Goal: Task Accomplishment & Management: Use online tool/utility

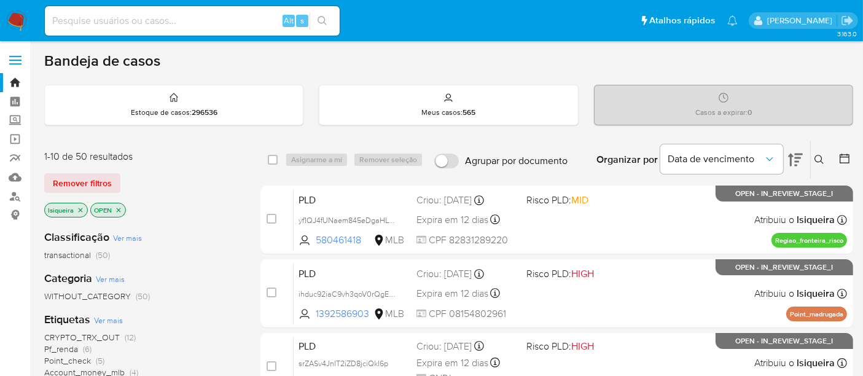
click at [796, 162] on icon at bounding box center [795, 159] width 15 height 15
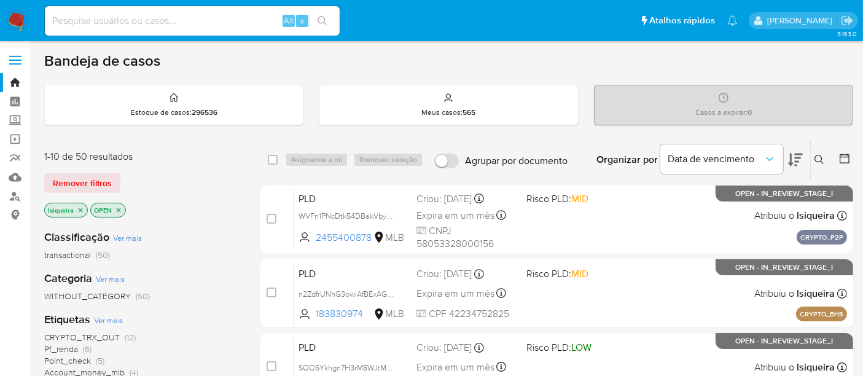
click at [796, 162] on icon at bounding box center [795, 159] width 15 height 15
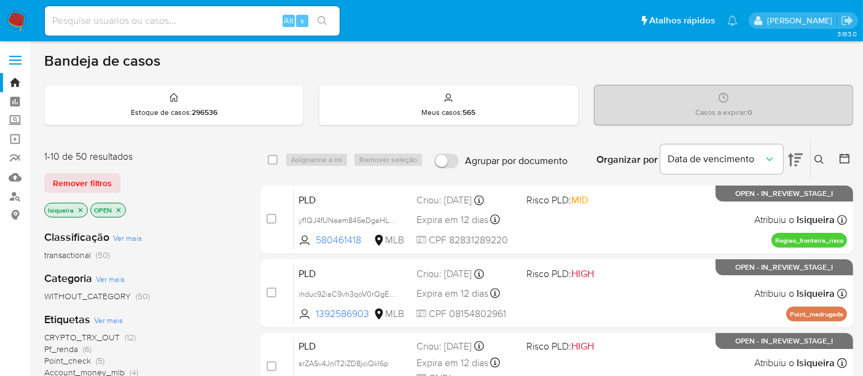
click at [847, 158] on icon at bounding box center [844, 158] width 12 height 12
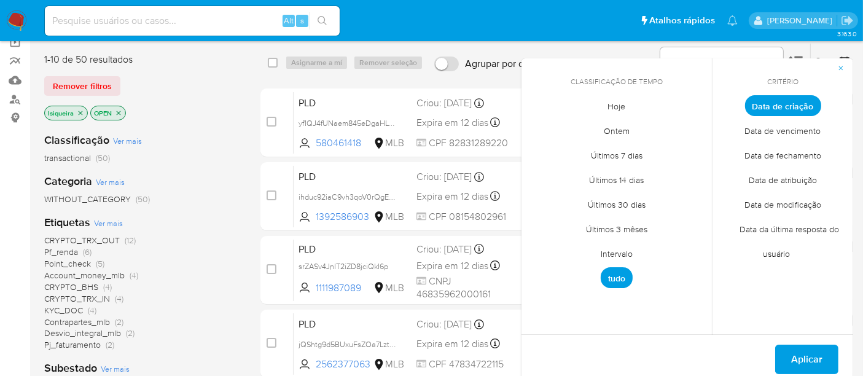
scroll to position [68, 0]
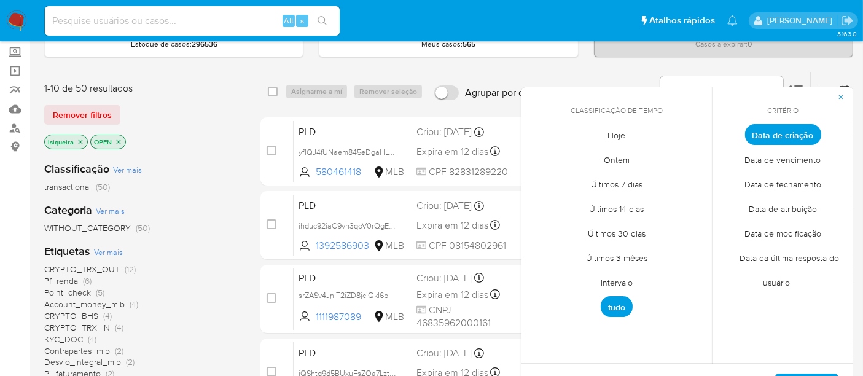
click at [625, 287] on span "Intervalo" at bounding box center [617, 282] width 58 height 25
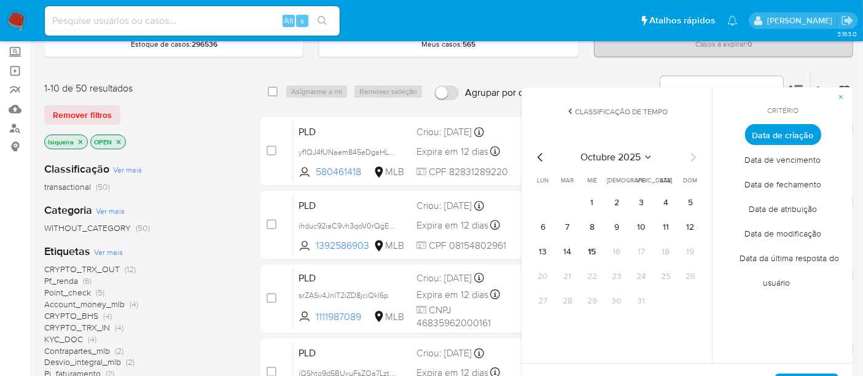
click at [538, 152] on icon "Mes anterior" at bounding box center [540, 157] width 15 height 15
click at [540, 201] on button "1" at bounding box center [543, 203] width 20 height 20
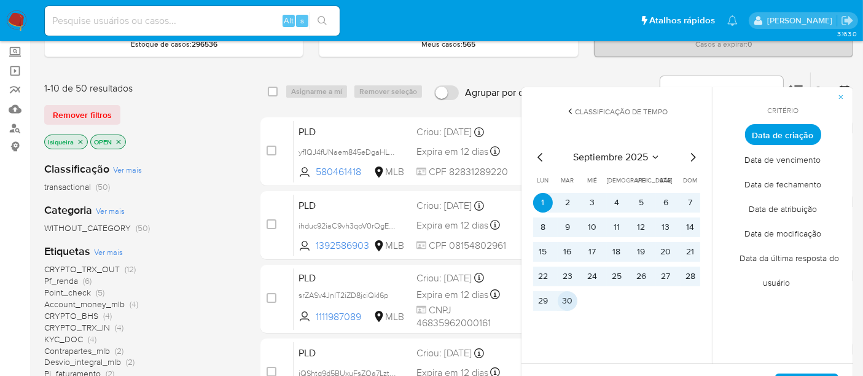
click at [565, 301] on button "30" at bounding box center [567, 301] width 20 height 20
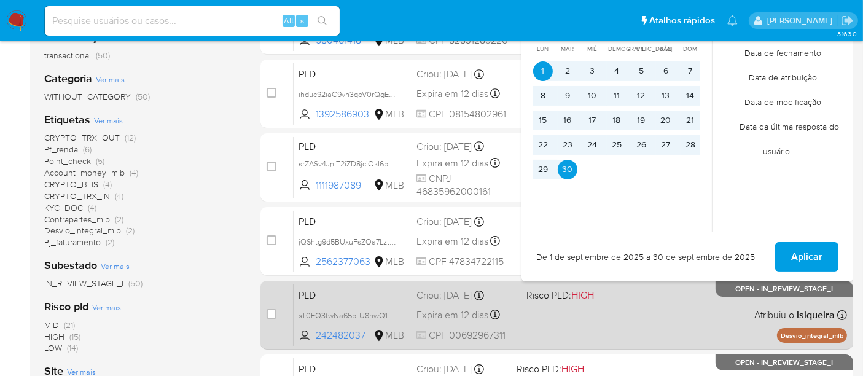
scroll to position [204, 0]
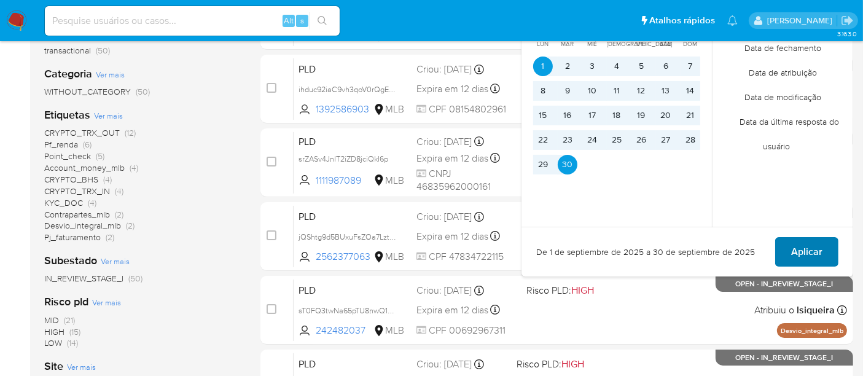
click at [818, 246] on span "Aplicar" at bounding box center [806, 251] width 31 height 27
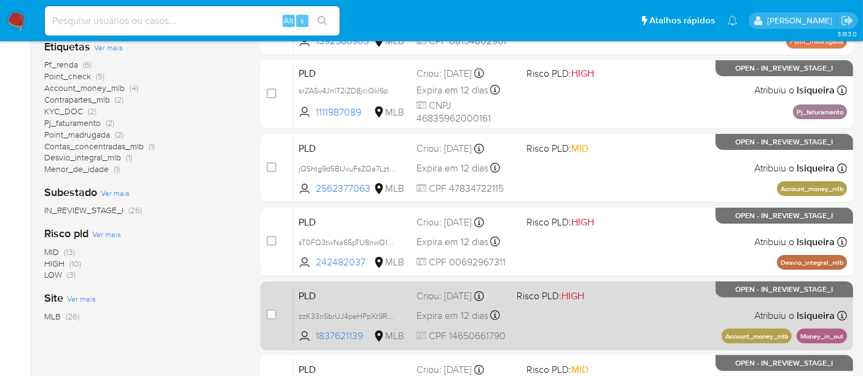
scroll to position [136, 0]
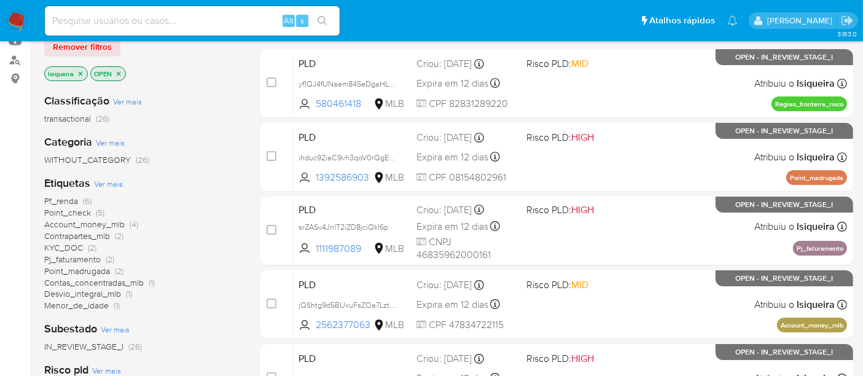
click at [107, 223] on span "Account_money_mlb" at bounding box center [84, 224] width 80 height 12
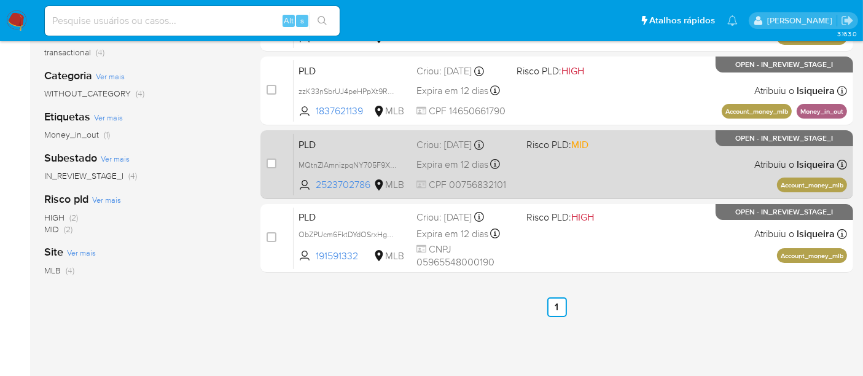
scroll to position [204, 0]
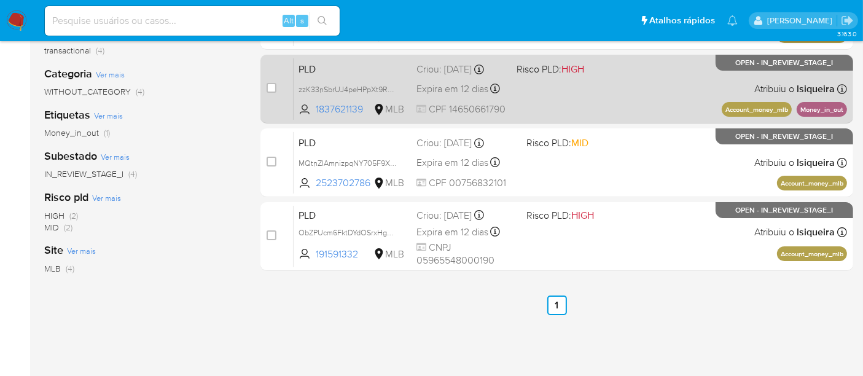
click at [701, 97] on div "PLD zzK33nSbrUJ4peHPpXt9RmxZ 1837621139 MLB Risco PLD: HIGH Criou: 12/09/2025 C…" at bounding box center [569, 89] width 553 height 62
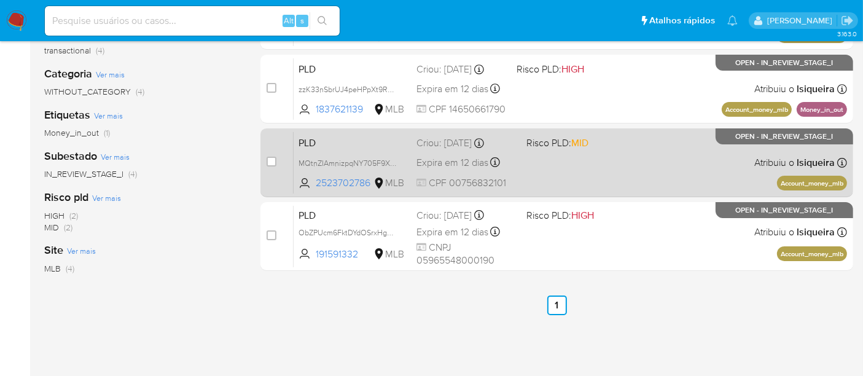
click at [694, 162] on div "PLD MQtnZIAmnizpqNY705F9XnUi 2523702786 MLB Risco PLD: MID Criou: 12/09/2025 Cr…" at bounding box center [569, 162] width 553 height 62
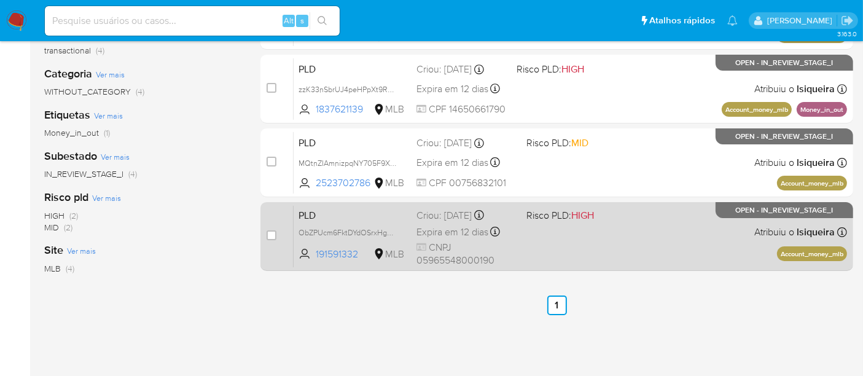
click at [681, 226] on div "PLD ObZPUcm6FktDYdOSrxHgm0U6 191591332 MLB Risco PLD: HIGH Criou: 12/09/2025 Cr…" at bounding box center [569, 236] width 553 height 62
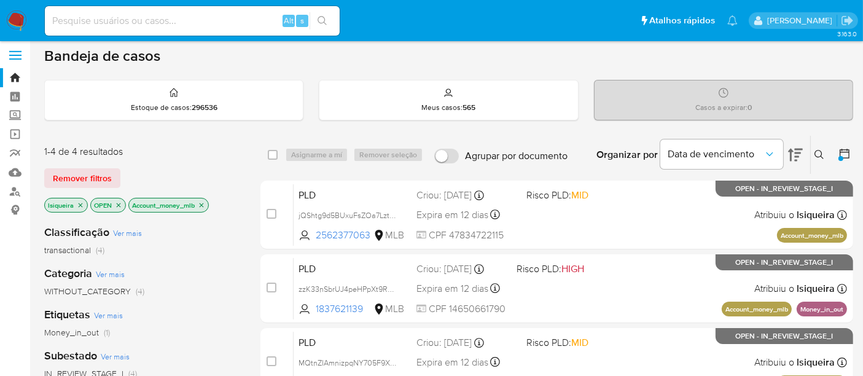
scroll to position [0, 0]
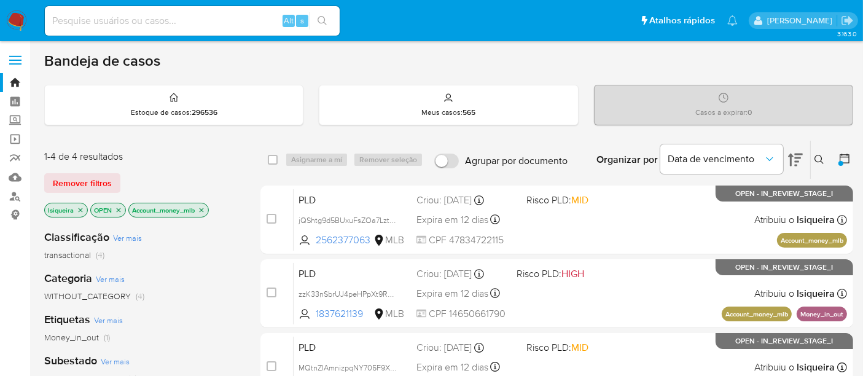
click at [200, 209] on icon "close-filter" at bounding box center [201, 209] width 7 height 7
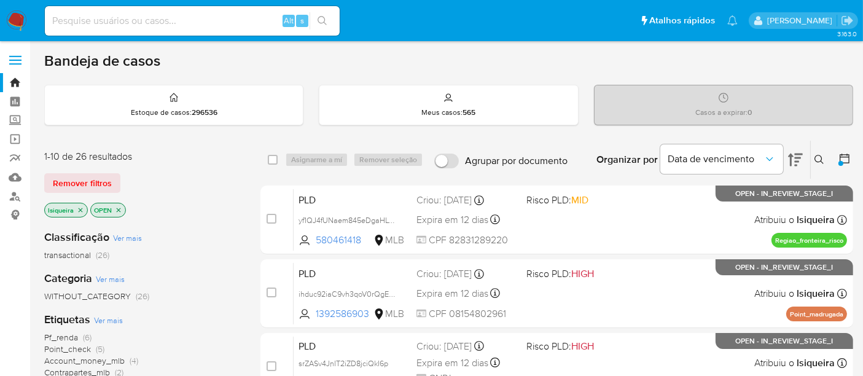
click at [819, 157] on icon at bounding box center [819, 160] width 10 height 10
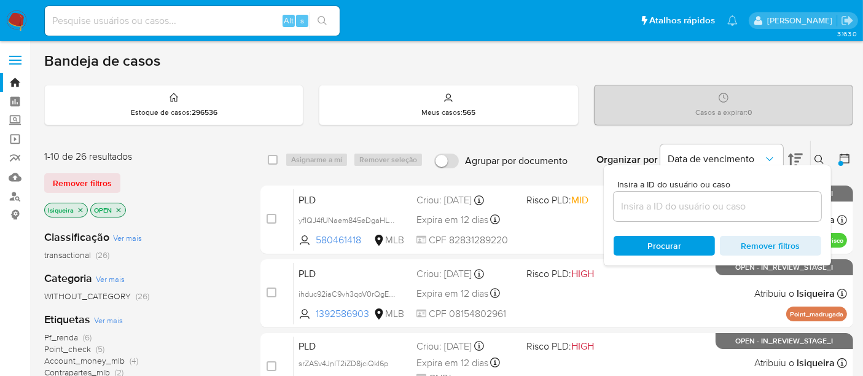
click at [693, 203] on input at bounding box center [717, 206] width 208 height 16
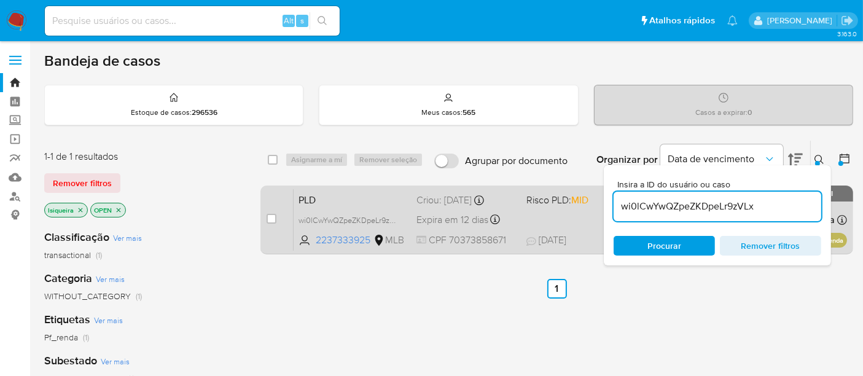
click at [567, 216] on div "PLD wi0lCwYwQZpeZKDpeLr9zVLx 2237333925 MLB Risco PLD: MID Criou: 12/09/2025 Cr…" at bounding box center [569, 219] width 553 height 62
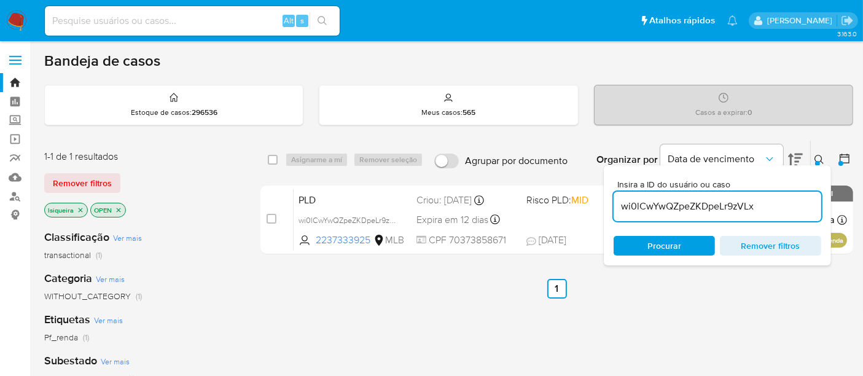
click at [820, 155] on icon at bounding box center [819, 160] width 10 height 10
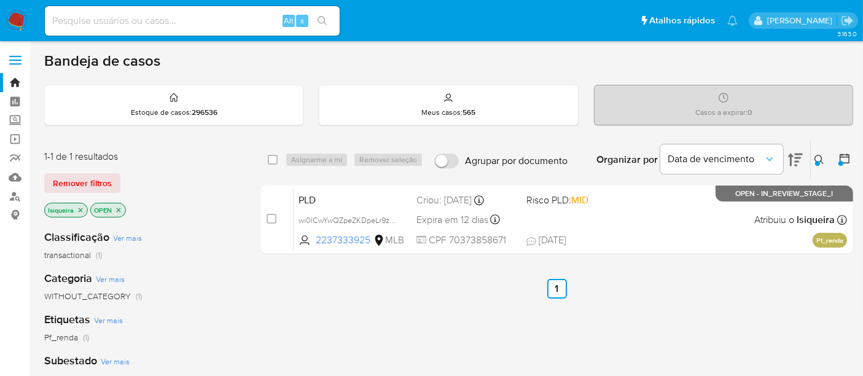
click at [820, 155] on icon at bounding box center [819, 160] width 10 height 10
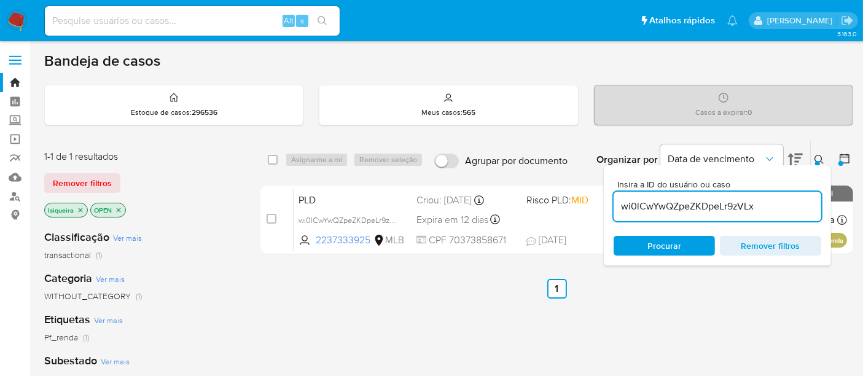
click at [700, 208] on input "wi0lCwYwQZpeZKDpeLr9zVLx" at bounding box center [717, 206] width 208 height 16
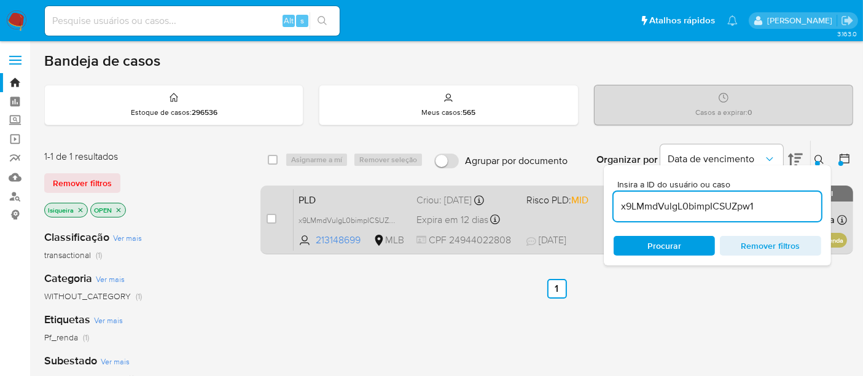
click at [559, 218] on span at bounding box center [576, 219] width 100 height 2
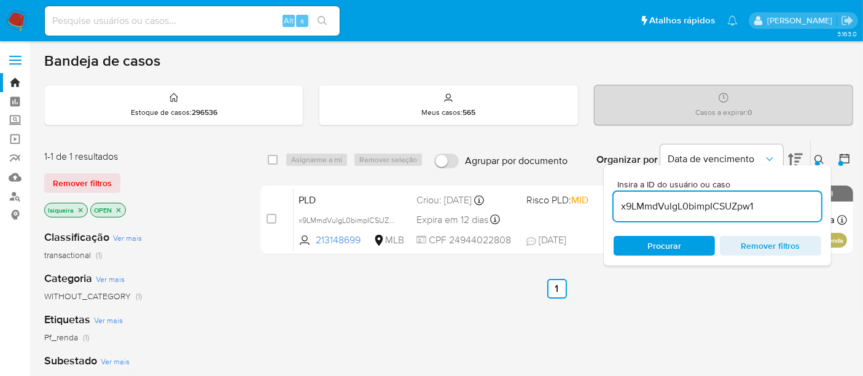
click at [823, 160] on icon at bounding box center [819, 160] width 10 height 10
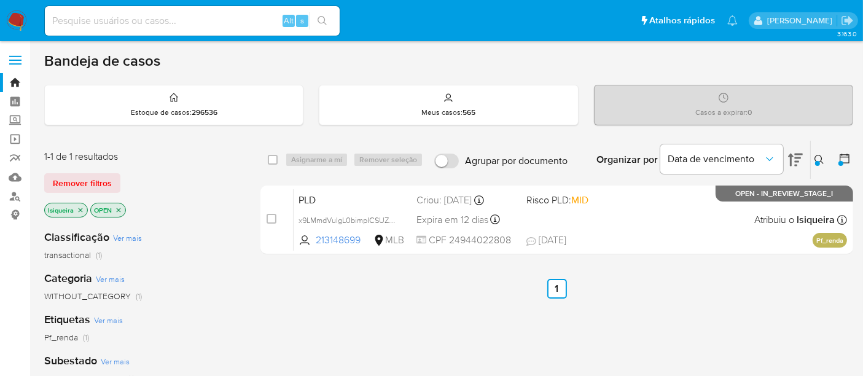
click at [820, 155] on icon at bounding box center [819, 160] width 10 height 10
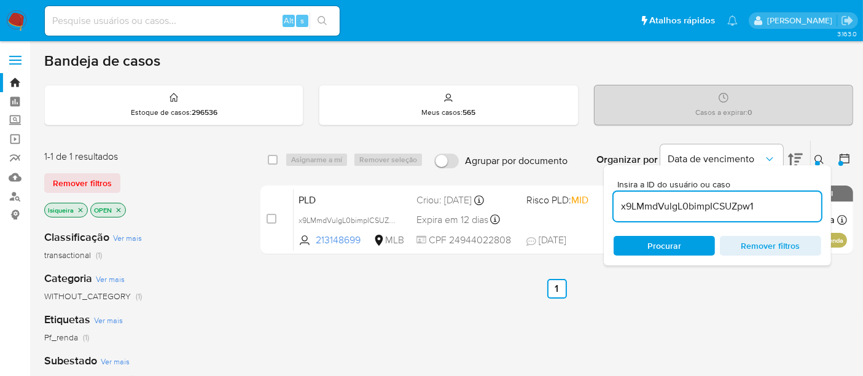
click at [737, 204] on input "x9LMmdVulgL0bimpICSUZpw1" at bounding box center [717, 206] width 208 height 16
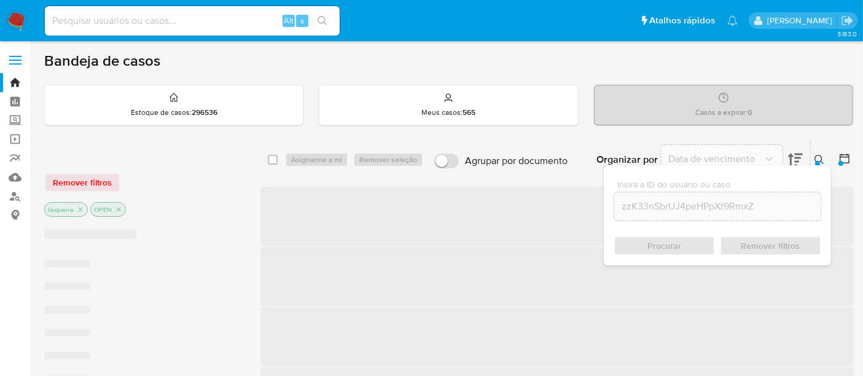
click at [681, 241] on div "Procurar Remover filtros" at bounding box center [717, 246] width 208 height 20
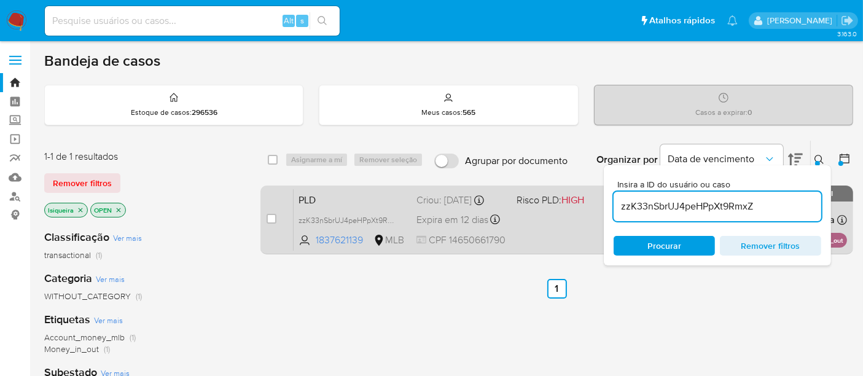
click at [551, 215] on div "PLD zzK33nSbrUJ4peHPpXt9RmxZ 1837621139 MLB Risco PLD: HIGH Criou: 12/09/2025 C…" at bounding box center [569, 219] width 553 height 62
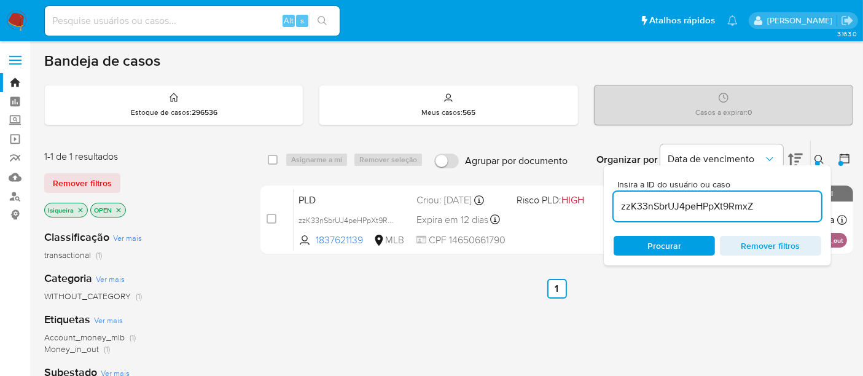
click at [821, 149] on div "Insira a ID do usuário ou caso zzK33nSbrUJ4peHPpXt9RmxZ Procurar Remover filtros" at bounding box center [820, 160] width 21 height 38
click at [816, 160] on button at bounding box center [820, 159] width 20 height 15
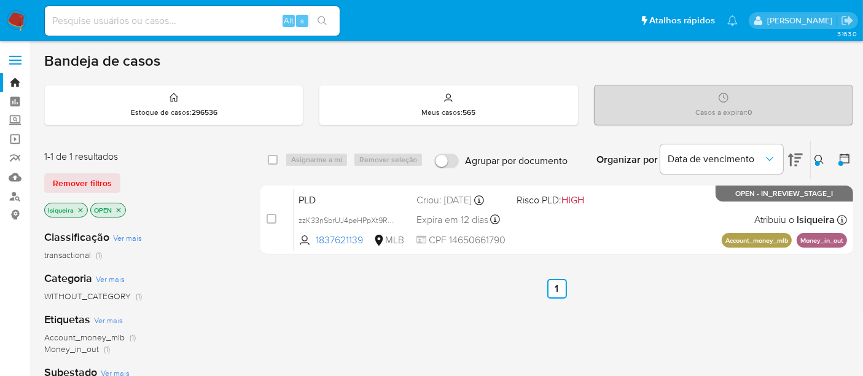
click at [825, 152] on button at bounding box center [820, 159] width 20 height 15
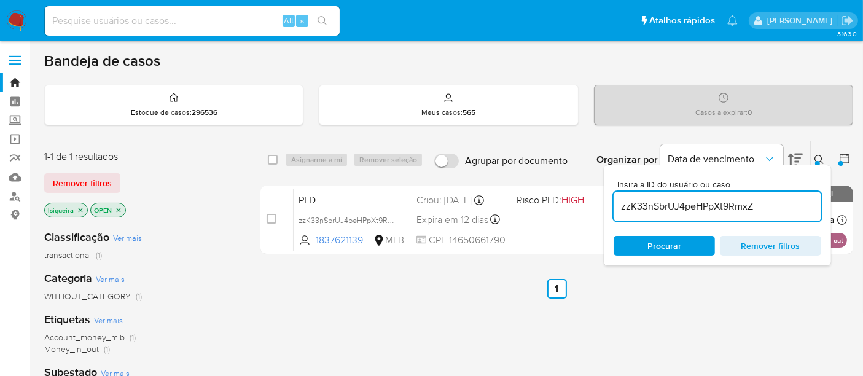
click at [709, 208] on input "zzK33nSbrUJ4peHPpXt9RmxZ" at bounding box center [717, 206] width 208 height 16
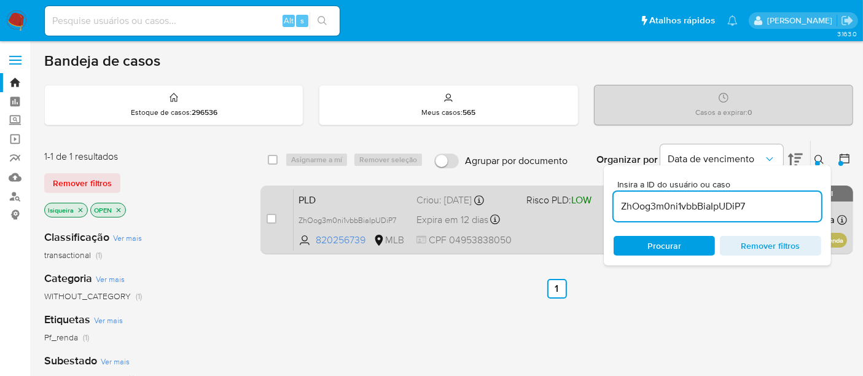
click at [564, 232] on div "PLD ZhOog3m0ni1vbbBiaIpUDiP7 820256739 MLB Risco PLD: LOW Criou: 12/09/2025 Cri…" at bounding box center [569, 219] width 553 height 62
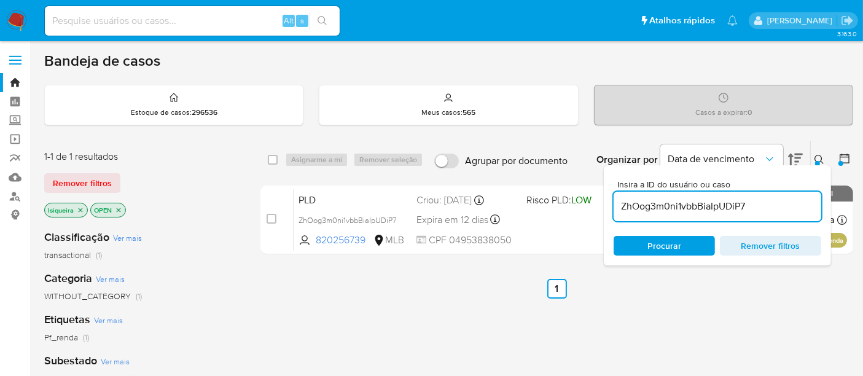
click at [649, 206] on input "ZhOog3m0ni1vbbBiaIpUDiP7" at bounding box center [717, 206] width 208 height 16
paste input "hGNSwTgp3XhTx8gDRc01rT03"
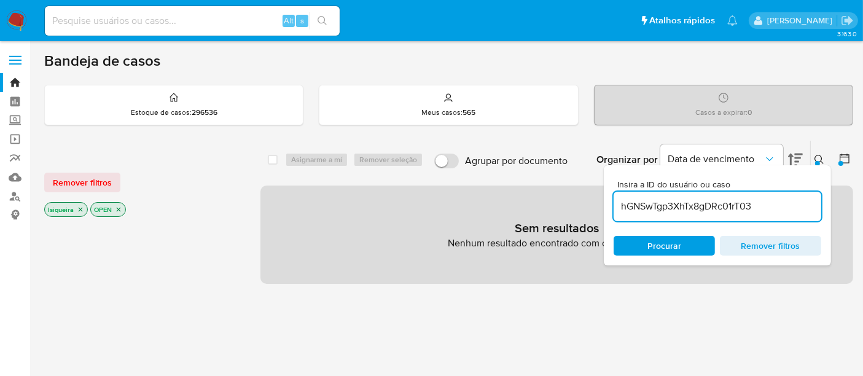
click at [658, 209] on input "hGNSwTgp3XhTx8gDRc01rT03" at bounding box center [717, 206] width 208 height 16
paste input "6Y2E6PjOWGWNdH4Nz36OW0s5"
click at [822, 157] on icon at bounding box center [819, 160] width 10 height 10
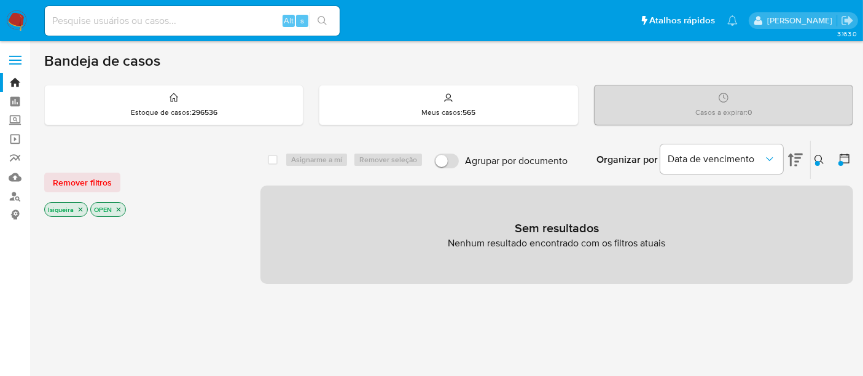
click at [117, 208] on icon "close-filter" at bounding box center [119, 210] width 4 height 4
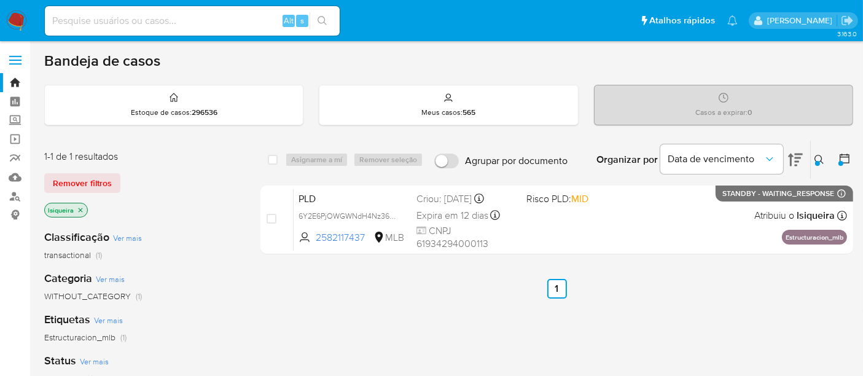
click at [82, 207] on icon "close-filter" at bounding box center [80, 209] width 7 height 7
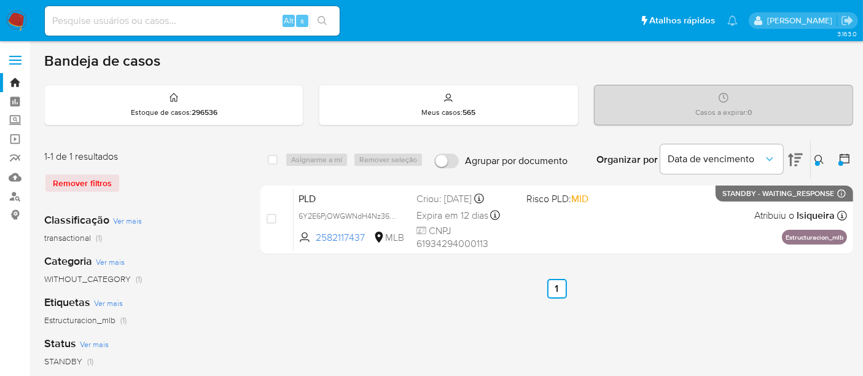
click at [819, 157] on icon at bounding box center [819, 160] width 10 height 10
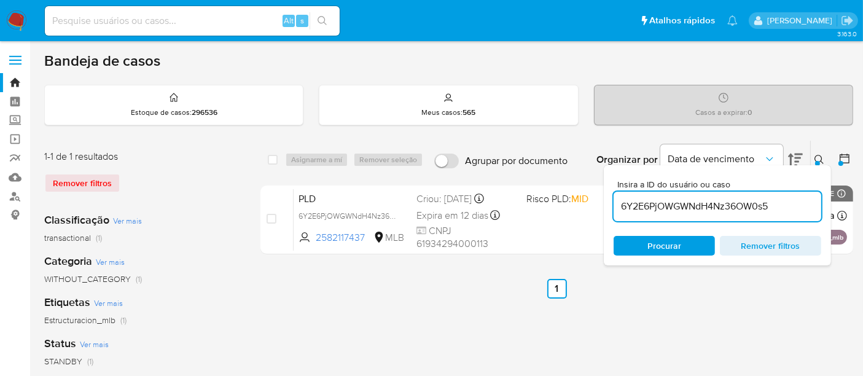
click at [709, 206] on input "6Y2E6PjOWGWNdH4Nz36OW0s5" at bounding box center [717, 206] width 208 height 16
click at [710, 206] on input "6Y2E6PjOWGWNdH4Nz36OW0s5" at bounding box center [717, 206] width 208 height 16
type input "hGNSwTgp3XhTx8gDRc01rT03"
click at [817, 155] on icon at bounding box center [818, 159] width 9 height 9
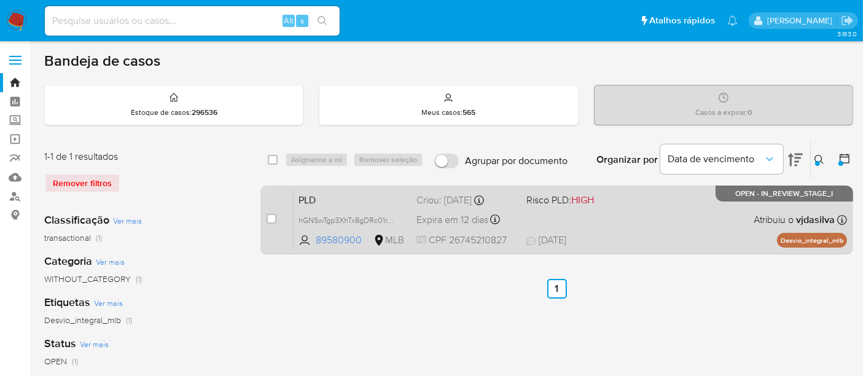
click at [659, 239] on span "14/10/2025 14/10/2025 13:22" at bounding box center [631, 240] width 210 height 14
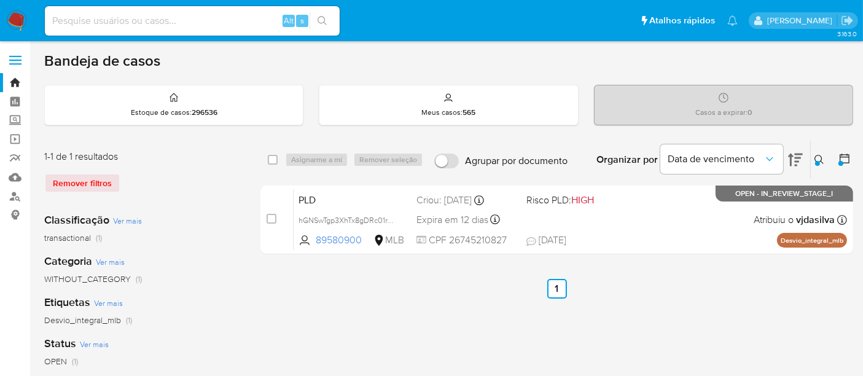
click at [816, 161] on div at bounding box center [817, 163] width 5 height 5
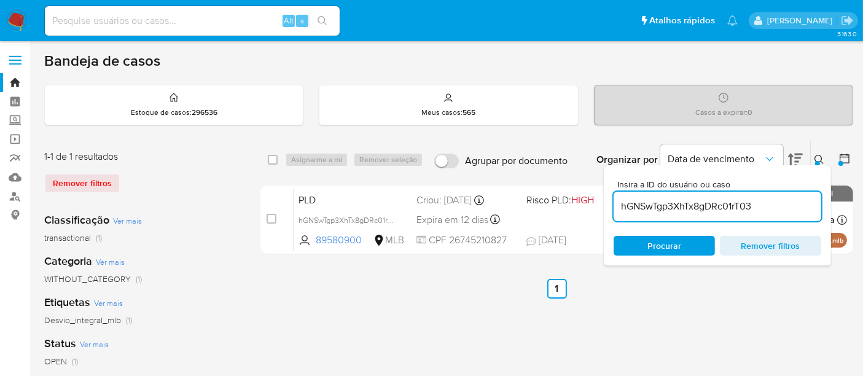
click at [737, 206] on input "hGNSwTgp3XhTx8gDRc01rT03" at bounding box center [717, 206] width 208 height 16
type input "6Y2E6PjOWGWNdH4Nz36OW0s5"
click at [817, 157] on icon at bounding box center [819, 160] width 10 height 10
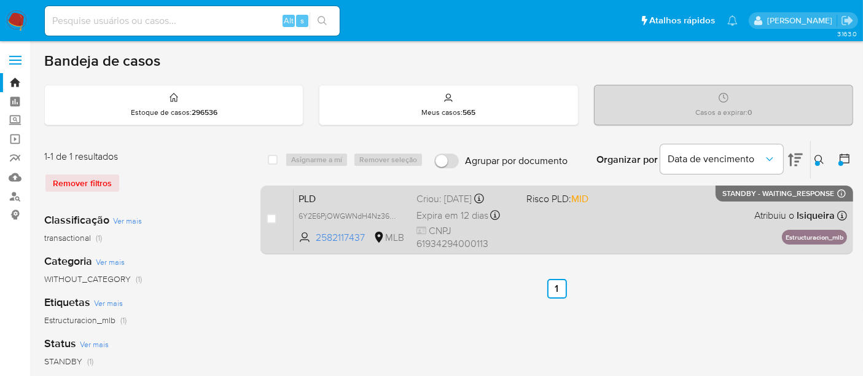
click at [619, 237] on div "PLD 6Y2E6PjOWGWNdH4Nz36OW0s5 2582117437 MLB Risco PLD: MID Criou: 12/09/2025 Cr…" at bounding box center [569, 219] width 553 height 62
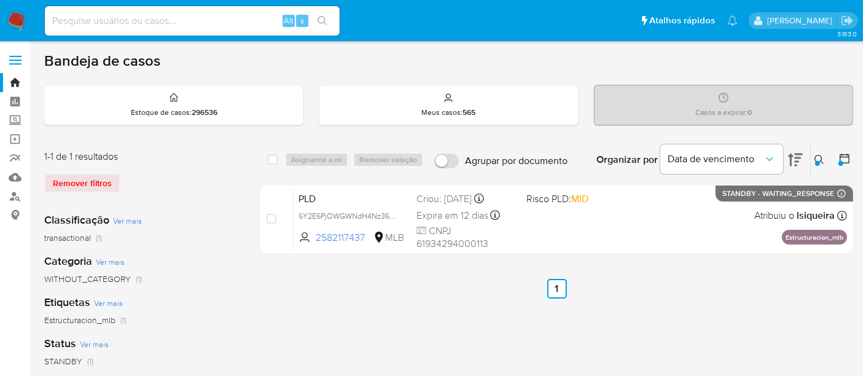
click at [14, 23] on img at bounding box center [16, 20] width 21 height 21
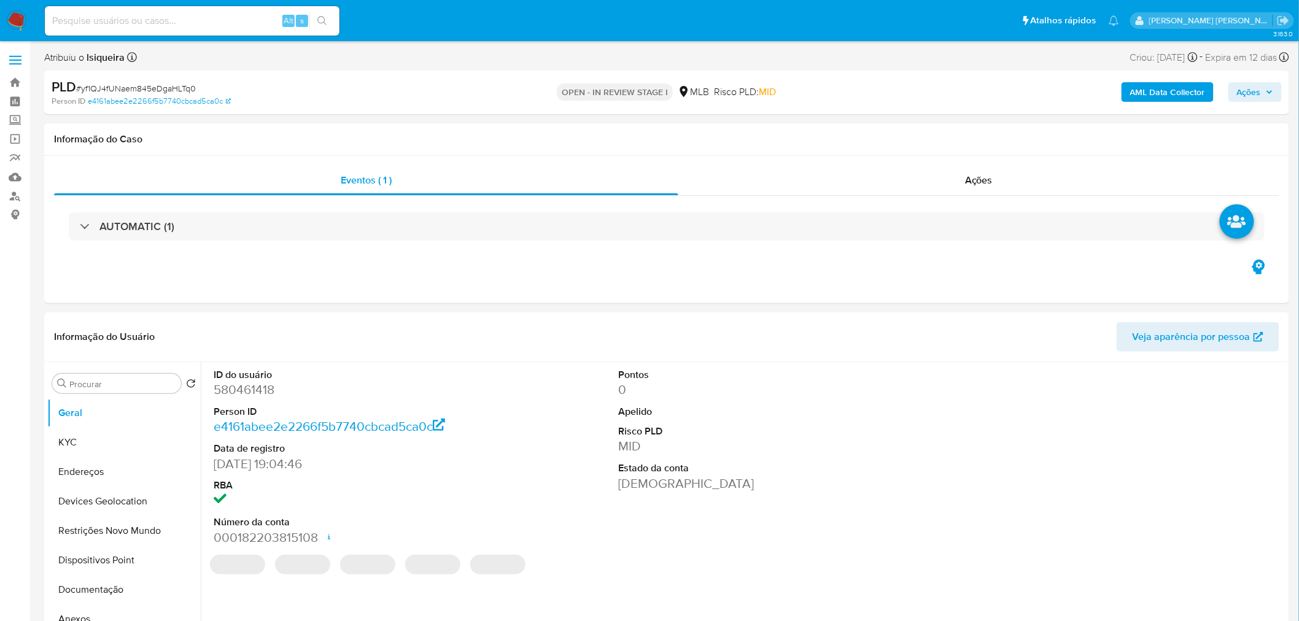
select select "10"
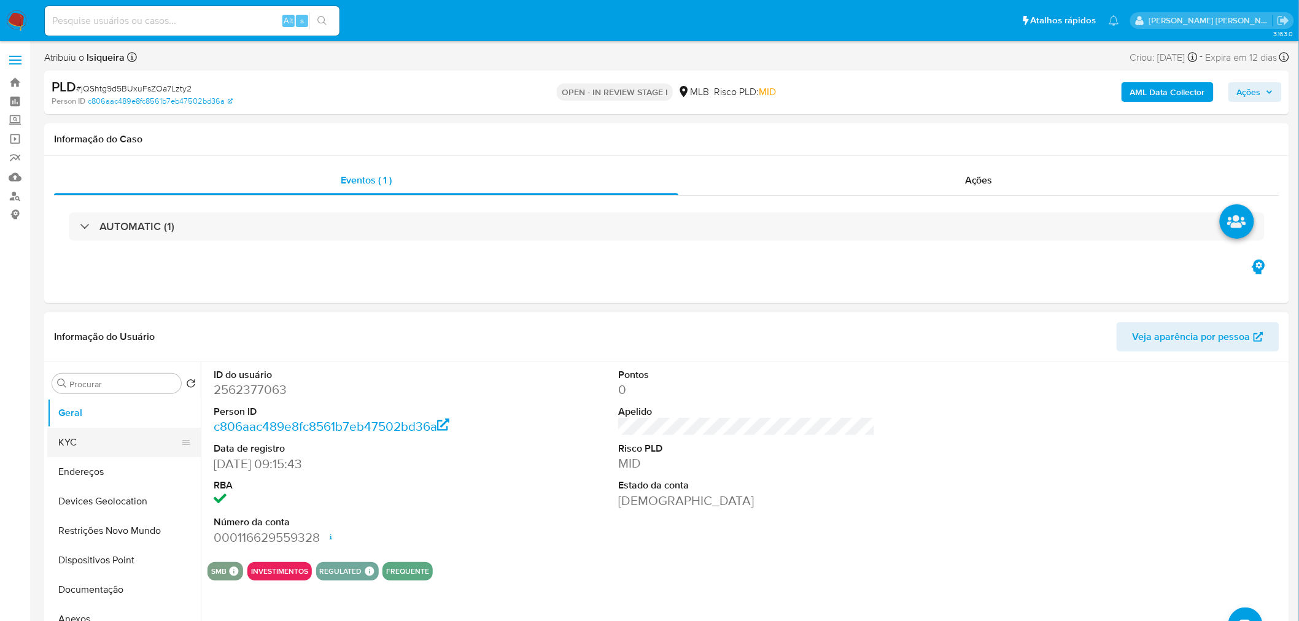
click at [95, 445] on button "KYC" at bounding box center [119, 442] width 144 height 29
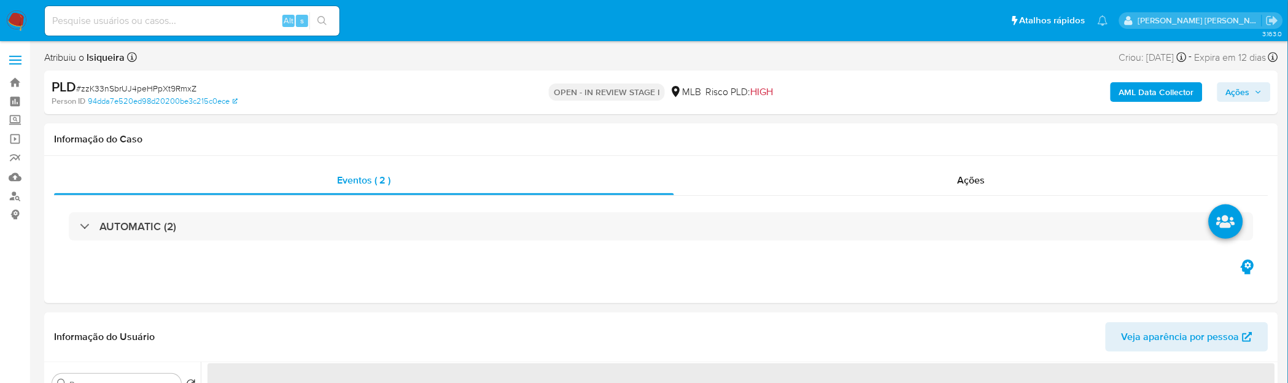
select select "10"
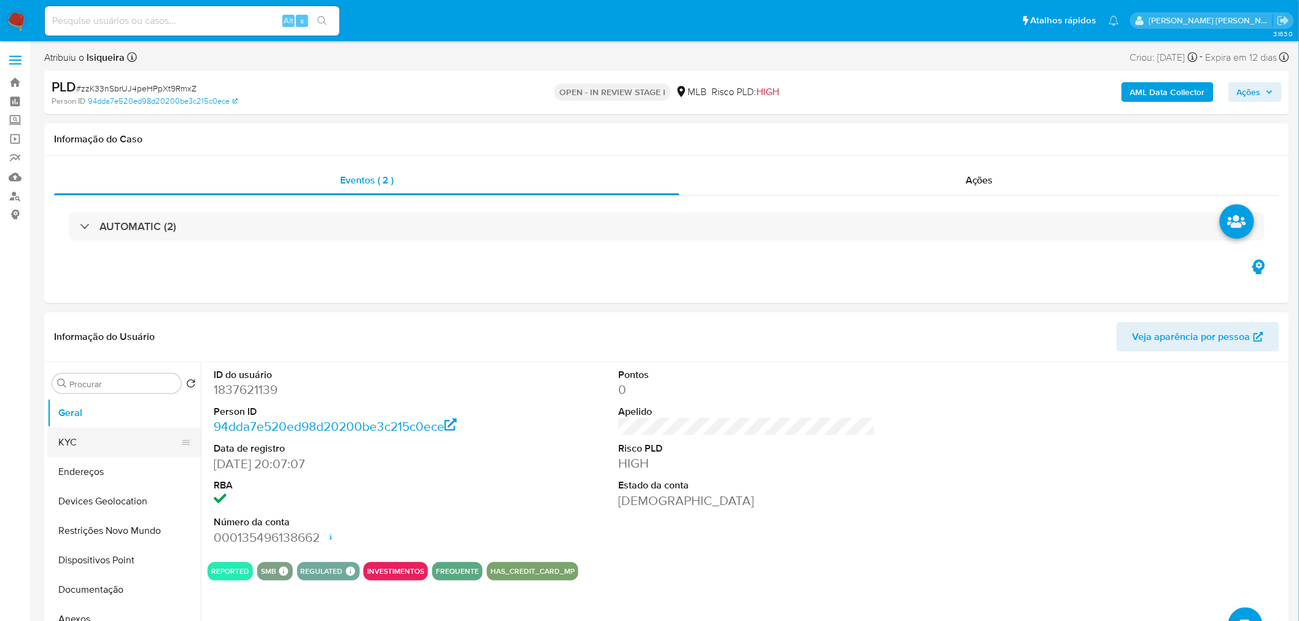
click at [70, 375] on button "KYC" at bounding box center [119, 442] width 144 height 29
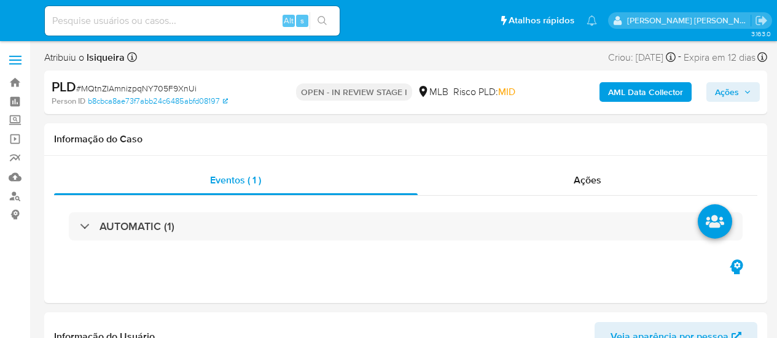
select select "10"
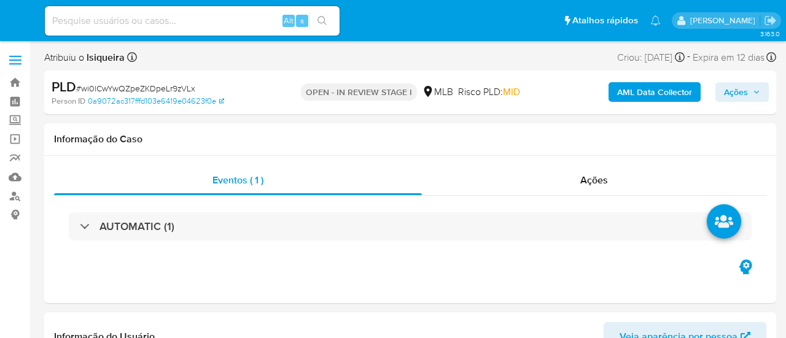
select select "10"
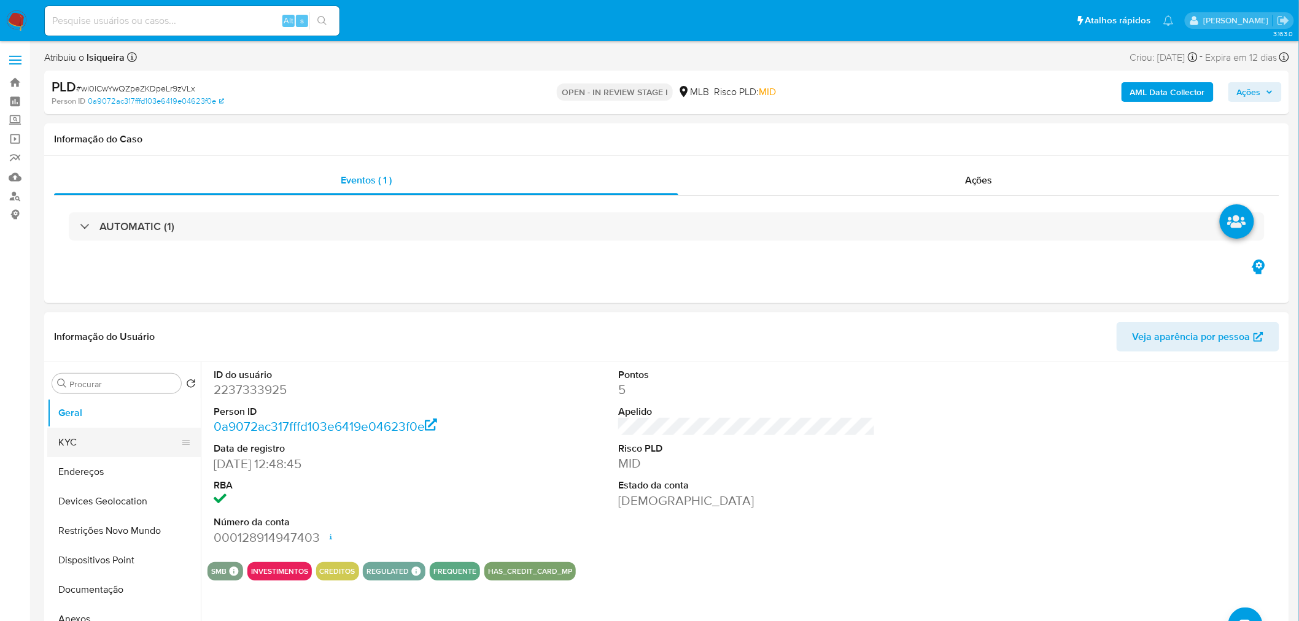
click at [113, 338] on button "KYC" at bounding box center [119, 442] width 144 height 29
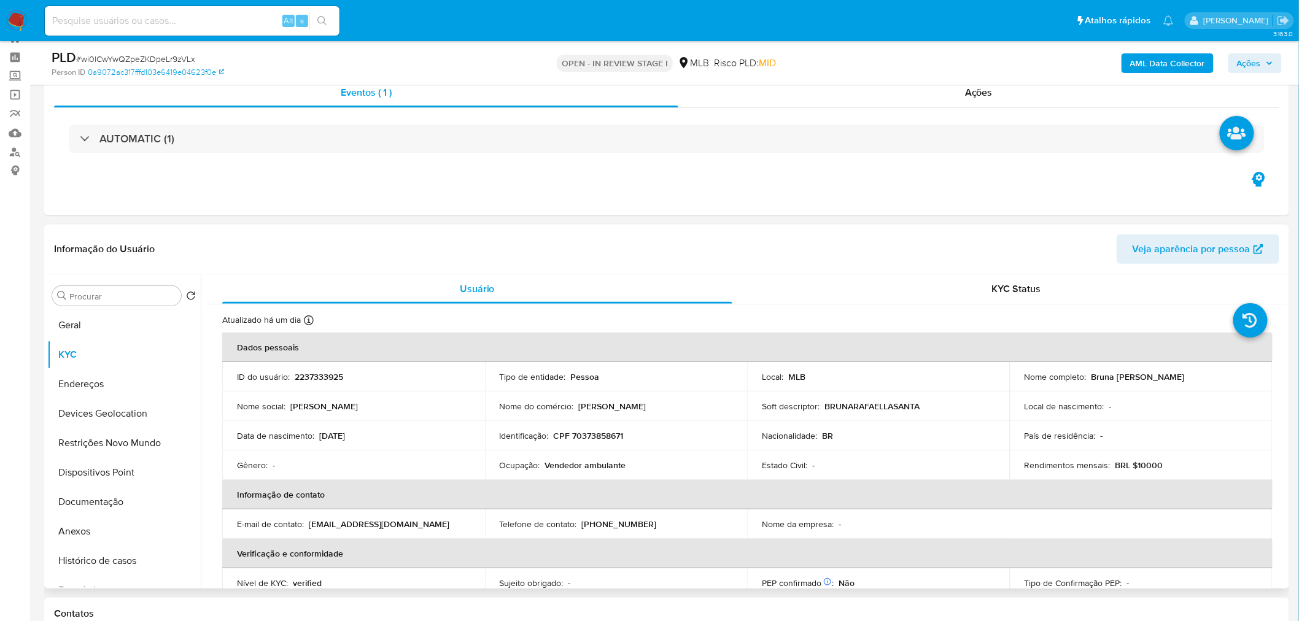
scroll to position [68, 0]
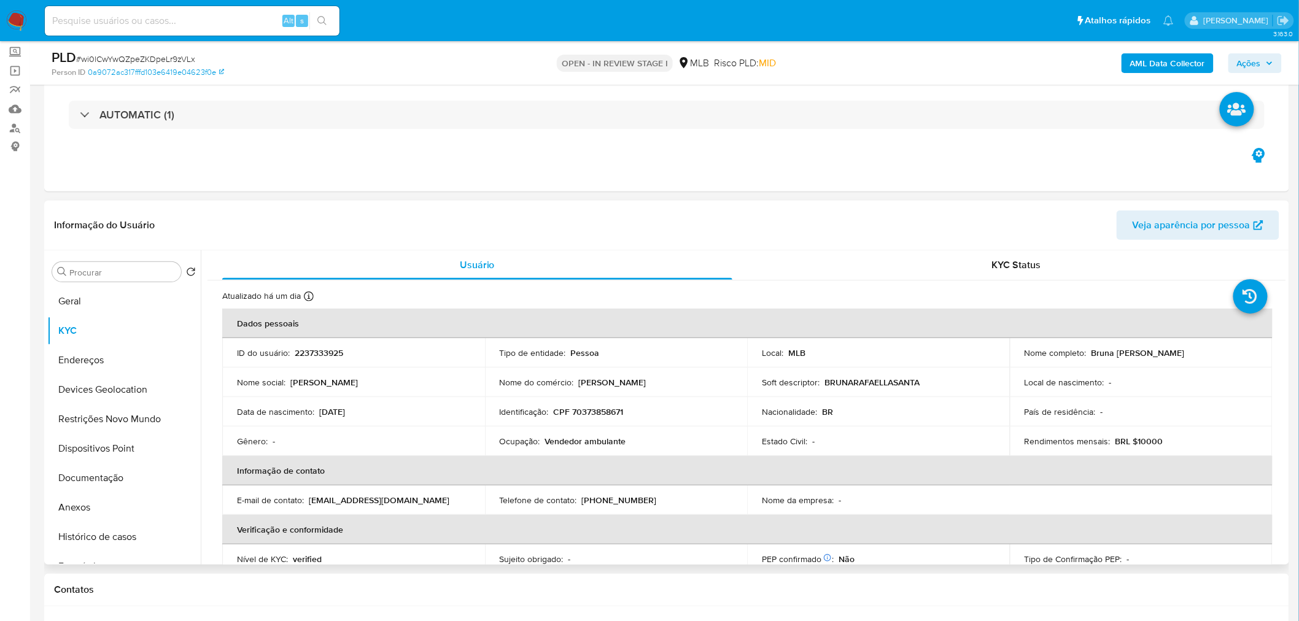
drag, startPoint x: 1213, startPoint y: 354, endPoint x: 1088, endPoint y: 355, distance: 125.2
click at [785, 338] on div "Nome completo : Bruna Rafaella Santana Bastos" at bounding box center [1141, 352] width 233 height 11
copy p "Bruna Rafaella Santana Bastos"
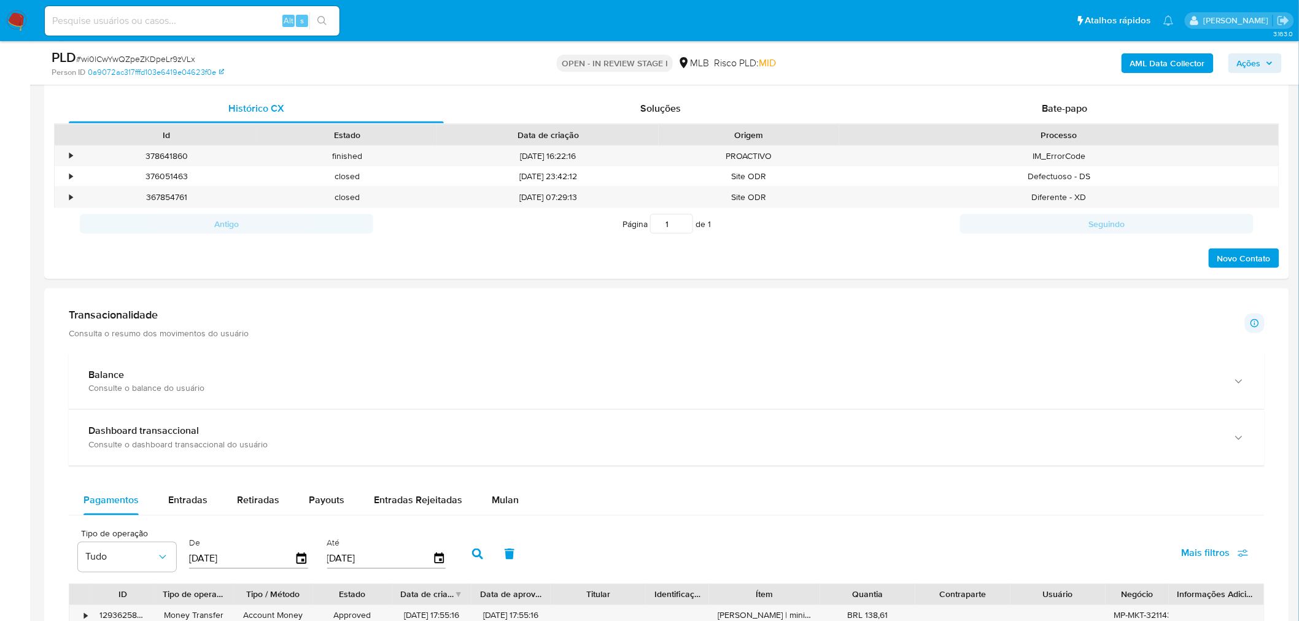
scroll to position [750, 0]
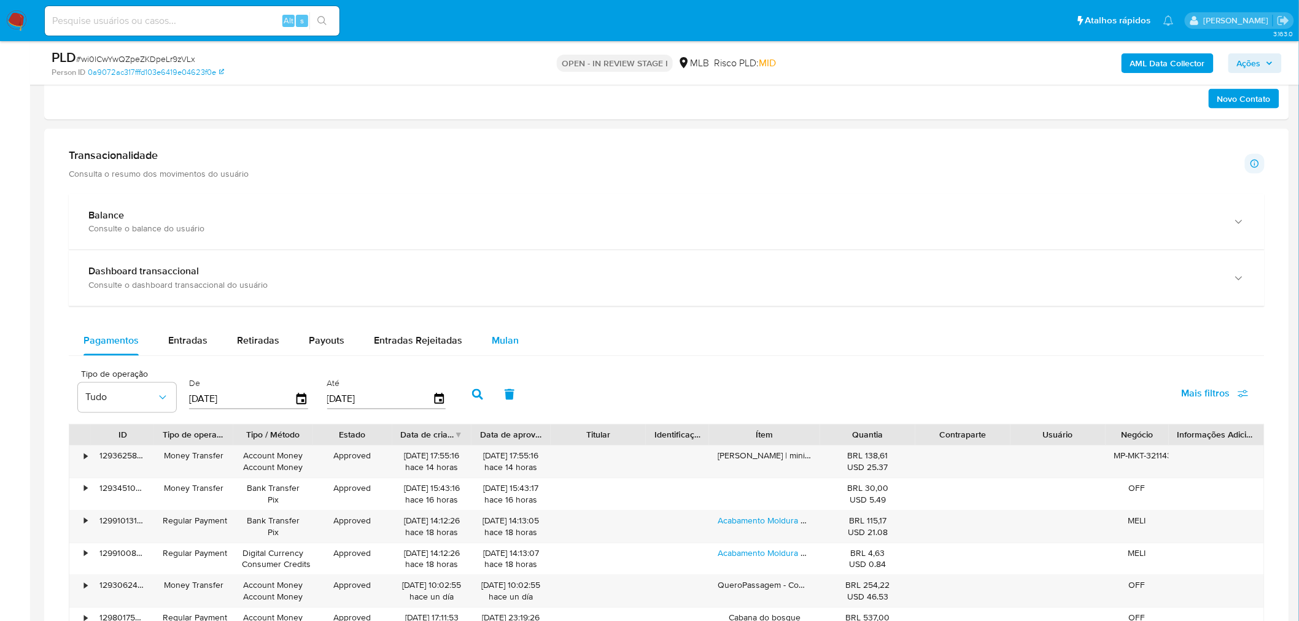
click at [502, 338] on span "Mulan" at bounding box center [505, 341] width 27 height 14
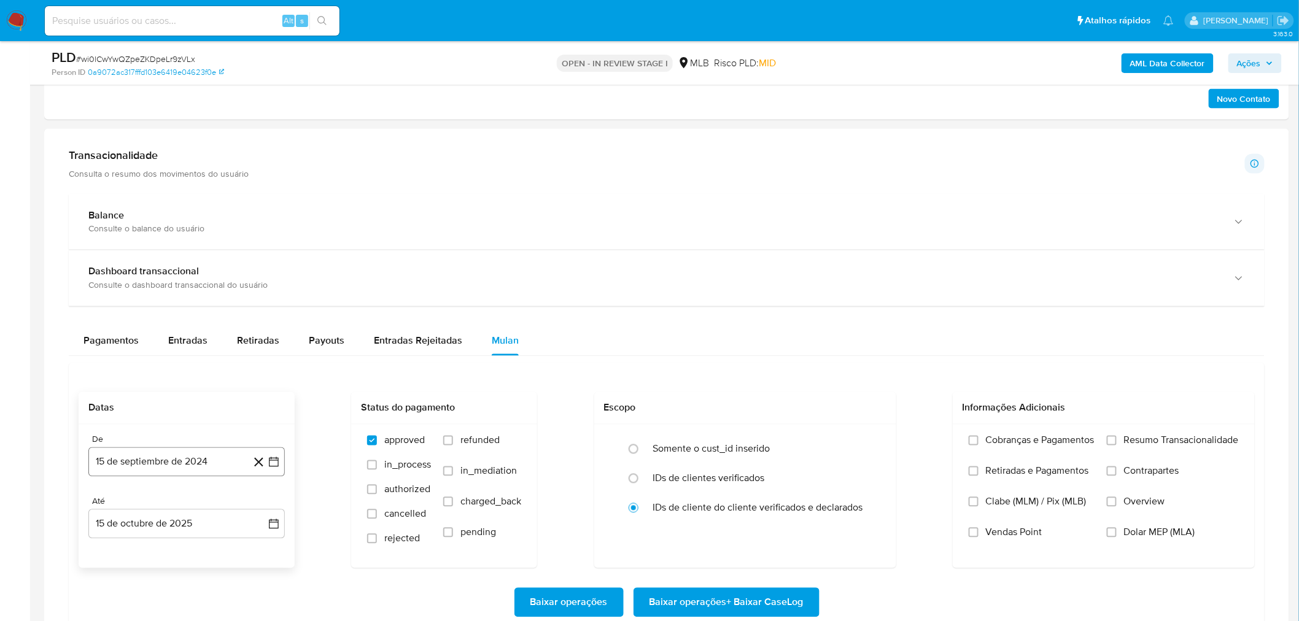
click at [175, 338] on button "15 de septiembre de 2024" at bounding box center [186, 462] width 196 height 29
click at [185, 254] on span "septiembre 2024" at bounding box center [180, 251] width 75 height 12
click at [258, 267] on icon "Año siguiente" at bounding box center [260, 261] width 15 height 15
click at [191, 338] on span "ago" at bounding box center [185, 375] width 15 height 10
click at [211, 311] on table "lun lunes mar martes mié miércoles jue jueves vie viernes sáb sábado dom doming…" at bounding box center [186, 361] width 167 height 135
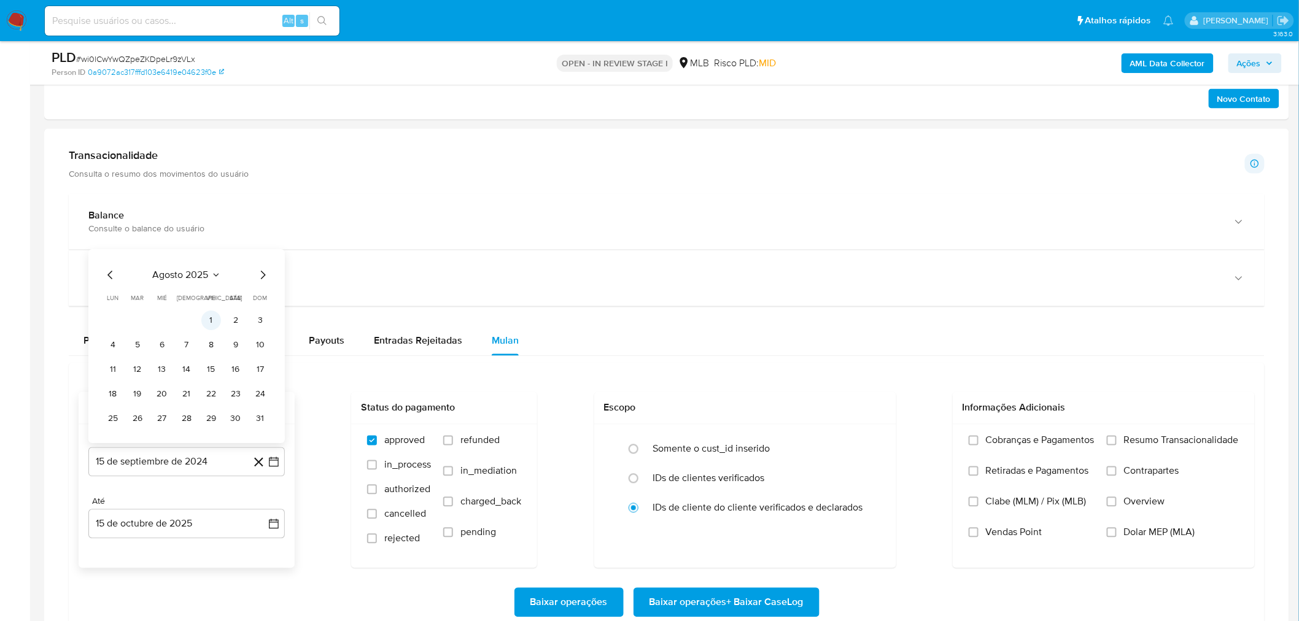
click at [209, 317] on button "1" at bounding box center [211, 321] width 20 height 20
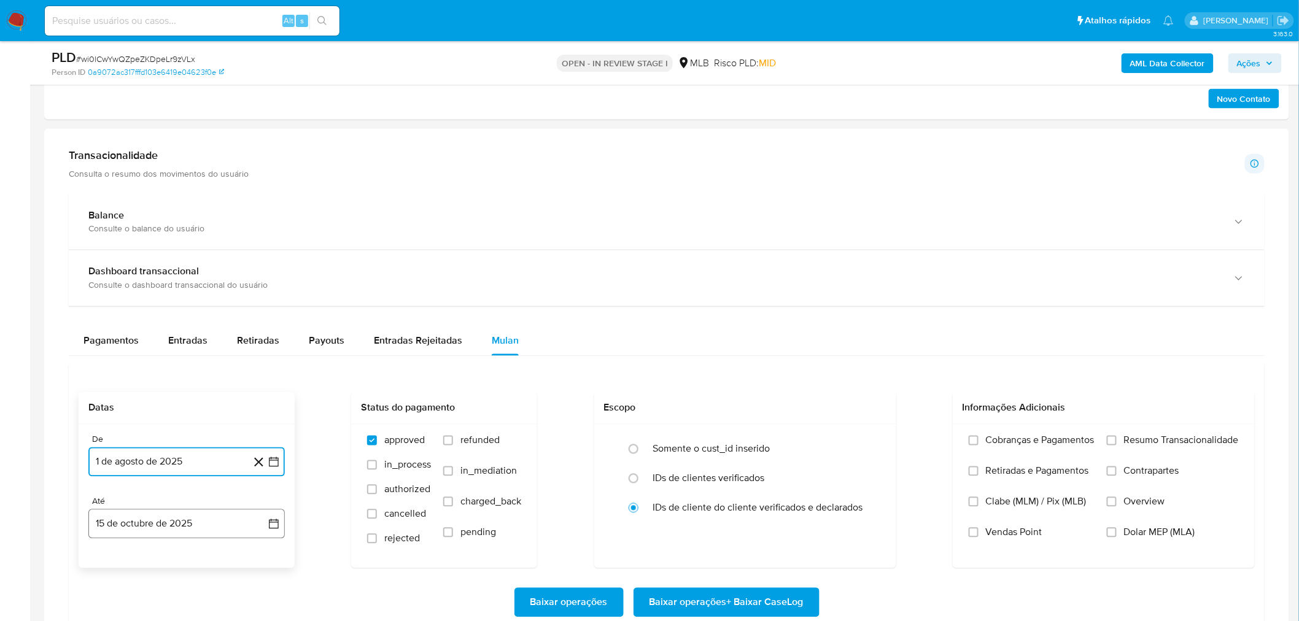
click at [151, 338] on button "15 de octubre de 2025" at bounding box center [186, 524] width 196 height 29
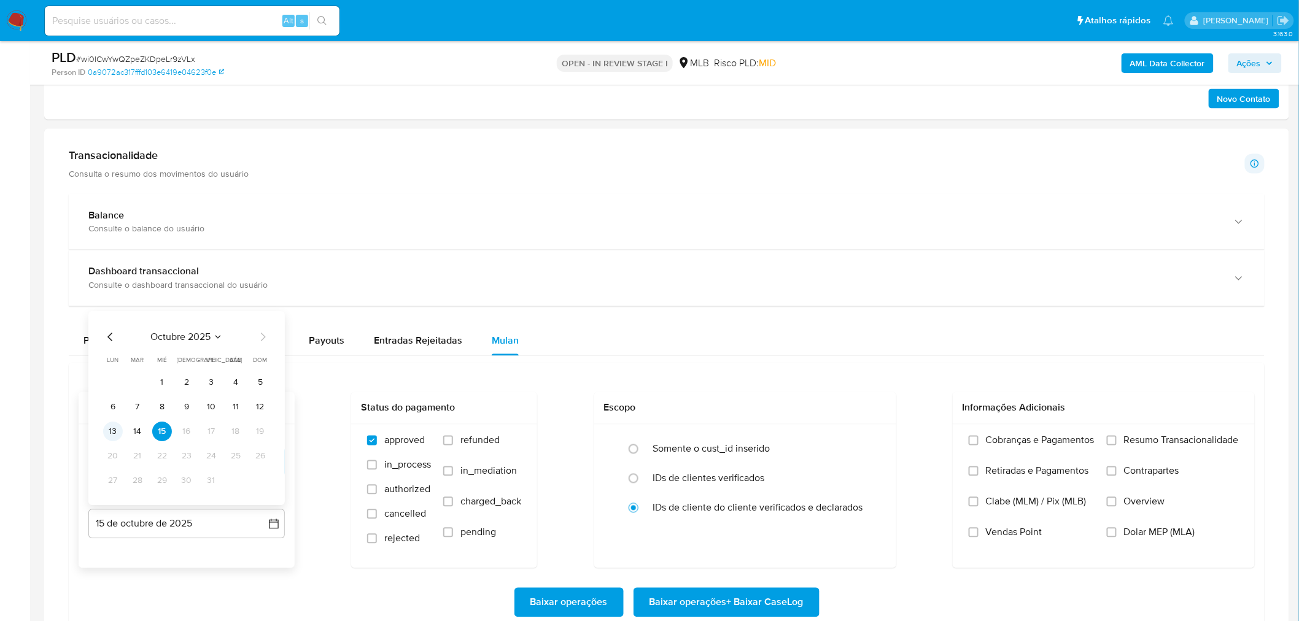
click at [115, 338] on button "13" at bounding box center [113, 432] width 20 height 20
click at [785, 338] on span "Resumo Transacionalidade" at bounding box center [1181, 441] width 115 height 12
click at [785, 338] on input "Resumo Transacionalidade" at bounding box center [1112, 441] width 10 height 10
click at [785, 338] on span "Vendas Point" at bounding box center [1014, 533] width 56 height 12
click at [785, 338] on input "Vendas Point" at bounding box center [974, 533] width 10 height 10
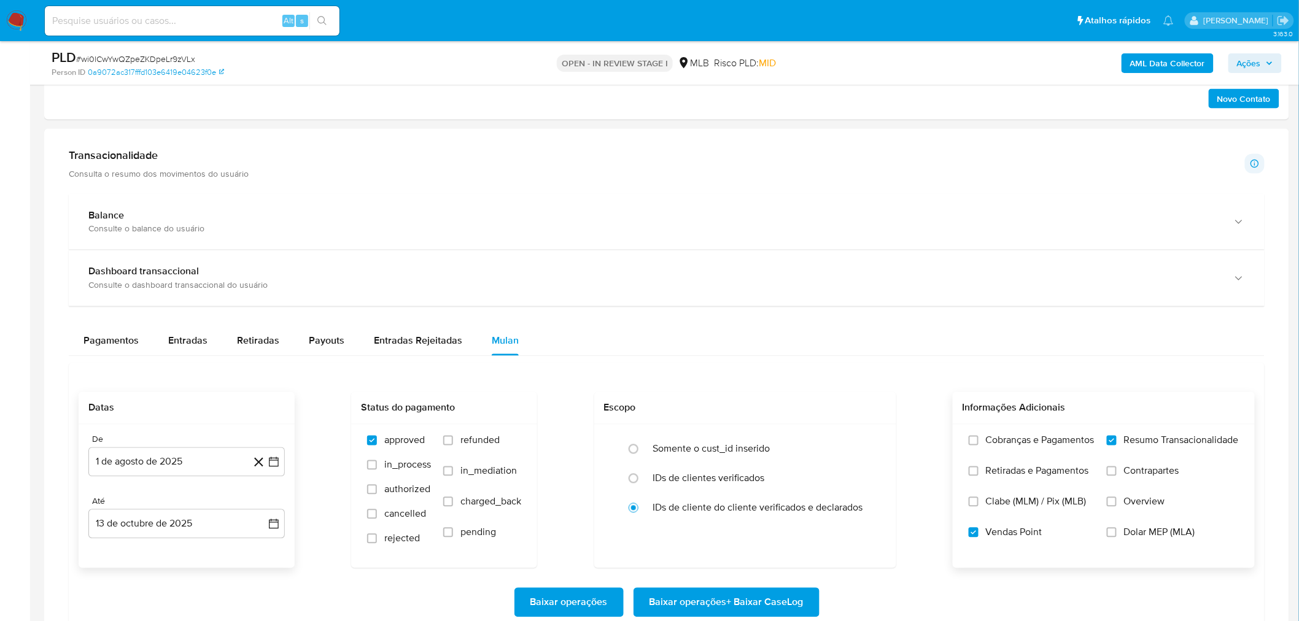
click at [728, 338] on span "Baixar operações + Baixar CaseLog" at bounding box center [727, 602] width 154 height 27
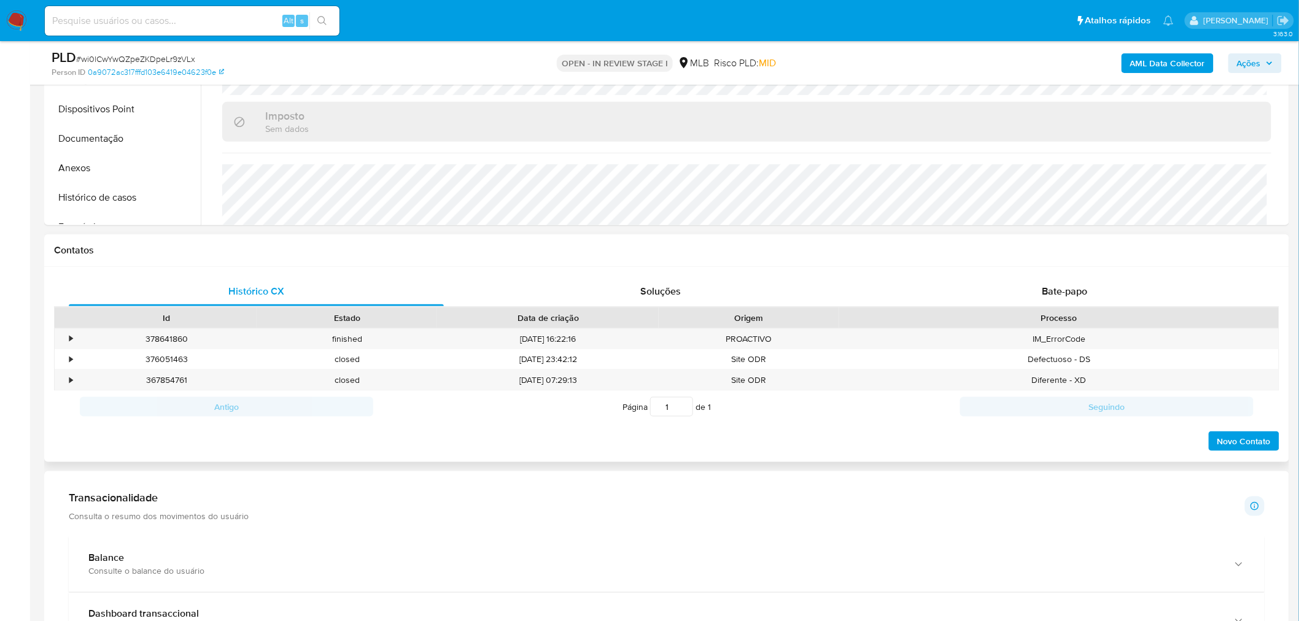
scroll to position [477, 0]
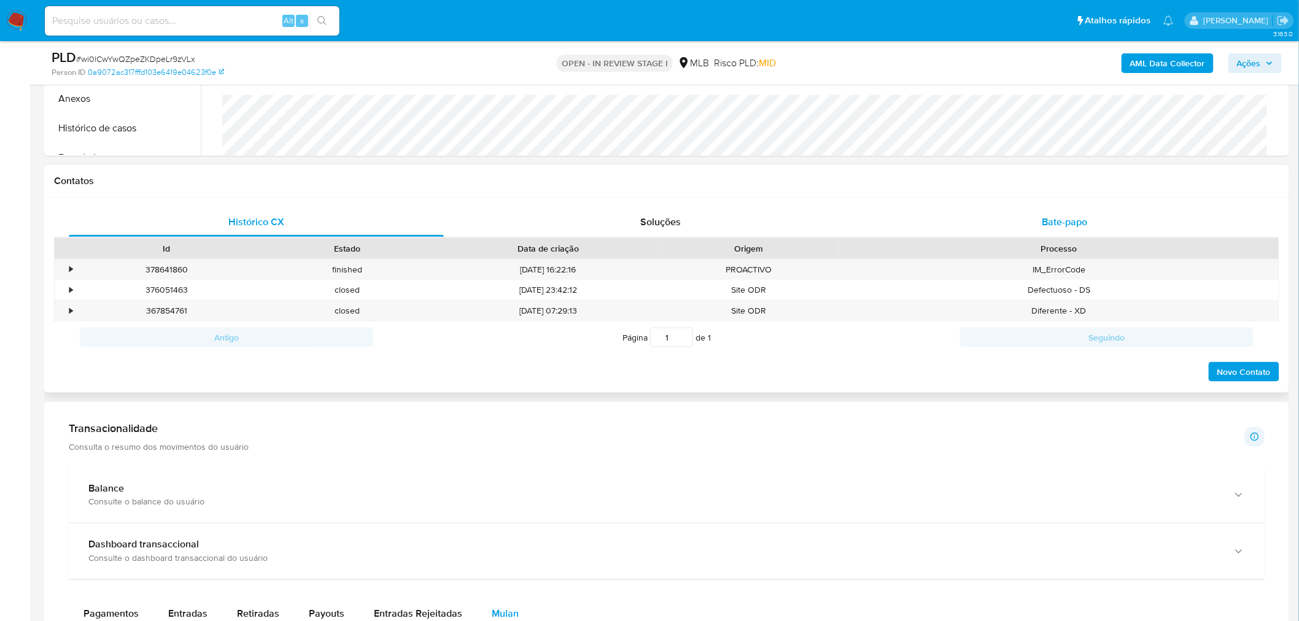
click at [785, 208] on div "Bate-papo" at bounding box center [1064, 222] width 375 height 29
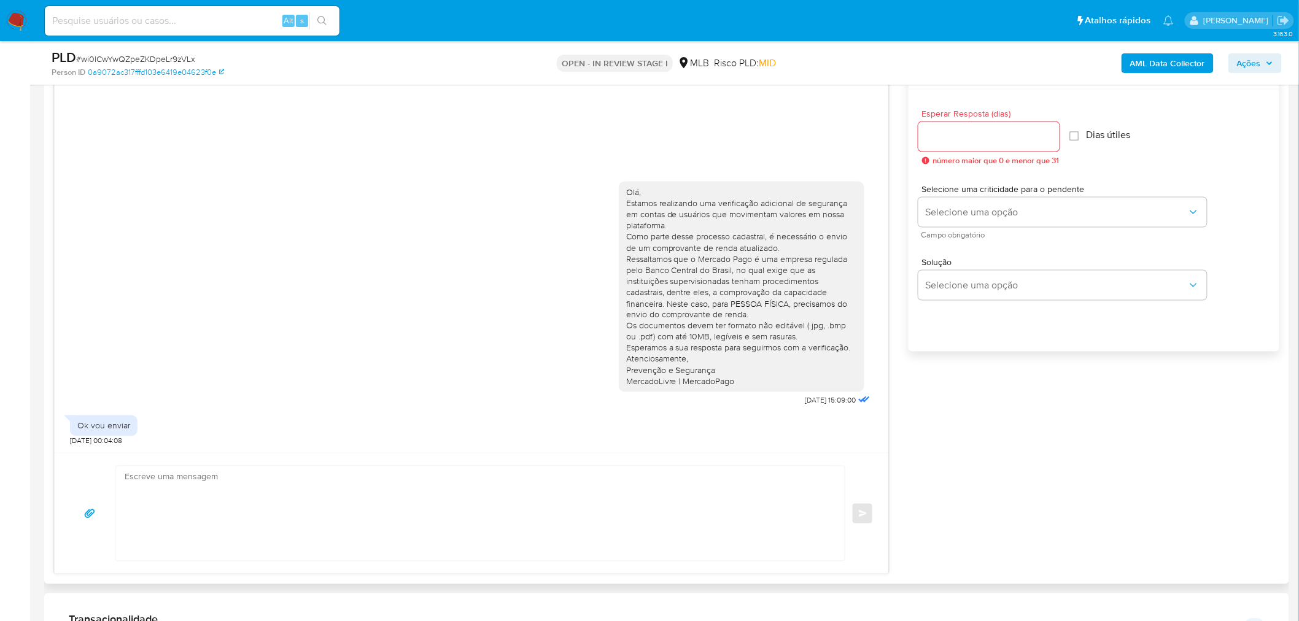
scroll to position [682, 0]
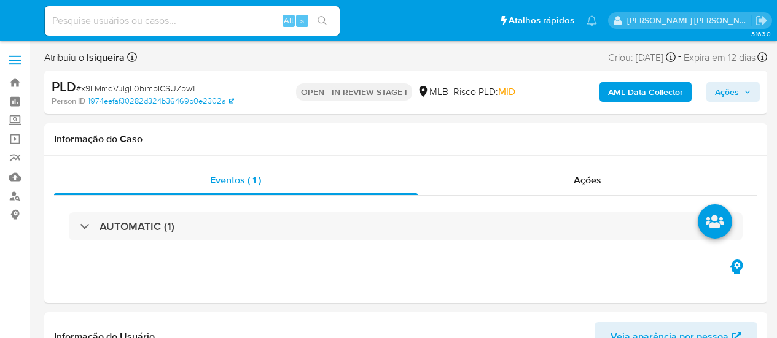
select select "10"
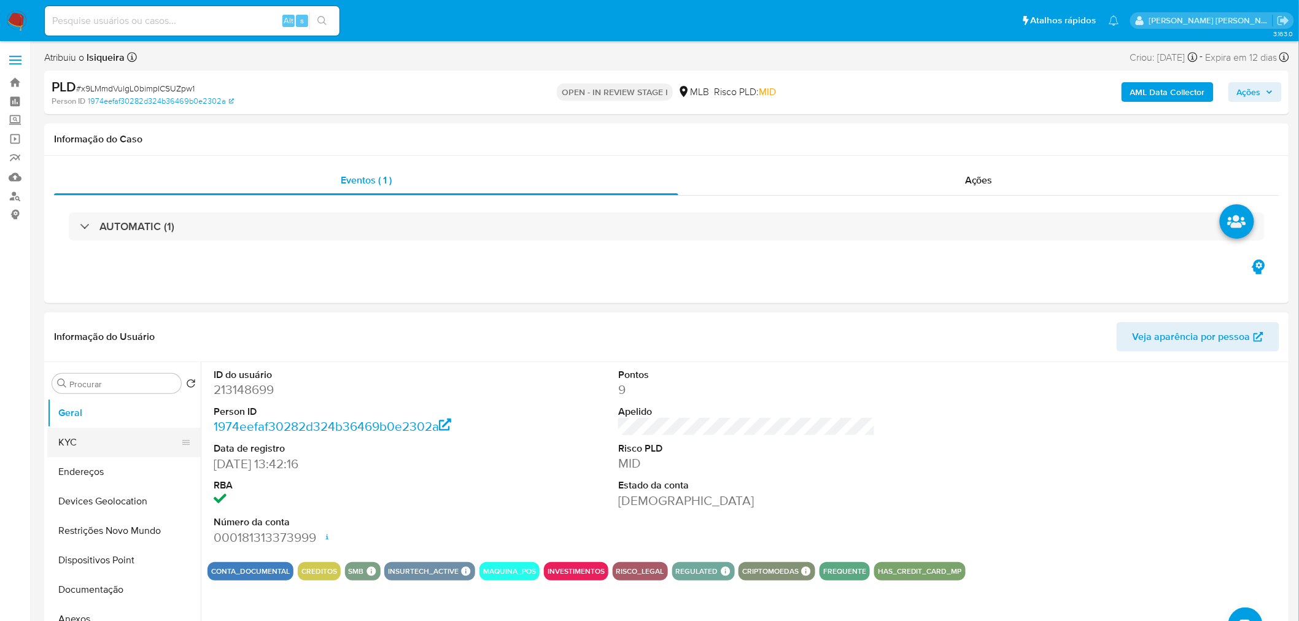
drag, startPoint x: 82, startPoint y: 435, endPoint x: 90, endPoint y: 435, distance: 7.4
click at [82, 338] on button "KYC" at bounding box center [119, 442] width 144 height 29
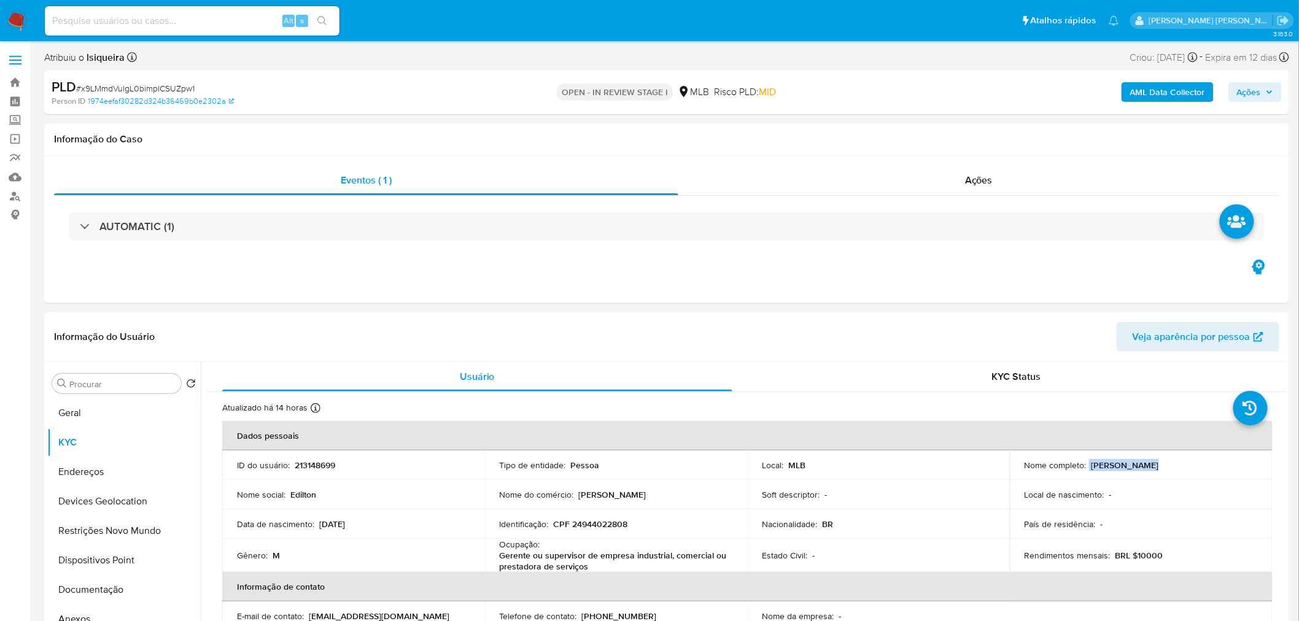
drag, startPoint x: 1162, startPoint y: 462, endPoint x: 1087, endPoint y: 464, distance: 74.9
click at [776, 338] on div "Nome completo : Edilton Alves" at bounding box center [1141, 465] width 233 height 11
copy div "Edilton Alves"
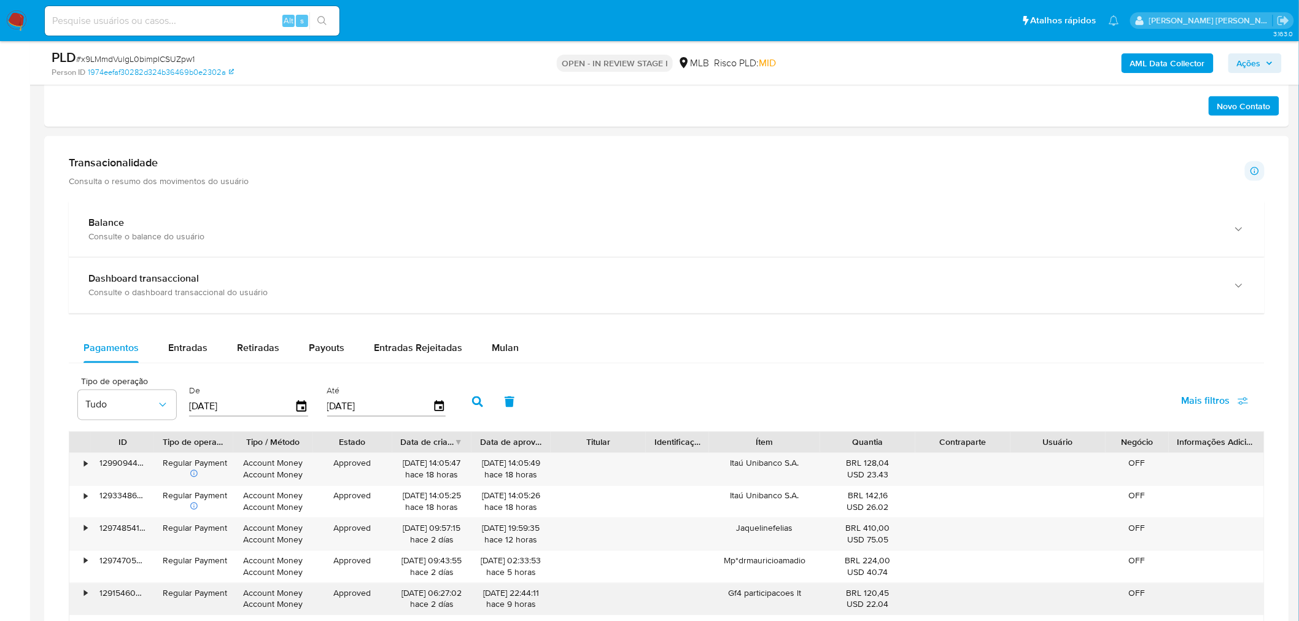
scroll to position [818, 0]
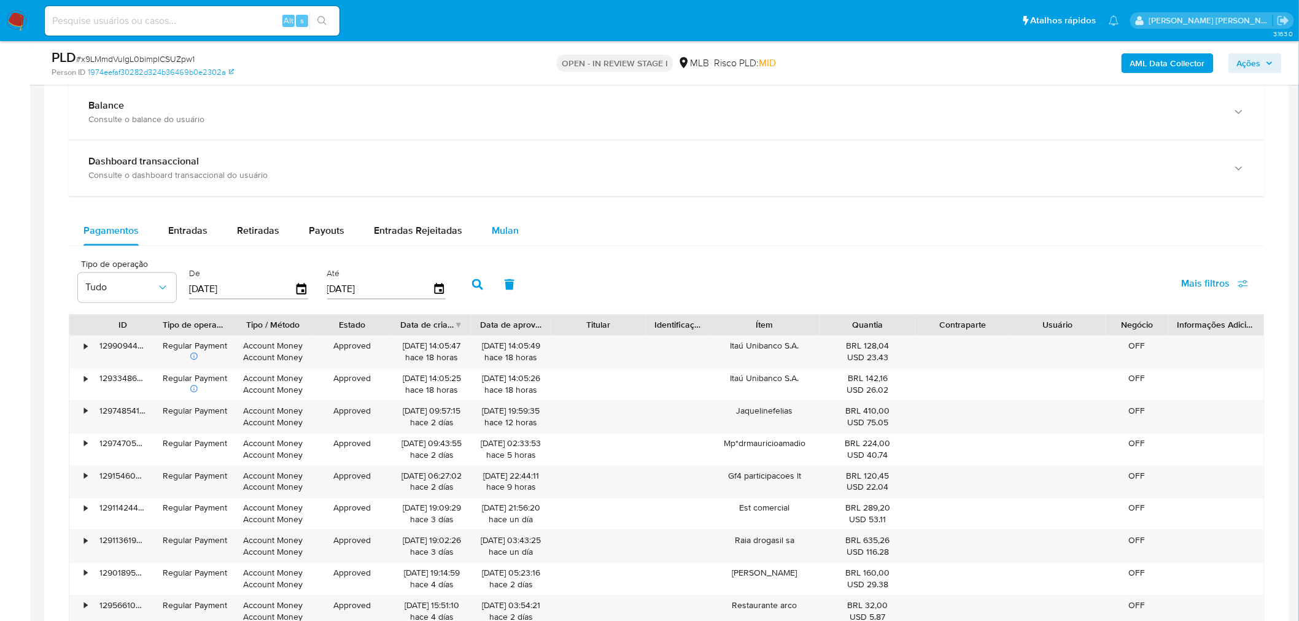
click at [516, 228] on button "Mulan" at bounding box center [505, 231] width 56 height 29
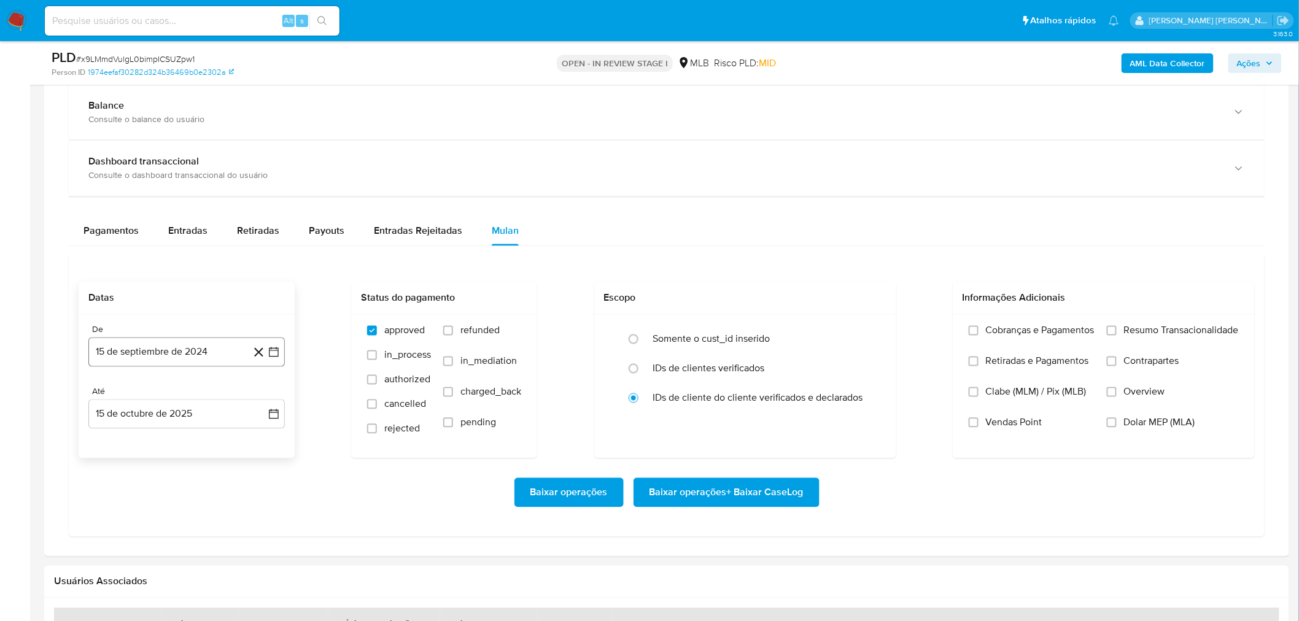
click at [144, 338] on button "15 de septiembre de 2024" at bounding box center [186, 352] width 196 height 29
click at [179, 338] on span "septiembre 2024" at bounding box center [180, 397] width 75 height 12
click at [256, 338] on icon "Año siguiente" at bounding box center [260, 397] width 15 height 15
click at [184, 338] on span "ago" at bounding box center [185, 511] width 15 height 10
click at [211, 338] on button "1" at bounding box center [211, 443] width 20 height 20
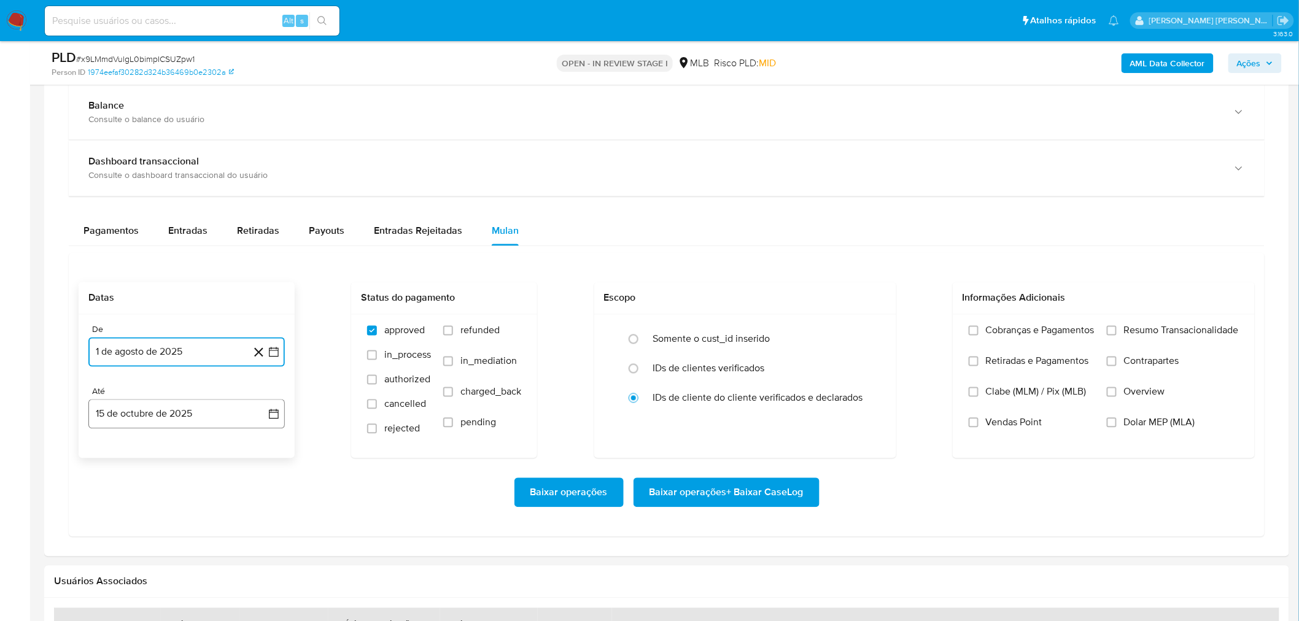
click at [177, 338] on button "15 de octubre de 2025" at bounding box center [186, 414] width 196 height 29
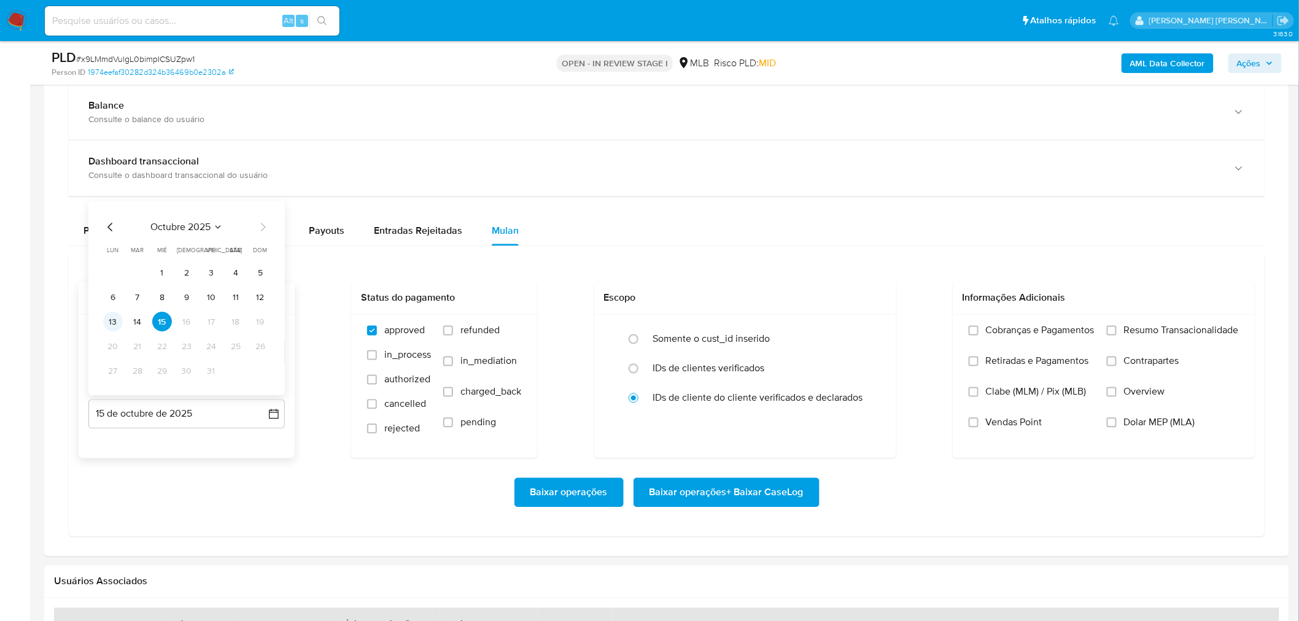
click at [112, 323] on button "13" at bounding box center [113, 322] width 20 height 20
click at [776, 336] on span "Resumo Transacionalidade" at bounding box center [1181, 331] width 115 height 12
click at [776, 336] on input "Resumo Transacionalidade" at bounding box center [1112, 331] width 10 height 10
click at [776, 338] on span "Vendas Point" at bounding box center [1014, 423] width 56 height 12
click at [776, 338] on input "Vendas Point" at bounding box center [974, 423] width 10 height 10
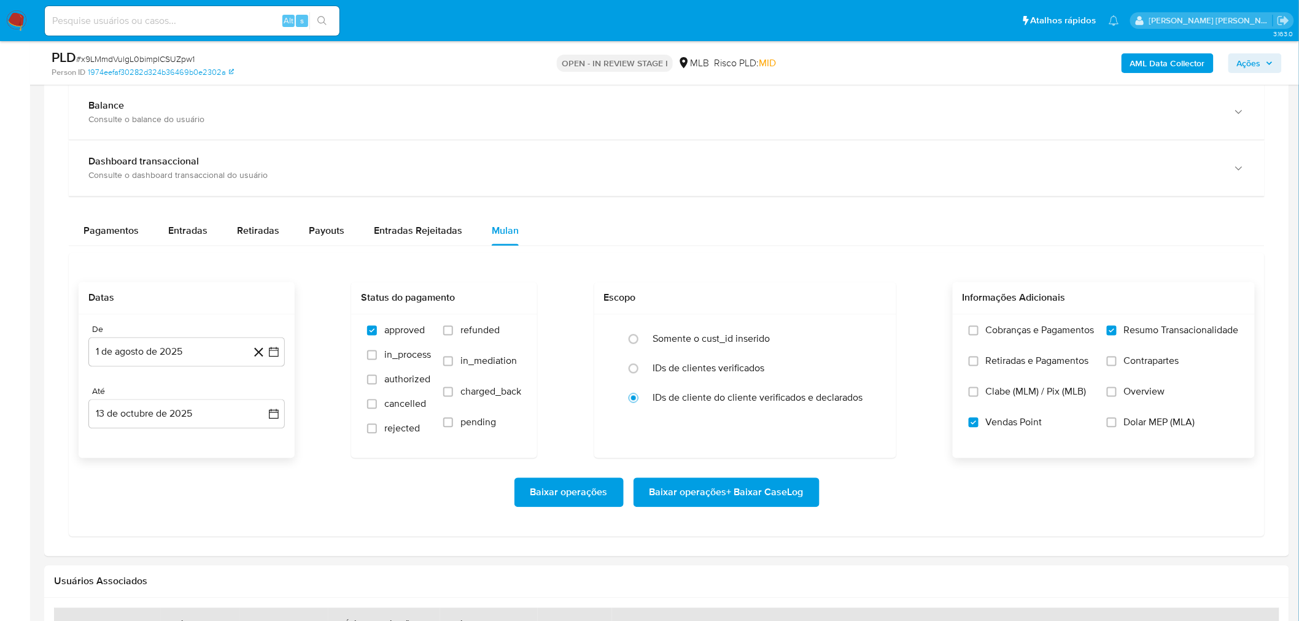
click at [768, 338] on span "Baixar operações + Baixar CaseLog" at bounding box center [727, 492] width 154 height 27
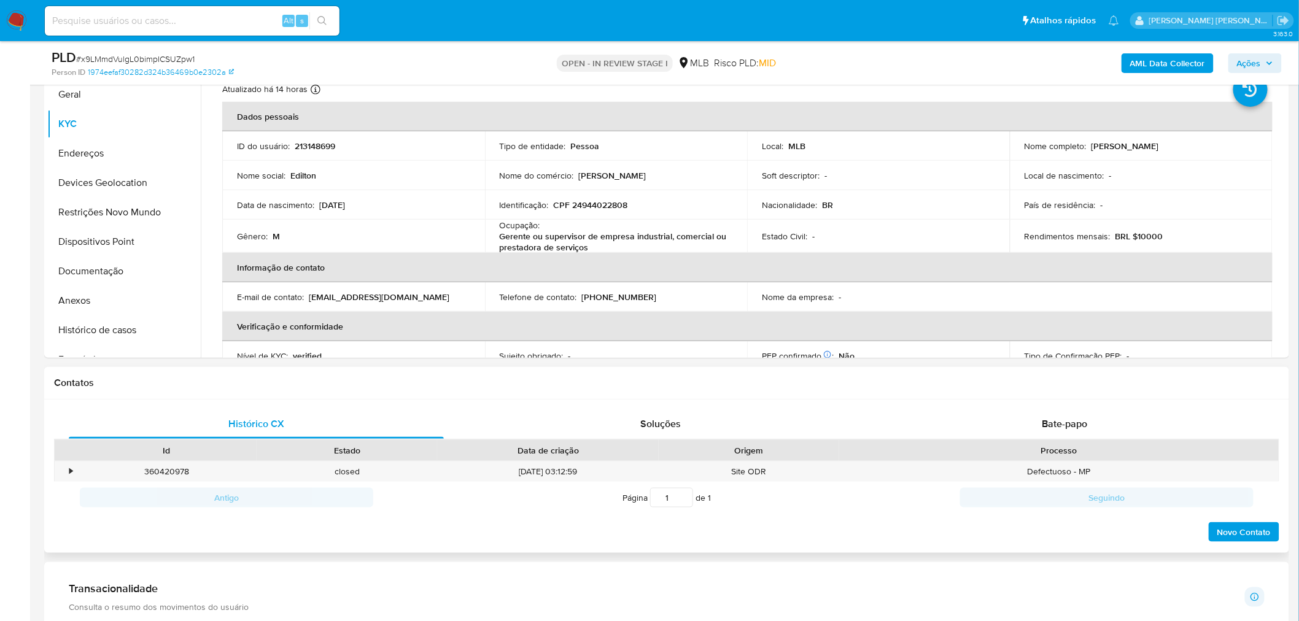
scroll to position [273, 0]
click at [776, 338] on span "Bate-papo" at bounding box center [1064, 426] width 45 height 14
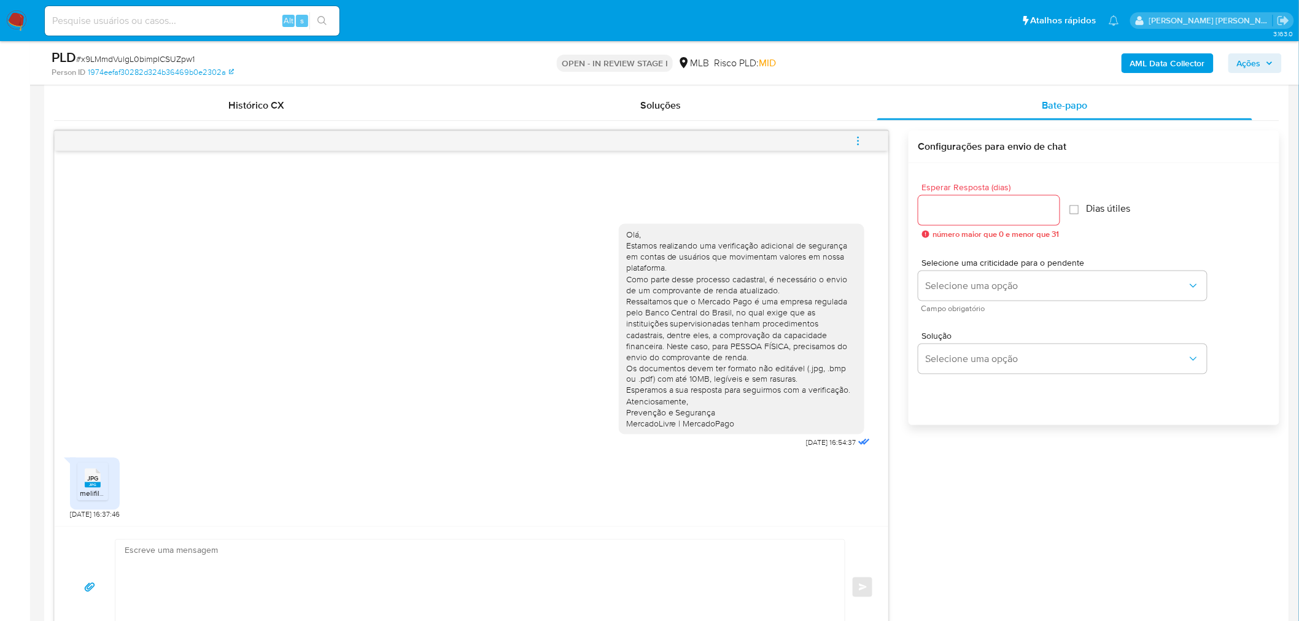
scroll to position [750, 0]
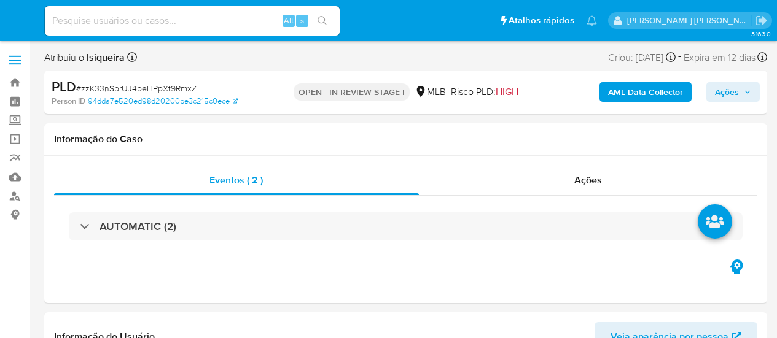
select select "10"
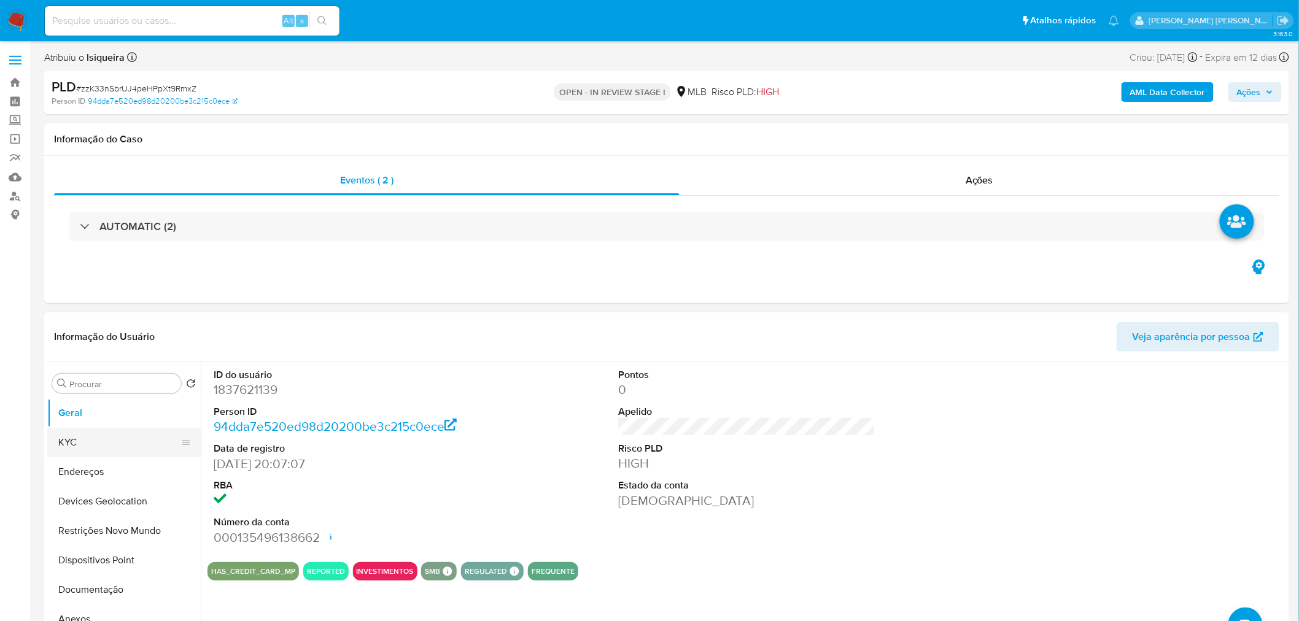
click at [115, 338] on button "KYC" at bounding box center [119, 442] width 144 height 29
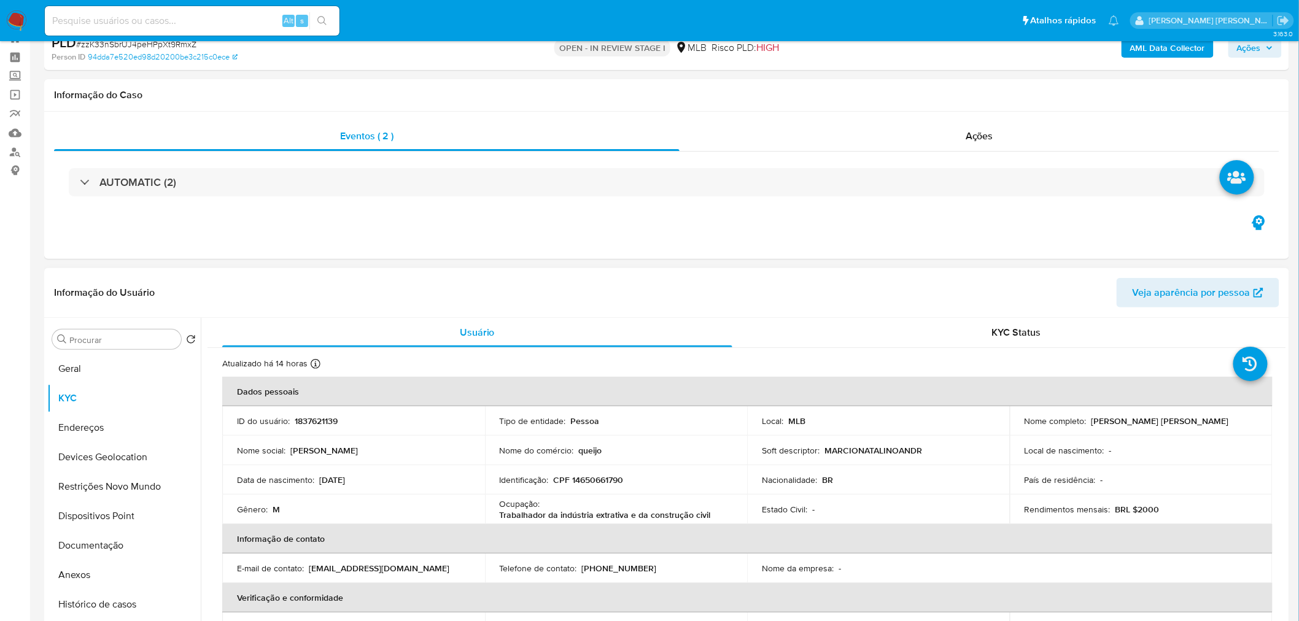
scroll to position [68, 0]
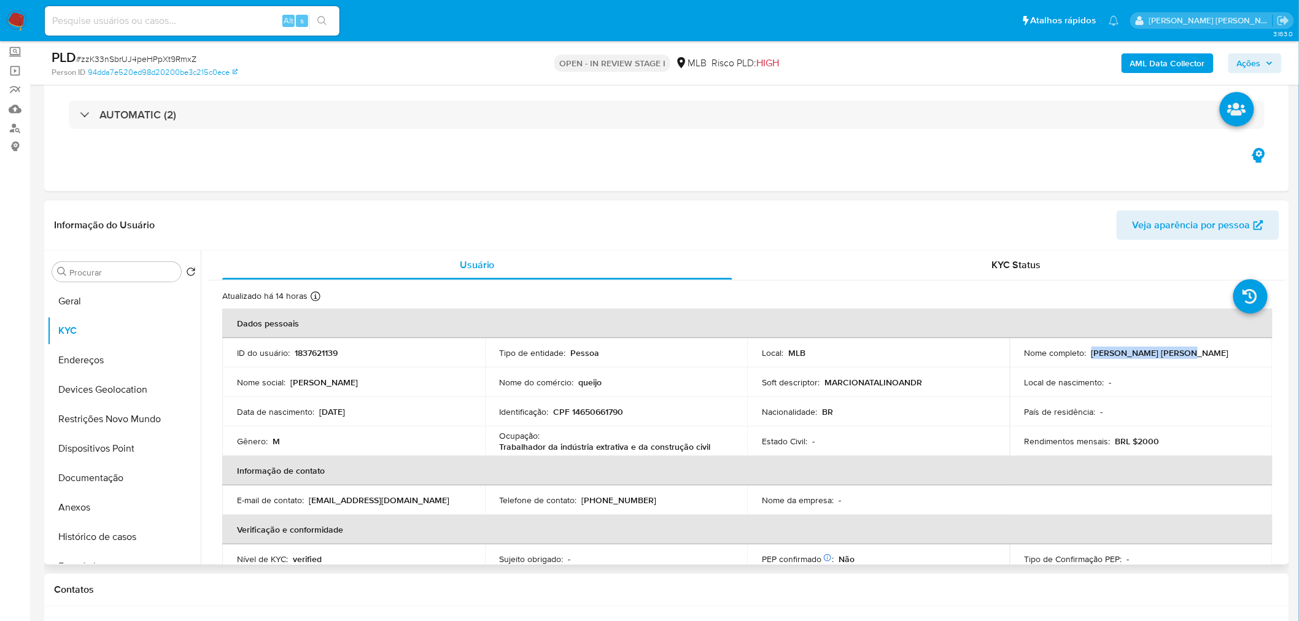
drag, startPoint x: 1180, startPoint y: 352, endPoint x: 1089, endPoint y: 347, distance: 91.0
click at [776, 338] on div "Nome completo : [PERSON_NAME] [PERSON_NAME]" at bounding box center [1141, 352] width 233 height 11
copy p "[PERSON_NAME] [PERSON_NAME]"
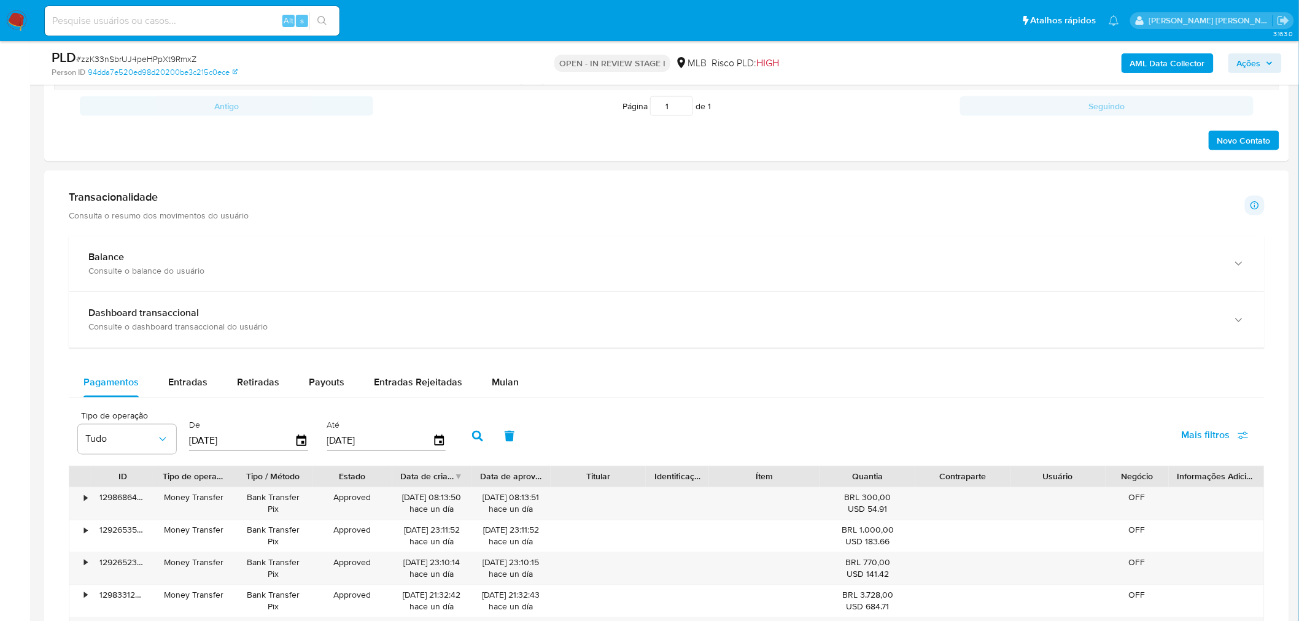
scroll to position [682, 0]
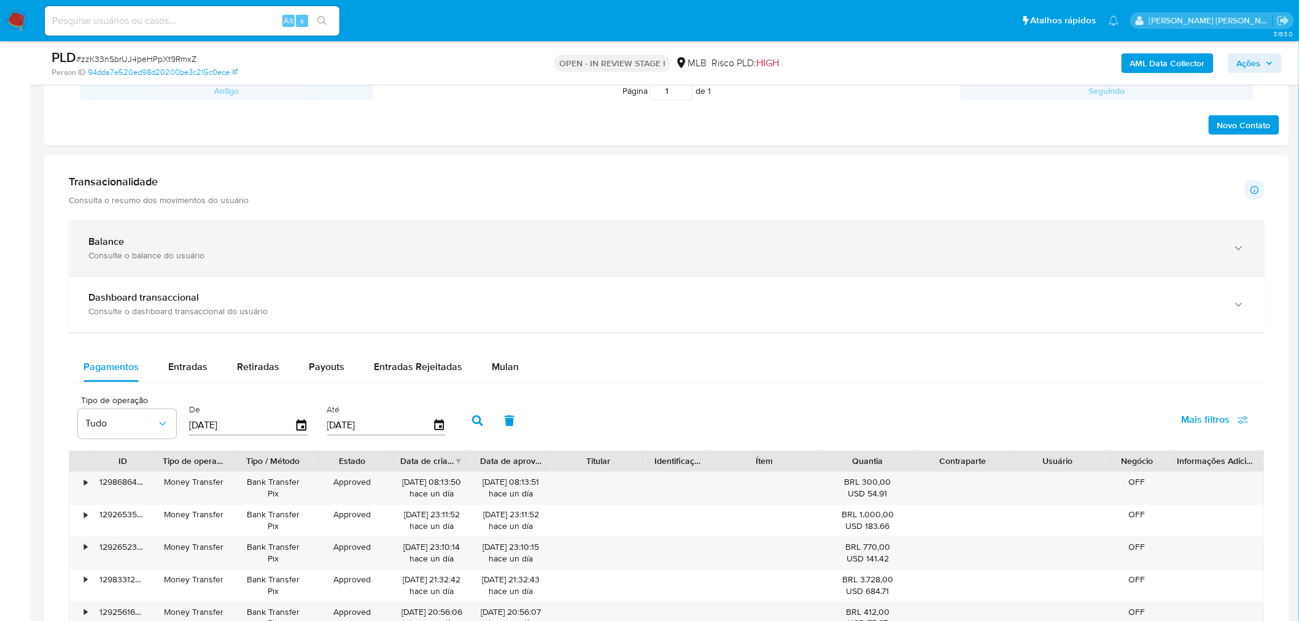
click at [247, 247] on div "Balance" at bounding box center [654, 242] width 1132 height 12
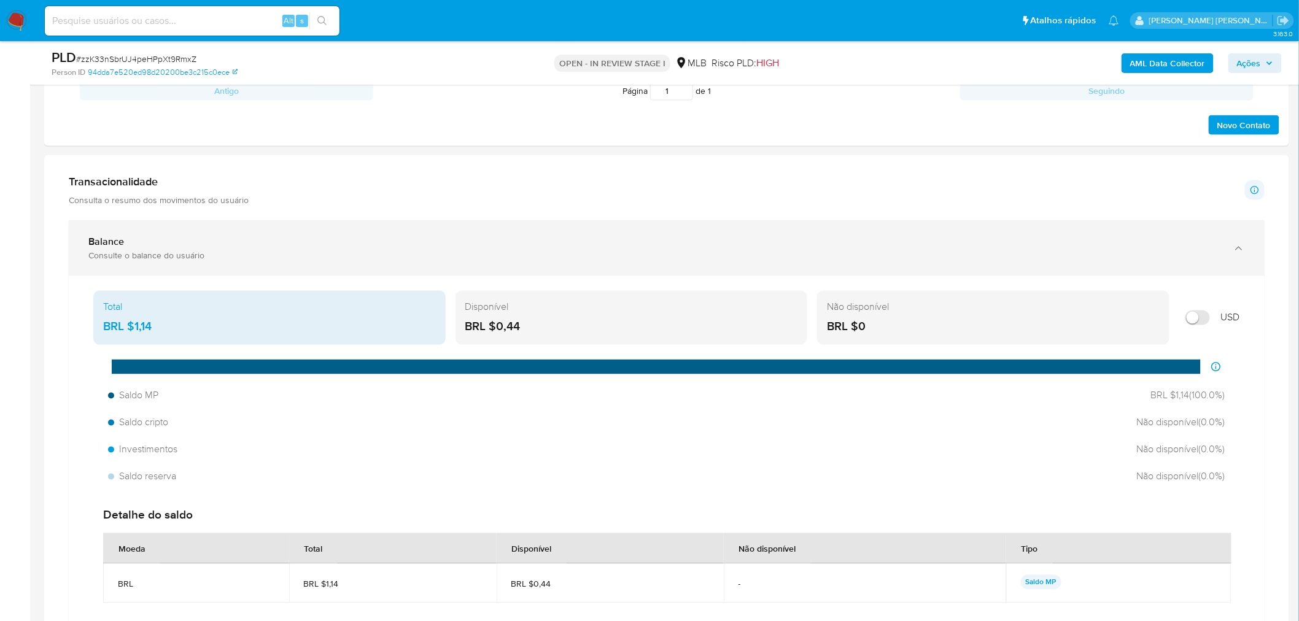
click at [320, 253] on div "Consulte o balance do usuário" at bounding box center [654, 255] width 1132 height 11
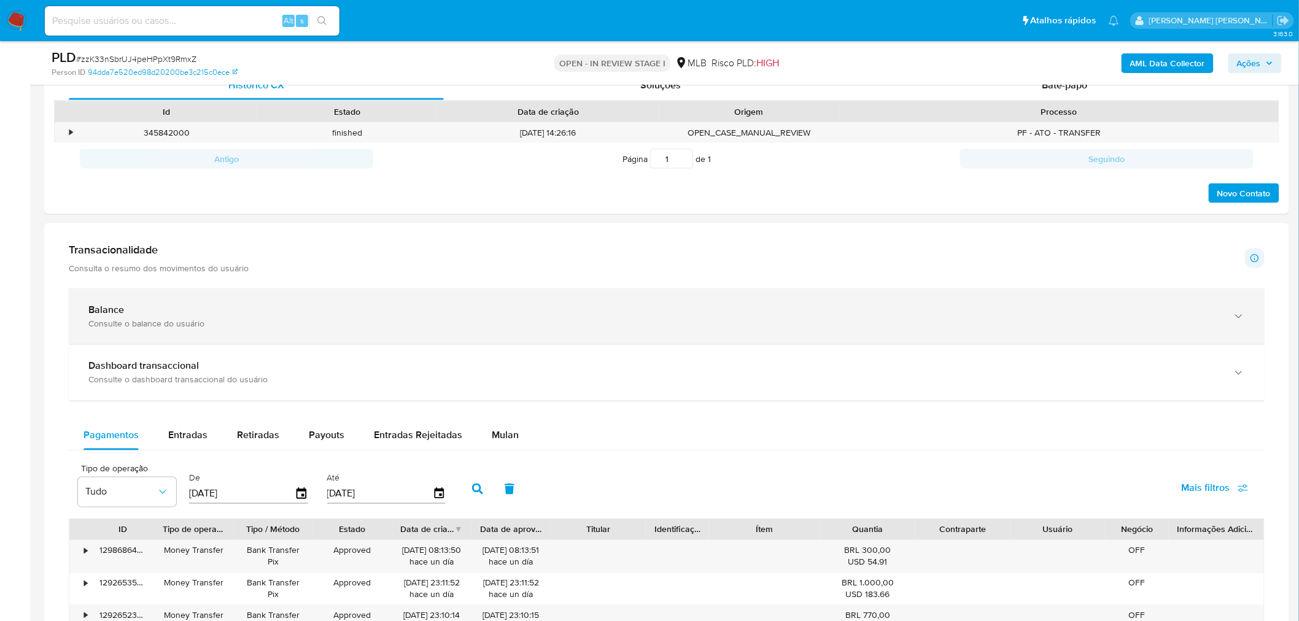
scroll to position [545, 0]
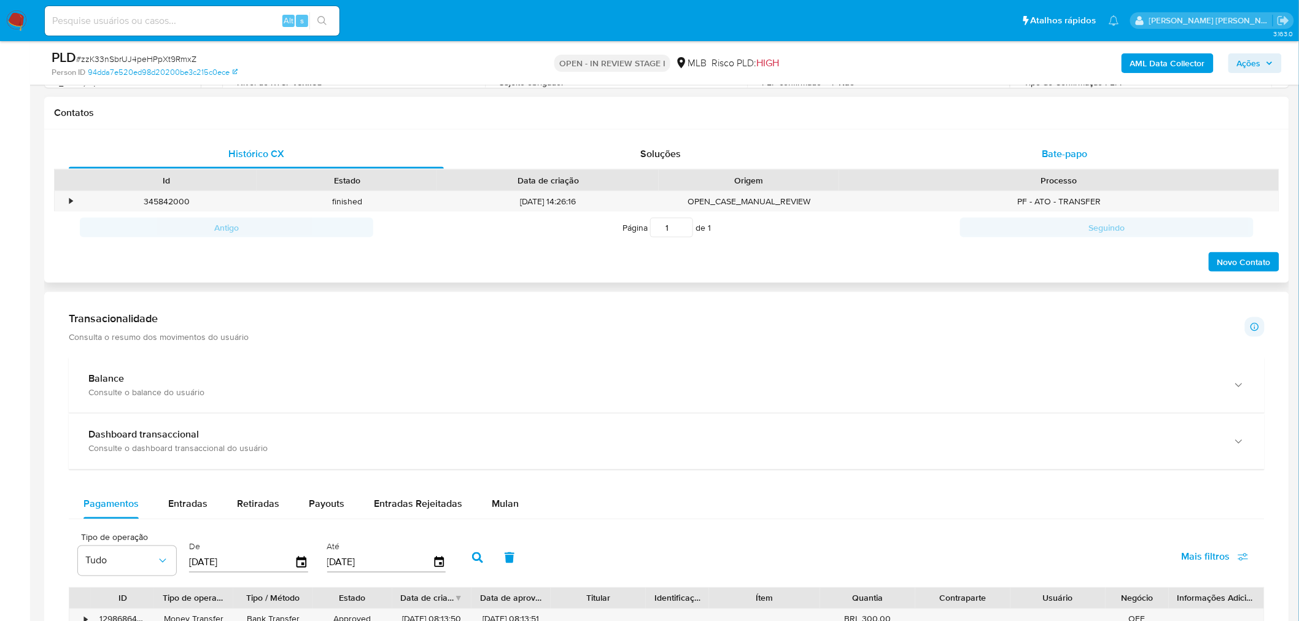
click at [776, 166] on div "Bate-papo" at bounding box center [1064, 153] width 375 height 29
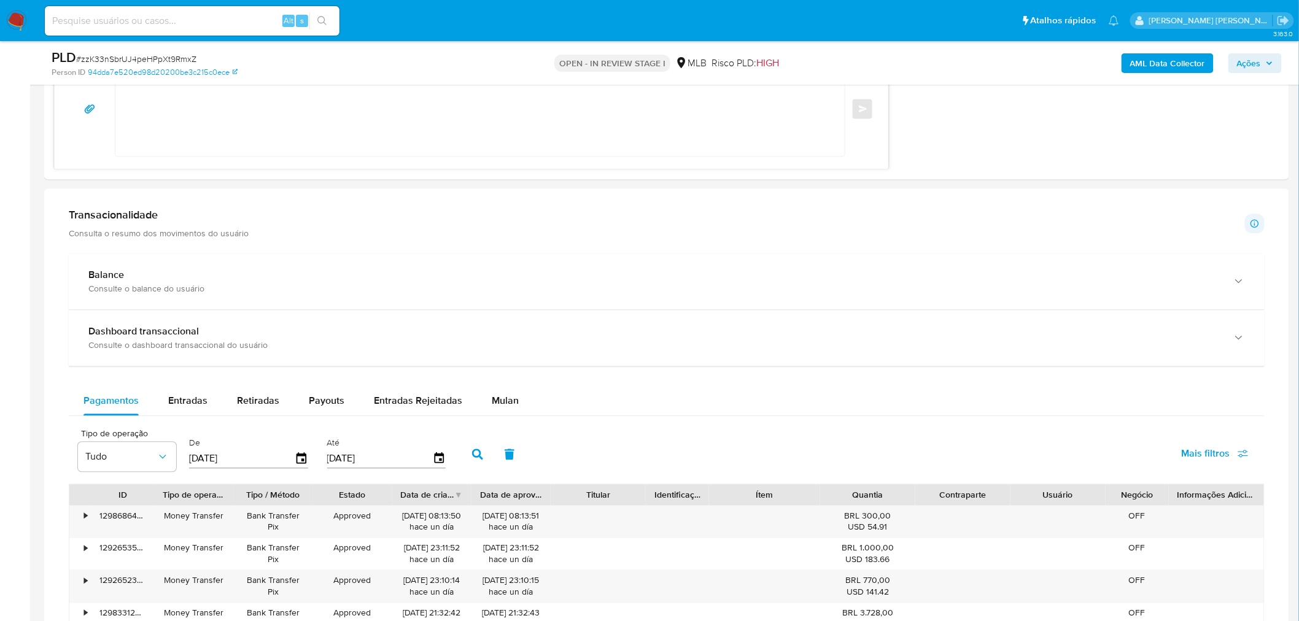
scroll to position [1296, 0]
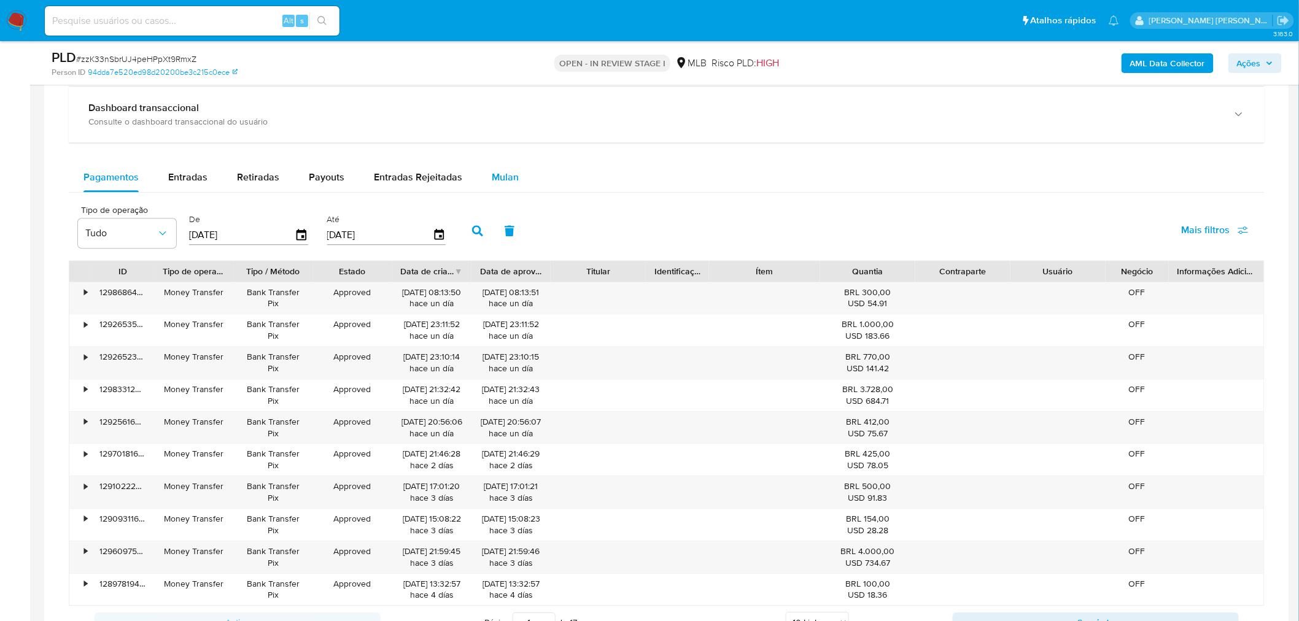
click at [505, 183] on span "Mulan" at bounding box center [505, 177] width 27 height 14
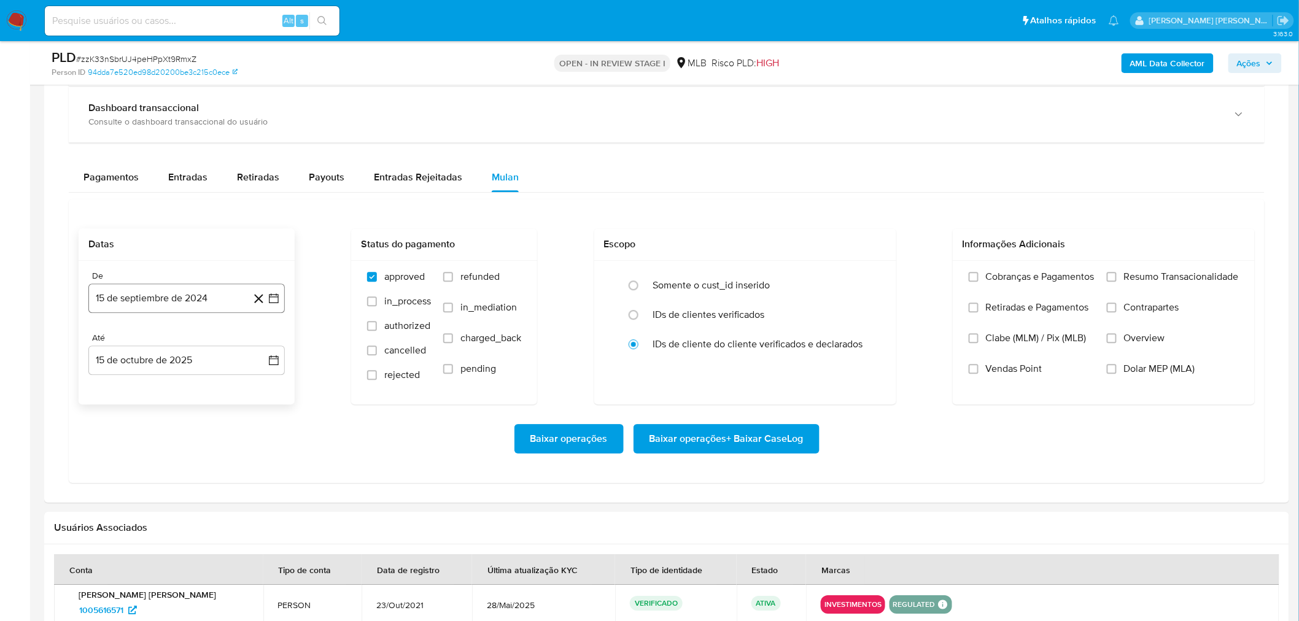
click at [203, 298] on button "15 de septiembre de 2024" at bounding box center [186, 298] width 196 height 29
click at [191, 338] on span "septiembre 2024" at bounding box center [180, 342] width 75 height 12
click at [258, 338] on icon "Año siguiente" at bounding box center [260, 342] width 15 height 15
click at [195, 338] on button "ago" at bounding box center [185, 456] width 34 height 20
click at [209, 338] on button "1" at bounding box center [211, 388] width 20 height 20
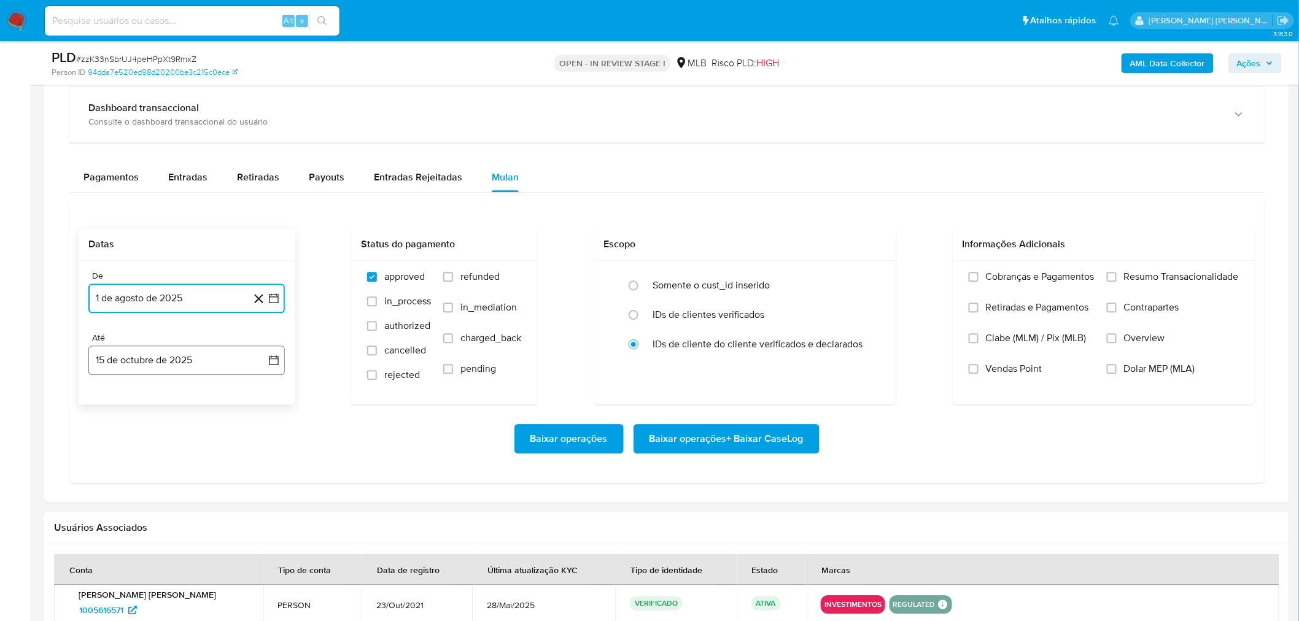
click at [153, 338] on button "15 de octubre de 2025" at bounding box center [186, 360] width 196 height 29
click at [114, 338] on button "13" at bounding box center [113, 499] width 20 height 20
click at [776, 281] on span "Resumo Transacionalidade" at bounding box center [1181, 277] width 115 height 12
click at [776, 281] on input "Resumo Transacionalidade" at bounding box center [1112, 277] width 10 height 10
click at [776, 338] on label "Clabe (MLM) / Pix (MLB)" at bounding box center [1032, 347] width 126 height 31
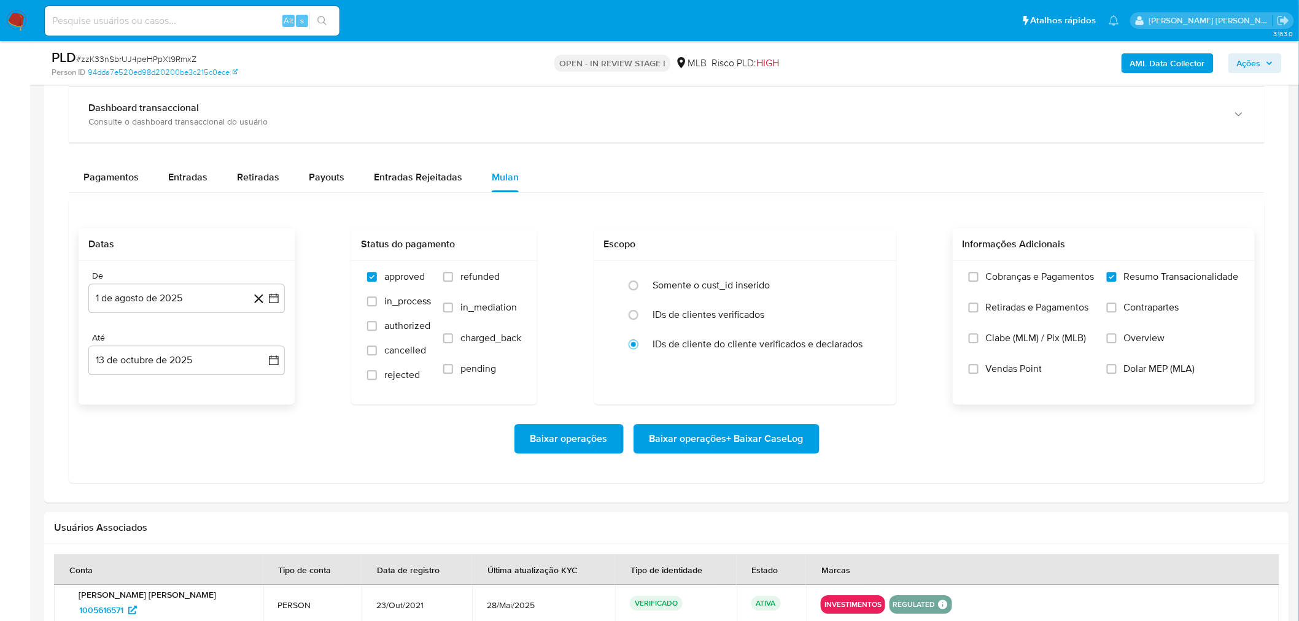
click at [776, 338] on input "Clabe (MLM) / Pix (MLB)" at bounding box center [974, 338] width 10 height 10
click at [776, 338] on span "Vendas Point" at bounding box center [1014, 369] width 56 height 12
click at [776, 338] on input "Vendas Point" at bounding box center [974, 369] width 10 height 10
click at [776, 338] on span "Clabe (MLM) / Pix (MLB)" at bounding box center [1036, 338] width 101 height 12
click at [776, 338] on input "Clabe (MLM) / Pix (MLB)" at bounding box center [974, 338] width 10 height 10
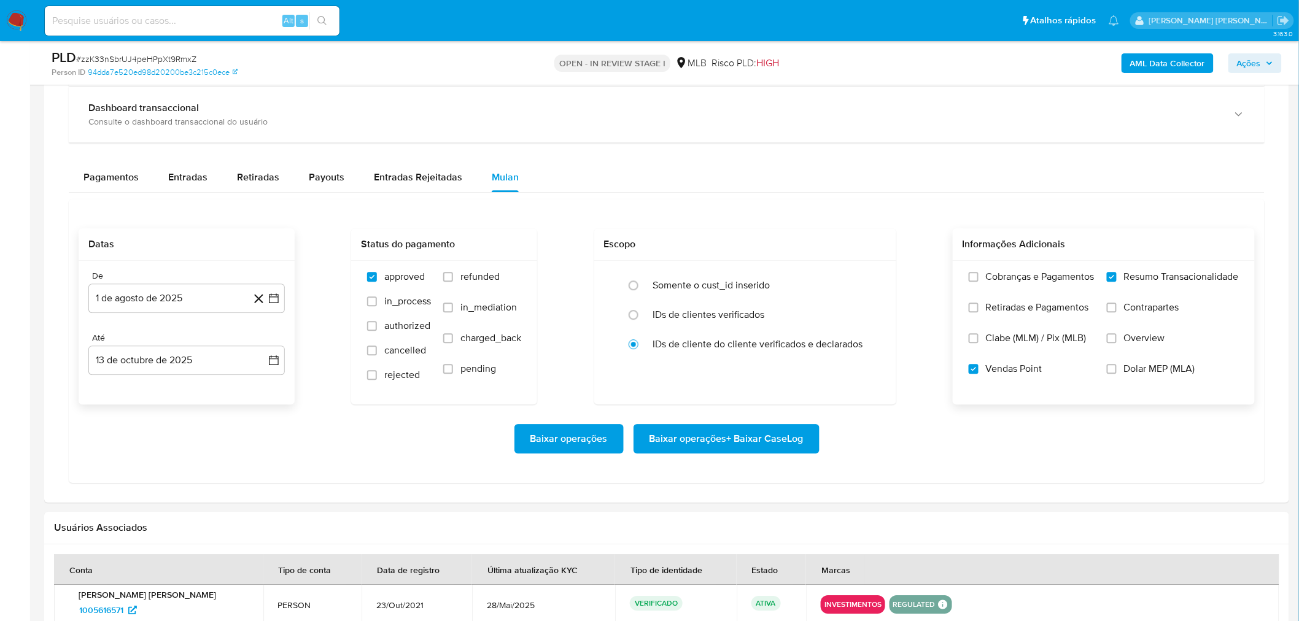
click at [703, 338] on span "Baixar operações + Baixar CaseLog" at bounding box center [727, 438] width 154 height 27
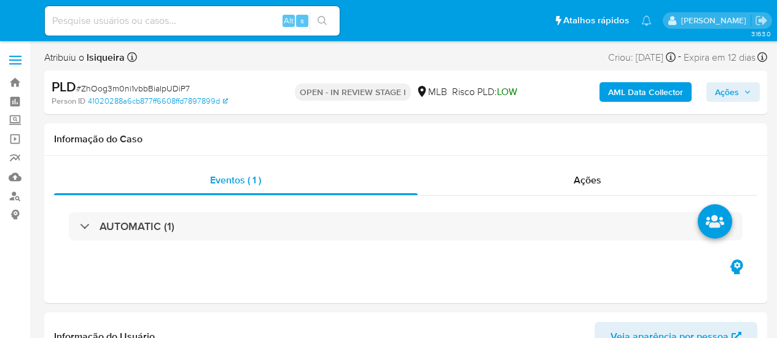
select select "10"
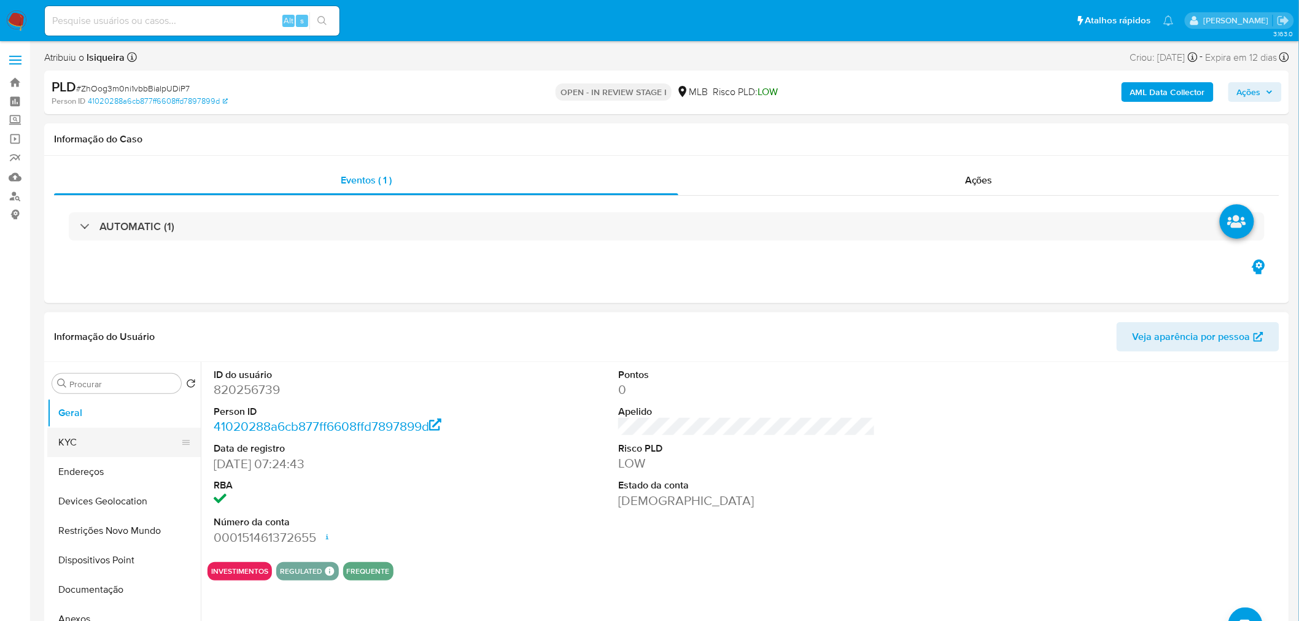
click at [109, 338] on button "KYC" at bounding box center [119, 442] width 144 height 29
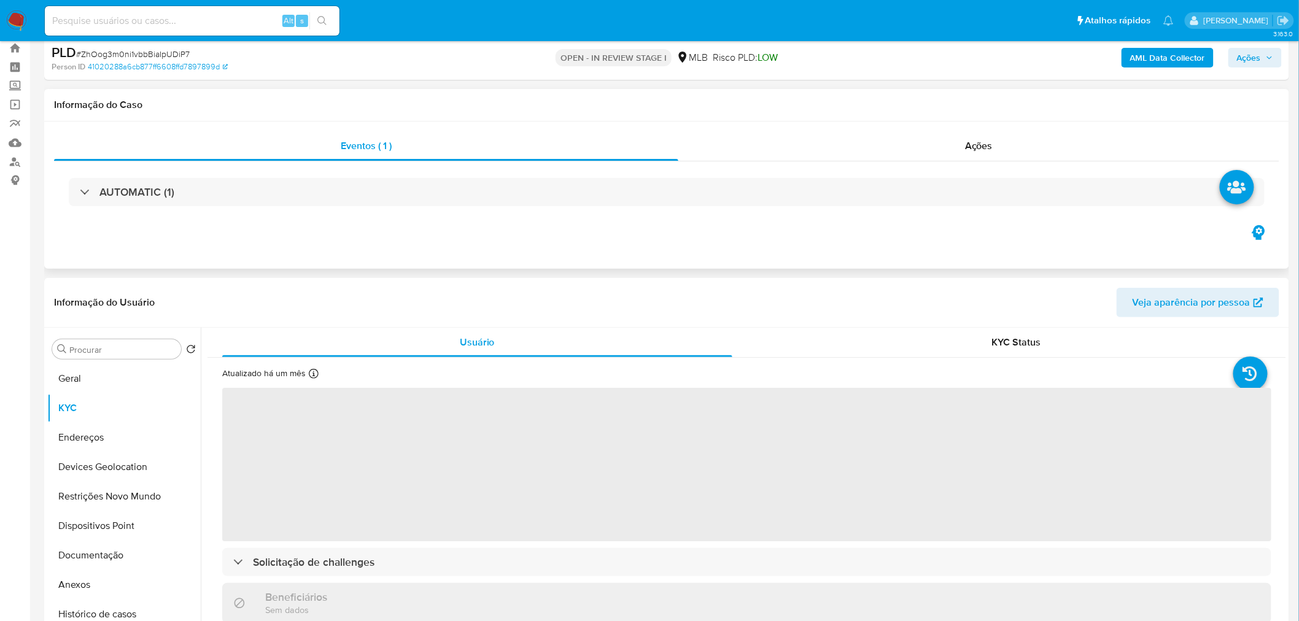
scroll to position [68, 0]
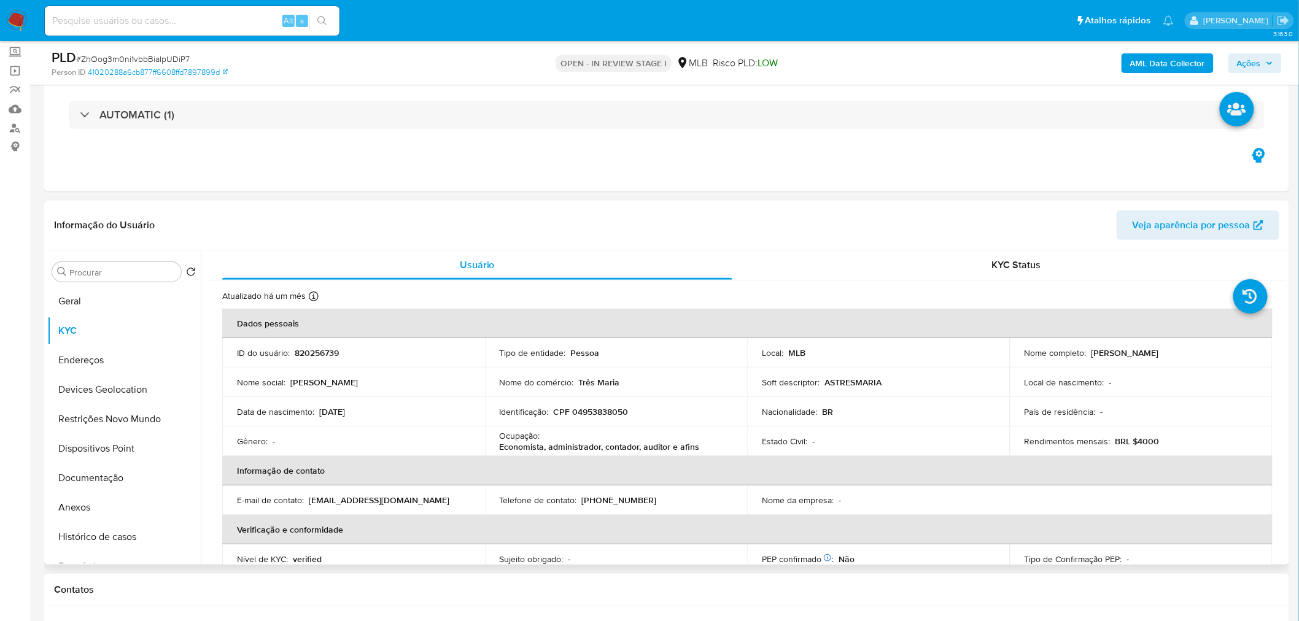
drag, startPoint x: 1190, startPoint y: 360, endPoint x: 1087, endPoint y: 356, distance: 102.6
click at [776, 338] on td "Nome completo : Fernanda Pereira Vargas" at bounding box center [1141, 352] width 263 height 29
copy p "Fernanda Pereira Vargas"
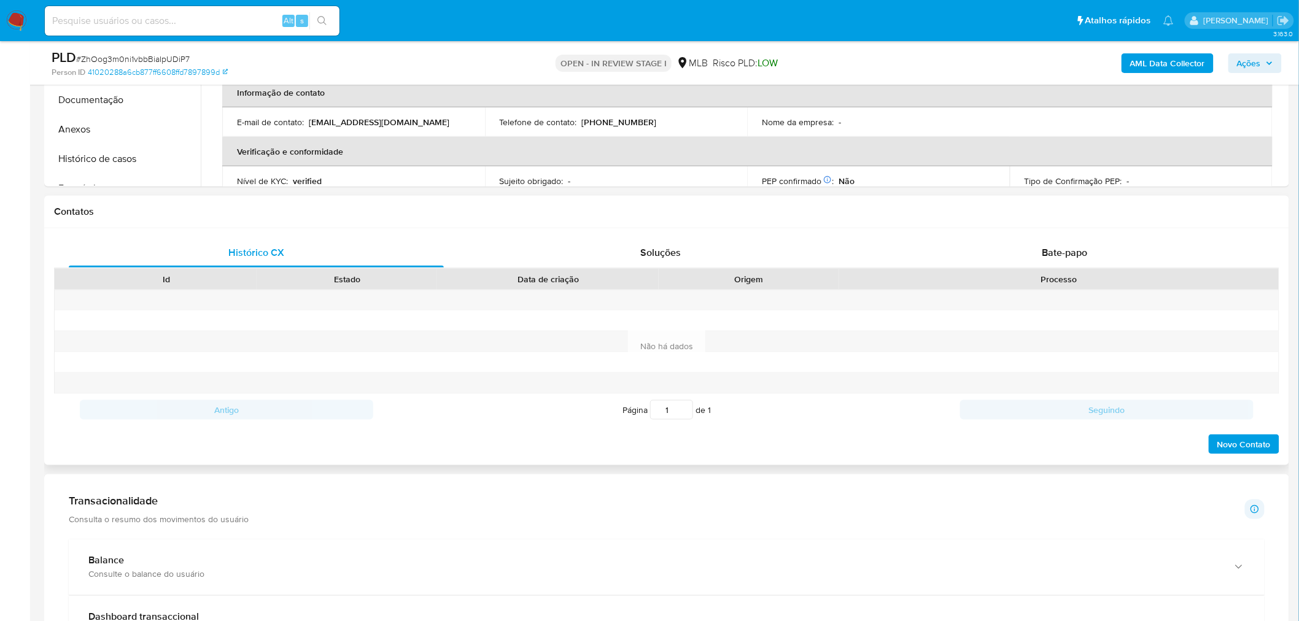
scroll to position [341, 0]
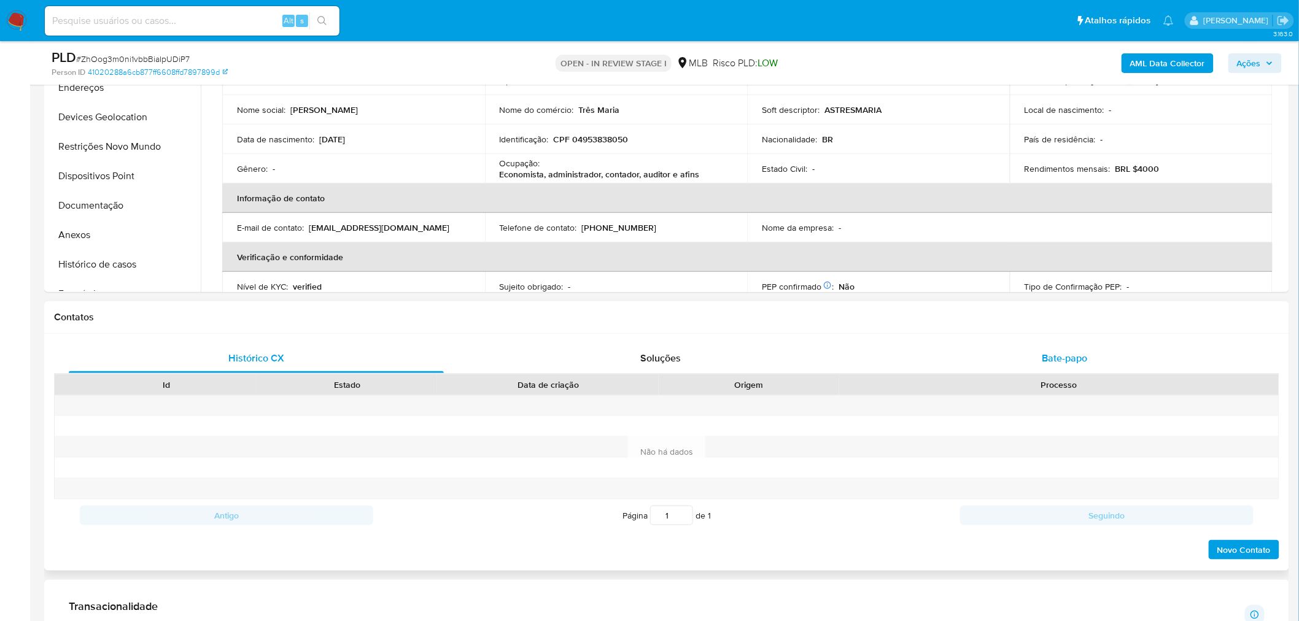
click at [776, 338] on span "Bate-papo" at bounding box center [1064, 358] width 45 height 14
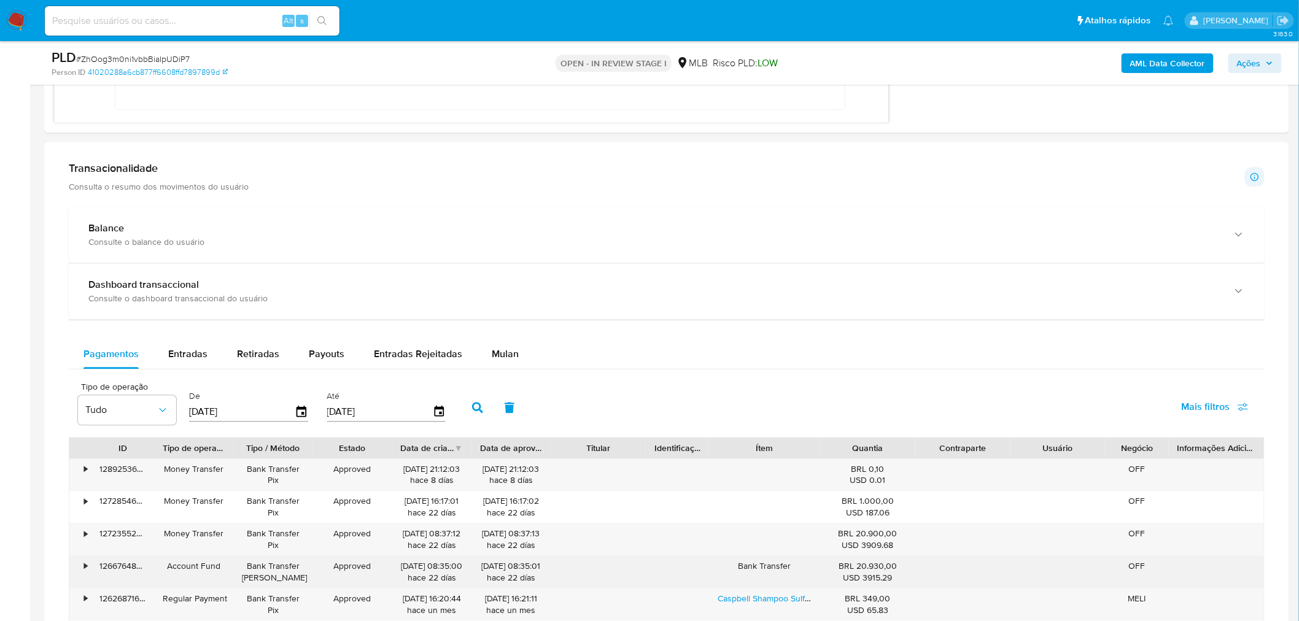
scroll to position [1159, 0]
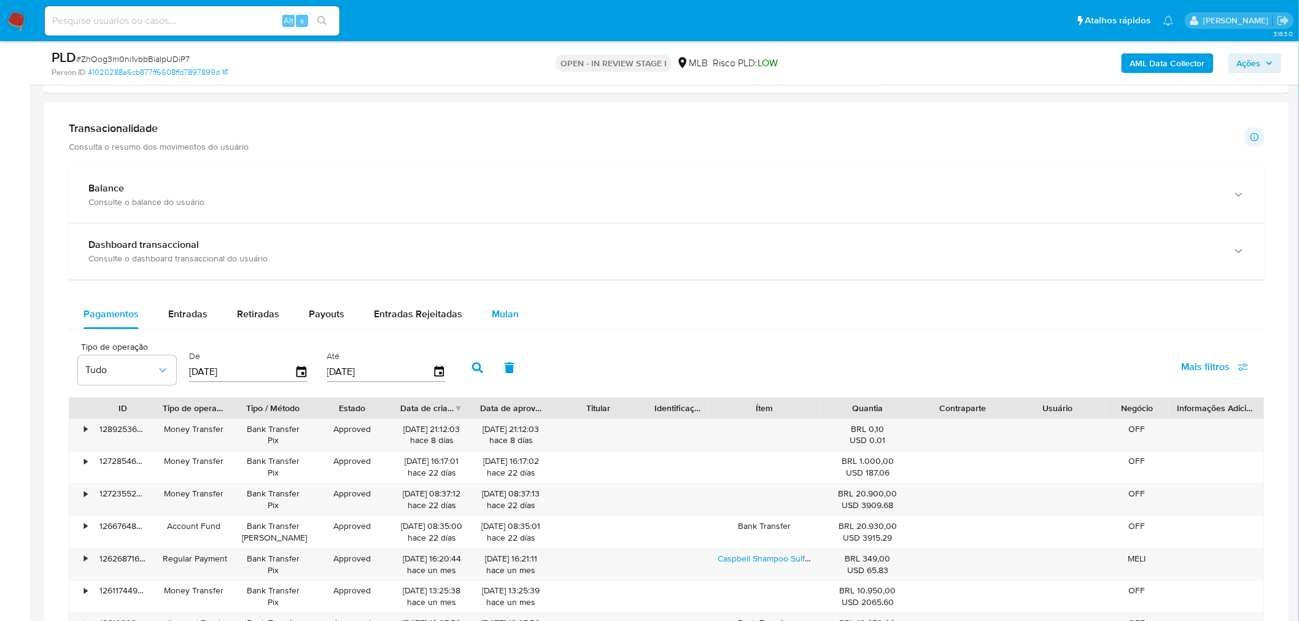
click at [518, 320] on button "Mulan" at bounding box center [505, 314] width 56 height 29
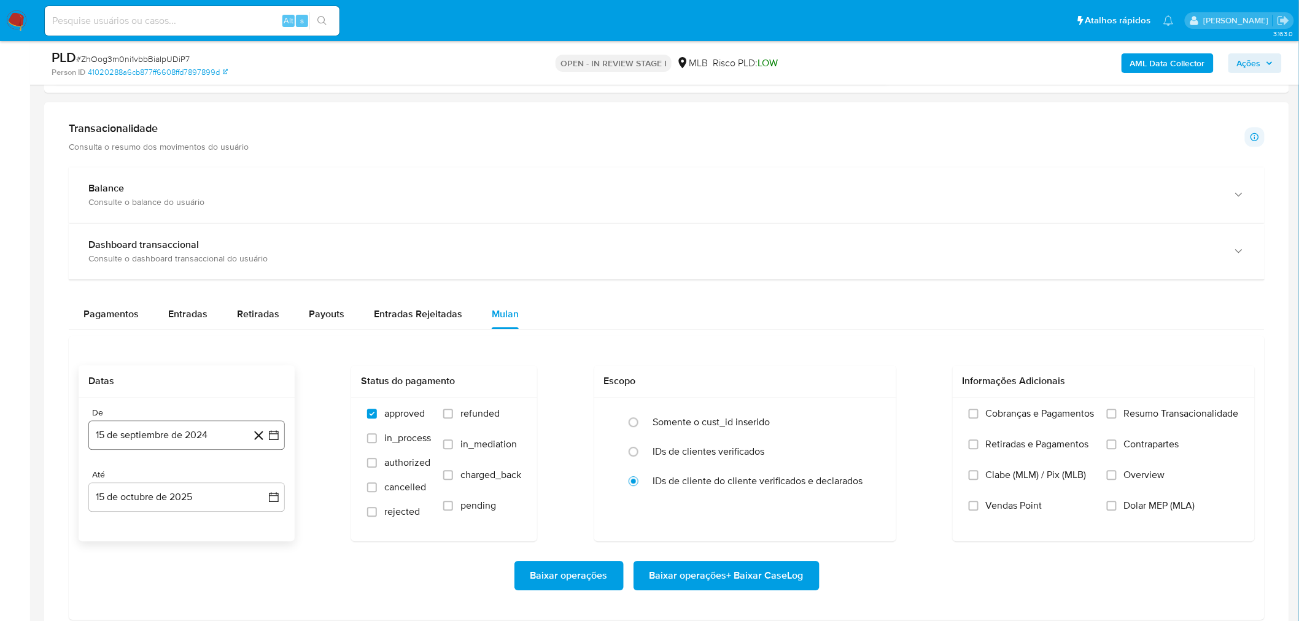
click at [149, 338] on button "15 de septiembre de 2024" at bounding box center [186, 435] width 196 height 29
click at [198, 217] on span "septiembre 2024" at bounding box center [180, 223] width 75 height 12
click at [258, 233] on icon "Año siguiente" at bounding box center [260, 234] width 15 height 15
click at [188, 338] on span "ago" at bounding box center [185, 348] width 15 height 10
click at [220, 295] on button "1" at bounding box center [211, 294] width 20 height 20
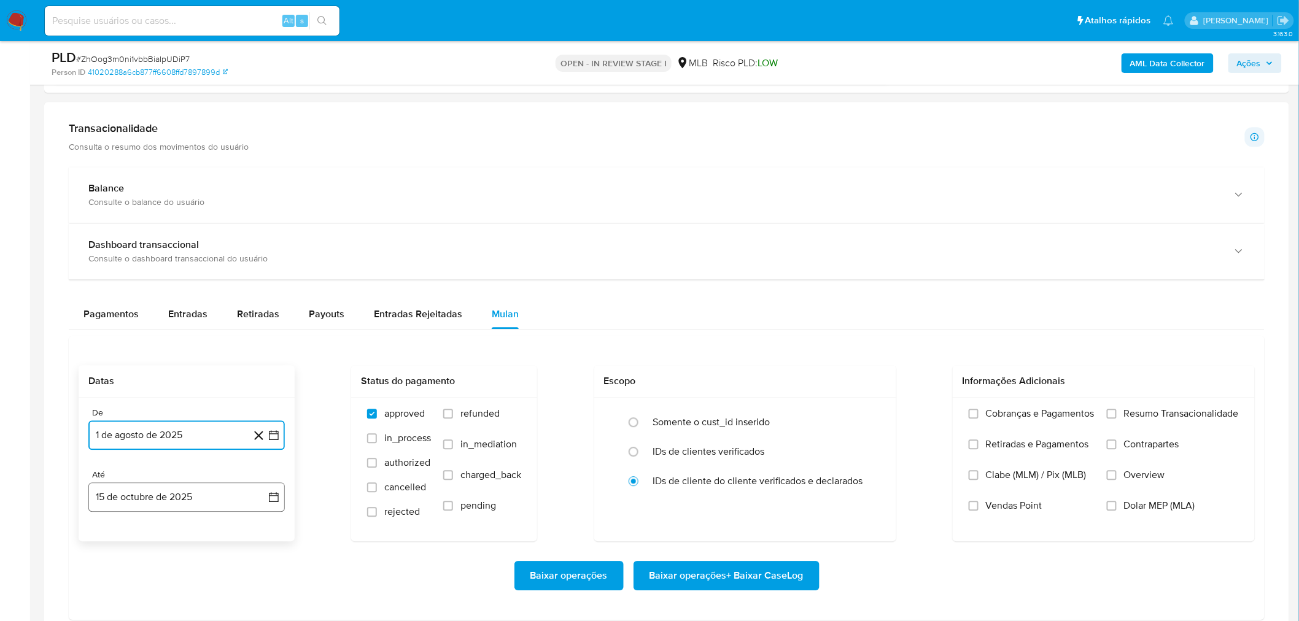
click at [146, 338] on button "15 de octubre de 2025" at bounding box center [186, 497] width 196 height 29
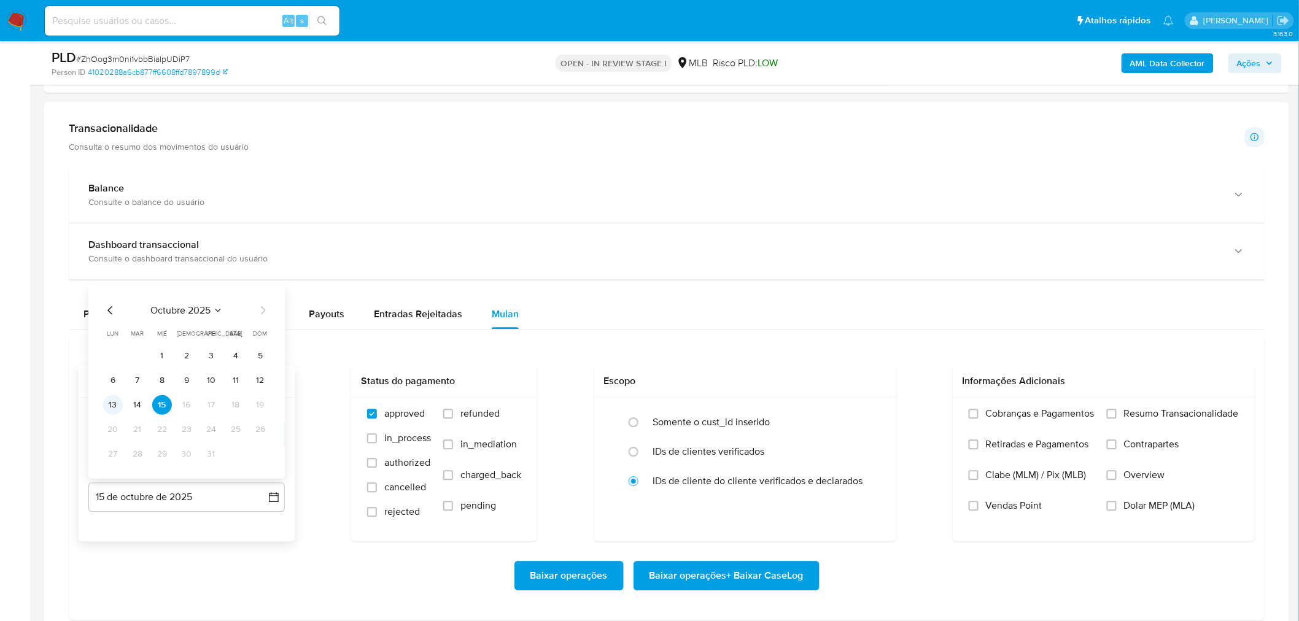
click at [113, 338] on button "13" at bounding box center [113, 405] width 20 height 20
click at [776, 338] on span "Resumo Transacionalidade" at bounding box center [1181, 414] width 115 height 12
click at [776, 338] on input "Resumo Transacionalidade" at bounding box center [1112, 414] width 10 height 10
click at [776, 338] on label "Vendas Point" at bounding box center [1032, 515] width 126 height 31
click at [776, 338] on input "Vendas Point" at bounding box center [974, 506] width 10 height 10
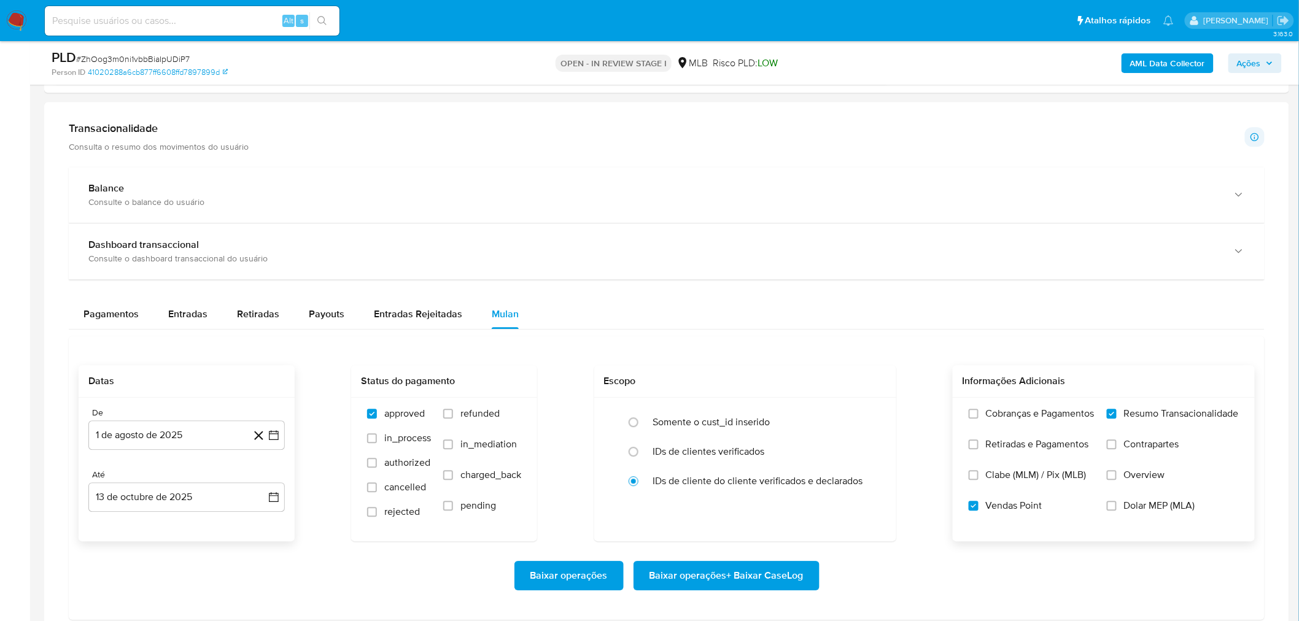
click at [776, 338] on span "Baixar operações + Baixar CaseLog" at bounding box center [727, 575] width 154 height 27
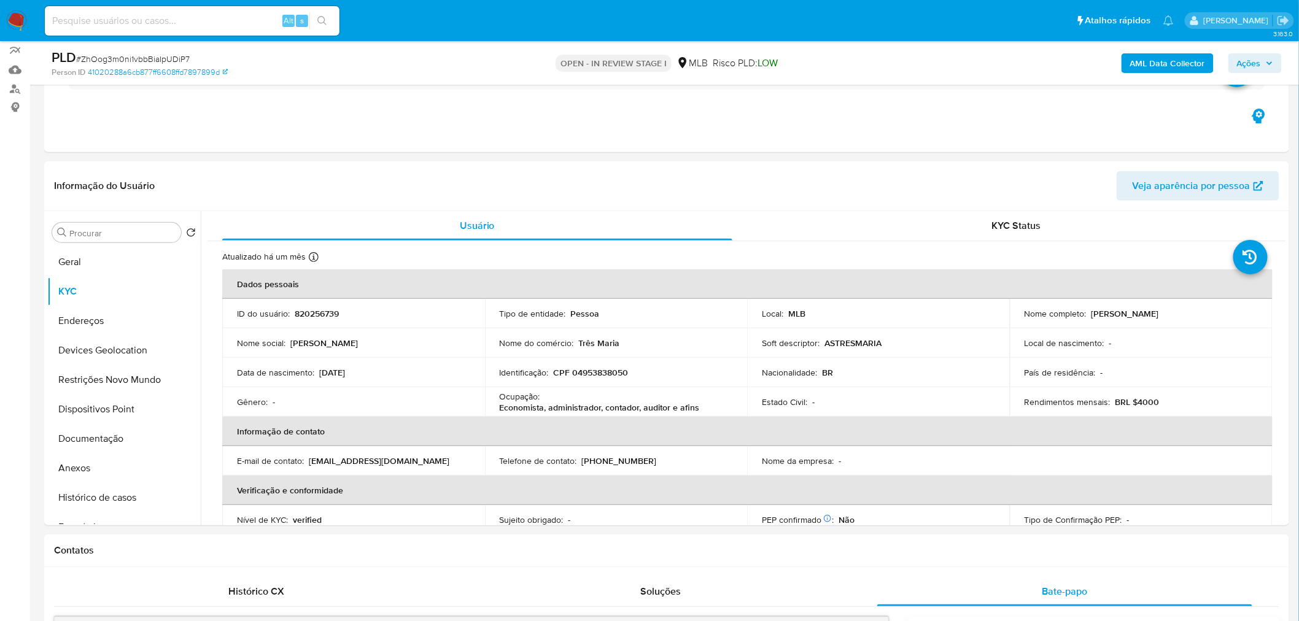
scroll to position [68, 0]
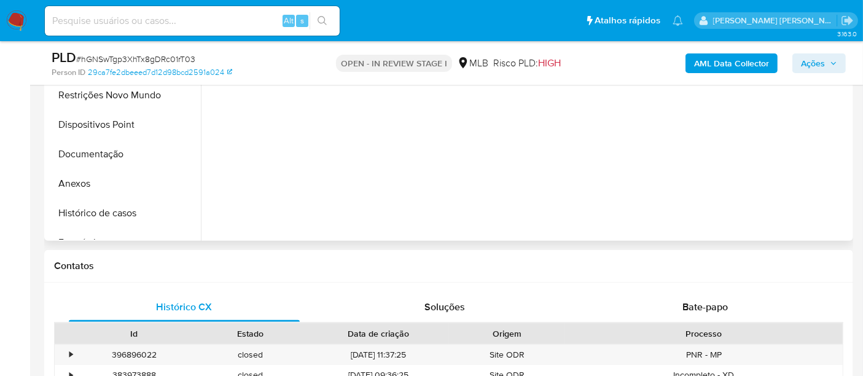
scroll to position [409, 0]
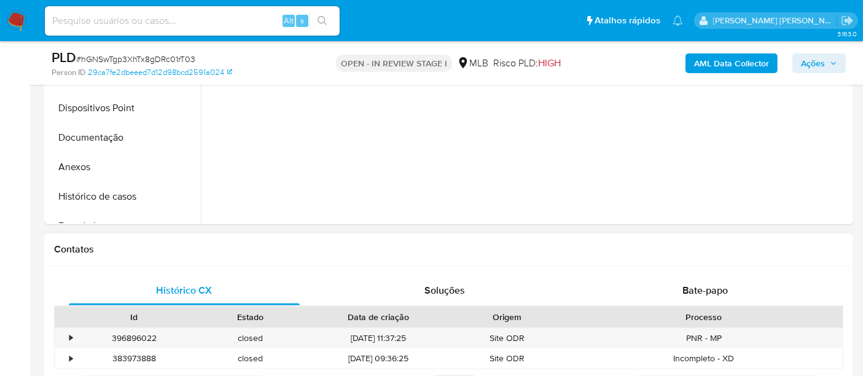
select select "10"
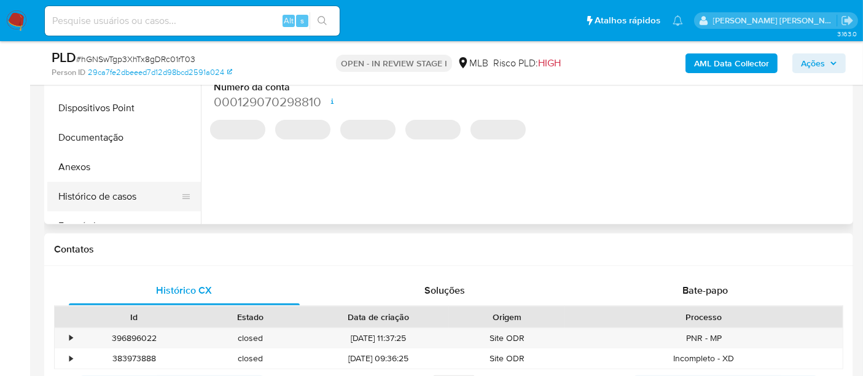
click at [109, 188] on button "Histórico de casos" at bounding box center [119, 196] width 144 height 29
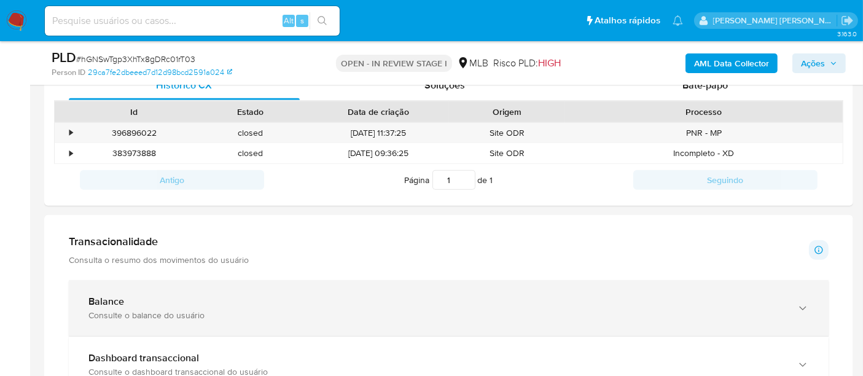
scroll to position [477, 0]
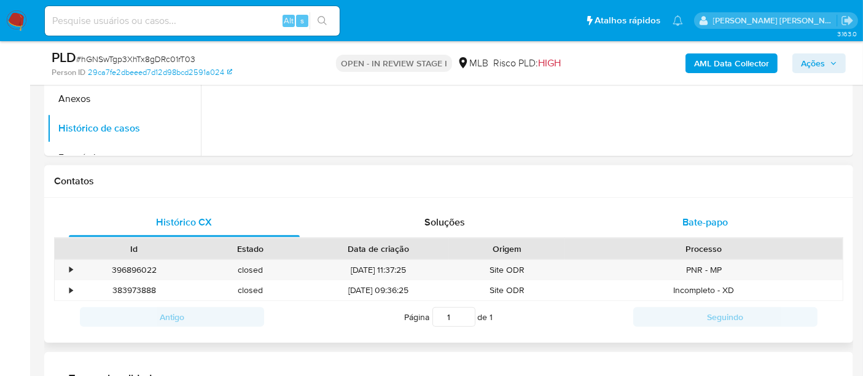
click at [708, 213] on div "Bate-papo" at bounding box center [704, 222] width 231 height 29
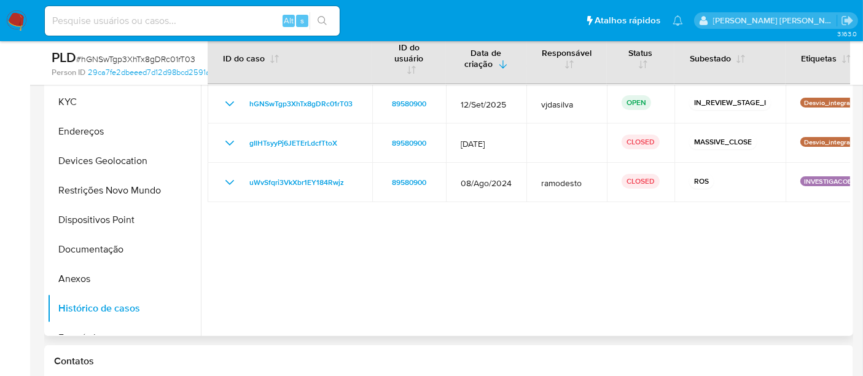
scroll to position [273, 0]
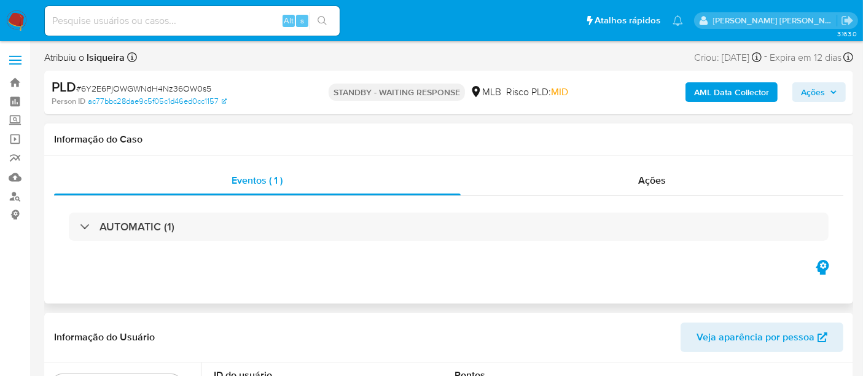
select select "10"
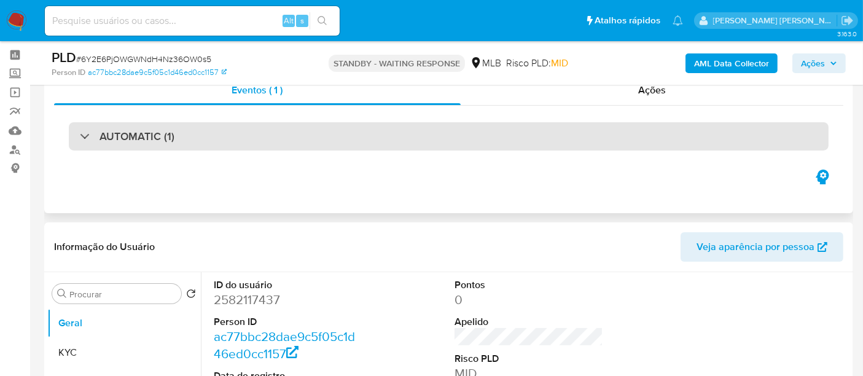
scroll to position [68, 0]
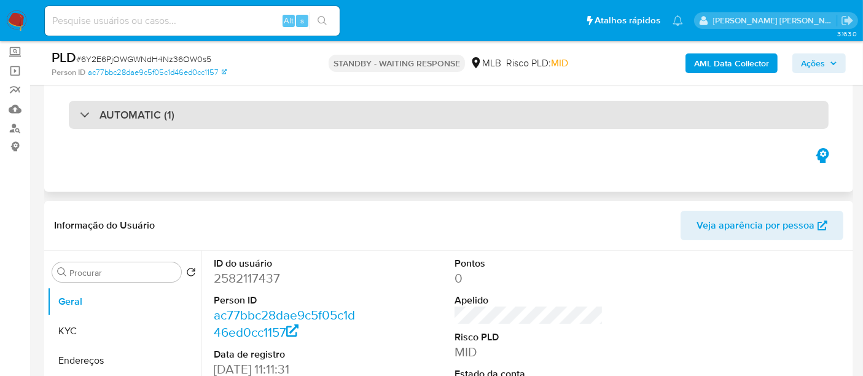
click at [320, 128] on div "AUTOMATIC (1)" at bounding box center [448, 115] width 759 height 28
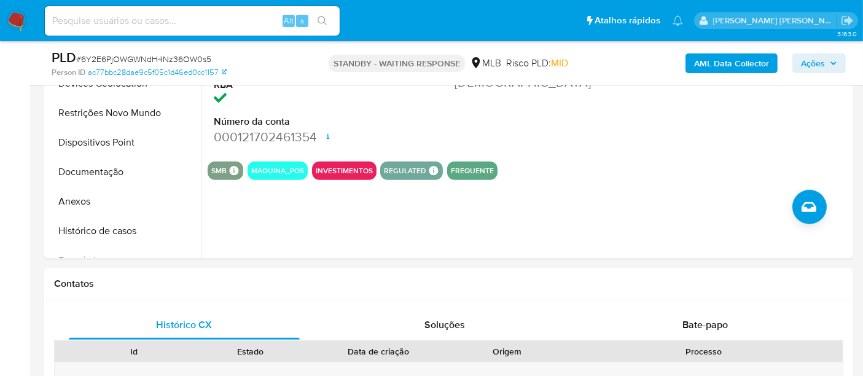
scroll to position [750, 0]
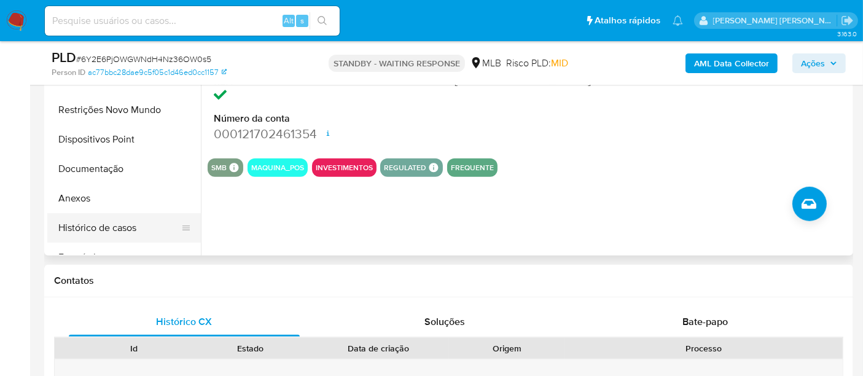
click at [112, 226] on button "Histórico de casos" at bounding box center [119, 227] width 144 height 29
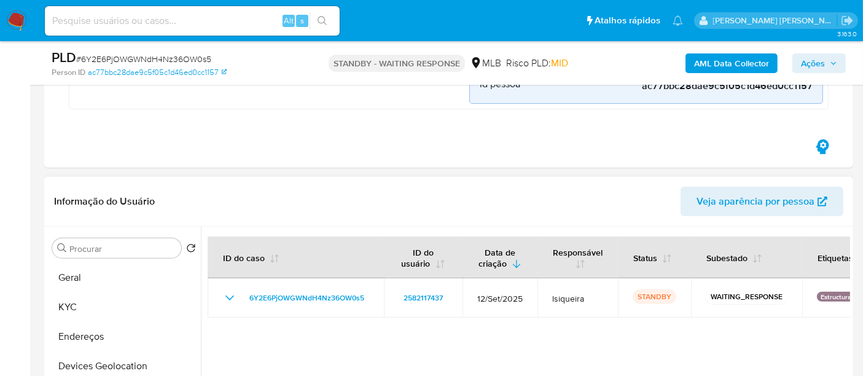
scroll to position [409, 0]
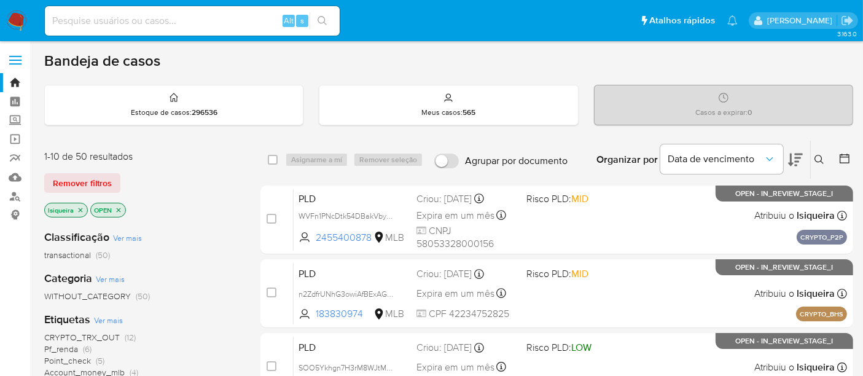
click at [845, 156] on icon at bounding box center [844, 158] width 10 height 10
click at [839, 157] on icon at bounding box center [844, 158] width 10 height 10
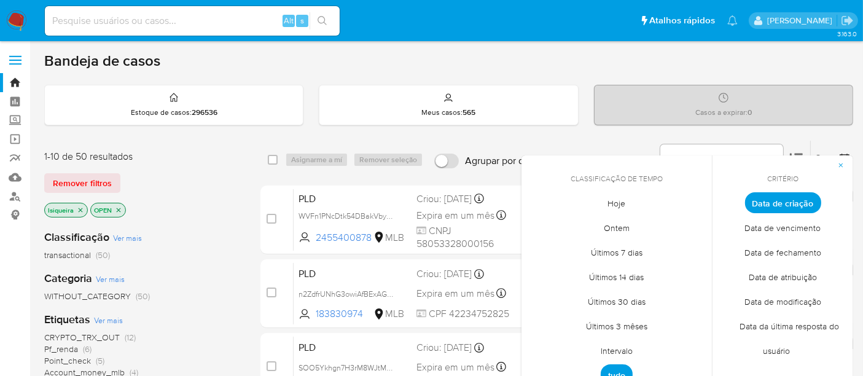
click at [620, 353] on span "Intervalo" at bounding box center [617, 350] width 58 height 25
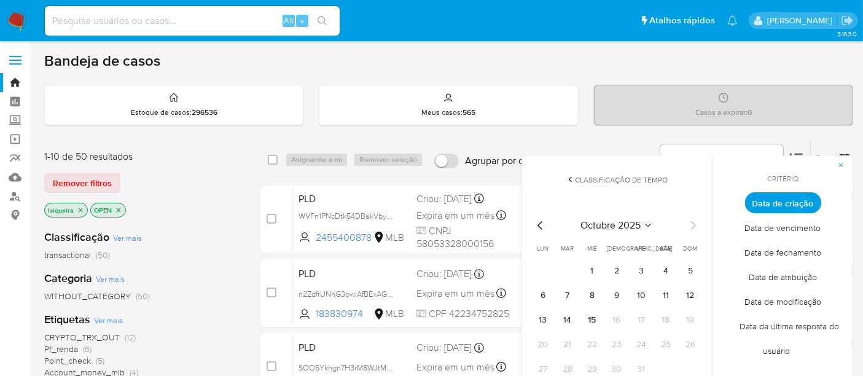
click at [538, 225] on icon "Mes anterior" at bounding box center [540, 225] width 15 height 15
click at [539, 269] on button "1" at bounding box center [543, 271] width 20 height 20
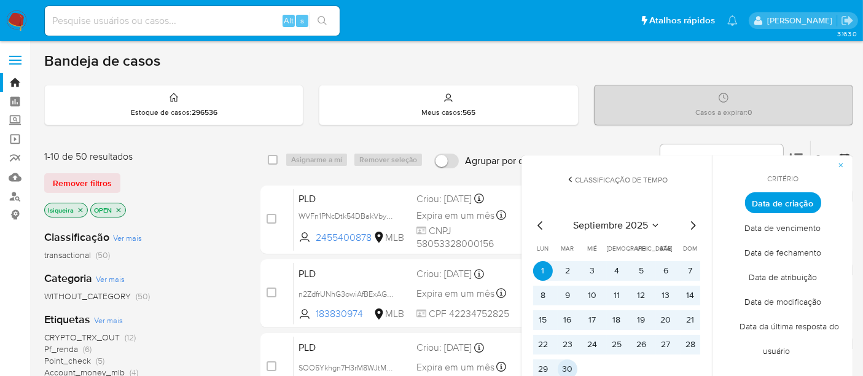
click at [562, 374] on button "30" at bounding box center [567, 369] width 20 height 20
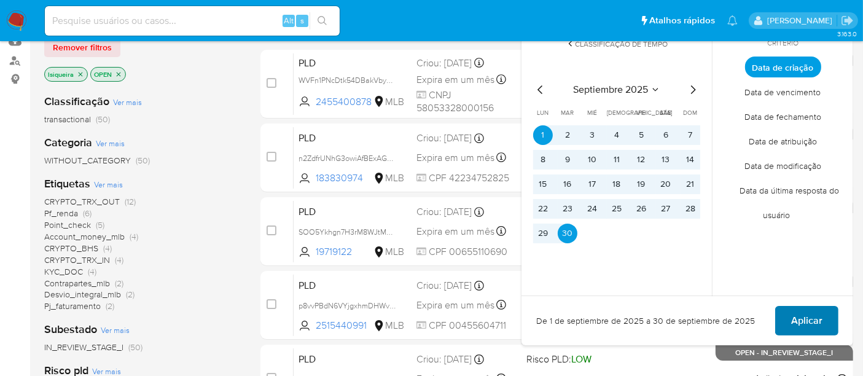
scroll to position [136, 0]
click at [801, 322] on span "Aplicar" at bounding box center [806, 319] width 31 height 27
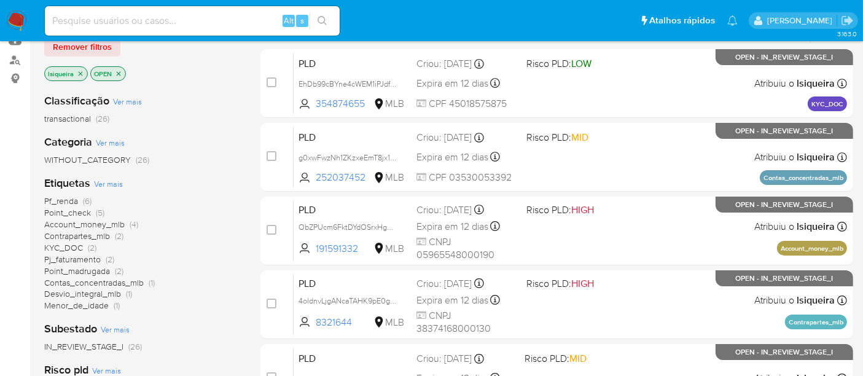
click at [58, 245] on span "KYC_DOC" at bounding box center [63, 247] width 39 height 12
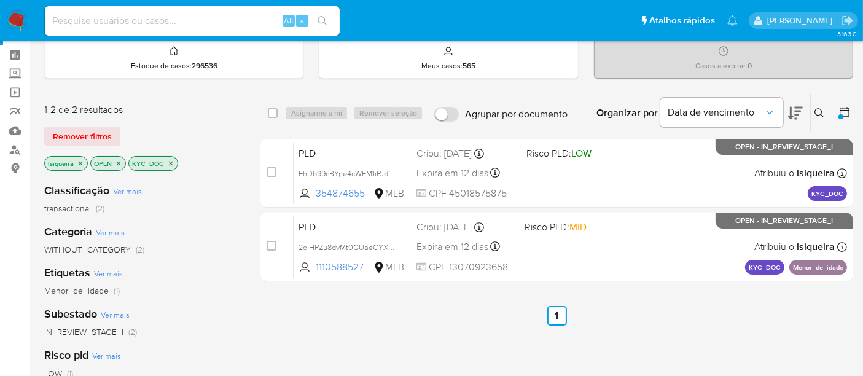
scroll to position [68, 0]
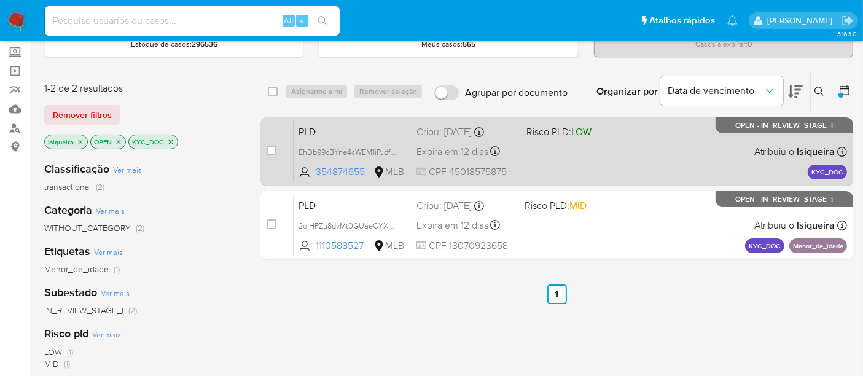
click at [605, 166] on div "PLD EhDb99cBYne4cWEM1iPJdfvV 354874655 MLB Risco PLD: LOW Criou: 12/09/2025 Cri…" at bounding box center [569, 151] width 553 height 62
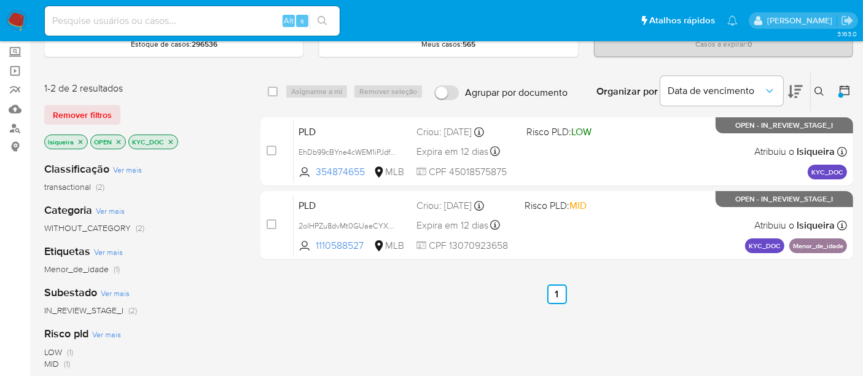
click at [170, 139] on icon "close-filter" at bounding box center [171, 141] width 4 height 4
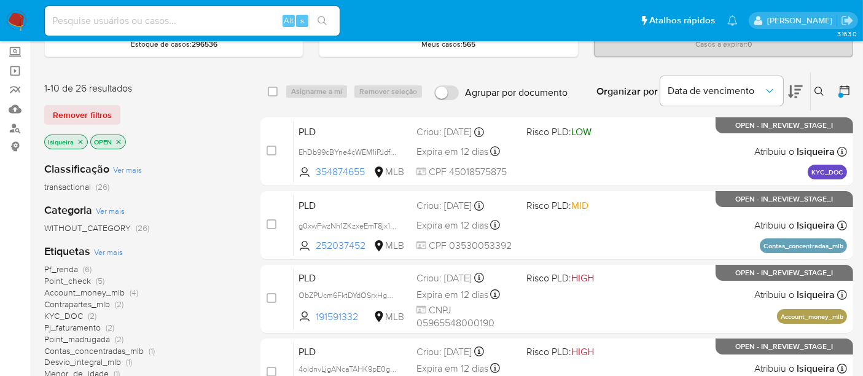
click at [126, 348] on span "Contas_concentradas_mlb" at bounding box center [93, 350] width 99 height 12
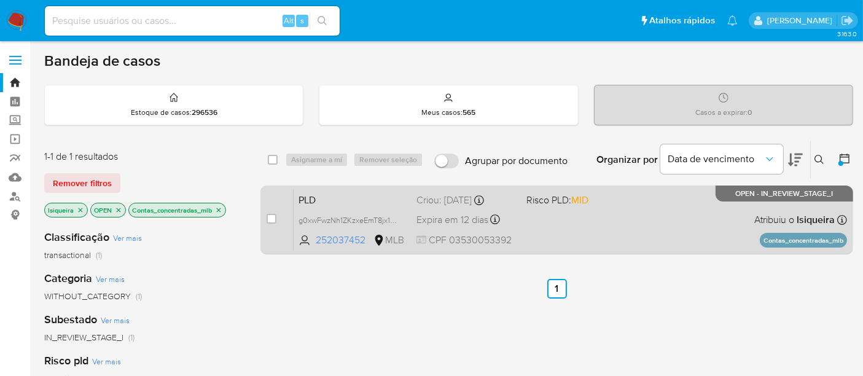
click at [621, 222] on div "PLD g0xwFwzNh1ZKzxeEmT8jx1m4 252037452 MLB Risco PLD: MID Criou: 12/09/2025 Cri…" at bounding box center [569, 219] width 553 height 62
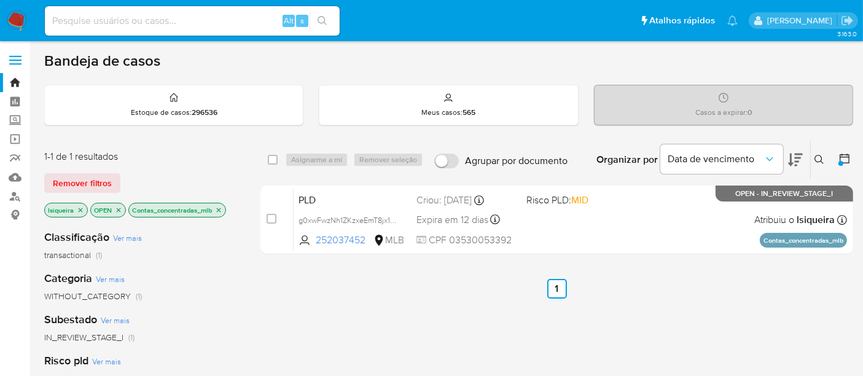
click at [217, 208] on icon "close-filter" at bounding box center [218, 209] width 7 height 7
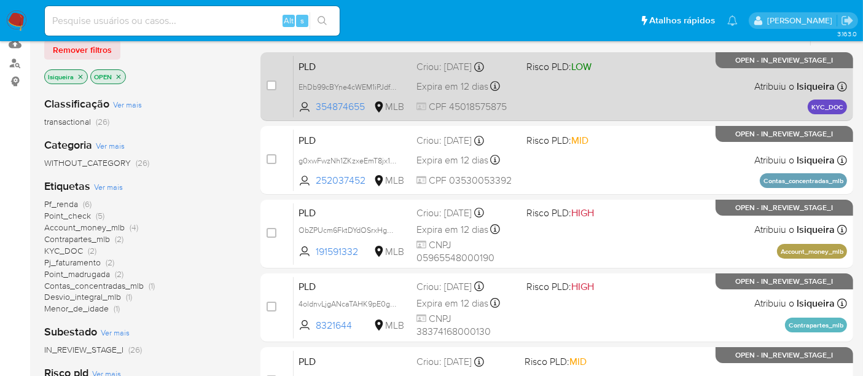
scroll to position [136, 0]
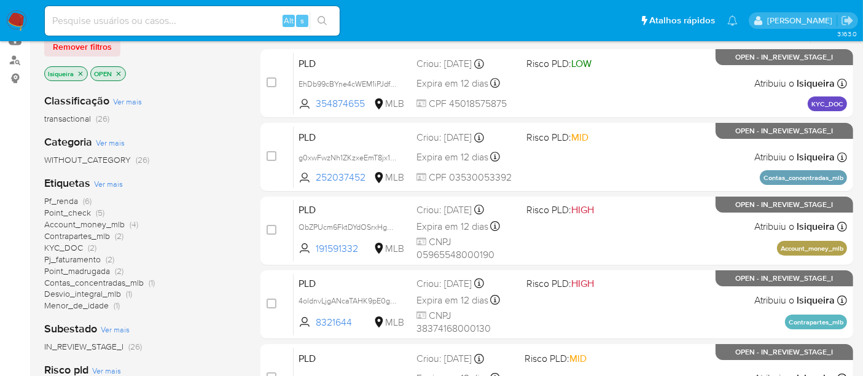
click at [90, 234] on span "Contrapartes_mlb" at bounding box center [77, 236] width 66 height 12
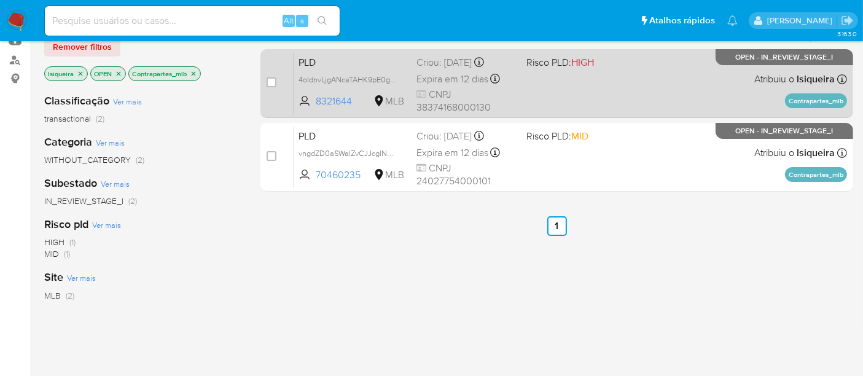
click at [688, 98] on div "PLD 4oldnvLjgANcaTAHK9pE0gke 8321644 MLB Risco PLD: HIGH Criou: 12/09/2025 Crio…" at bounding box center [569, 83] width 553 height 62
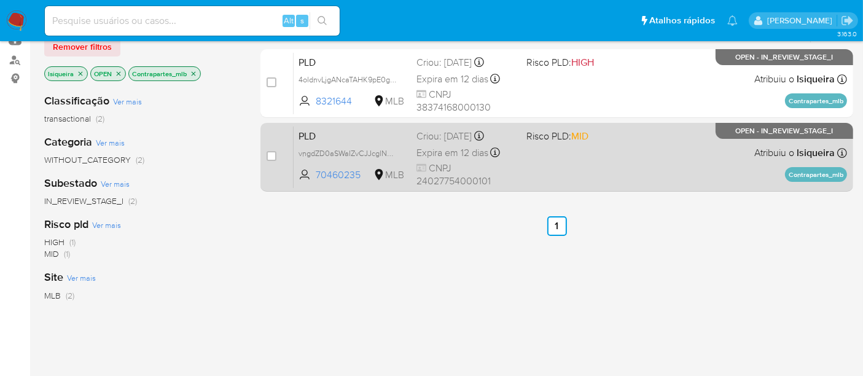
click at [655, 151] on div "PLD vngdZD0aSWaIZvCJJcglNcHI 70460235 MLB Risco PLD: MID Criou: 12/09/2025 Crio…" at bounding box center [569, 157] width 553 height 62
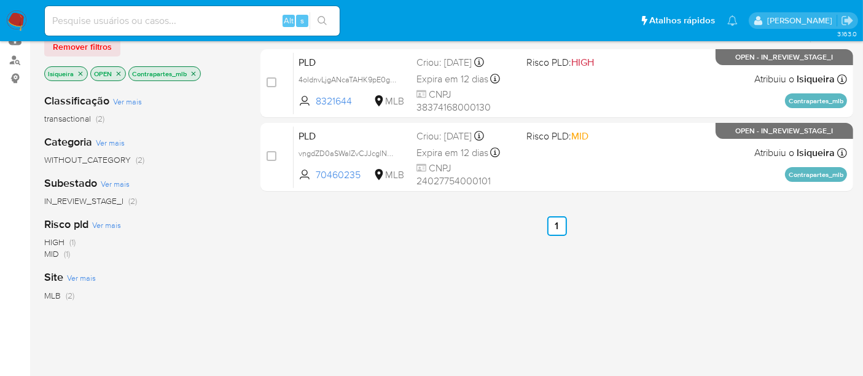
click at [164, 18] on input at bounding box center [192, 21] width 295 height 16
paste input "1702647756"
type input "1702647756"
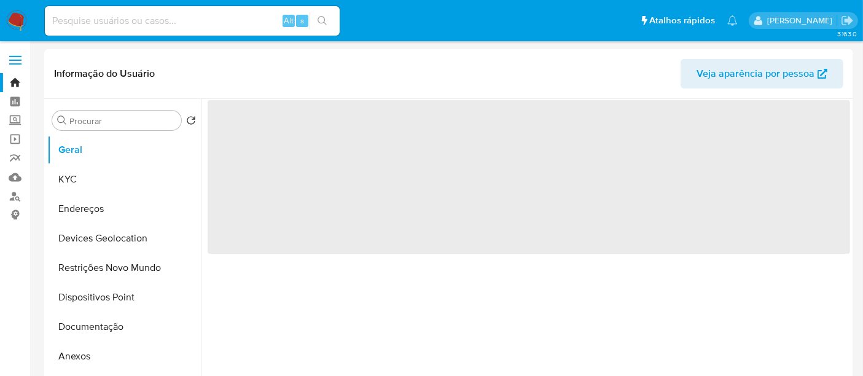
select select "10"
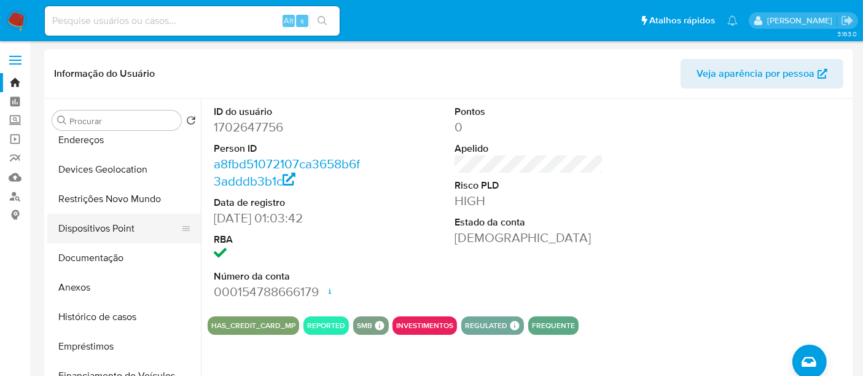
scroll to position [136, 0]
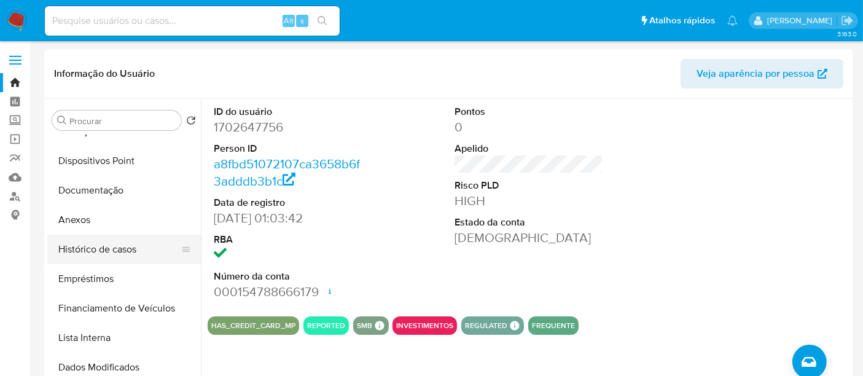
click at [105, 251] on button "Histórico de casos" at bounding box center [119, 249] width 144 height 29
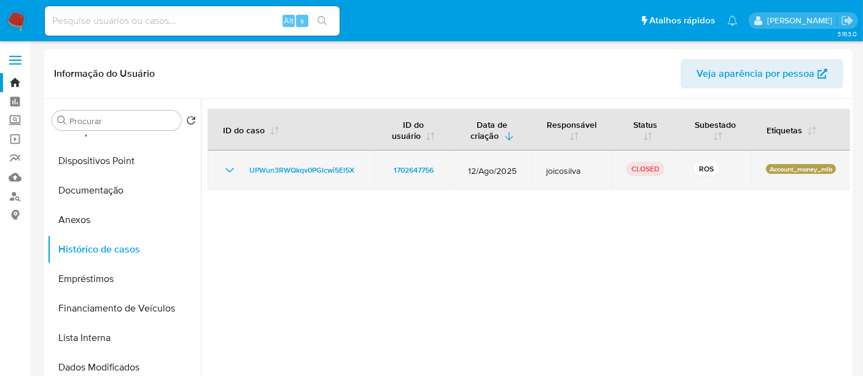
click at [231, 174] on icon "Mostrar/Ocultar" at bounding box center [229, 170] width 15 height 15
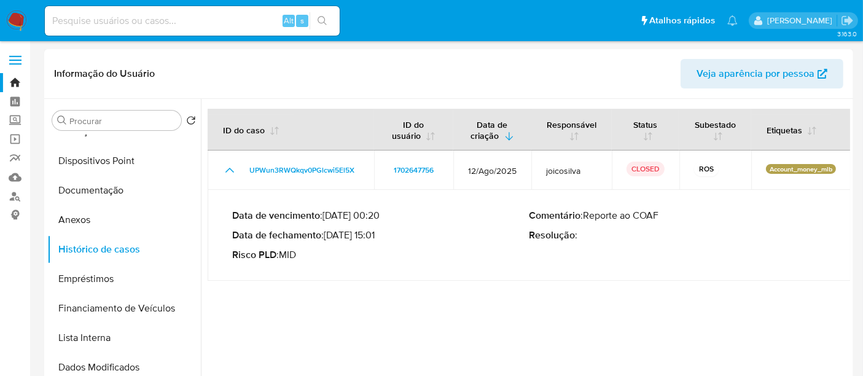
drag, startPoint x: 382, startPoint y: 235, endPoint x: 328, endPoint y: 238, distance: 54.1
click at [328, 238] on p "Data de fechamento : 28/08/2025 15:01" at bounding box center [380, 235] width 297 height 12
click at [160, 27] on input at bounding box center [192, 21] width 295 height 16
paste input "1702647756"
click at [135, 32] on div "1702647756 Alt s" at bounding box center [192, 20] width 295 height 29
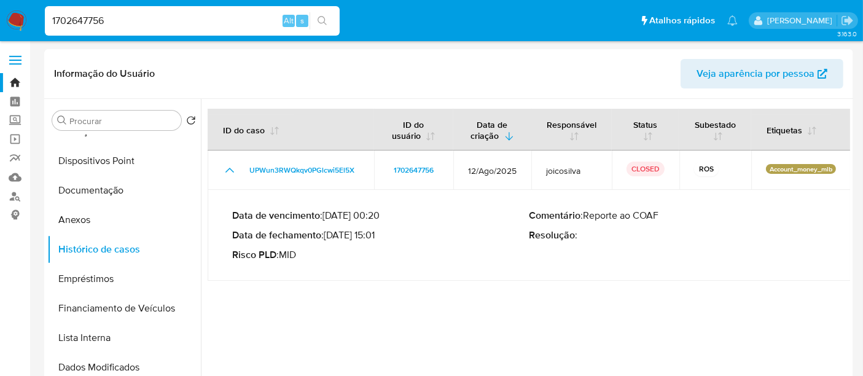
click at [142, 26] on input "1702647756" at bounding box center [192, 21] width 295 height 16
click at [317, 15] on button "search-icon" at bounding box center [321, 20] width 25 height 17
click at [320, 17] on button "search-icon" at bounding box center [321, 20] width 25 height 17
click at [88, 23] on input "1702647756" at bounding box center [192, 21] width 295 height 16
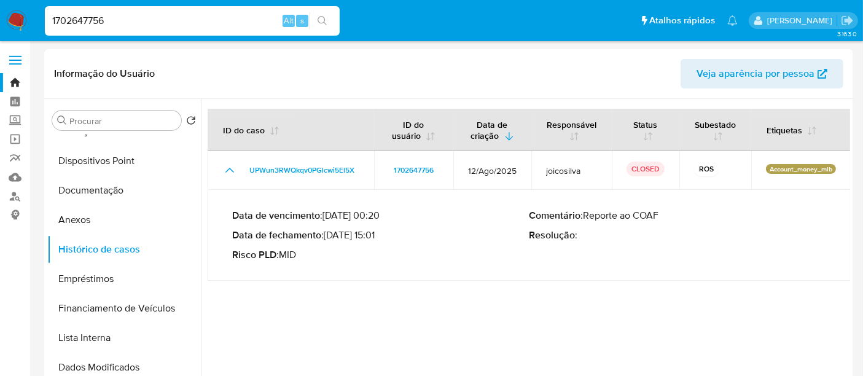
paste input "252370278"
type input "2523702786"
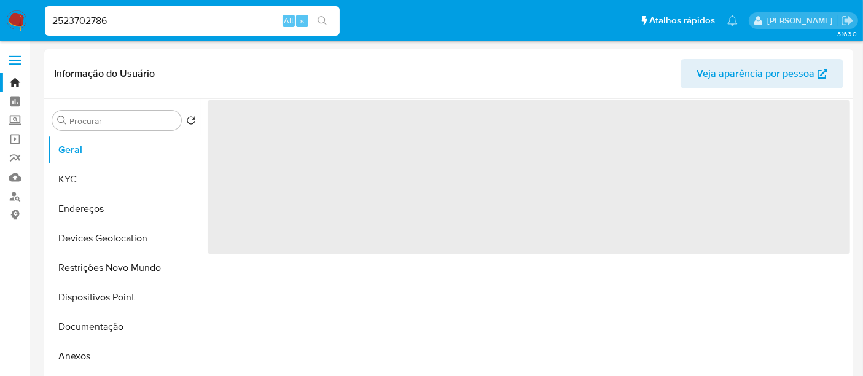
select select "10"
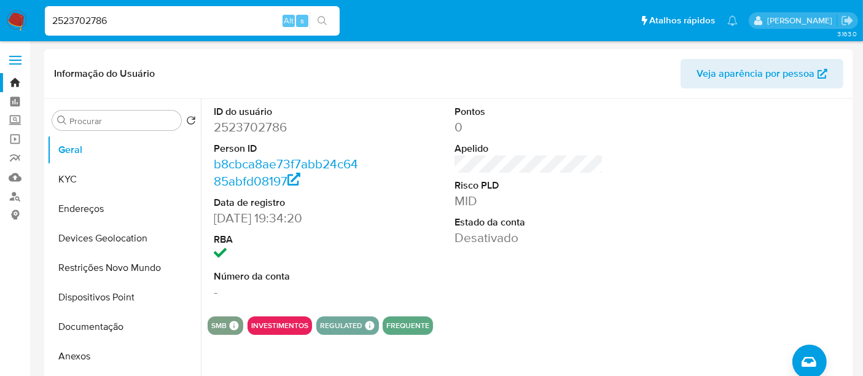
click at [61, 23] on input "2523702786" at bounding box center [192, 21] width 295 height 16
paste input "1958838432"
type input "1958838432"
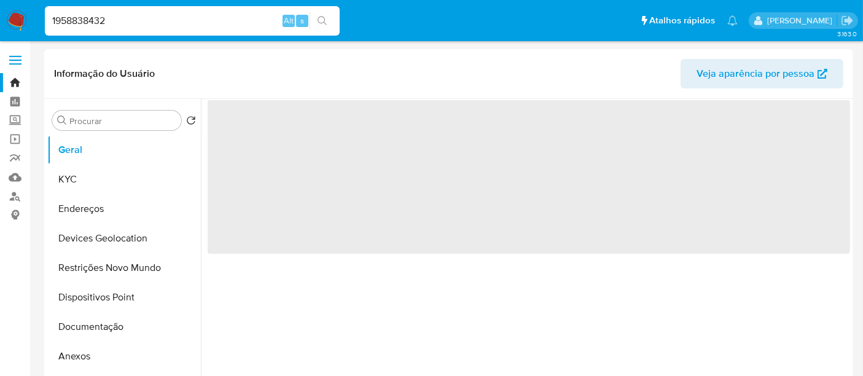
select select "10"
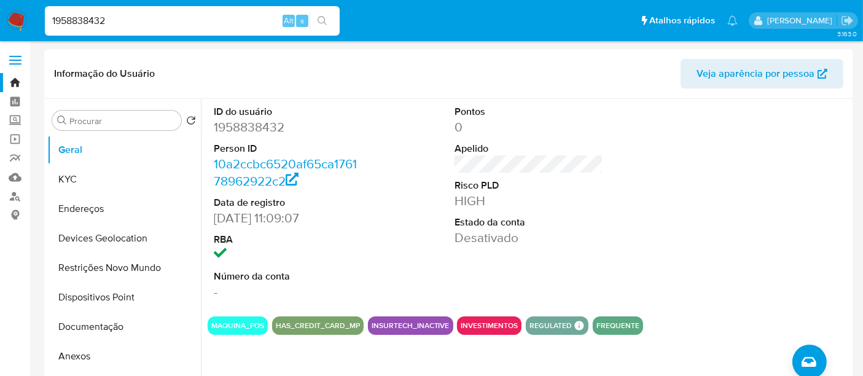
click at [91, 21] on input "1958838432" at bounding box center [192, 21] width 295 height 16
paste input "2393534813"
type input "2393534813"
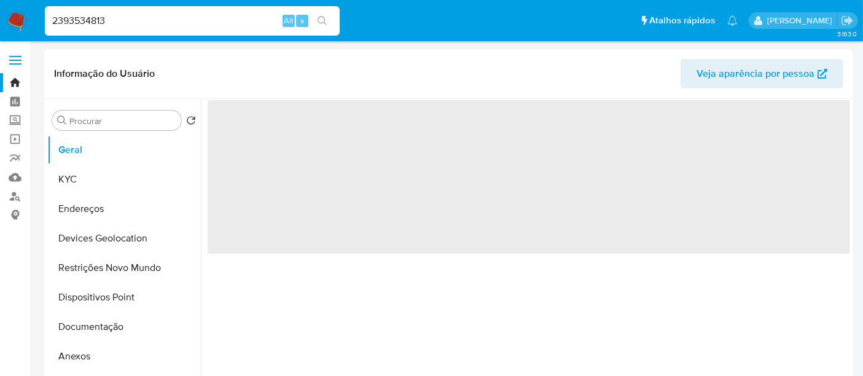
select select "10"
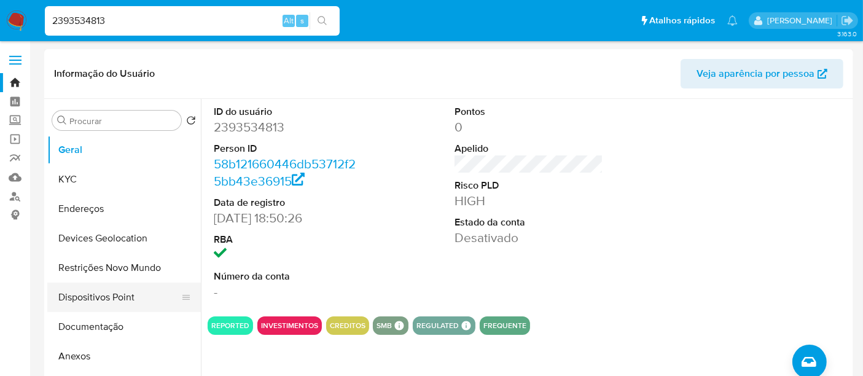
scroll to position [68, 0]
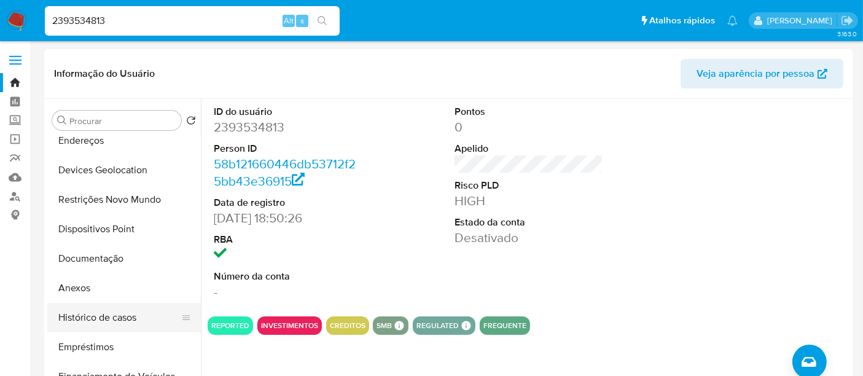
click at [98, 320] on button "Histórico de casos" at bounding box center [119, 317] width 144 height 29
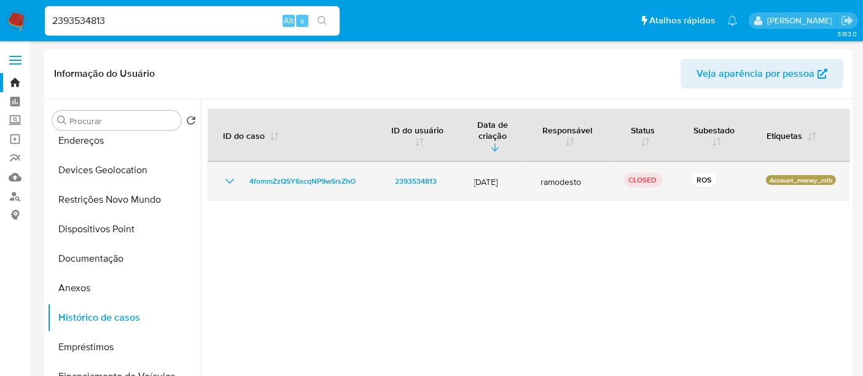
click at [230, 174] on icon "Mostrar/Ocultar" at bounding box center [229, 181] width 15 height 15
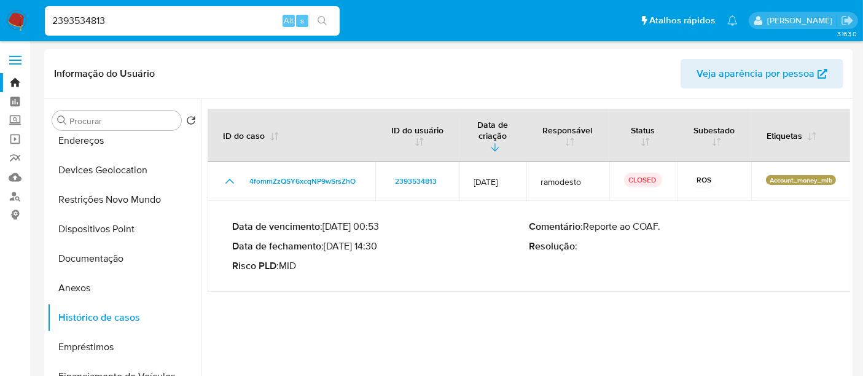
drag, startPoint x: 381, startPoint y: 232, endPoint x: 330, endPoint y: 232, distance: 51.6
click at [328, 240] on p "Data de fechamento : 07/08/2025 14:30" at bounding box center [380, 246] width 297 height 12
click at [114, 21] on input "2393534813" at bounding box center [192, 21] width 295 height 16
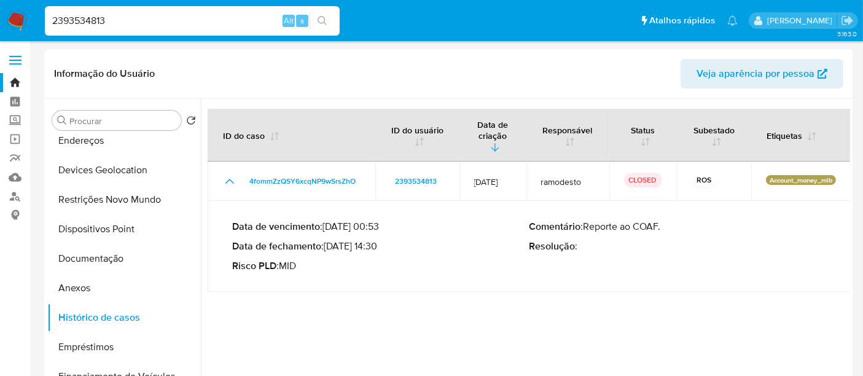
paste input "664547850"
type input "2664547850"
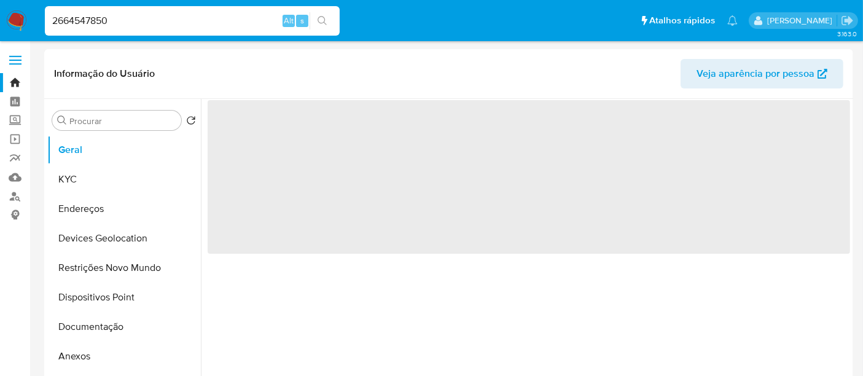
select select "10"
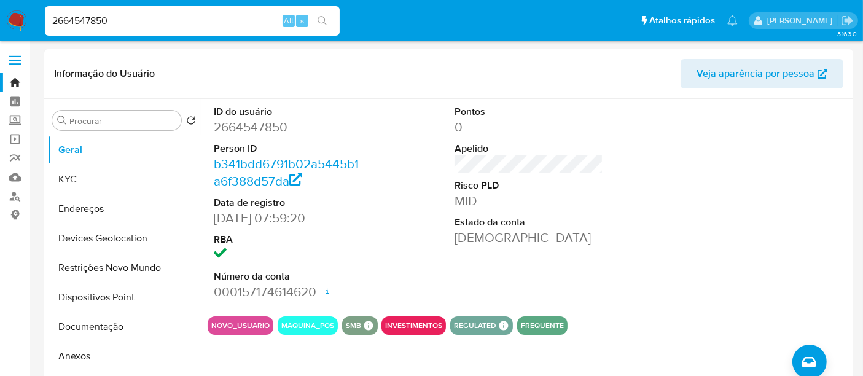
click at [147, 23] on input "2664547850" at bounding box center [192, 21] width 295 height 16
paste input "1958838432"
type input "1958838432"
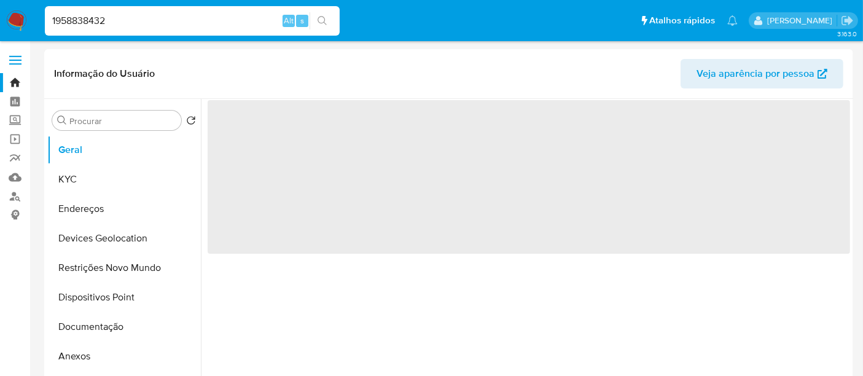
select select "10"
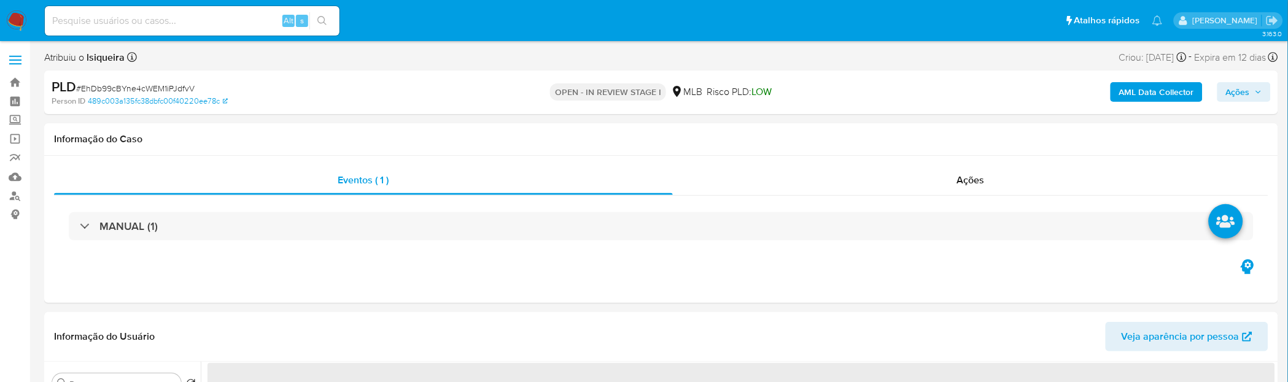
select select "10"
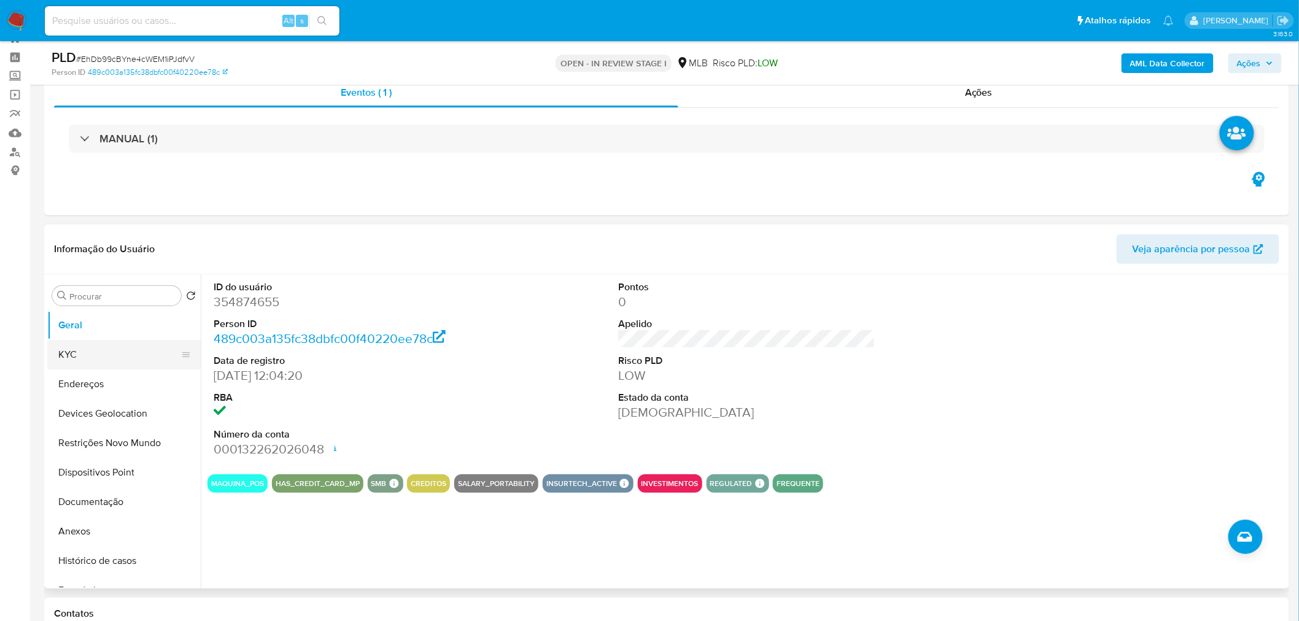
scroll to position [68, 0]
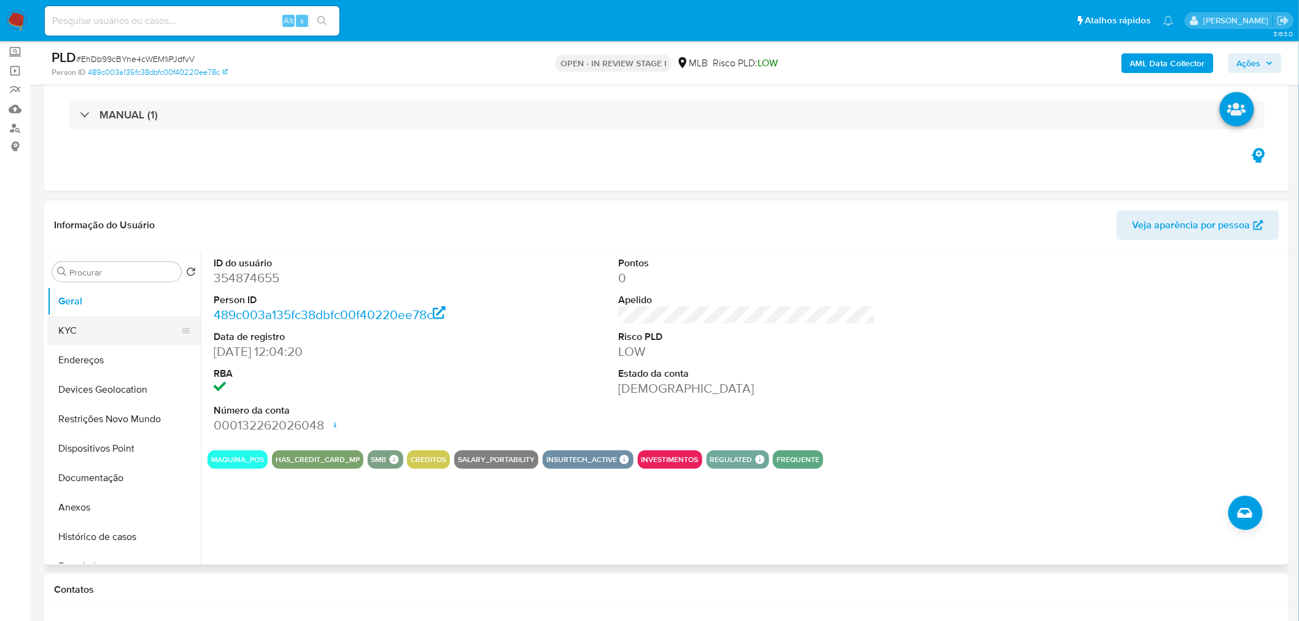
click at [95, 326] on button "KYC" at bounding box center [119, 330] width 144 height 29
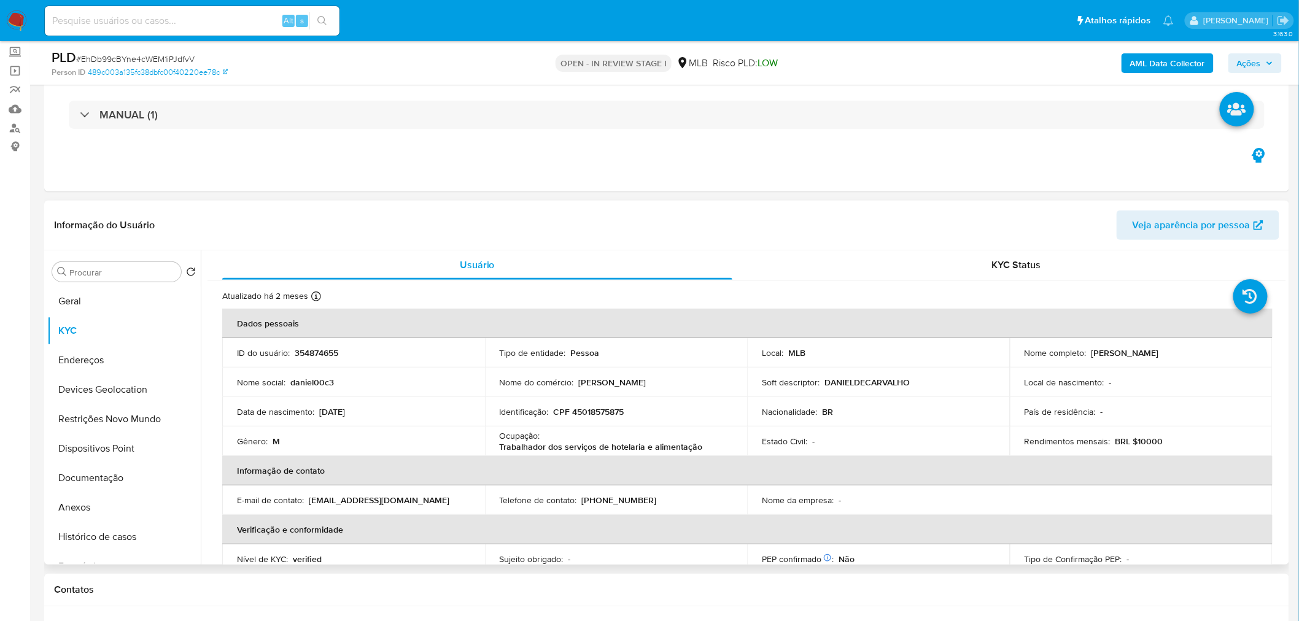
drag, startPoint x: 1192, startPoint y: 352, endPoint x: 1085, endPoint y: 349, distance: 106.3
click at [872, 349] on div "Nome completo : Daniel de Carvalho" at bounding box center [1141, 352] width 233 height 11
copy div "Daniel de Carvalho"
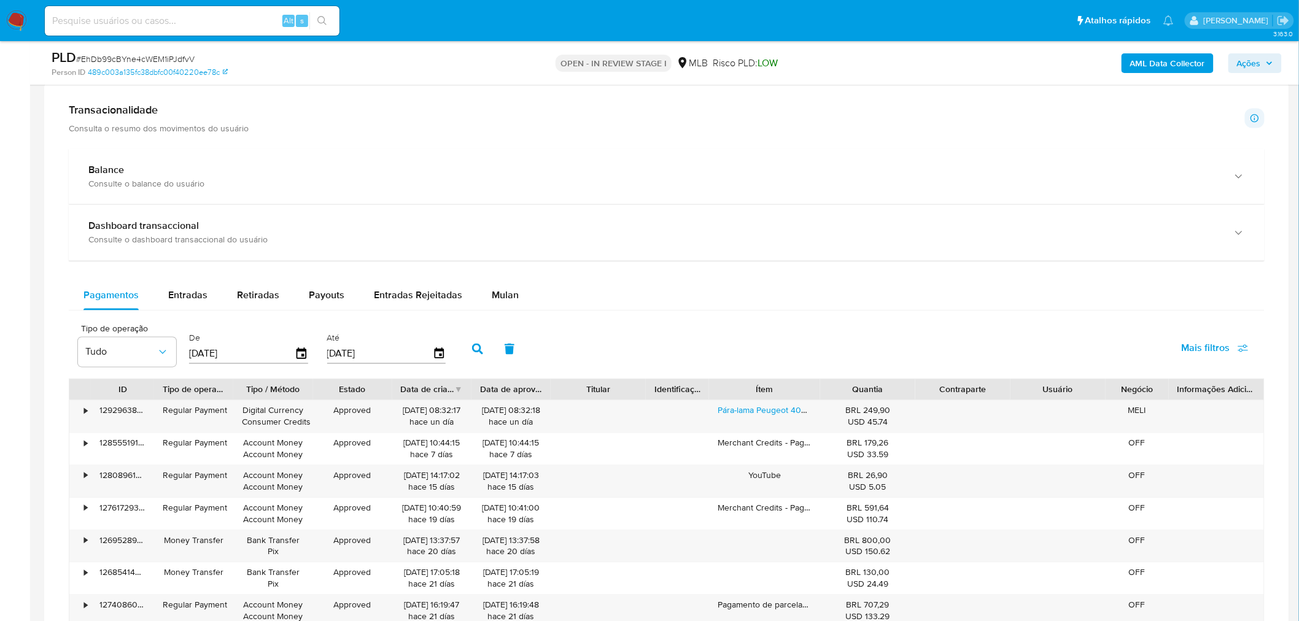
scroll to position [818, 0]
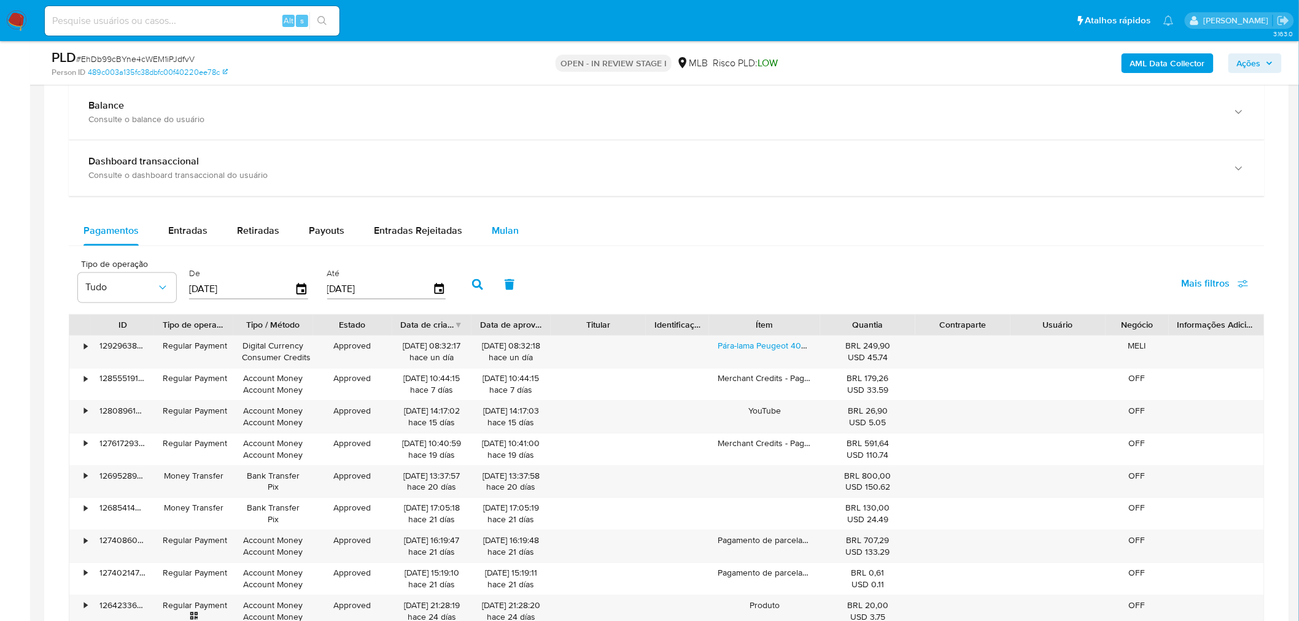
click at [519, 231] on button "Mulan" at bounding box center [505, 231] width 56 height 29
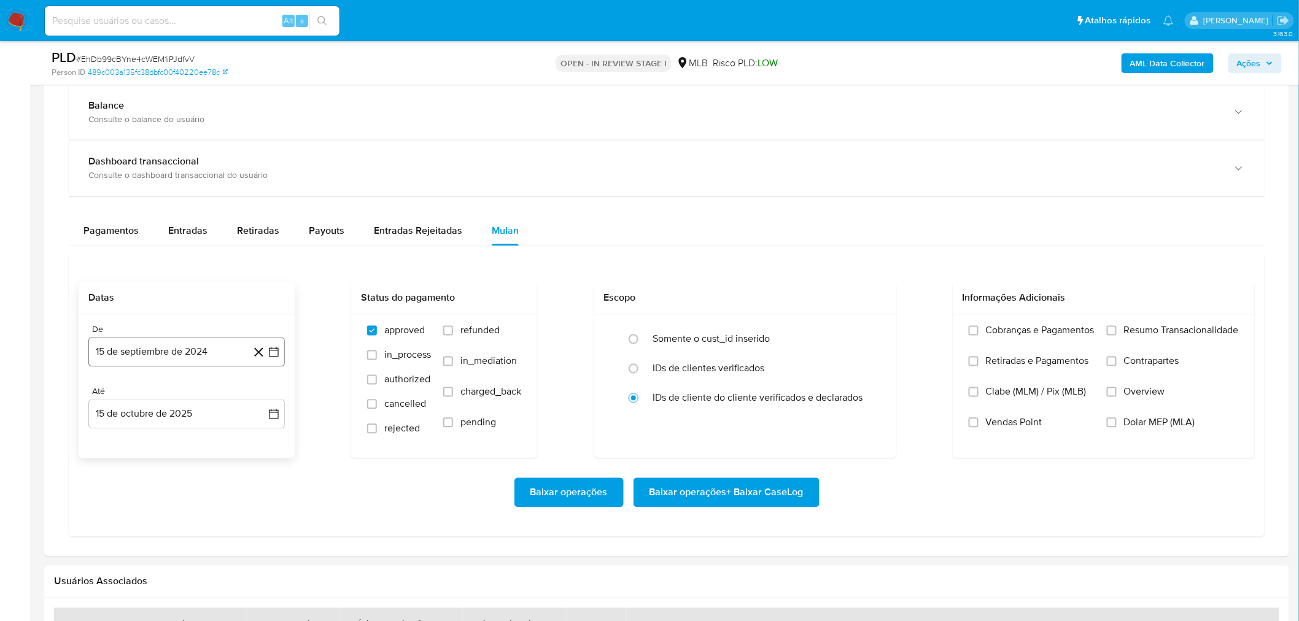
click at [185, 357] on button "15 de septiembre de 2024" at bounding box center [186, 352] width 196 height 29
click at [195, 375] on span "septiembre 2024" at bounding box center [180, 397] width 75 height 12
click at [256, 375] on icon "Año siguiente" at bounding box center [260, 397] width 15 height 15
click at [183, 375] on span "ago" at bounding box center [185, 511] width 15 height 10
click at [212, 375] on button "1" at bounding box center [211, 443] width 20 height 20
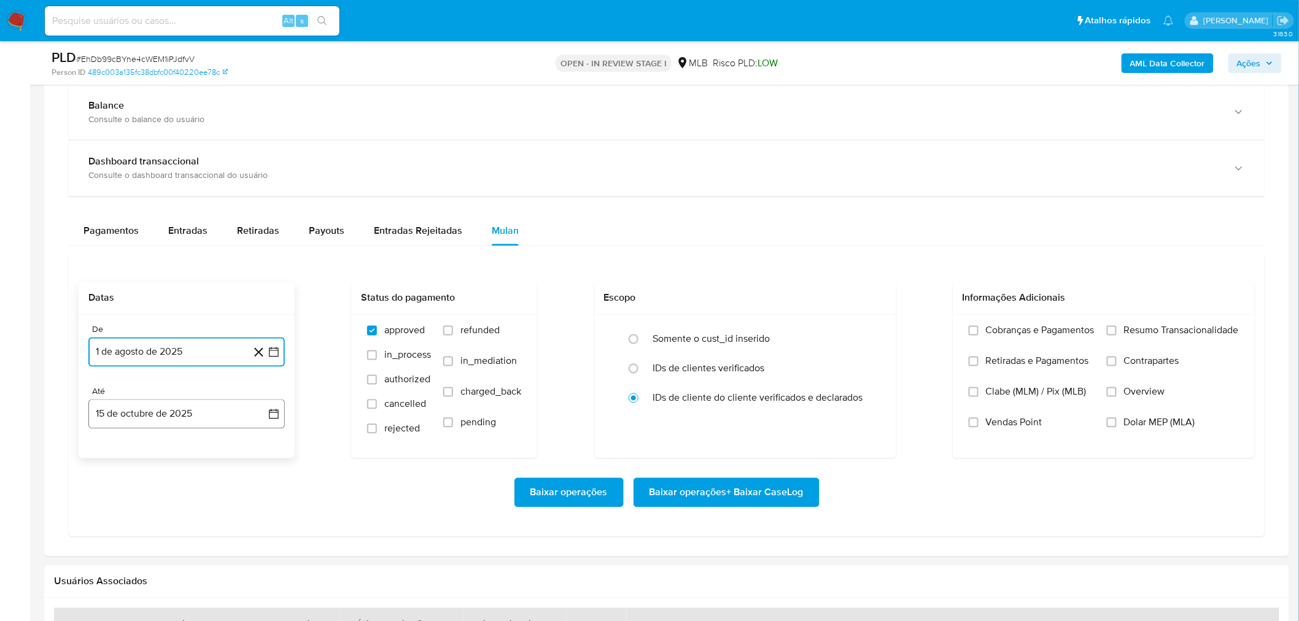
click at [219, 375] on button "15 de octubre de 2025" at bounding box center [186, 414] width 196 height 29
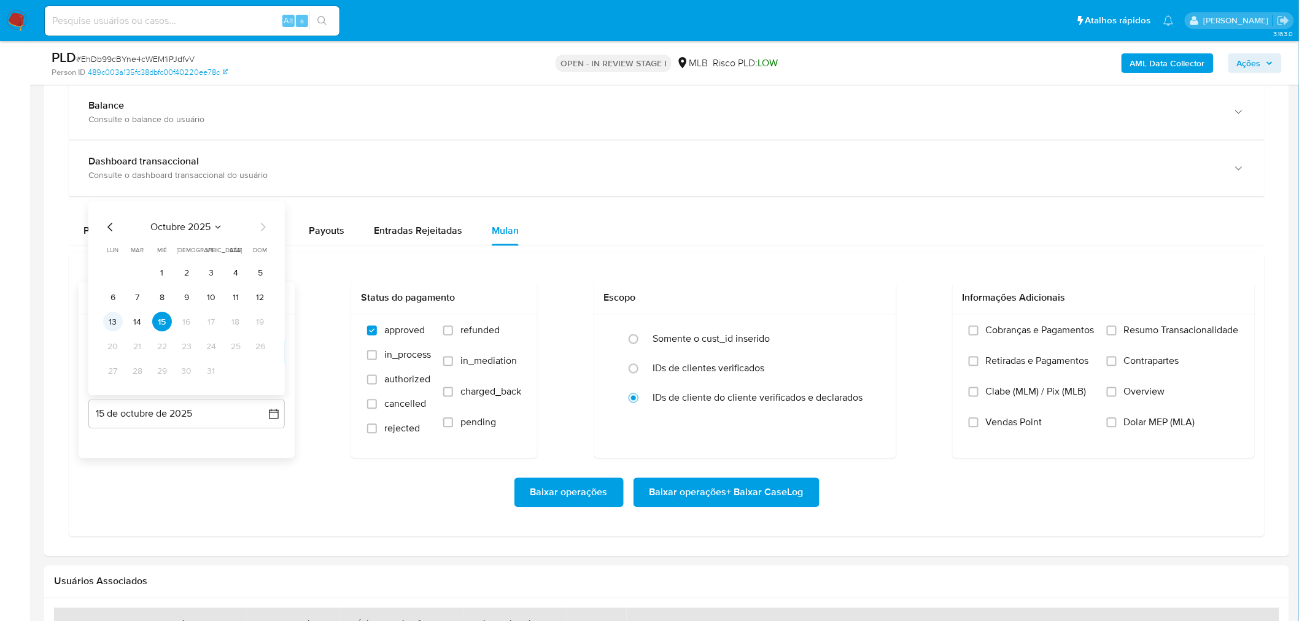
click at [119, 320] on button "13" at bounding box center [113, 322] width 20 height 20
click at [872, 322] on div "Cobranças e Pagamentos Retiradas e Pagamentos Clabe (MLM) / Pix (MLB) Vendas Po…" at bounding box center [1104, 386] width 302 height 142
click at [872, 325] on span "Resumo Transacionalidade" at bounding box center [1181, 331] width 115 height 12
click at [872, 326] on input "Resumo Transacionalidade" at bounding box center [1112, 331] width 10 height 10
click at [872, 375] on span "Vendas Point" at bounding box center [1014, 423] width 56 height 12
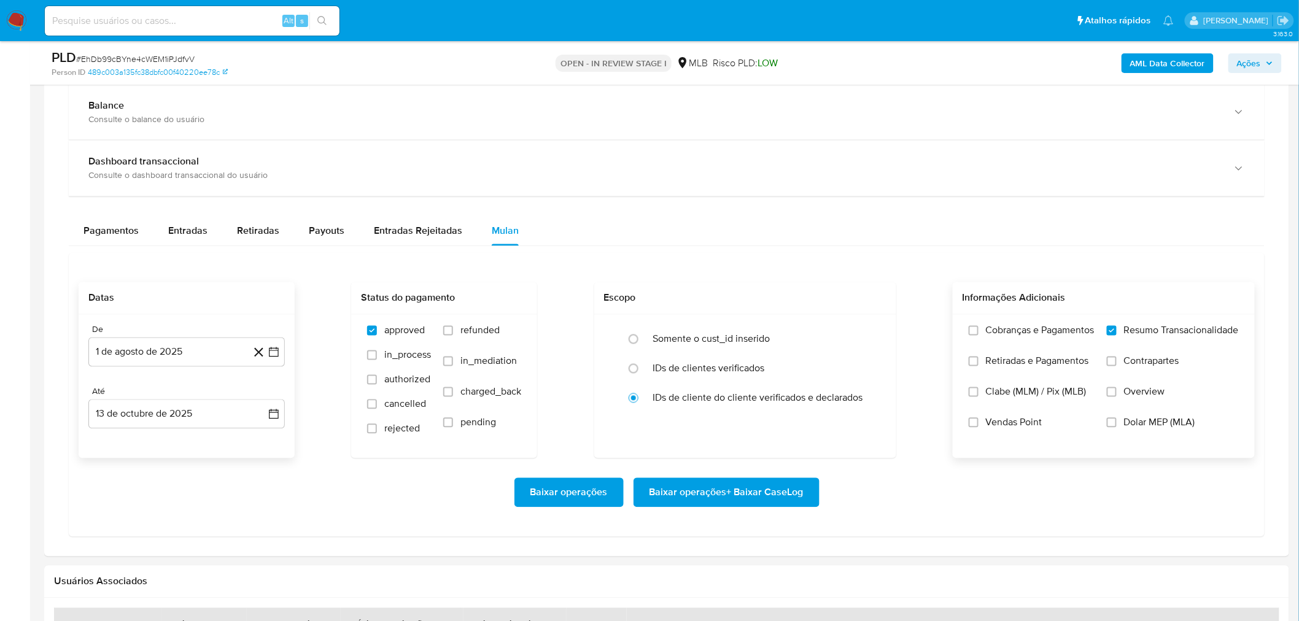
click at [872, 375] on input "Vendas Point" at bounding box center [974, 423] width 10 height 10
click at [742, 375] on span "Baixar operações + Baixar CaseLog" at bounding box center [727, 492] width 154 height 27
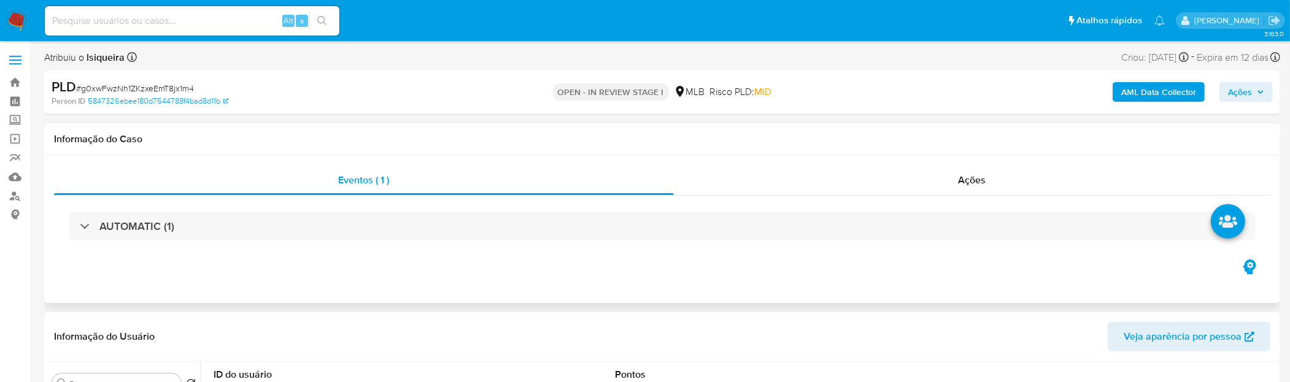
select select "10"
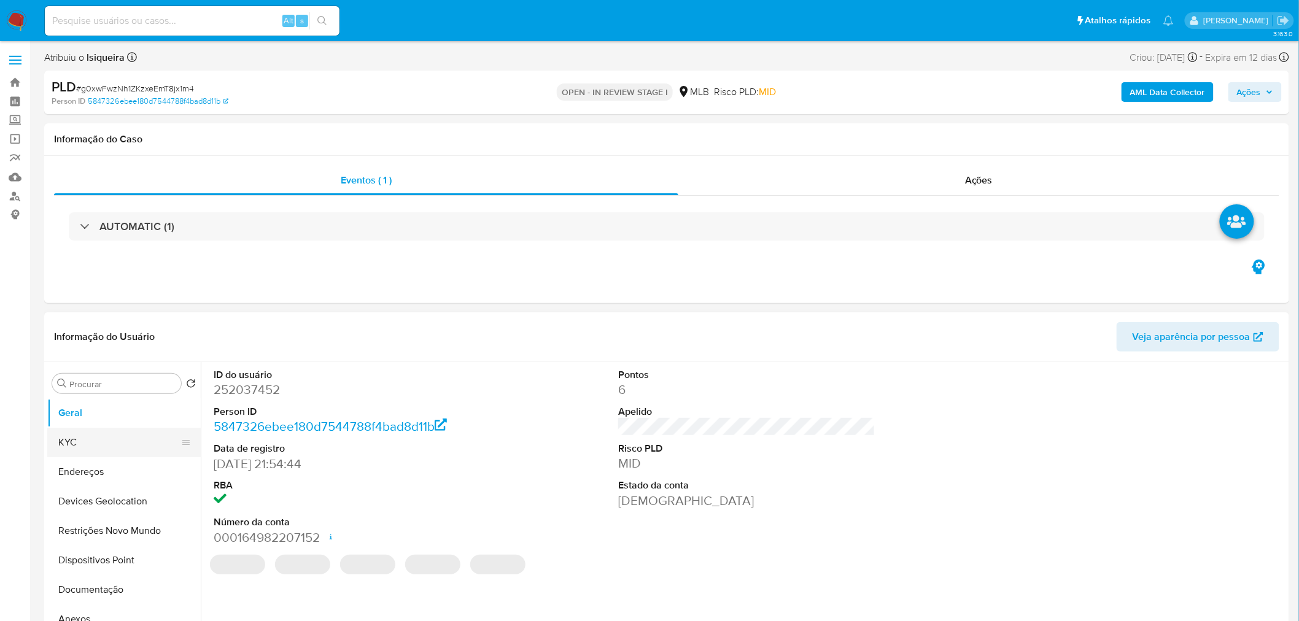
drag, startPoint x: 86, startPoint y: 440, endPoint x: 189, endPoint y: 435, distance: 103.3
click at [87, 375] on button "KYC" at bounding box center [119, 442] width 144 height 29
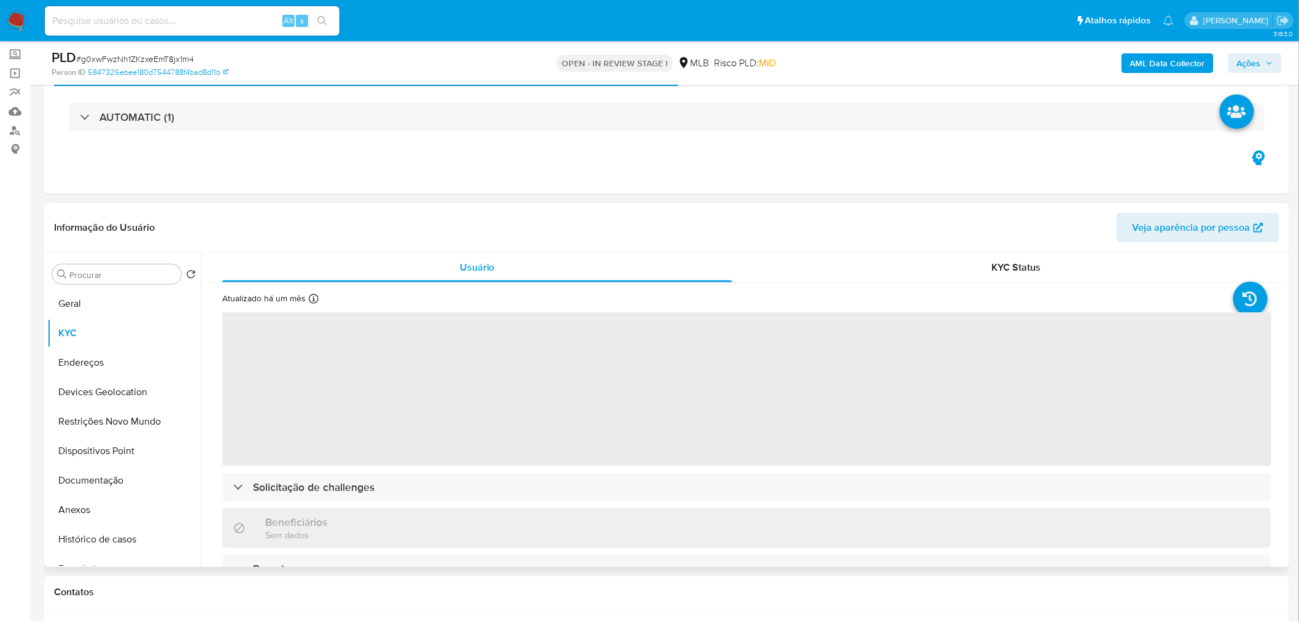
scroll to position [136, 0]
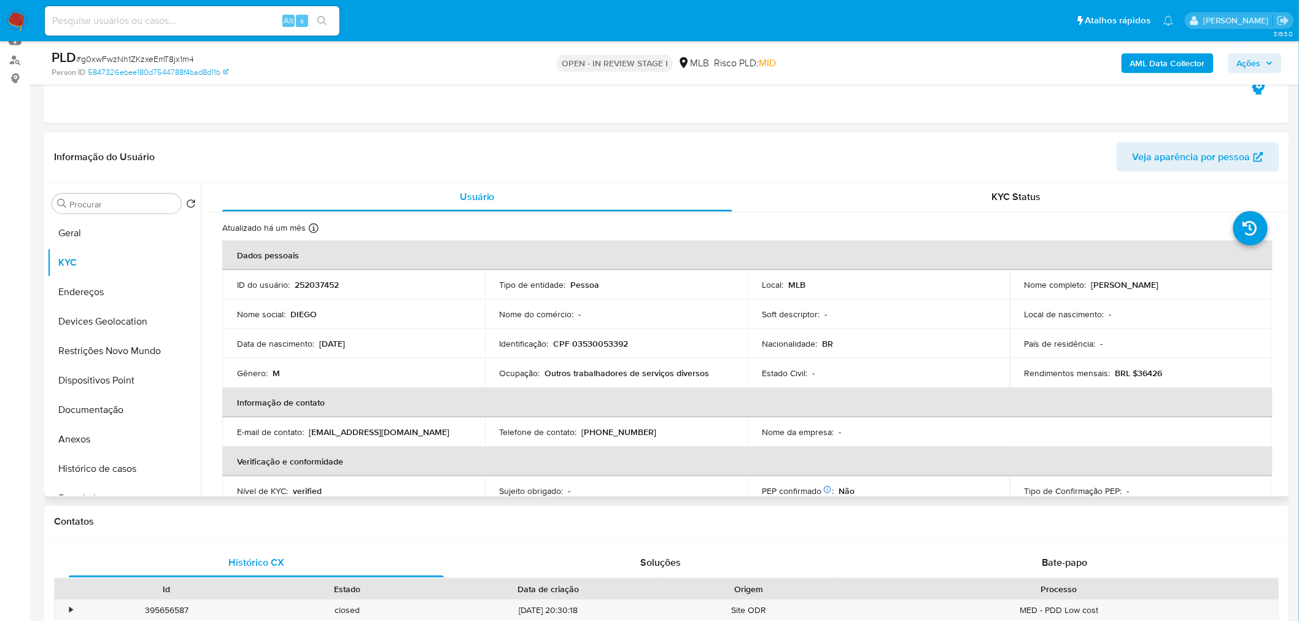
drag, startPoint x: 1176, startPoint y: 285, endPoint x: 1088, endPoint y: 281, distance: 88.5
click at [872, 281] on div "Nome completo : [PERSON_NAME]" at bounding box center [1141, 284] width 233 height 11
copy p "[PERSON_NAME]"
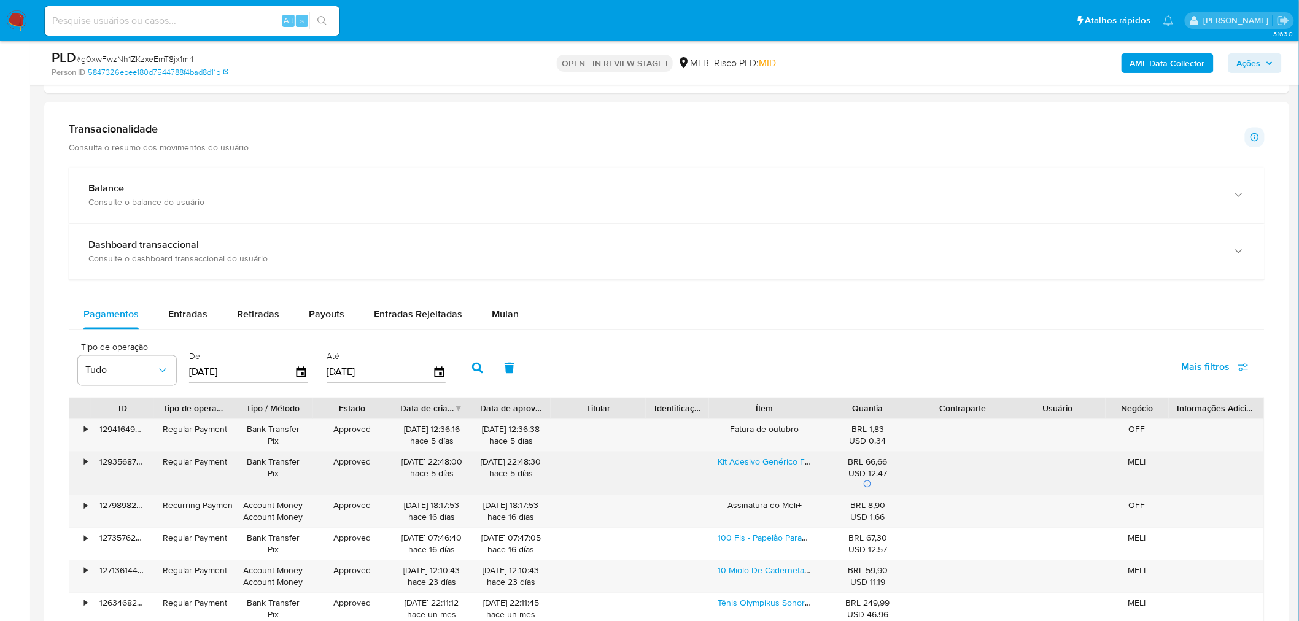
scroll to position [887, 0]
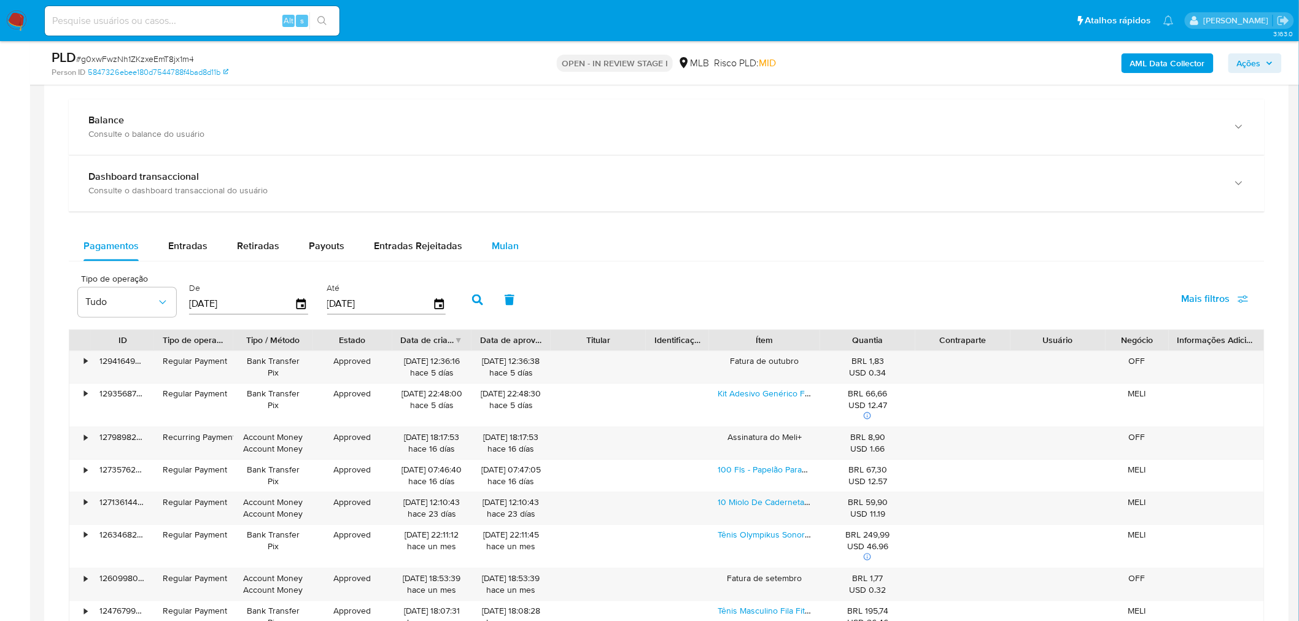
click at [508, 250] on span "Mulan" at bounding box center [505, 246] width 27 height 14
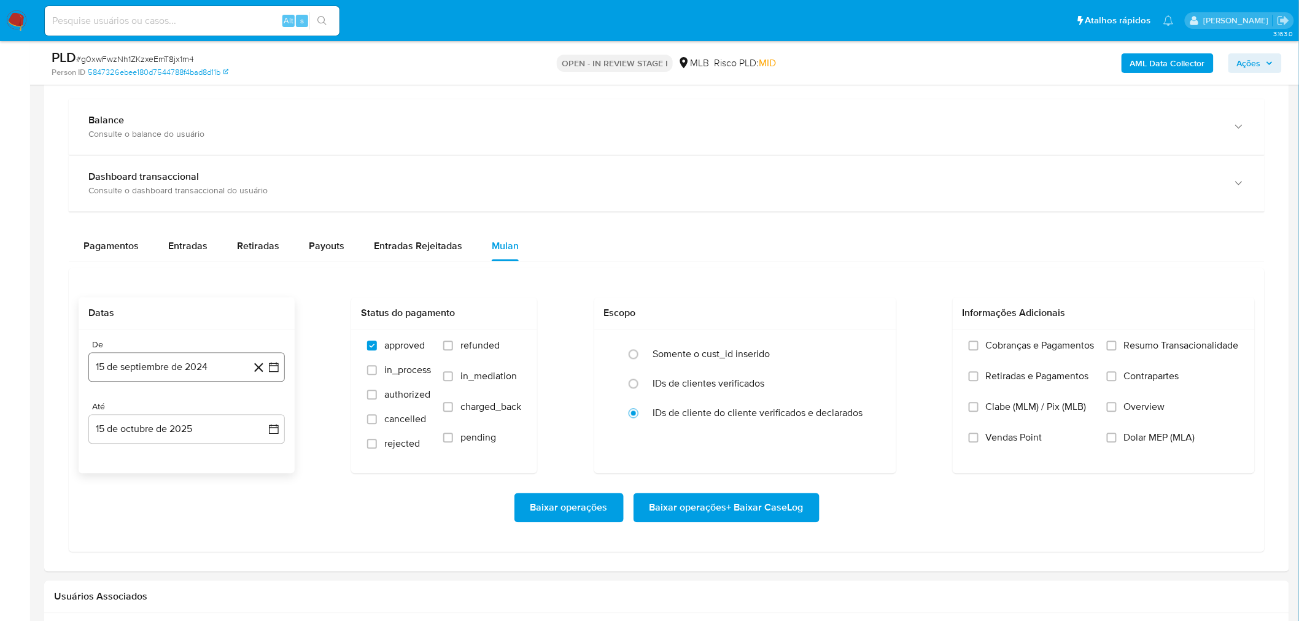
click at [138, 367] on button "15 de septiembre de 2024" at bounding box center [186, 367] width 196 height 29
click at [173, 375] on span "septiembre 2024" at bounding box center [180, 412] width 75 height 12
click at [258, 375] on icon "Año siguiente" at bounding box center [260, 412] width 15 height 15
click at [188, 375] on span "ago" at bounding box center [185, 526] width 15 height 10
click at [211, 375] on button "1" at bounding box center [211, 458] width 20 height 20
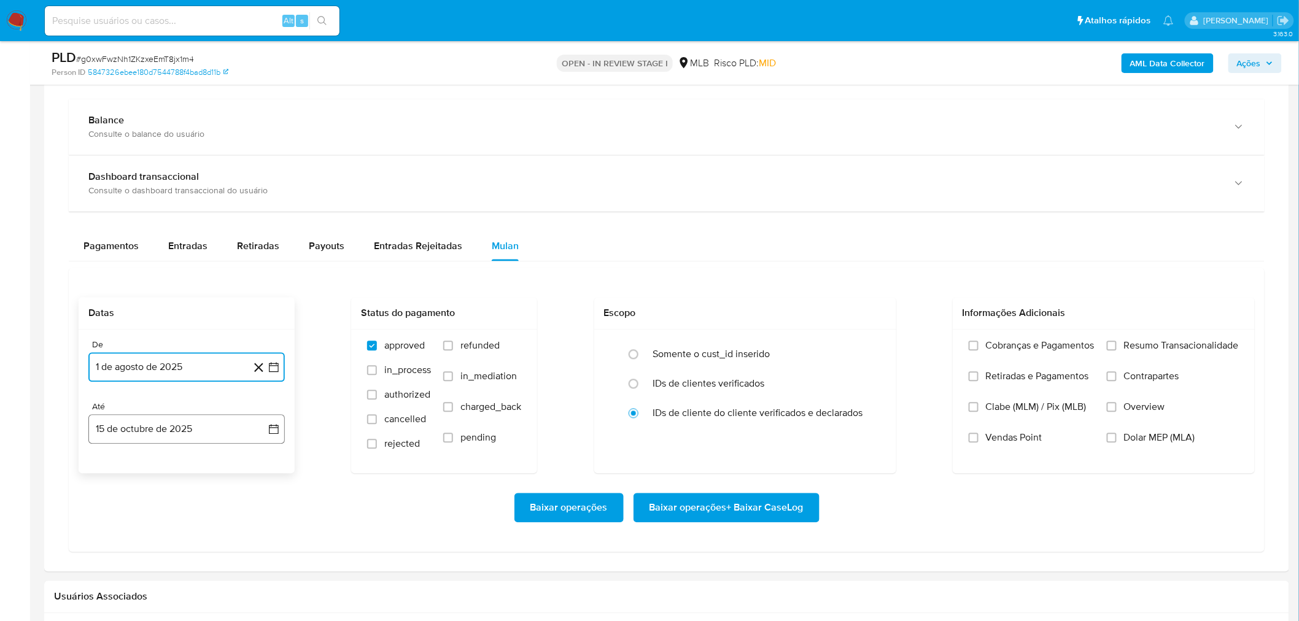
click at [178, 375] on button "15 de octubre de 2025" at bounding box center [186, 429] width 196 height 29
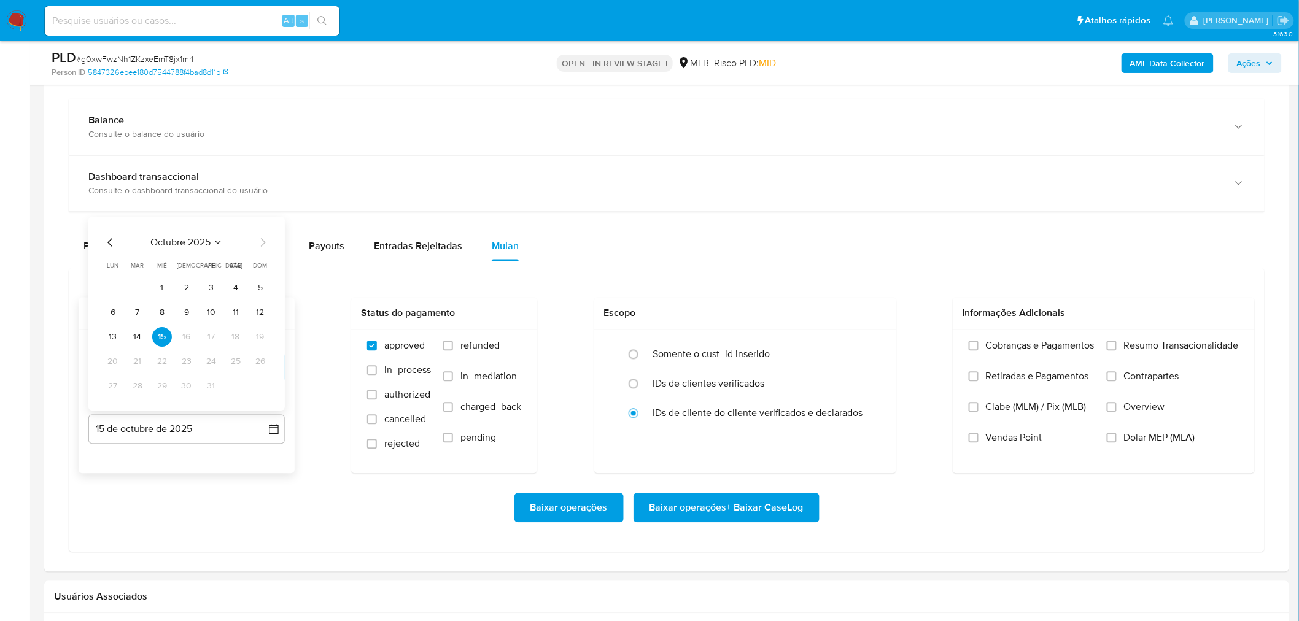
drag, startPoint x: 111, startPoint y: 333, endPoint x: 221, endPoint y: 340, distance: 110.1
click at [114, 335] on button "13" at bounding box center [113, 338] width 20 height 20
click at [872, 349] on span "Resumo Transacionalidade" at bounding box center [1181, 346] width 115 height 12
click at [872, 349] on input "Resumo Transacionalidade" at bounding box center [1112, 346] width 10 height 10
click at [872, 375] on span "Vendas Point" at bounding box center [1014, 438] width 56 height 12
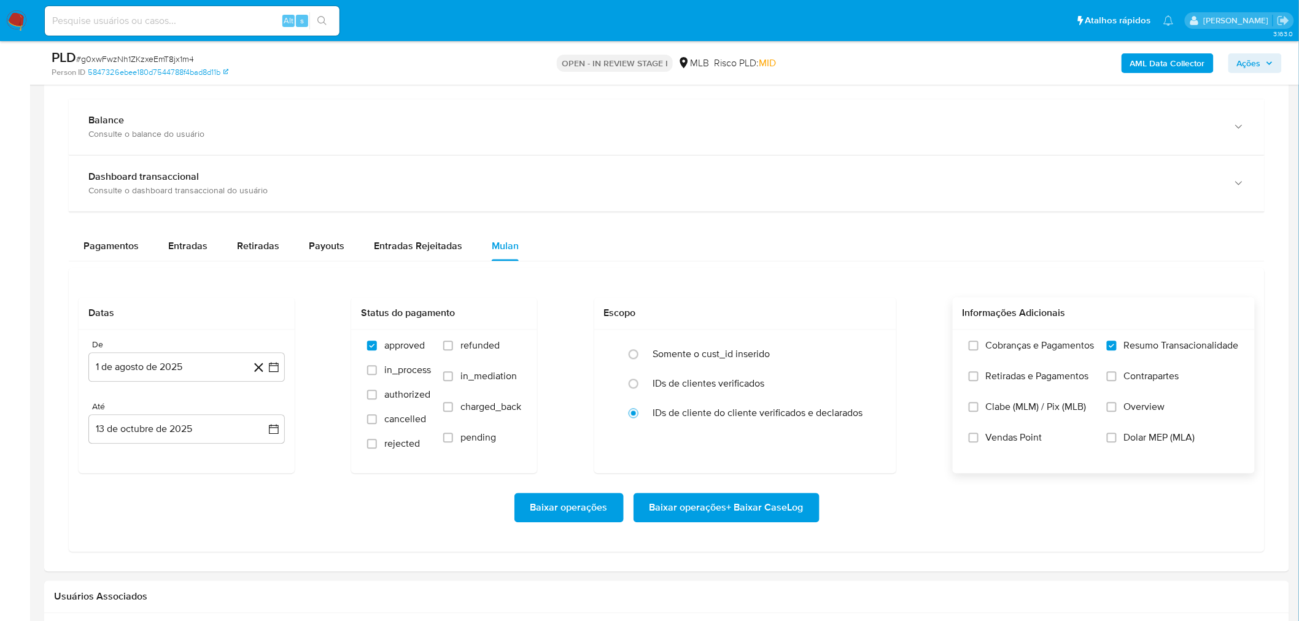
click at [872, 375] on input "Vendas Point" at bounding box center [974, 438] width 10 height 10
click at [786, 375] on span "Baixar operações + Baixar CaseLog" at bounding box center [727, 508] width 154 height 27
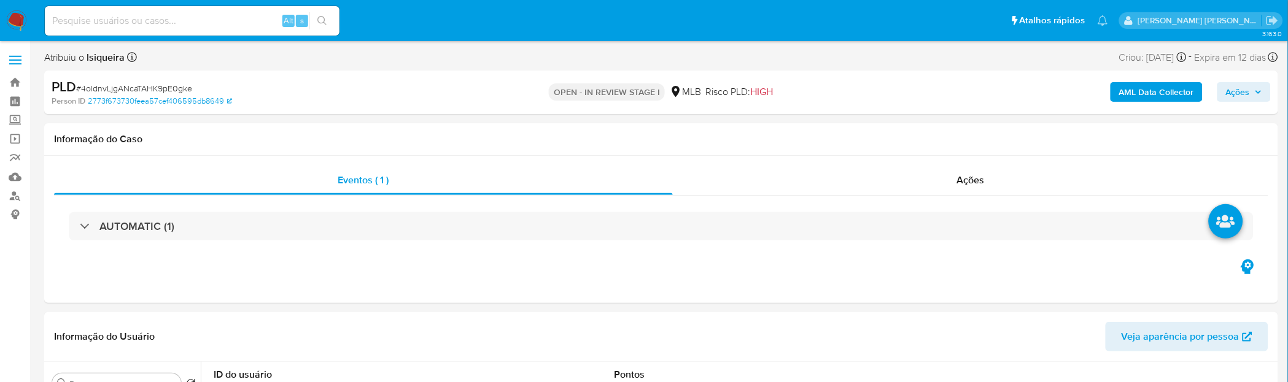
select select "10"
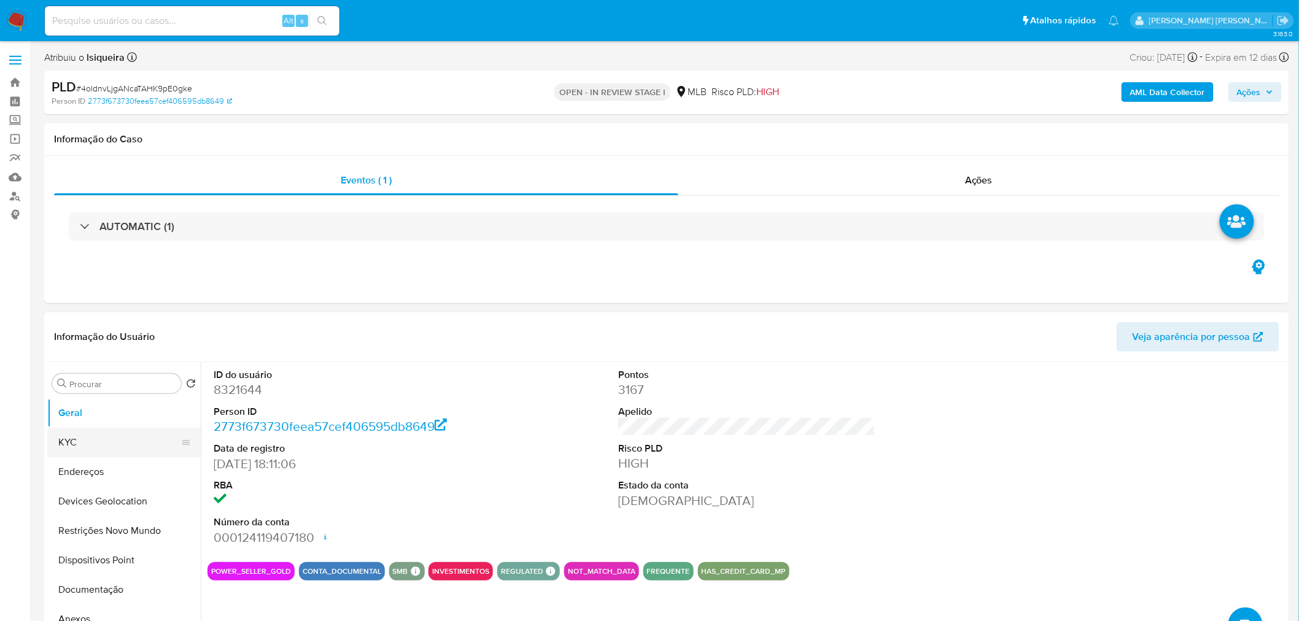
click at [90, 338] on button "KYC" at bounding box center [119, 442] width 144 height 29
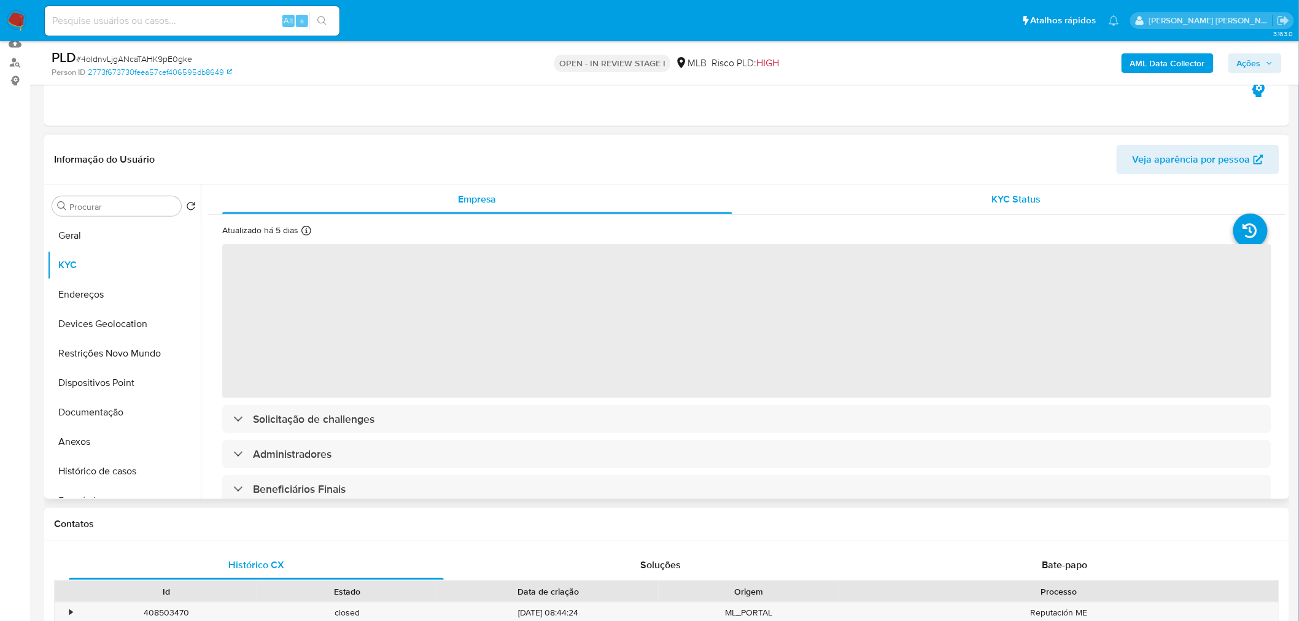
scroll to position [136, 0]
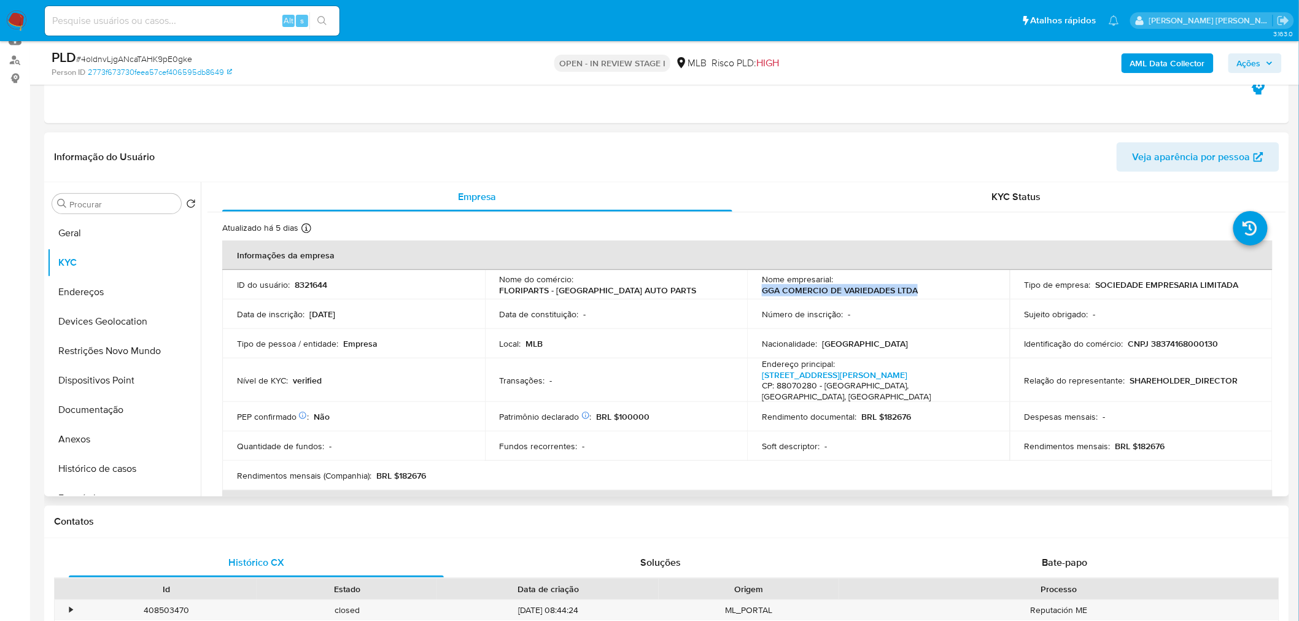
drag, startPoint x: 946, startPoint y: 291, endPoint x: 759, endPoint y: 290, distance: 187.2
click at [759, 290] on td "Nome empresarial : GGA COMERCIO DE VARIEDADES LTDA" at bounding box center [878, 284] width 263 height 29
copy p "GGA COMERCIO DE VARIEDADES LTDA"
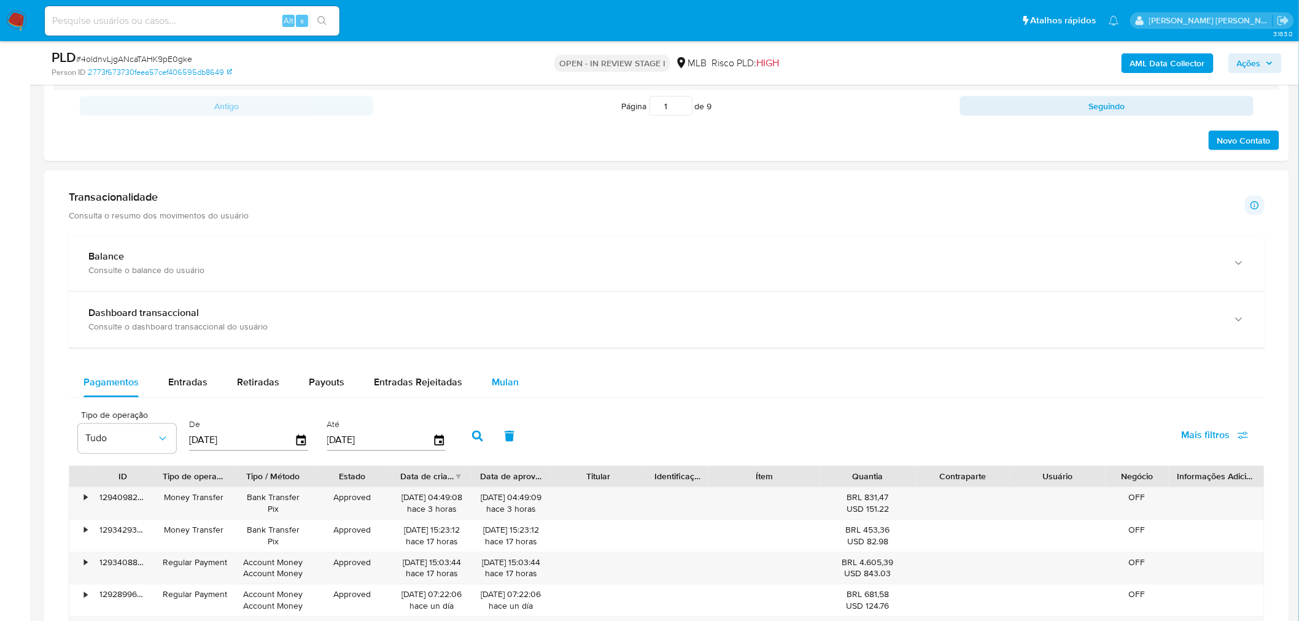
click at [497, 338] on span "Mulan" at bounding box center [505, 383] width 27 height 14
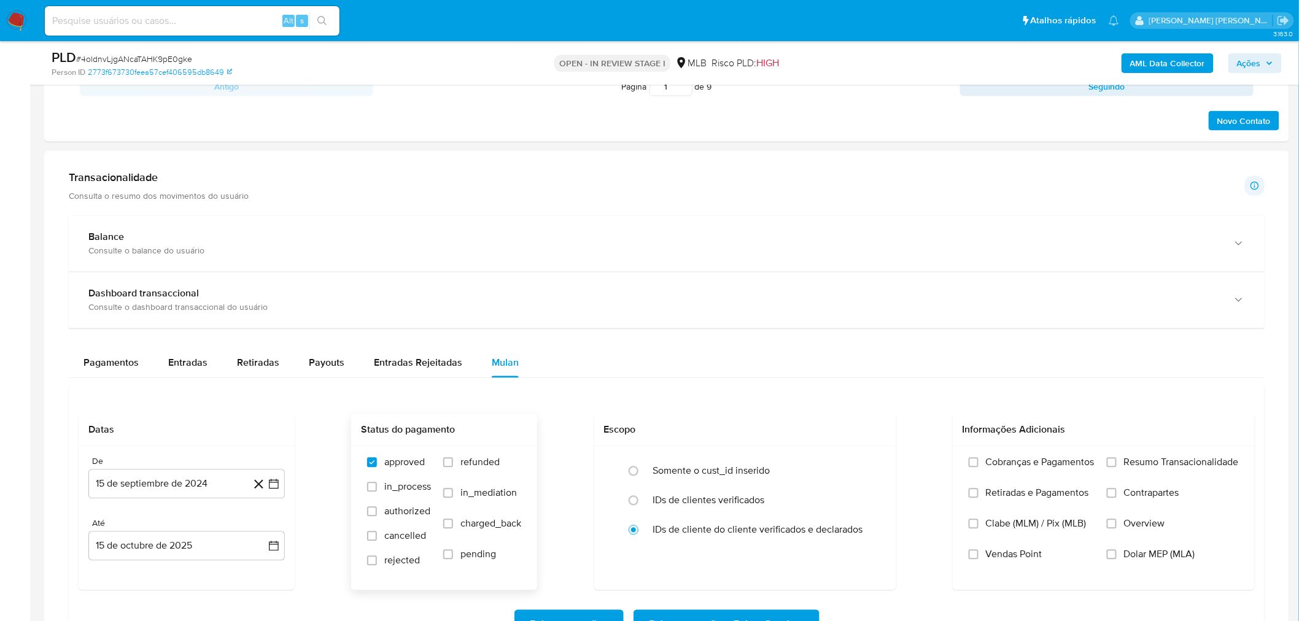
scroll to position [887, 0]
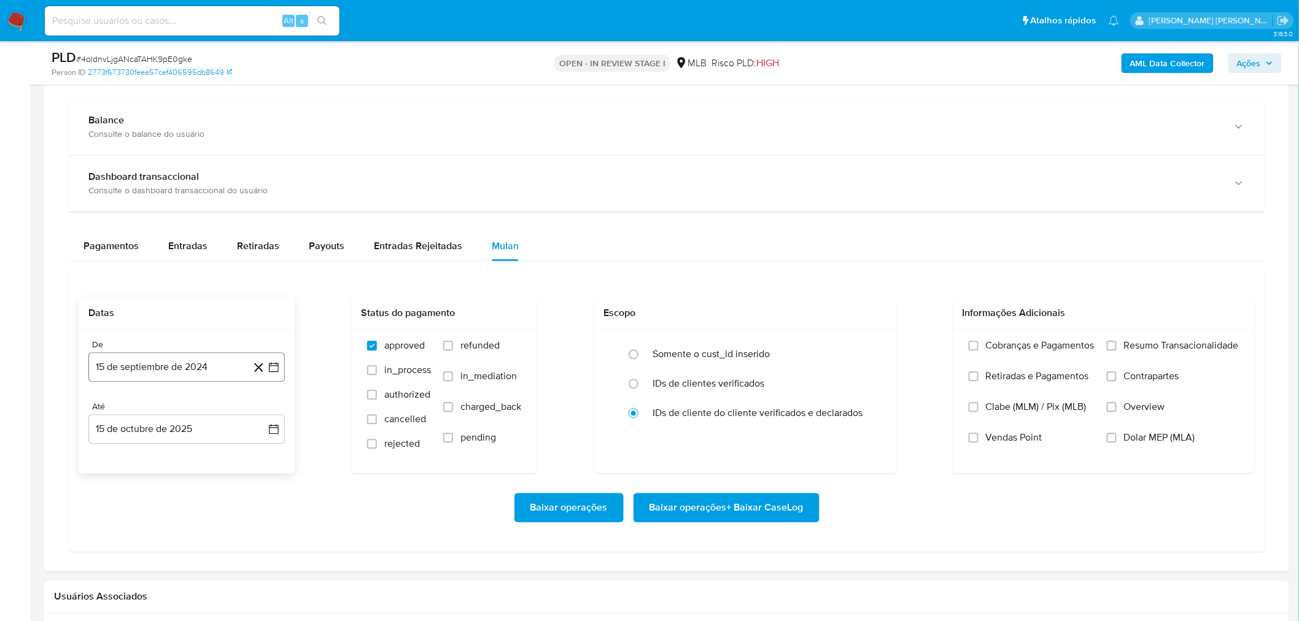
click at [138, 338] on button "15 de septiembre de 2024" at bounding box center [186, 367] width 196 height 29
click at [173, 338] on span "septiembre 2024" at bounding box center [180, 412] width 75 height 12
click at [258, 338] on div "2024 2024 ene feb mar abr may jun [DATE] ago sep oct nov dic" at bounding box center [185, 490] width 194 height 208
click at [260, 338] on icon "Año siguiente" at bounding box center [260, 412] width 5 height 9
click at [187, 338] on span "ago" at bounding box center [185, 526] width 15 height 10
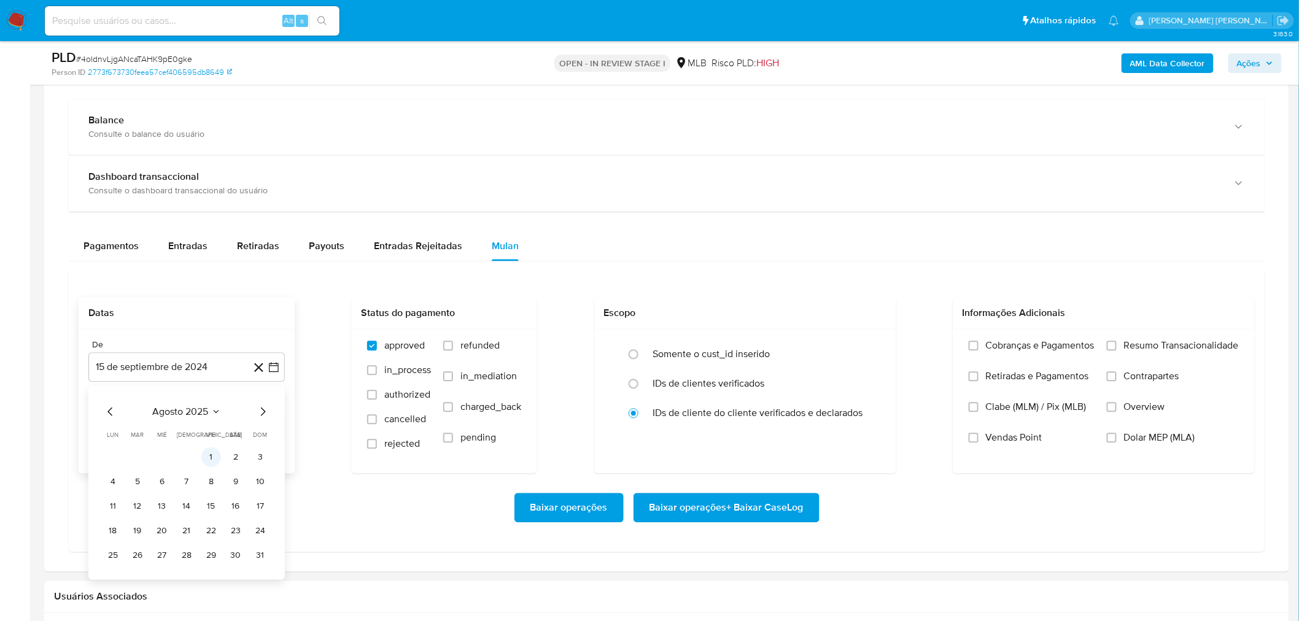
click at [217, 338] on button "1" at bounding box center [211, 458] width 20 height 20
click at [174, 338] on button "15 de octubre de 2025" at bounding box center [186, 429] width 196 height 29
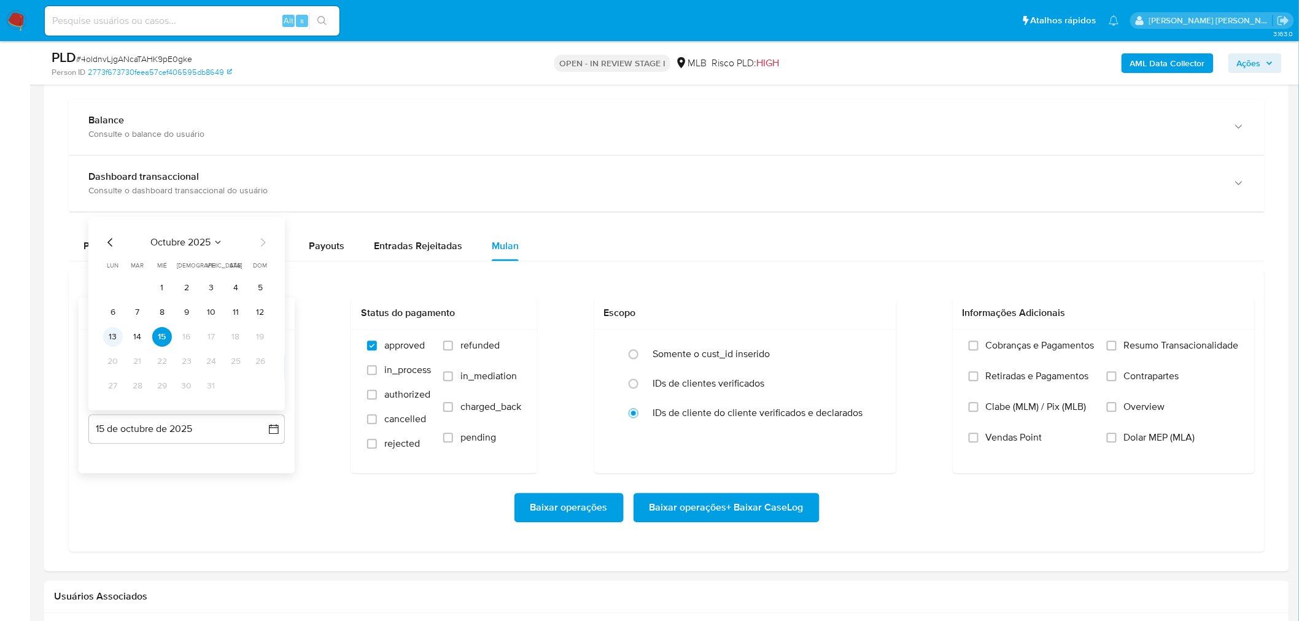
click at [109, 338] on button "13" at bounding box center [113, 338] width 20 height 20
click at [785, 338] on span "Resumo Transacionalidade" at bounding box center [1181, 346] width 115 height 12
click at [785, 338] on input "Resumo Transacionalidade" at bounding box center [1112, 346] width 10 height 10
click at [785, 338] on label "Vendas Point" at bounding box center [1032, 447] width 126 height 31
click at [785, 338] on input "Vendas Point" at bounding box center [974, 438] width 10 height 10
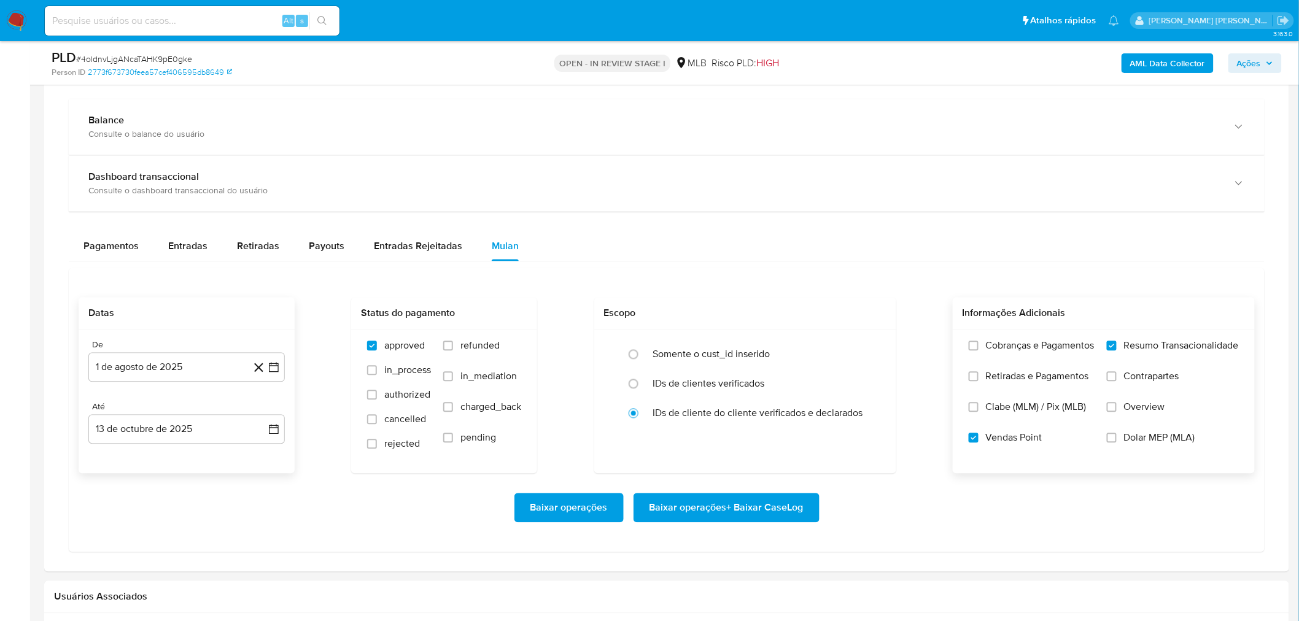
click at [776, 338] on span "Baixar operações + Baixar CaseLog" at bounding box center [727, 508] width 154 height 27
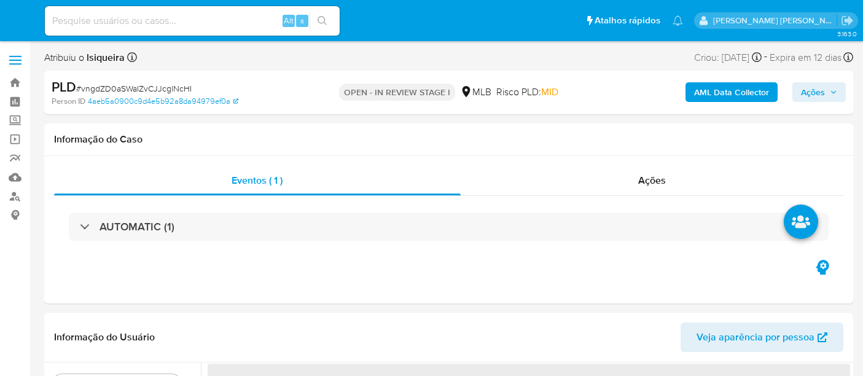
select select "10"
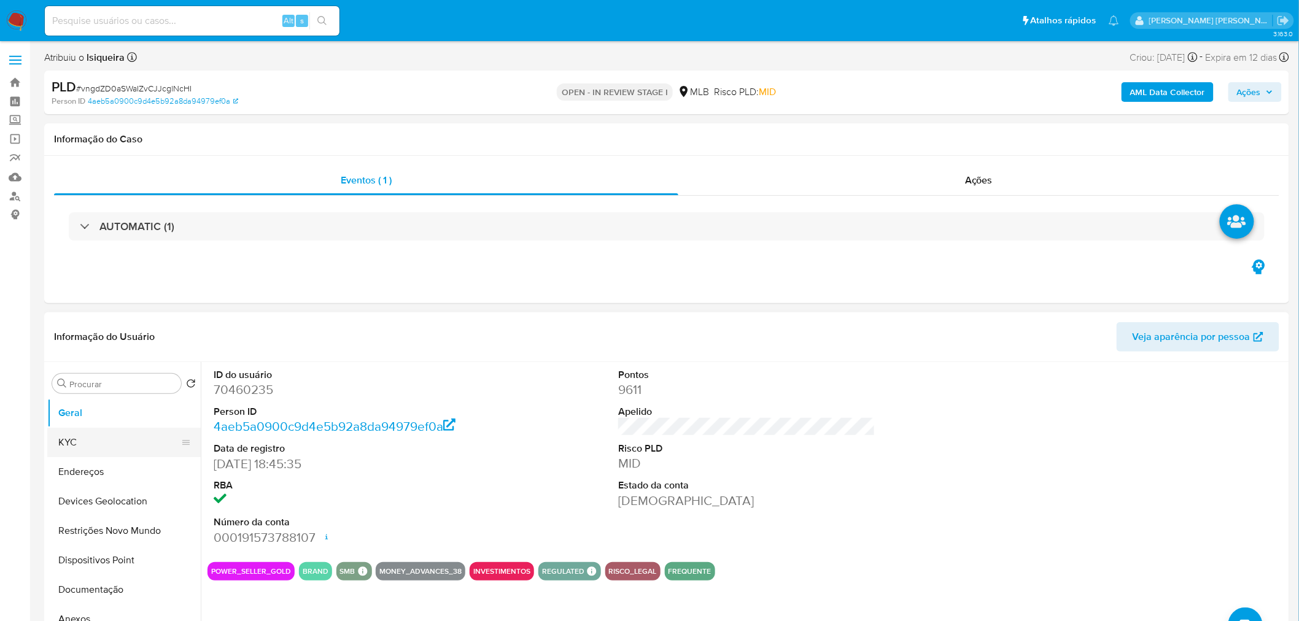
click at [84, 375] on button "KYC" at bounding box center [119, 442] width 144 height 29
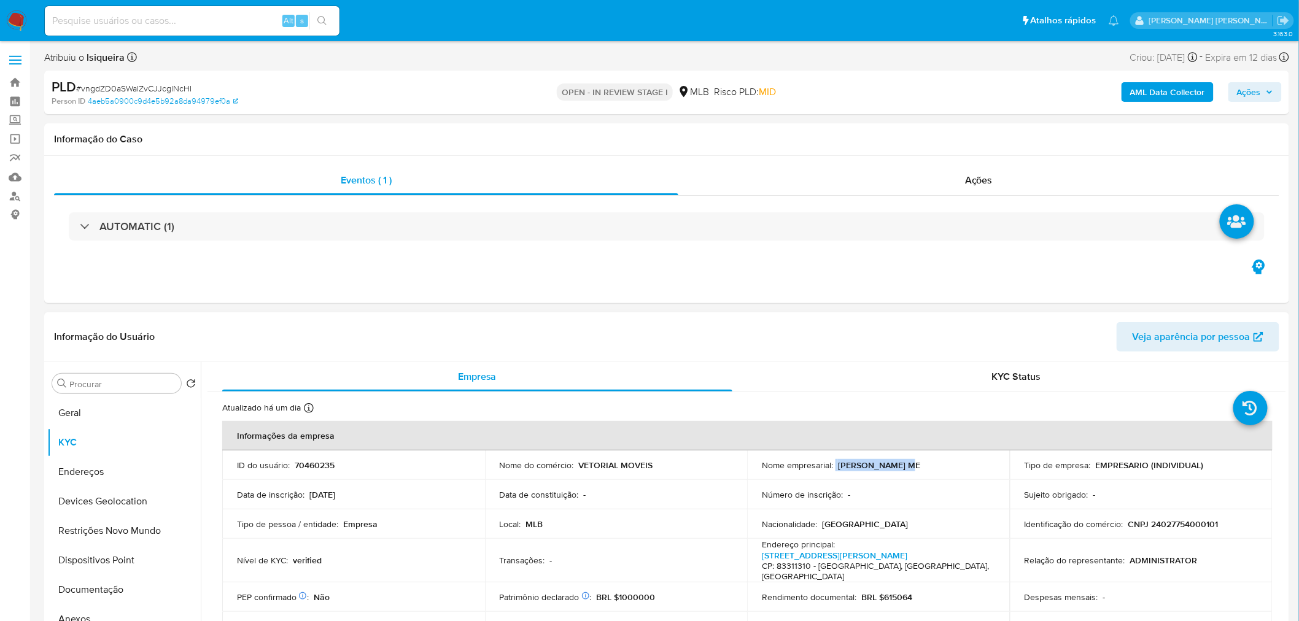
drag, startPoint x: 918, startPoint y: 465, endPoint x: 834, endPoint y: 467, distance: 84.8
click at [834, 375] on div "Nome empresarial : IGOR MIRANDA ME" at bounding box center [878, 465] width 233 height 11
copy div "IGOR MIRANDA ME"
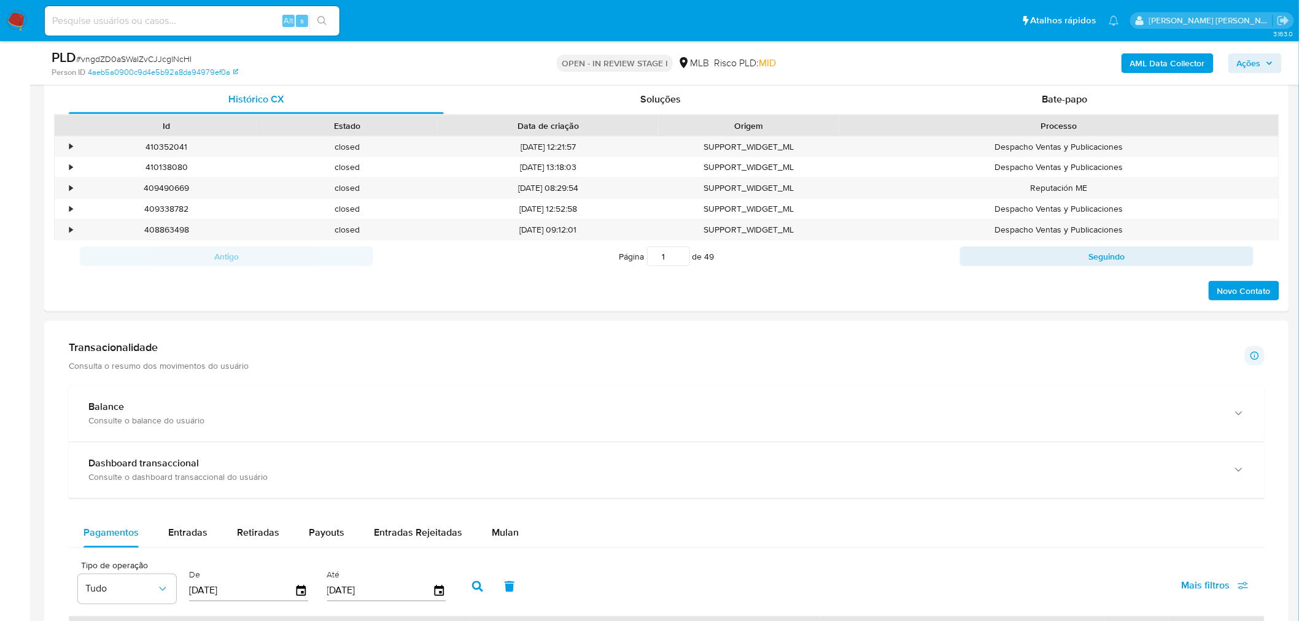
scroll to position [682, 0]
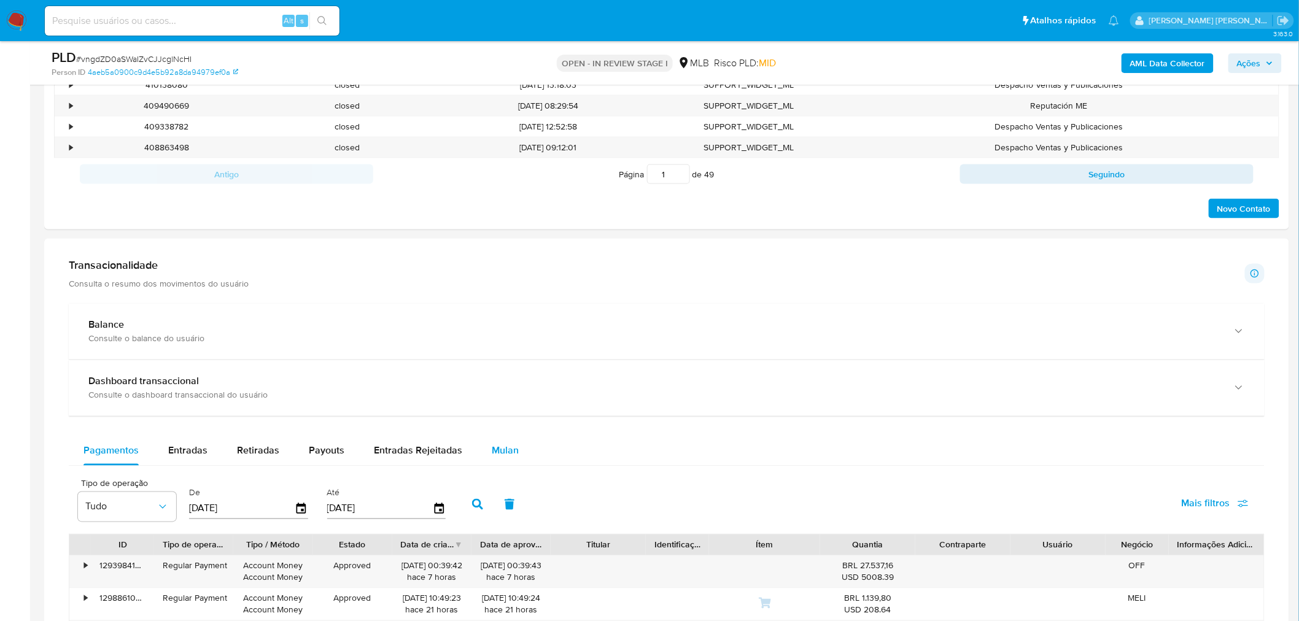
click at [516, 375] on button "Mulan" at bounding box center [505, 451] width 56 height 29
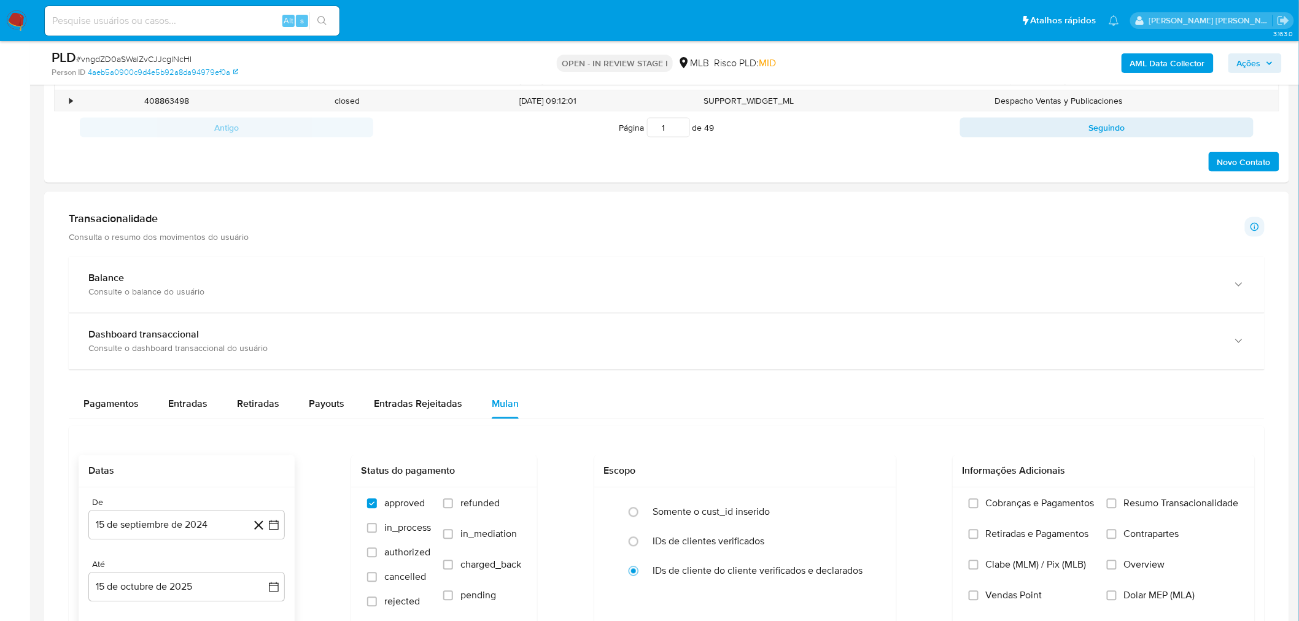
scroll to position [750, 0]
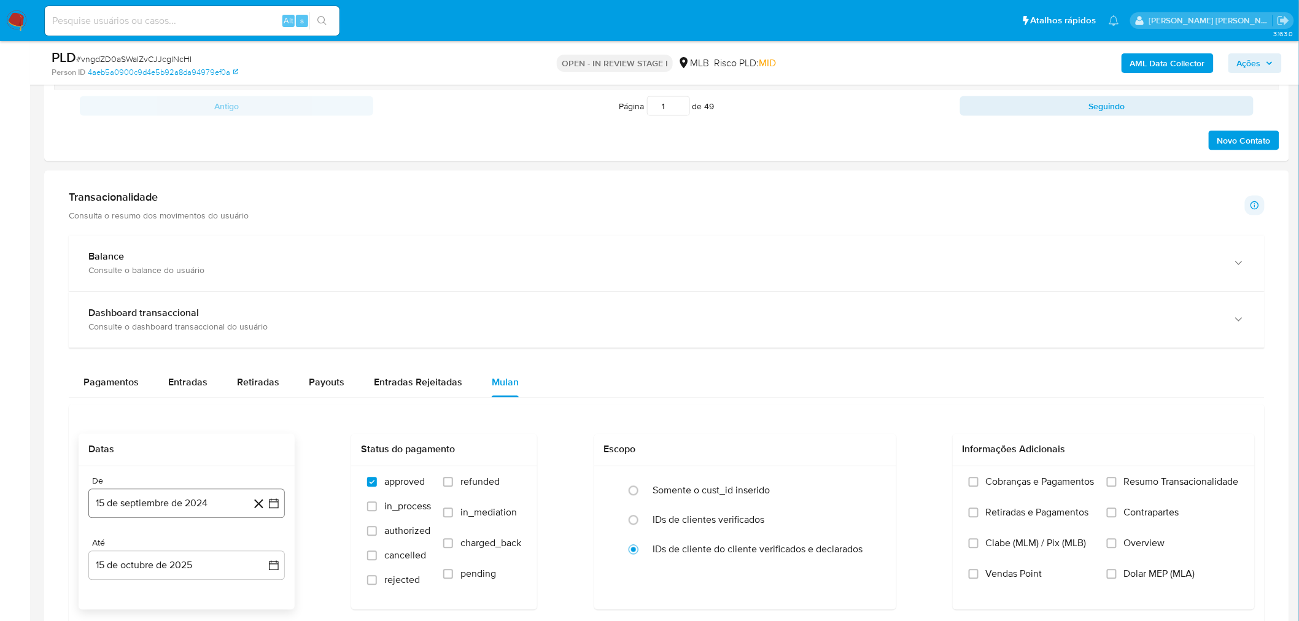
click at [118, 375] on button "15 de septiembre de 2024" at bounding box center [186, 503] width 196 height 29
click at [181, 289] on span "septiembre 2024" at bounding box center [180, 293] width 75 height 12
click at [256, 299] on icon "Año siguiente" at bounding box center [260, 303] width 15 height 15
click at [176, 375] on tr "ene feb mar abr may jun jul ago sep oct nov dic" at bounding box center [185, 399] width 140 height 123
click at [185, 375] on span "ago" at bounding box center [185, 417] width 15 height 10
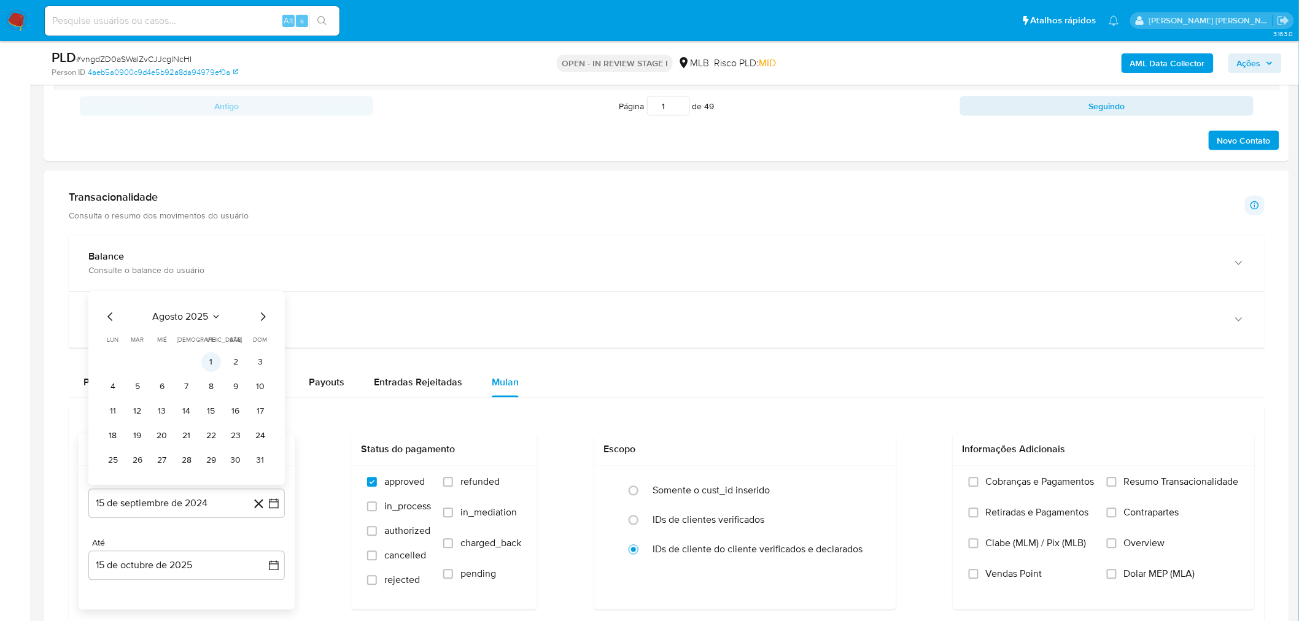
click at [212, 361] on button "1" at bounding box center [211, 363] width 20 height 20
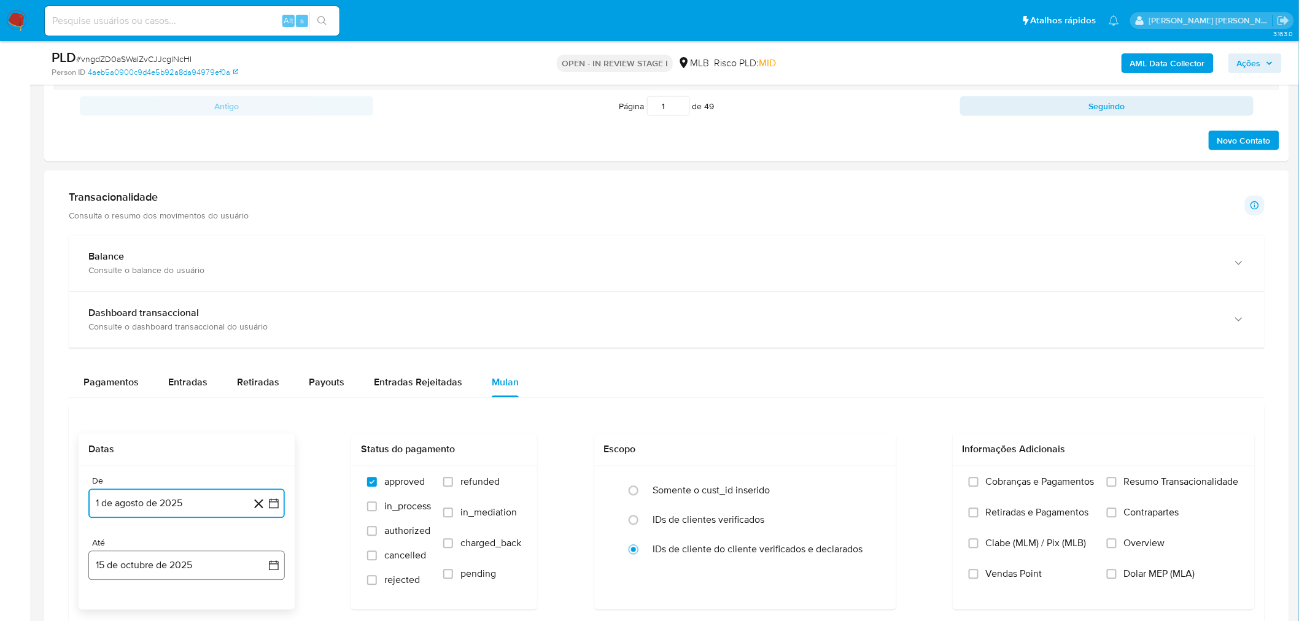
click at [157, 375] on button "15 de octubre de 2025" at bounding box center [186, 565] width 196 height 29
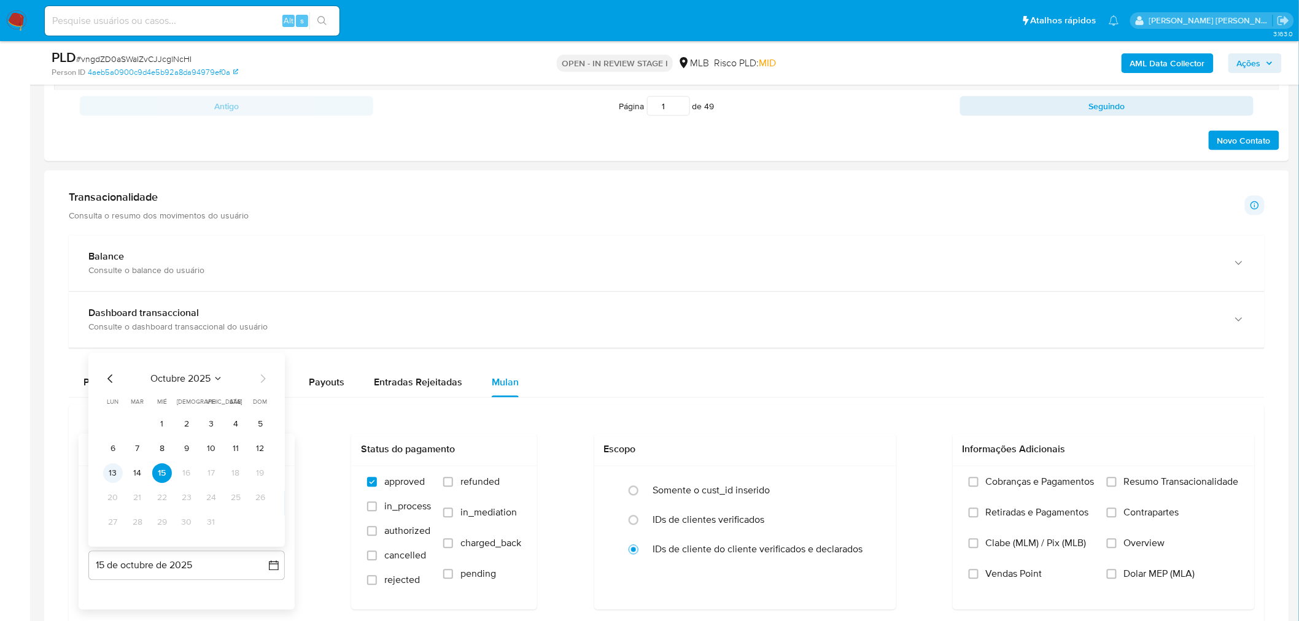
click at [109, 375] on button "13" at bounding box center [113, 474] width 20 height 20
drag, startPoint x: 1161, startPoint y: 484, endPoint x: 1049, endPoint y: 543, distance: 127.2
click at [862, 375] on span "Resumo Transacionalidade" at bounding box center [1181, 482] width 115 height 12
click at [862, 375] on span "Vendas Point" at bounding box center [1014, 574] width 56 height 12
click at [862, 375] on input "Vendas Point" at bounding box center [974, 575] width 10 height 10
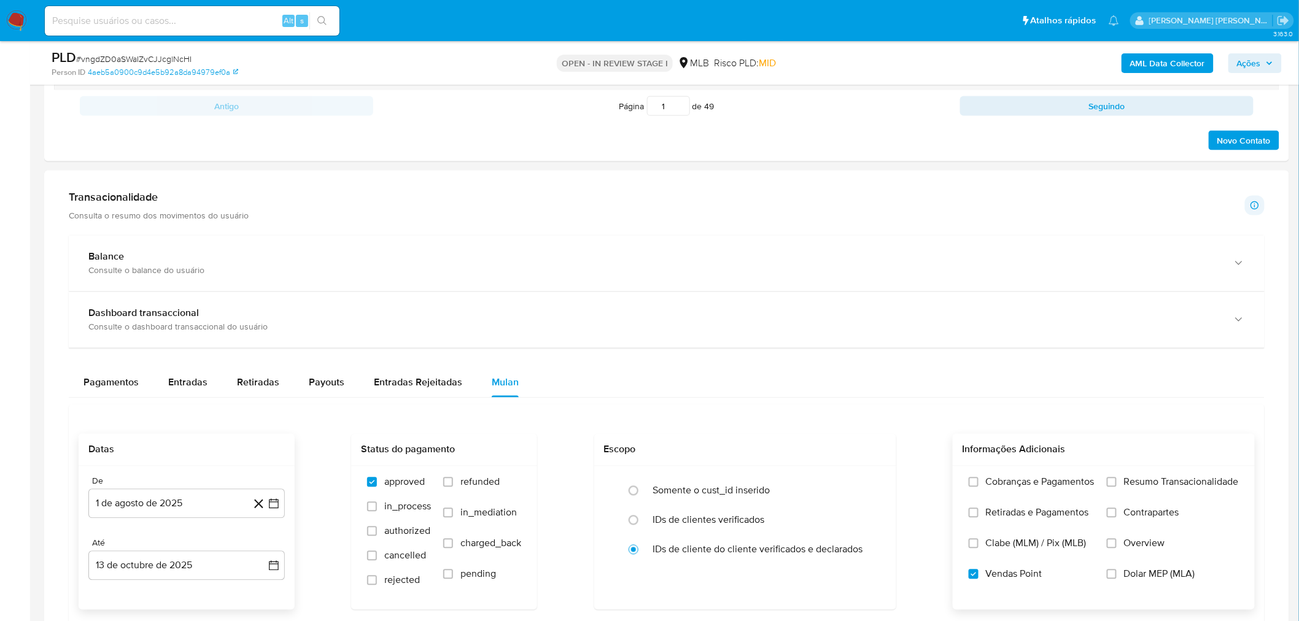
click at [862, 375] on span "Resumo Transacionalidade" at bounding box center [1181, 482] width 115 height 12
click at [862, 375] on input "Resumo Transacionalidade" at bounding box center [1112, 483] width 10 height 10
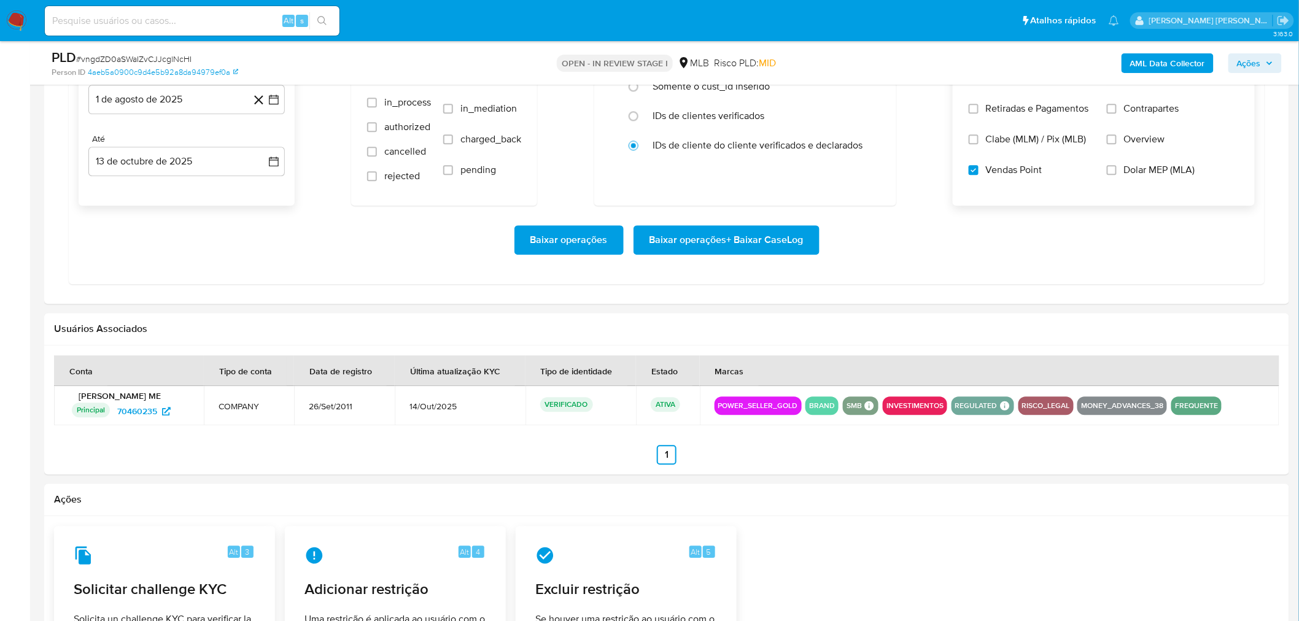
scroll to position [1159, 0]
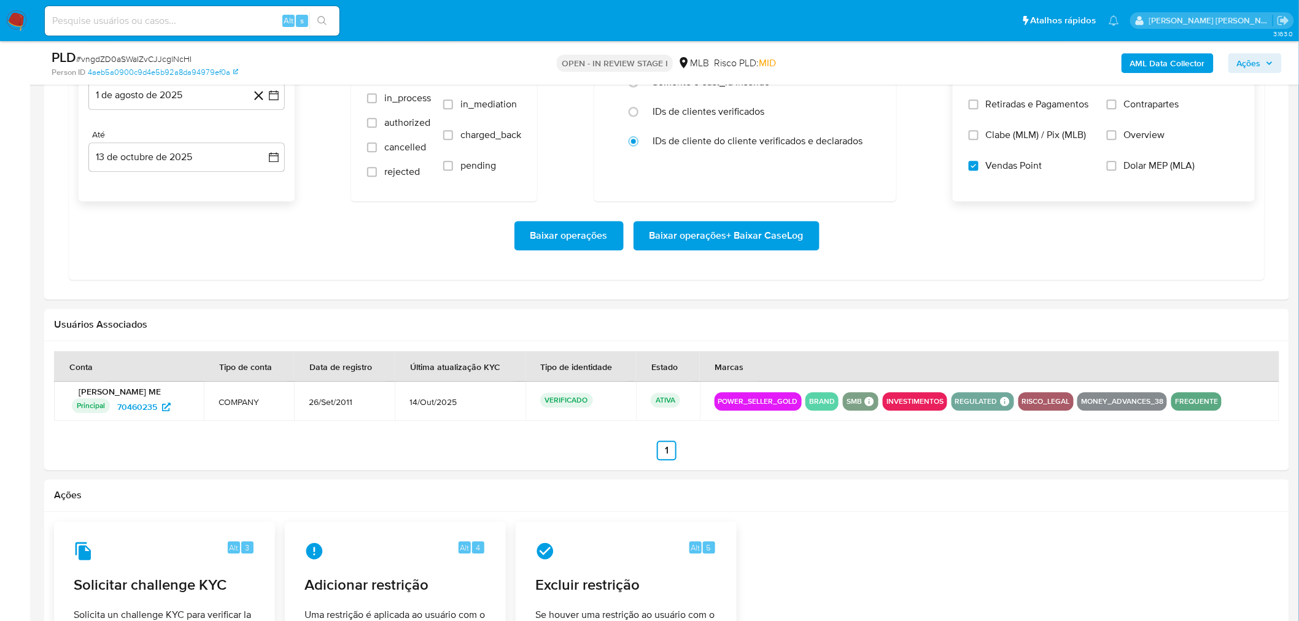
click at [727, 249] on span "Baixar operações + Baixar CaseLog" at bounding box center [727, 235] width 154 height 27
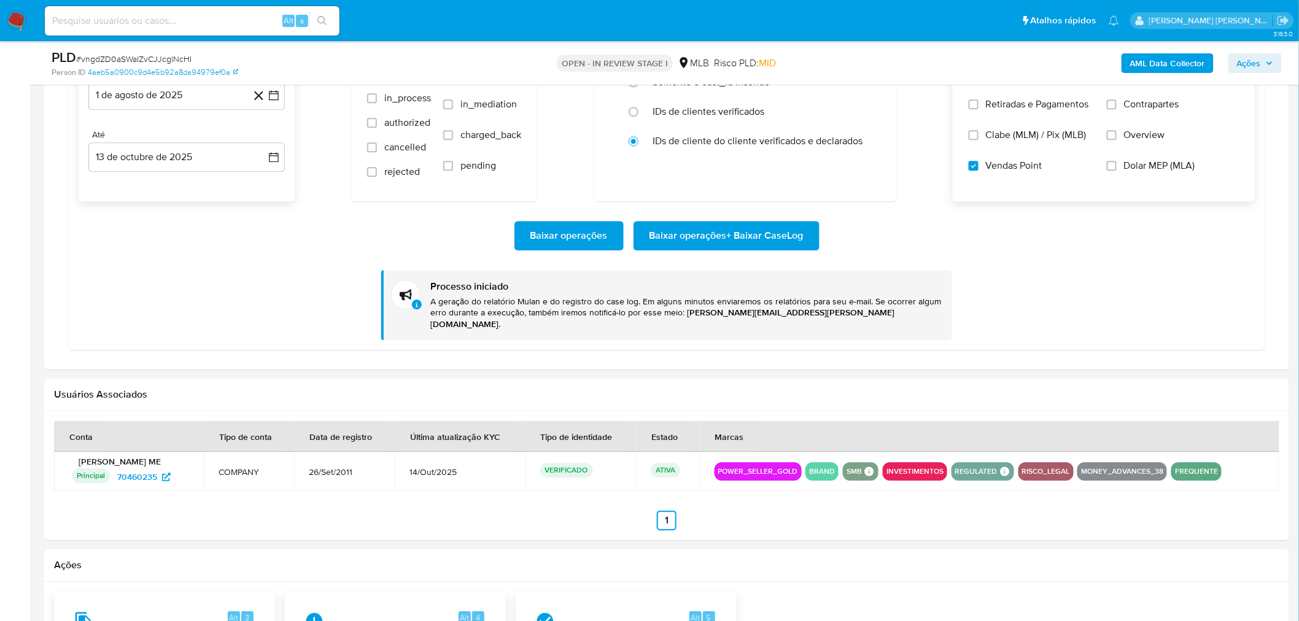
click at [862, 335] on div "Datas De 1 de agosto de 2025 1-08-2025 Até 13 de octubre de 2025 13-10-2025 Sta…" at bounding box center [667, 173] width 1196 height 354
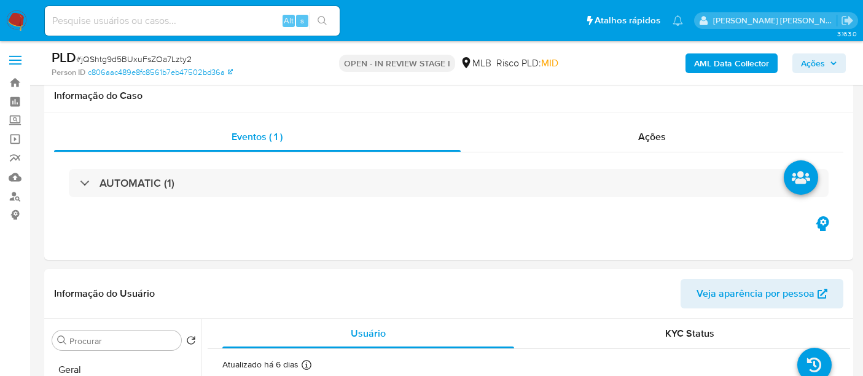
select select "10"
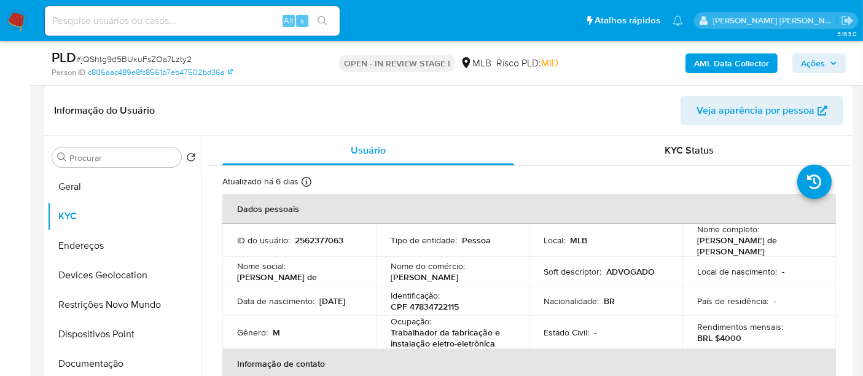
scroll to position [204, 0]
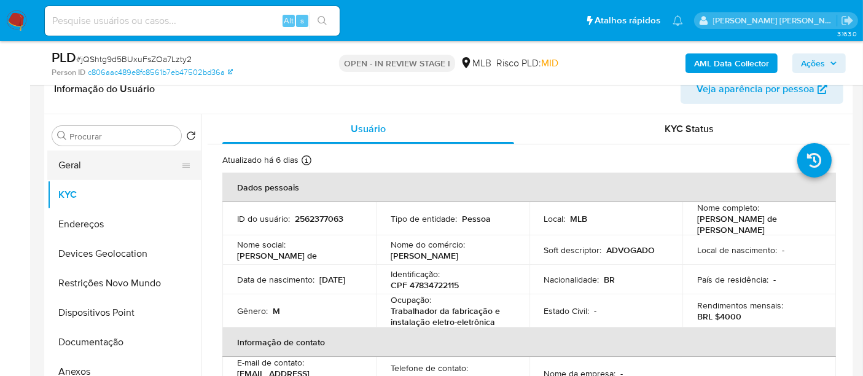
click at [128, 164] on button "Geral" at bounding box center [119, 164] width 144 height 29
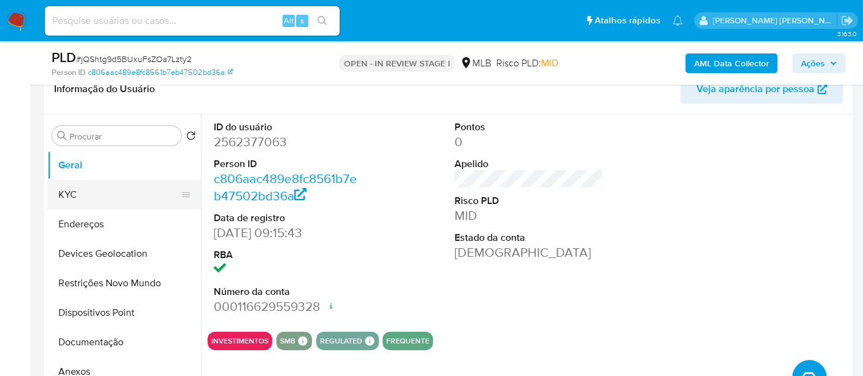
click at [84, 192] on button "KYC" at bounding box center [119, 194] width 144 height 29
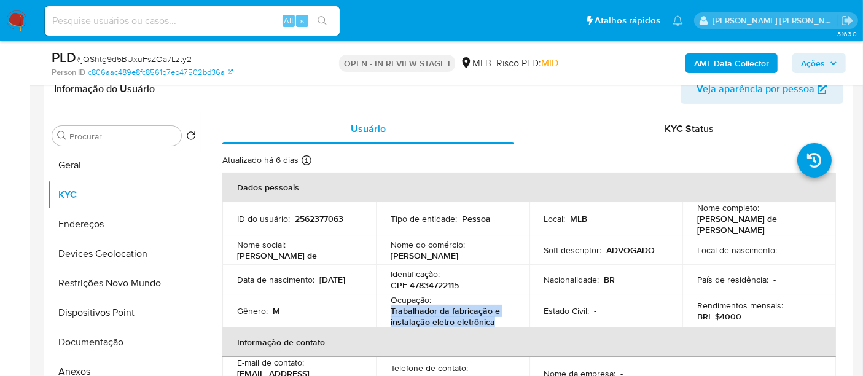
drag, startPoint x: 498, startPoint y: 320, endPoint x: 383, endPoint y: 305, distance: 115.7
click at [383, 305] on td "Ocupação : Trabalhador da fabricação e instalação eletro-eletrônica" at bounding box center [452, 310] width 153 height 33
copy p "Trabalhador da fabricação e instalação eletro-eletrônica"
click at [95, 165] on button "Geral" at bounding box center [119, 164] width 144 height 29
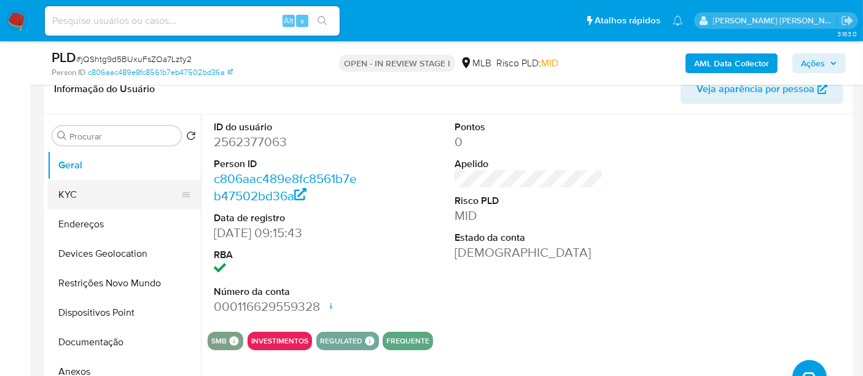
click at [122, 190] on button "KYC" at bounding box center [119, 194] width 144 height 29
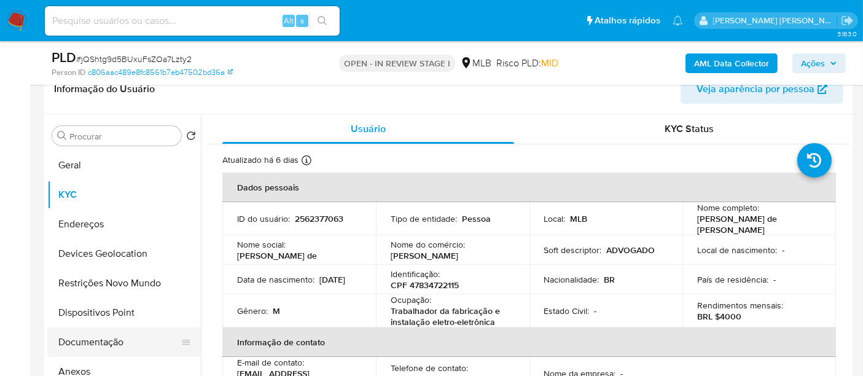
click at [84, 341] on button "Documentação" at bounding box center [119, 341] width 144 height 29
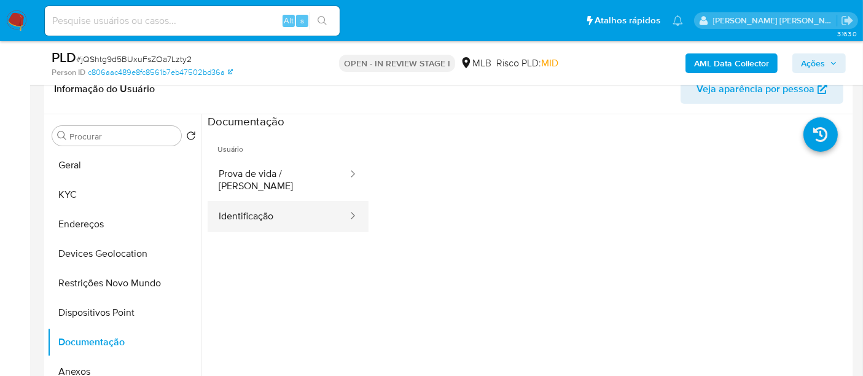
click at [285, 206] on button "Identificação" at bounding box center [278, 216] width 141 height 31
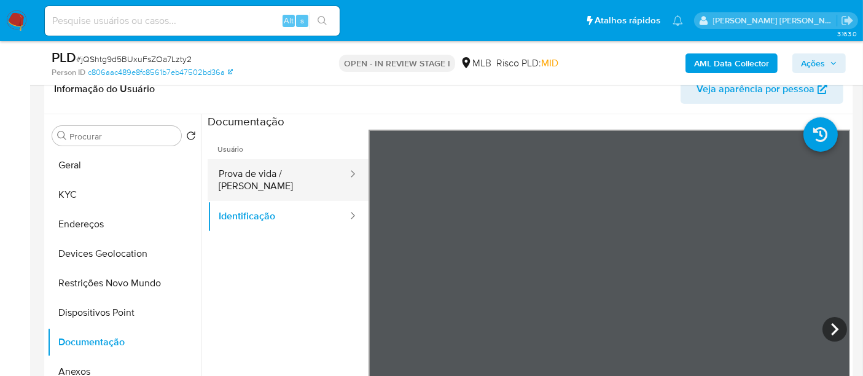
click at [305, 174] on button "Prova de vida / [PERSON_NAME]" at bounding box center [278, 180] width 141 height 42
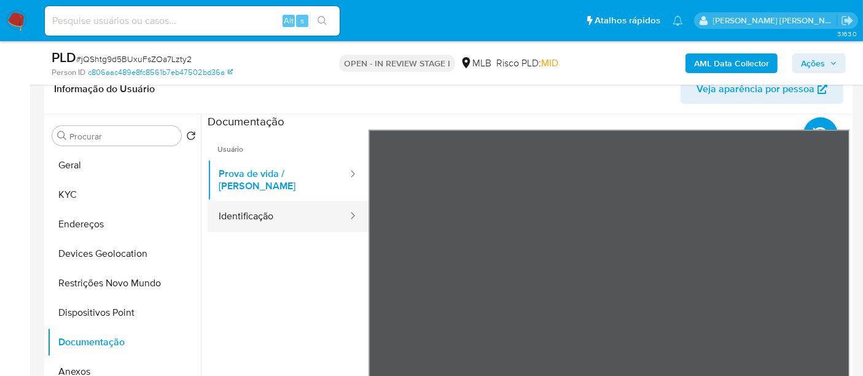
click at [316, 213] on button "Identificação" at bounding box center [278, 216] width 141 height 31
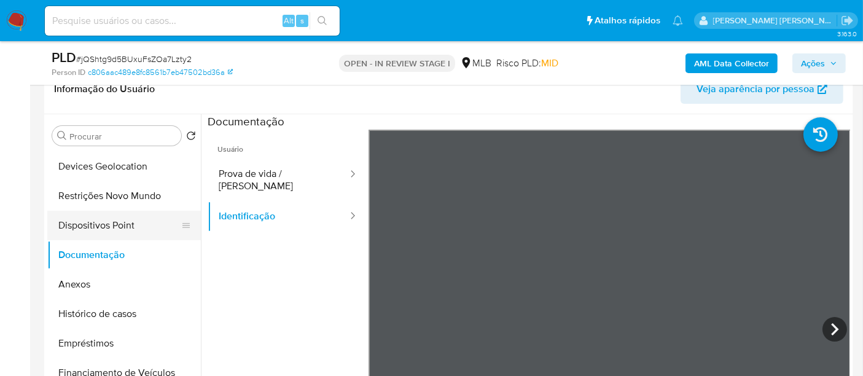
scroll to position [136, 0]
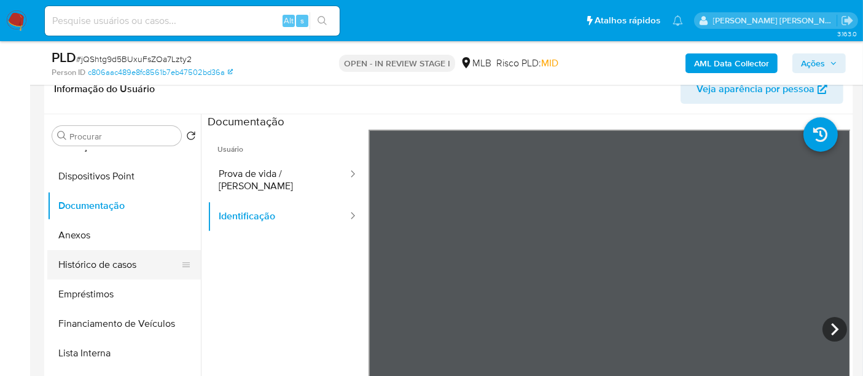
click at [124, 268] on button "Histórico de casos" at bounding box center [119, 264] width 144 height 29
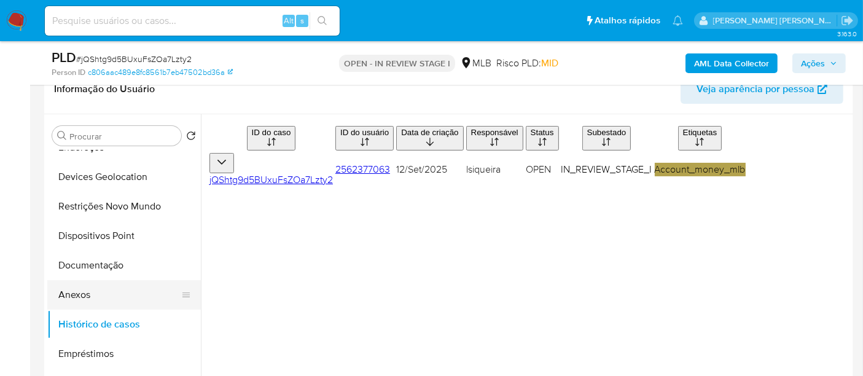
scroll to position [0, 0]
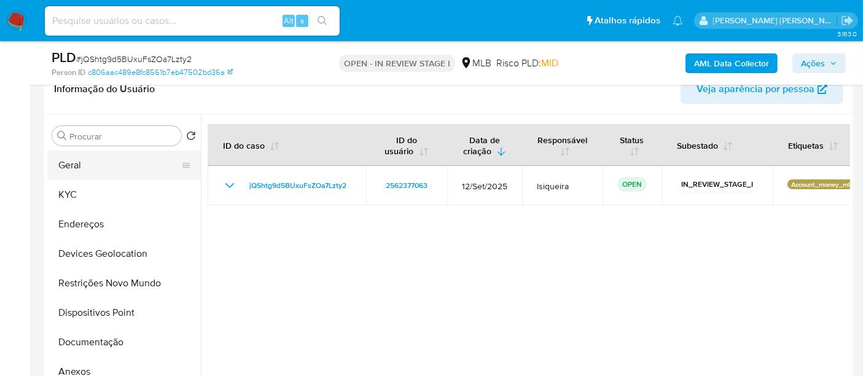
click at [109, 165] on button "Geral" at bounding box center [119, 164] width 144 height 29
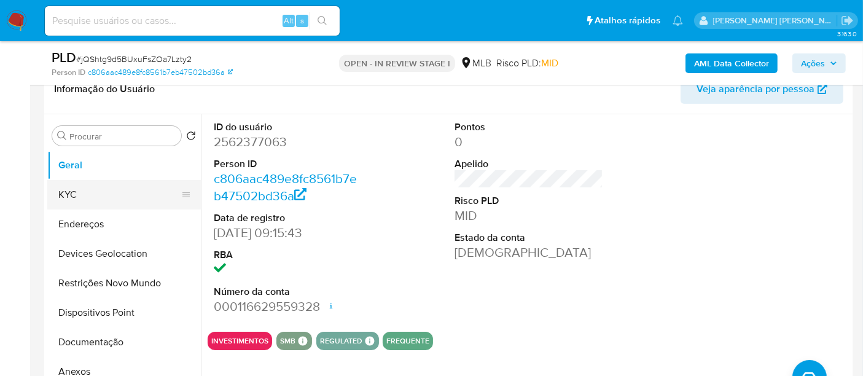
click at [99, 190] on button "KYC" at bounding box center [119, 194] width 144 height 29
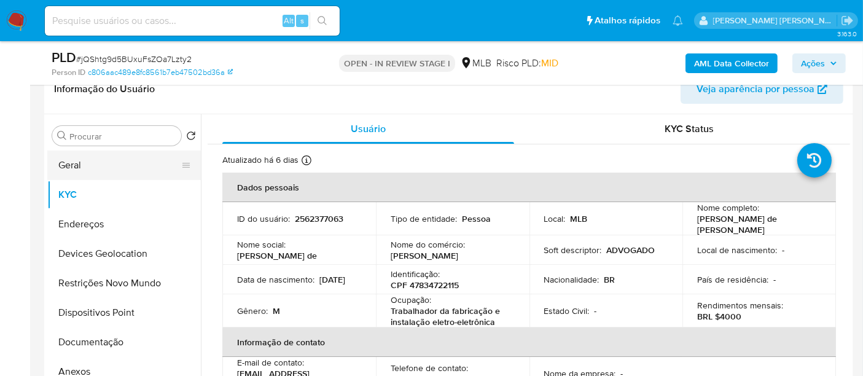
click at [116, 171] on button "Geral" at bounding box center [119, 164] width 144 height 29
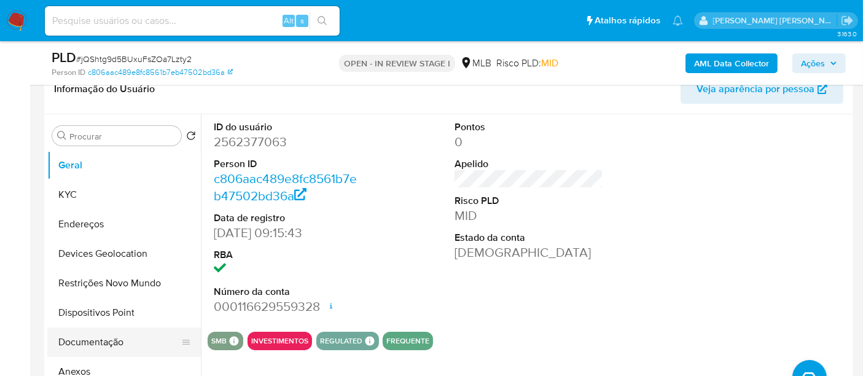
click at [105, 340] on button "Documentação" at bounding box center [119, 341] width 144 height 29
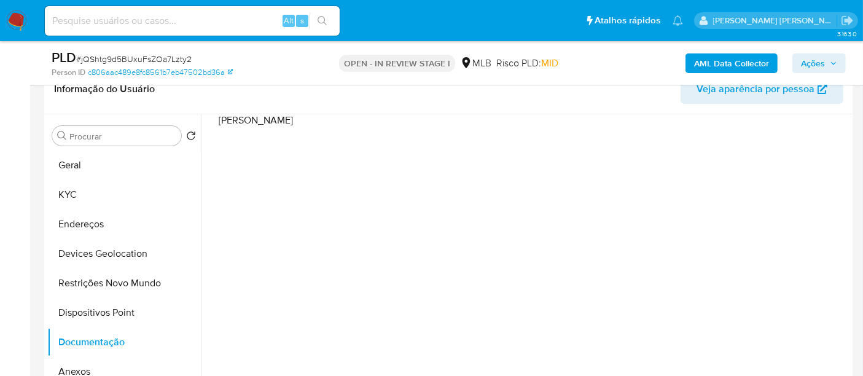
scroll to position [99, 0]
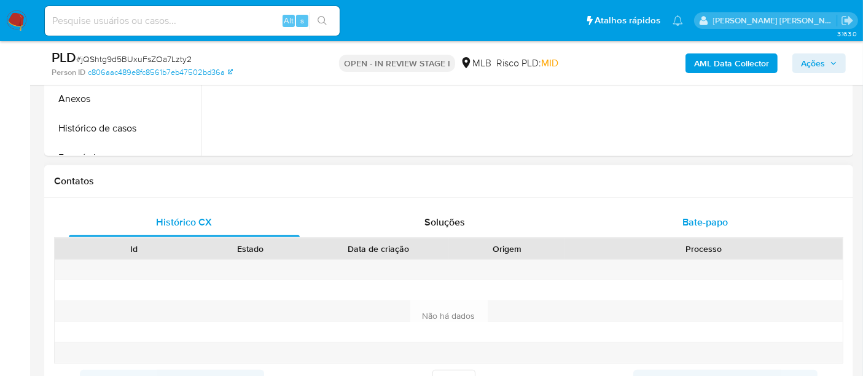
click at [713, 216] on span "Bate-papo" at bounding box center [704, 222] width 45 height 14
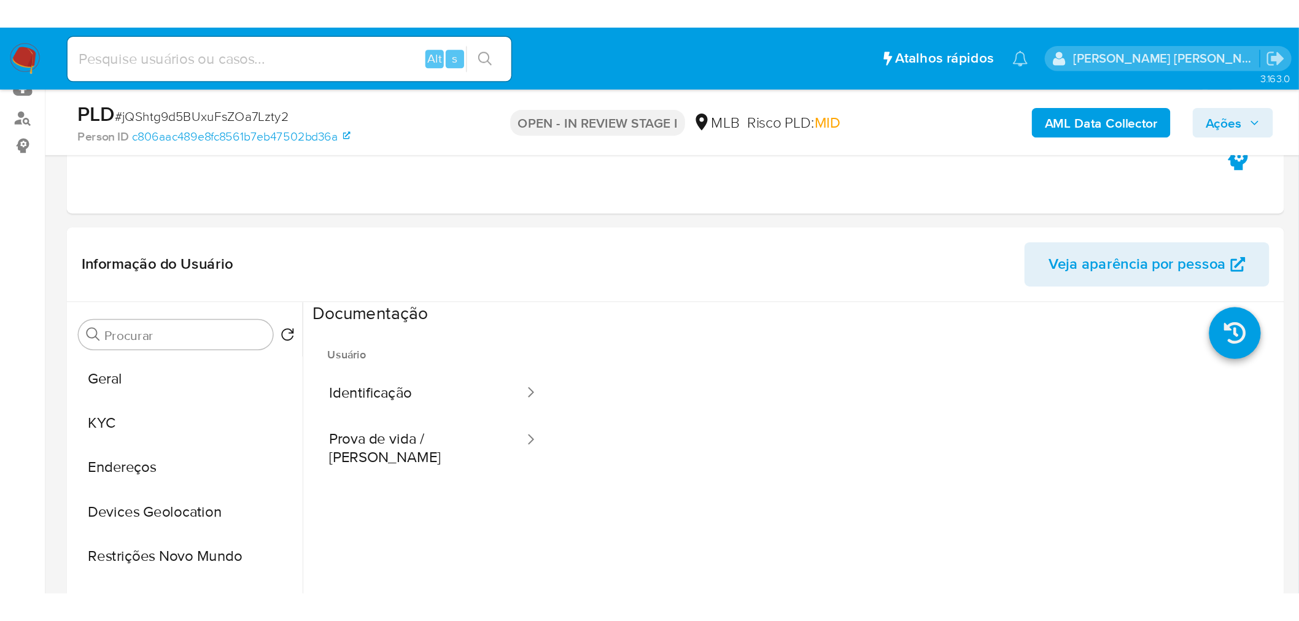
scroll to position [136, 0]
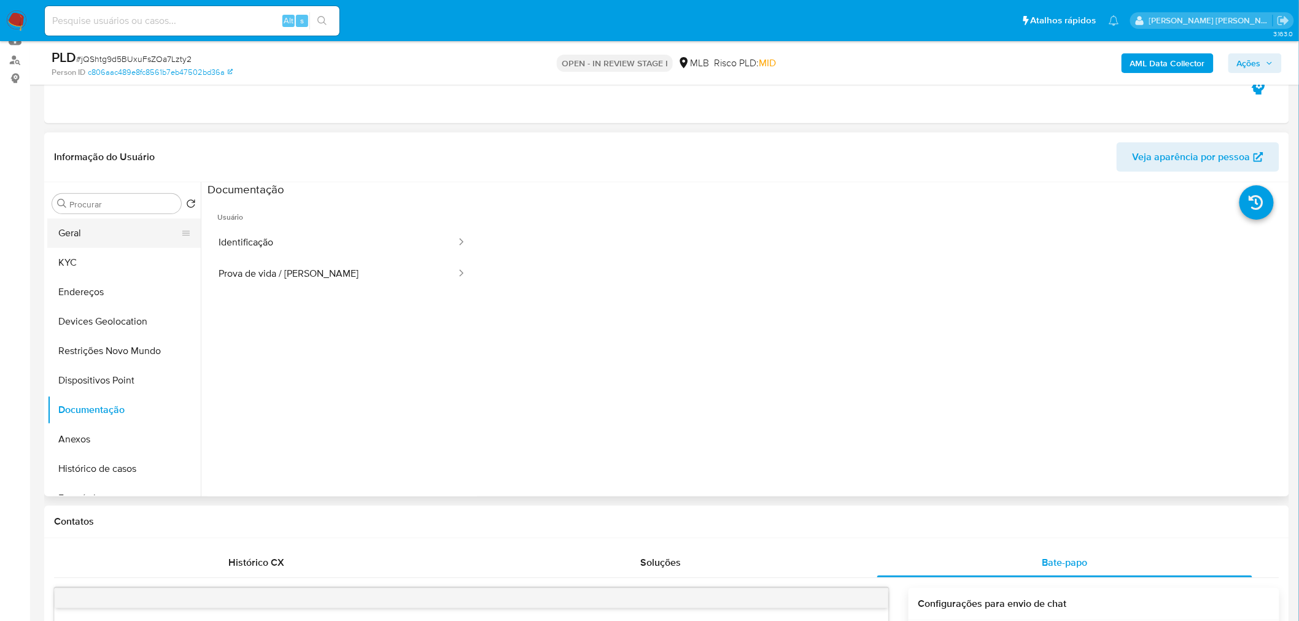
click at [69, 234] on button "Geral" at bounding box center [119, 233] width 144 height 29
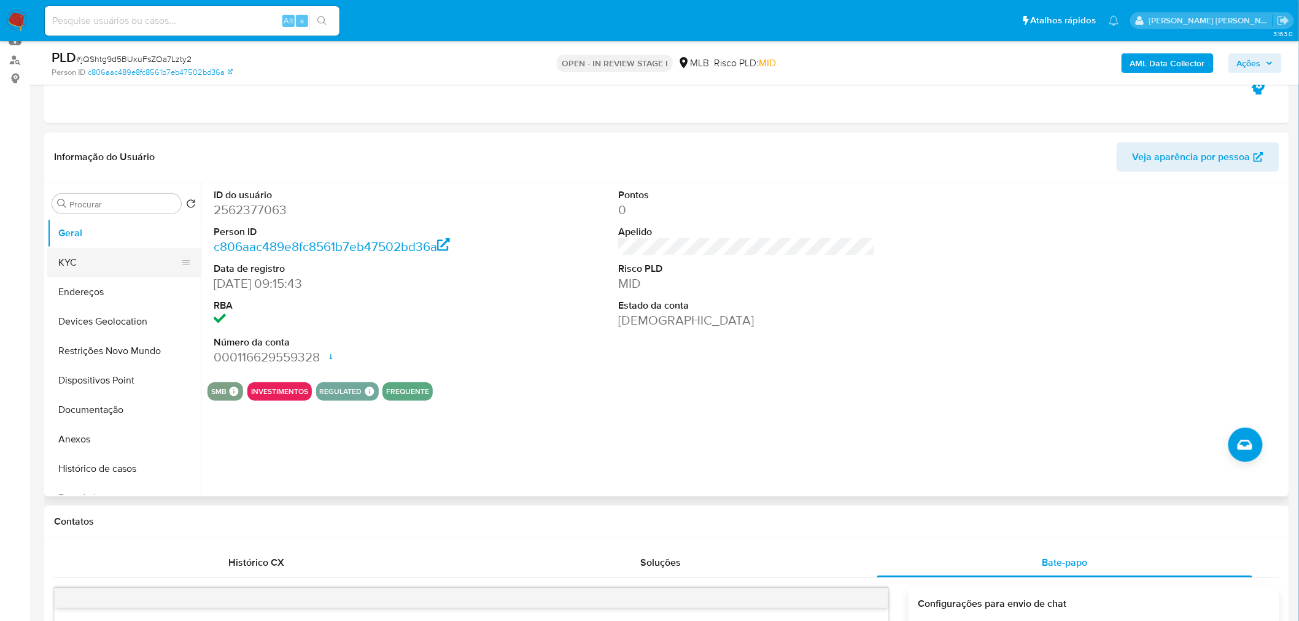
click at [84, 274] on button "KYC" at bounding box center [119, 262] width 144 height 29
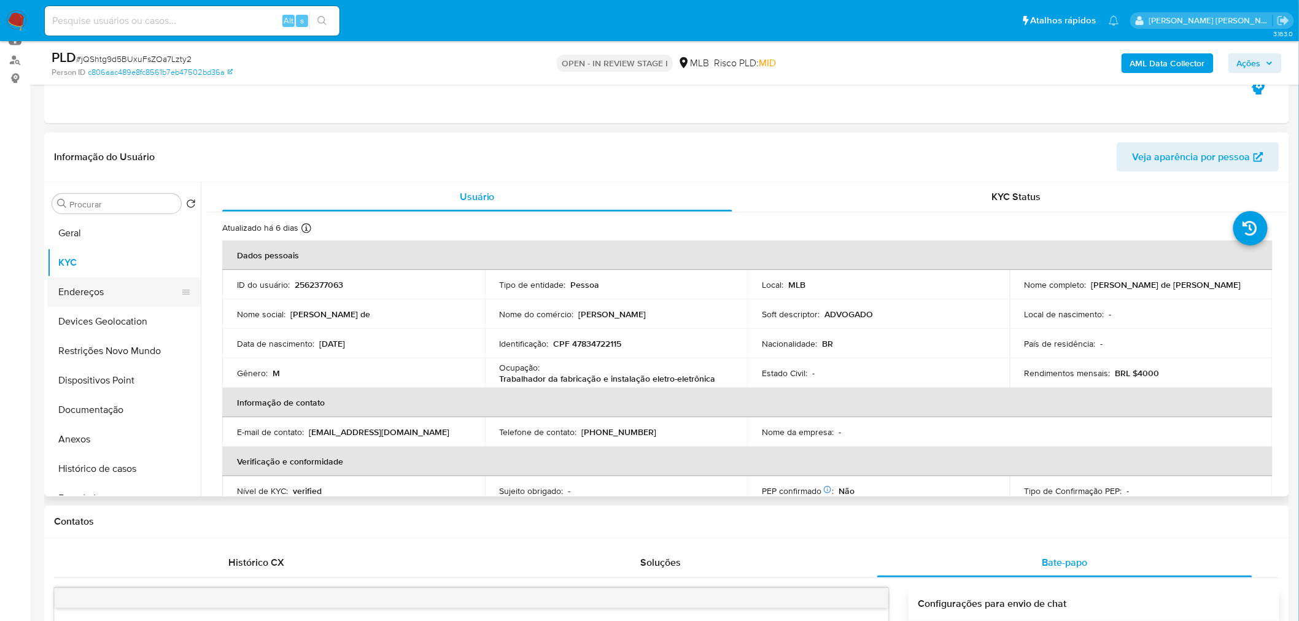
click at [134, 281] on button "Endereços" at bounding box center [119, 291] width 144 height 29
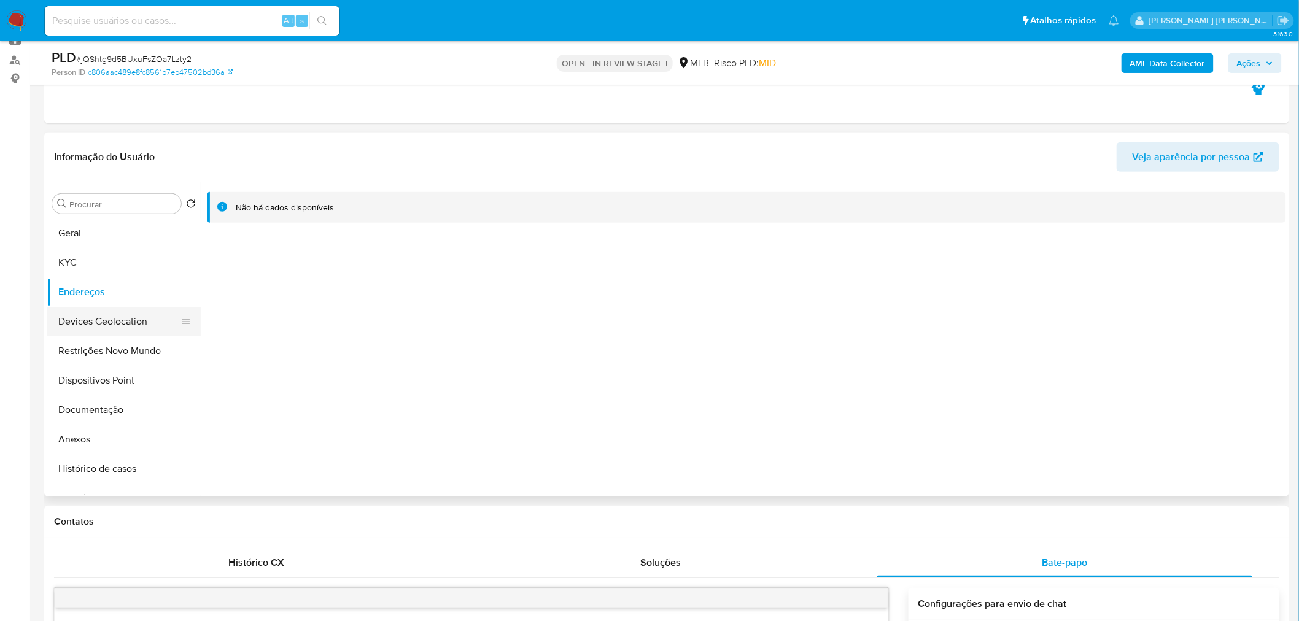
click at [96, 323] on button "Devices Geolocation" at bounding box center [119, 321] width 144 height 29
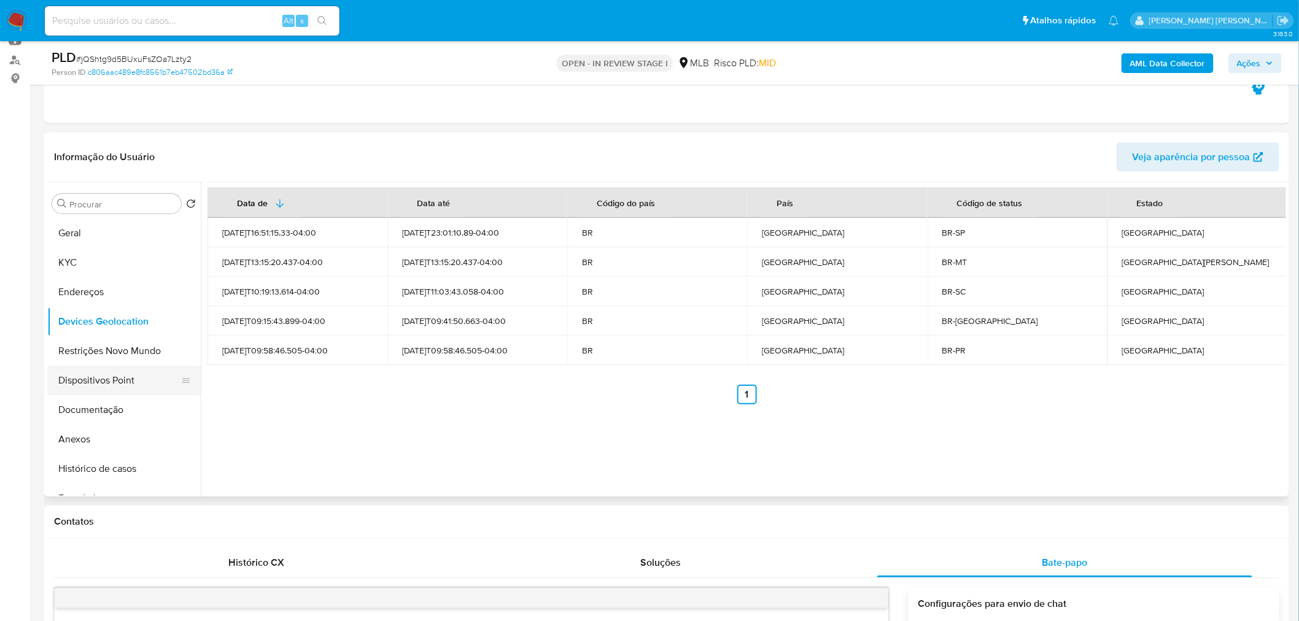
drag, startPoint x: 119, startPoint y: 359, endPoint x: 58, endPoint y: 367, distance: 61.3
click at [115, 359] on button "Restrições Novo Mundo" at bounding box center [123, 350] width 153 height 29
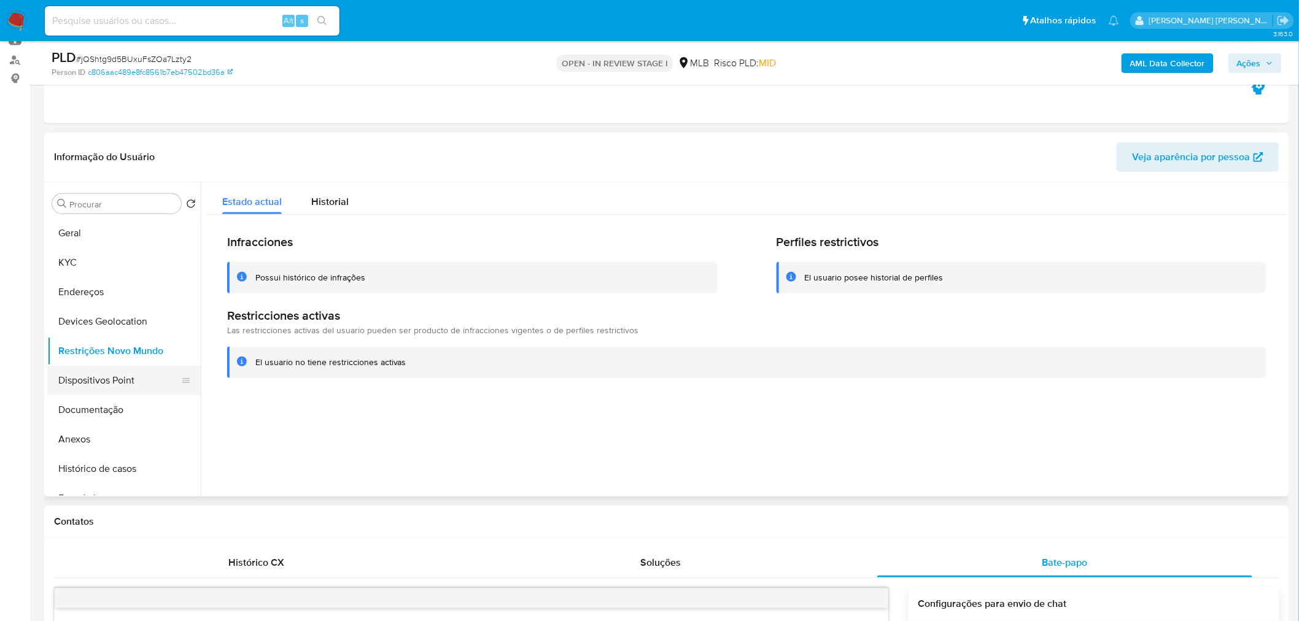
click at [129, 375] on button "Dispositivos Point" at bounding box center [119, 380] width 144 height 29
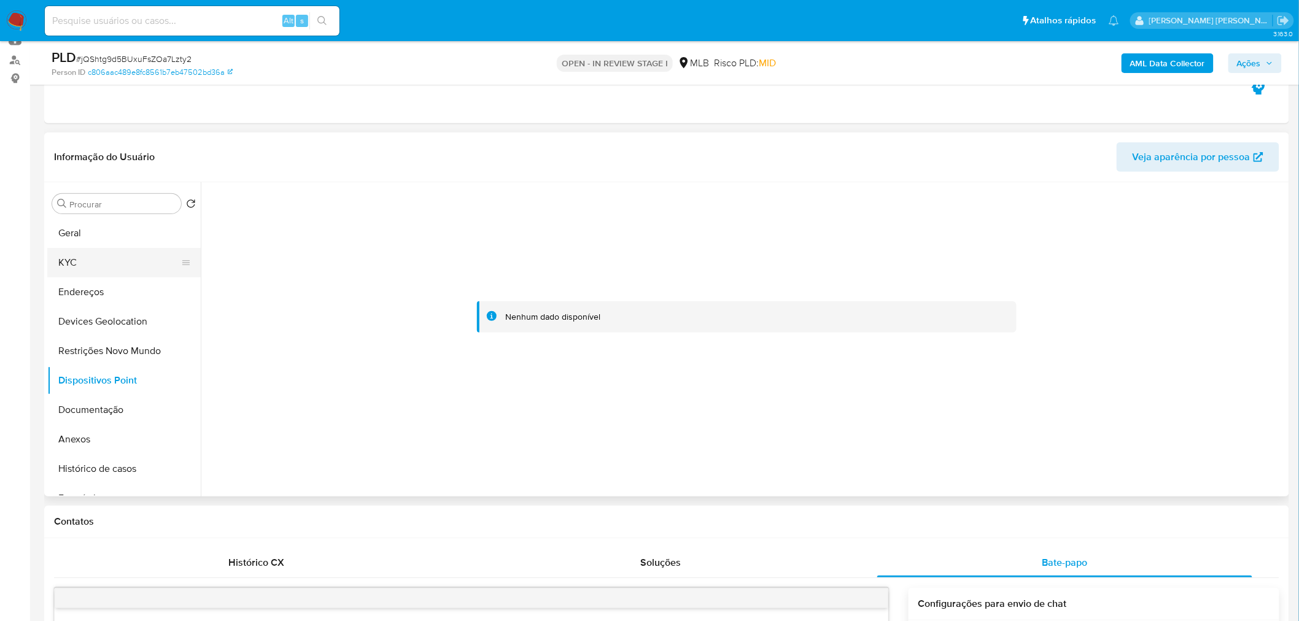
click at [100, 250] on button "KYC" at bounding box center [119, 262] width 144 height 29
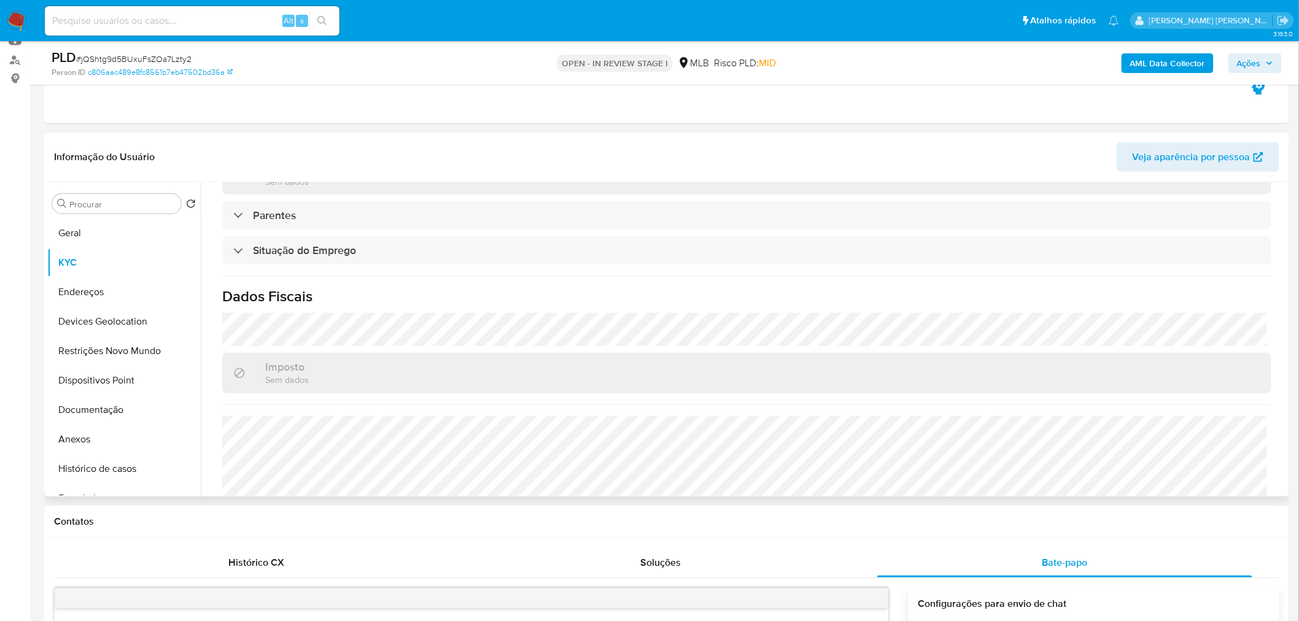
scroll to position [511, 0]
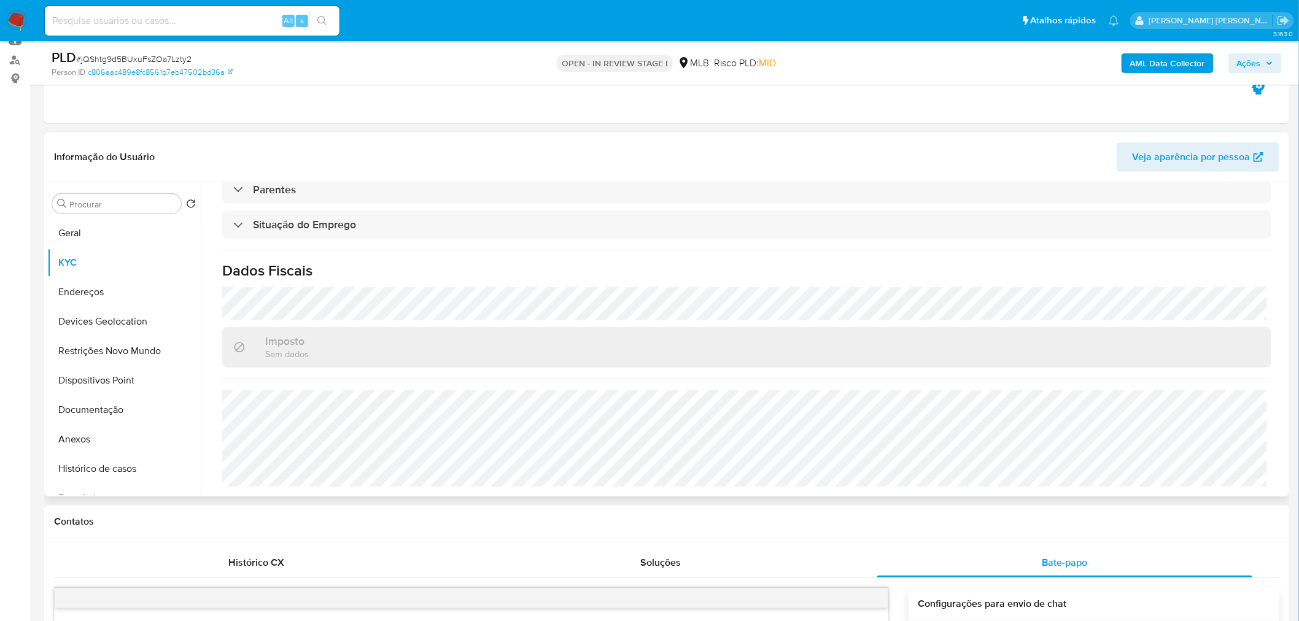
click at [862, 142] on header "Informação do Usuário Veja aparência por pessoa" at bounding box center [666, 156] width 1225 height 29
click at [862, 56] on b "AML Data Collector" at bounding box center [1167, 63] width 75 height 20
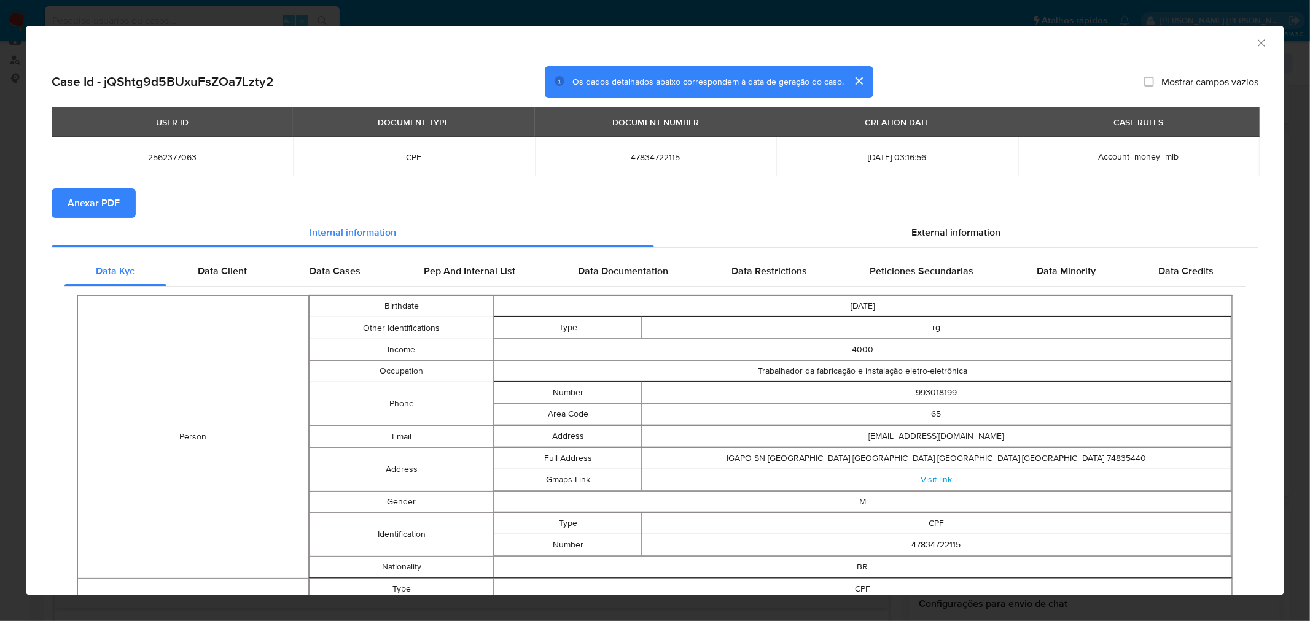
click at [103, 203] on span "Anexar PDF" at bounding box center [94, 203] width 52 height 27
click at [862, 41] on icon "Fechar a janela" at bounding box center [1261, 43] width 12 height 12
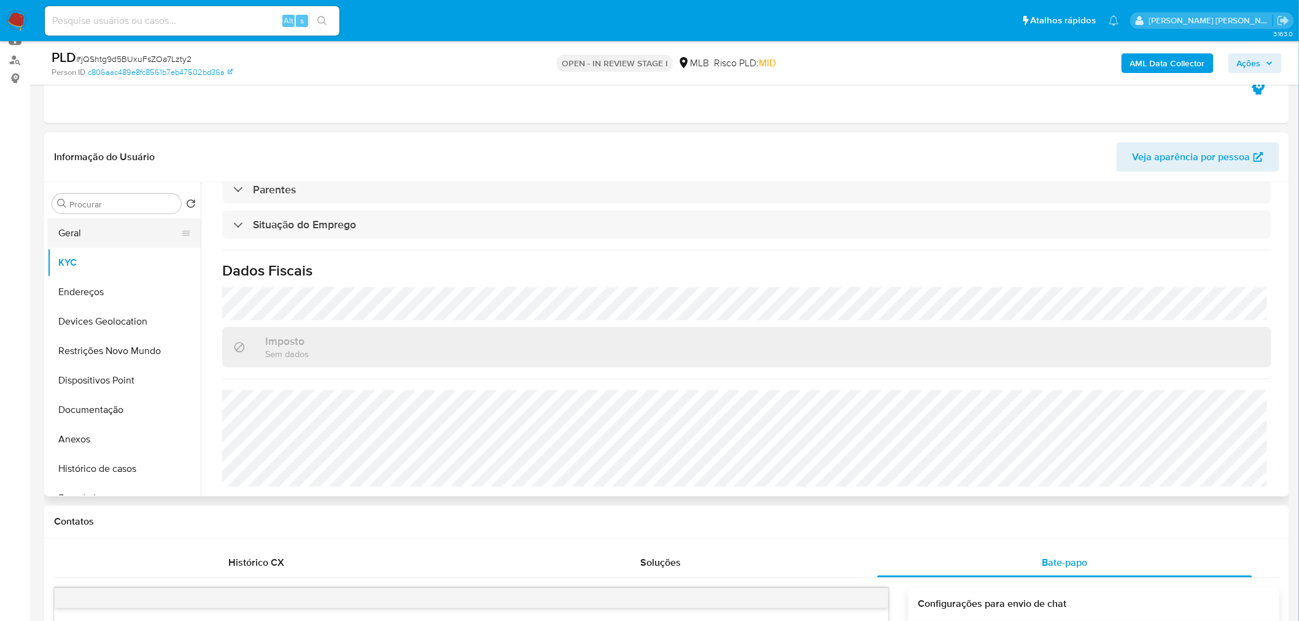
click at [85, 243] on button "Geral" at bounding box center [119, 233] width 144 height 29
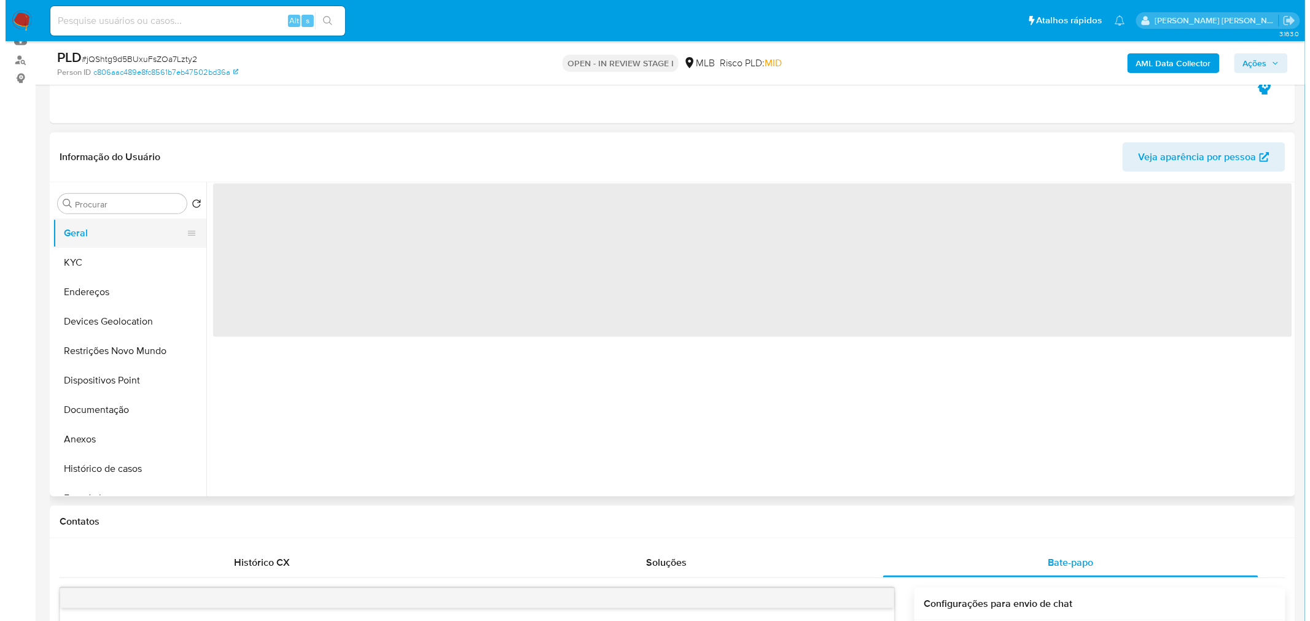
scroll to position [0, 0]
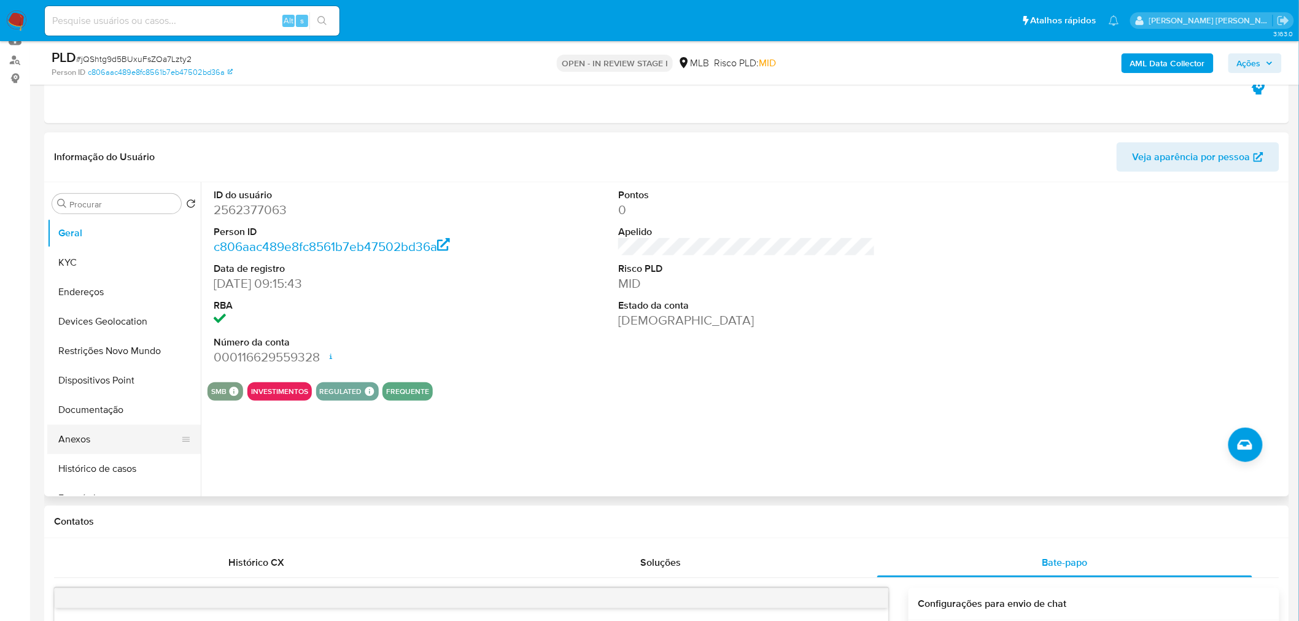
click at [76, 375] on button "Anexos" at bounding box center [119, 439] width 144 height 29
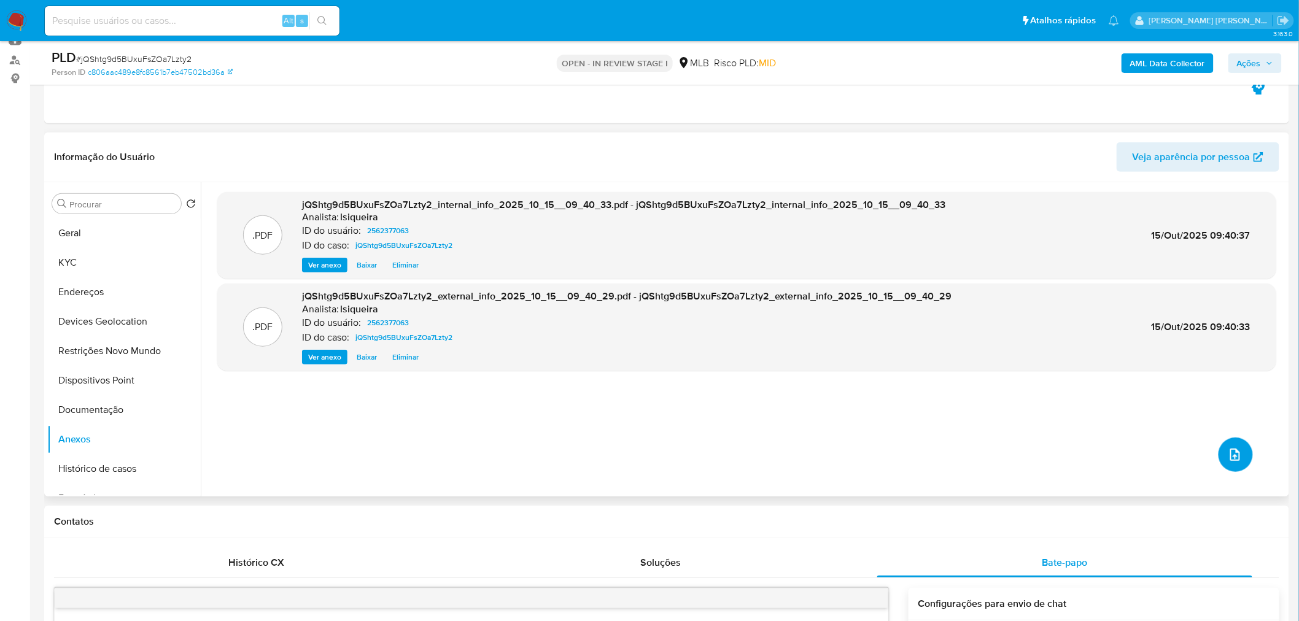
click at [862, 375] on icon "upload-file" at bounding box center [1235, 455] width 15 height 15
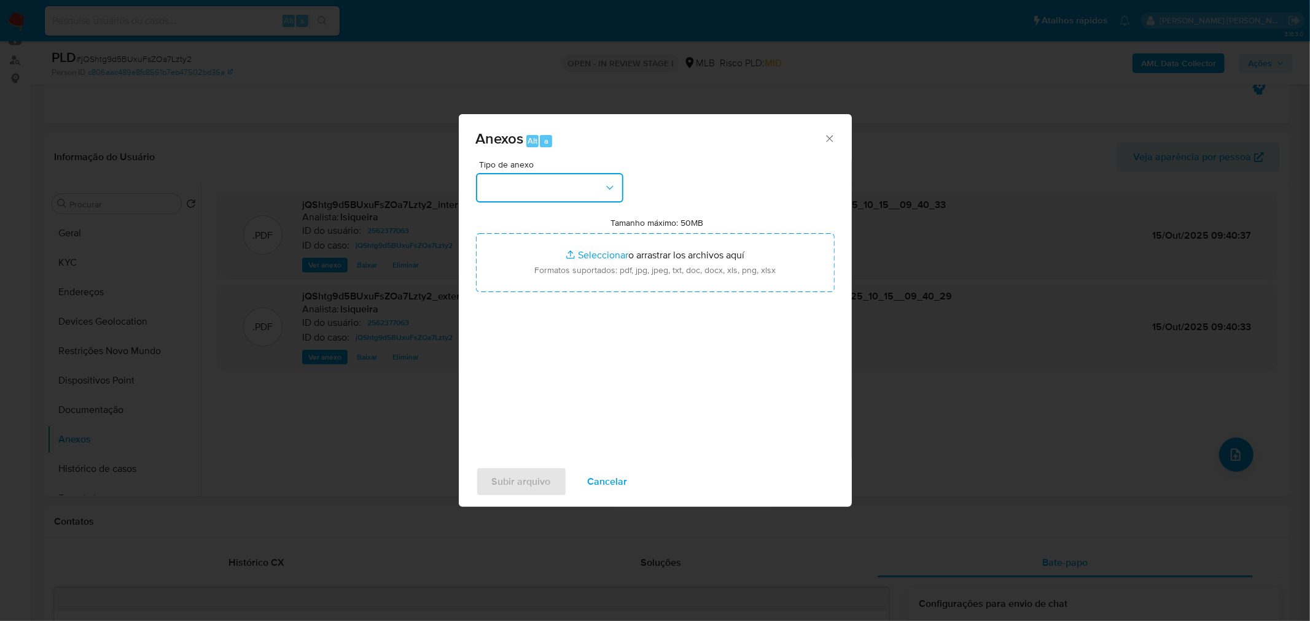
click at [594, 182] on button "button" at bounding box center [549, 187] width 147 height 29
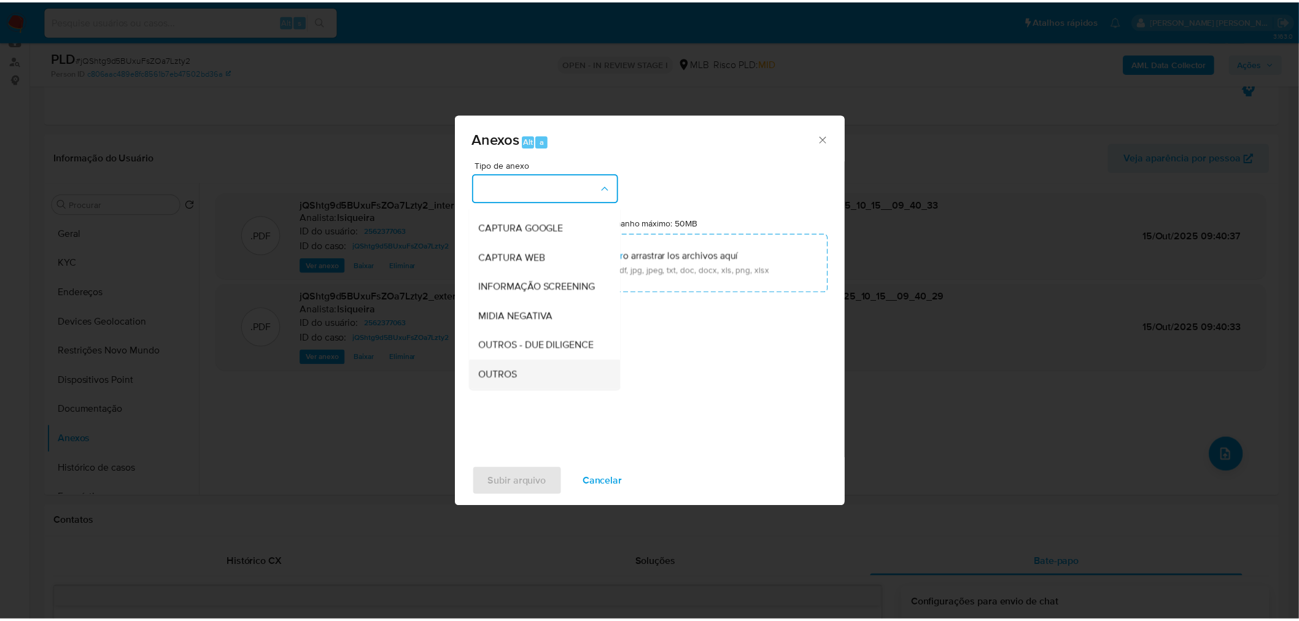
scroll to position [136, 0]
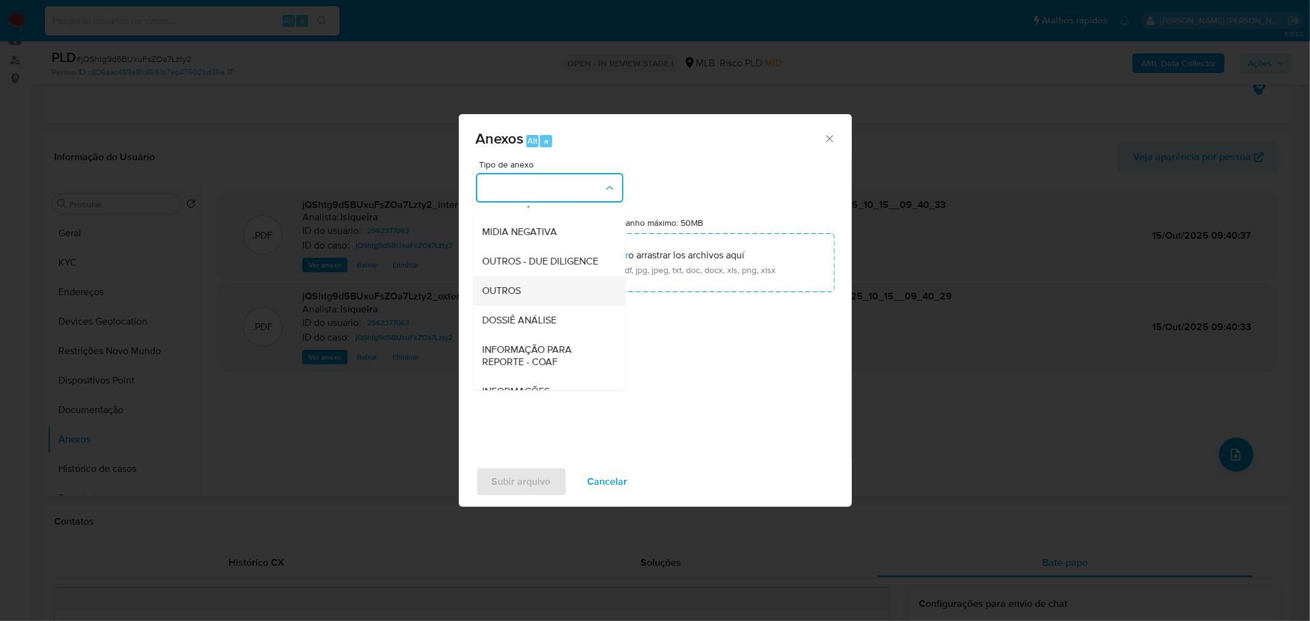
click at [538, 305] on div "OUTROS" at bounding box center [545, 290] width 125 height 29
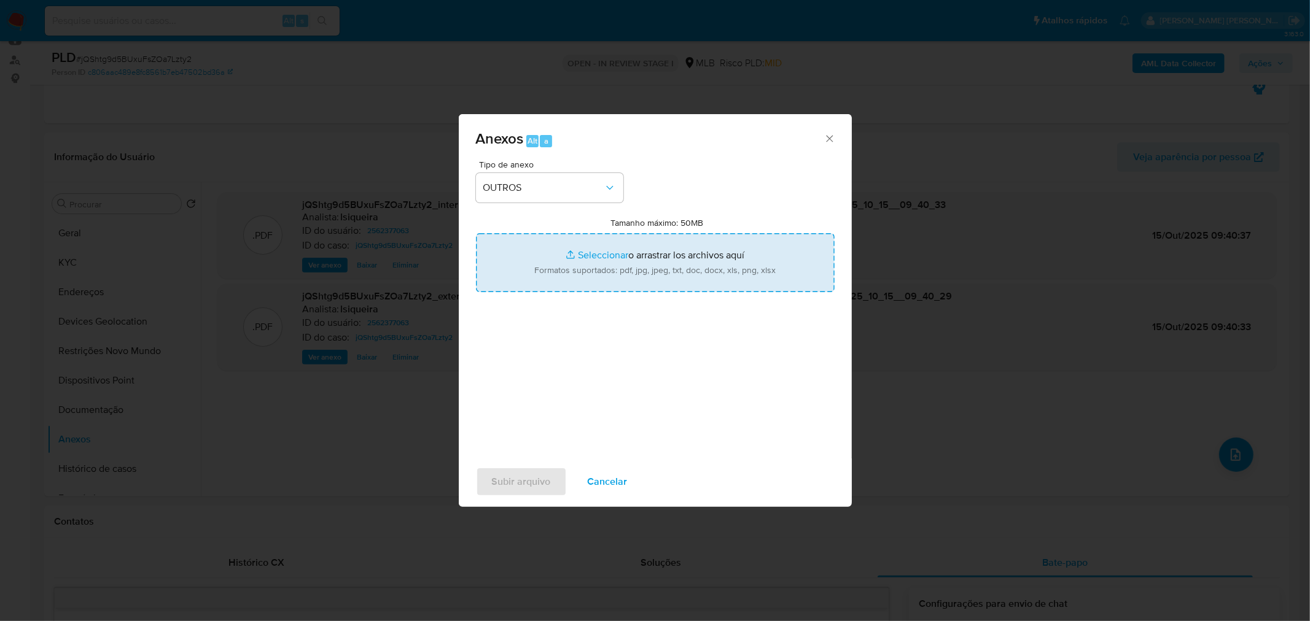
click at [594, 252] on input "Tamanho máximo: 50MB Seleccionar archivos" at bounding box center [655, 262] width 359 height 59
type input "C:\fakepath\Mulan 2562377063_2025_10_14_14_14_37.xlsx"
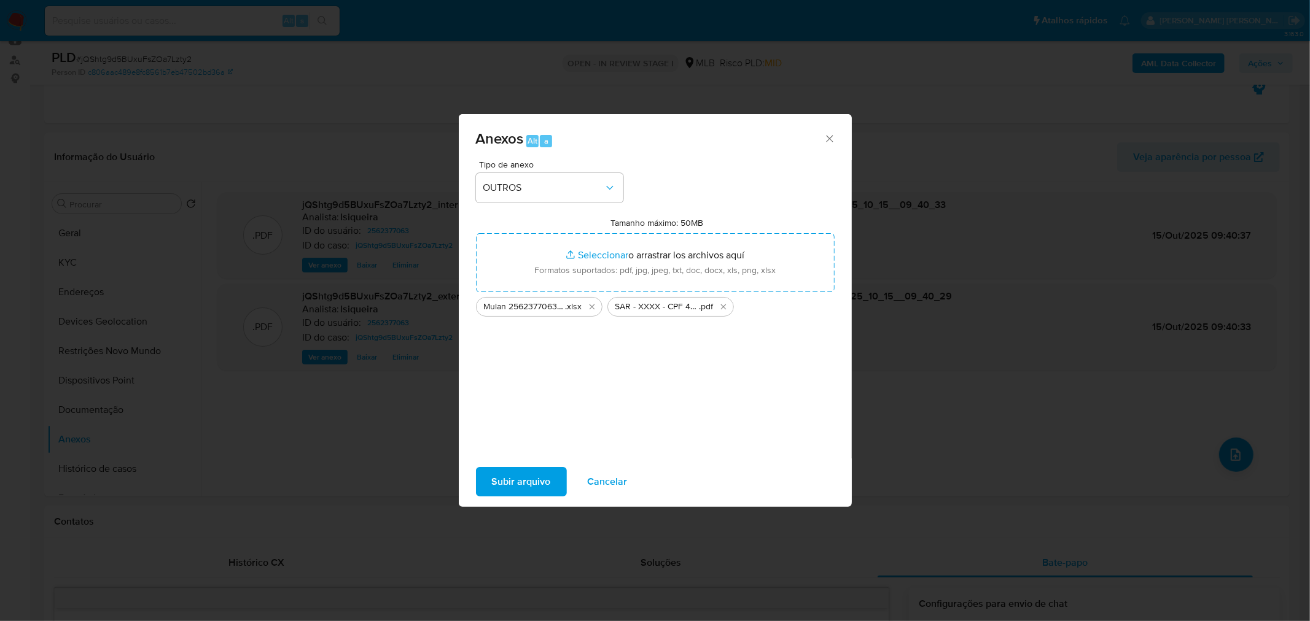
click at [548, 375] on span "Subir arquivo" at bounding box center [521, 481] width 59 height 27
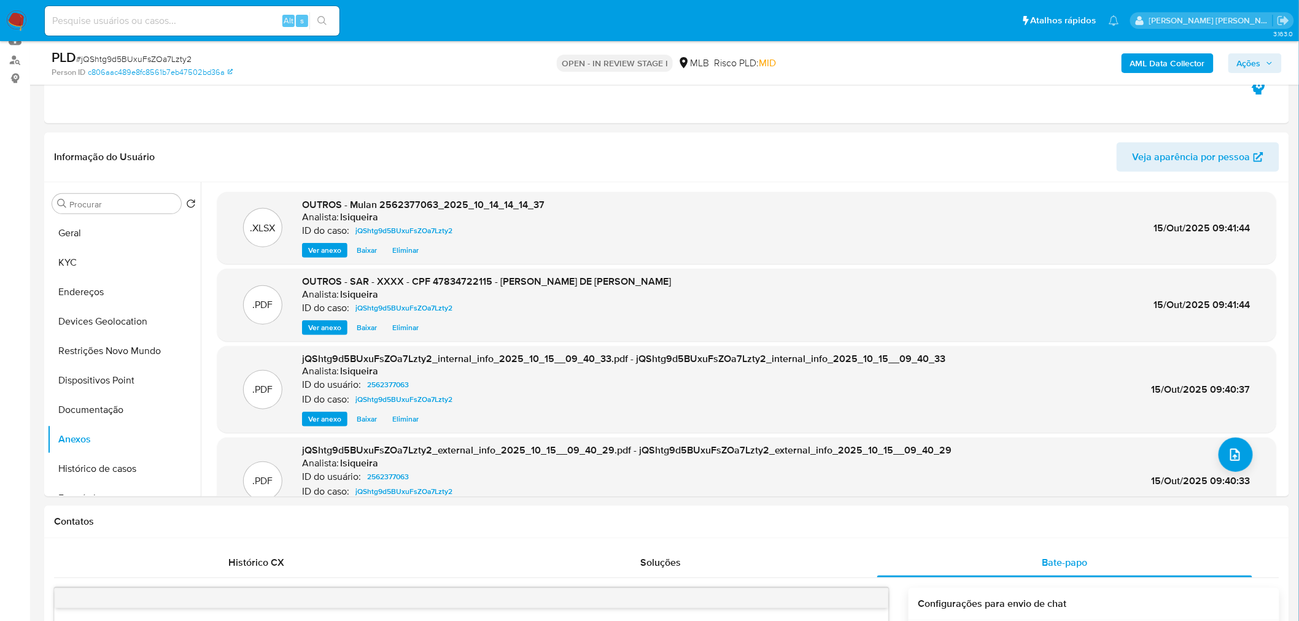
click at [862, 60] on span "Ações" at bounding box center [1249, 63] width 24 height 20
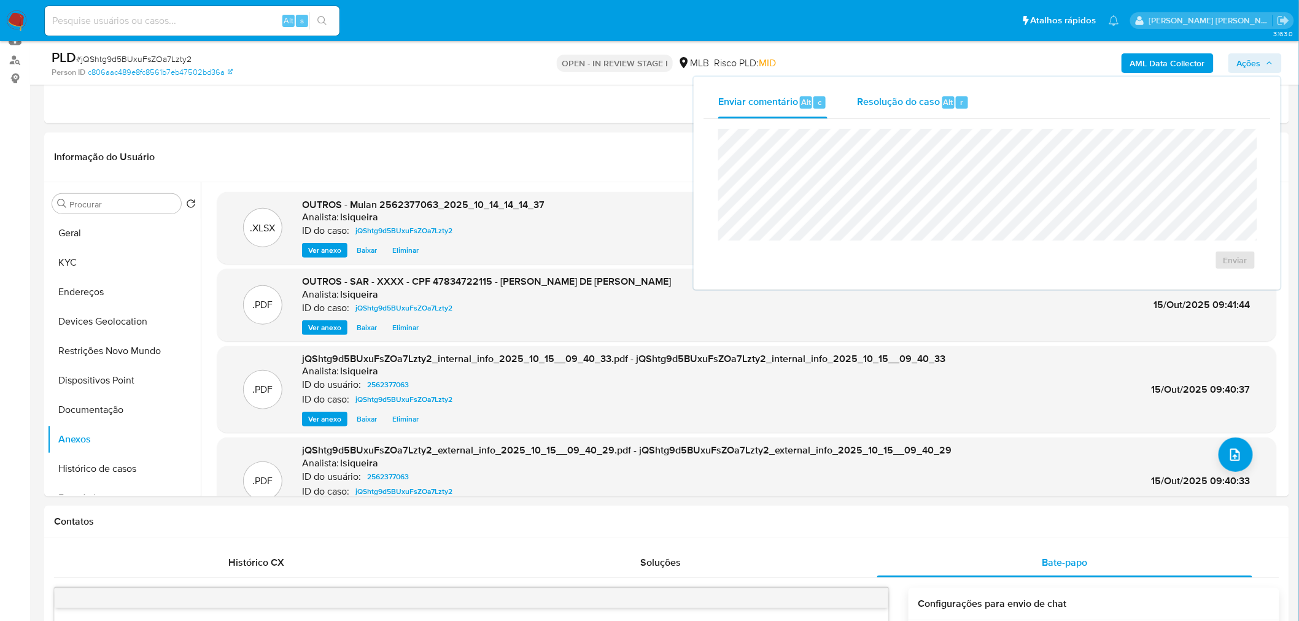
click at [862, 107] on div "r" at bounding box center [962, 102] width 12 height 12
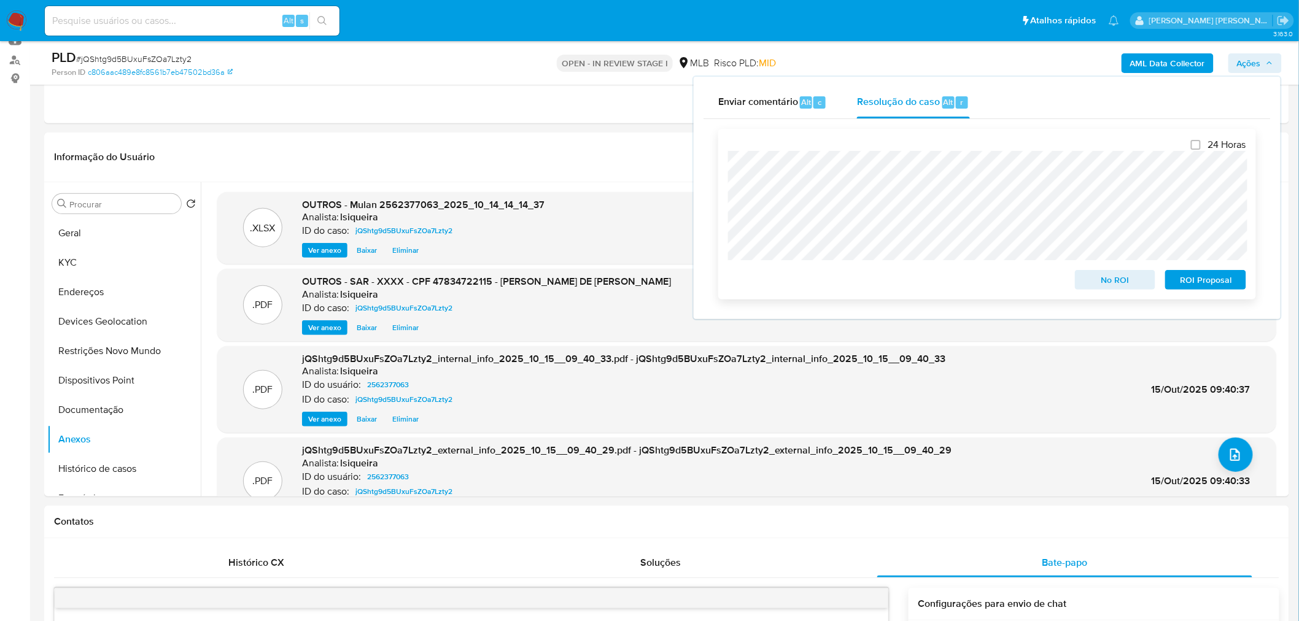
click at [862, 277] on span "ROI Proposal" at bounding box center [1206, 279] width 64 height 17
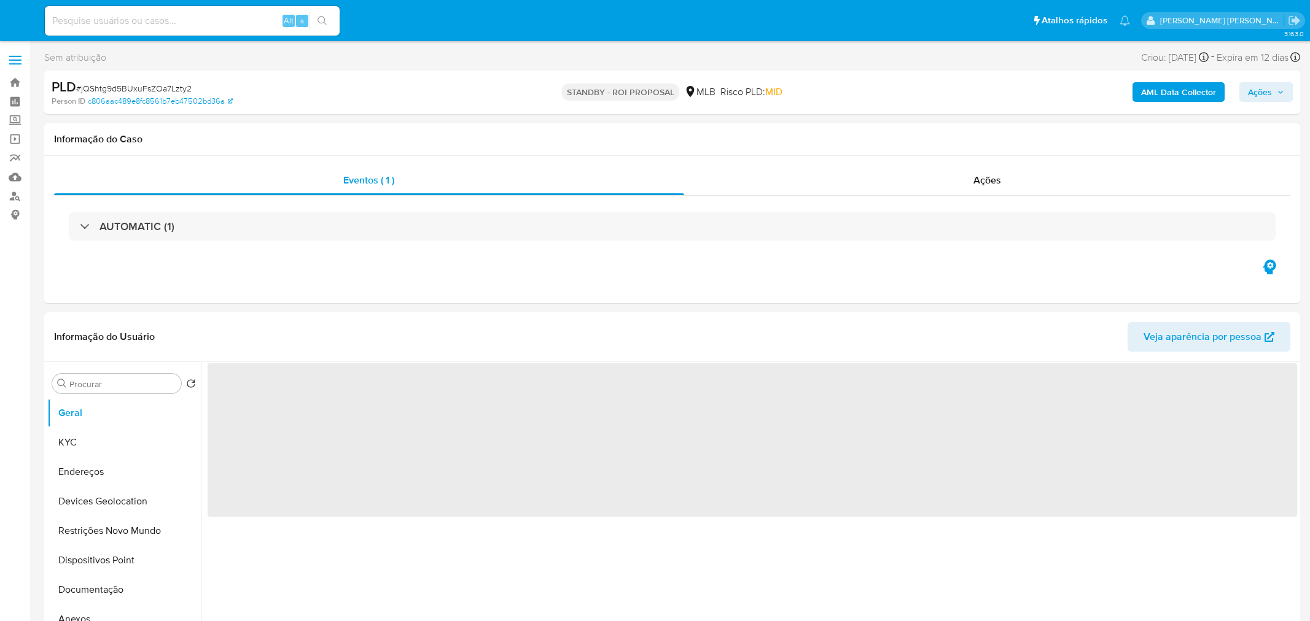
select select "10"
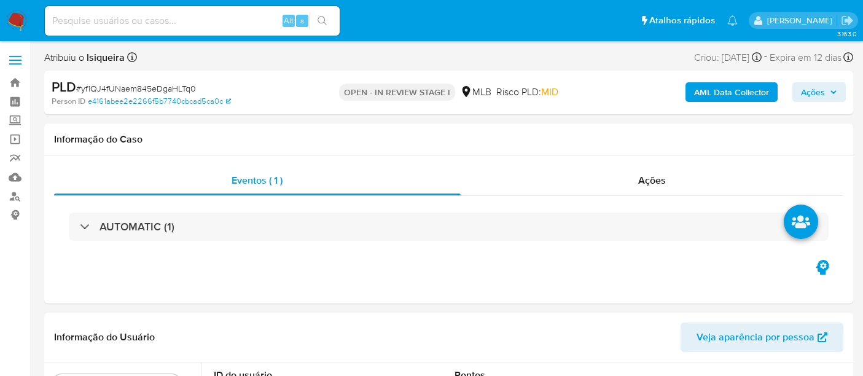
select select "10"
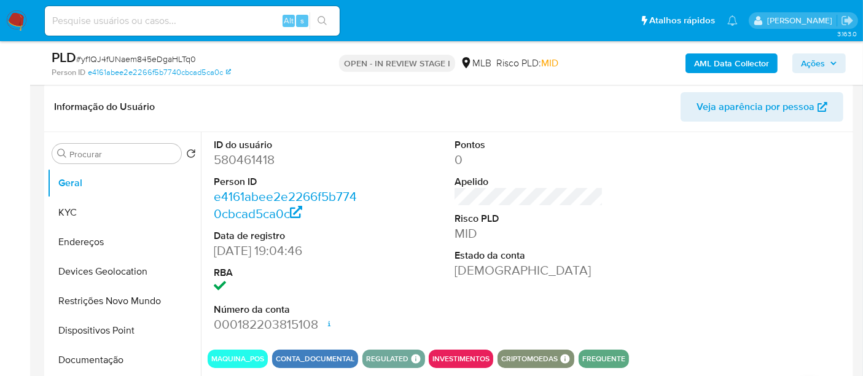
scroll to position [273, 0]
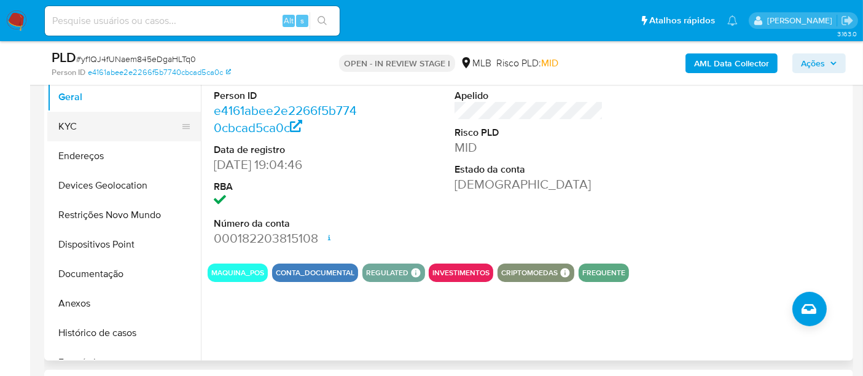
click at [105, 132] on button "KYC" at bounding box center [119, 126] width 144 height 29
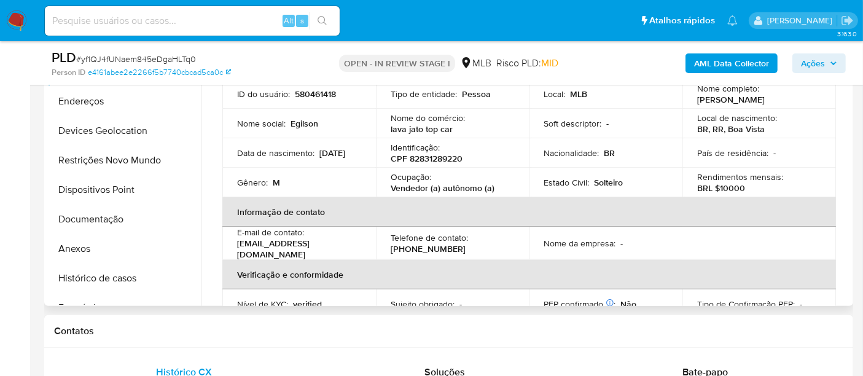
scroll to position [341, 0]
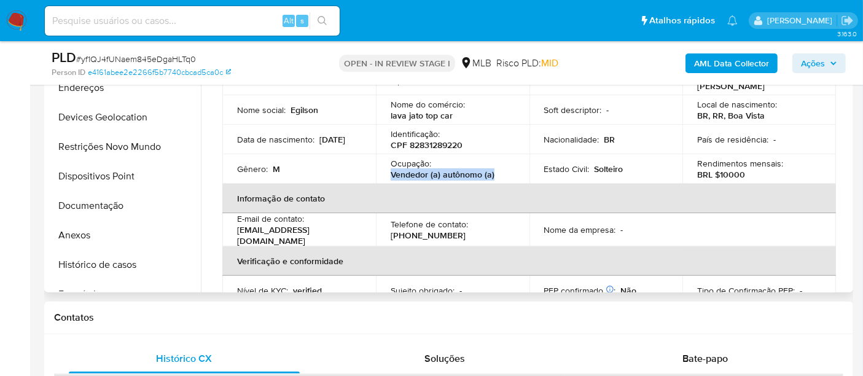
drag, startPoint x: 386, startPoint y: 173, endPoint x: 511, endPoint y: 173, distance: 125.9
click at [511, 173] on td "Ocupação : Vendedor (a) autônomo (a)" at bounding box center [452, 168] width 153 height 29
copy p "Vendedor (a) autônomo (a)"
click at [85, 197] on button "Documentação" at bounding box center [119, 205] width 144 height 29
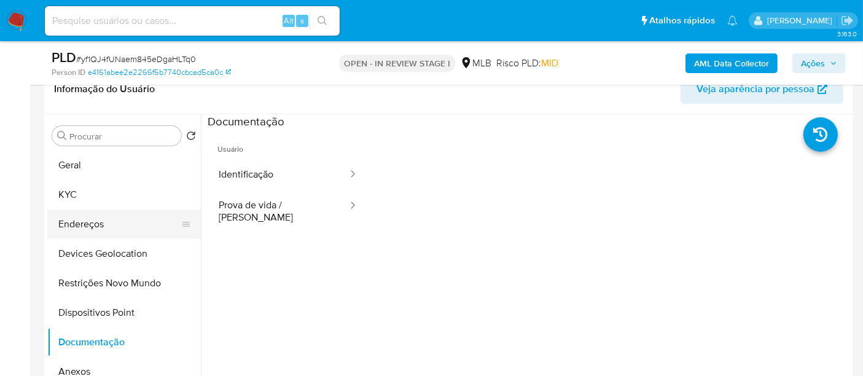
scroll to position [136, 0]
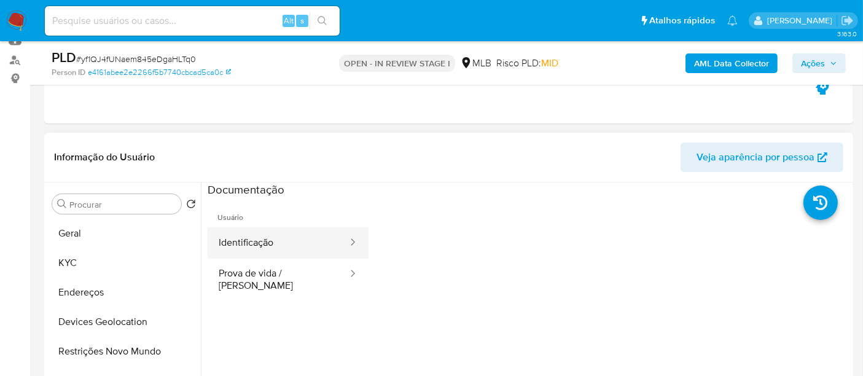
click at [273, 243] on button "Identificação" at bounding box center [278, 242] width 141 height 31
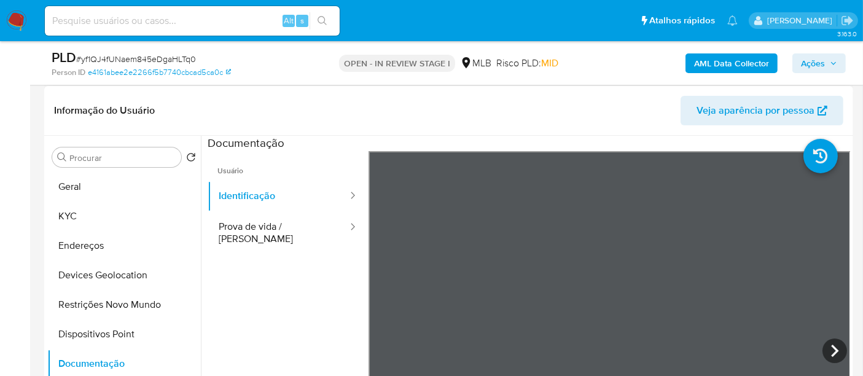
scroll to position [204, 0]
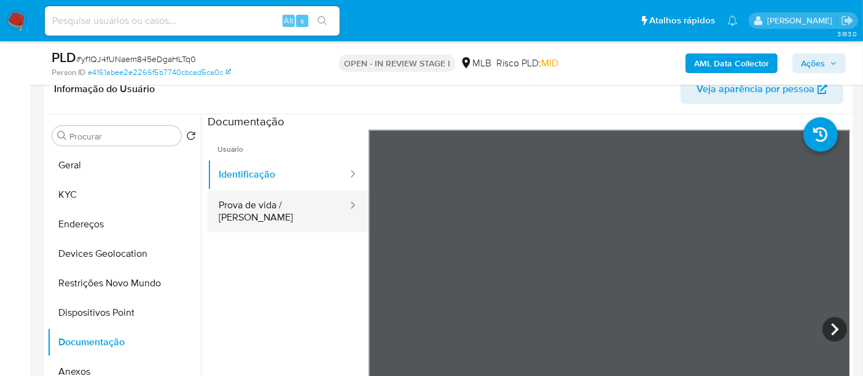
click at [310, 211] on button "Prova de vida / [PERSON_NAME]" at bounding box center [278, 211] width 141 height 42
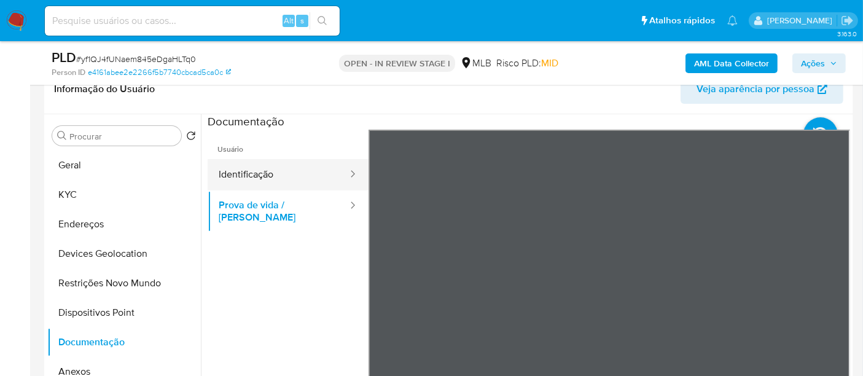
click at [289, 184] on button "Identificação" at bounding box center [278, 174] width 141 height 31
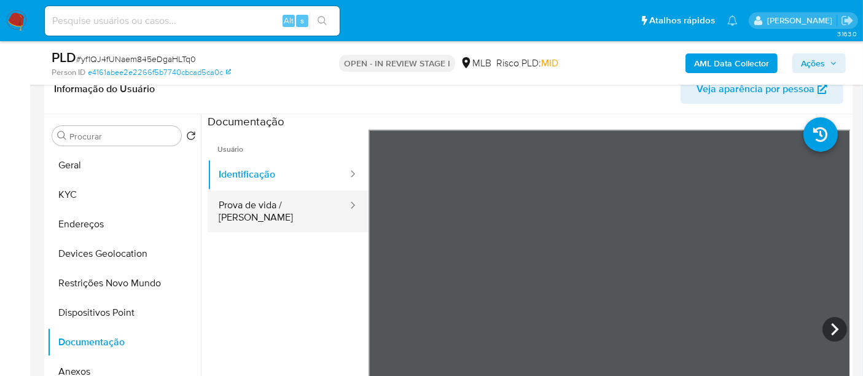
click at [238, 203] on button "Prova de vida / [PERSON_NAME]" at bounding box center [278, 211] width 141 height 42
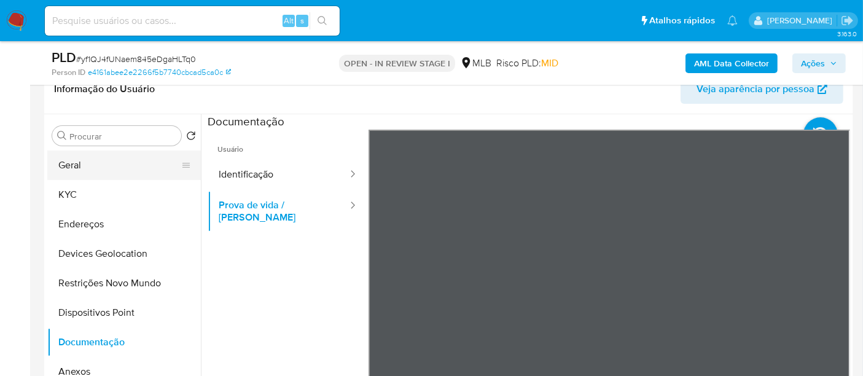
click at [123, 169] on button "Geral" at bounding box center [119, 164] width 144 height 29
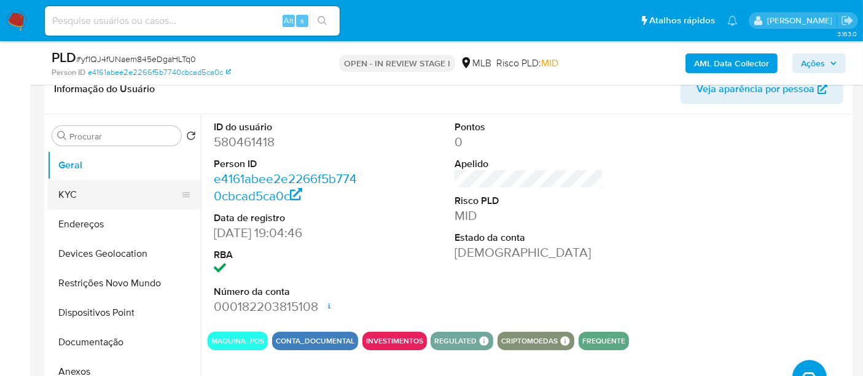
click at [106, 199] on button "KYC" at bounding box center [119, 194] width 144 height 29
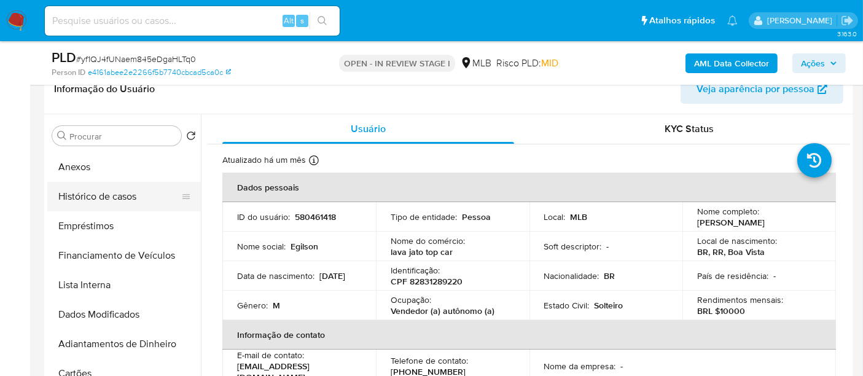
click at [139, 197] on button "Histórico de casos" at bounding box center [119, 196] width 144 height 29
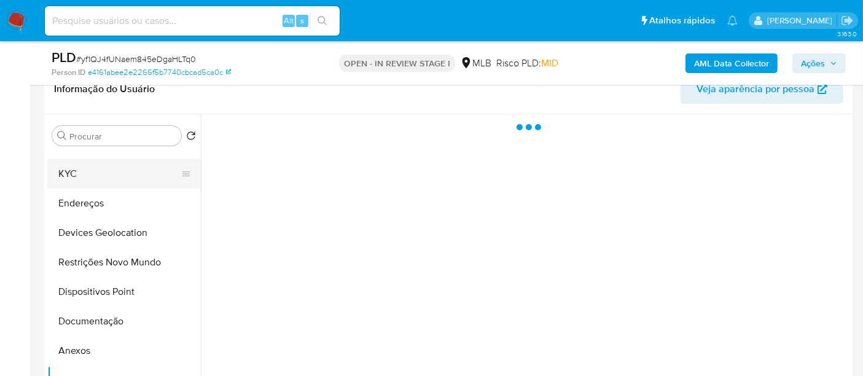
scroll to position [0, 0]
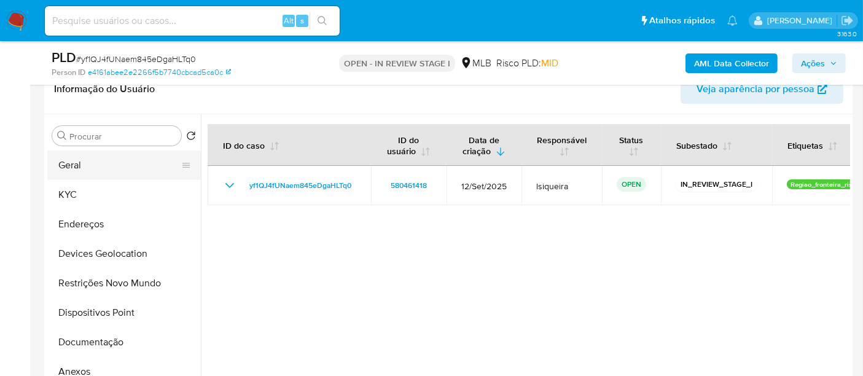
click at [119, 167] on button "Geral" at bounding box center [119, 164] width 144 height 29
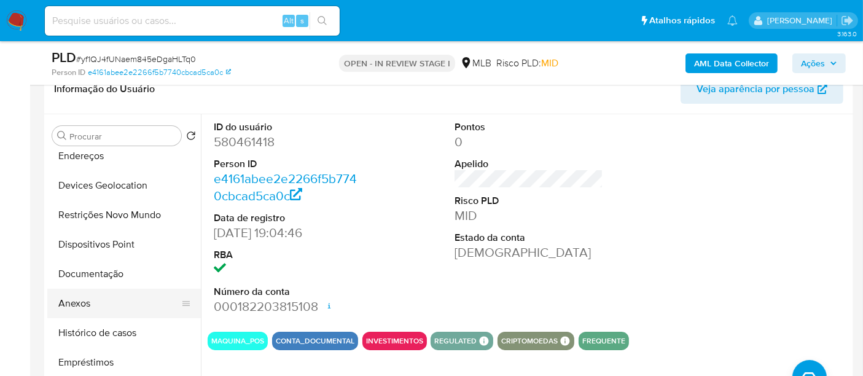
drag, startPoint x: 118, startPoint y: 336, endPoint x: 117, endPoint y: 314, distance: 22.7
click at [118, 333] on button "Histórico de casos" at bounding box center [123, 332] width 153 height 29
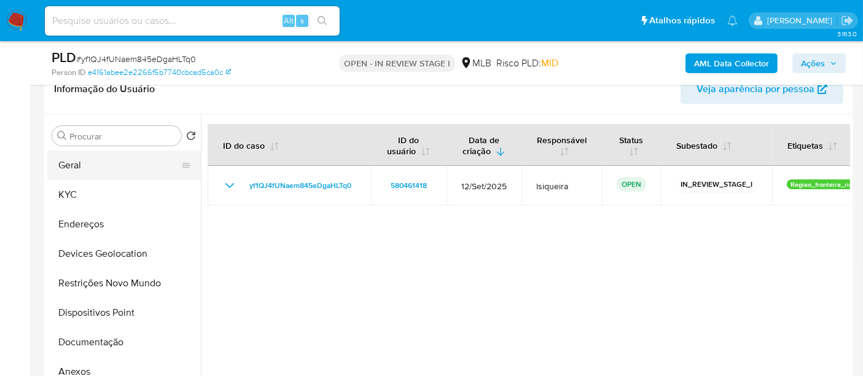
click at [138, 161] on button "Geral" at bounding box center [119, 164] width 144 height 29
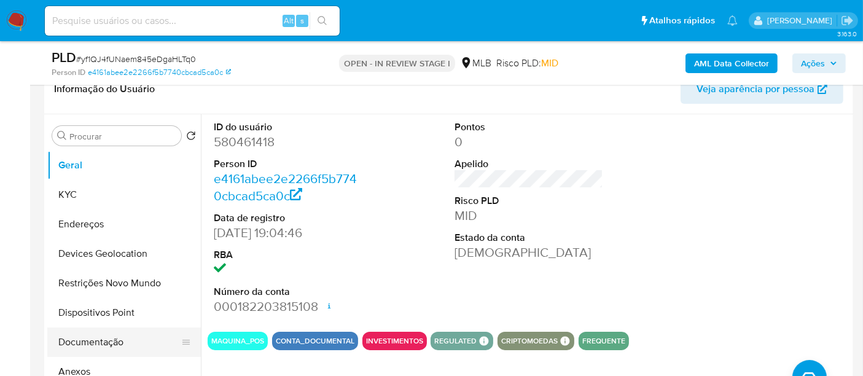
click at [99, 348] on button "Documentação" at bounding box center [119, 341] width 144 height 29
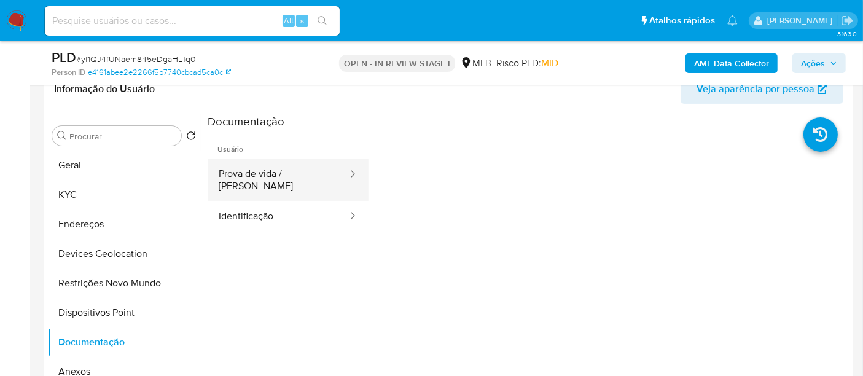
click at [262, 175] on button "Prova de vida / Selfie" at bounding box center [278, 180] width 141 height 42
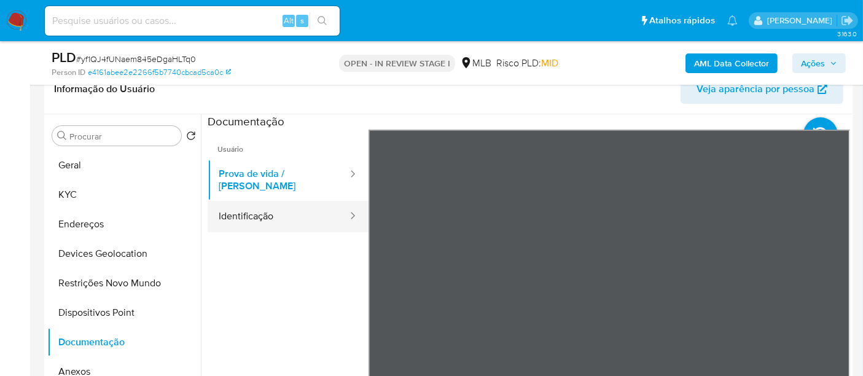
click at [252, 211] on button "Identificação" at bounding box center [278, 216] width 141 height 31
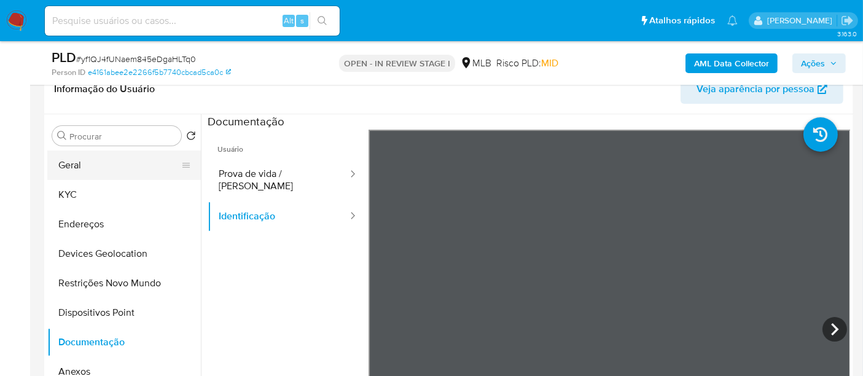
click at [119, 163] on button "Geral" at bounding box center [119, 164] width 144 height 29
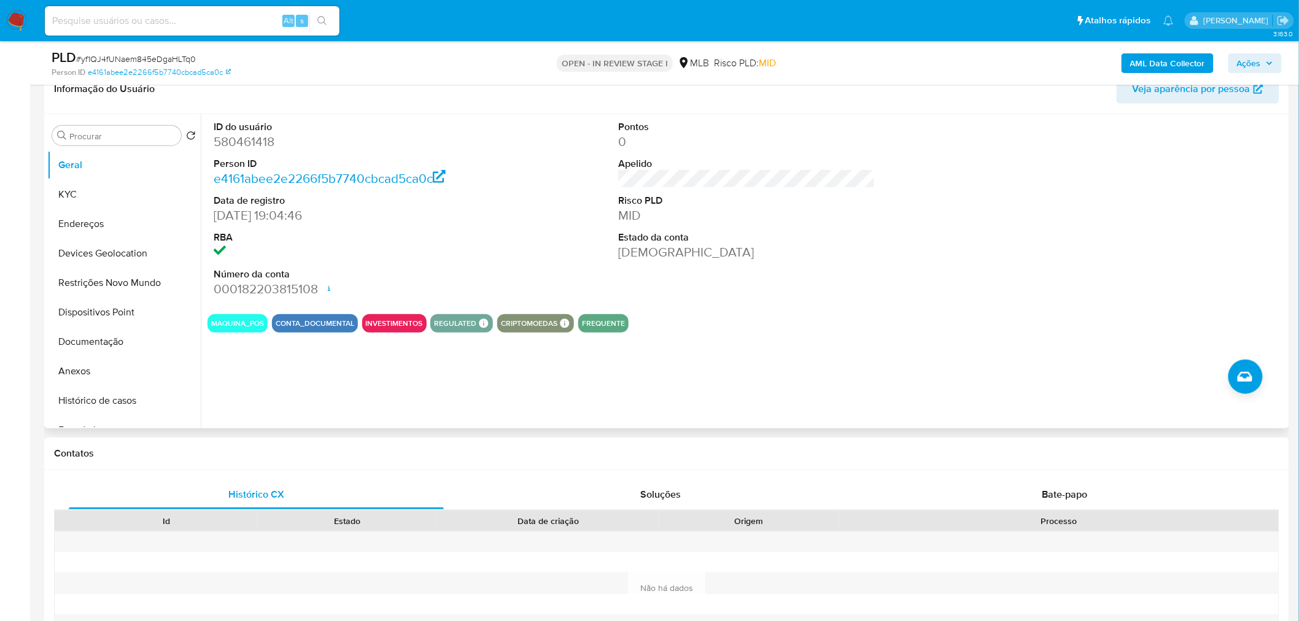
click at [454, 259] on dd at bounding box center [342, 252] width 257 height 17
drag, startPoint x: 101, startPoint y: 194, endPoint x: 2, endPoint y: 219, distance: 101.4
click at [100, 195] on button "KYC" at bounding box center [123, 194] width 153 height 29
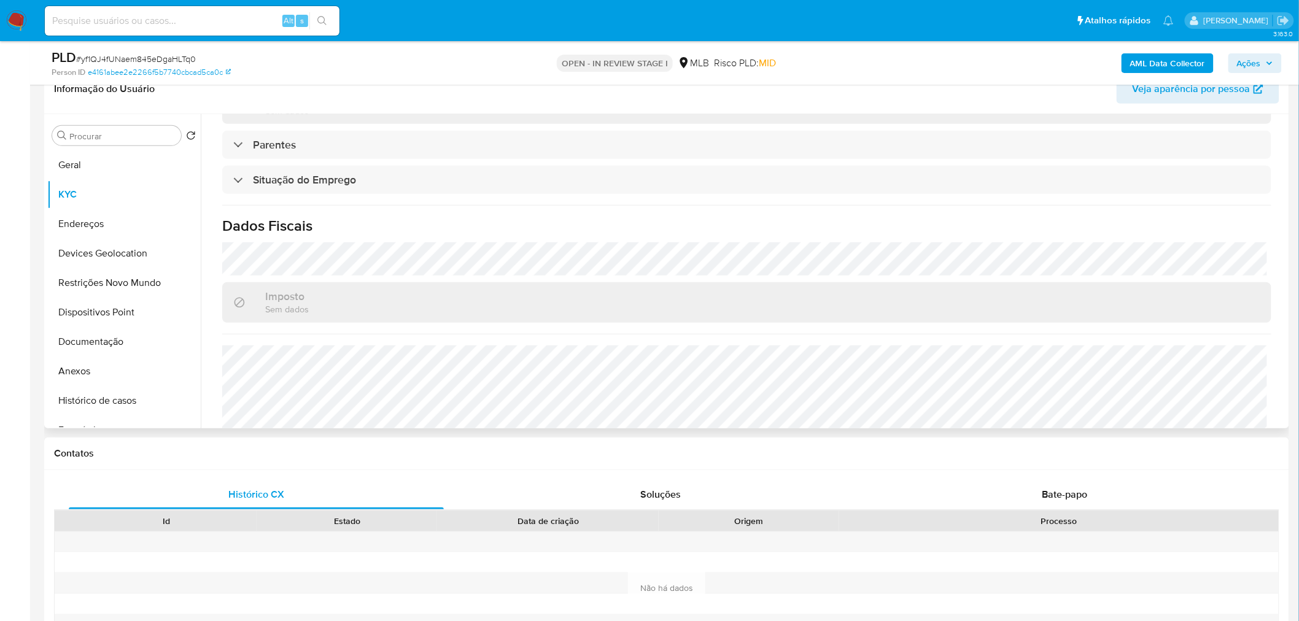
scroll to position [511, 0]
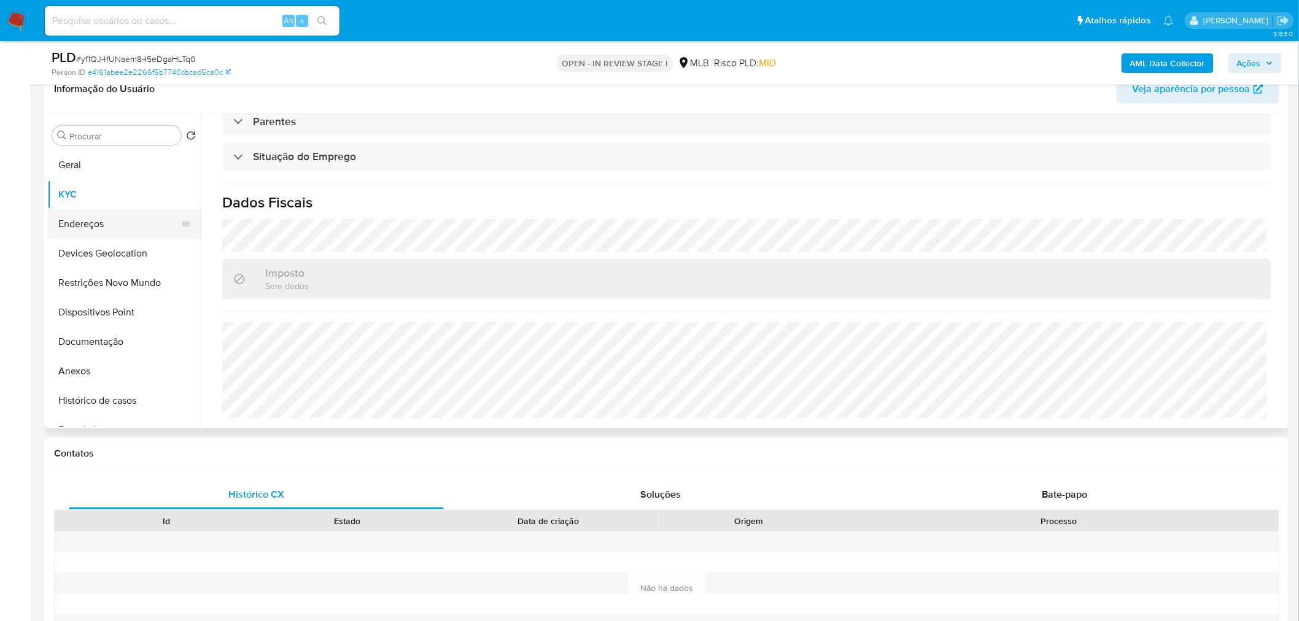
click at [120, 222] on button "Endereços" at bounding box center [119, 223] width 144 height 29
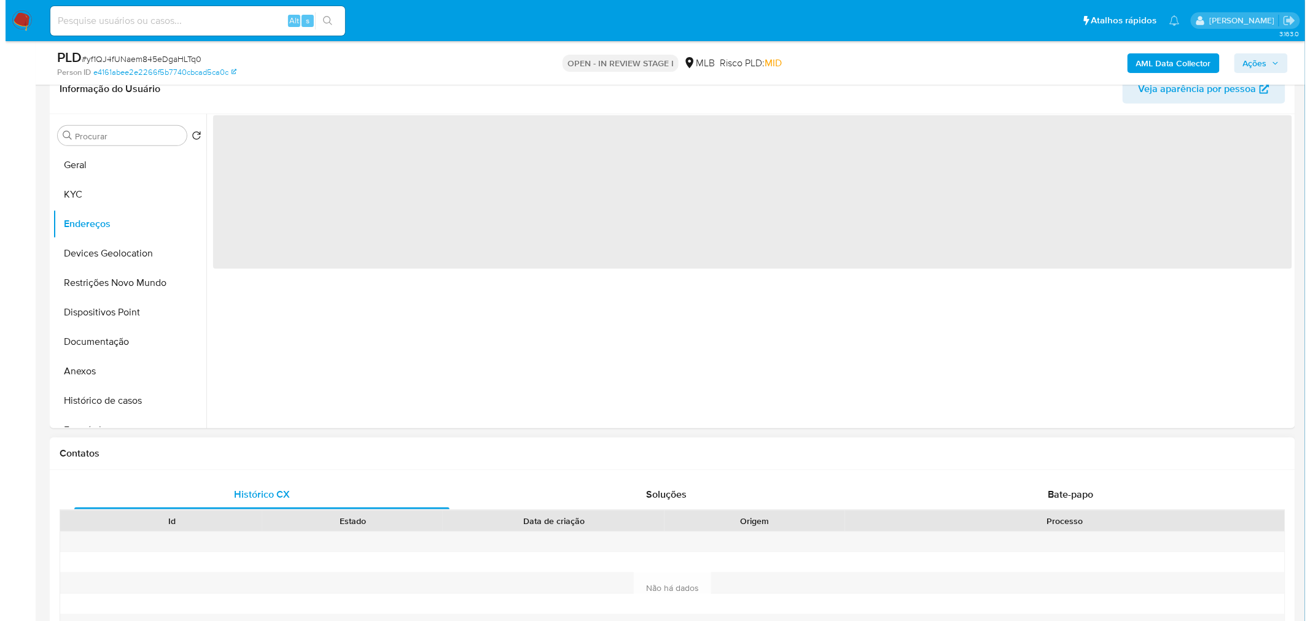
scroll to position [0, 0]
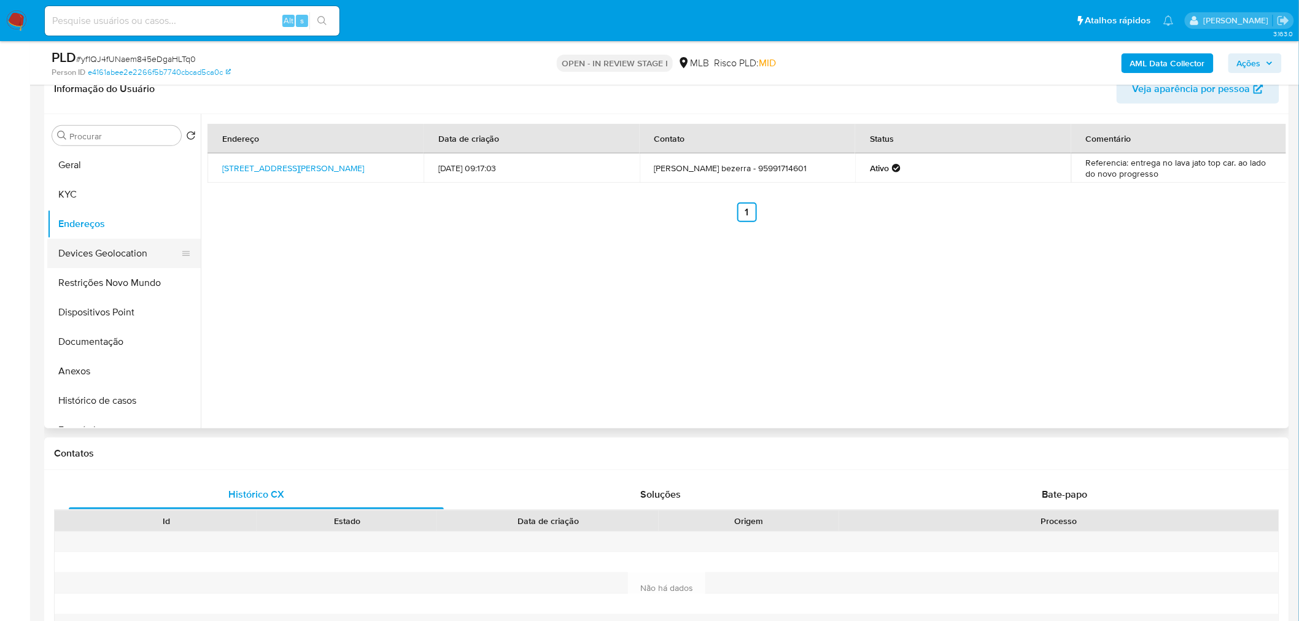
drag, startPoint x: 82, startPoint y: 261, endPoint x: 76, endPoint y: 265, distance: 7.5
click at [82, 261] on button "Devices Geolocation" at bounding box center [119, 253] width 144 height 29
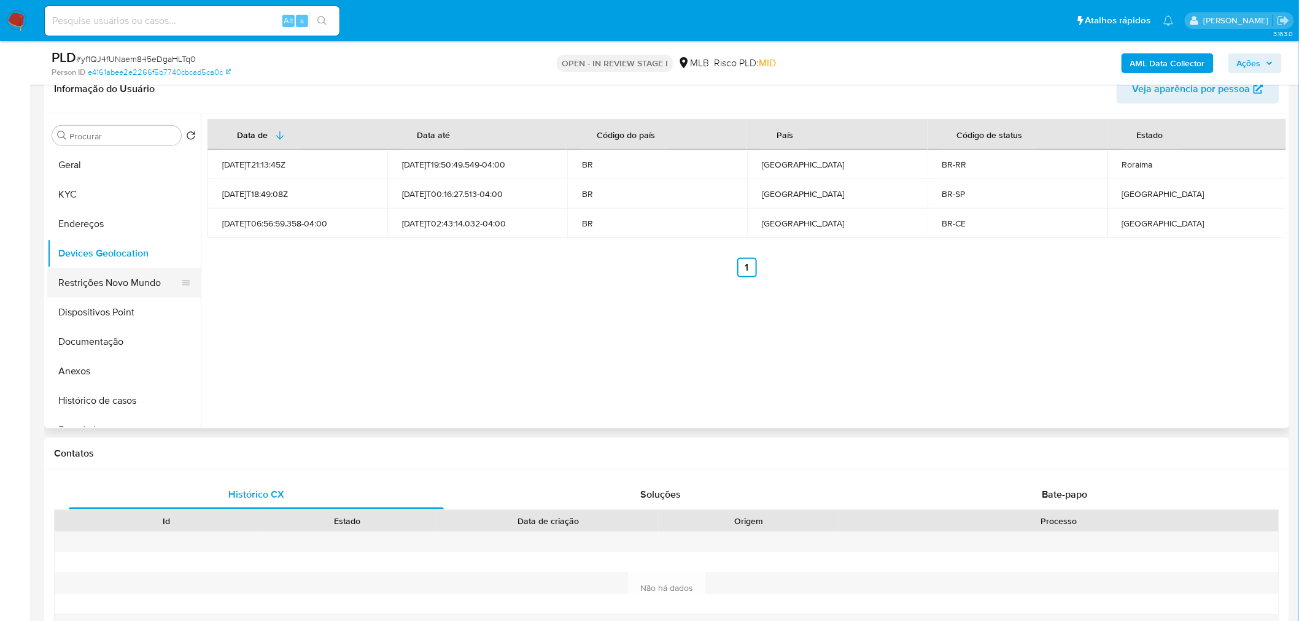
click at [103, 280] on button "Restrições Novo Mundo" at bounding box center [119, 282] width 144 height 29
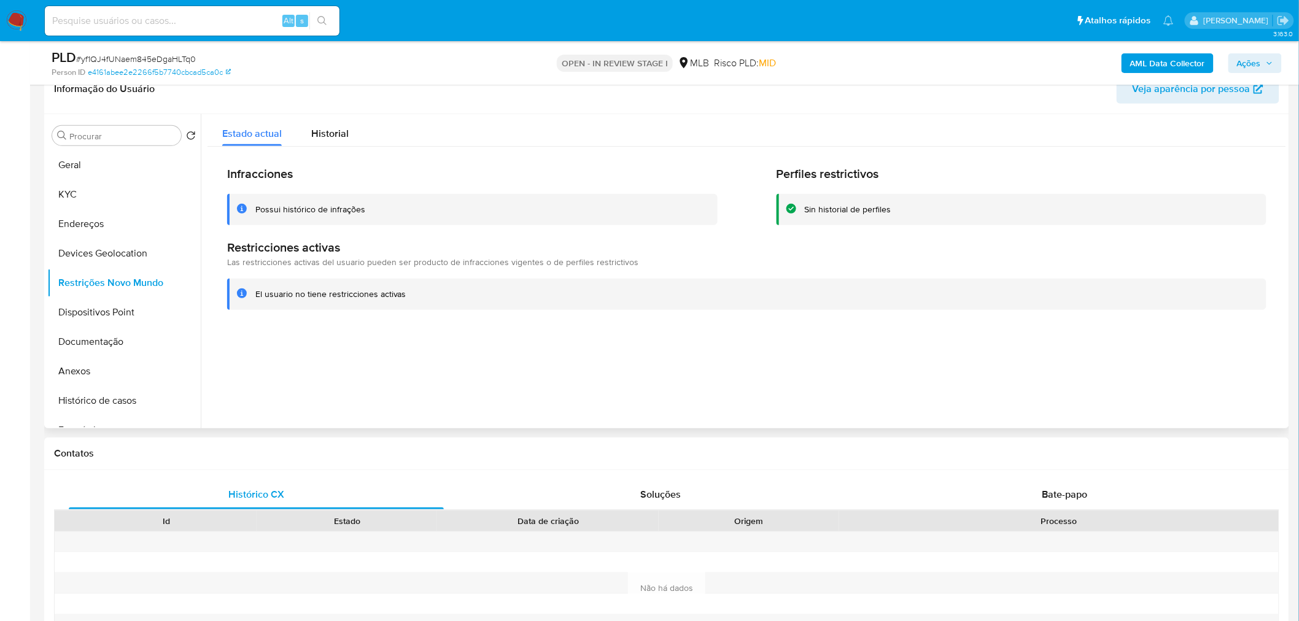
click at [381, 375] on div at bounding box center [743, 271] width 1085 height 314
click at [69, 313] on button "Dispositivos Point" at bounding box center [119, 312] width 144 height 29
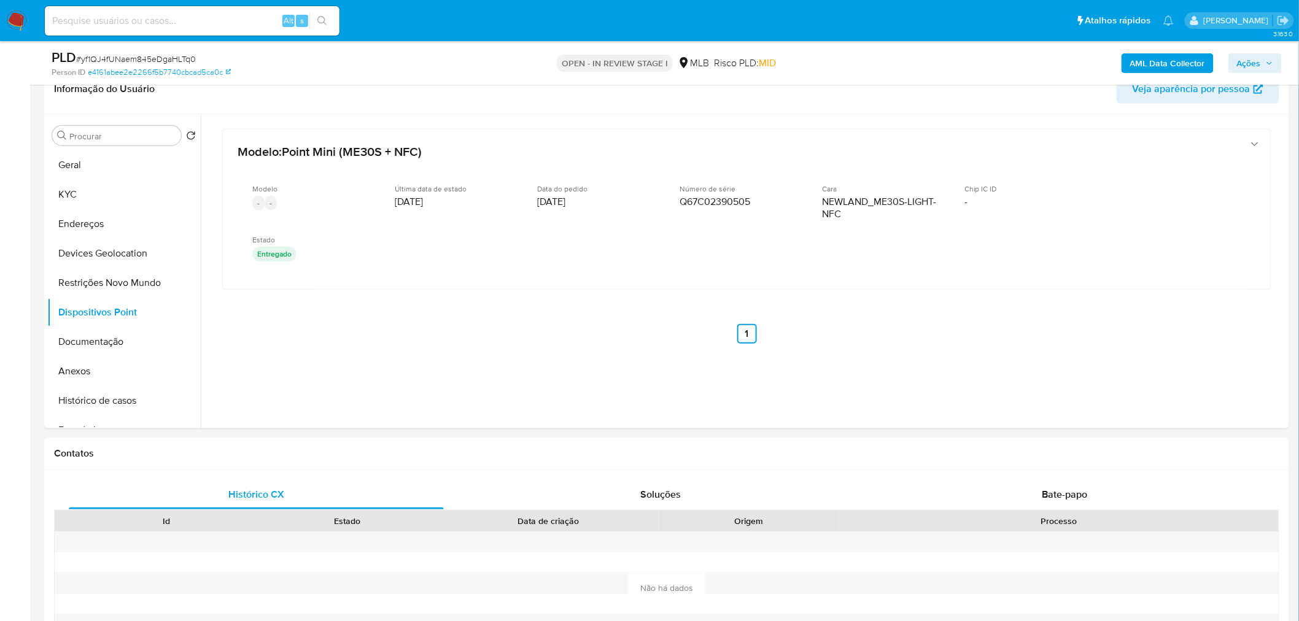
click at [862, 53] on b "AML Data Collector" at bounding box center [1167, 63] width 75 height 20
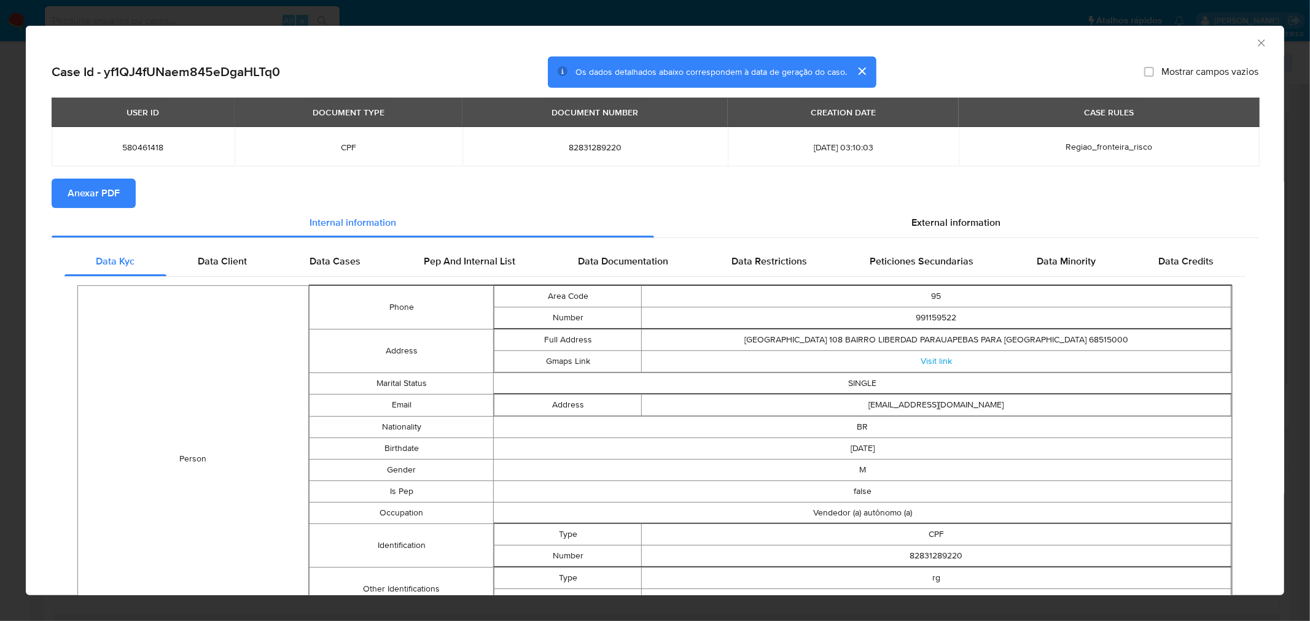
click at [119, 193] on button "Anexar PDF" at bounding box center [94, 193] width 84 height 29
click at [862, 44] on icon "Fechar a janela" at bounding box center [1261, 43] width 12 height 12
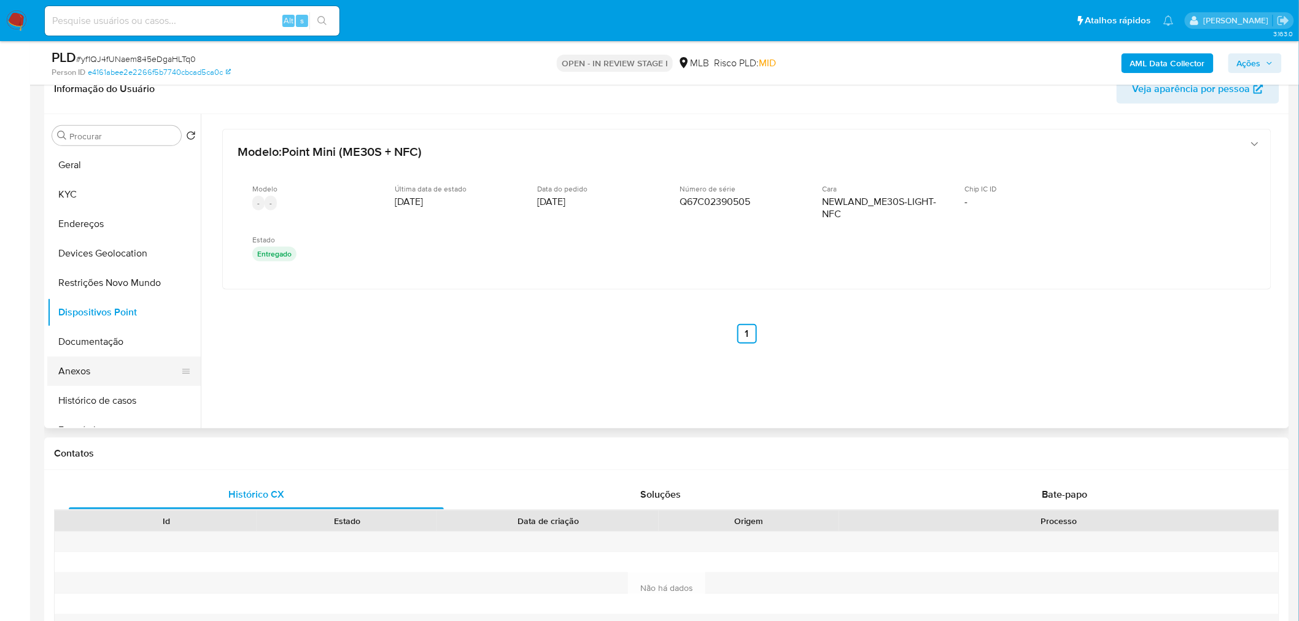
click at [107, 373] on button "Anexos" at bounding box center [119, 371] width 144 height 29
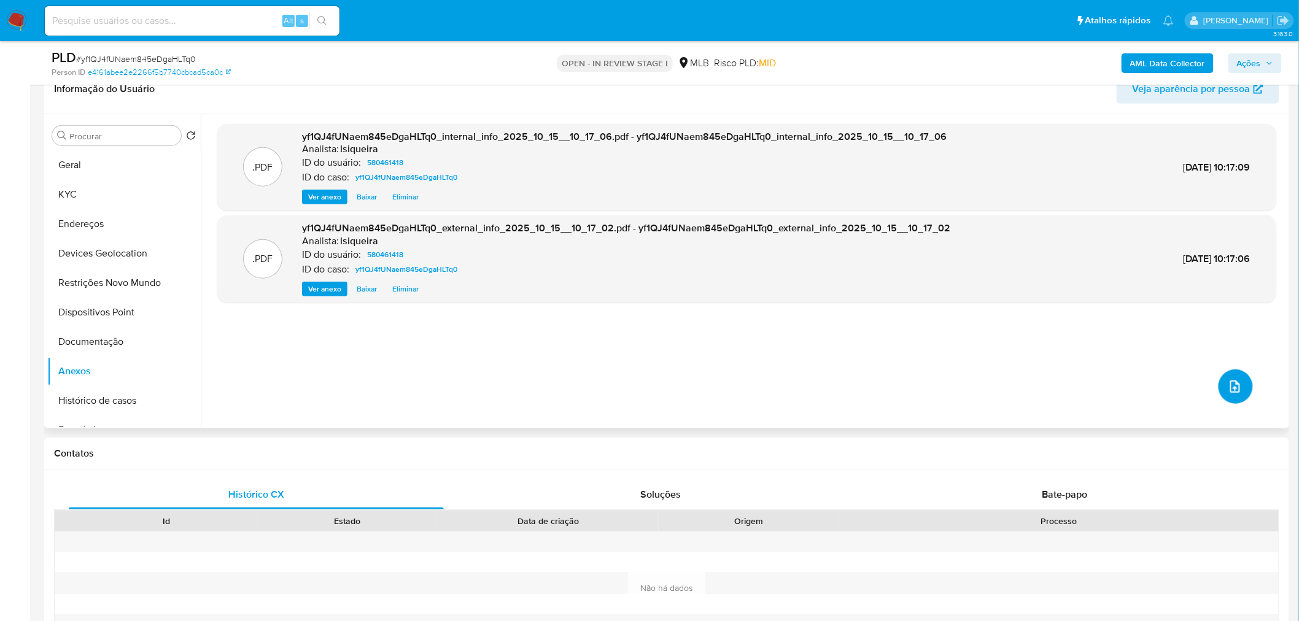
click at [862, 375] on button "upload-file" at bounding box center [1236, 387] width 34 height 34
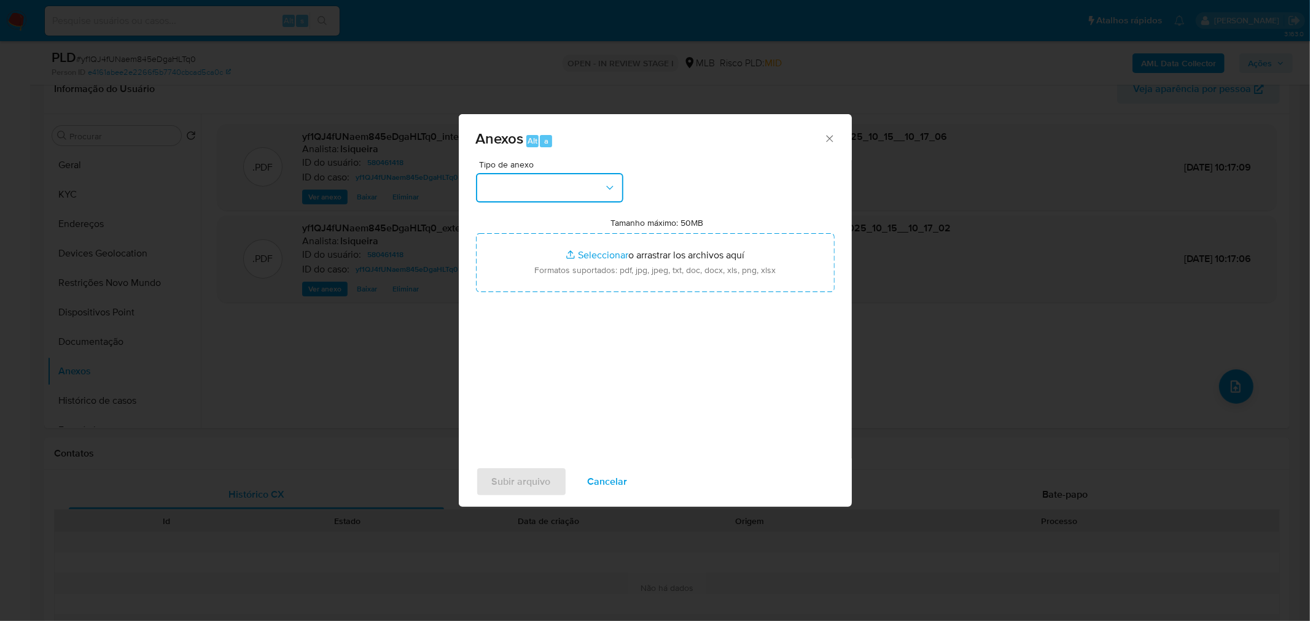
click at [532, 190] on button "button" at bounding box center [549, 187] width 147 height 29
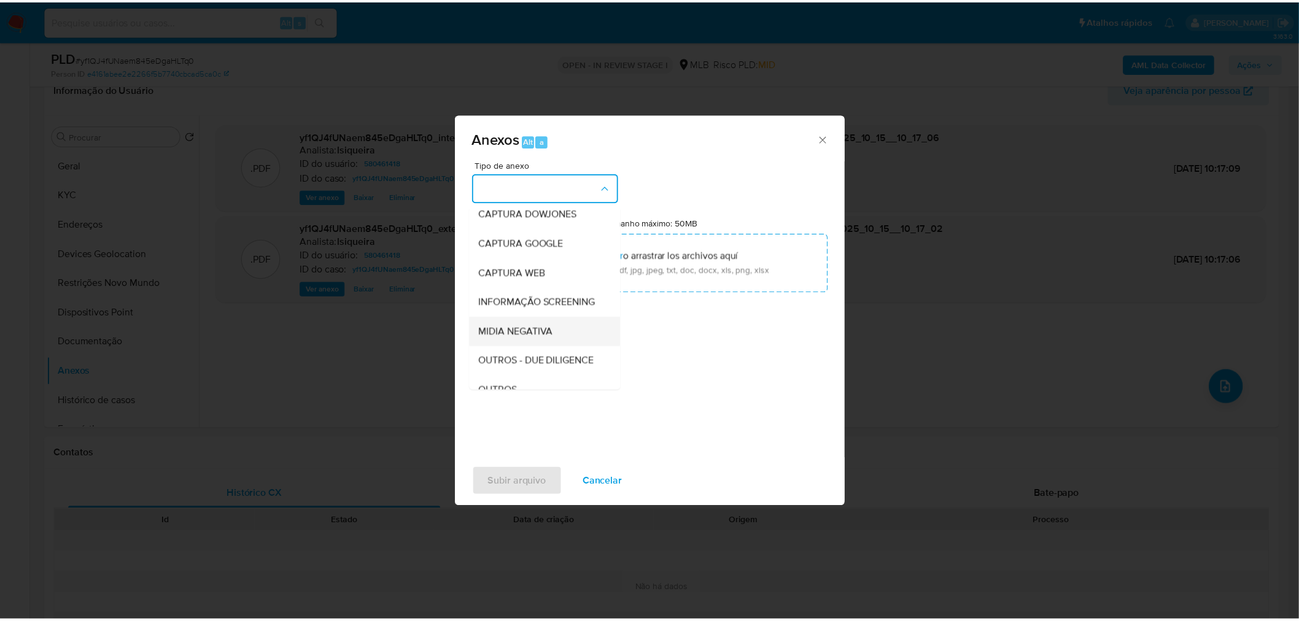
scroll to position [68, 0]
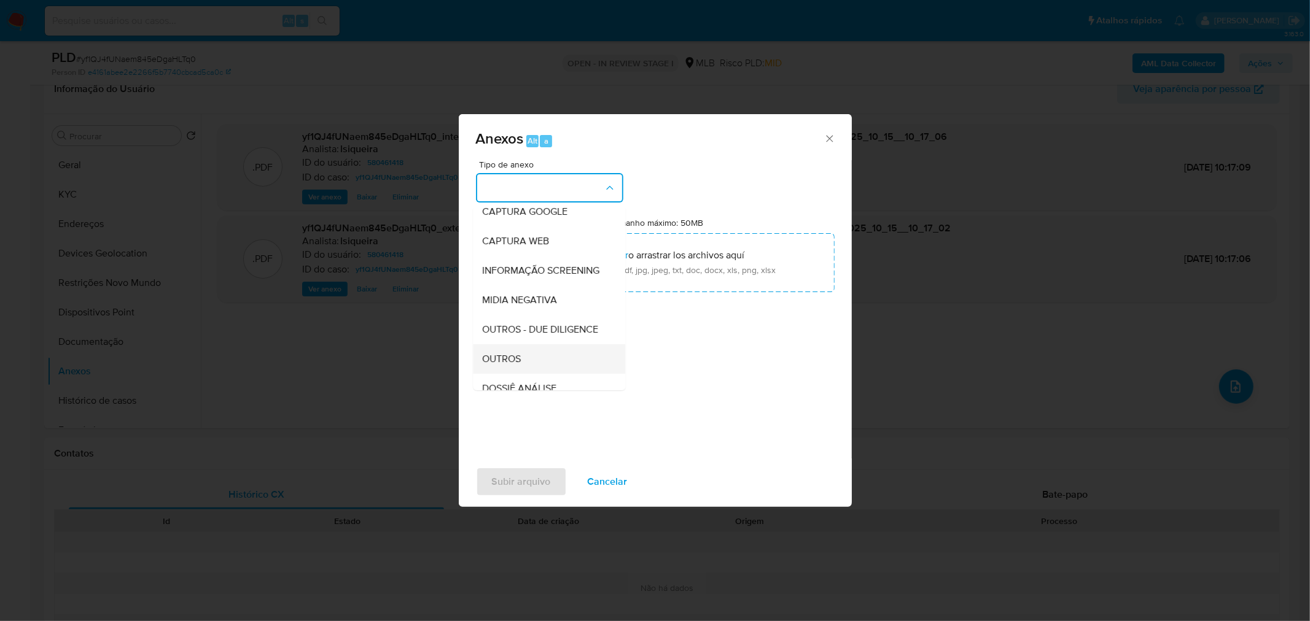
click at [508, 365] on span "OUTROS" at bounding box center [502, 358] width 39 height 12
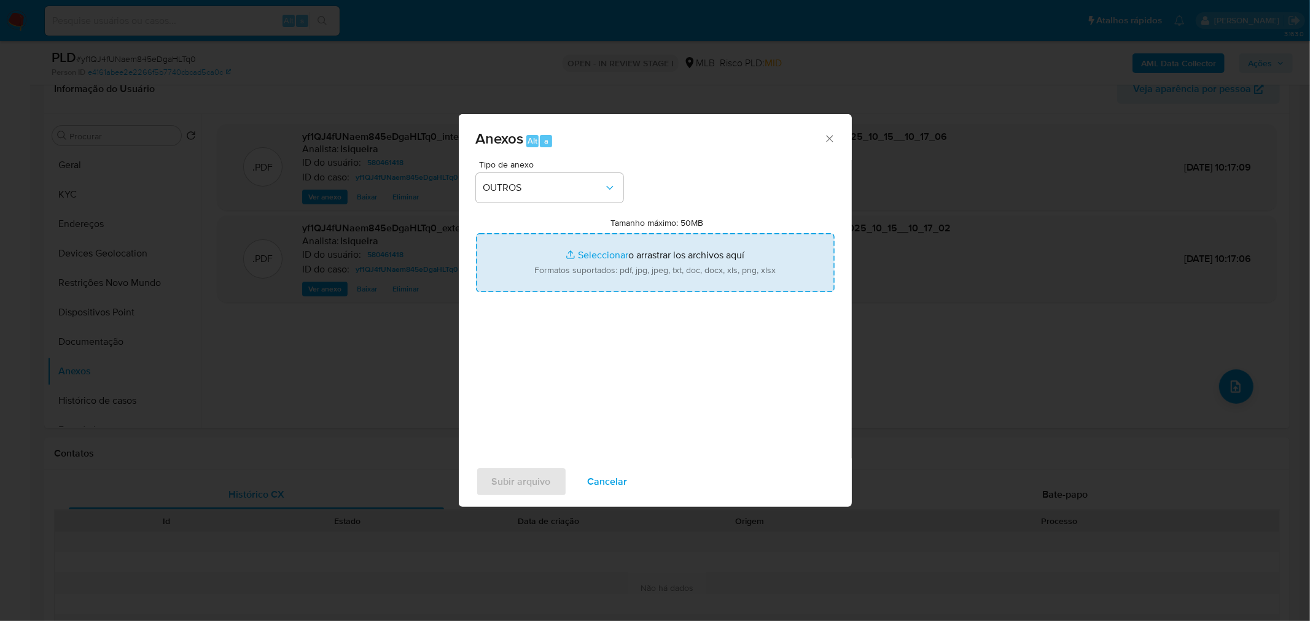
click at [611, 250] on input "Tamanho máximo: 50MB Seleccionar archivos" at bounding box center [655, 262] width 359 height 59
click at [616, 268] on input "Tamanho máximo: 50MB Seleccionar archivos" at bounding box center [655, 262] width 359 height 59
type input "C:\fakepath\Mulan 580461418_2025_10_14_12_49_15.xlsx"
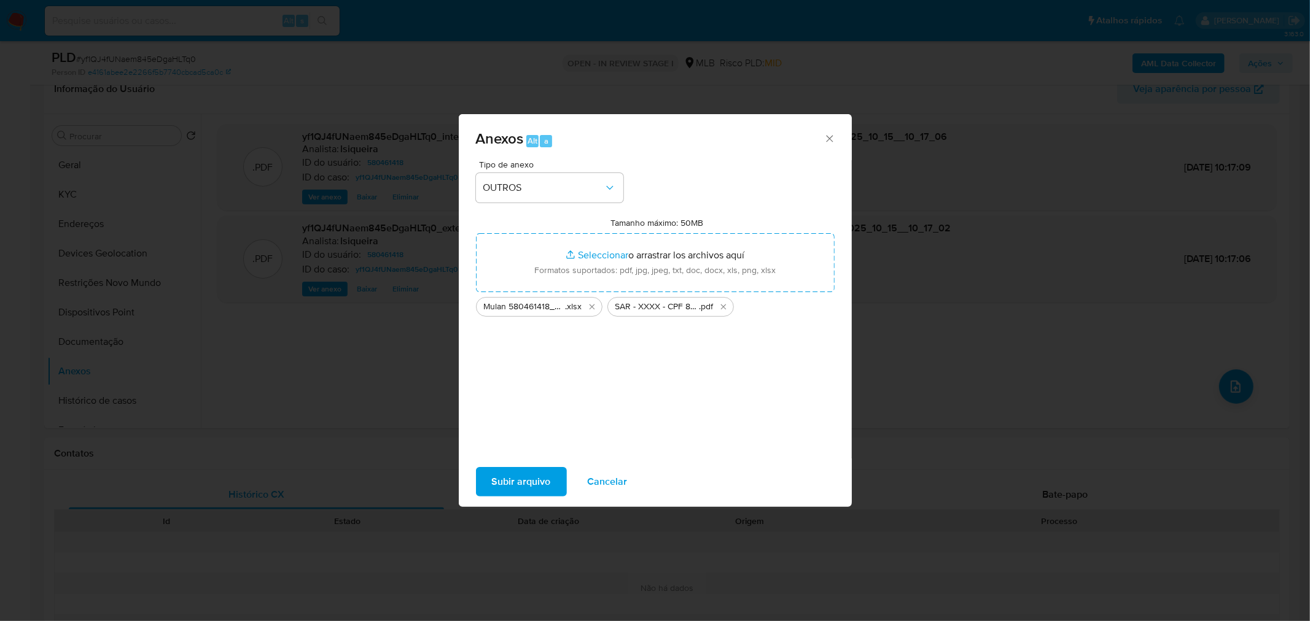
click at [518, 375] on span "Subir arquivo" at bounding box center [521, 481] width 59 height 27
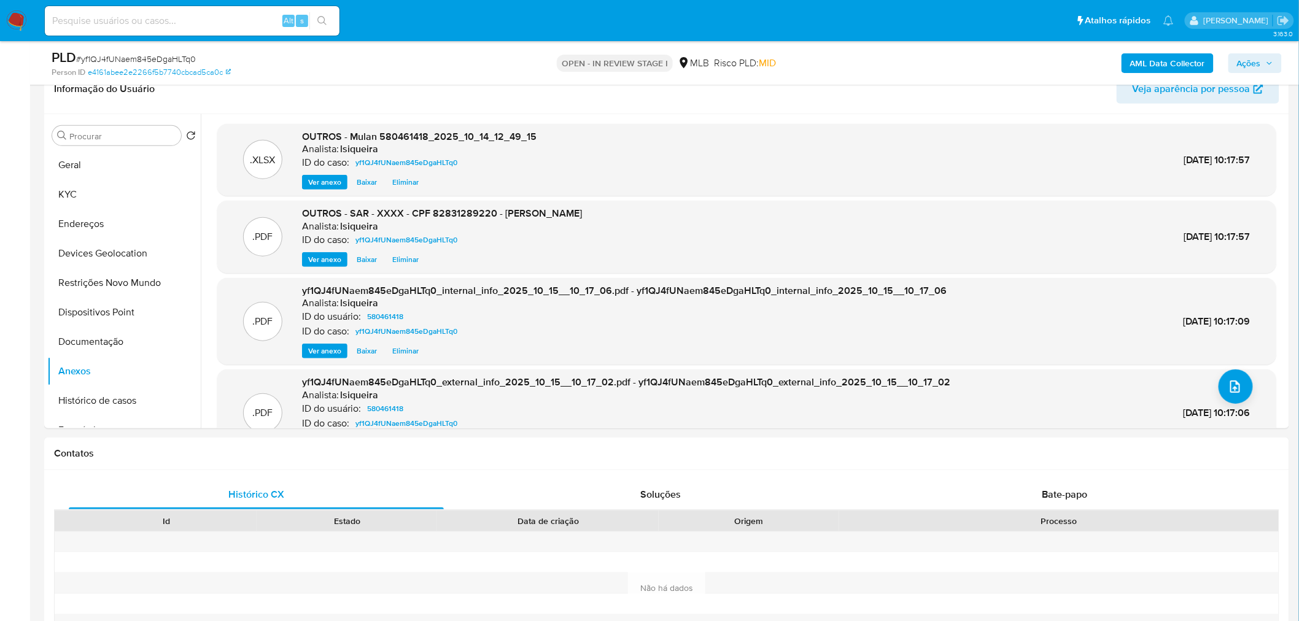
click at [862, 56] on span "Ações" at bounding box center [1249, 63] width 24 height 20
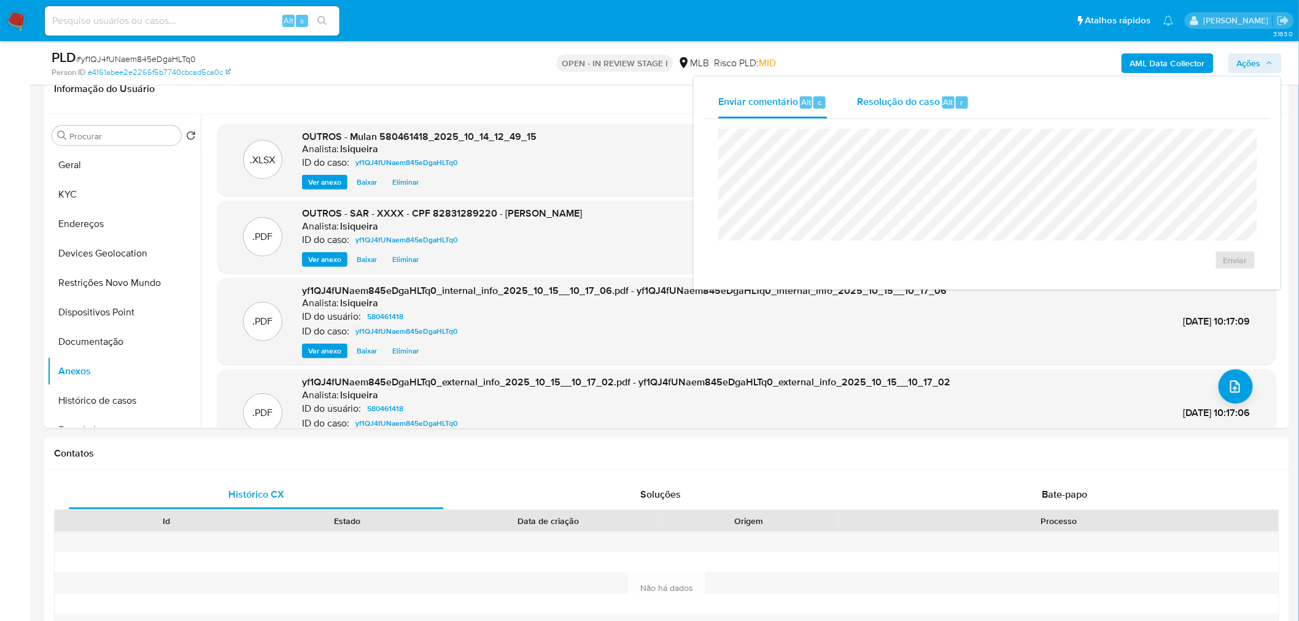
click at [862, 108] on div "Resolução do caso Alt r" at bounding box center [913, 103] width 112 height 32
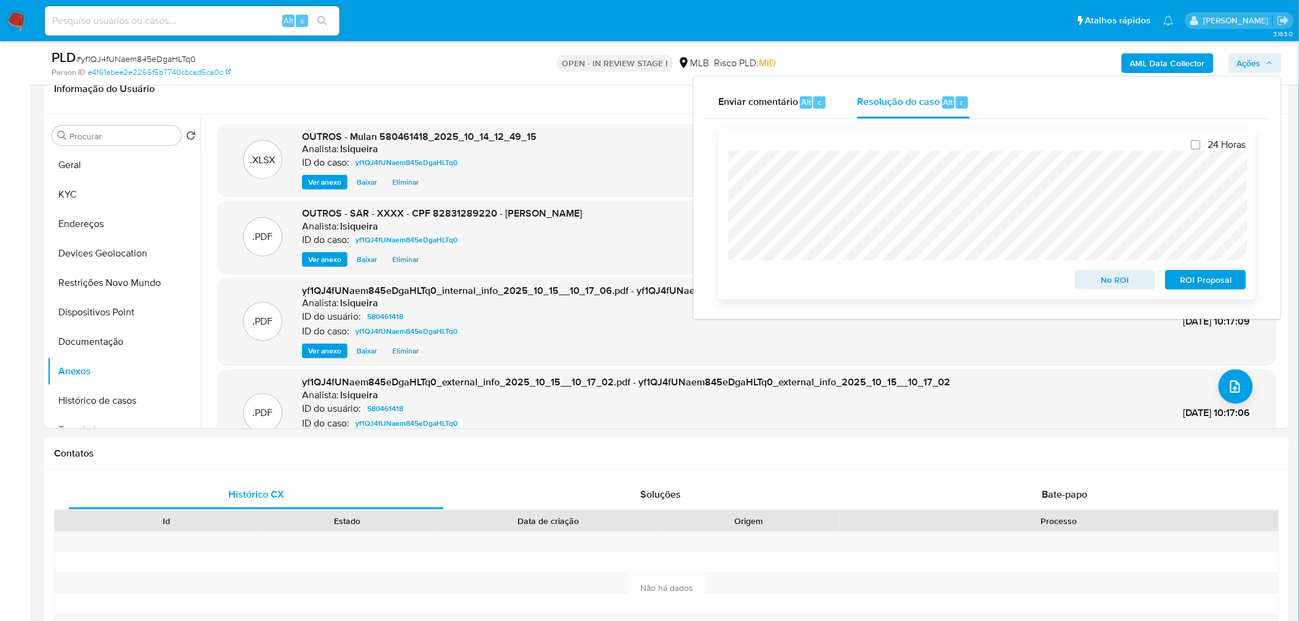
click at [862, 285] on span "ROI Proposal" at bounding box center [1206, 279] width 64 height 17
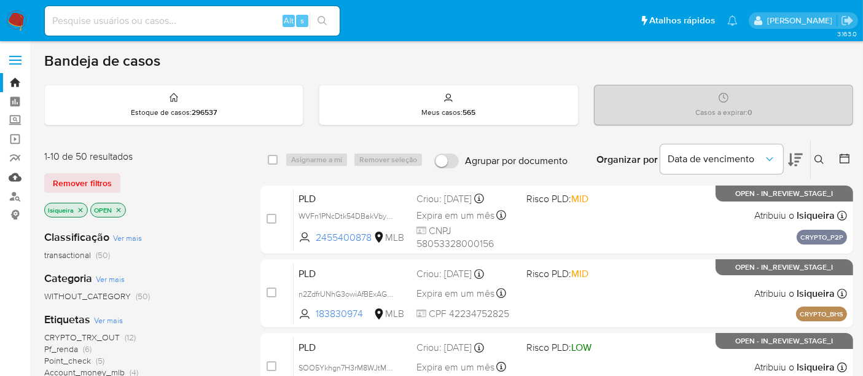
click at [17, 176] on link "Mulan" at bounding box center [73, 177] width 146 height 19
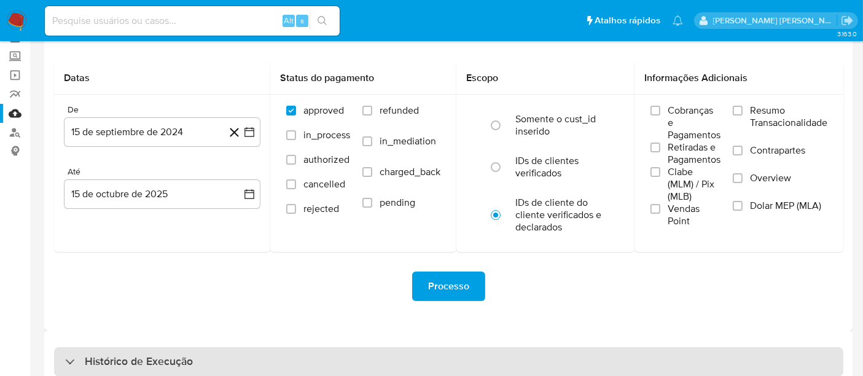
click at [305, 353] on div "Histórico de Execução" at bounding box center [448, 361] width 789 height 29
select select "10"
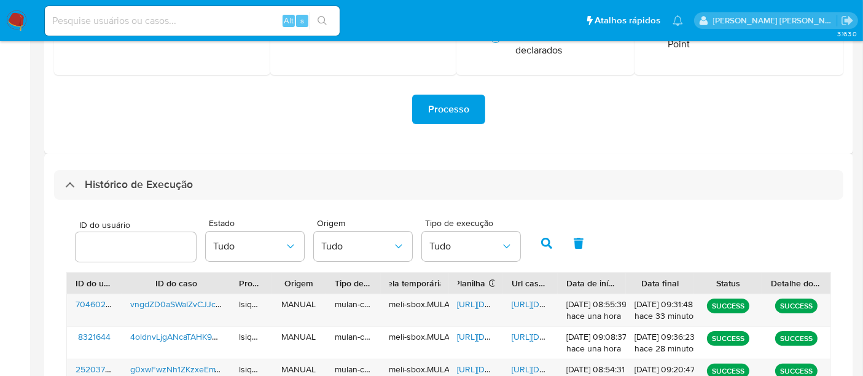
scroll to position [185, 0]
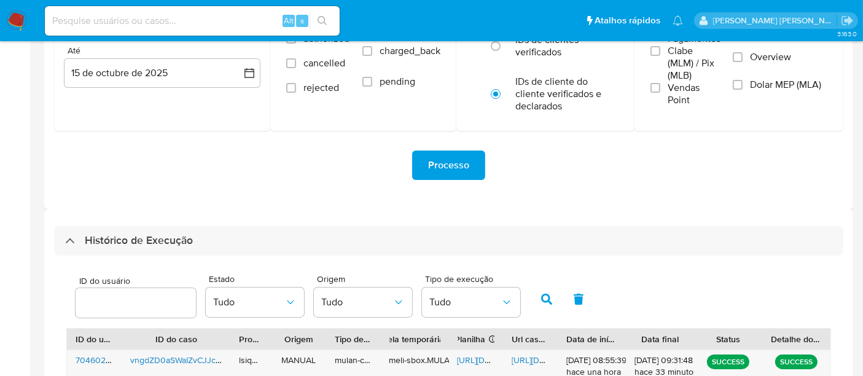
click at [19, 10] on img at bounding box center [16, 20] width 21 height 21
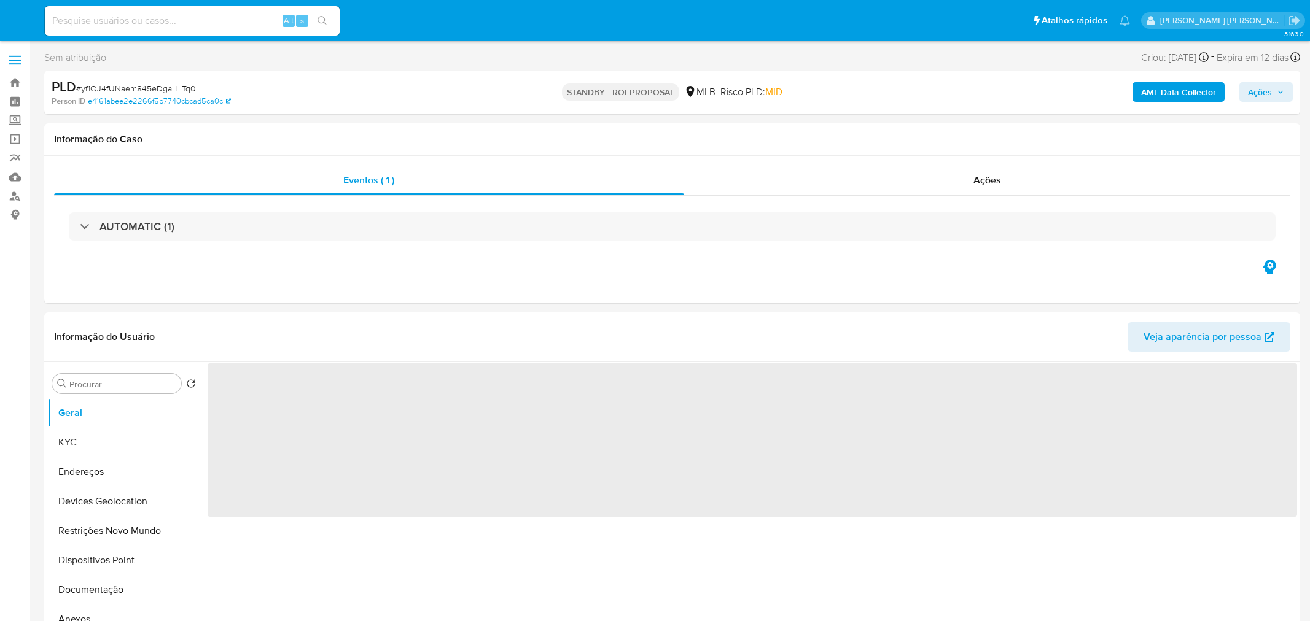
select select "10"
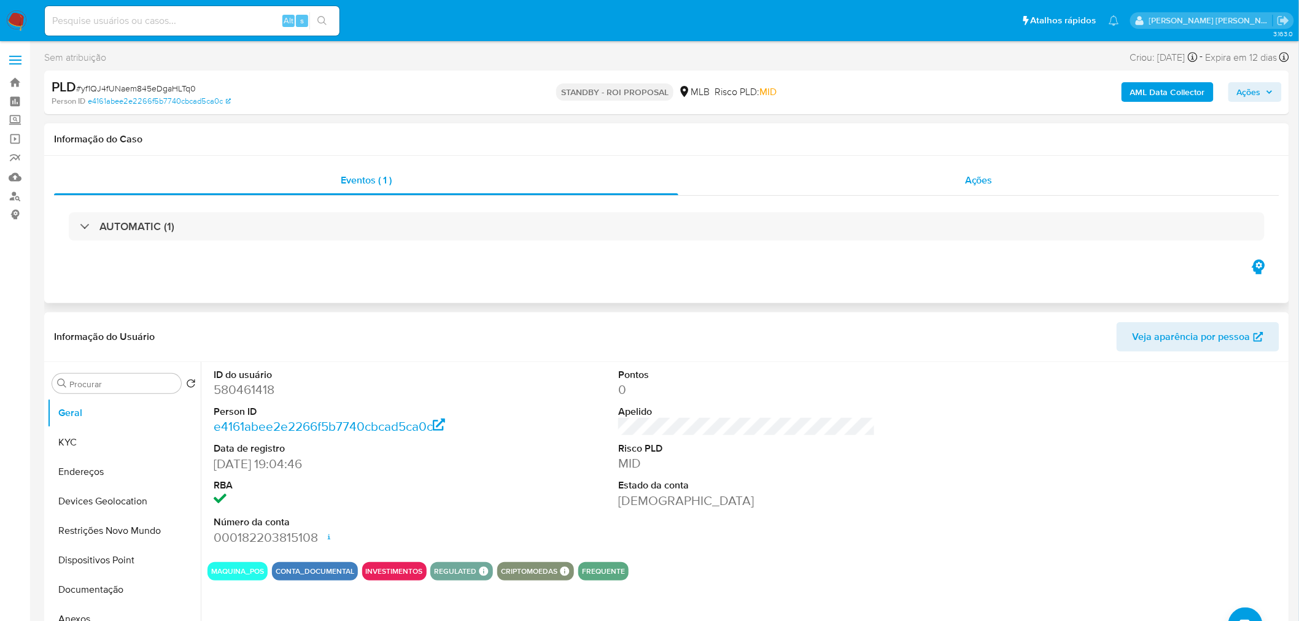
click at [915, 192] on div "Ações" at bounding box center [978, 180] width 601 height 29
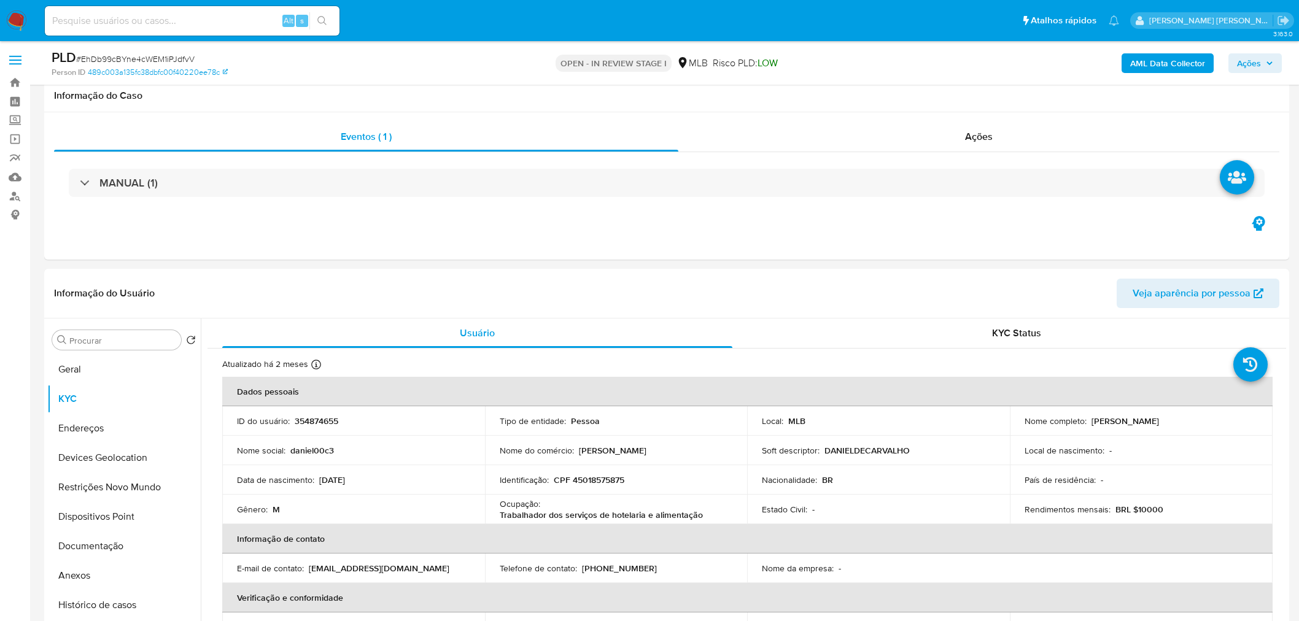
scroll to position [818, 0]
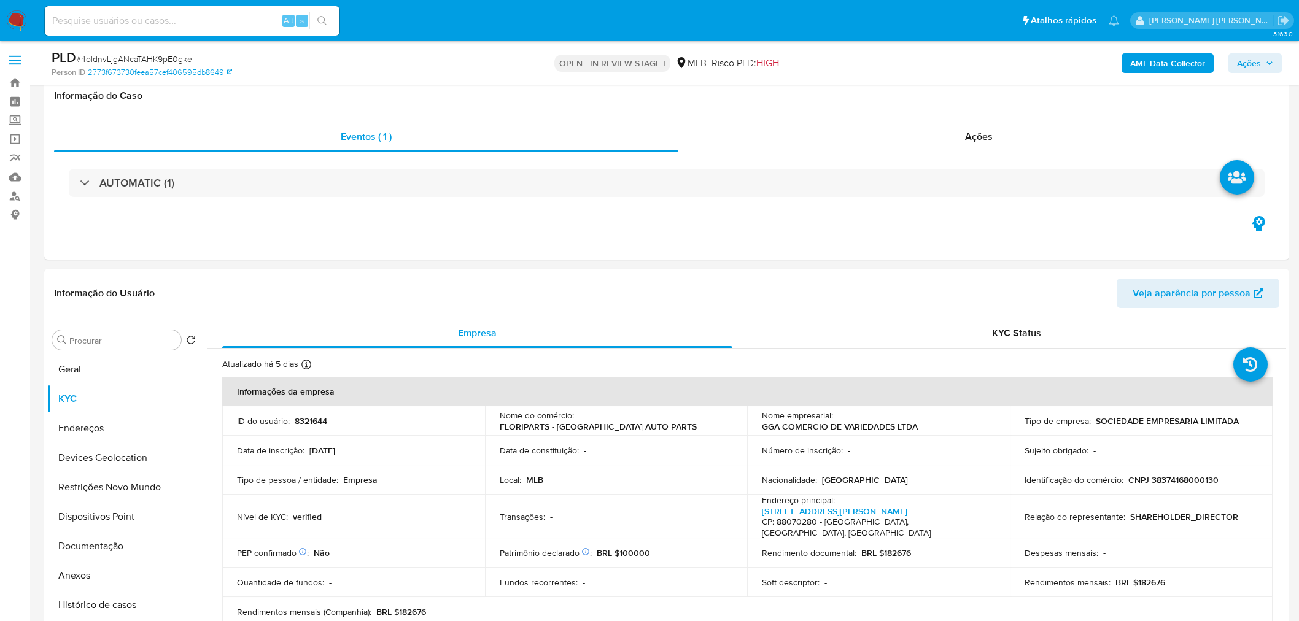
scroll to position [887, 0]
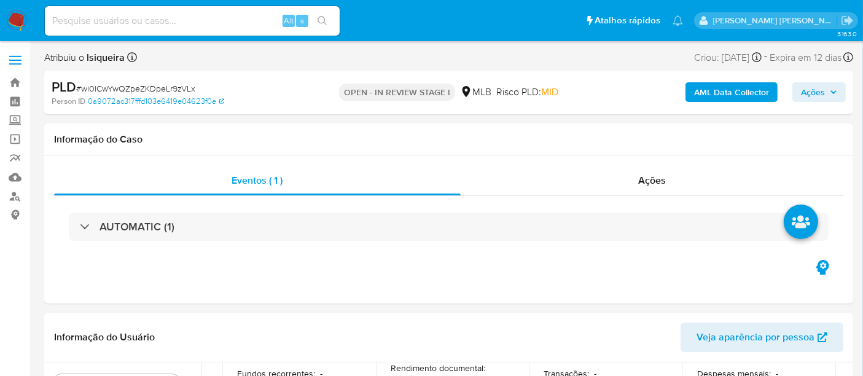
click at [23, 17] on img at bounding box center [16, 20] width 21 height 21
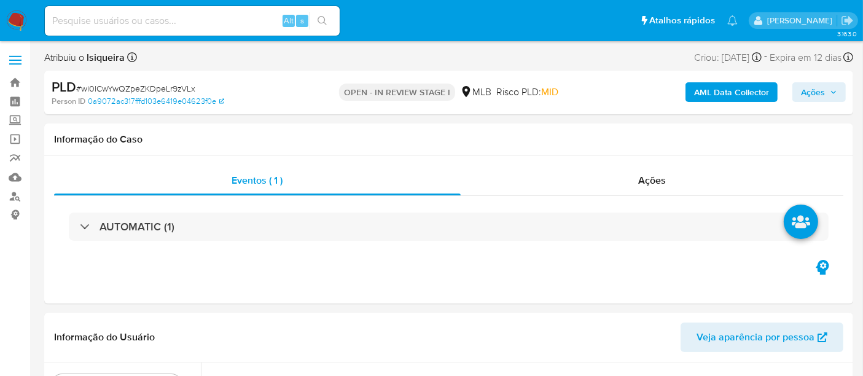
select select "10"
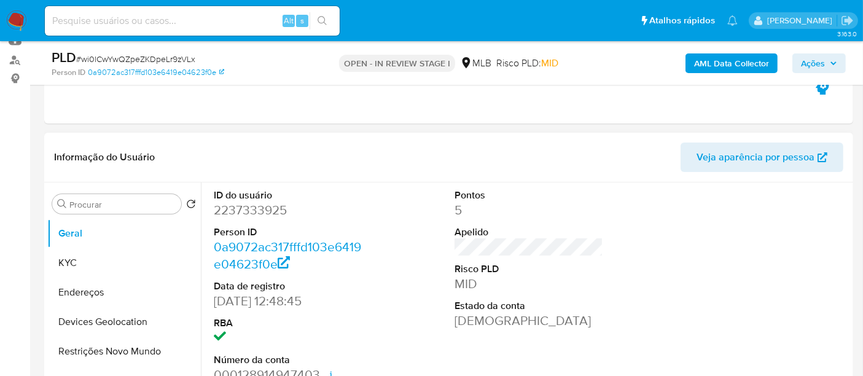
scroll to position [204, 0]
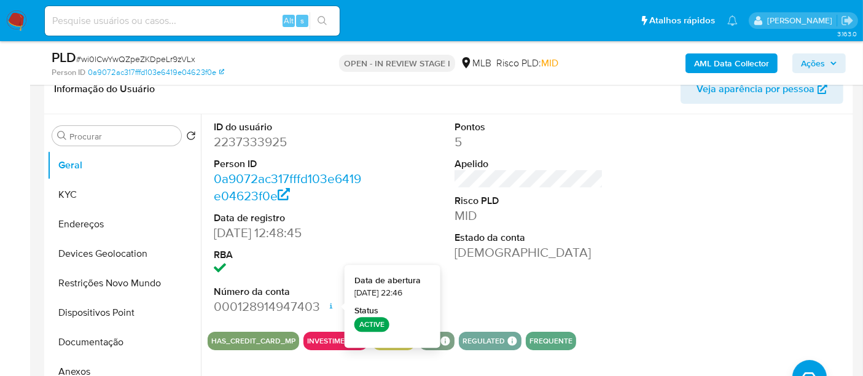
click at [636, 220] on div "ID do usuário 2237333925 Person ID 0a9072ac317fffd103e6419e04623f0e Data de reg…" at bounding box center [529, 218] width 642 height 208
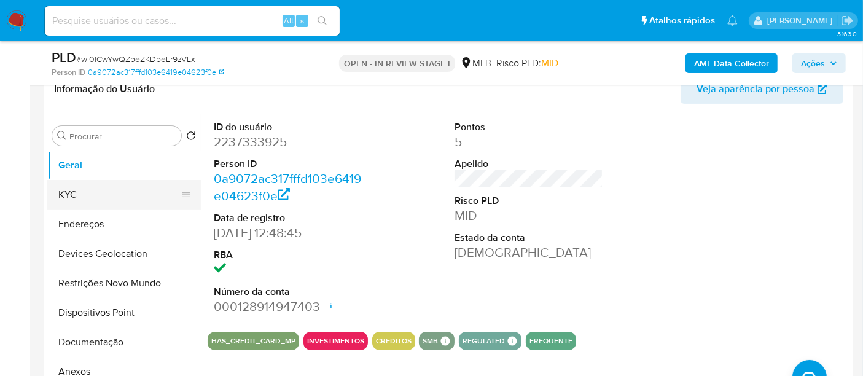
click at [90, 192] on button "KYC" at bounding box center [119, 194] width 144 height 29
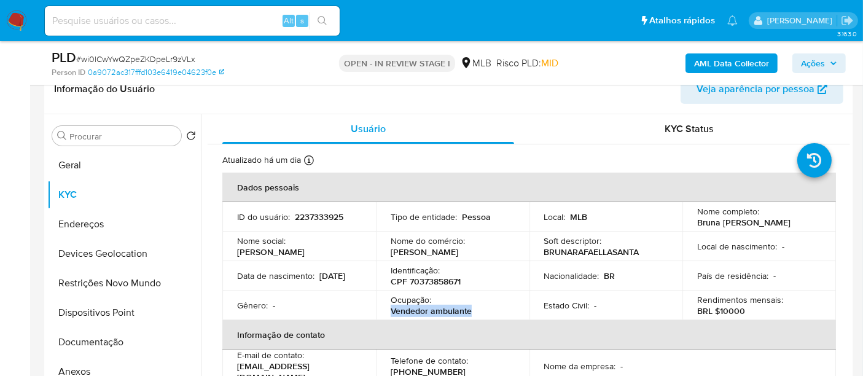
drag, startPoint x: 486, startPoint y: 312, endPoint x: 389, endPoint y: 311, distance: 96.4
click at [390, 311] on div "Ocupação : Vendedor ambulante" at bounding box center [452, 305] width 124 height 22
copy p "Vendedor ambulante"
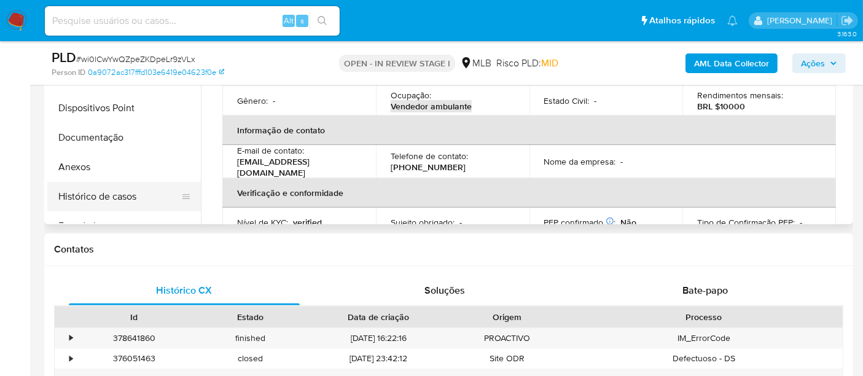
scroll to position [341, 0]
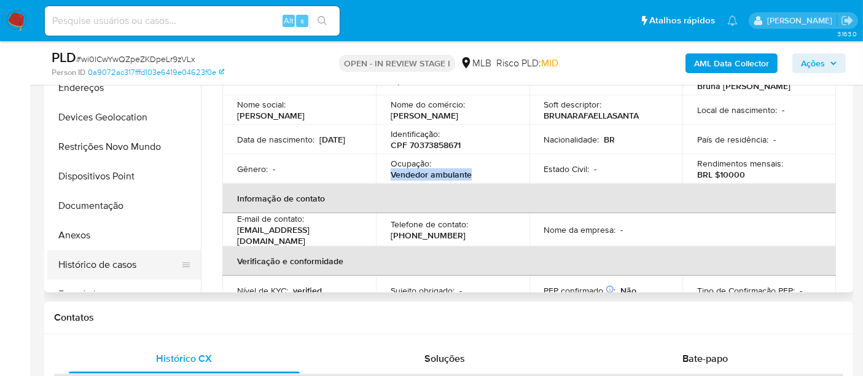
drag, startPoint x: 104, startPoint y: 260, endPoint x: 117, endPoint y: 260, distance: 12.9
click at [104, 260] on button "Histórico de casos" at bounding box center [119, 264] width 144 height 29
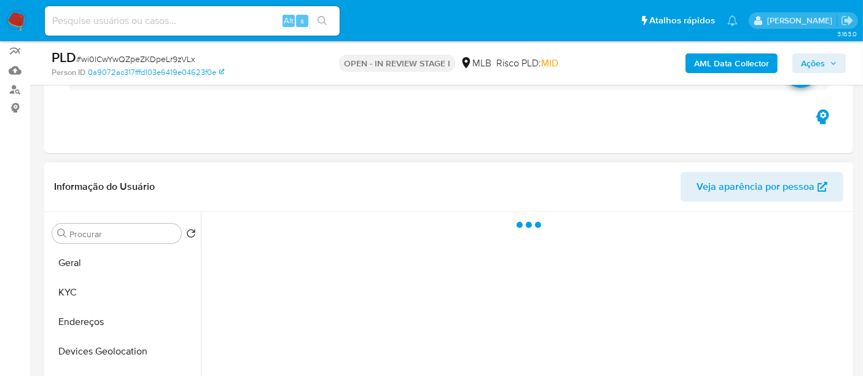
scroll to position [136, 0]
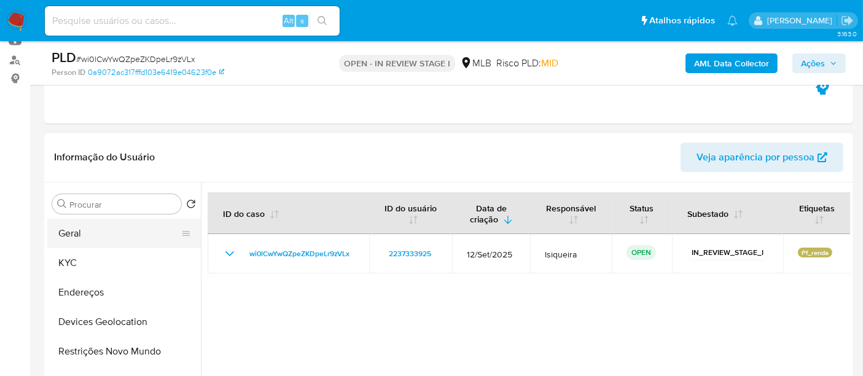
click at [124, 238] on button "Geral" at bounding box center [119, 233] width 144 height 29
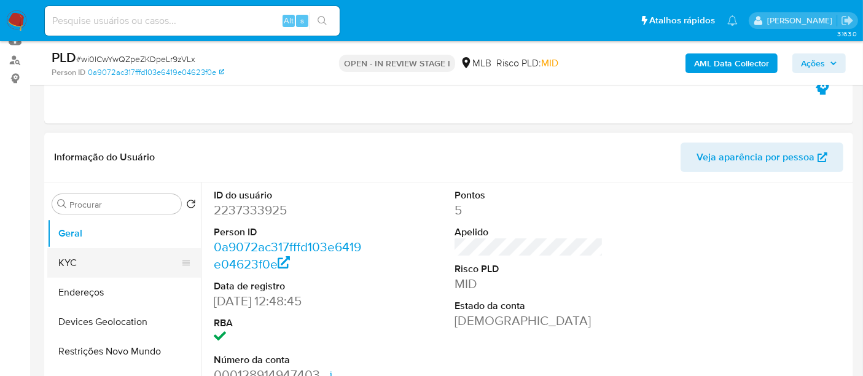
click at [83, 250] on button "KYC" at bounding box center [119, 262] width 144 height 29
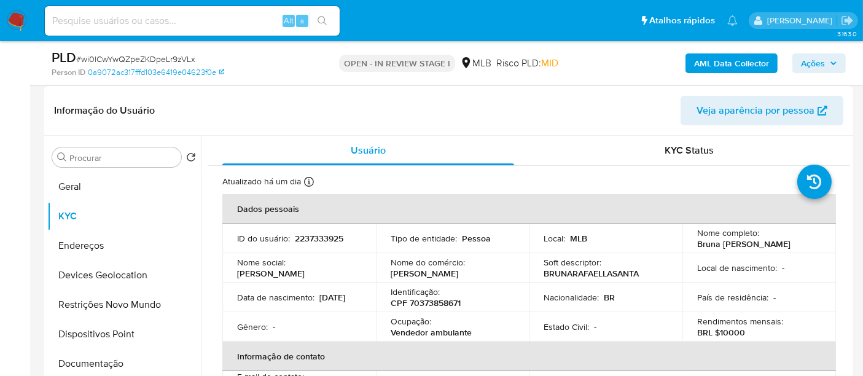
scroll to position [204, 0]
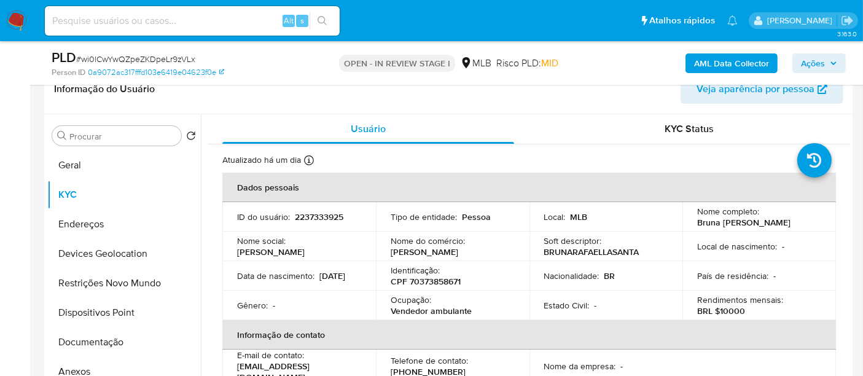
click at [734, 309] on p "BRL $10000" at bounding box center [721, 310] width 48 height 11
copy p "10000"
click at [109, 343] on button "Documentação" at bounding box center [119, 341] width 144 height 29
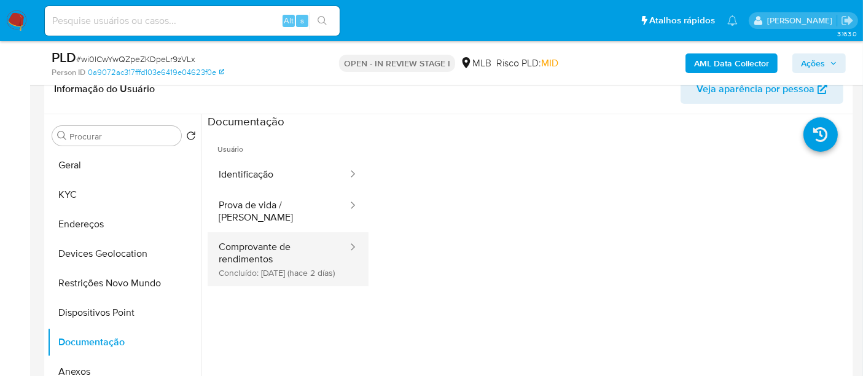
click at [246, 254] on button "Comprovante de rendimentos Concluído: 13/10/2025 (hace 2 días)" at bounding box center [278, 259] width 141 height 54
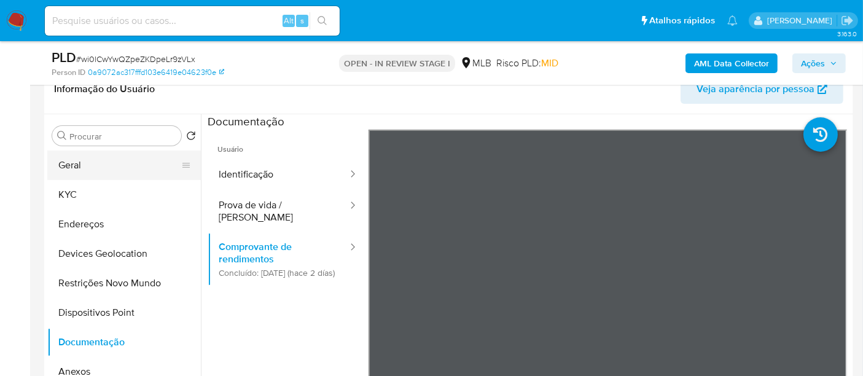
click at [98, 173] on button "Geral" at bounding box center [119, 164] width 144 height 29
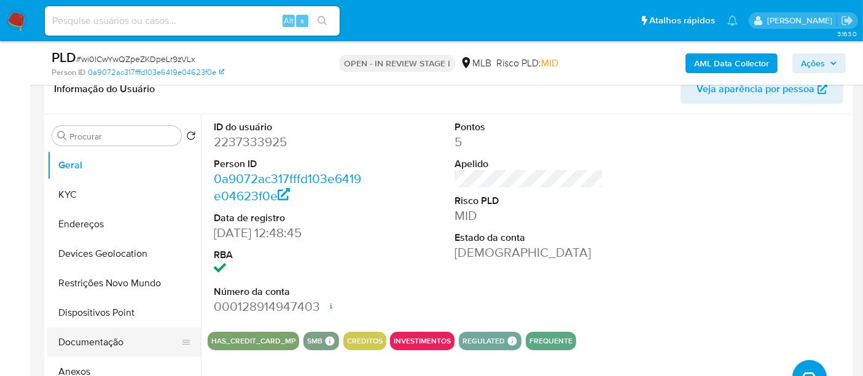
click at [98, 338] on button "Documentação" at bounding box center [119, 341] width 144 height 29
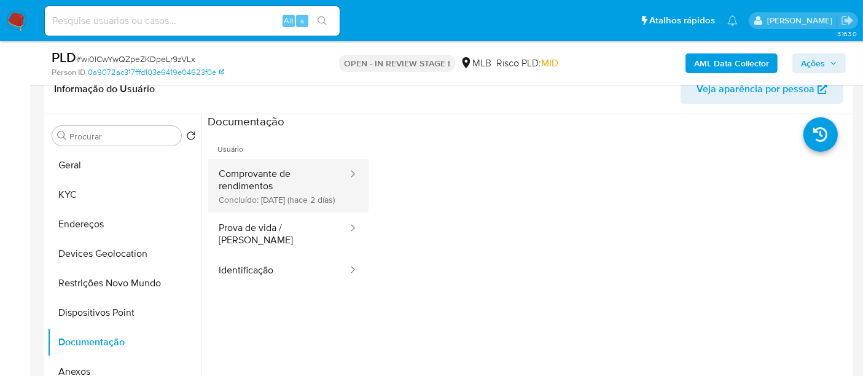
click at [305, 193] on button "Comprovante de rendimentos Concluído: 13/10/2025 (hace 2 días)" at bounding box center [278, 186] width 141 height 54
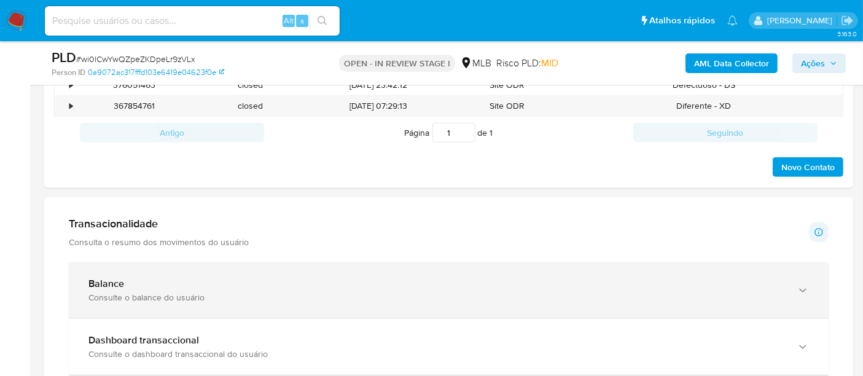
click at [215, 302] on div "Balance Consulte o balance do usuário" at bounding box center [448, 290] width 759 height 56
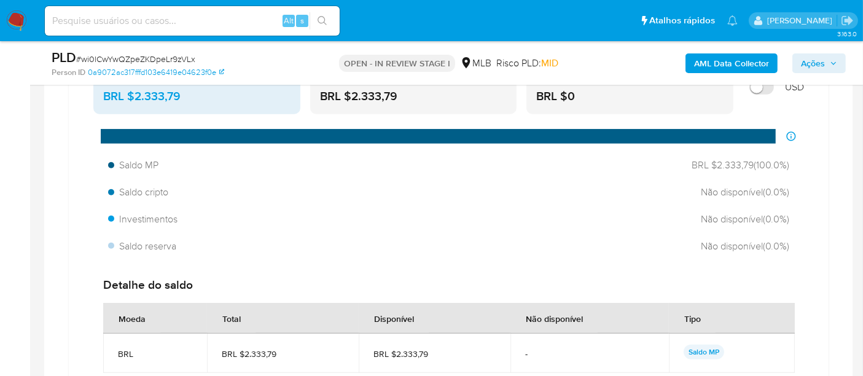
scroll to position [818, 0]
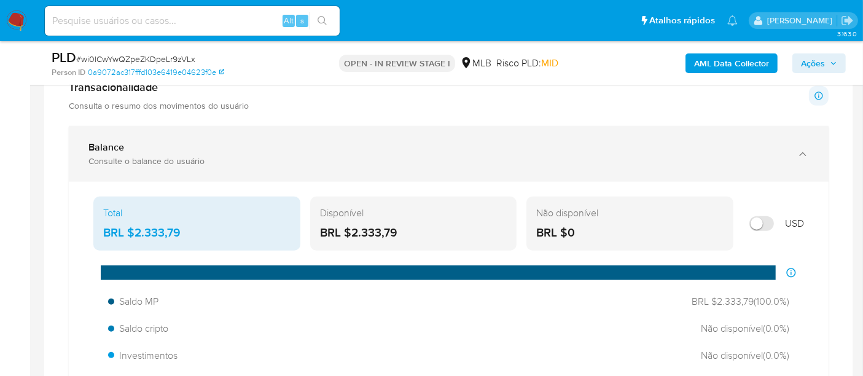
click at [257, 150] on div "Balance" at bounding box center [436, 147] width 696 height 12
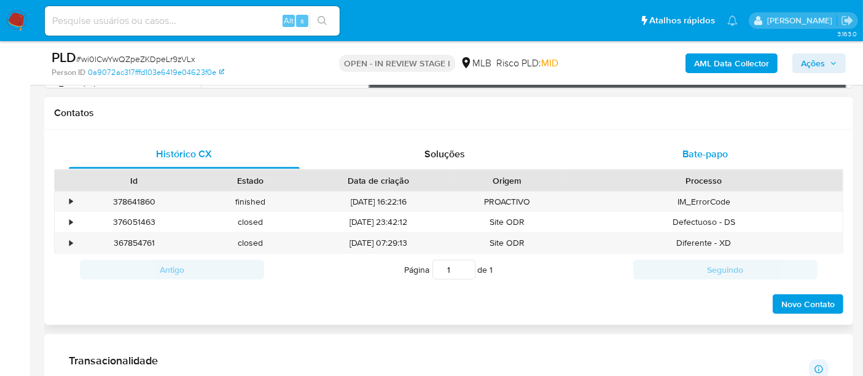
click at [693, 152] on span "Bate-papo" at bounding box center [704, 154] width 45 height 14
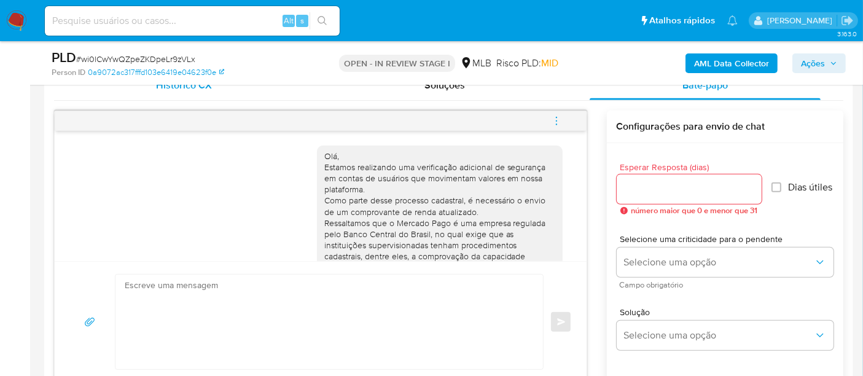
scroll to position [156, 0]
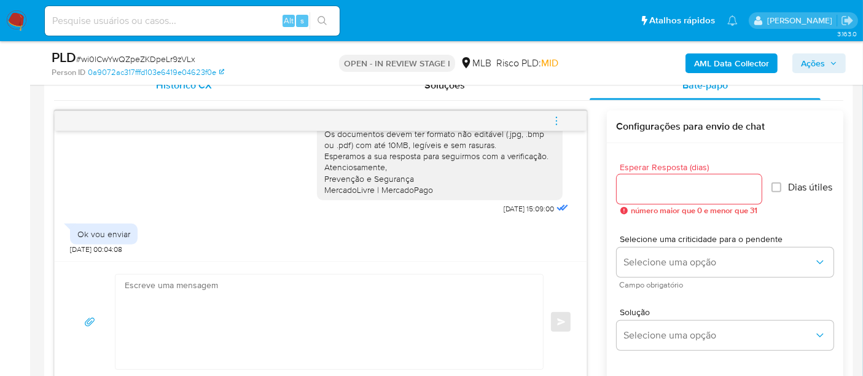
click at [201, 88] on span "Histórico CX" at bounding box center [185, 85] width 56 height 14
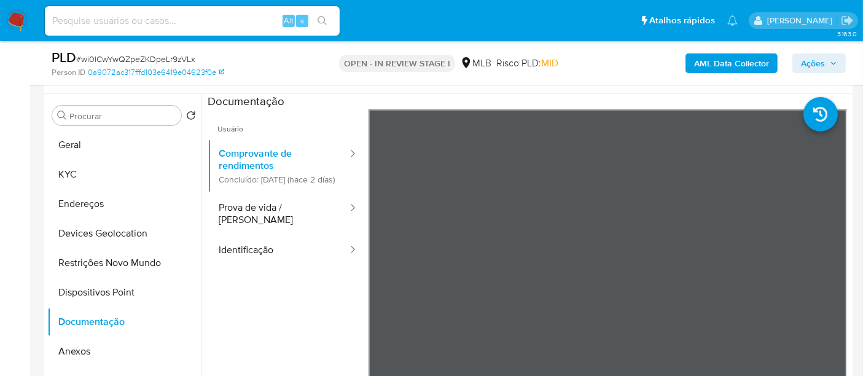
scroll to position [204, 0]
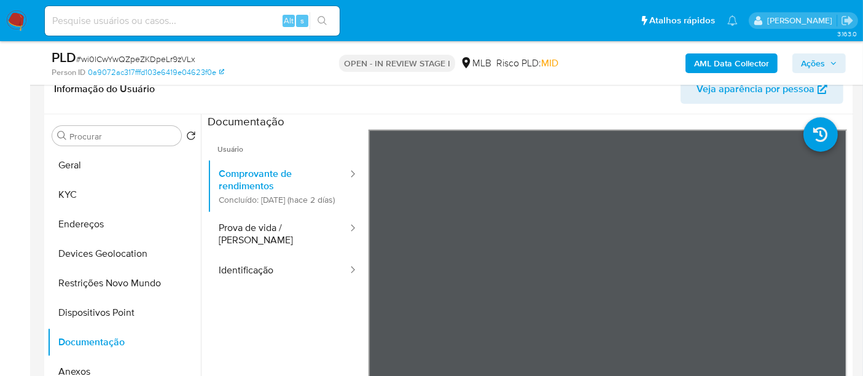
click at [136, 64] on span "# wi0lCwYwQZpeZKDpeLr9zVLx" at bounding box center [135, 59] width 119 height 12
copy span "wi0lCwYwQZpeZKDpeLr9zVLx"
click at [300, 73] on div "Person ID 0a9072ac317fffd103e6419e04623f0e" at bounding box center [183, 72] width 262 height 11
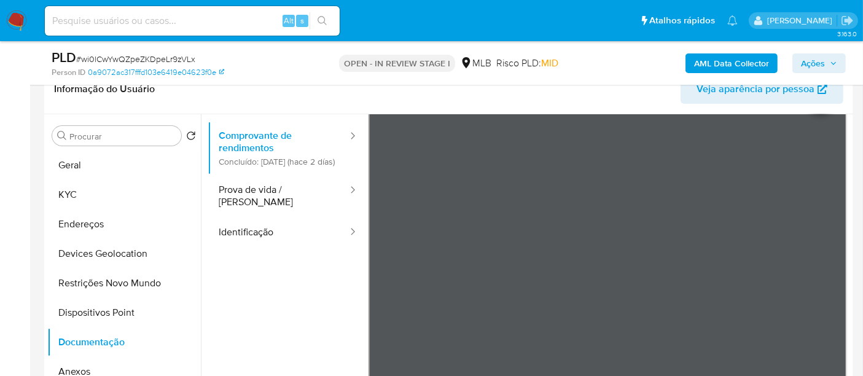
scroll to position [0, 0]
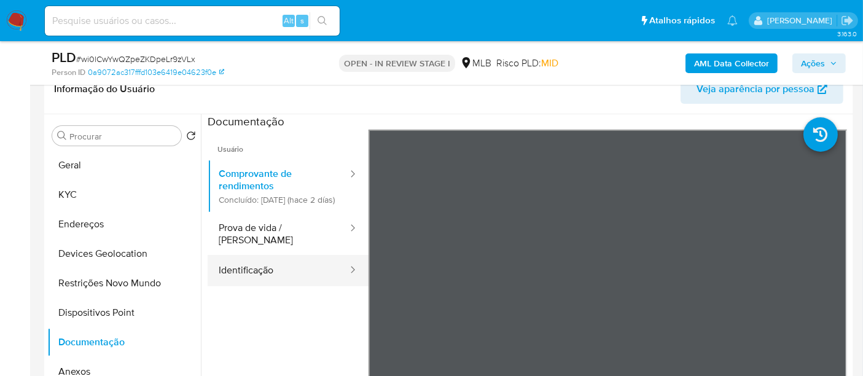
click at [276, 274] on button "Identificação" at bounding box center [278, 270] width 141 height 31
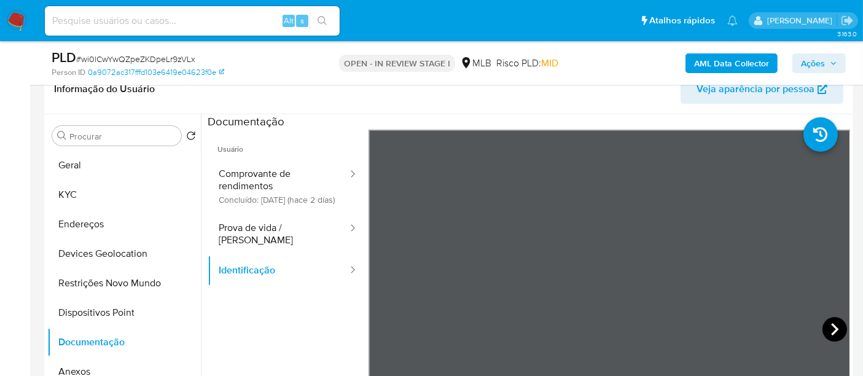
click at [822, 321] on icon at bounding box center [834, 329] width 25 height 25
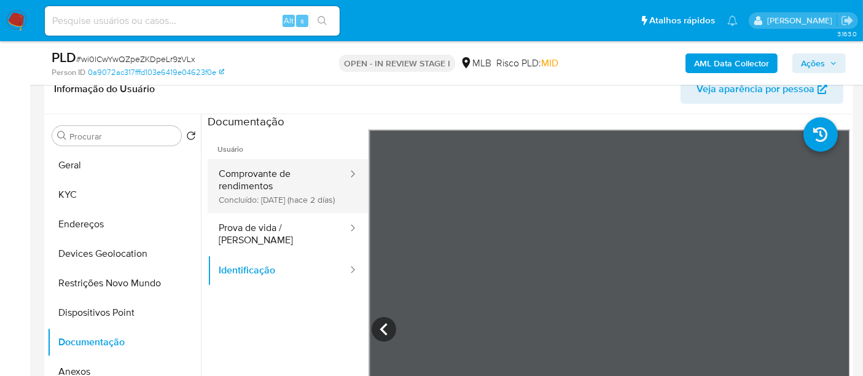
click at [298, 191] on button "Comprovante de rendimentos Concluído: 13/10/2025 (hace 2 días)" at bounding box center [278, 186] width 141 height 54
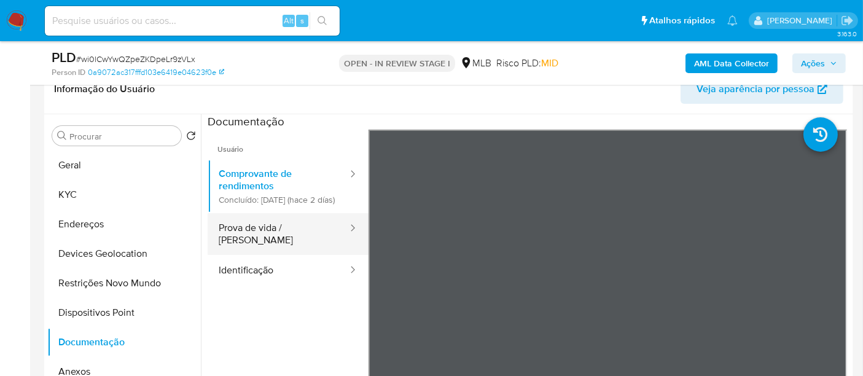
click at [270, 235] on button "Prova de vida / [PERSON_NAME]" at bounding box center [278, 234] width 141 height 42
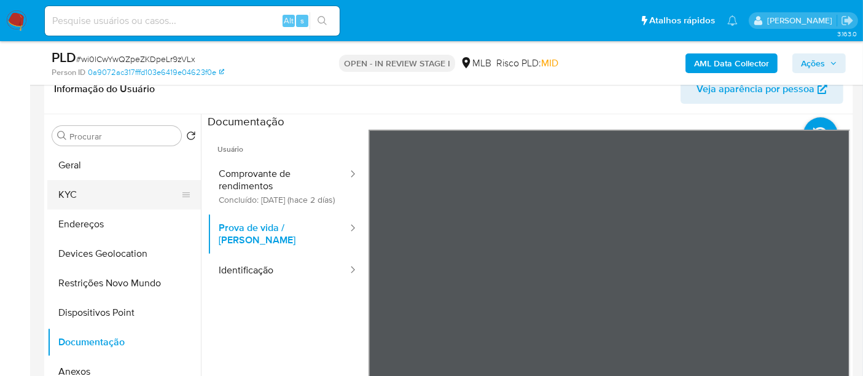
click at [72, 190] on button "KYC" at bounding box center [119, 194] width 144 height 29
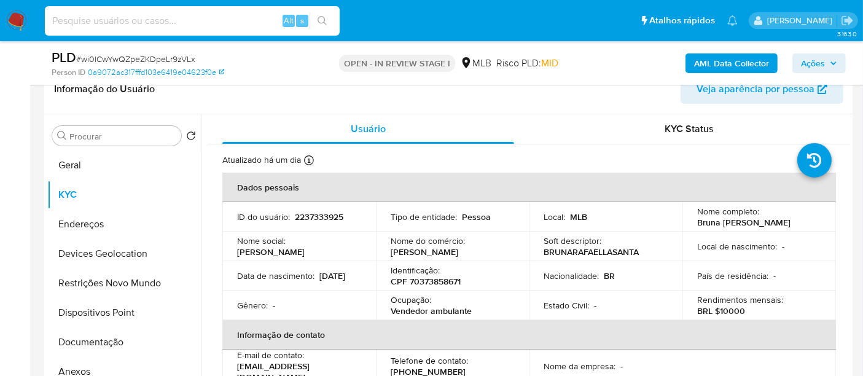
click at [214, 27] on input at bounding box center [192, 21] width 295 height 16
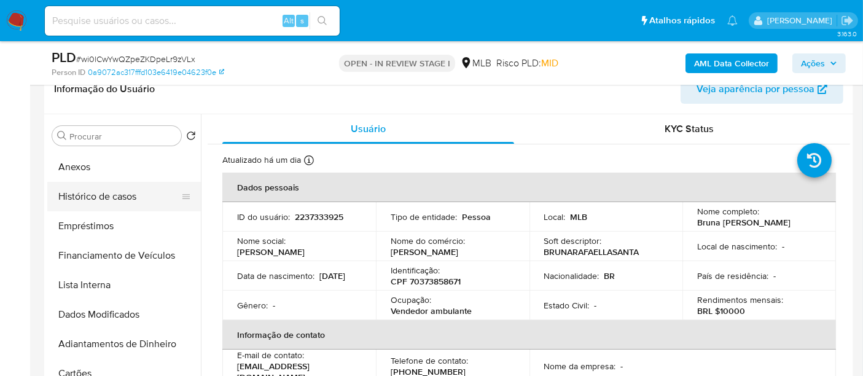
click at [119, 191] on button "Histórico de casos" at bounding box center [119, 196] width 144 height 29
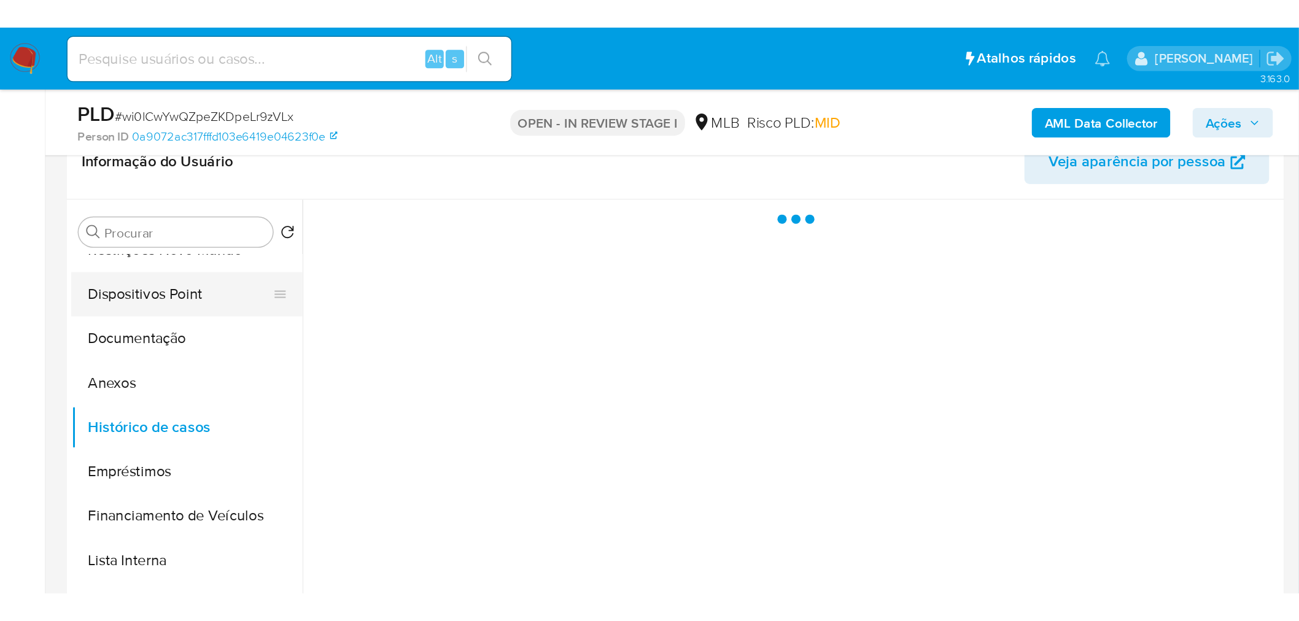
scroll to position [0, 0]
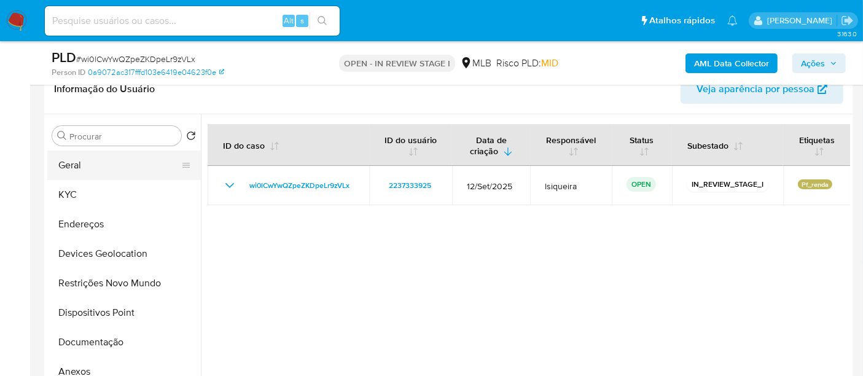
click at [101, 165] on button "Geral" at bounding box center [119, 164] width 144 height 29
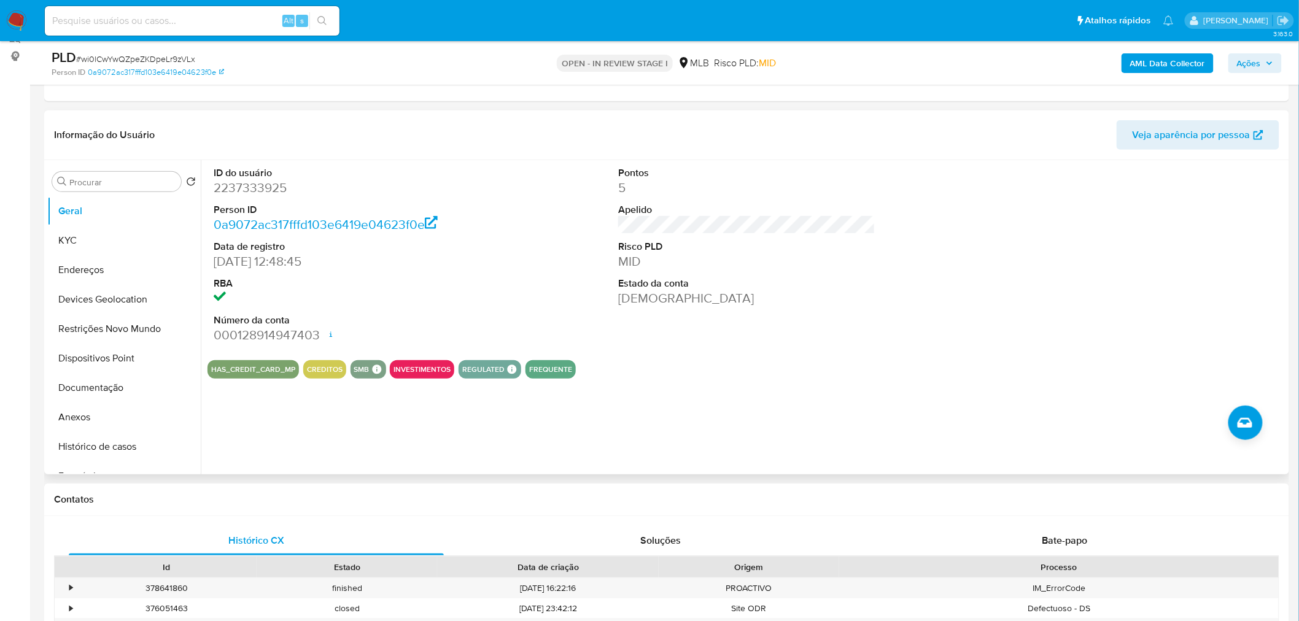
scroll to position [136, 0]
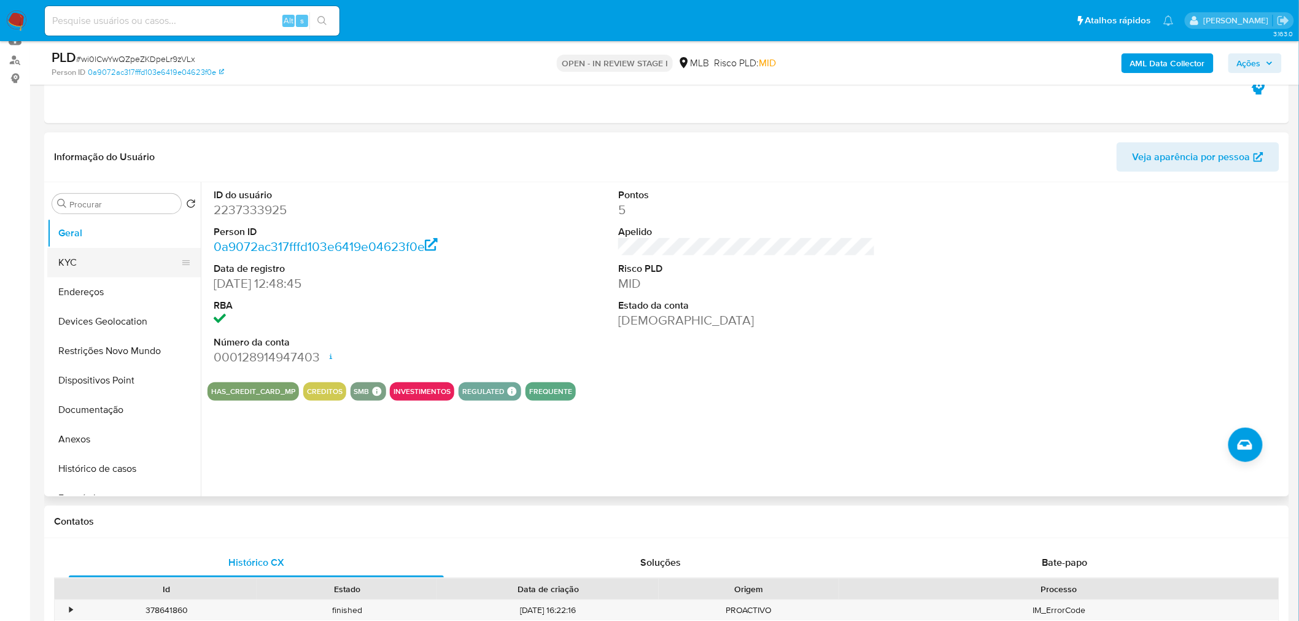
drag, startPoint x: 101, startPoint y: 264, endPoint x: 76, endPoint y: 265, distance: 25.2
click at [101, 264] on button "KYC" at bounding box center [119, 262] width 144 height 29
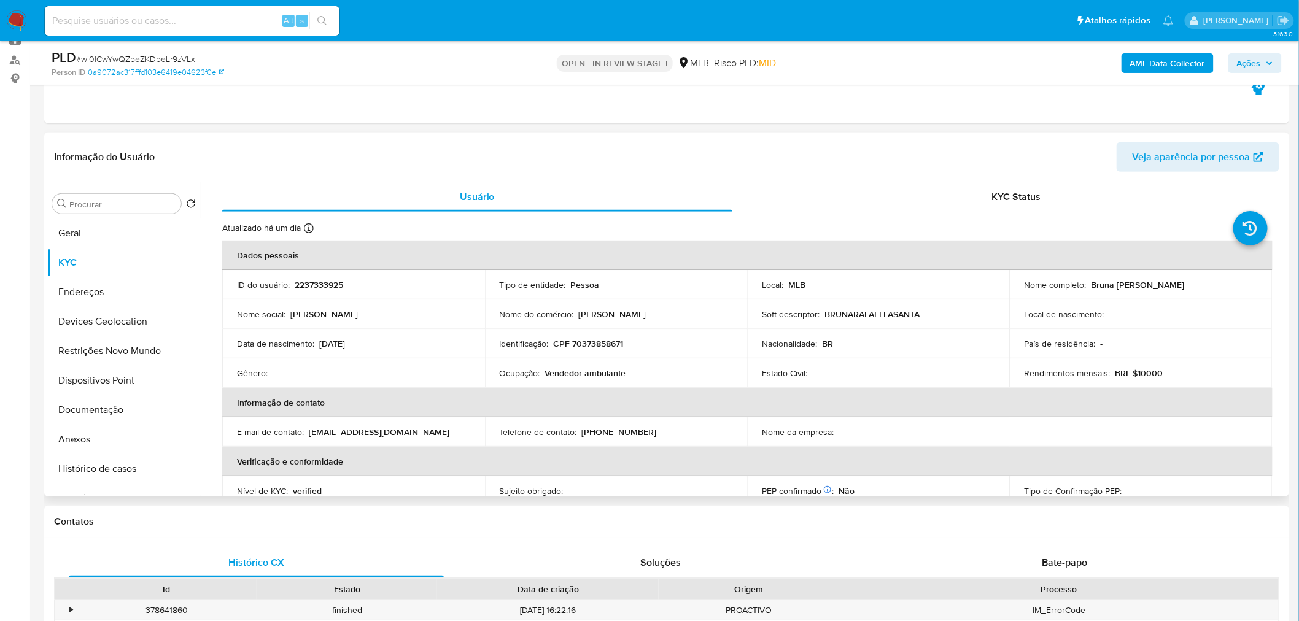
click at [728, 375] on th "Informação de contato" at bounding box center [747, 402] width 1050 height 29
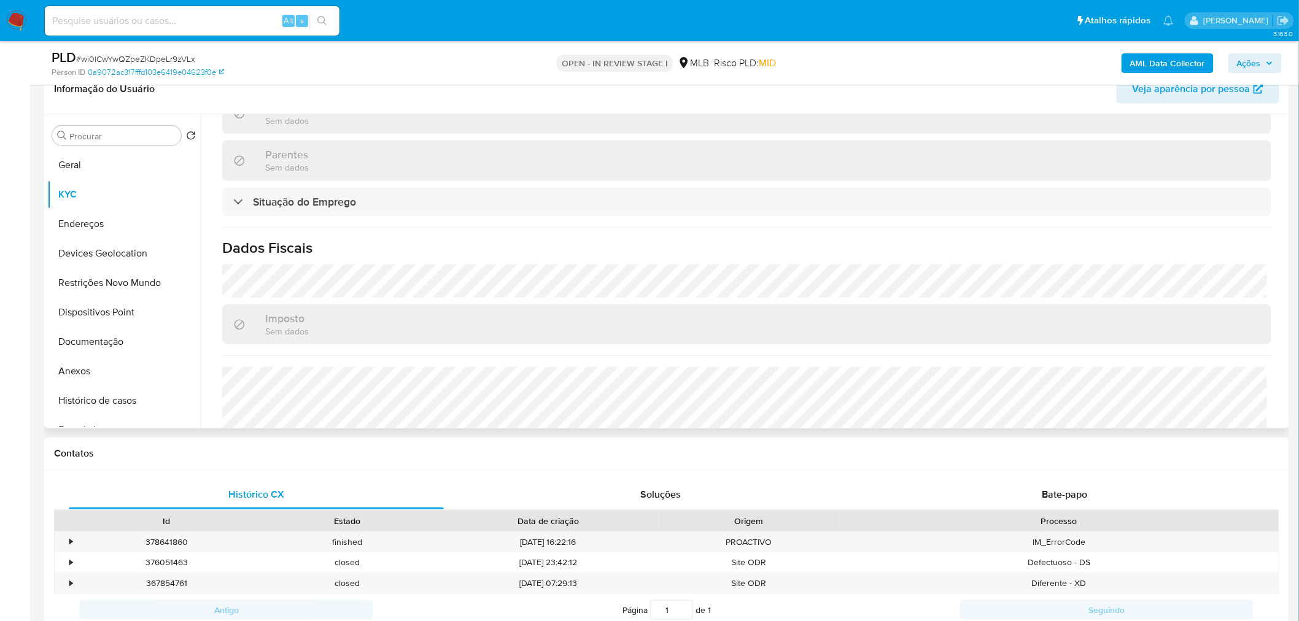
scroll to position [523, 0]
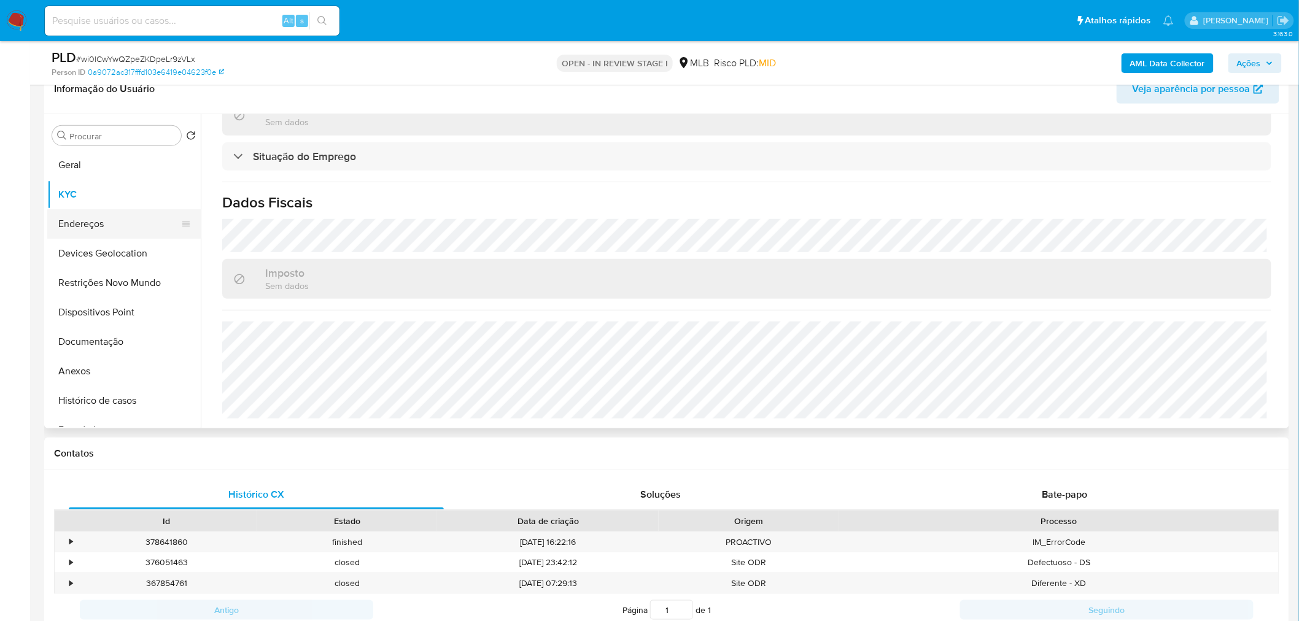
click at [89, 219] on button "Endereços" at bounding box center [119, 223] width 144 height 29
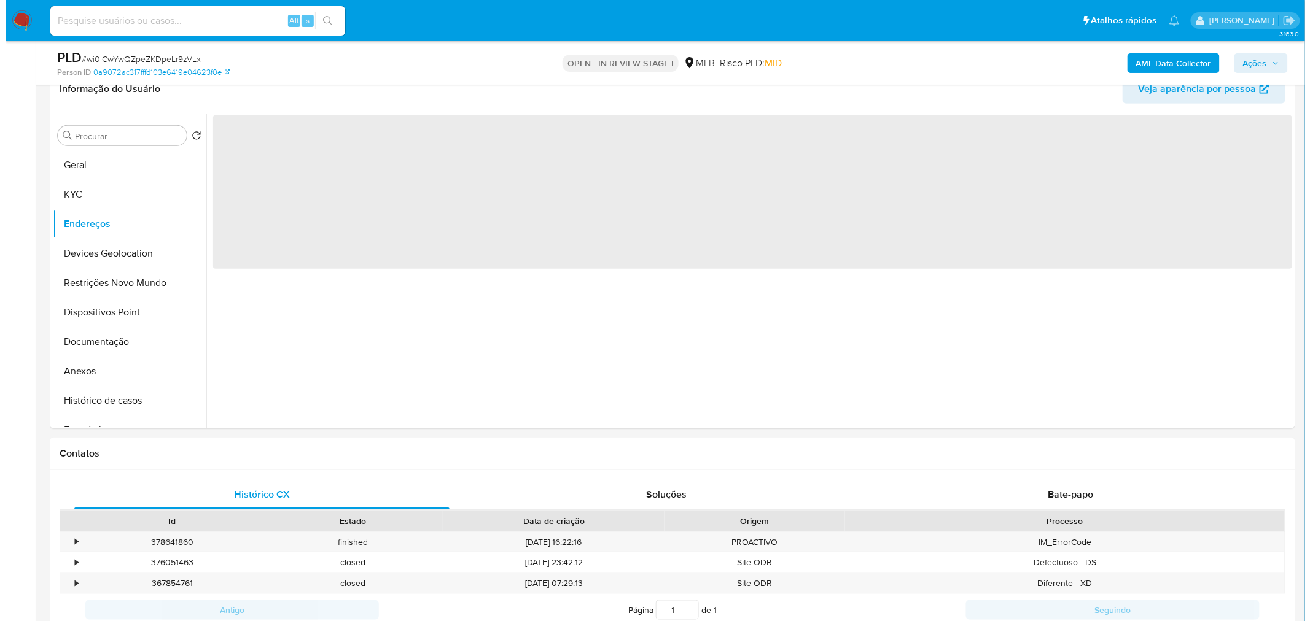
scroll to position [0, 0]
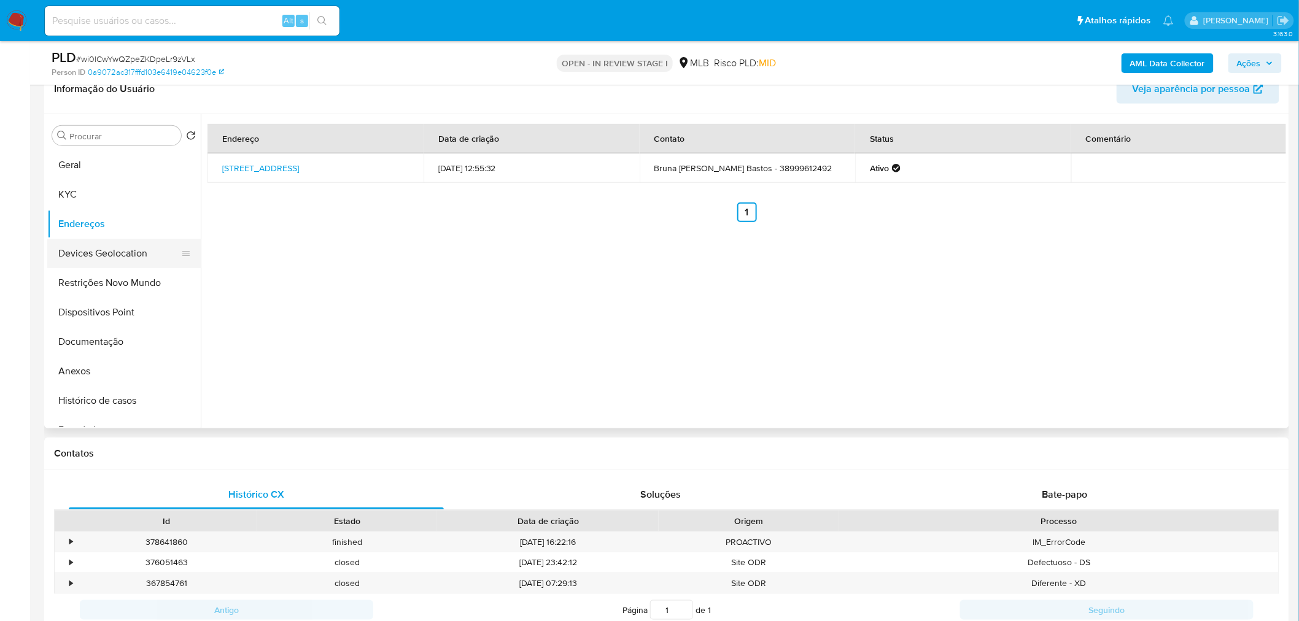
click at [126, 254] on button "Devices Geolocation" at bounding box center [119, 253] width 144 height 29
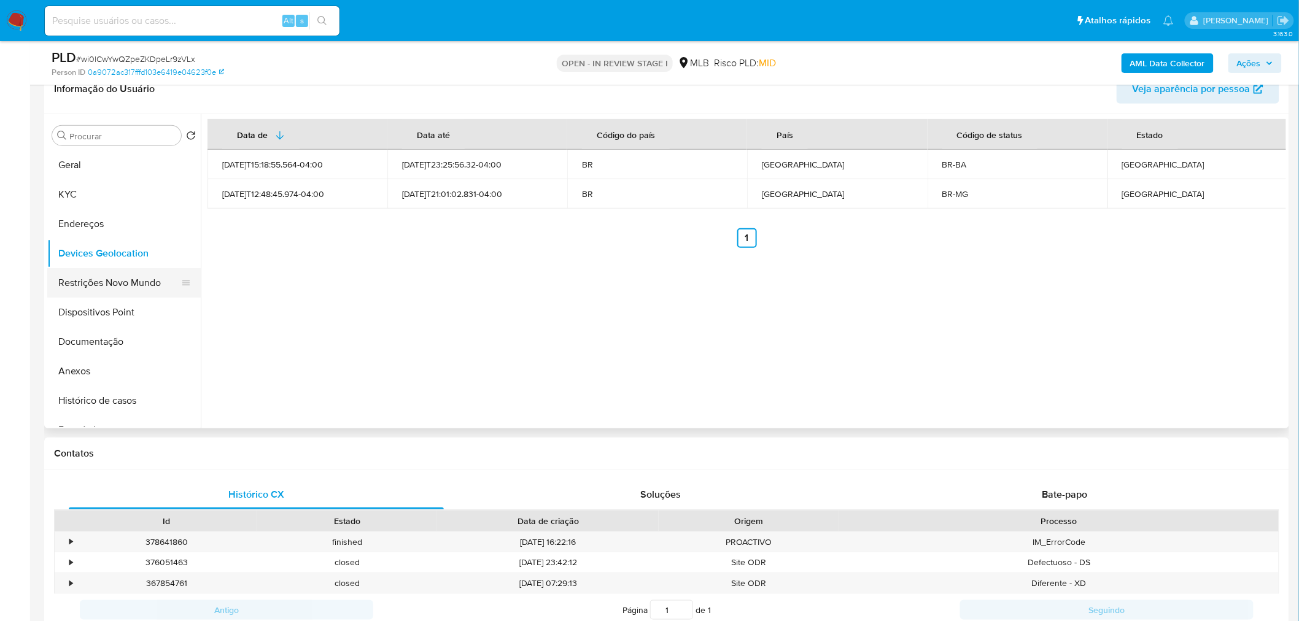
click at [115, 284] on button "Restrições Novo Mundo" at bounding box center [119, 282] width 144 height 29
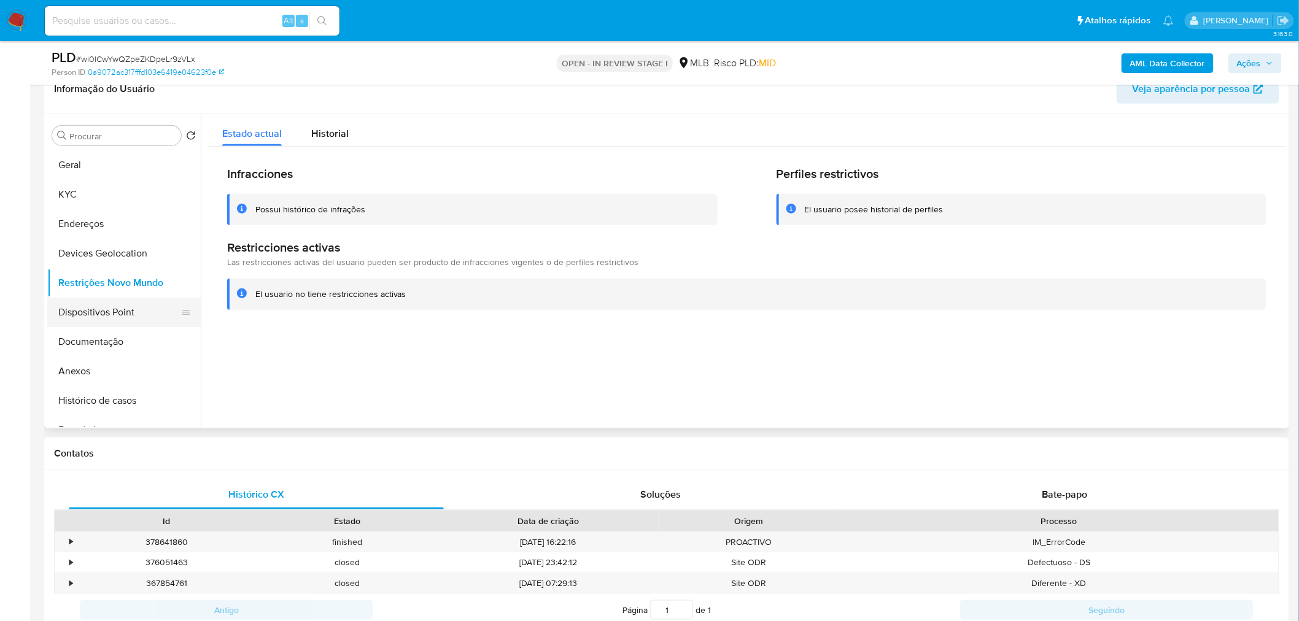
drag, startPoint x: 292, startPoint y: 346, endPoint x: 154, endPoint y: 320, distance: 140.4
click at [292, 346] on div at bounding box center [743, 271] width 1085 height 314
click at [108, 308] on button "Dispositivos Point" at bounding box center [119, 312] width 144 height 29
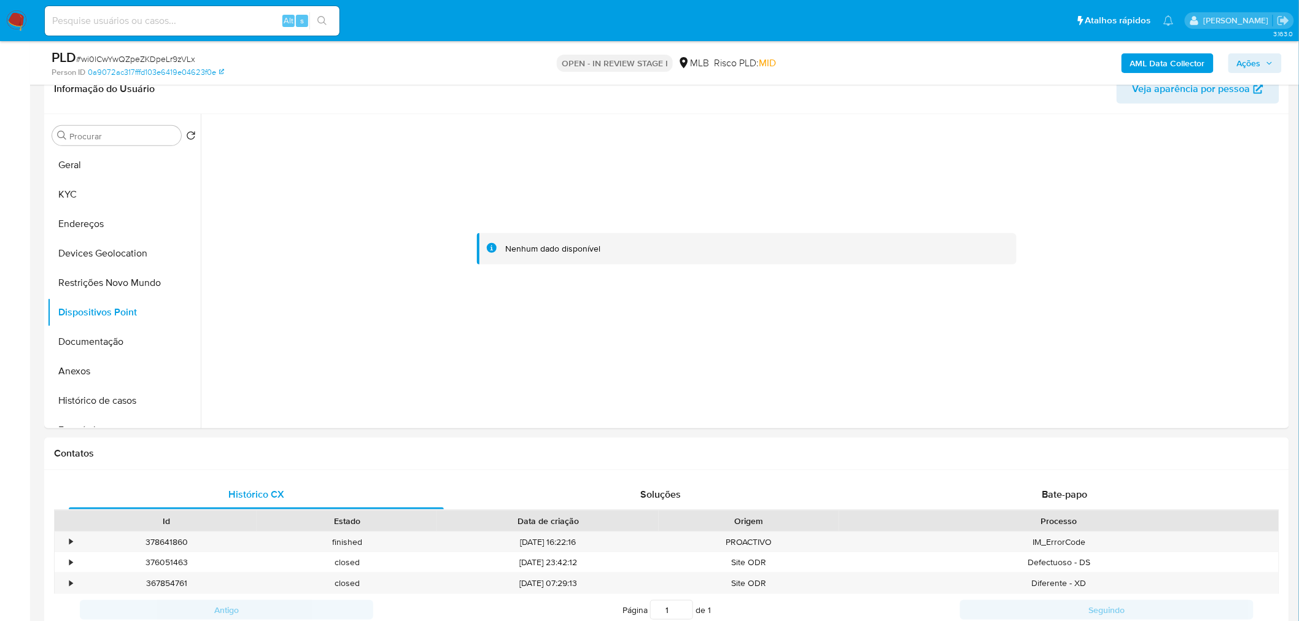
click at [862, 68] on b "AML Data Collector" at bounding box center [1167, 63] width 75 height 20
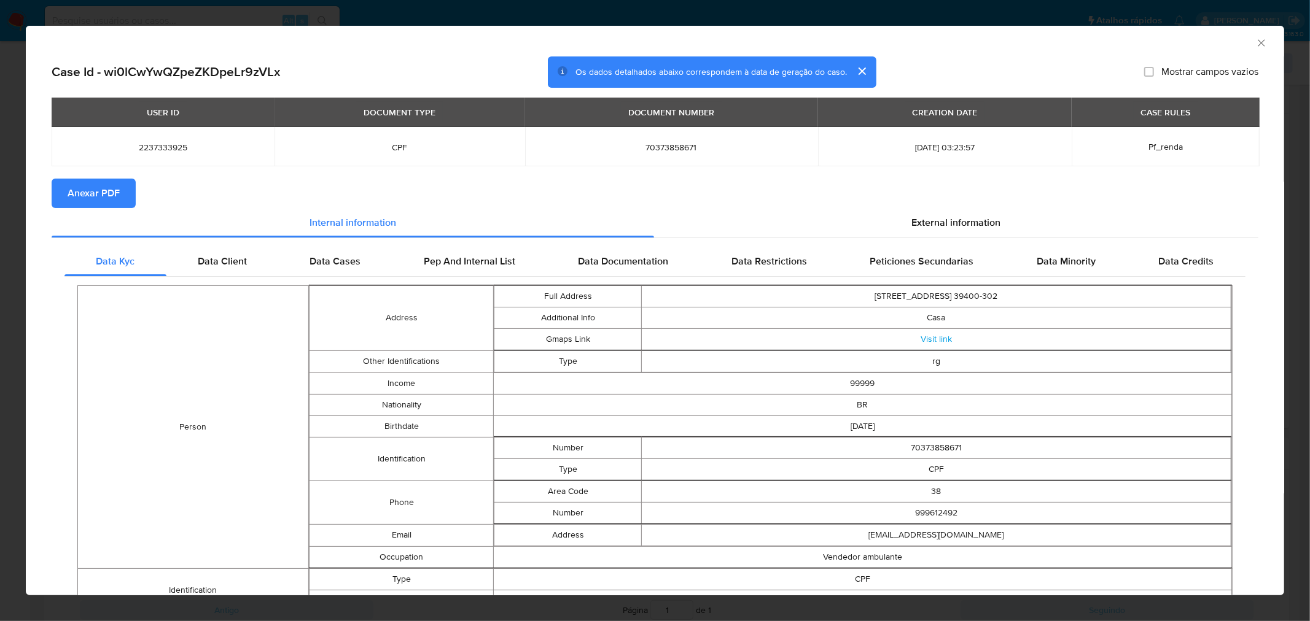
click at [102, 198] on span "Anexar PDF" at bounding box center [94, 193] width 52 height 27
click at [862, 46] on icon "Fechar a janela" at bounding box center [1261, 43] width 12 height 12
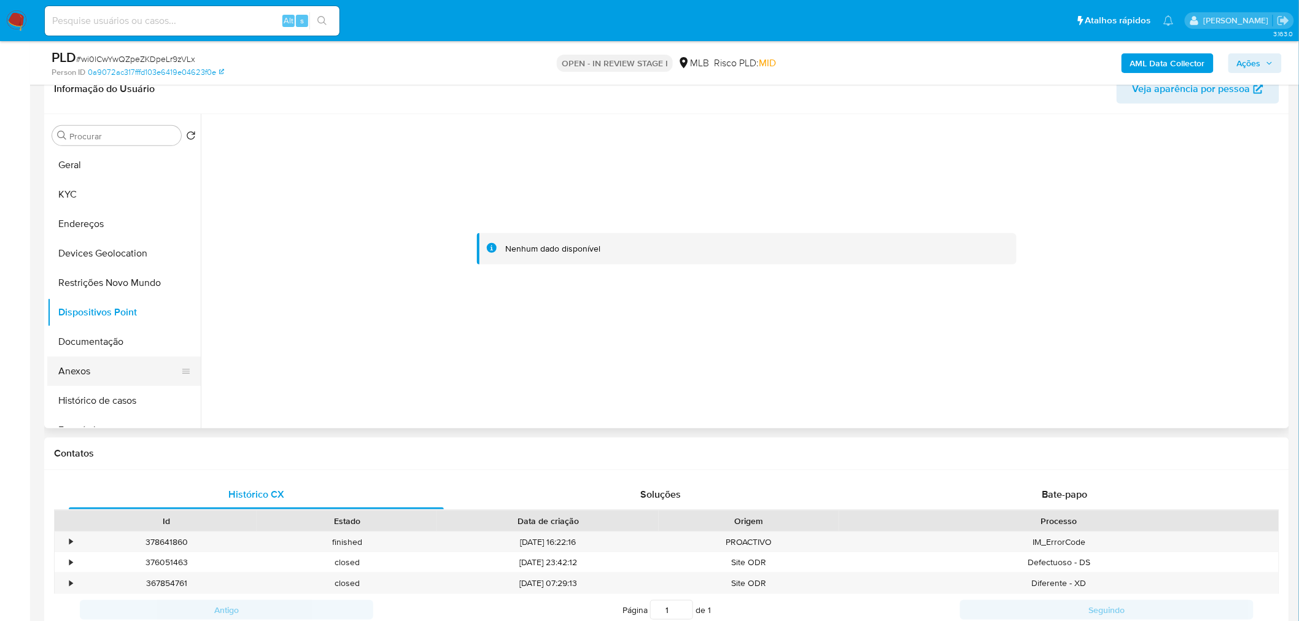
click at [123, 375] on button "Anexos" at bounding box center [119, 371] width 144 height 29
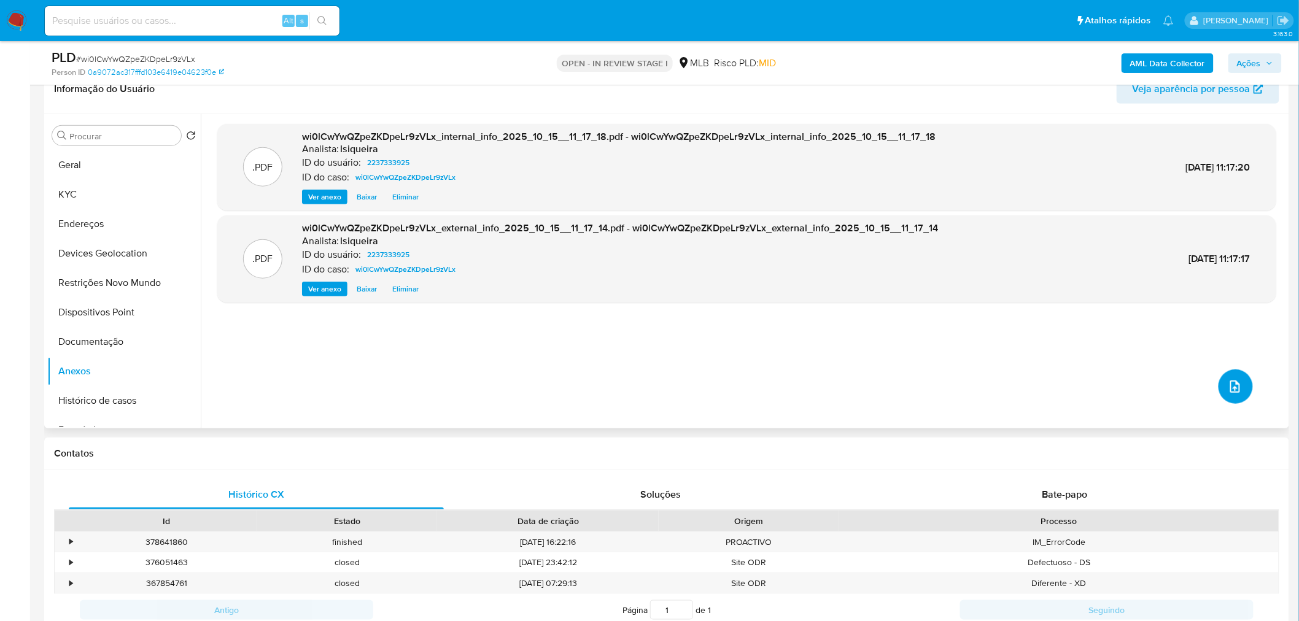
click at [862, 375] on span "upload-file" at bounding box center [1235, 386] width 15 height 15
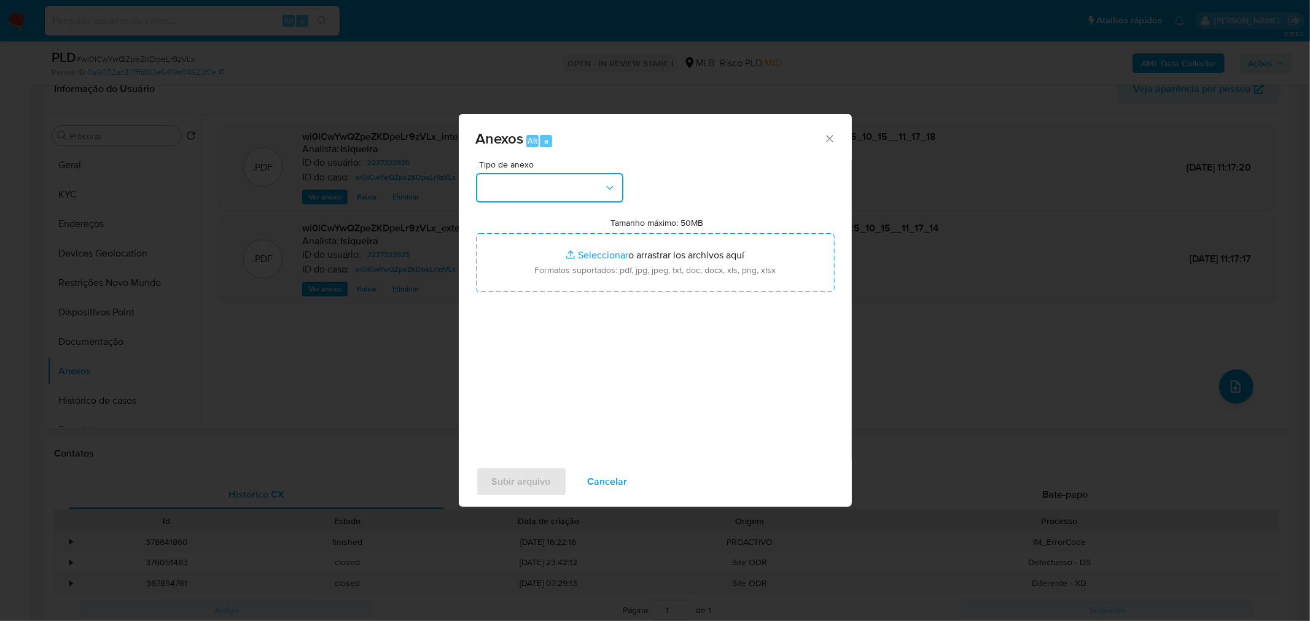
click at [546, 201] on button "button" at bounding box center [549, 187] width 147 height 29
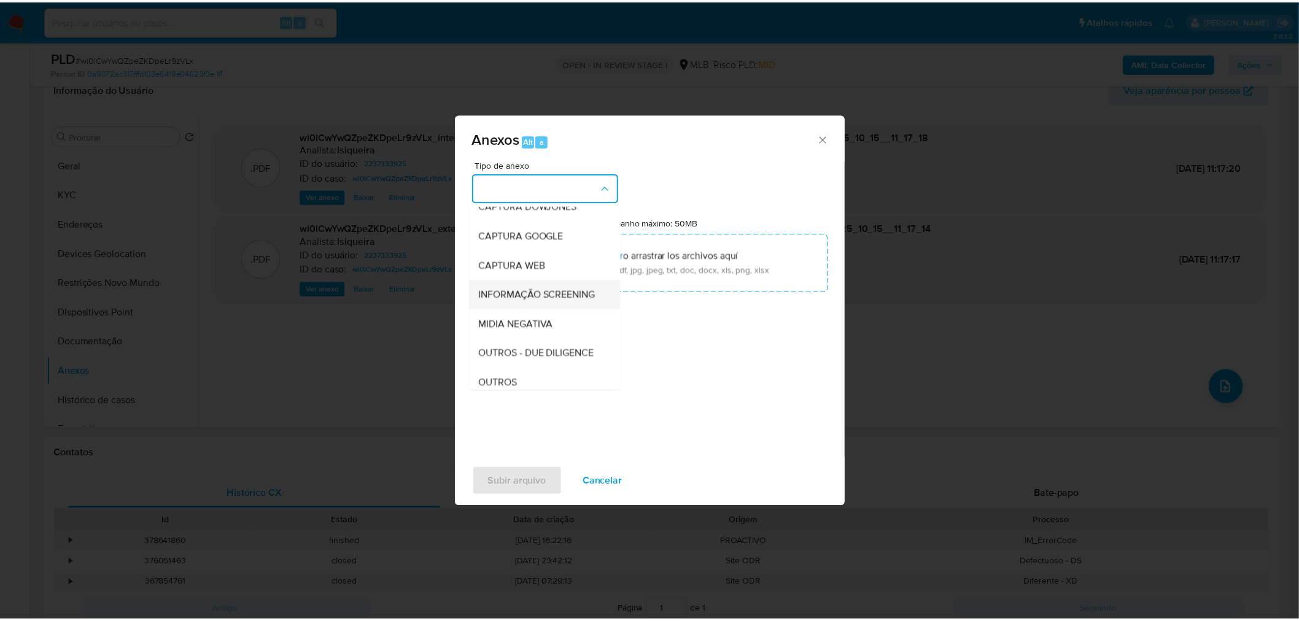
scroll to position [68, 0]
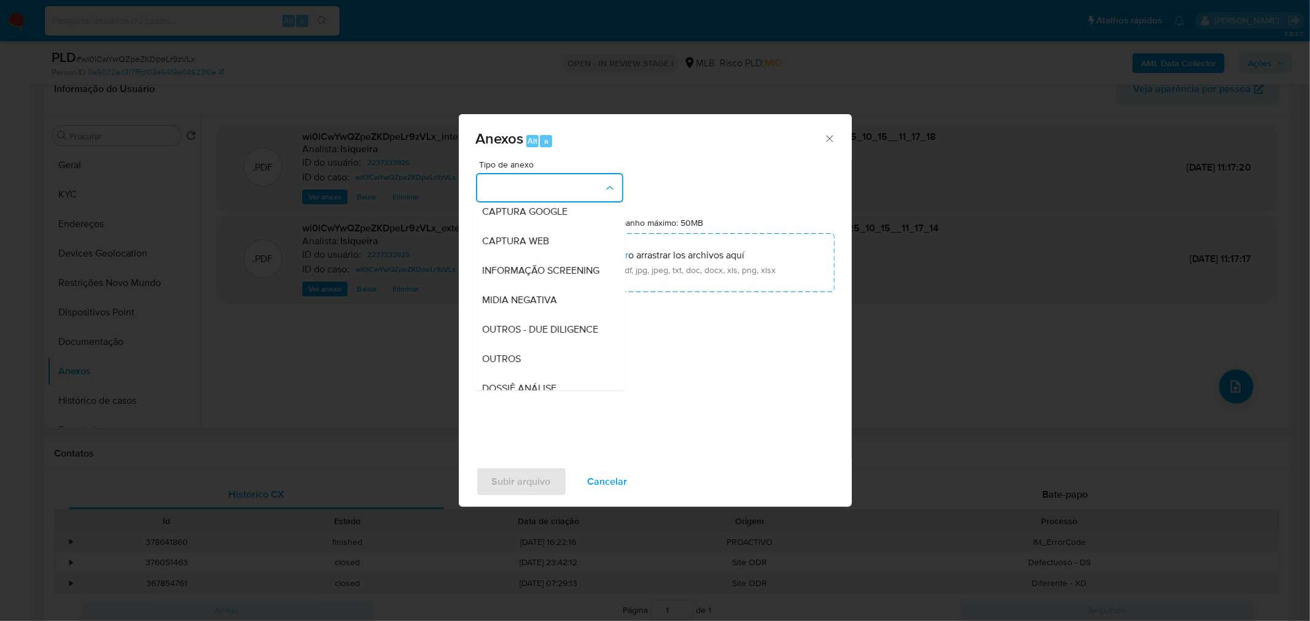
click at [492, 370] on div "OUTROS" at bounding box center [545, 358] width 125 height 29
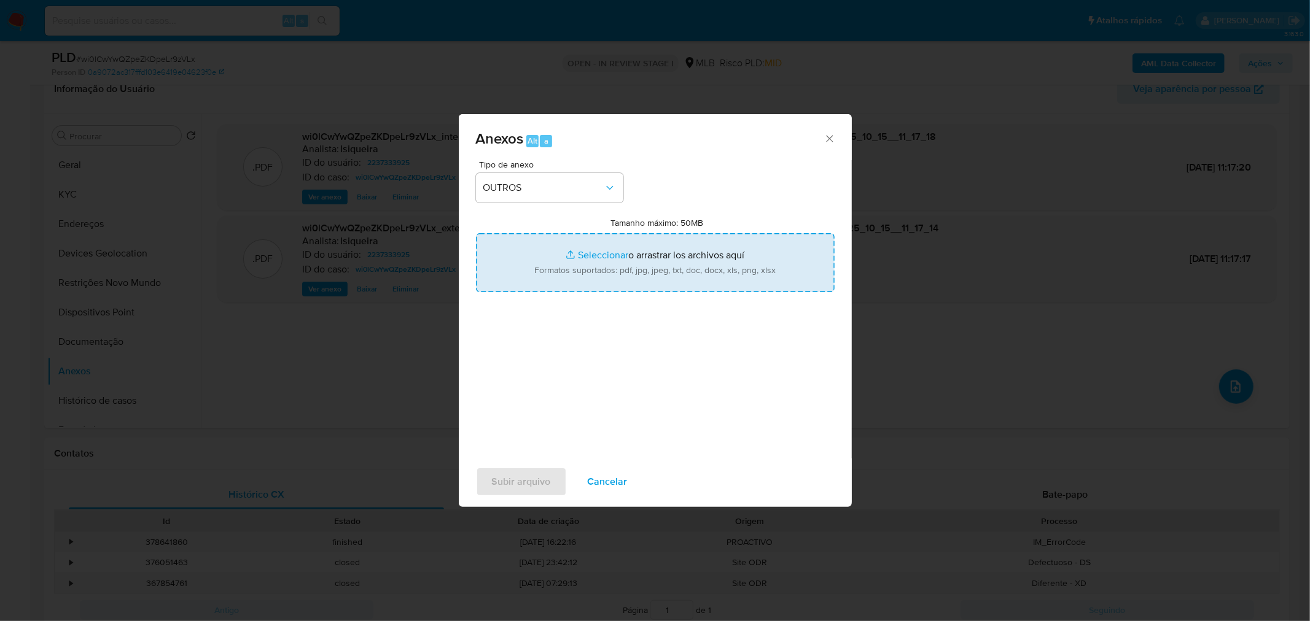
click at [572, 272] on input "Tamanho máximo: 50MB Seleccionar archivos" at bounding box center [655, 262] width 359 height 59
type input "C:\fakepath\Mulan 2237333925_2025_10_15_08_04_35 - Resumen TX.pdf"
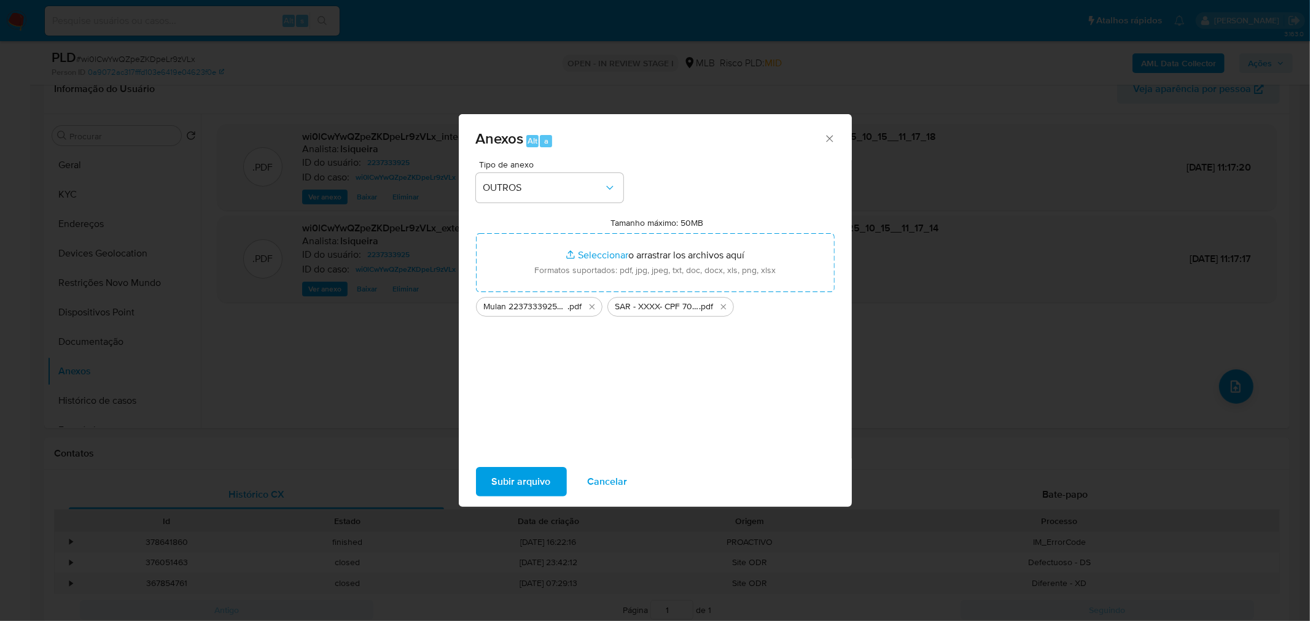
click at [525, 375] on span "Subir arquivo" at bounding box center [521, 481] width 59 height 27
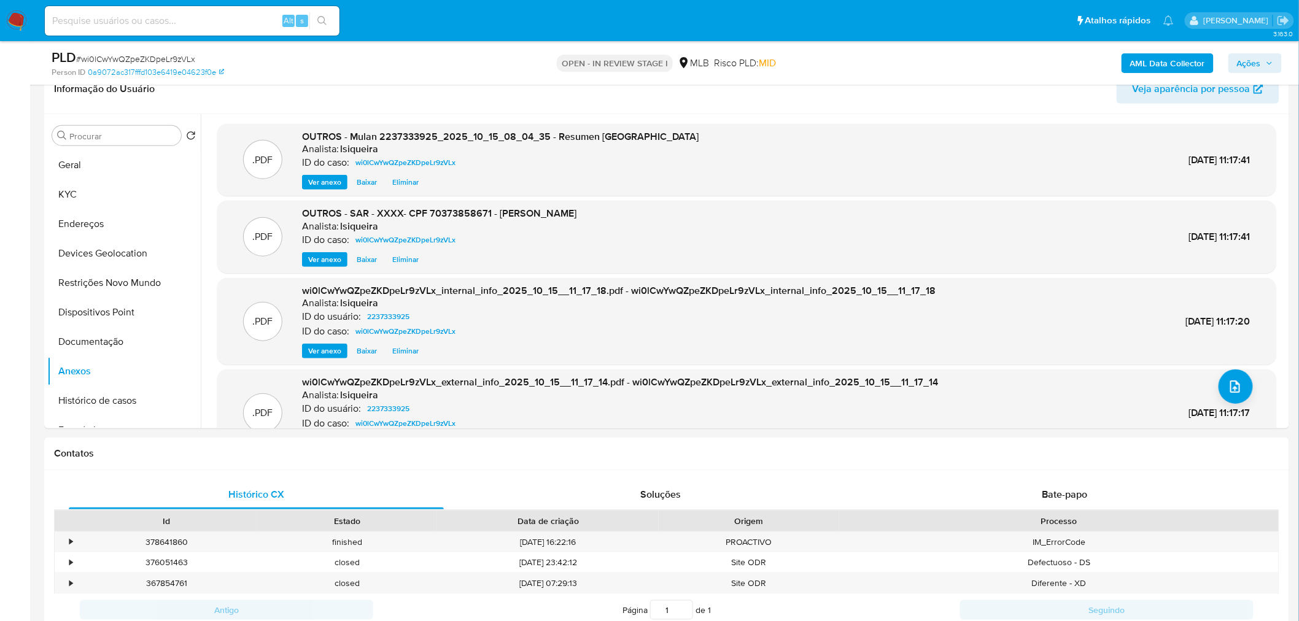
drag, startPoint x: 1259, startPoint y: 64, endPoint x: 1235, endPoint y: 74, distance: 25.9
click at [862, 64] on span "Ações" at bounding box center [1249, 63] width 24 height 20
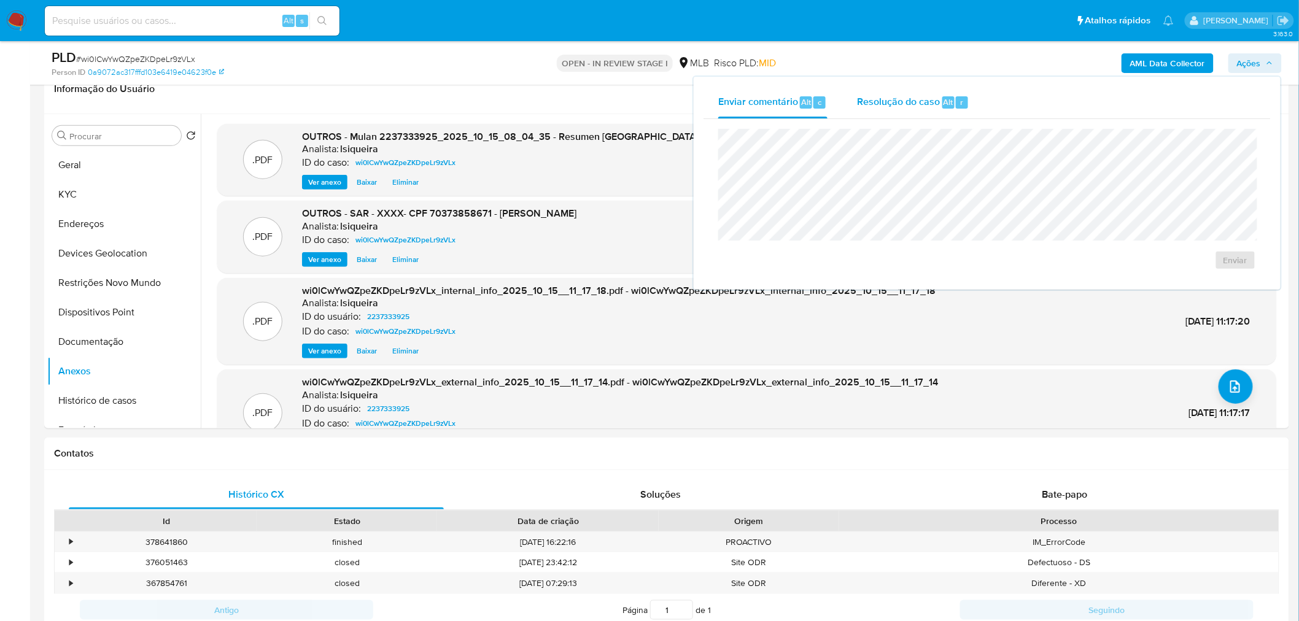
click at [862, 102] on span "Resolução do caso" at bounding box center [898, 102] width 83 height 14
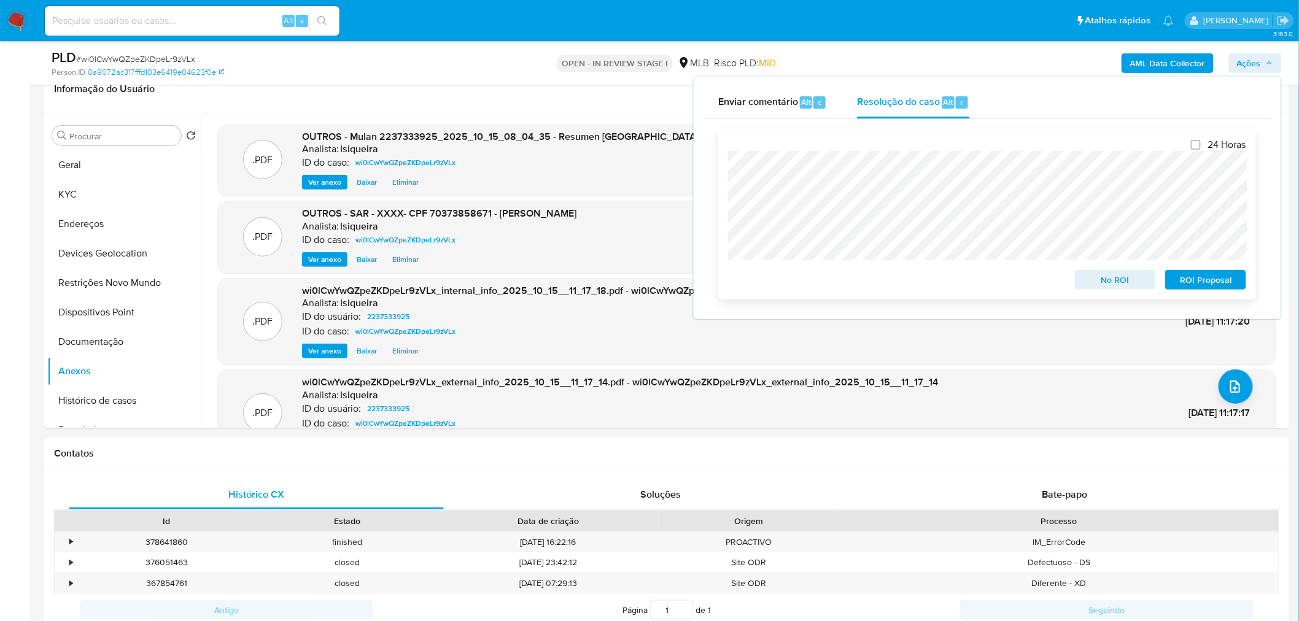
click at [862, 279] on span "ROI Proposal" at bounding box center [1206, 279] width 64 height 17
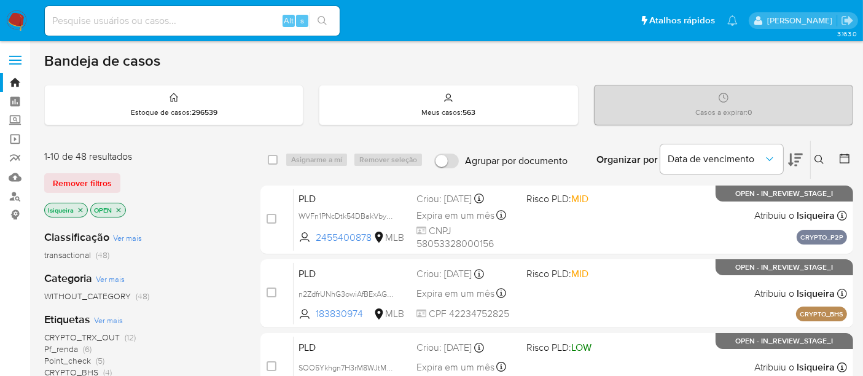
click at [177, 7] on div "Alt s" at bounding box center [192, 20] width 295 height 29
click at [179, 21] on input at bounding box center [192, 21] width 295 height 16
paste input "2093311354"
type input "2093311354"
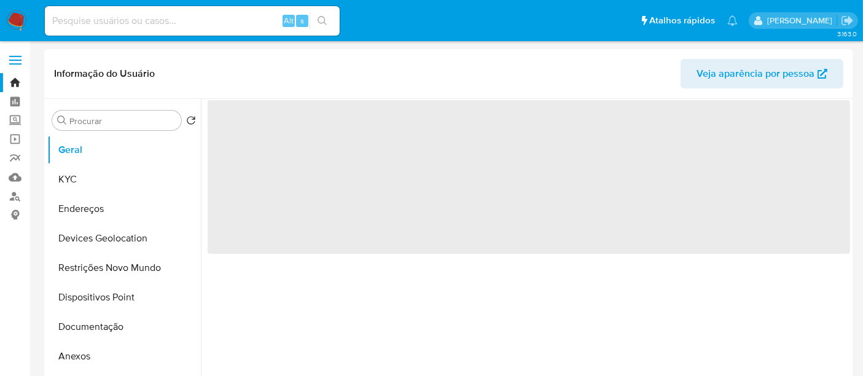
select select "10"
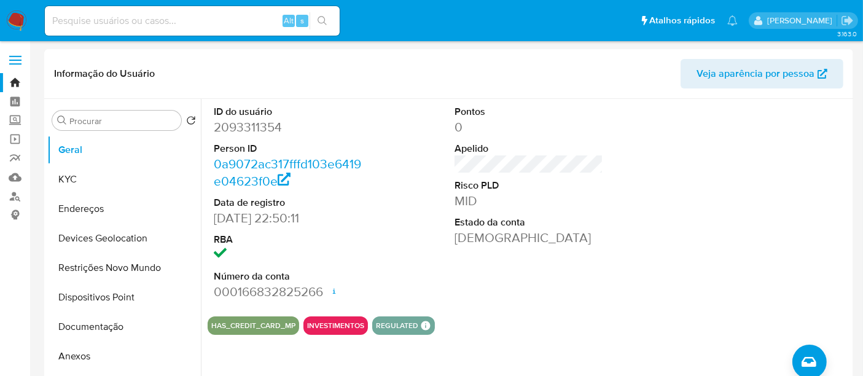
click at [15, 17] on img at bounding box center [16, 20] width 21 height 21
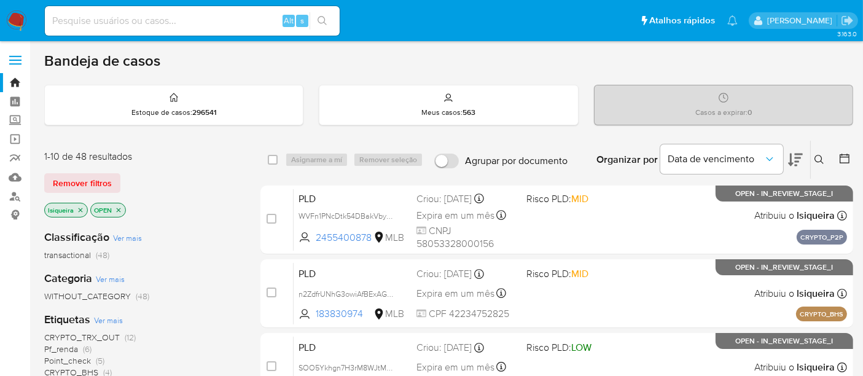
click at [148, 24] on input at bounding box center [192, 21] width 295 height 16
paste input "195411916"
type input "195411916"
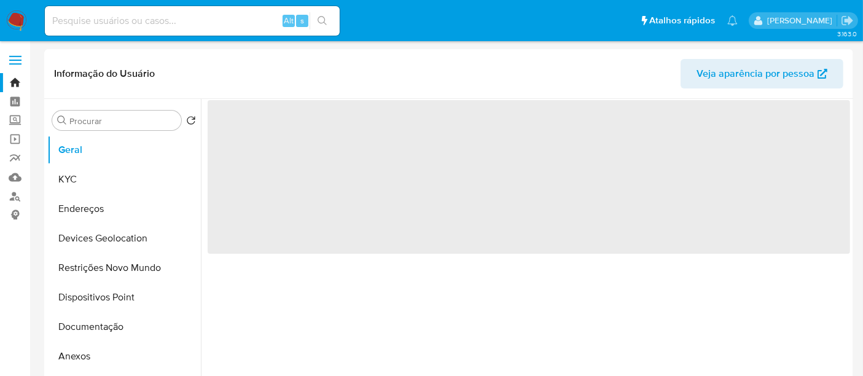
select select "10"
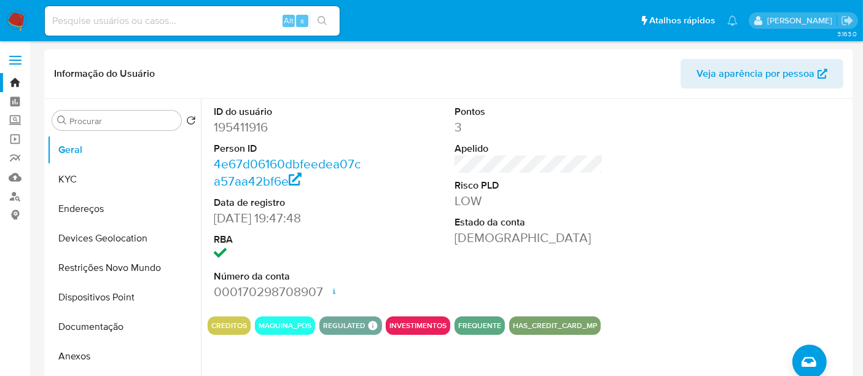
click at [12, 18] on img at bounding box center [16, 20] width 21 height 21
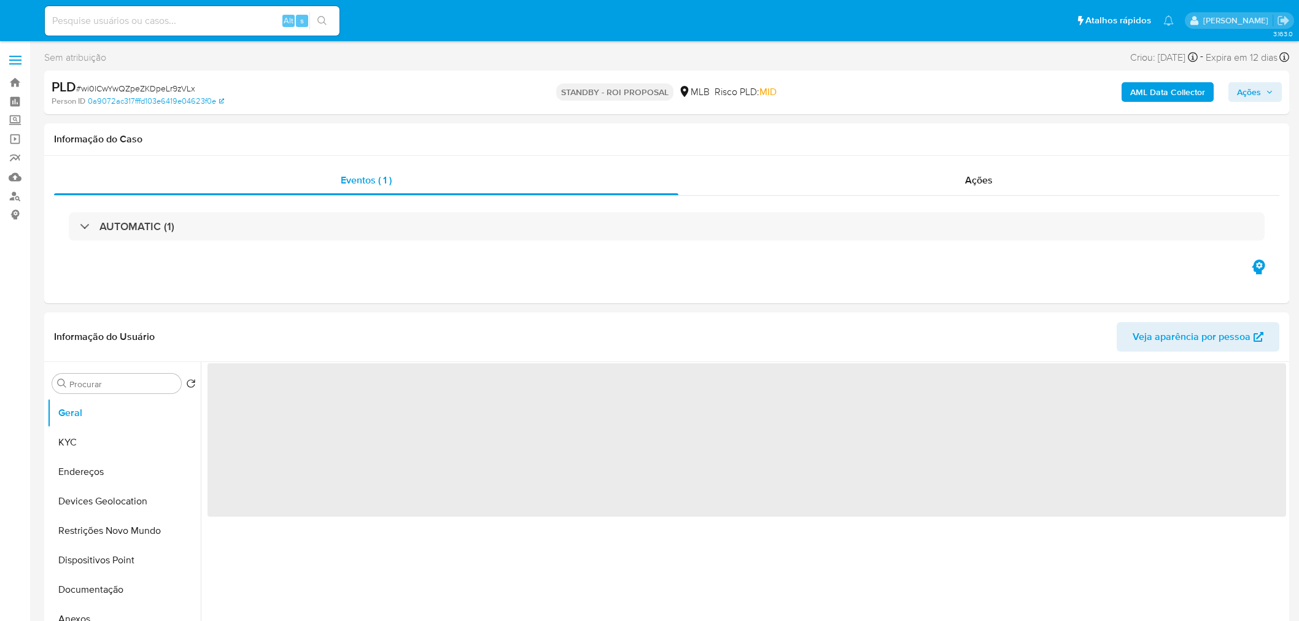
select select "10"
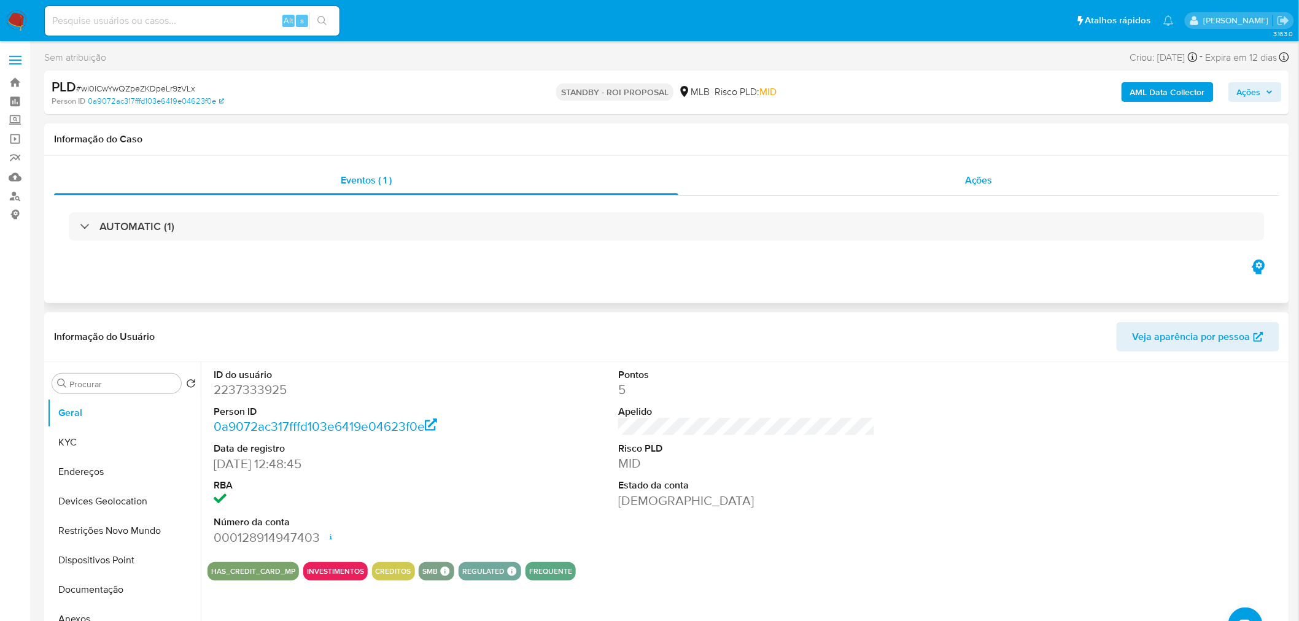
click at [1044, 172] on div "Ações" at bounding box center [978, 180] width 601 height 29
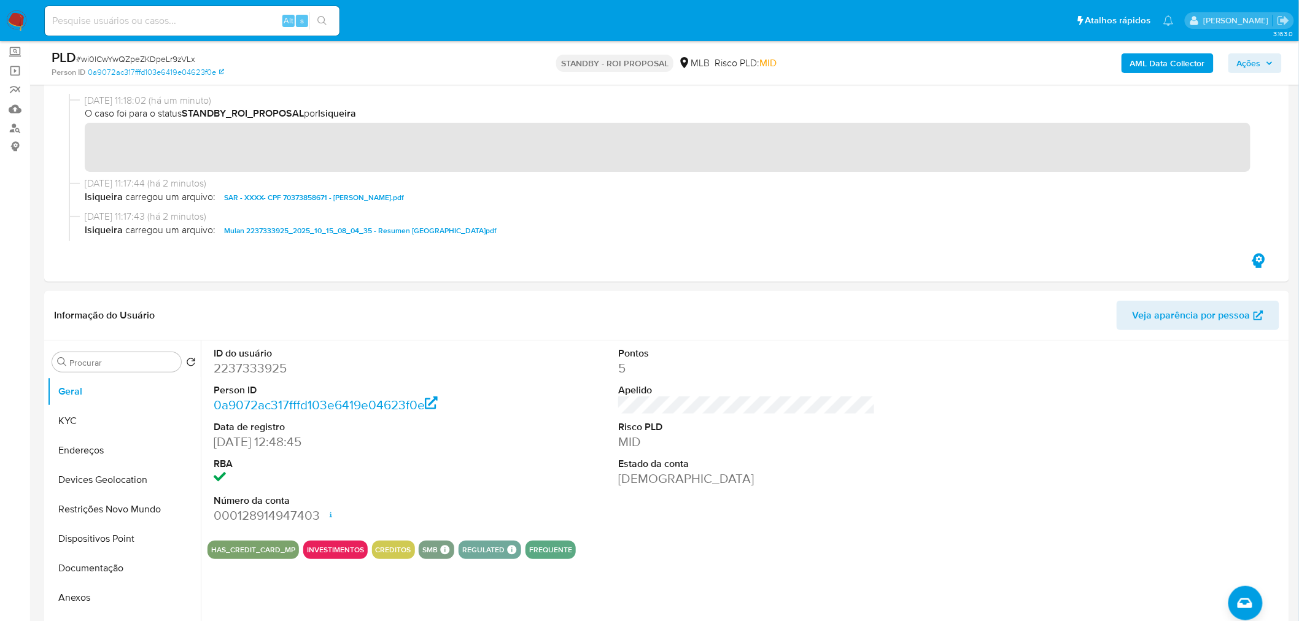
scroll to position [136, 0]
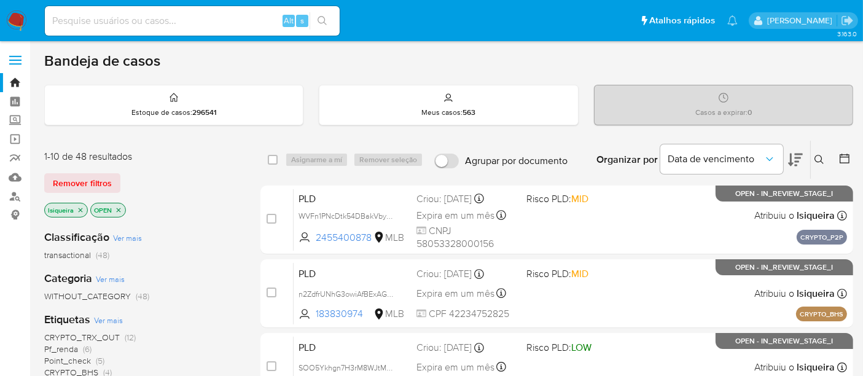
drag, startPoint x: 119, startPoint y: 211, endPoint x: 111, endPoint y: 209, distance: 8.2
click at [119, 211] on icon "close-filter" at bounding box center [118, 209] width 7 height 7
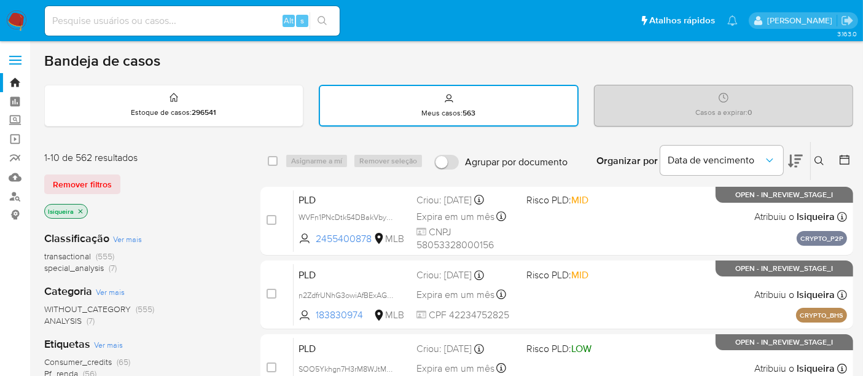
click at [82, 208] on icon "close-filter" at bounding box center [80, 211] width 7 height 7
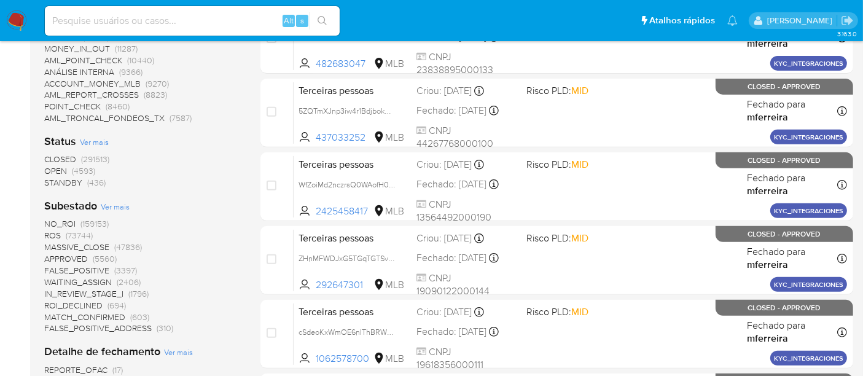
scroll to position [477, 0]
click at [66, 155] on span "CLOSED" at bounding box center [60, 158] width 32 height 12
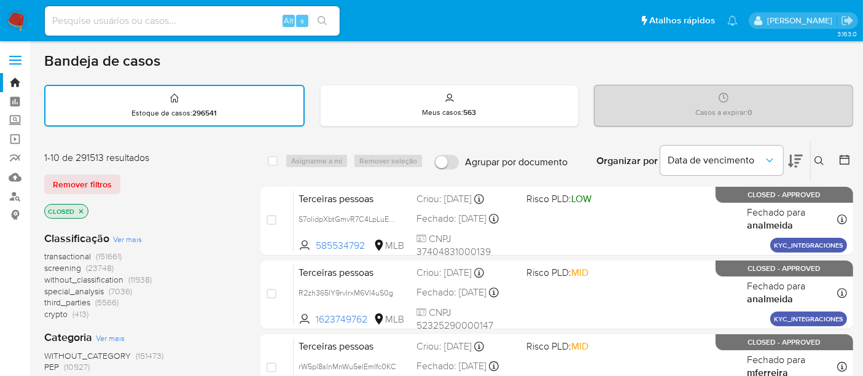
click at [840, 160] on icon at bounding box center [844, 159] width 12 height 12
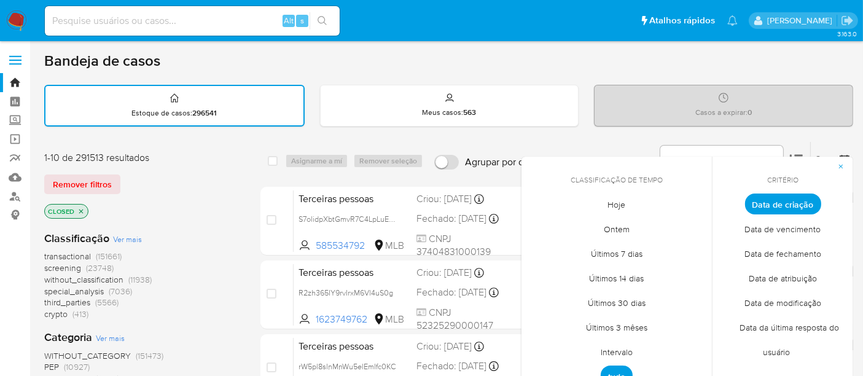
click at [614, 200] on span "Hoje" at bounding box center [617, 204] width 44 height 25
click at [810, 254] on span "Data de fechamento" at bounding box center [782, 253] width 103 height 25
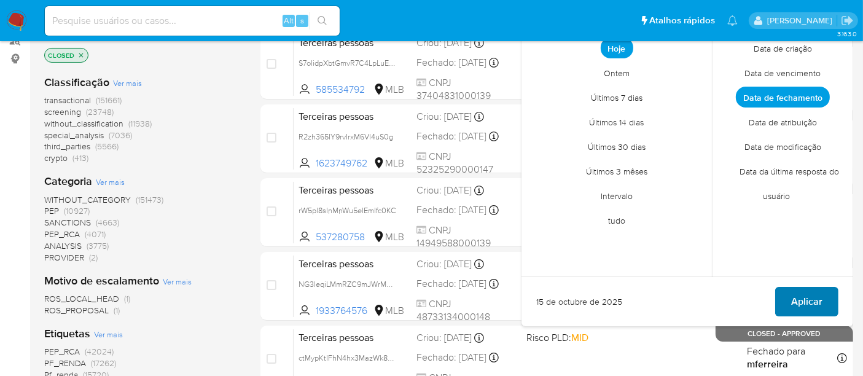
scroll to position [204, 0]
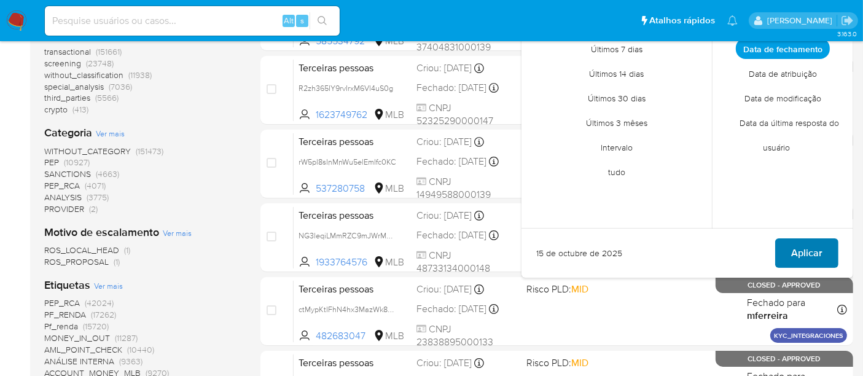
click at [811, 255] on span "Aplicar" at bounding box center [806, 252] width 31 height 27
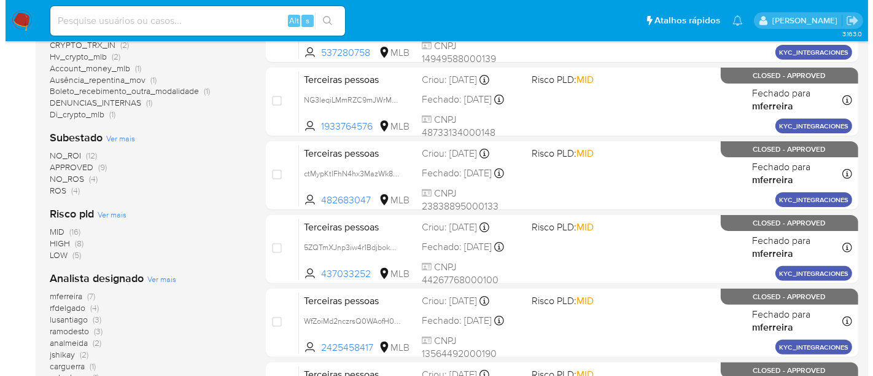
scroll to position [341, 0]
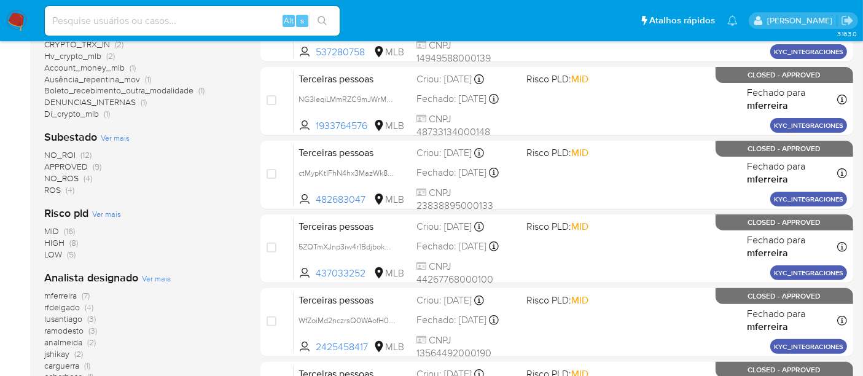
click at [160, 277] on span "Ver mais" at bounding box center [156, 278] width 29 height 11
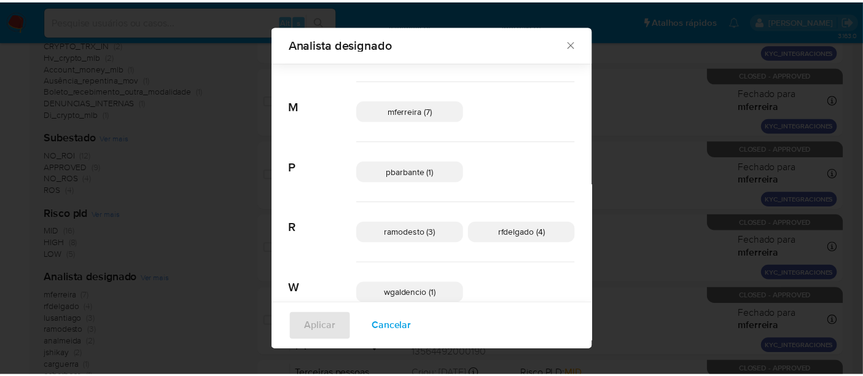
scroll to position [264, 0]
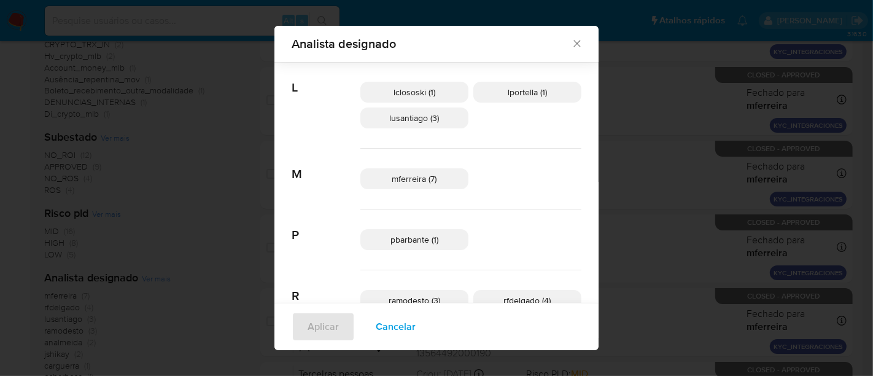
click at [573, 45] on icon "Fechar" at bounding box center [576, 44] width 7 height 7
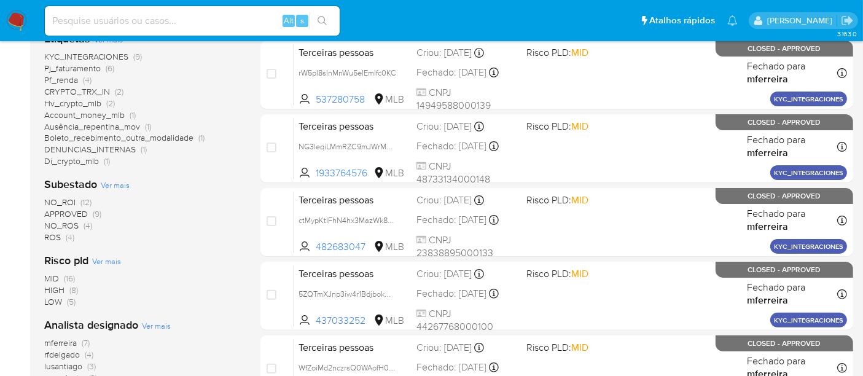
scroll to position [273, 0]
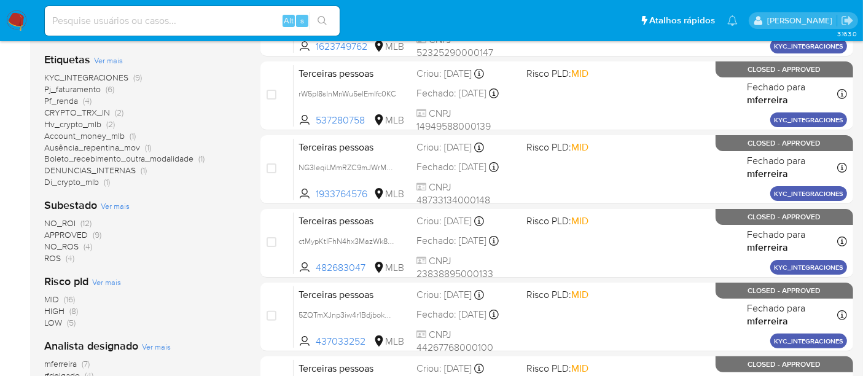
drag, startPoint x: 10, startPoint y: 18, endPoint x: 38, endPoint y: 14, distance: 28.0
click at [10, 18] on img at bounding box center [16, 20] width 21 height 21
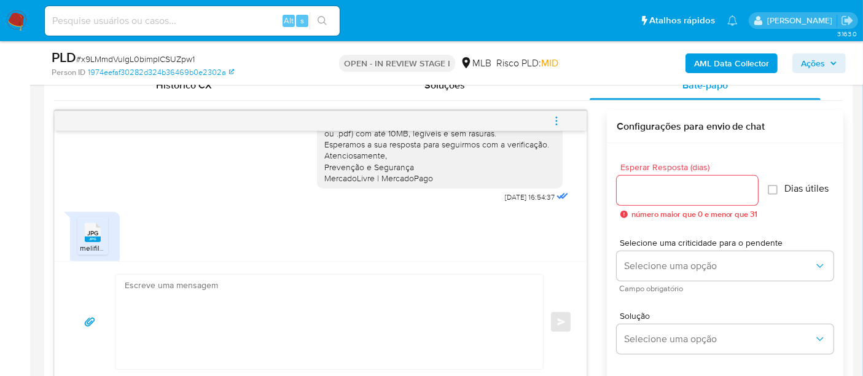
scroll to position [187, 0]
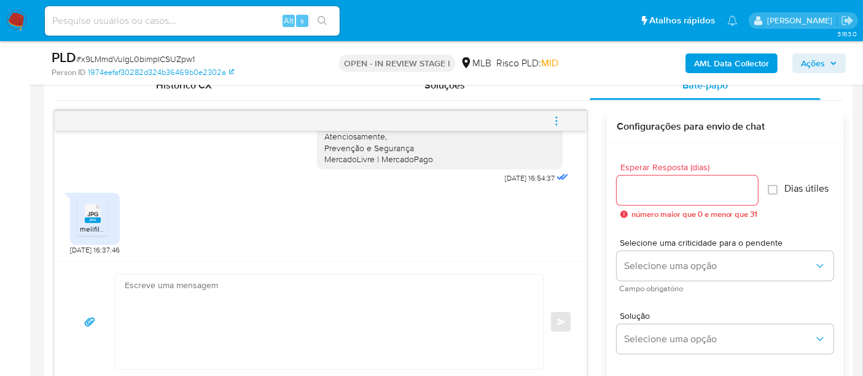
click at [95, 223] on icon "JPG" at bounding box center [93, 213] width 16 height 21
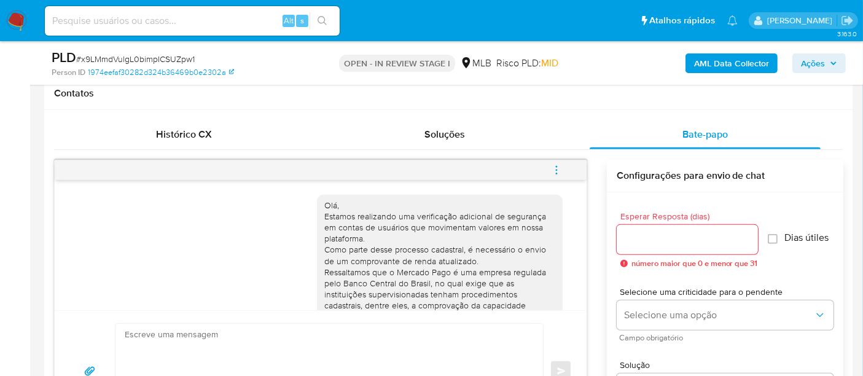
scroll to position [545, 0]
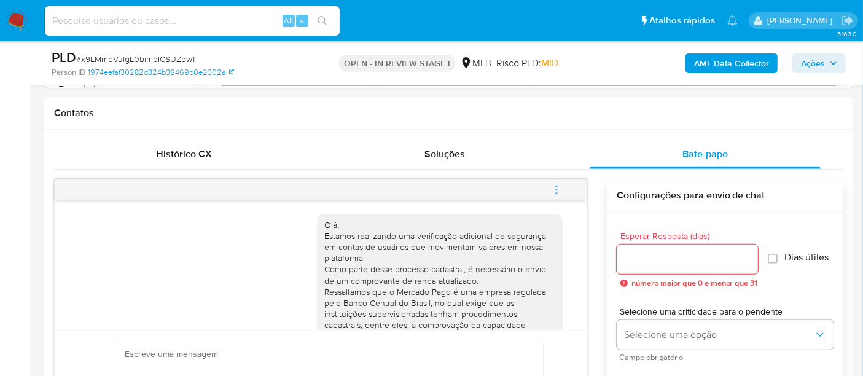
click at [112, 61] on span "# x9LMmdVulgL0bimpICSUZpw1" at bounding box center [135, 59] width 118 height 12
copy span "x9LMmdVulgL0bimpICSUZpw1"
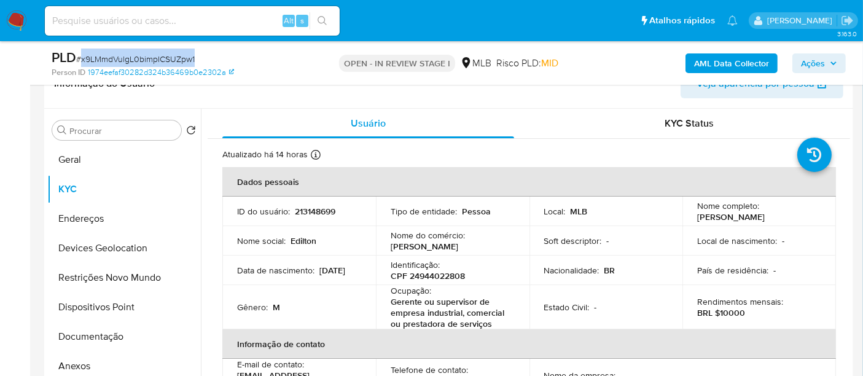
scroll to position [204, 0]
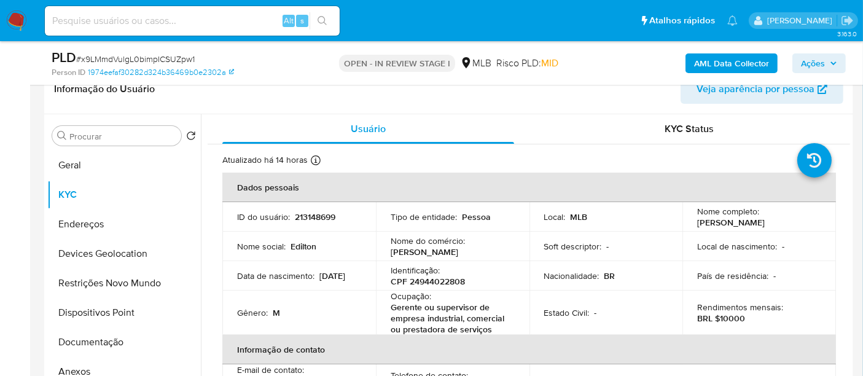
click at [317, 220] on p "213148699" at bounding box center [315, 216] width 41 height 11
copy p "213148699"
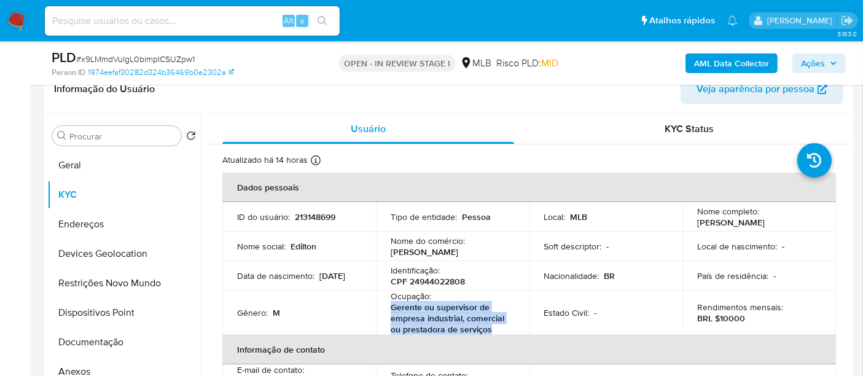
drag, startPoint x: 489, startPoint y: 334, endPoint x: 384, endPoint y: 316, distance: 107.1
click at [384, 316] on td "Ocupação : Gerente ou supervisor de empresa industrial, comercial ou prestadora…" at bounding box center [452, 312] width 153 height 44
copy p "Gerente ou supervisor de empresa industrial, comercial ou prestadora de serviços"
click at [96, 173] on button "Geral" at bounding box center [119, 164] width 144 height 29
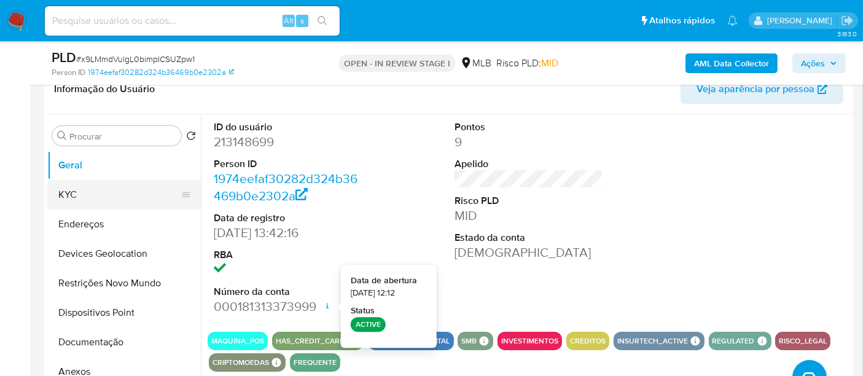
click at [112, 202] on button "KYC" at bounding box center [119, 194] width 144 height 29
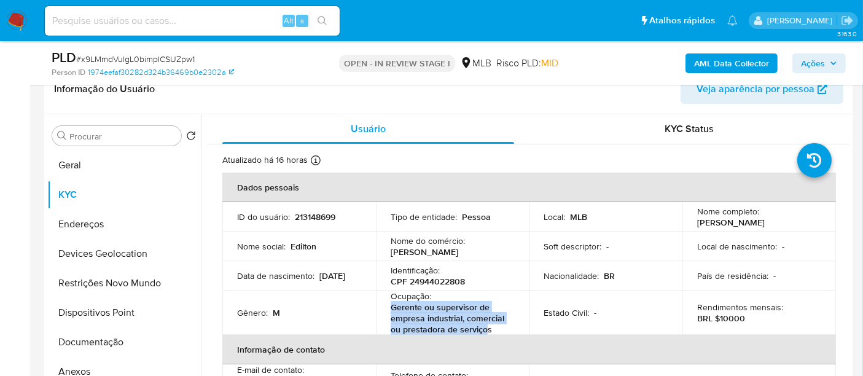
drag, startPoint x: 486, startPoint y: 331, endPoint x: 392, endPoint y: 314, distance: 95.5
click at [392, 314] on p "Gerente ou supervisor de empresa industrial, comercial ou prestadora de serviços" at bounding box center [449, 317] width 119 height 33
copy p "Gerente ou supervisor de empresa industrial, comercial ou prestadora de serviço"
click at [107, 336] on button "Documentação" at bounding box center [119, 341] width 144 height 29
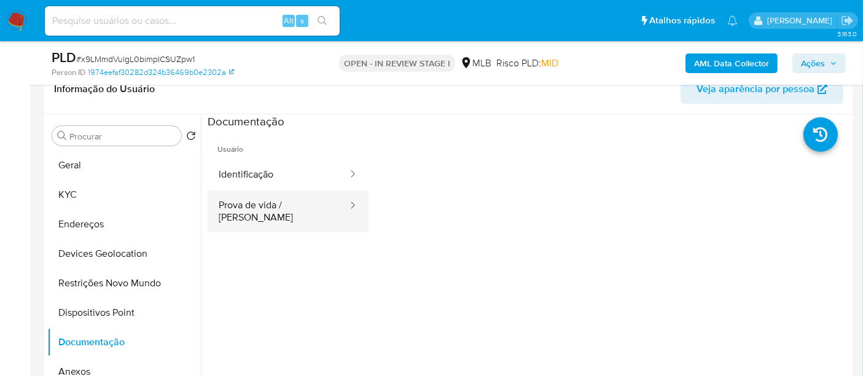
click at [223, 204] on button "Prova de vida / Selfie" at bounding box center [278, 211] width 141 height 42
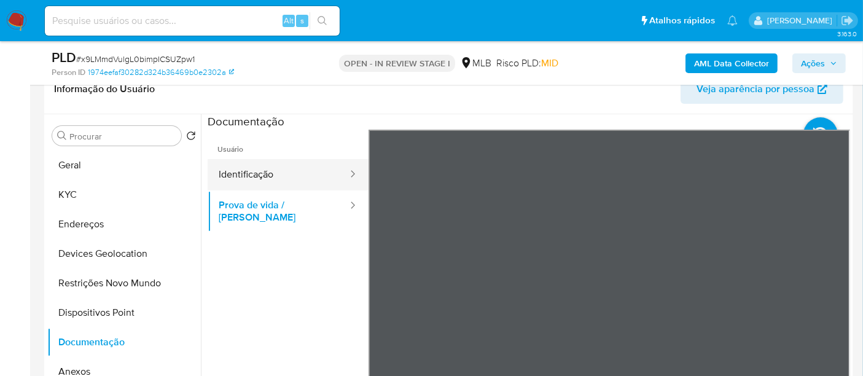
click at [314, 174] on button "Identificação" at bounding box center [278, 174] width 141 height 31
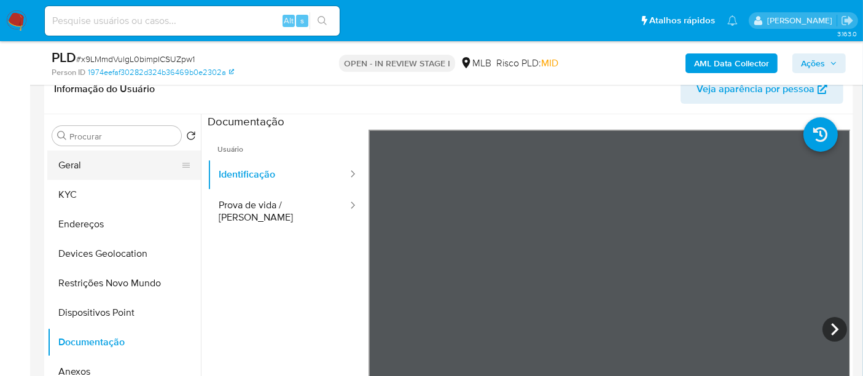
click at [79, 165] on button "Geral" at bounding box center [119, 164] width 144 height 29
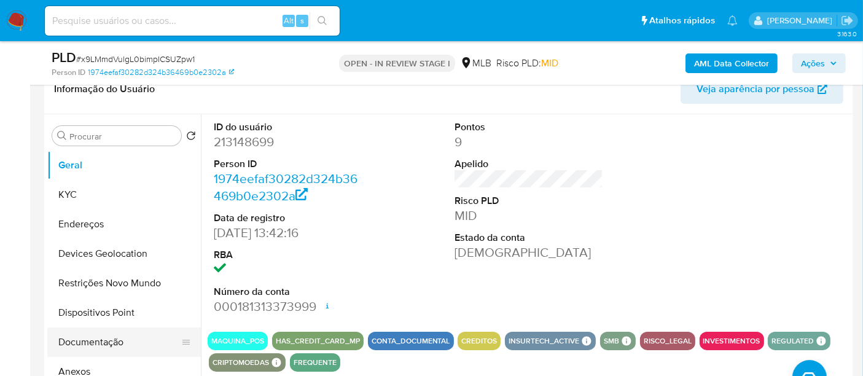
click at [88, 345] on button "Documentação" at bounding box center [119, 341] width 144 height 29
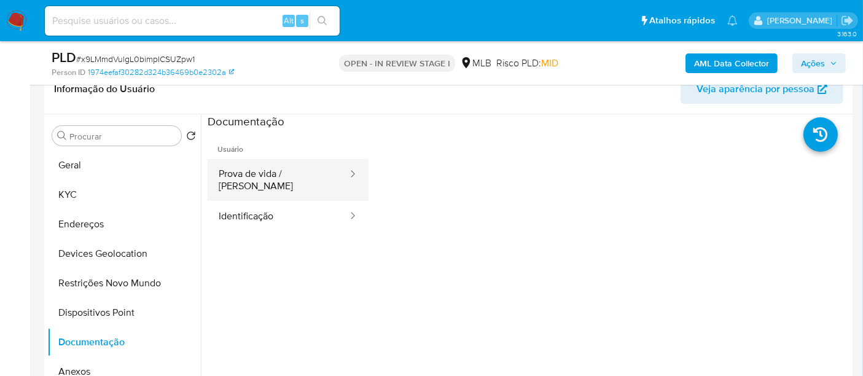
click at [252, 184] on button "Prova de vida / Selfie" at bounding box center [278, 180] width 141 height 42
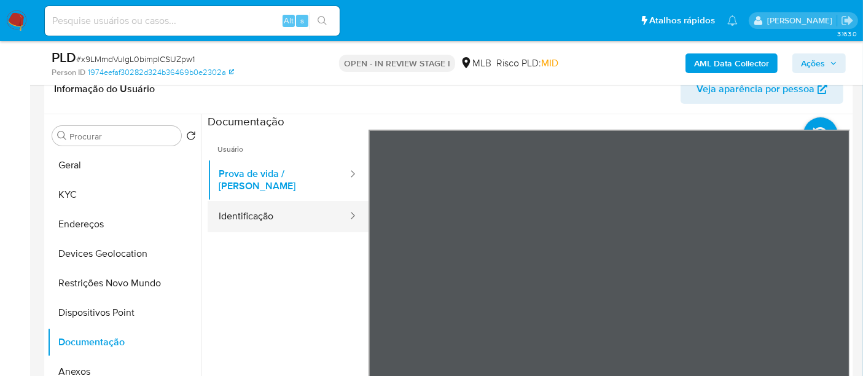
click at [250, 209] on button "Identificação" at bounding box center [278, 216] width 141 height 31
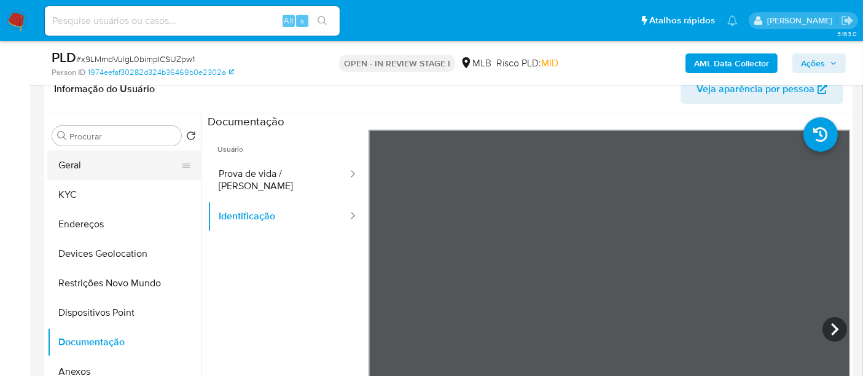
click at [131, 162] on button "Geral" at bounding box center [119, 164] width 144 height 29
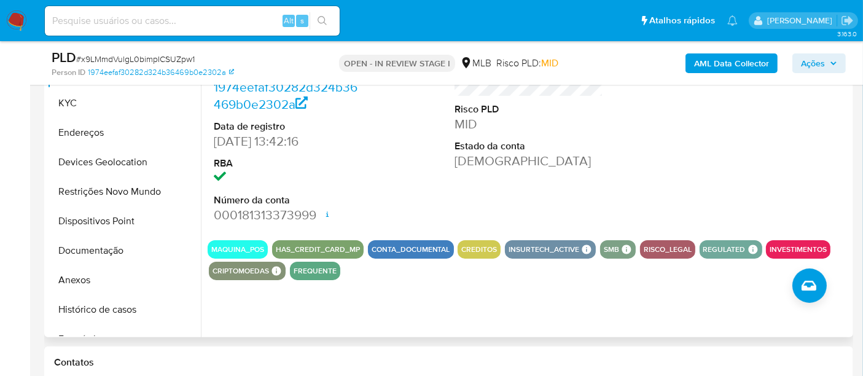
scroll to position [341, 0]
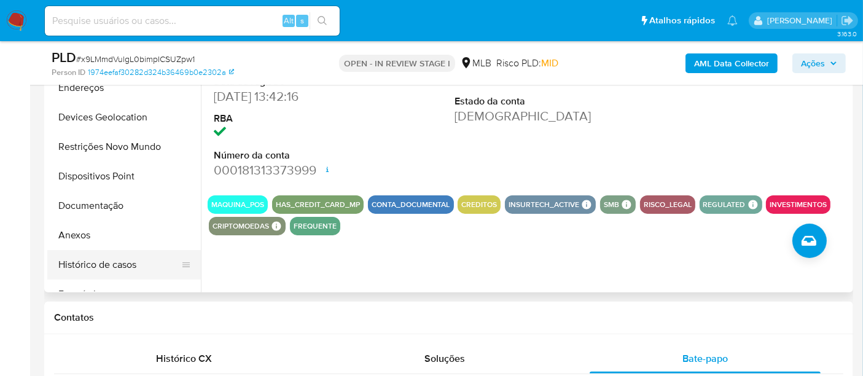
click at [112, 255] on button "Histórico de casos" at bounding box center [119, 264] width 144 height 29
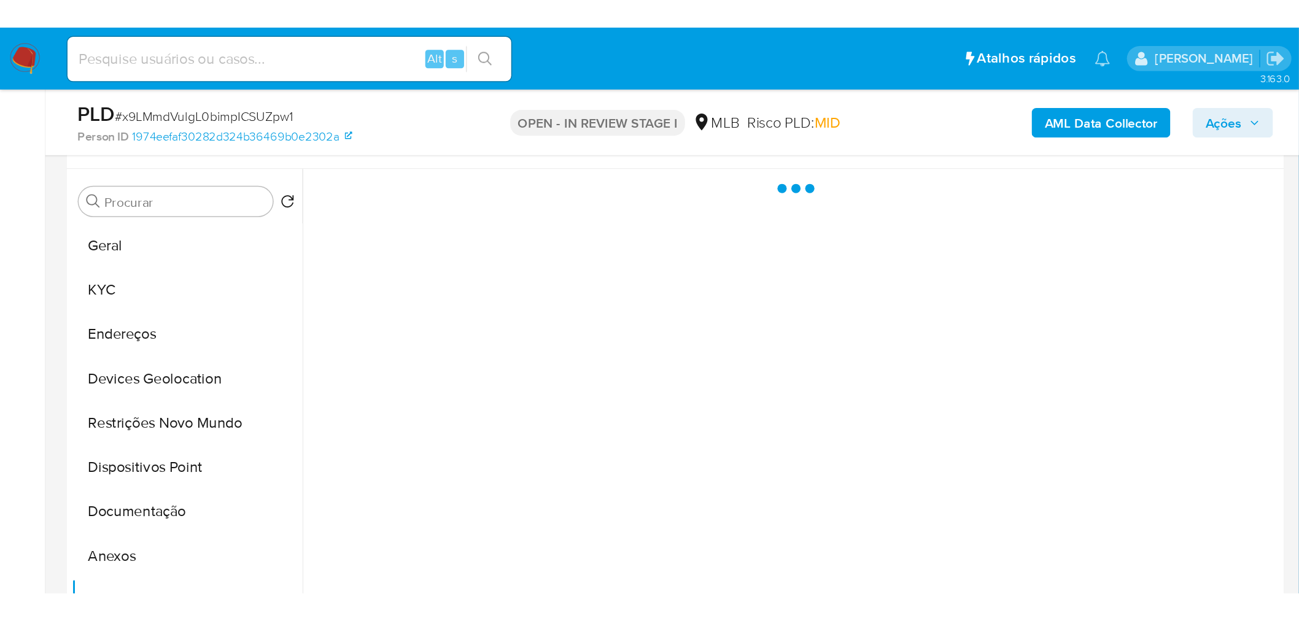
scroll to position [204, 0]
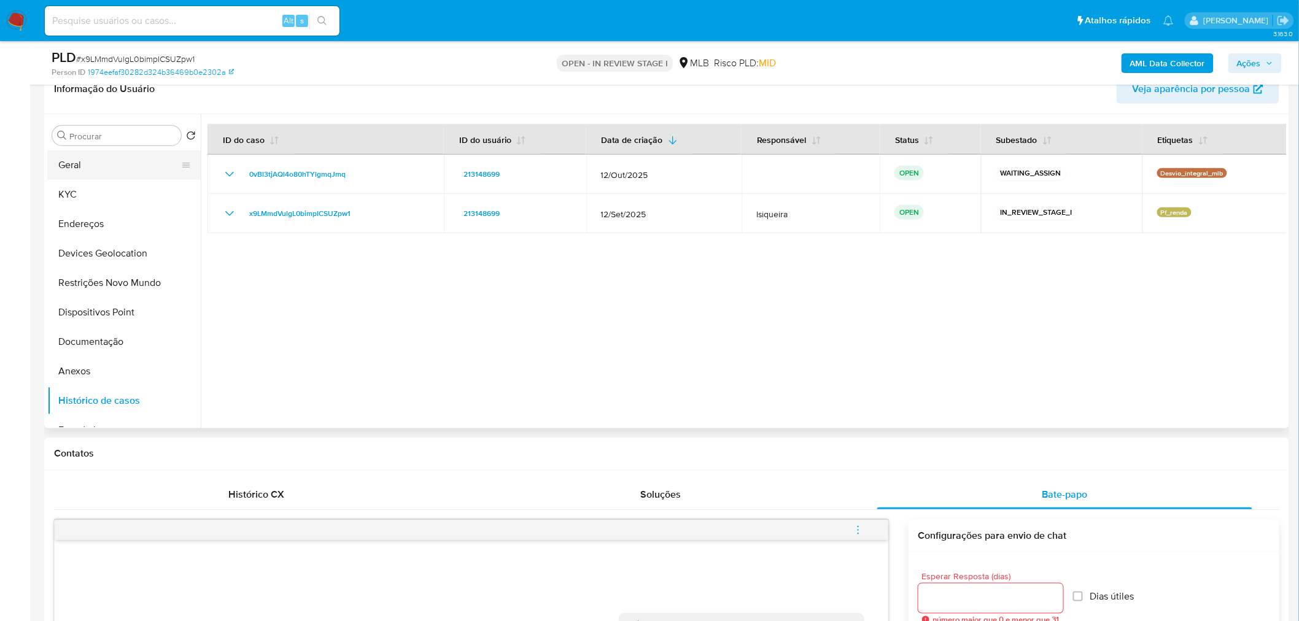
click at [120, 165] on button "Geral" at bounding box center [119, 164] width 144 height 29
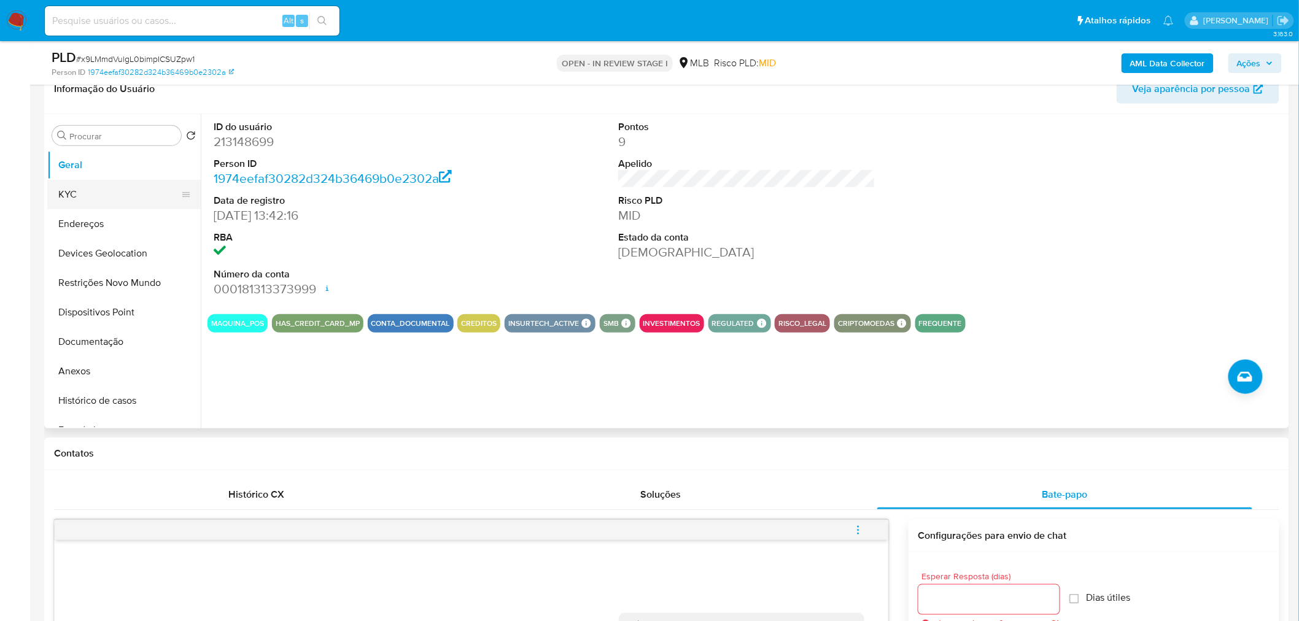
click at [112, 198] on button "KYC" at bounding box center [119, 194] width 144 height 29
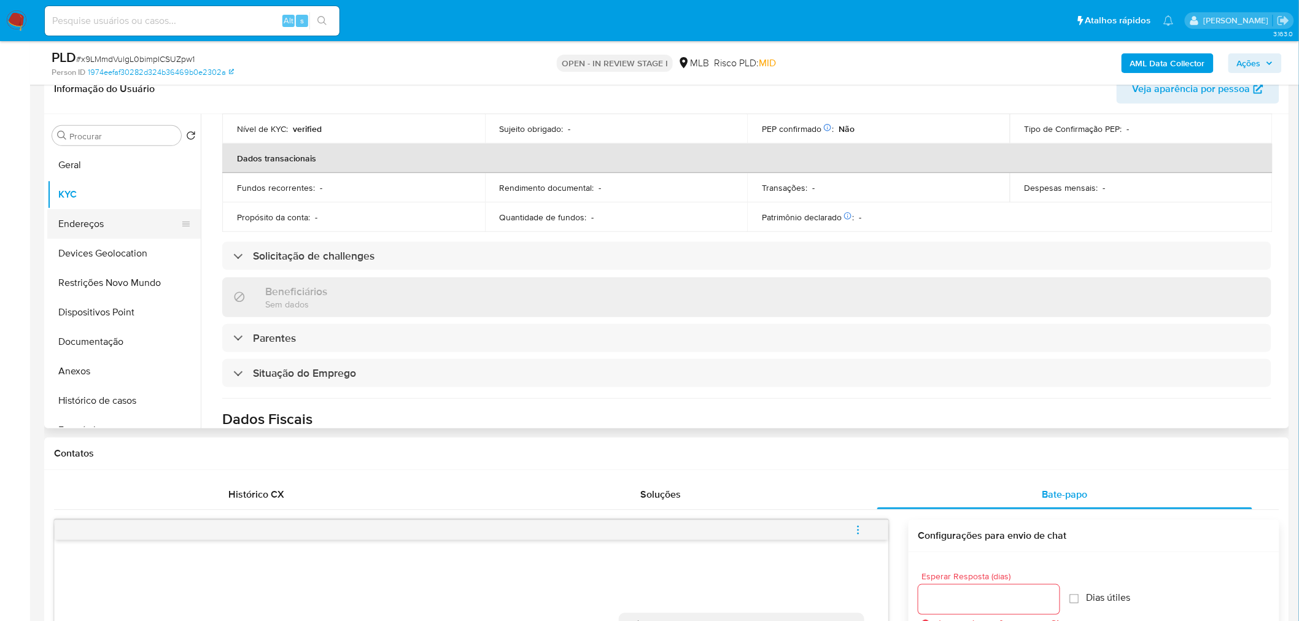
click at [130, 225] on button "Endereços" at bounding box center [119, 223] width 144 height 29
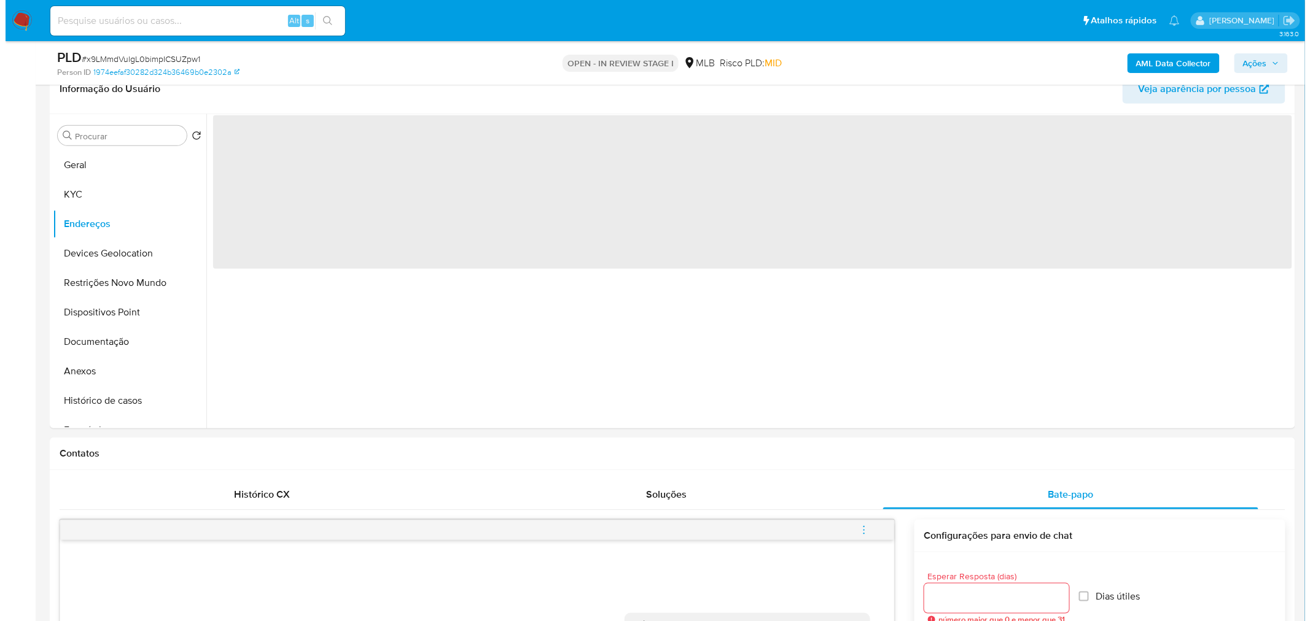
scroll to position [0, 0]
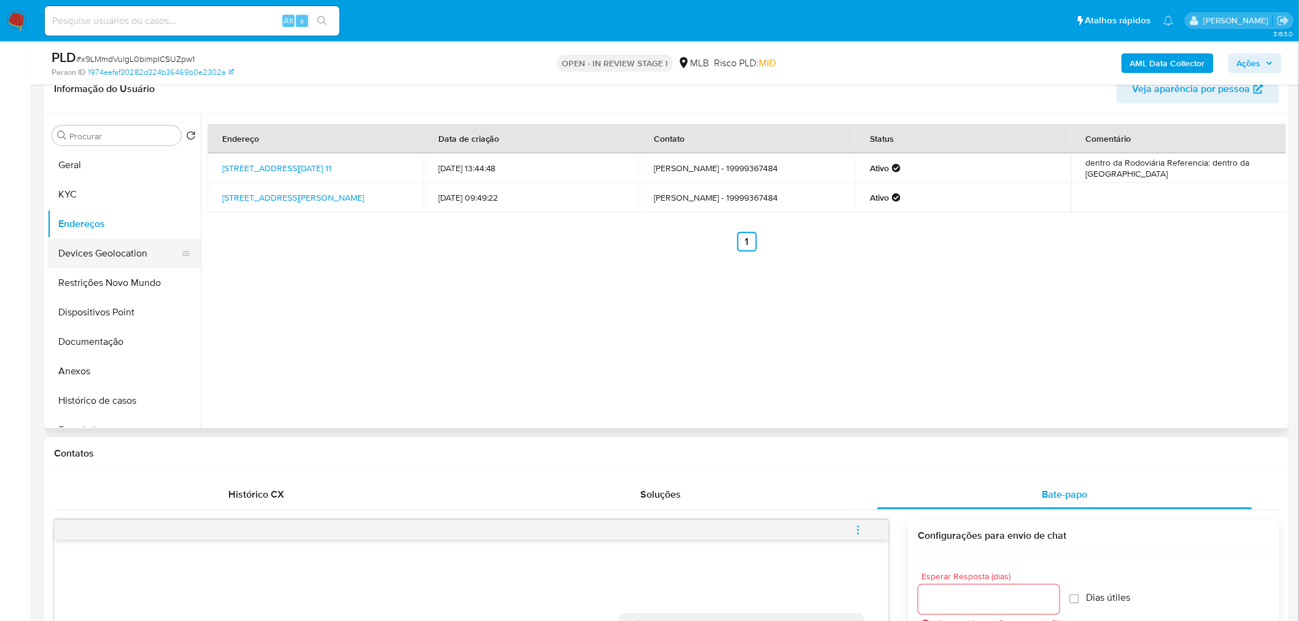
click at [139, 249] on button "Devices Geolocation" at bounding box center [119, 253] width 144 height 29
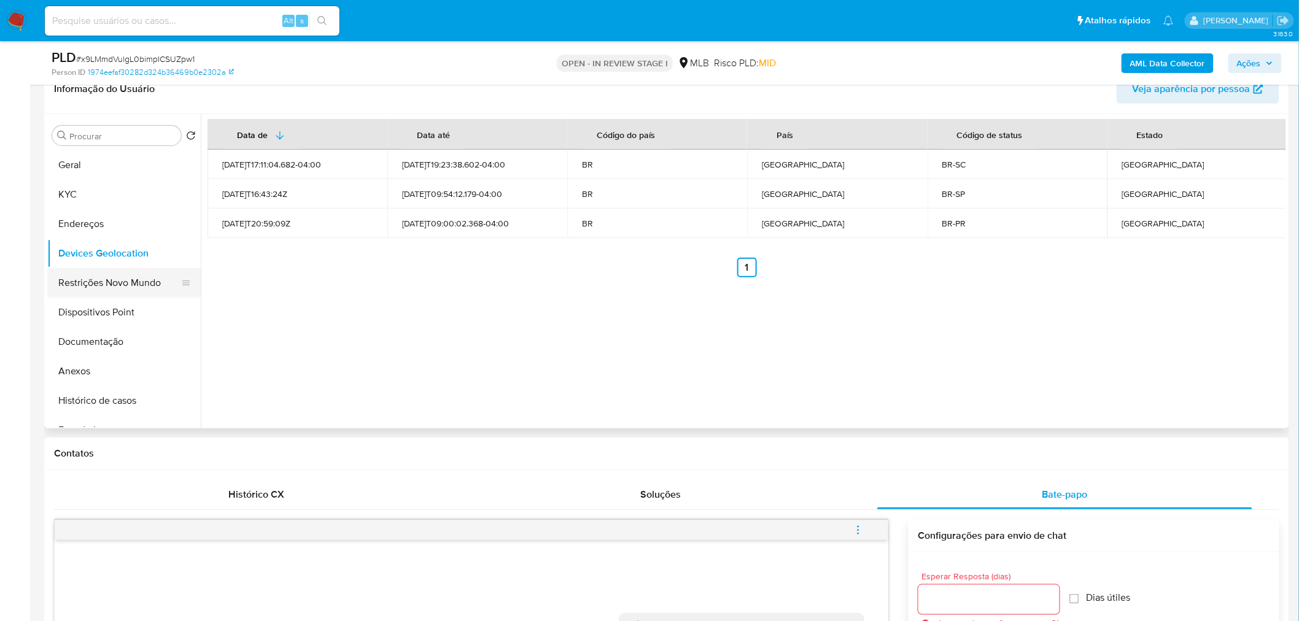
drag, startPoint x: 94, startPoint y: 282, endPoint x: 77, endPoint y: 286, distance: 17.0
click at [94, 282] on button "Restrições Novo Mundo" at bounding box center [119, 282] width 144 height 29
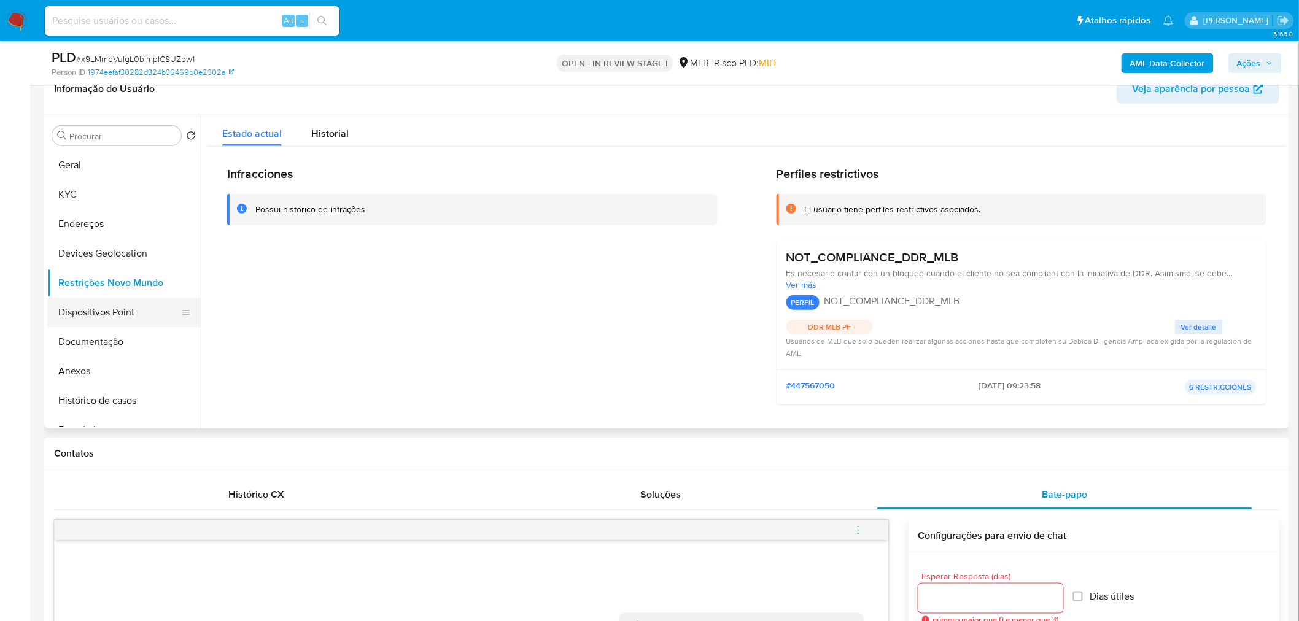
drag, startPoint x: 115, startPoint y: 320, endPoint x: 89, endPoint y: 323, distance: 26.0
click at [112, 320] on button "Dispositivos Point" at bounding box center [119, 312] width 144 height 29
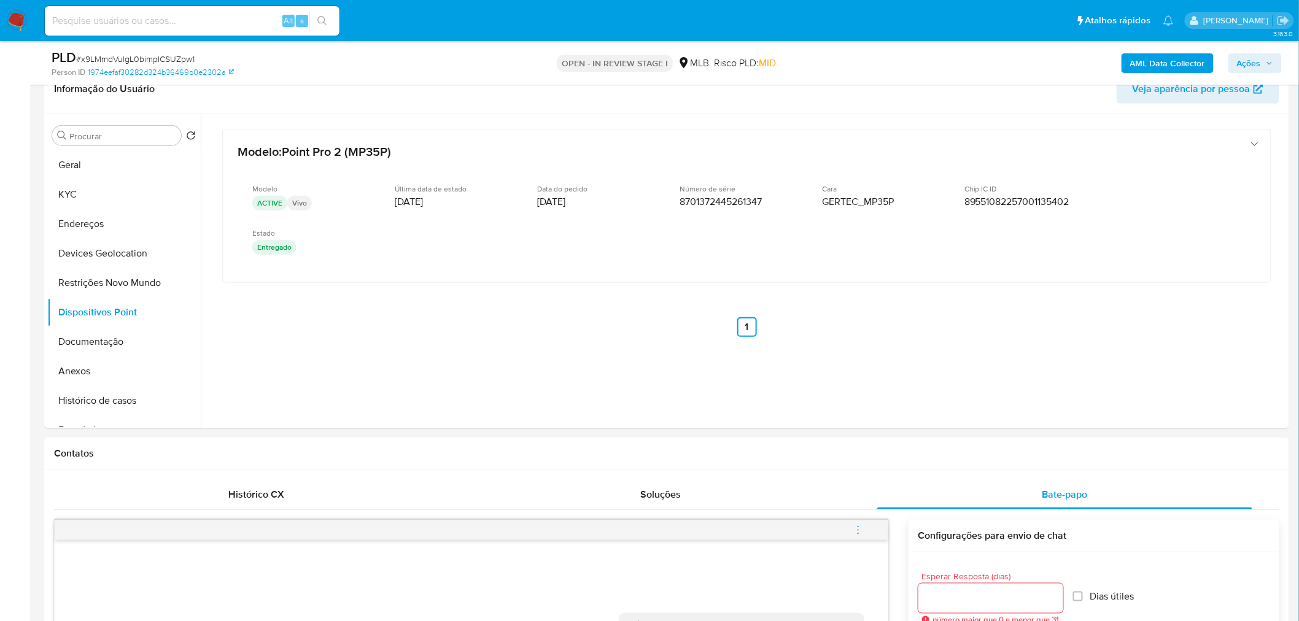
click at [862, 68] on b "AML Data Collector" at bounding box center [1167, 63] width 75 height 20
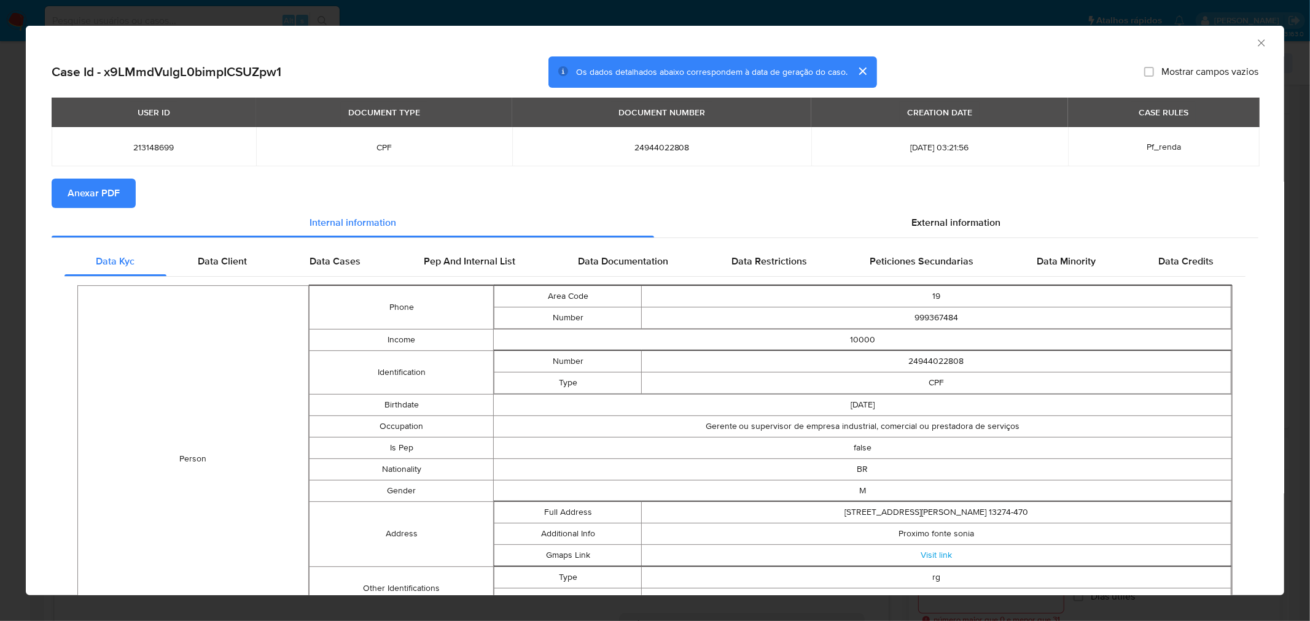
click at [77, 200] on span "Anexar PDF" at bounding box center [94, 193] width 52 height 27
click at [862, 44] on icon "Fechar a janela" at bounding box center [1261, 43] width 12 height 12
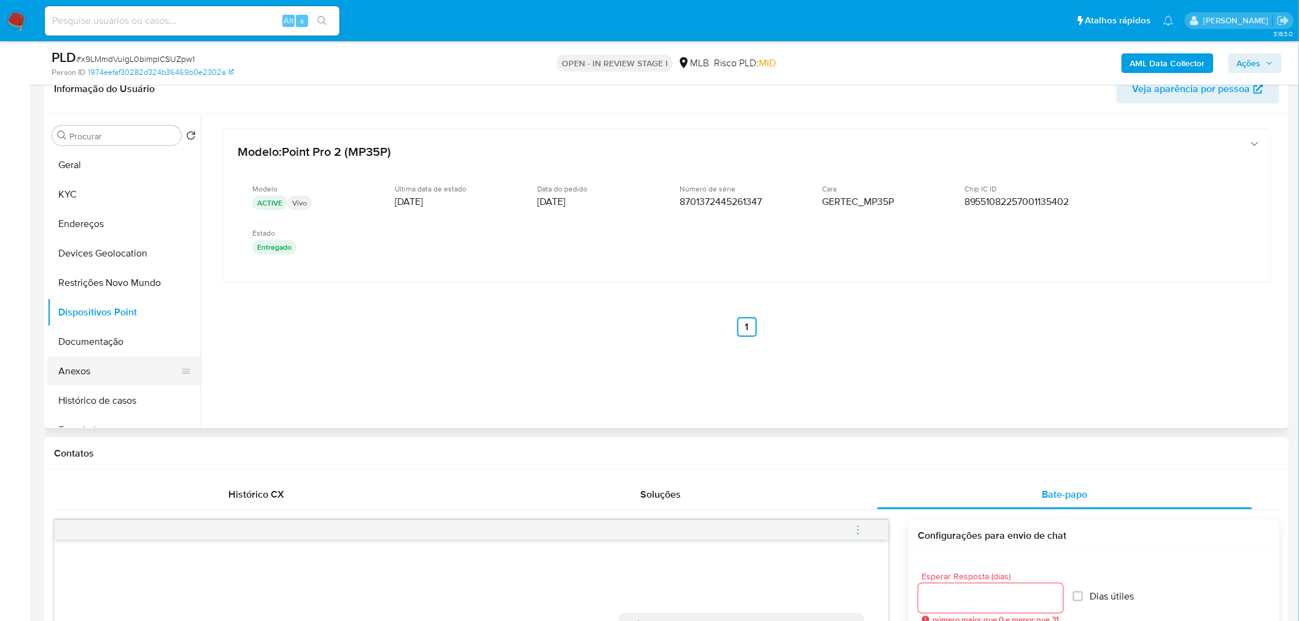
click at [76, 371] on button "Anexos" at bounding box center [119, 371] width 144 height 29
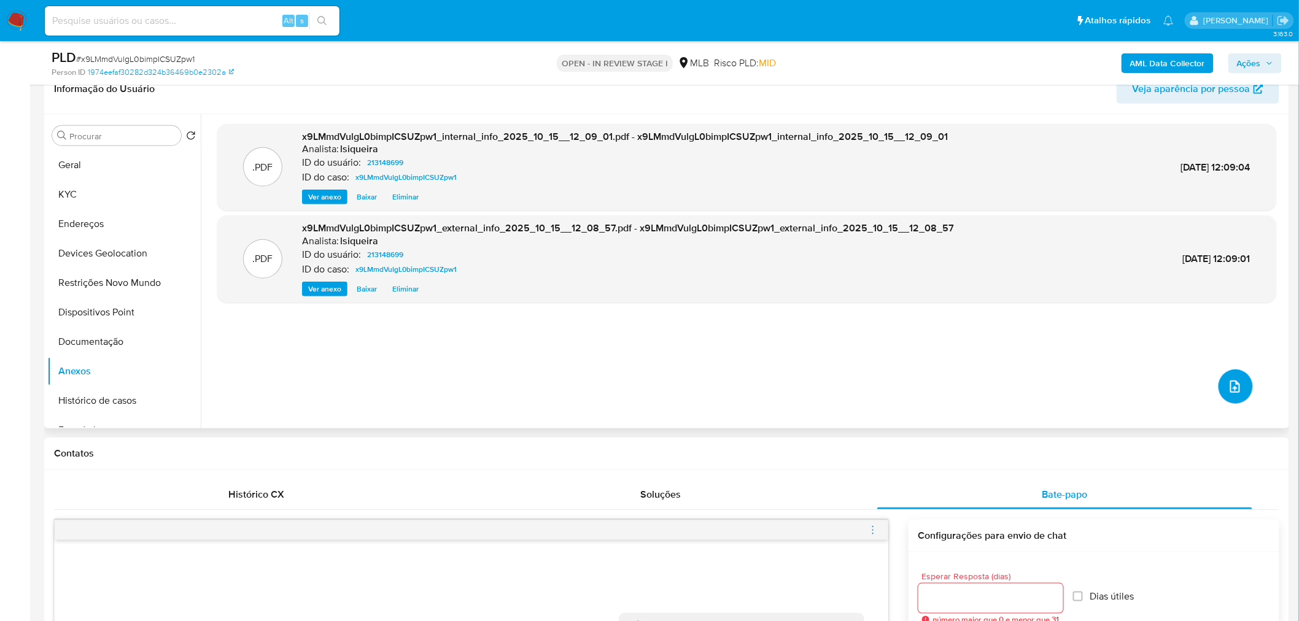
click at [862, 375] on icon "upload-file" at bounding box center [1235, 386] width 15 height 15
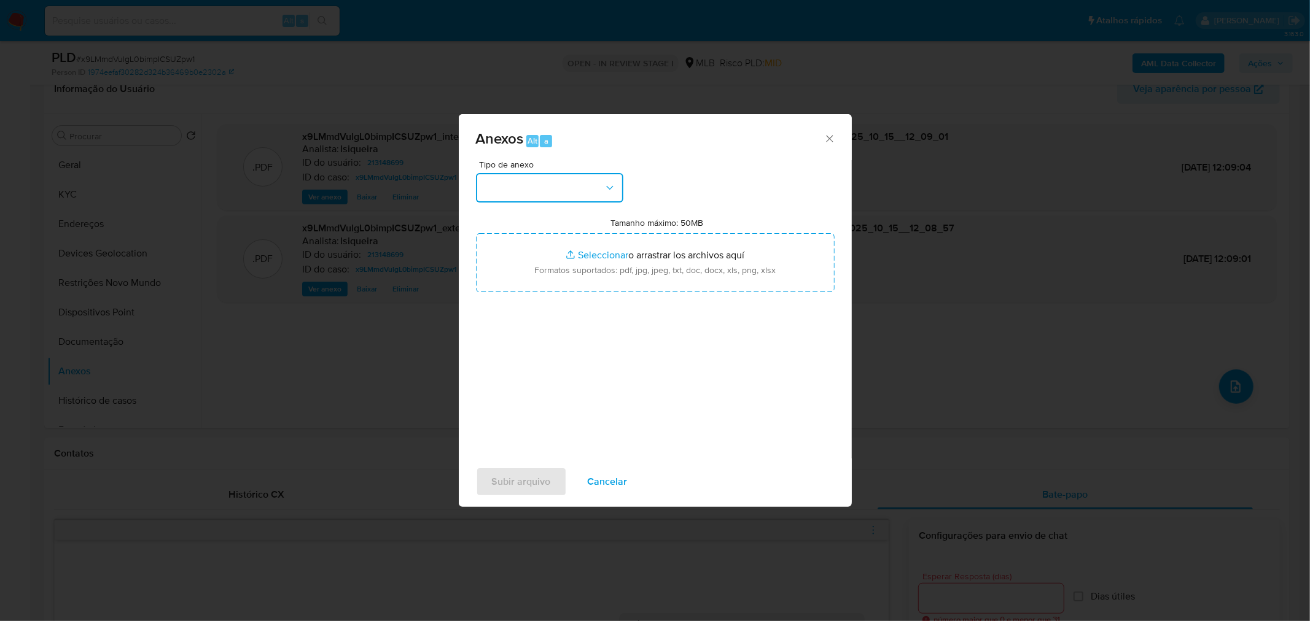
click at [543, 175] on button "button" at bounding box center [549, 187] width 147 height 29
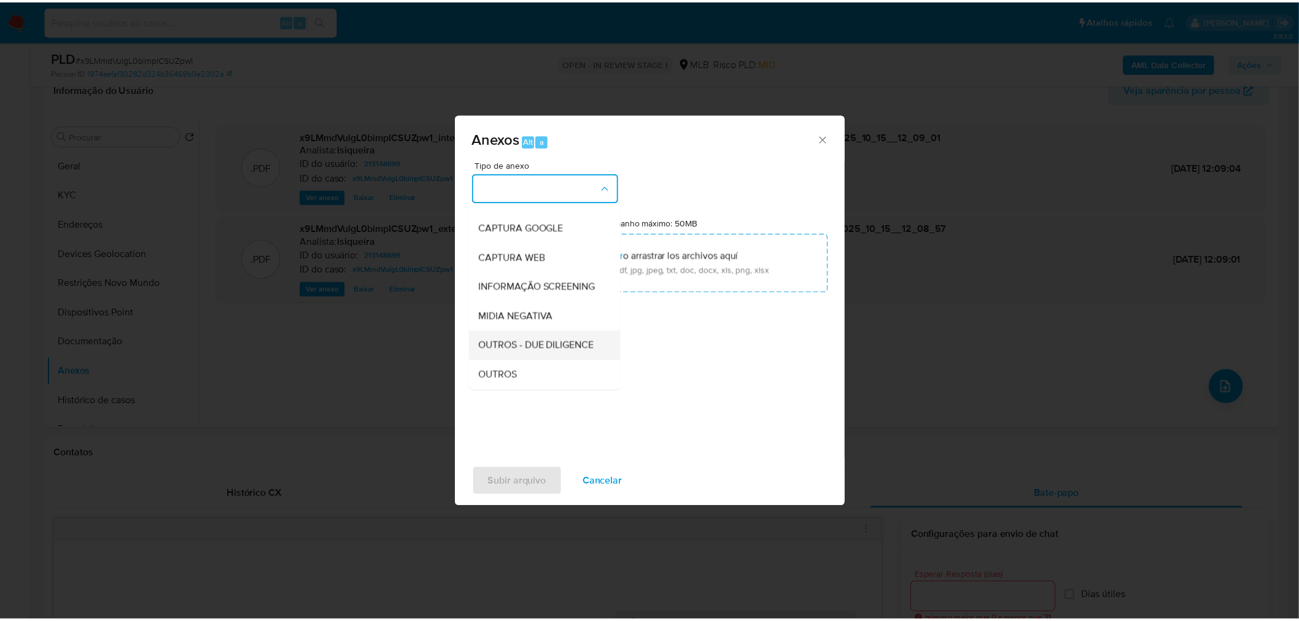
scroll to position [136, 0]
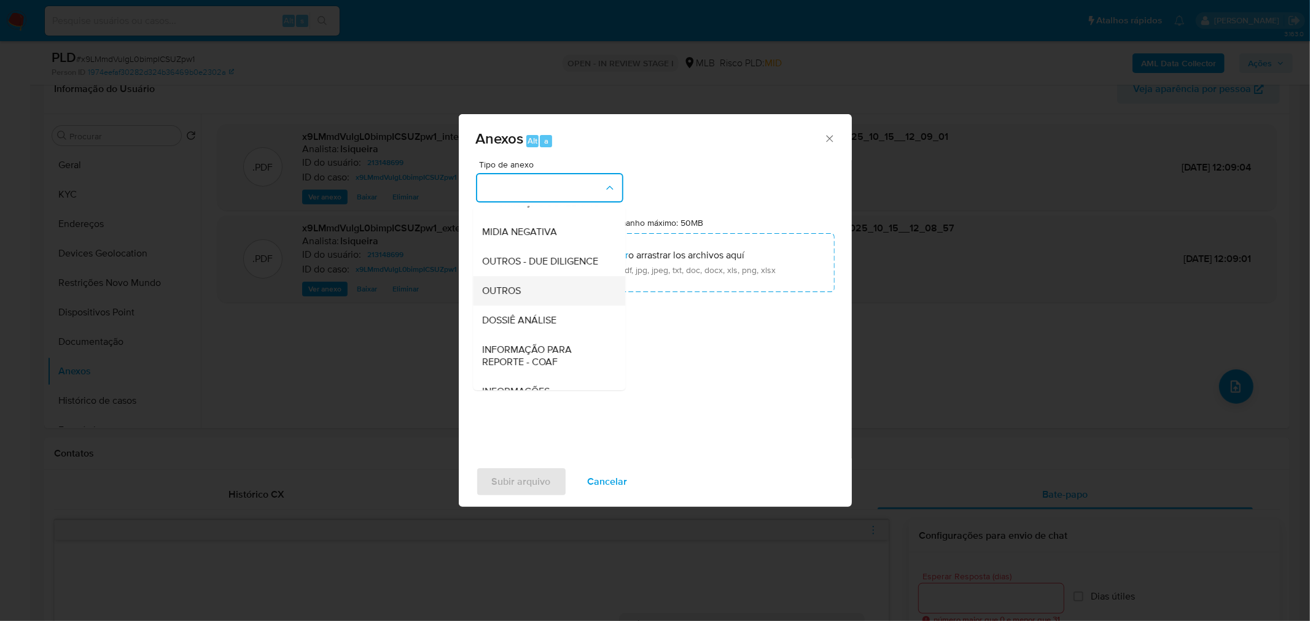
click at [531, 305] on div "OUTROS" at bounding box center [545, 290] width 125 height 29
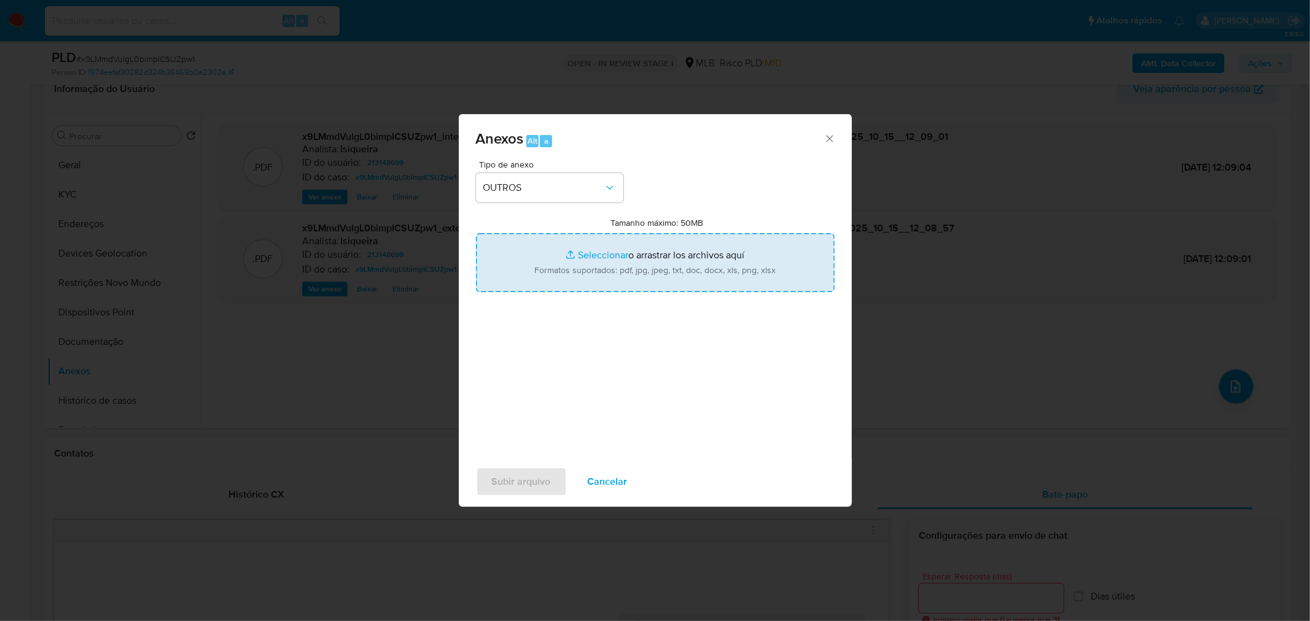
click at [610, 263] on input "Tamanho máximo: 50MB Seleccionar archivos" at bounding box center [655, 262] width 359 height 59
type input "C:\fakepath\Mulan 213148699_2025_10_15_08_06_54.xlsx"
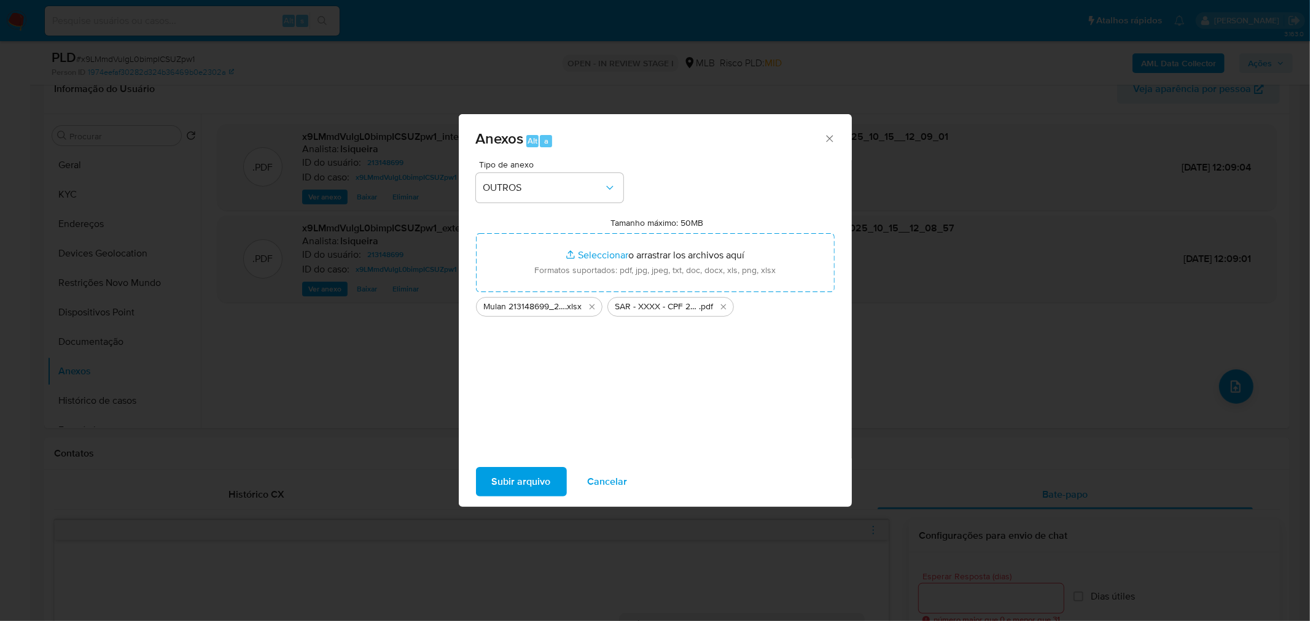
click at [537, 375] on span "Subir arquivo" at bounding box center [521, 481] width 59 height 27
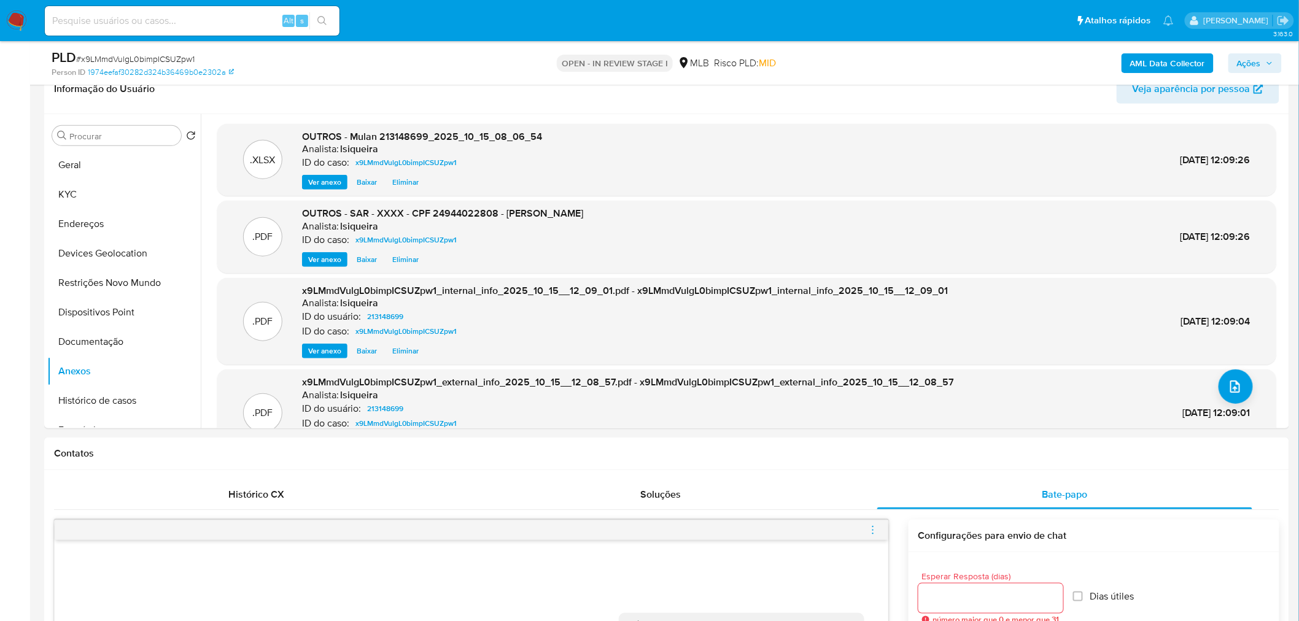
click at [862, 58] on span "Ações" at bounding box center [1249, 63] width 24 height 20
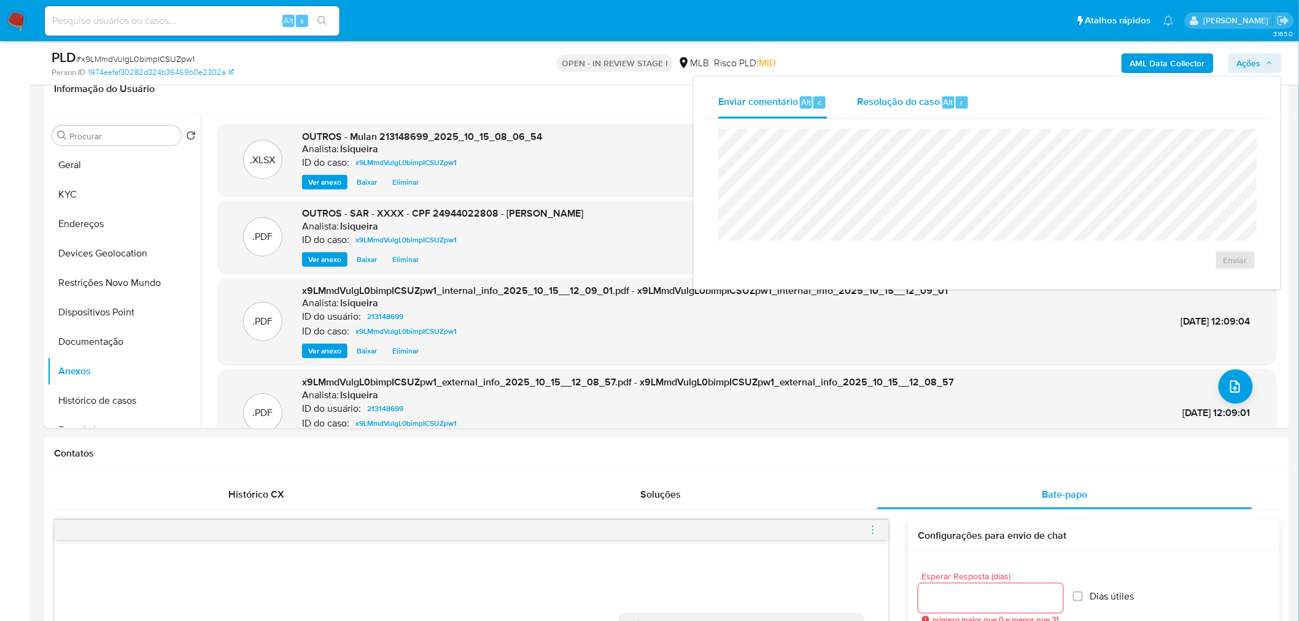
click at [862, 112] on div "Resolução do caso Alt r" at bounding box center [913, 103] width 112 height 32
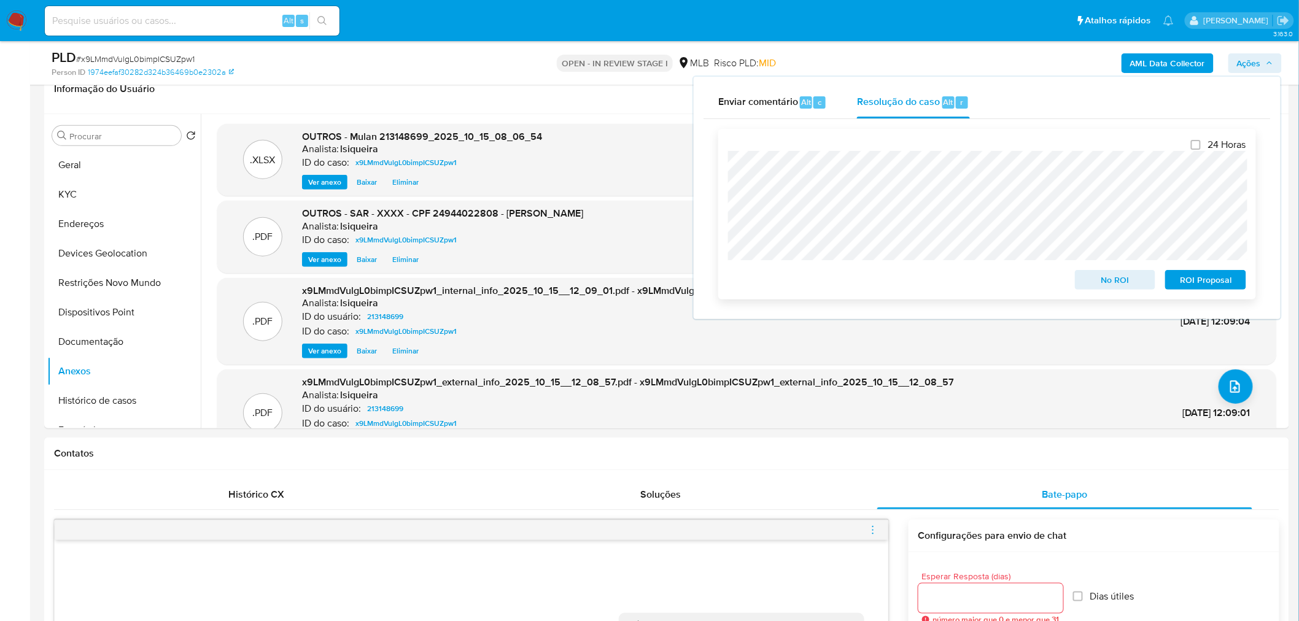
click at [862, 275] on span "ROI Proposal" at bounding box center [1206, 279] width 64 height 17
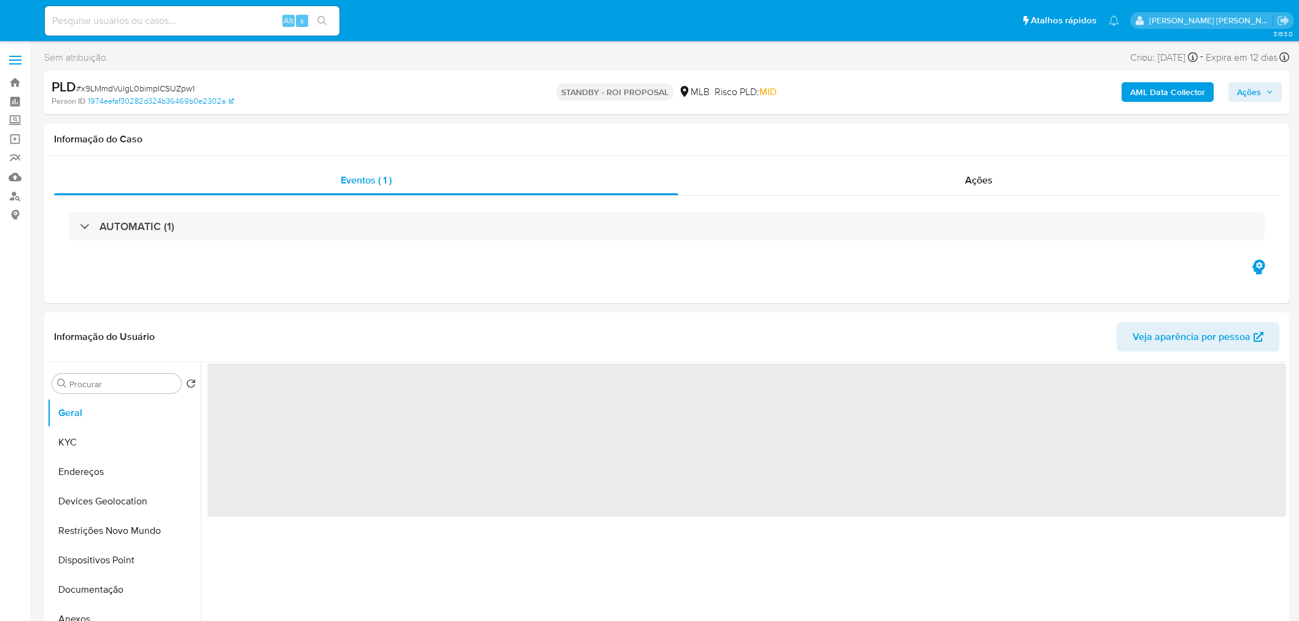
select select "10"
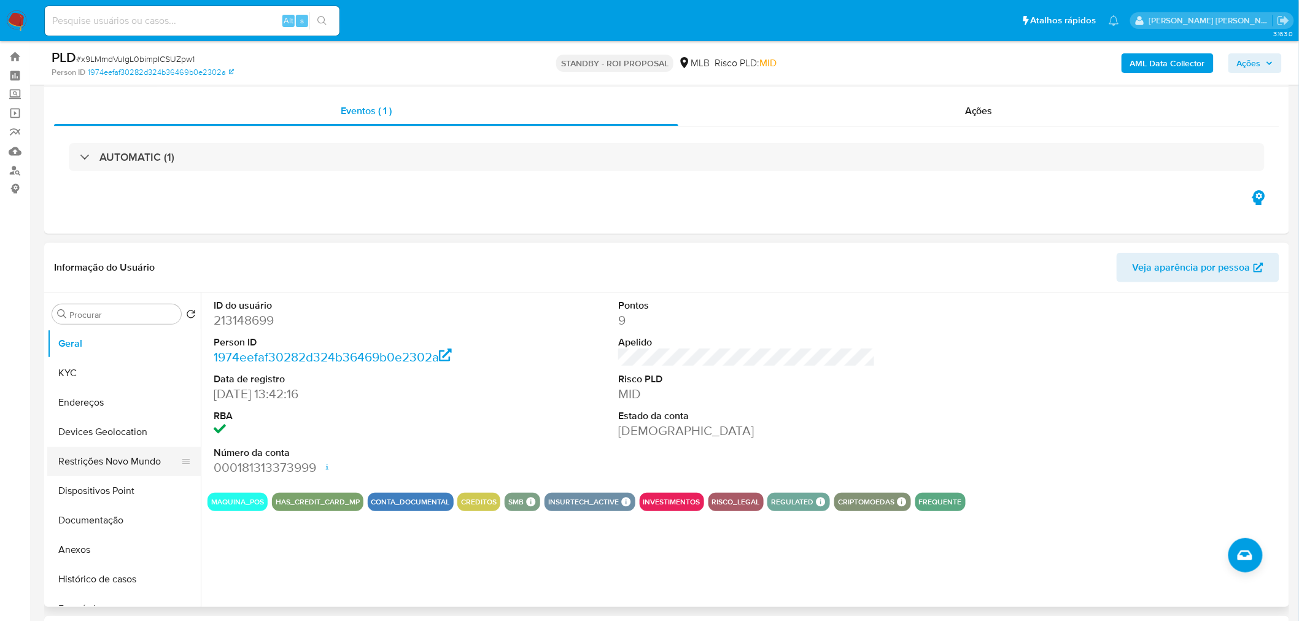
scroll to position [68, 0]
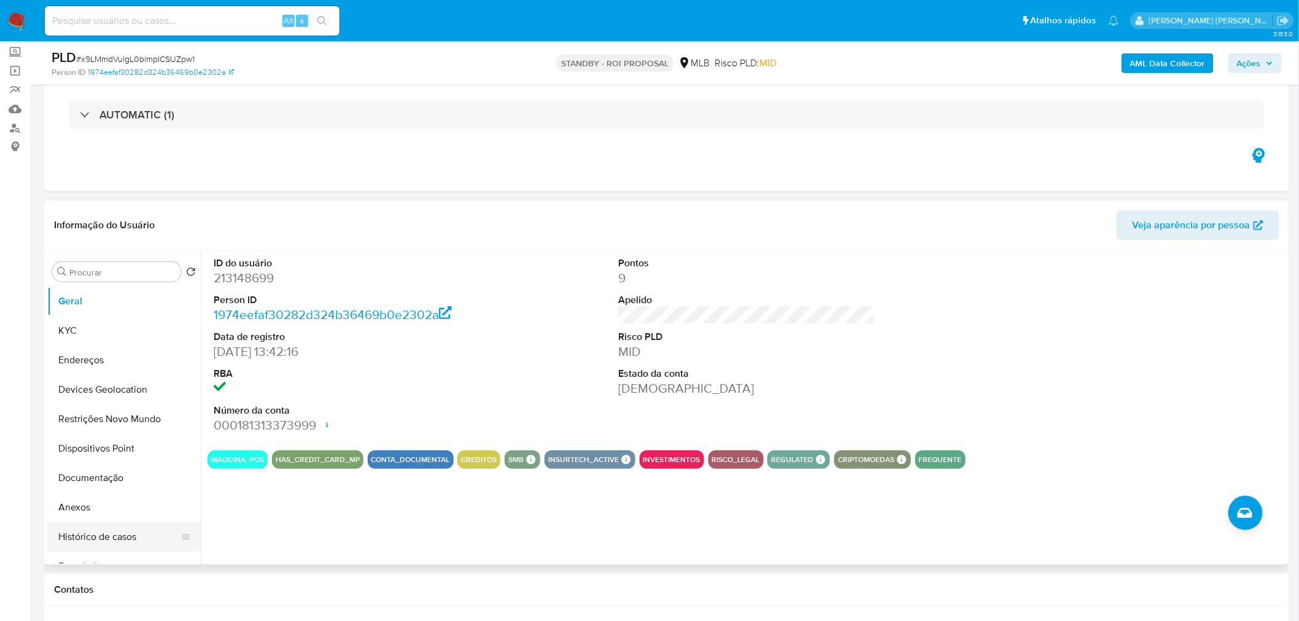
click at [95, 537] on button "Histórico de casos" at bounding box center [119, 536] width 144 height 29
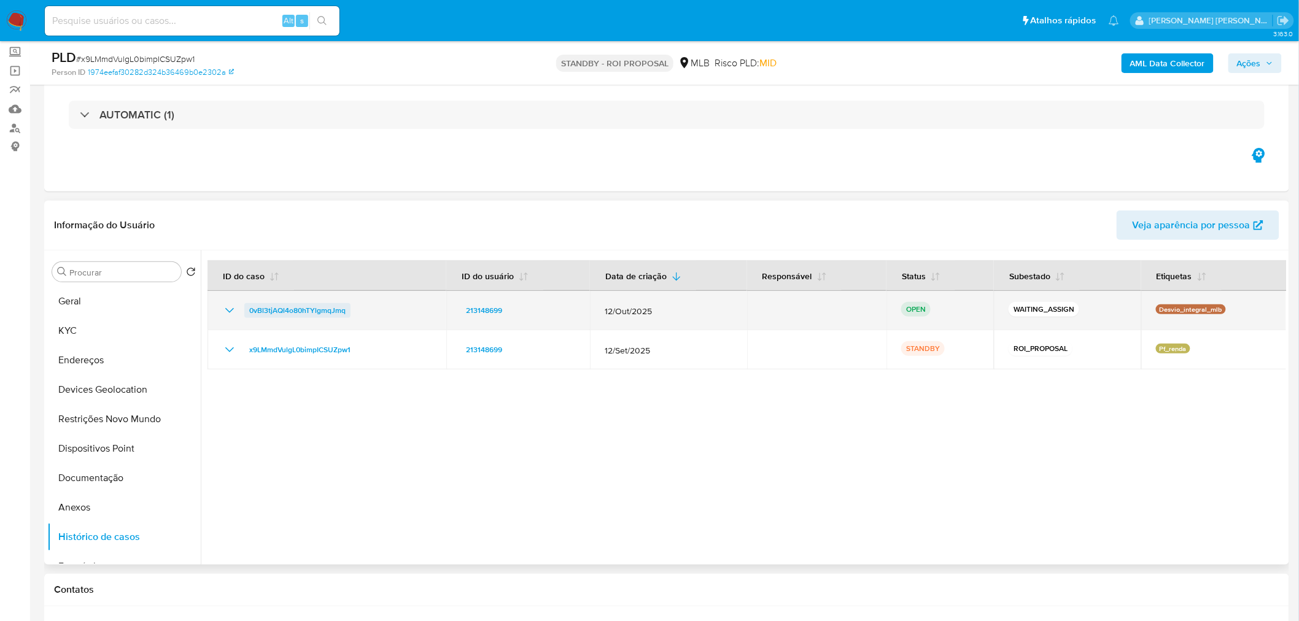
drag, startPoint x: 360, startPoint y: 309, endPoint x: 244, endPoint y: 314, distance: 116.7
click at [244, 314] on div "0vBl3tjAQl4o80hTYlgmqJmq" at bounding box center [326, 310] width 209 height 15
click at [290, 313] on span "0vBl3tjAQl4o80hTYlgmqJmq" at bounding box center [297, 310] width 96 height 15
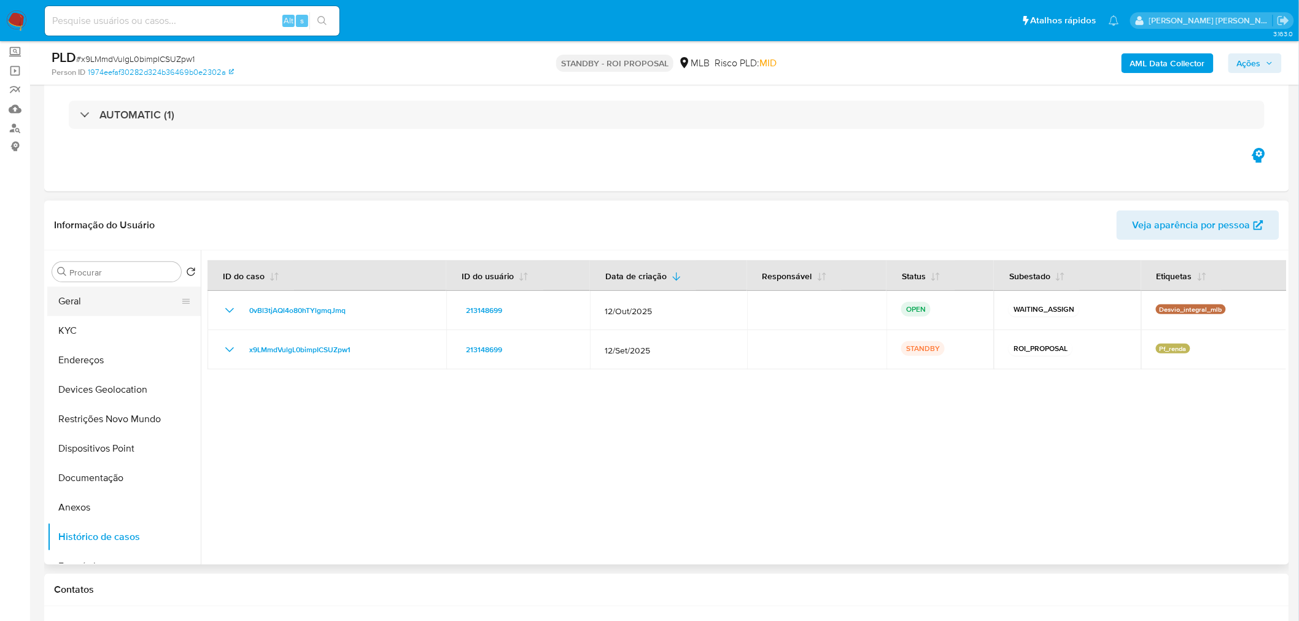
click at [109, 306] on button "Geral" at bounding box center [119, 301] width 144 height 29
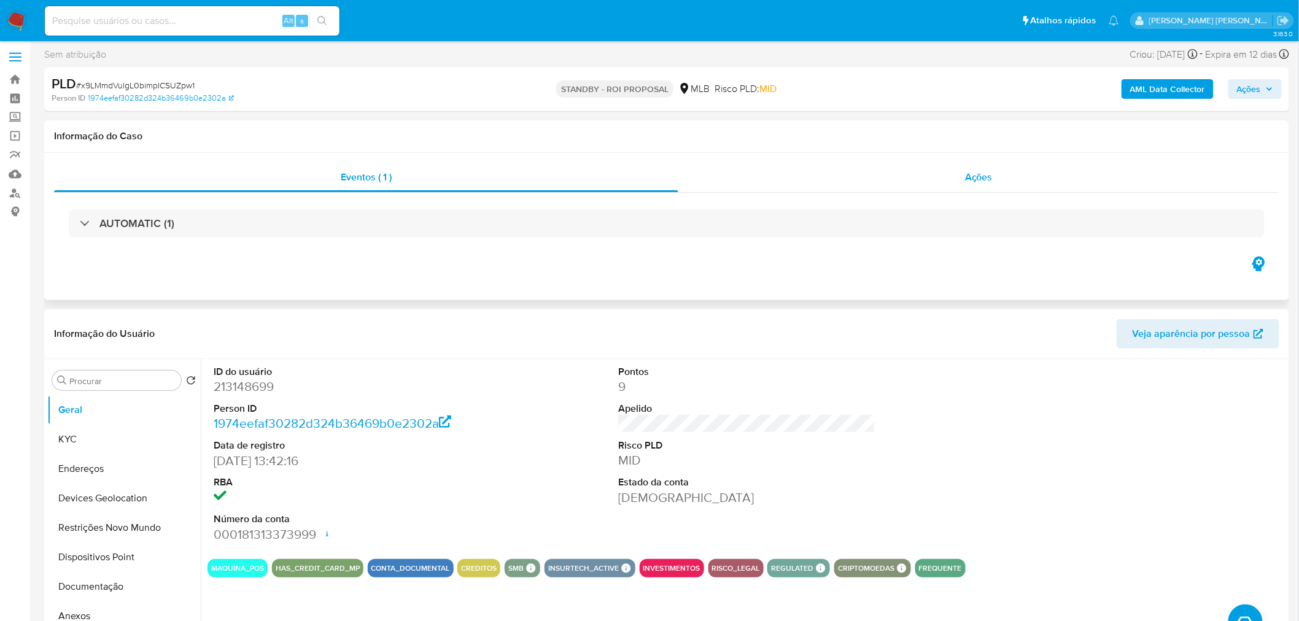
scroll to position [0, 0]
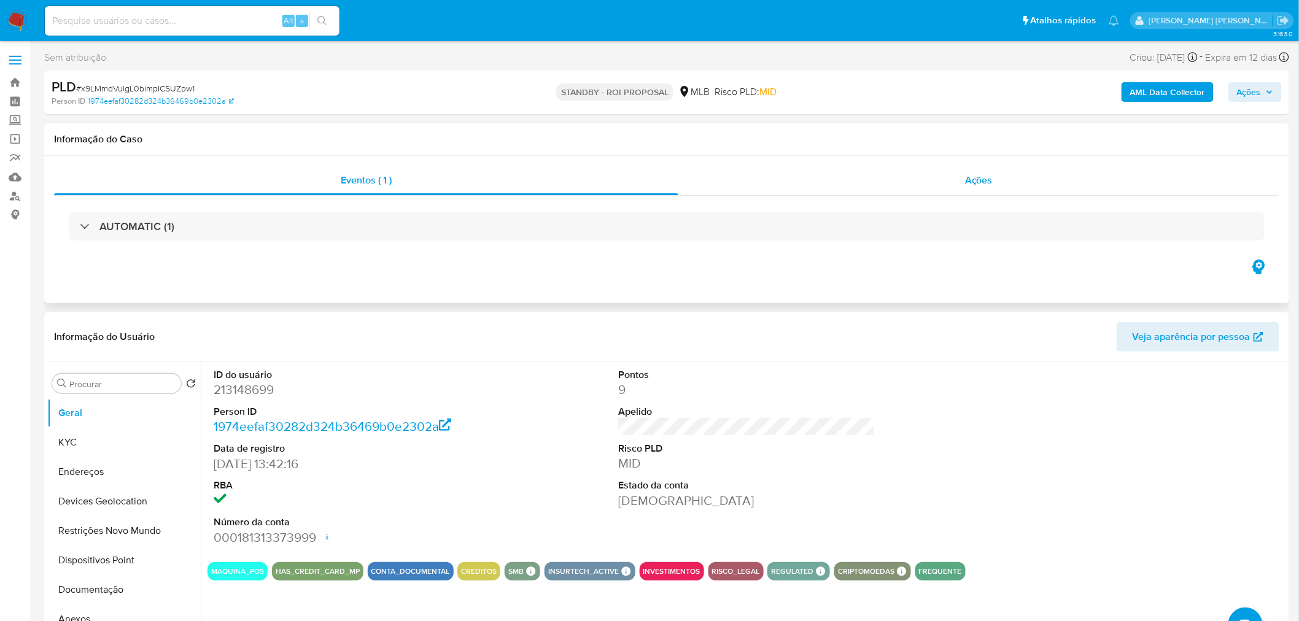
click at [975, 177] on span "Ações" at bounding box center [979, 180] width 28 height 14
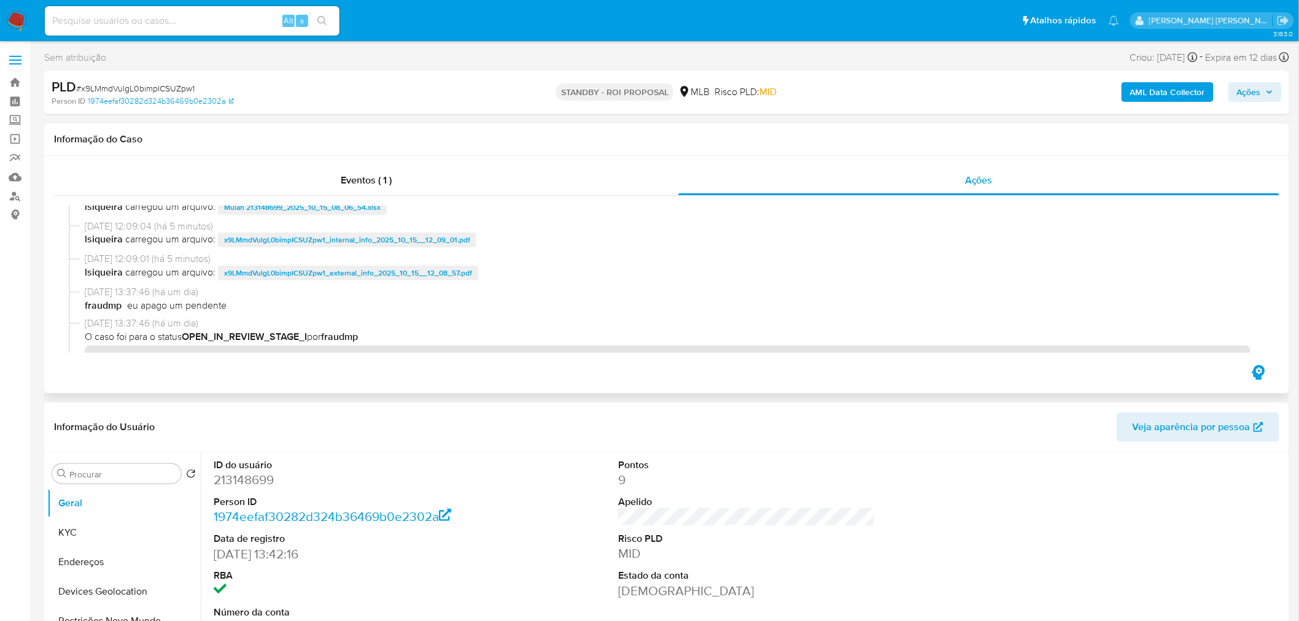
scroll to position [136, 0]
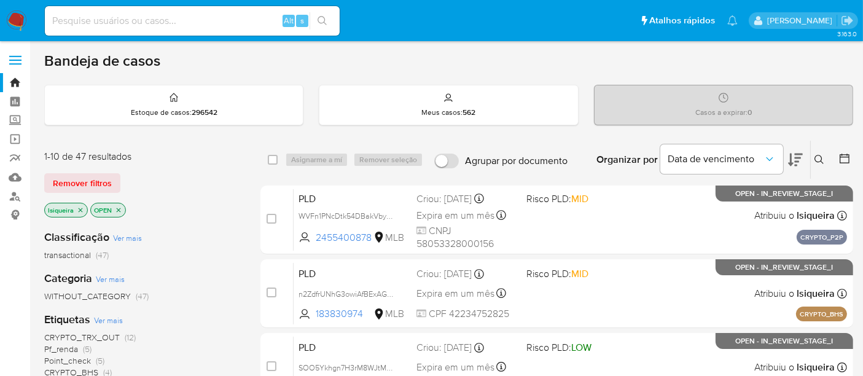
click at [77, 207] on icon "close-filter" at bounding box center [80, 209] width 7 height 7
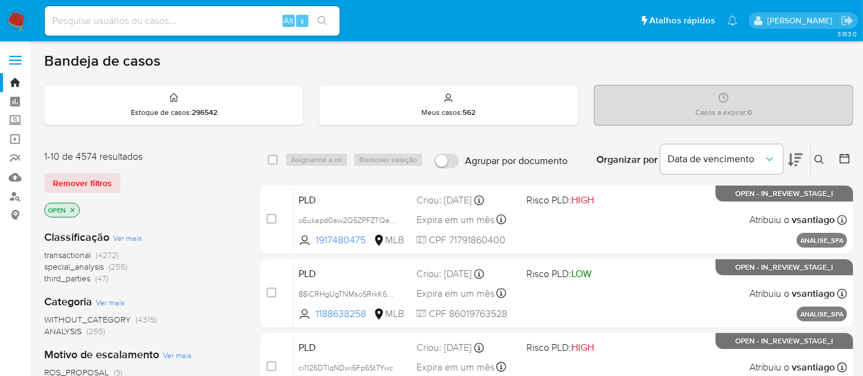
click at [817, 158] on icon at bounding box center [819, 160] width 10 height 10
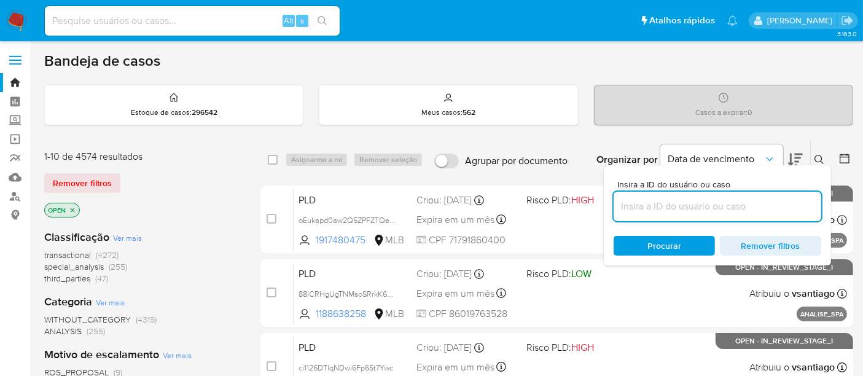
click at [696, 209] on input at bounding box center [717, 206] width 208 height 16
type input "0vBl3tjAQl4o80hTYlgmqJmq"
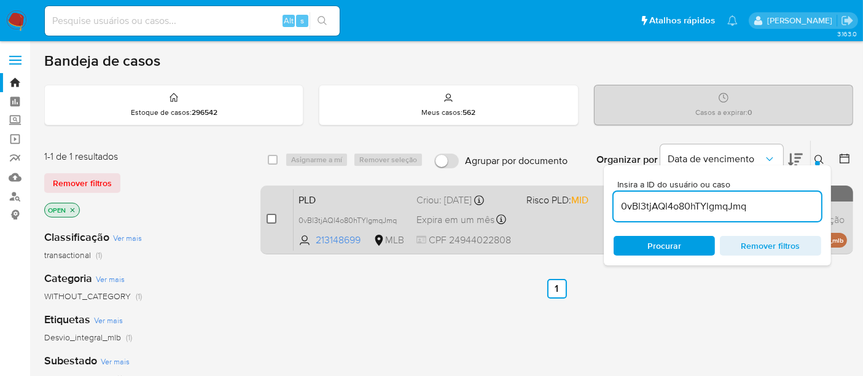
click at [272, 215] on input "checkbox" at bounding box center [271, 219] width 10 height 10
checkbox input "true"
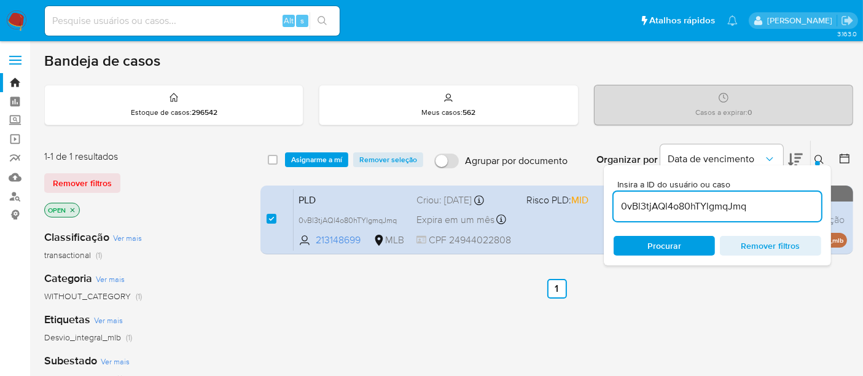
click at [312, 150] on div "select-all-cases-checkbox Asignarme a mí Remover seleção Agrupar por documento …" at bounding box center [556, 160] width 592 height 38
click at [309, 154] on span "Asignarme a mí" at bounding box center [316, 159] width 51 height 12
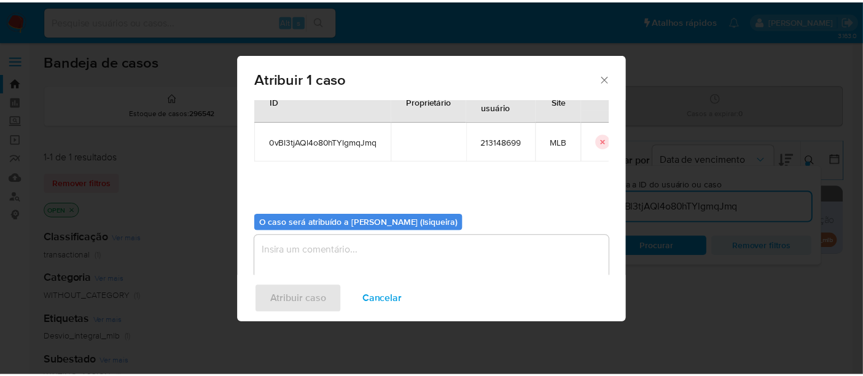
scroll to position [63, 0]
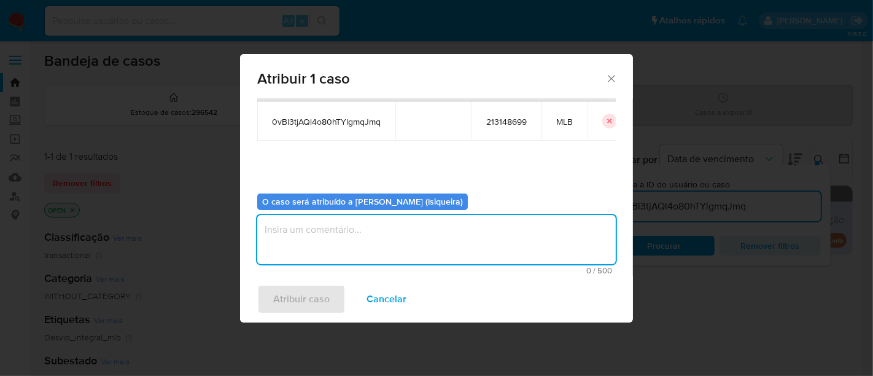
click at [378, 244] on textarea "assign-modal" at bounding box center [436, 239] width 359 height 49
click at [319, 302] on span "Atribuir caso" at bounding box center [301, 298] width 56 height 27
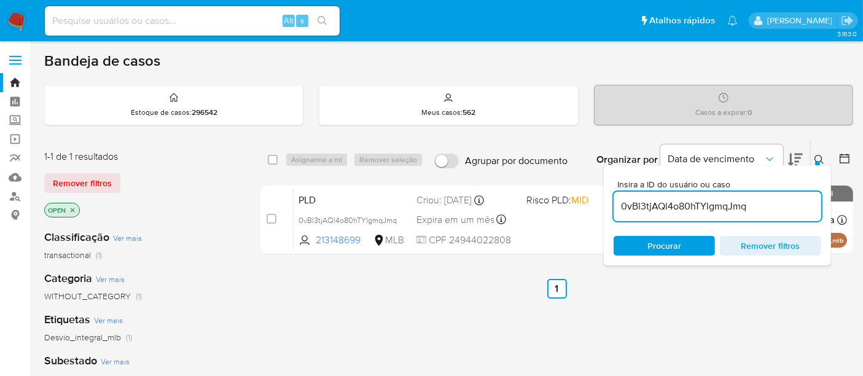
click at [91, 27] on input at bounding box center [192, 21] width 295 height 16
paste input "820502151"
type input "820502151"
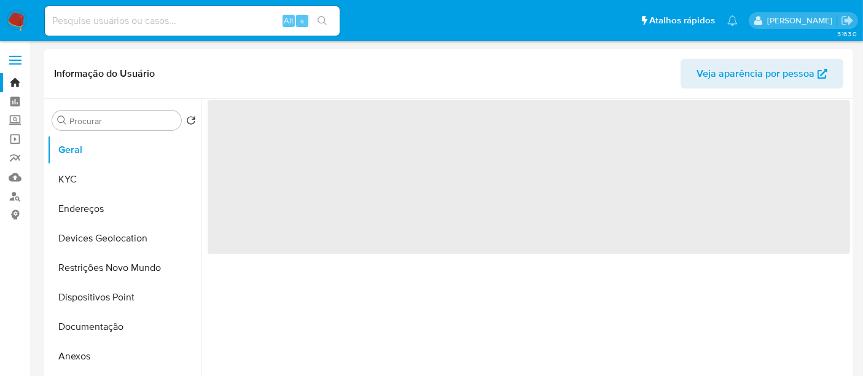
select select "10"
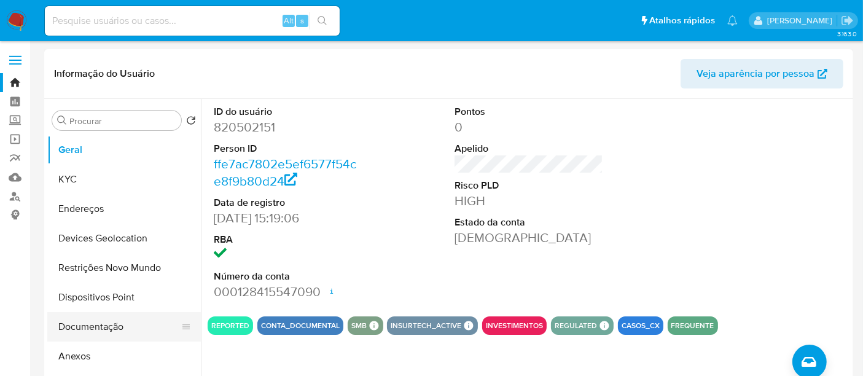
scroll to position [136, 0]
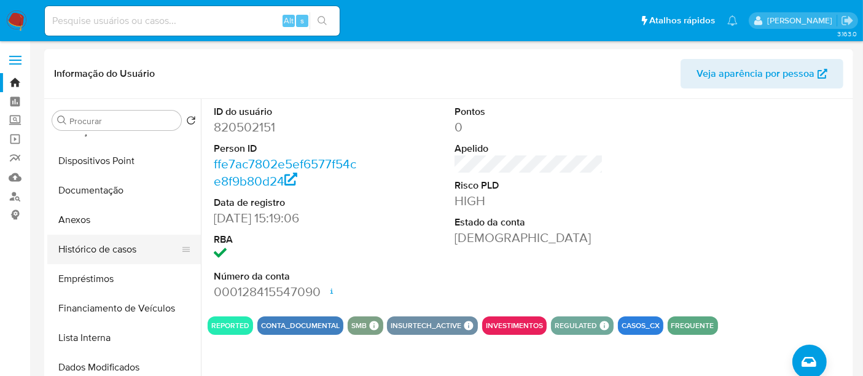
click at [122, 249] on button "Histórico de casos" at bounding box center [119, 249] width 144 height 29
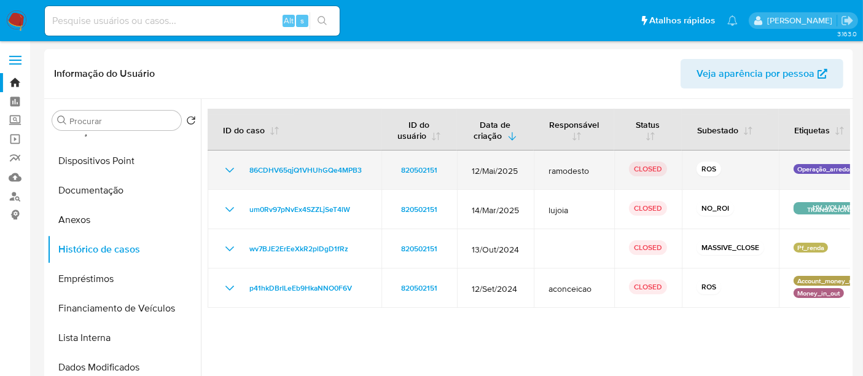
click at [233, 169] on icon "Mostrar/Ocultar" at bounding box center [229, 170] width 15 height 15
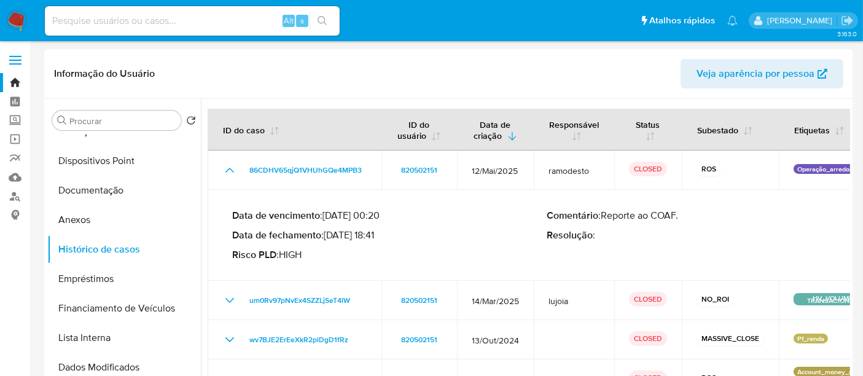
drag, startPoint x: 377, startPoint y: 233, endPoint x: 328, endPoint y: 230, distance: 48.6
click at [328, 230] on p "Data de fechamento : 12/06/2025 18:41" at bounding box center [389, 235] width 315 height 12
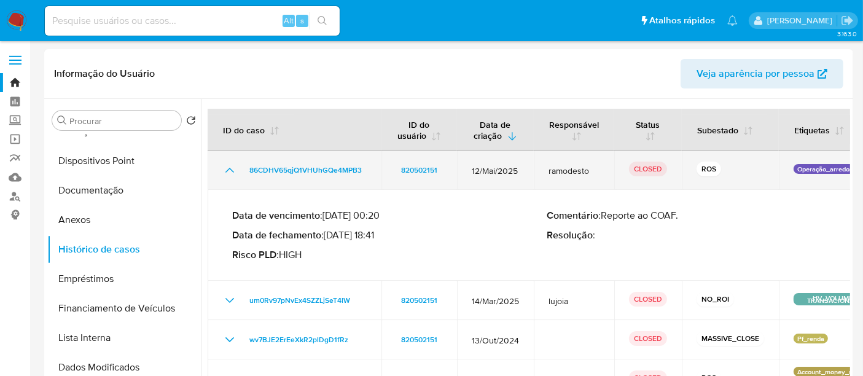
click at [228, 169] on icon "Mostrar/Ocultar" at bounding box center [229, 170] width 15 height 15
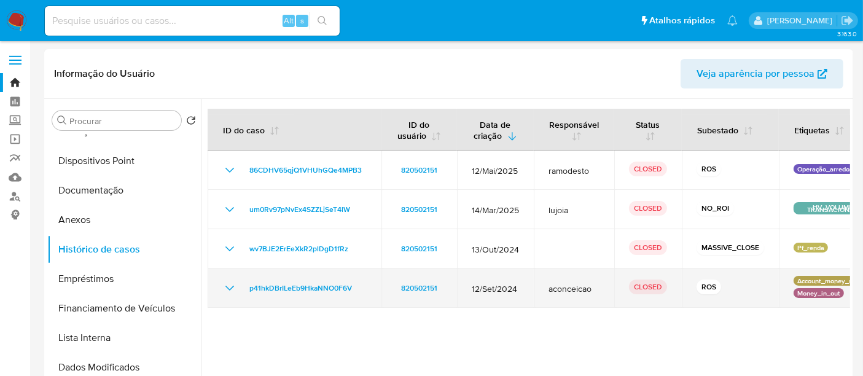
click at [226, 289] on icon "Mostrar/Ocultar" at bounding box center [229, 288] width 15 height 15
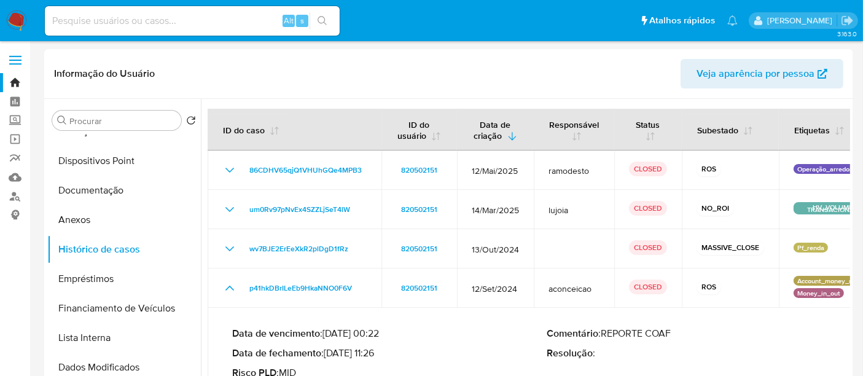
drag, startPoint x: 378, startPoint y: 351, endPoint x: 327, endPoint y: 353, distance: 50.4
click at [327, 353] on p "Data de fechamento : 22/10/2024 11:26" at bounding box center [389, 353] width 315 height 12
click at [17, 20] on img at bounding box center [16, 20] width 21 height 21
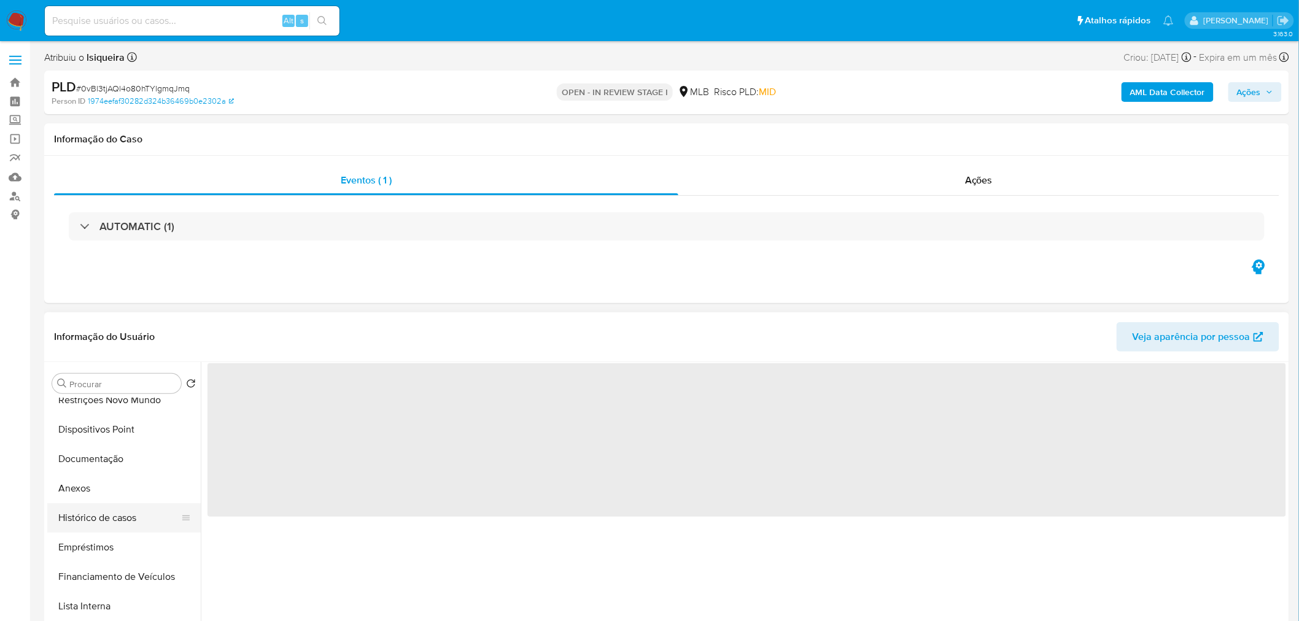
scroll to position [136, 0]
select select "10"
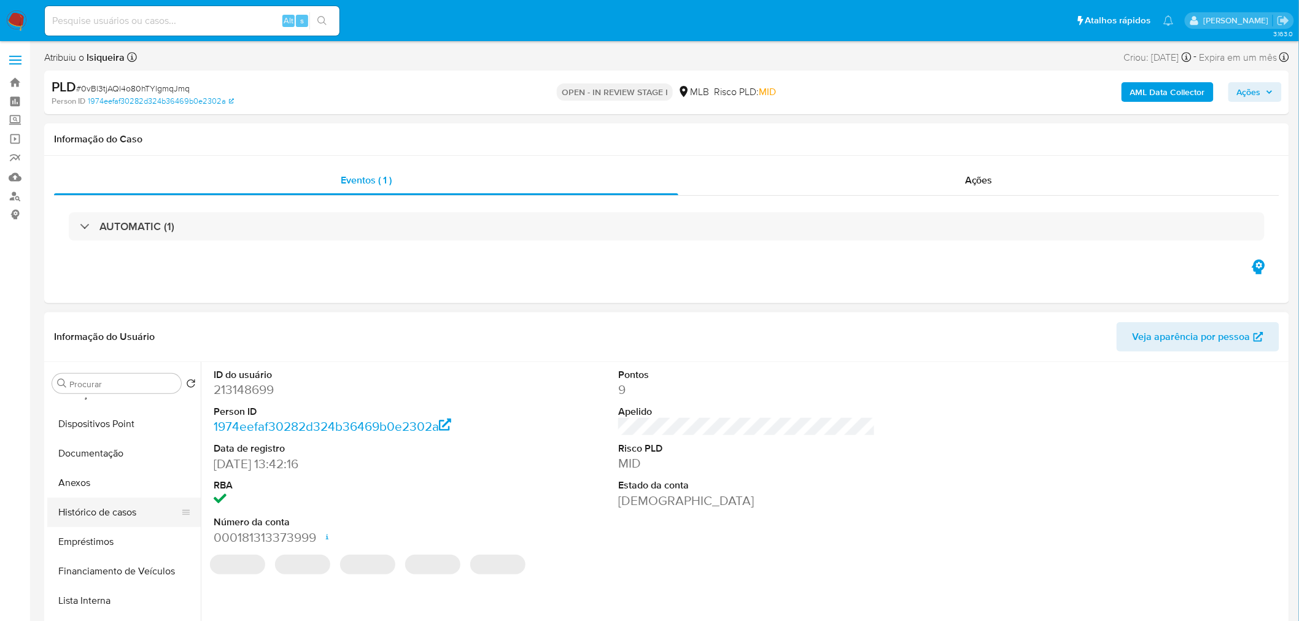
click at [111, 518] on button "Histórico de casos" at bounding box center [119, 512] width 144 height 29
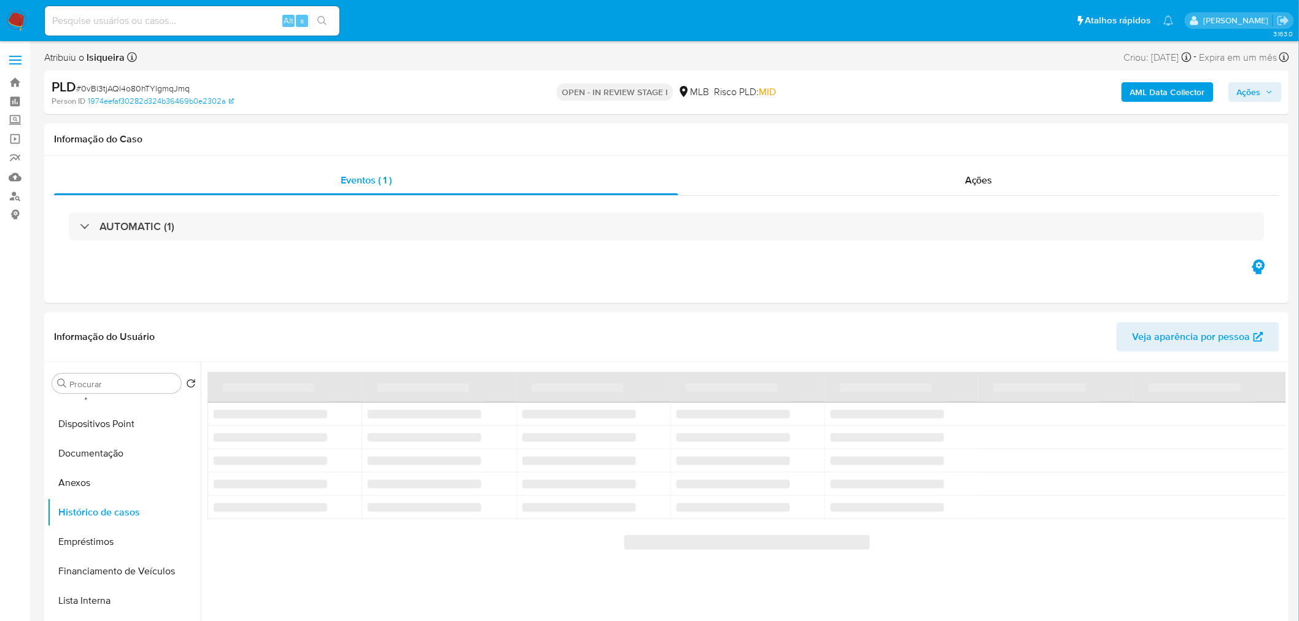
click at [1257, 98] on span "Ações" at bounding box center [1249, 92] width 24 height 20
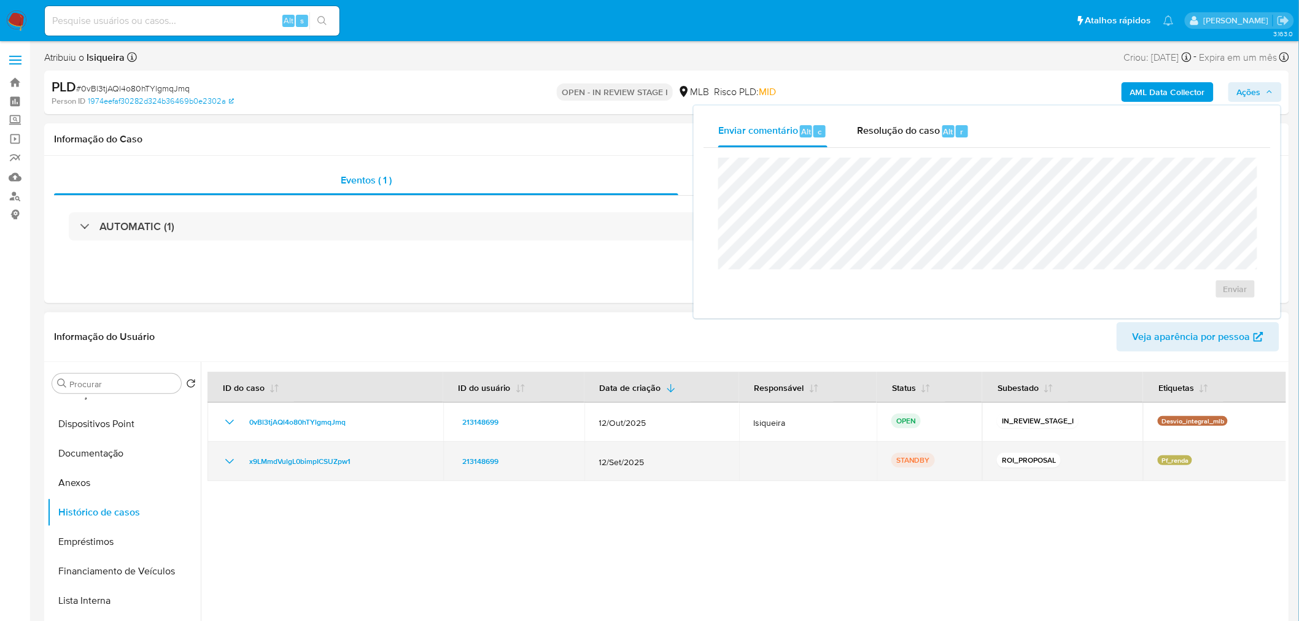
drag, startPoint x: 376, startPoint y: 468, endPoint x: 243, endPoint y: 467, distance: 132.6
click at [243, 467] on div "x9LMmdVulgL0bimpICSUZpw1" at bounding box center [325, 461] width 206 height 15
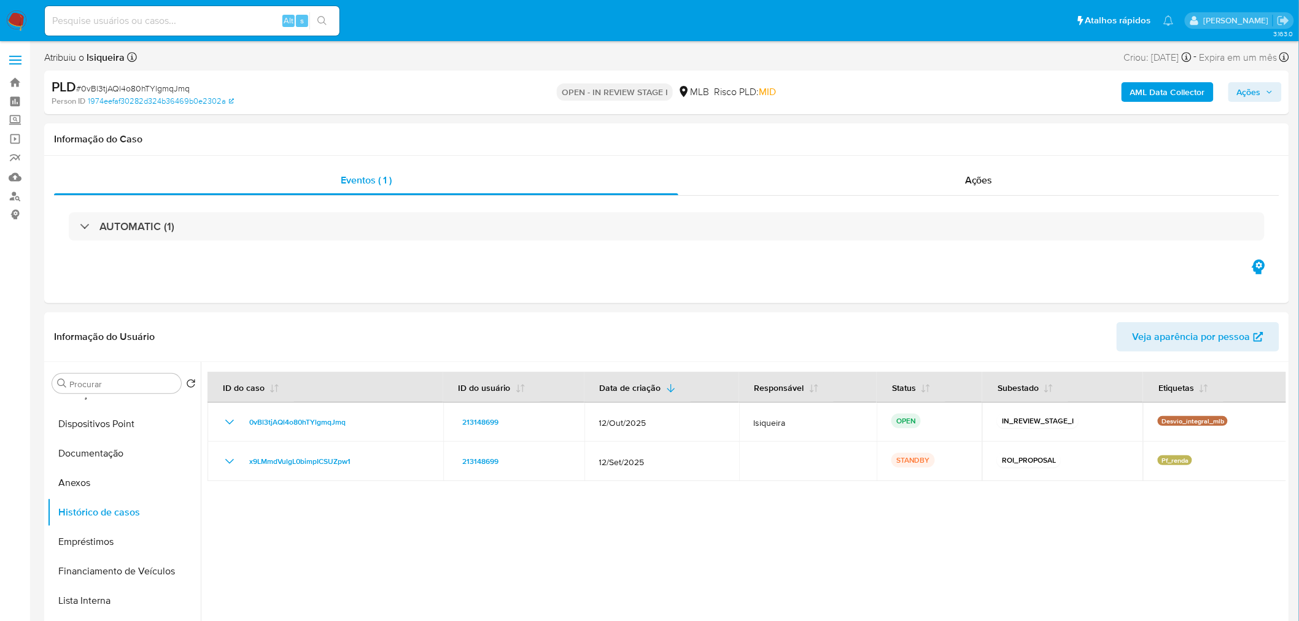
click at [1255, 93] on span "Ações" at bounding box center [1249, 92] width 24 height 20
click at [906, 133] on span "Resolução do caso" at bounding box center [898, 131] width 83 height 14
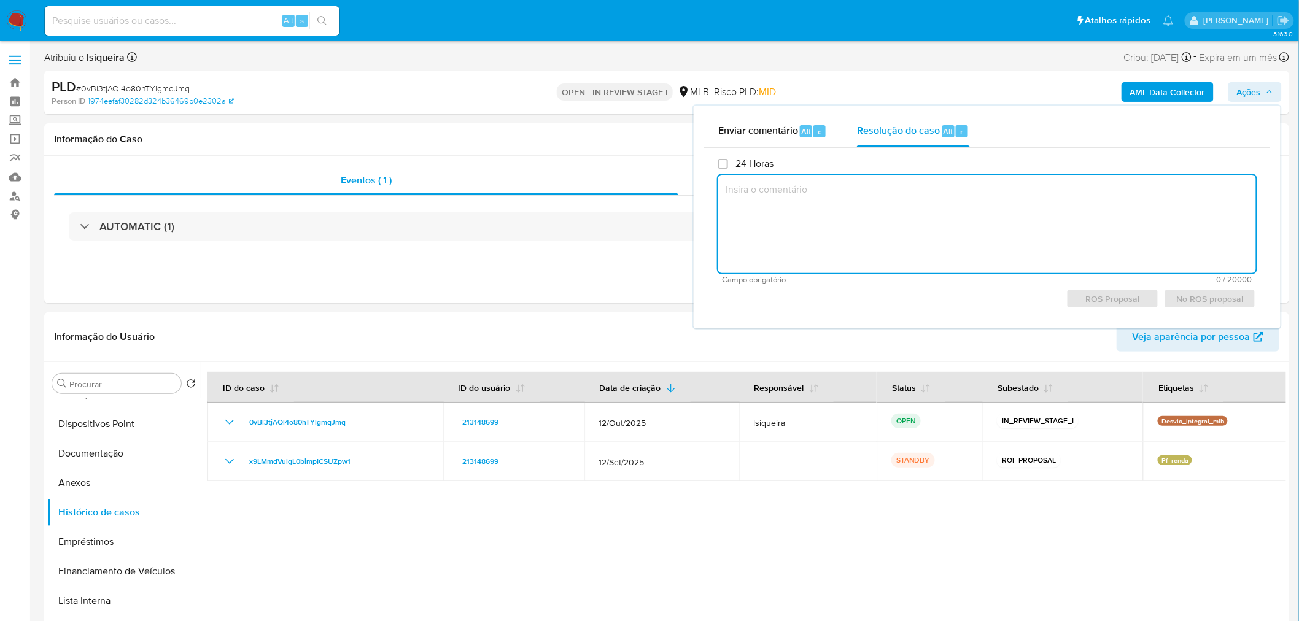
click at [844, 201] on textarea at bounding box center [987, 224] width 538 height 98
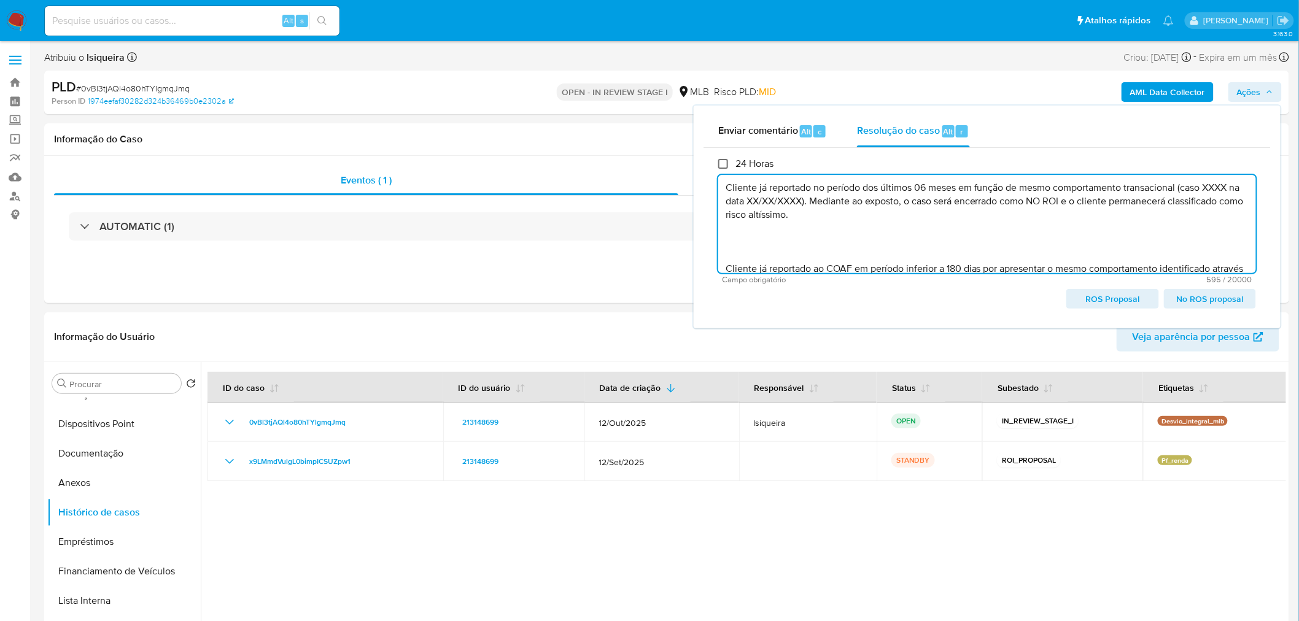
scroll to position [0, 0]
drag, startPoint x: 783, startPoint y: 243, endPoint x: 718, endPoint y: 166, distance: 99.8
click at [718, 166] on div "24 Horas Cliente já reportado no período dos últimos 06 meses em função de mesm…" at bounding box center [987, 233] width 538 height 151
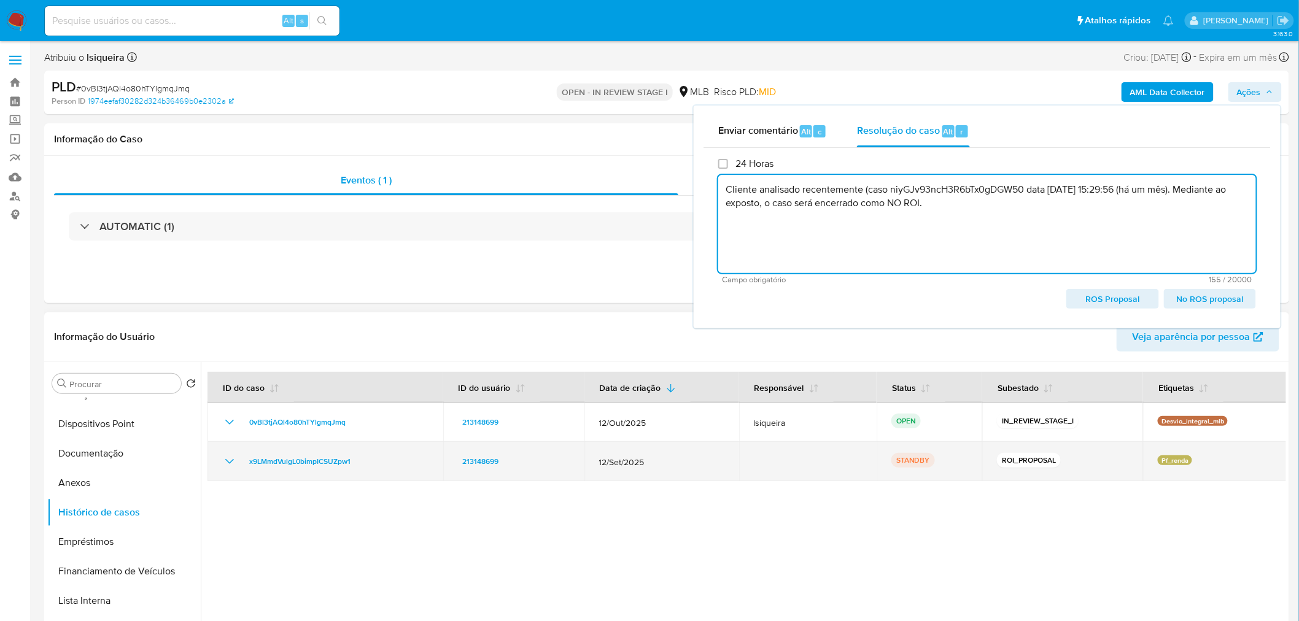
type textarea "Cliente analisado recentemente (caso niyGJv93ncH3R6bTx0gDGW50 data 17/01/2025 1…"
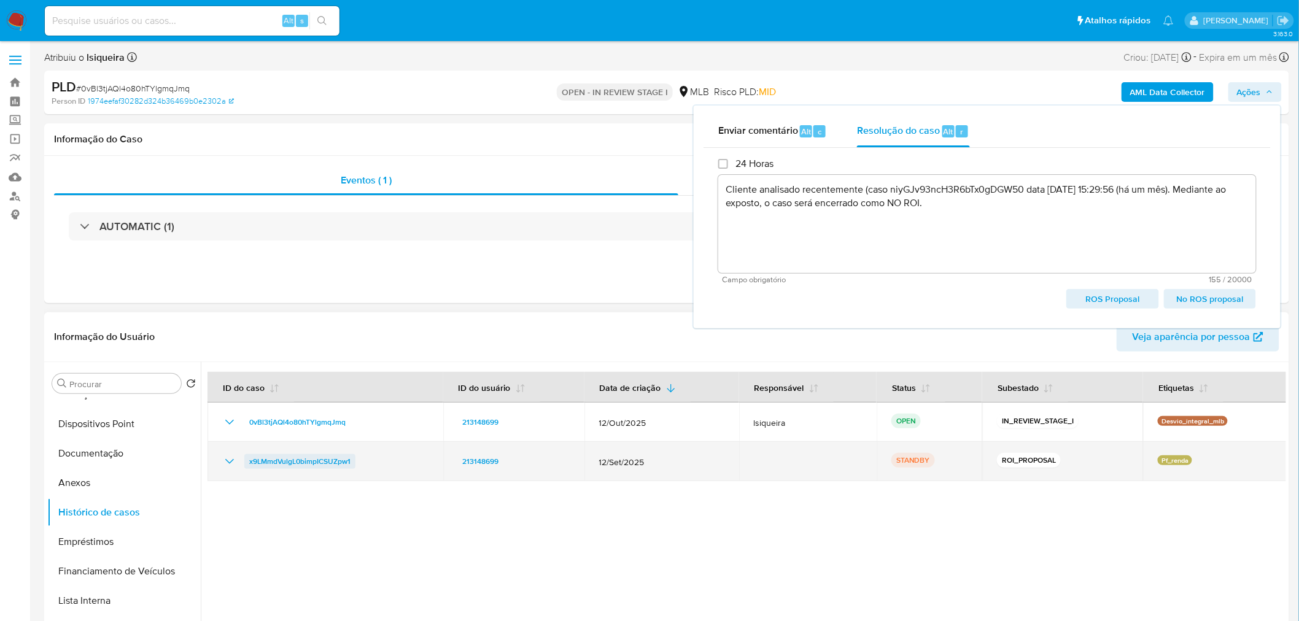
drag, startPoint x: 364, startPoint y: 468, endPoint x: 244, endPoint y: 464, distance: 119.8
click at [244, 464] on td "x9LMmdVulgL0bimpICSUZpw1" at bounding box center [326, 461] width 236 height 39
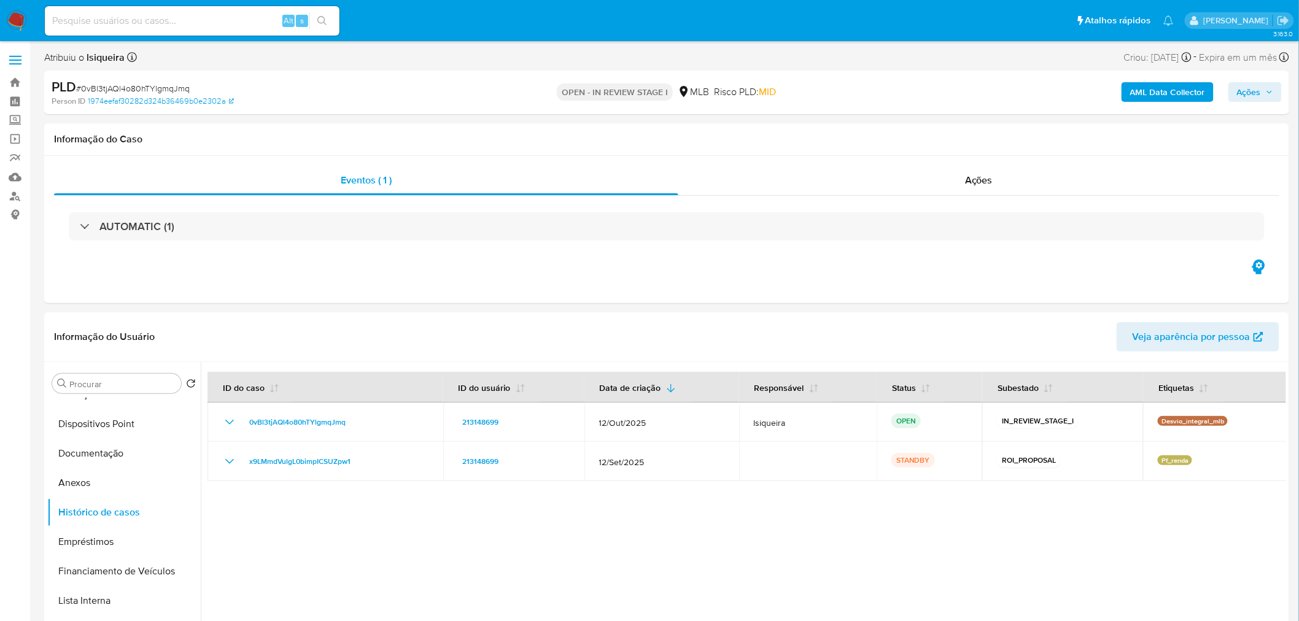
click at [1284, 93] on div "PLD # 0vBl3tjAQl4o80hTYlgmqJmq Person ID 1974eefaf30282d324b36469b0e2302a OPEN …" at bounding box center [666, 93] width 1245 height 44
click at [1274, 90] on button "Ações" at bounding box center [1254, 92] width 53 height 20
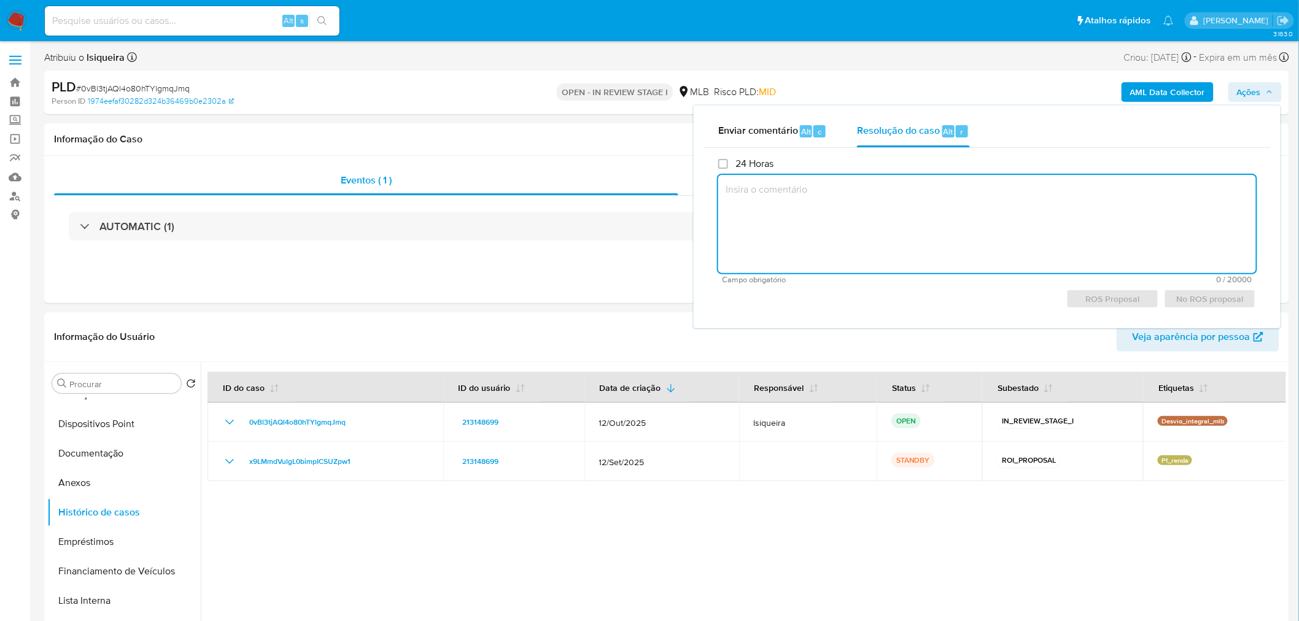
click at [840, 193] on textarea at bounding box center [987, 224] width 538 height 98
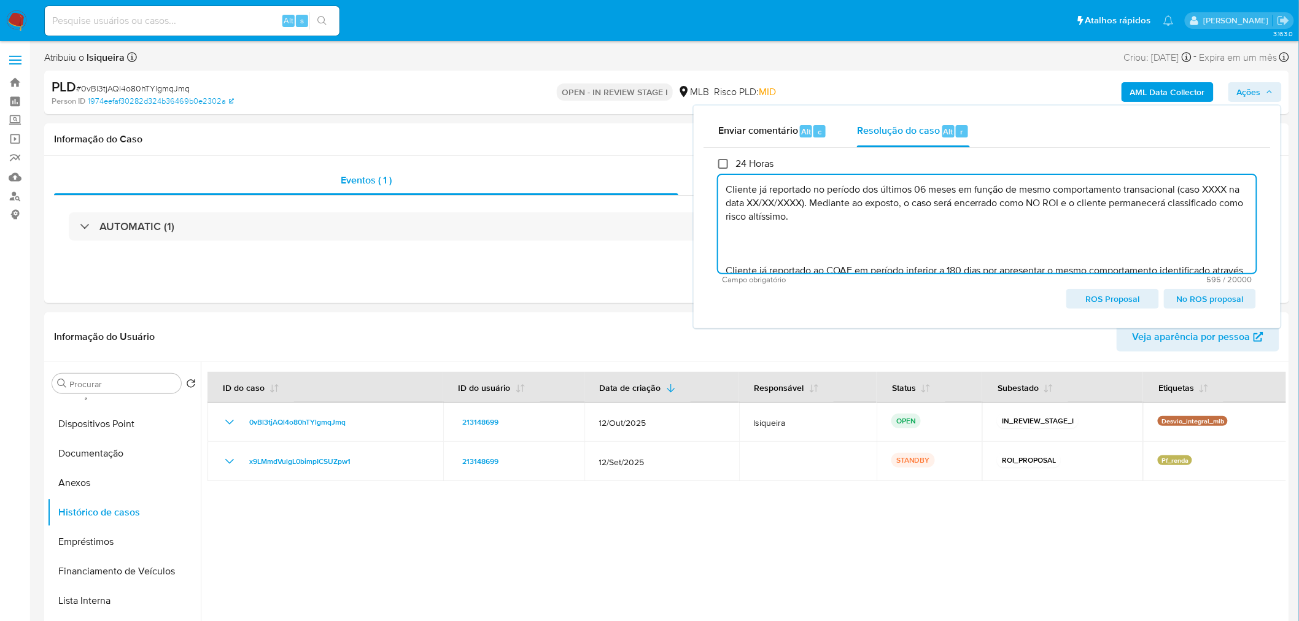
drag, startPoint x: 783, startPoint y: 255, endPoint x: 723, endPoint y: 164, distance: 109.2
click at [723, 164] on div "24 Horas Cliente já reportado no período dos últimos 06 meses em função de mesm…" at bounding box center [987, 233] width 538 height 151
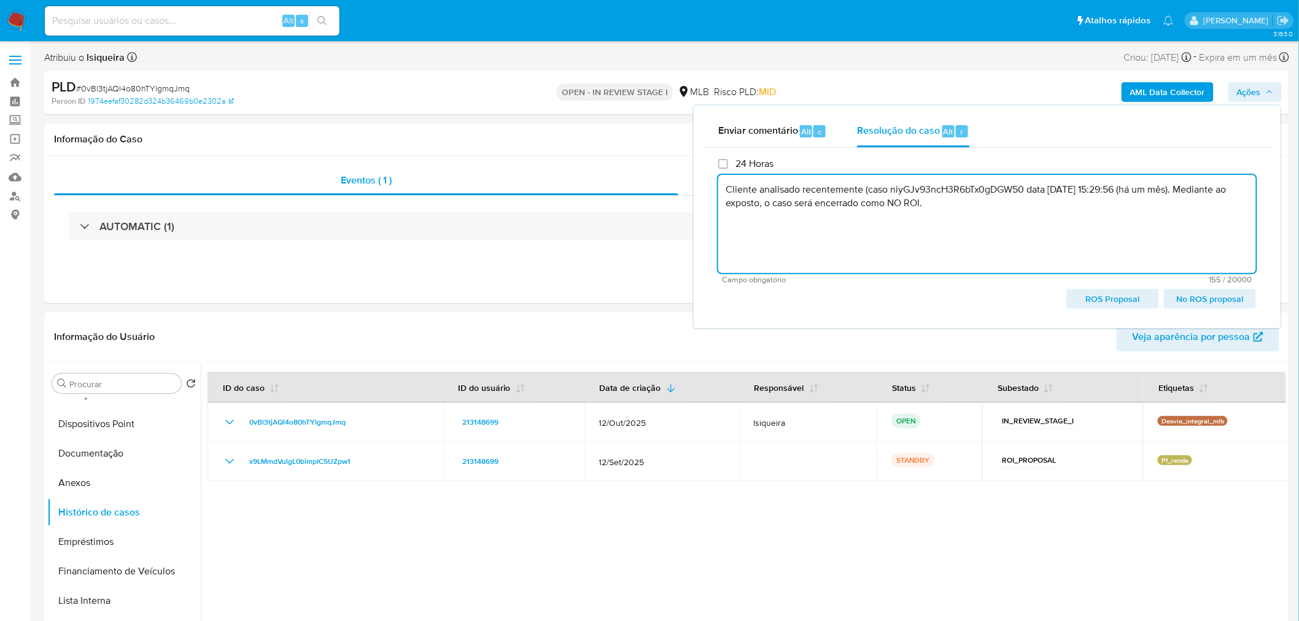
click at [928, 187] on textarea "Cliente analisado recentemente (caso niyGJv93ncH3R6bTx0gDGW50 data 17/01/2025 1…" at bounding box center [987, 224] width 538 height 98
drag, startPoint x: 1022, startPoint y: 187, endPoint x: 1185, endPoint y: 188, distance: 163.3
click at [1185, 188] on textarea "Cliente analisado recentemente (caso x9LMmdVulgL0bimpICSUZpw1data 17/01/2025 15…" at bounding box center [987, 224] width 538 height 98
click at [835, 191] on textarea "Cliente analisado recentemente (caso x9LMmdVulgL0bimpICSUZpw1) . Mediante ao ex…" at bounding box center [987, 224] width 538 height 98
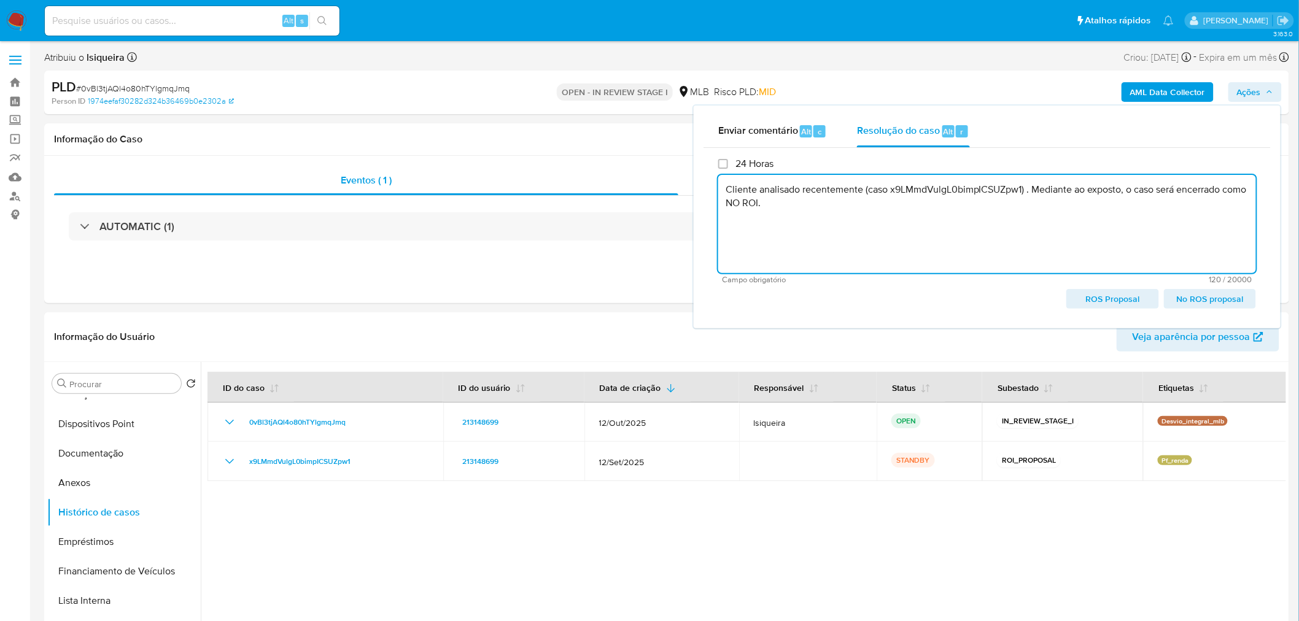
click at [835, 191] on textarea "Cliente analisado recentemente (caso x9LMmdVulgL0bimpICSUZpw1) . Mediante ao ex…" at bounding box center [987, 224] width 538 height 98
click at [1228, 300] on span "No ROS proposal" at bounding box center [1210, 298] width 75 height 17
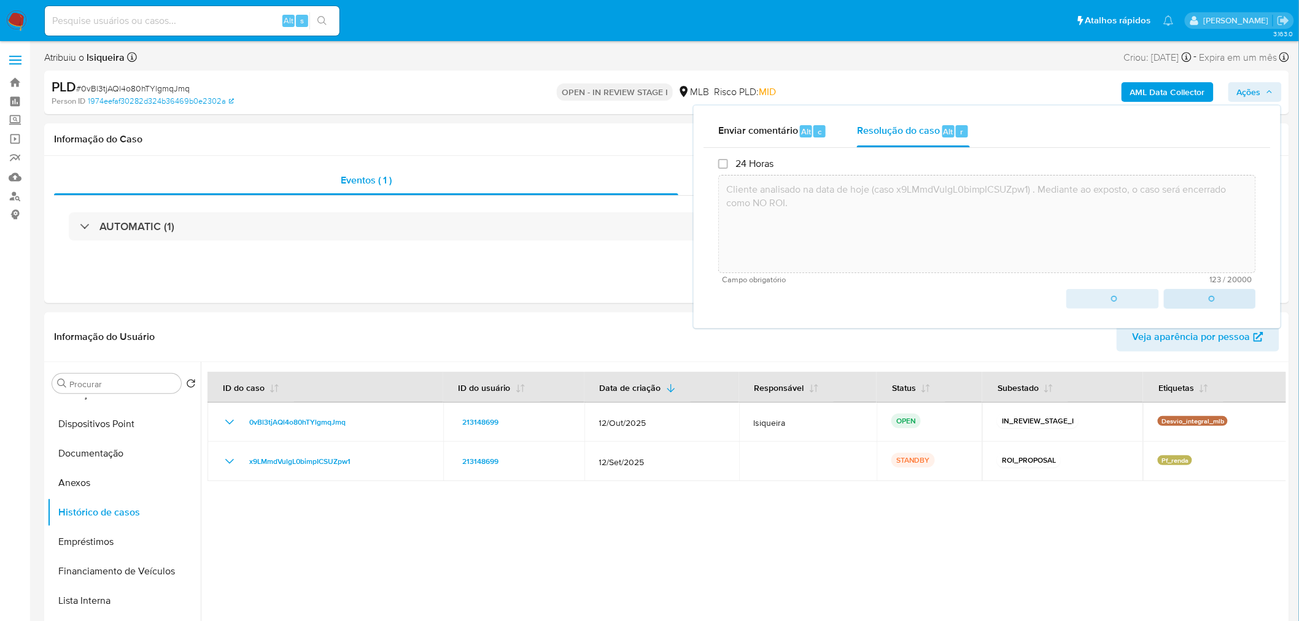
type textarea "Cliente analisado na data de hoje (caso x9LMmdVulgL0bimpICSUZpw1) . Mediante ao…"
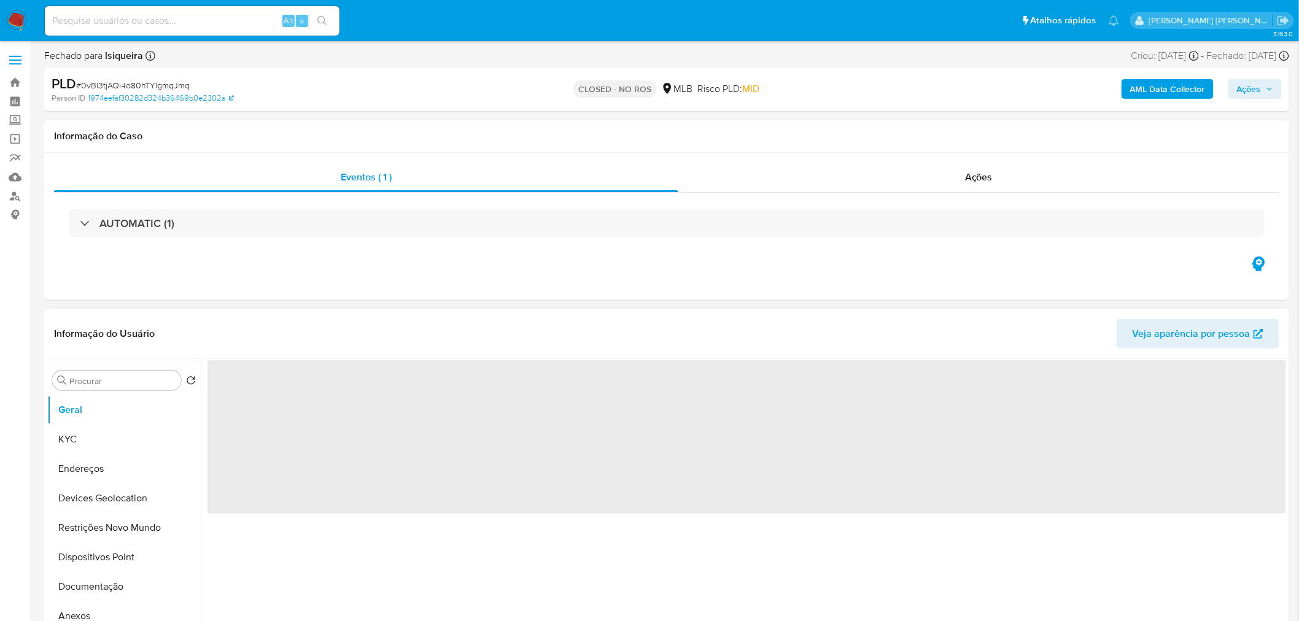
select select "10"
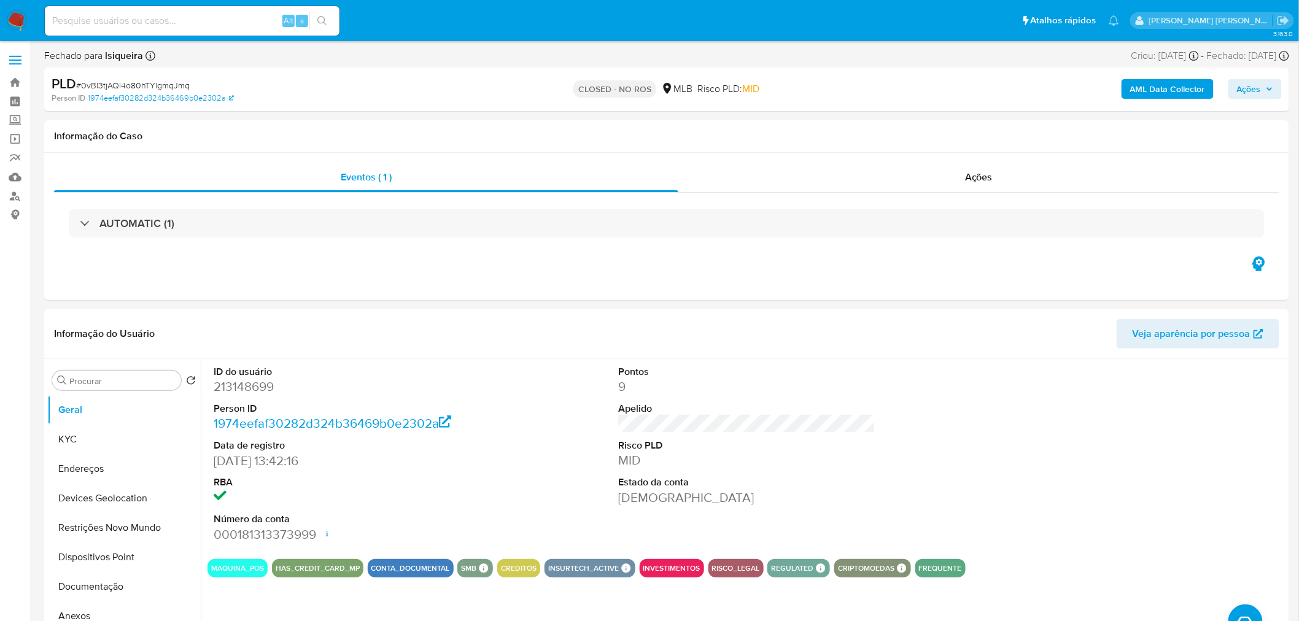
click at [150, 81] on span "# 0vBl3tjAQl4o80hTYlgmqJmq" at bounding box center [133, 85] width 114 height 12
copy span "0vBl3tjAQl4o80hTYlgmqJmq"
click at [231, 238] on div "AUTOMATIC (1)" at bounding box center [666, 223] width 1225 height 61
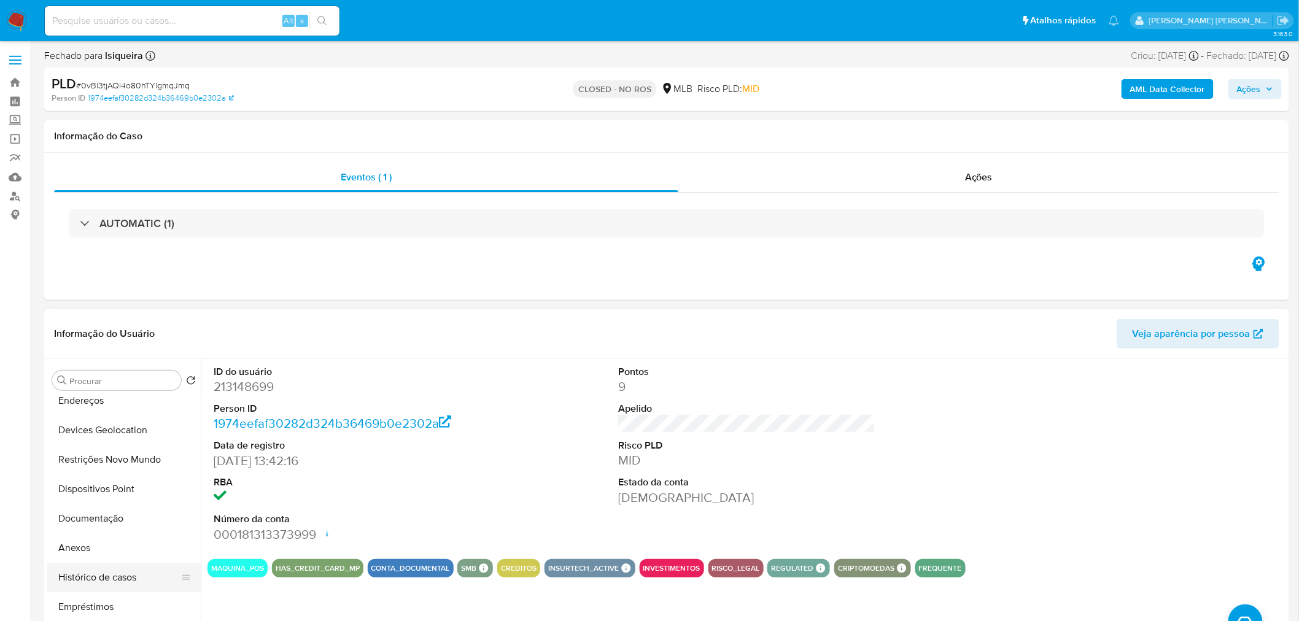
click at [96, 576] on button "Histórico de casos" at bounding box center [119, 577] width 144 height 29
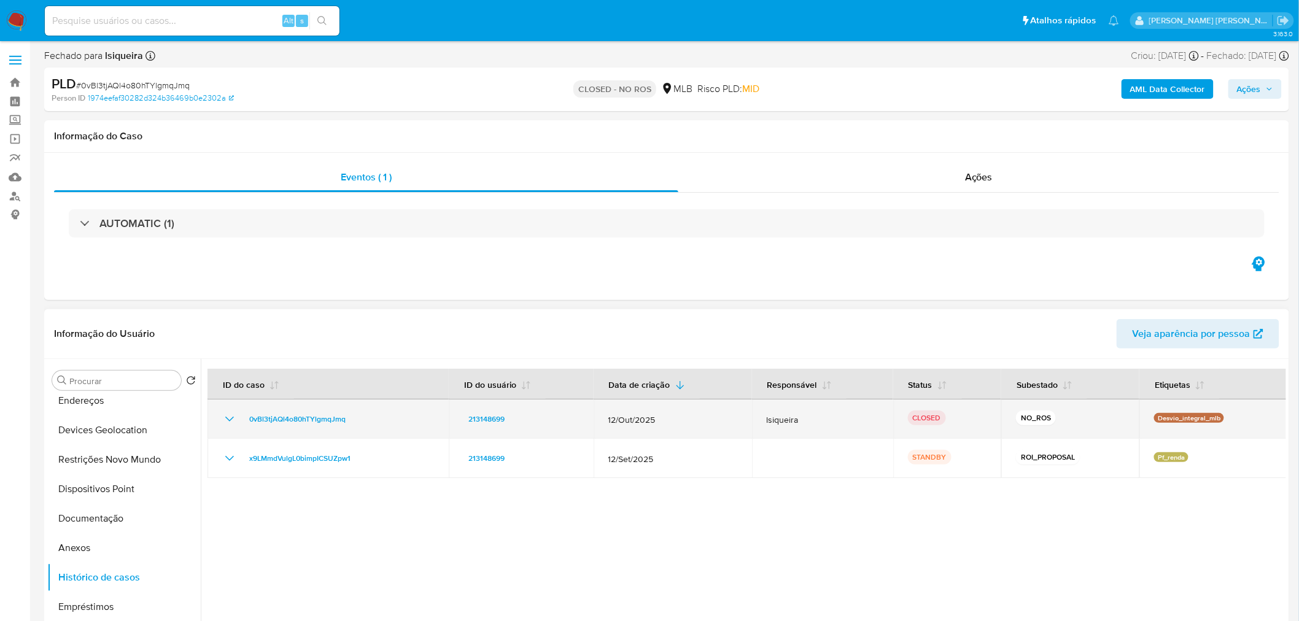
drag, startPoint x: 1216, startPoint y: 415, endPoint x: 1153, endPoint y: 420, distance: 63.4
click at [1154, 420] on p "Desvio_integral_mlb" at bounding box center [1189, 418] width 70 height 10
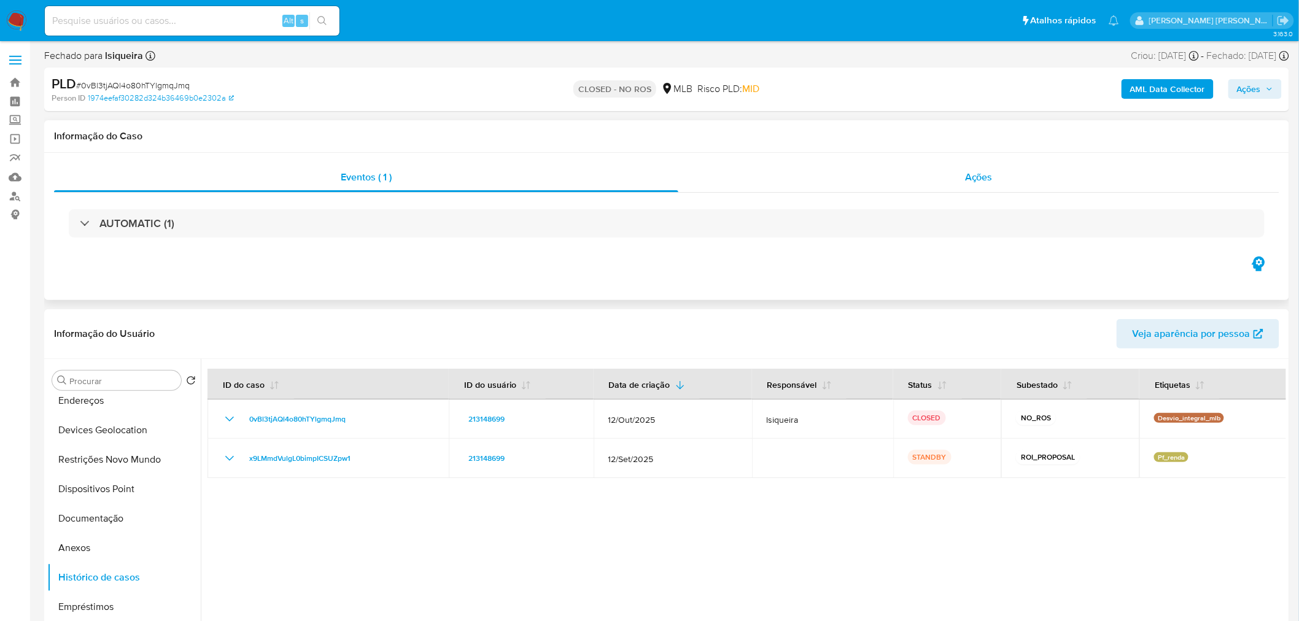
click at [936, 176] on div "Ações" at bounding box center [978, 177] width 601 height 29
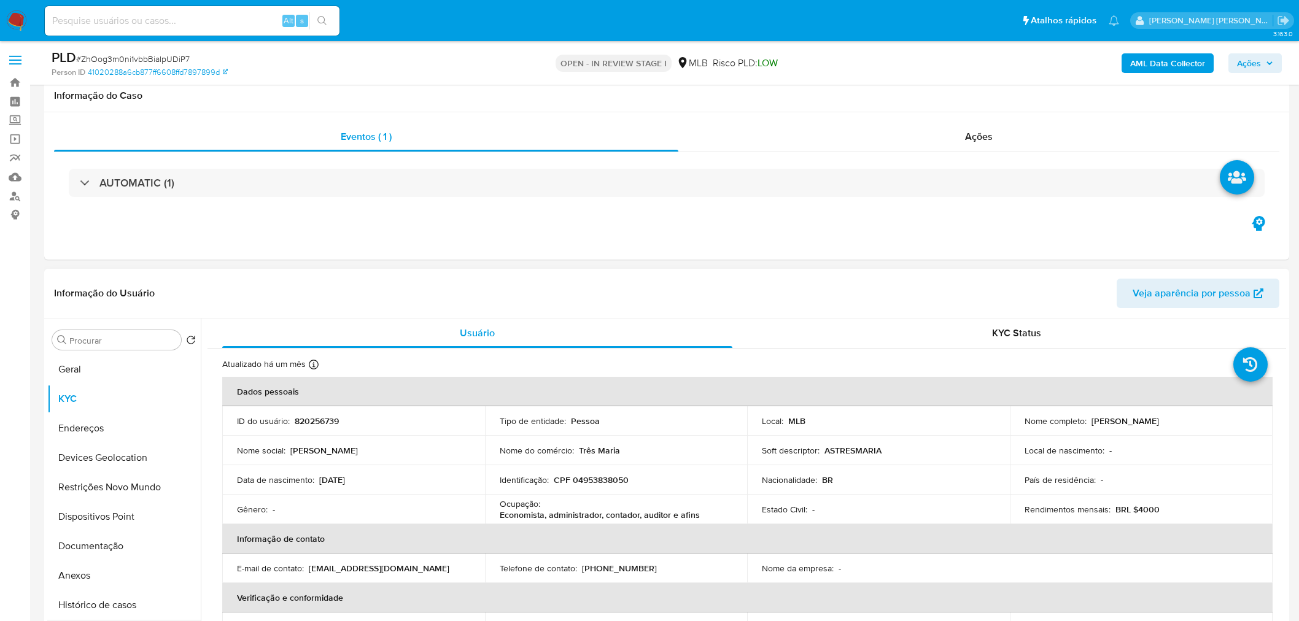
scroll to position [68, 0]
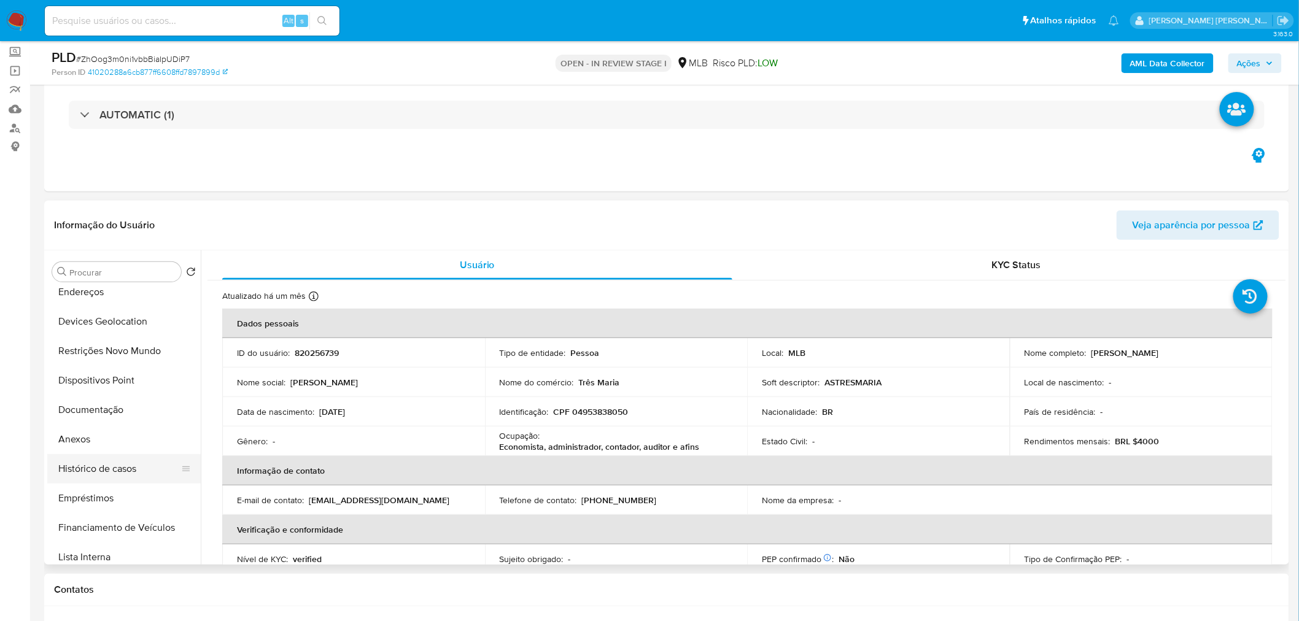
click at [133, 475] on button "Histórico de casos" at bounding box center [119, 468] width 144 height 29
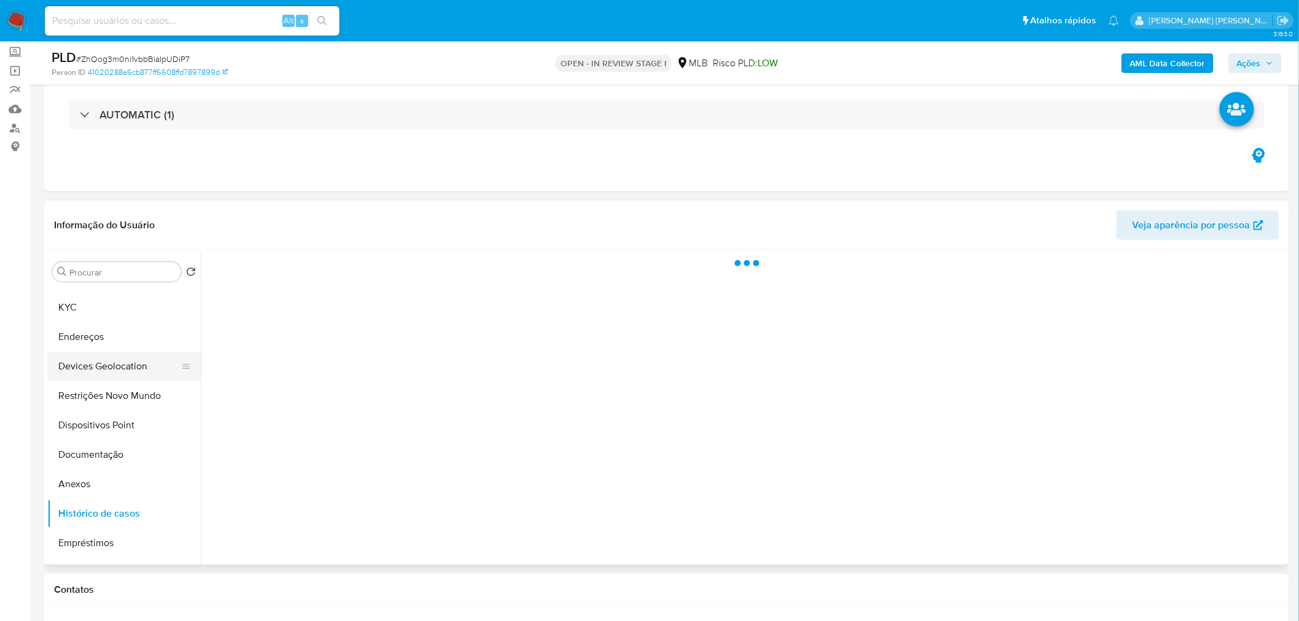
scroll to position [0, 0]
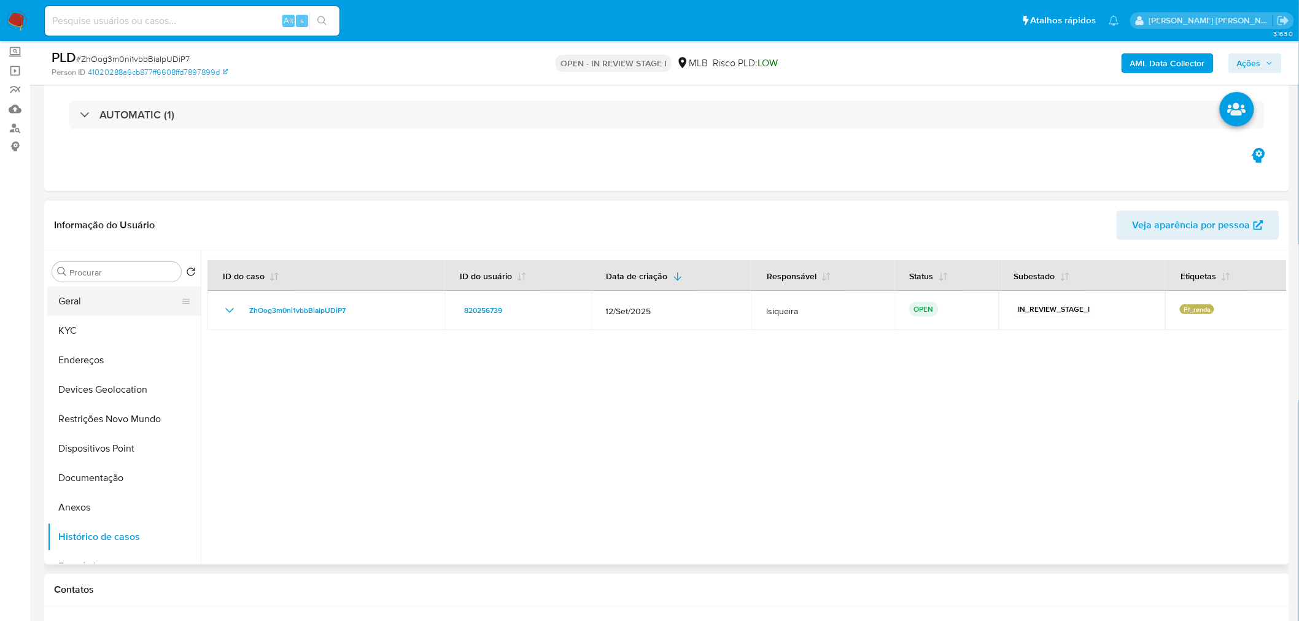
click at [82, 296] on button "Geral" at bounding box center [119, 301] width 144 height 29
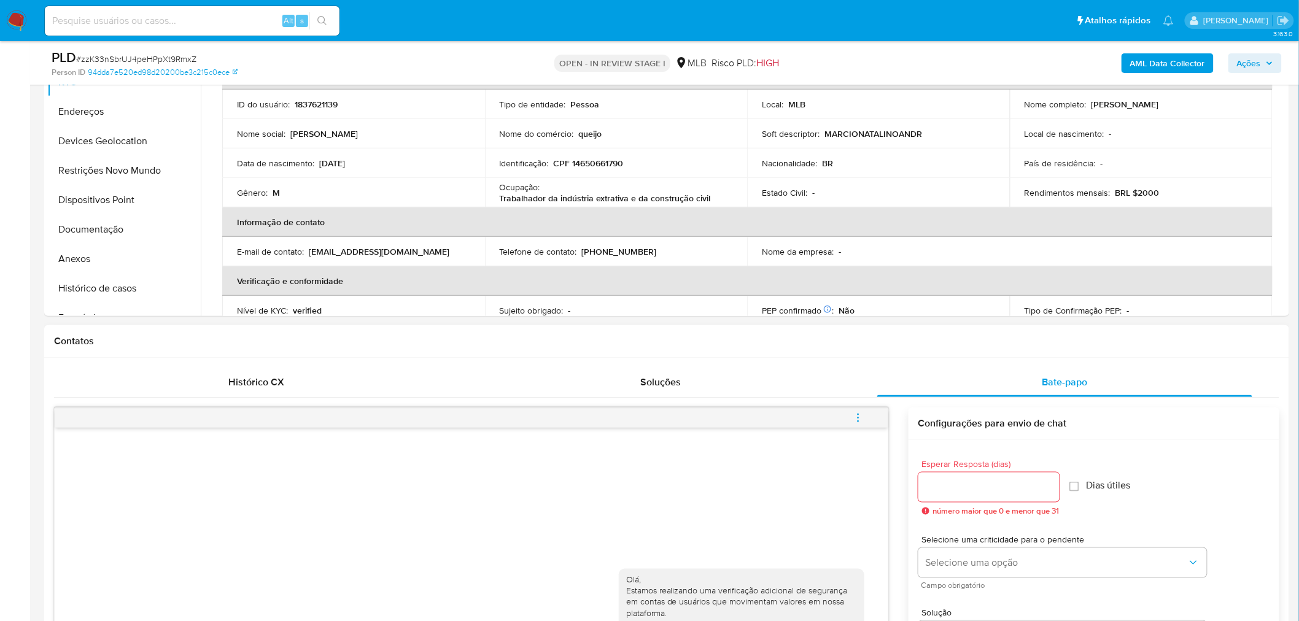
scroll to position [273, 0]
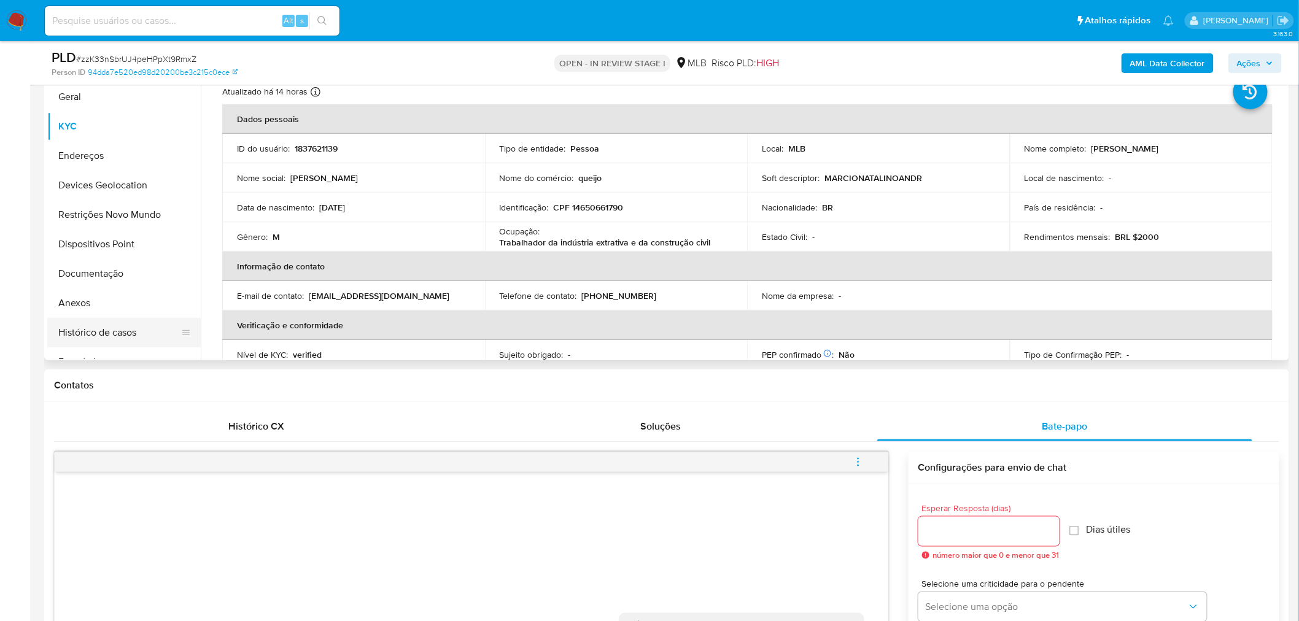
click at [90, 324] on button "Histórico de casos" at bounding box center [119, 332] width 144 height 29
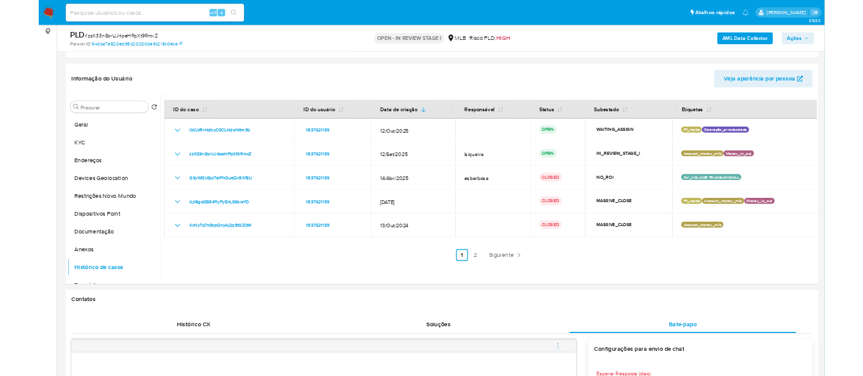
scroll to position [204, 0]
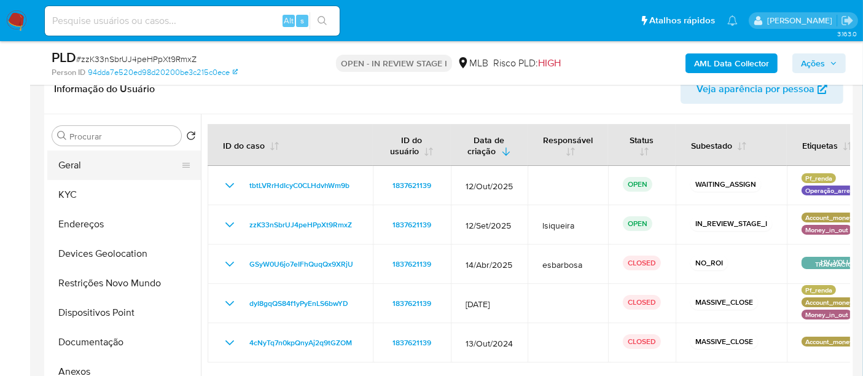
click at [80, 166] on button "Geral" at bounding box center [119, 164] width 144 height 29
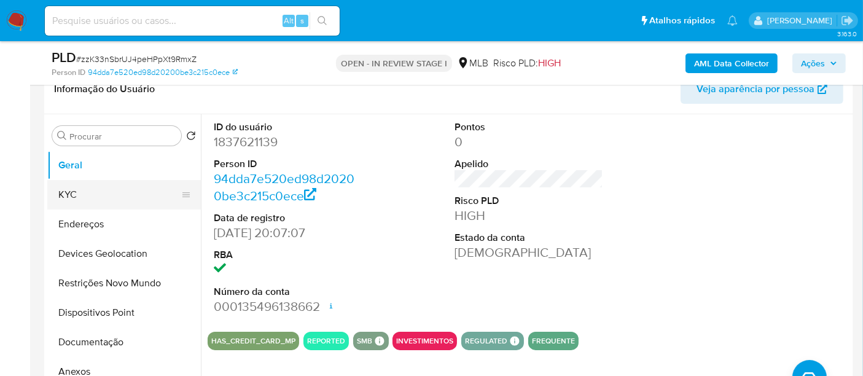
click at [99, 192] on button "KYC" at bounding box center [119, 194] width 144 height 29
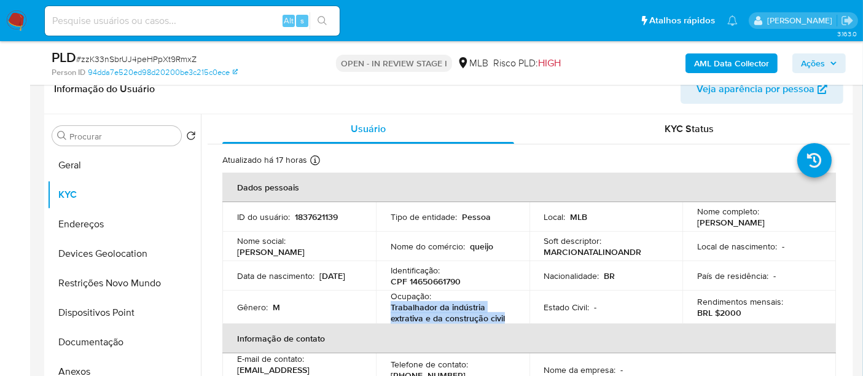
drag, startPoint x: 505, startPoint y: 318, endPoint x: 384, endPoint y: 306, distance: 121.0
click at [384, 306] on td "Ocupação : Trabalhador da indústria extrativa e da construção civil" at bounding box center [452, 306] width 153 height 33
copy p "Trabalhador da indústria extrativa e da construção civil"
click at [94, 338] on button "Documentação" at bounding box center [119, 341] width 144 height 29
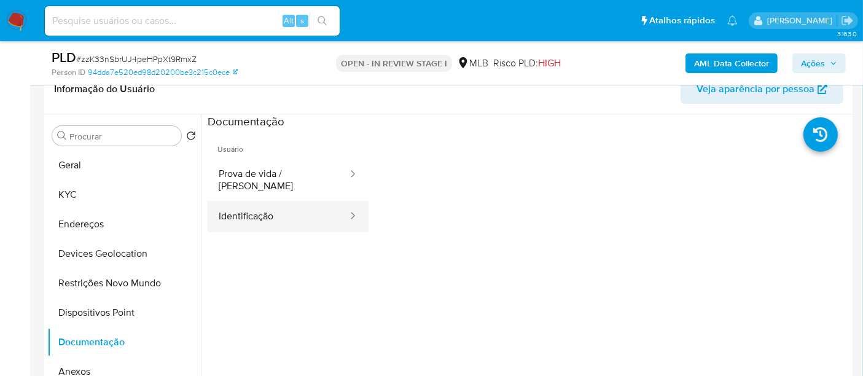
click at [308, 211] on button "Identificação" at bounding box center [278, 216] width 141 height 31
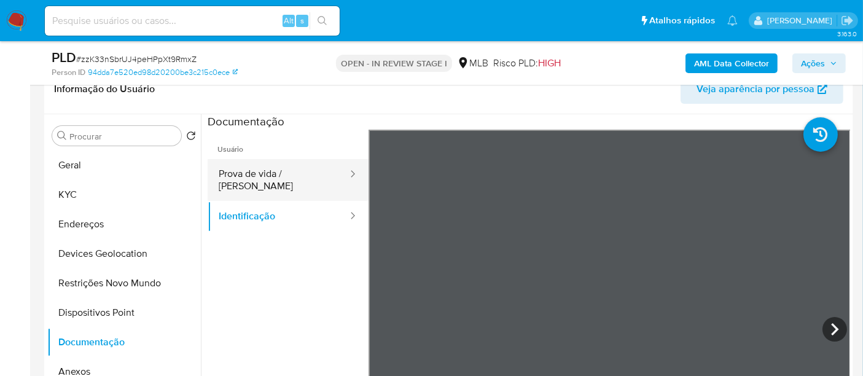
click at [315, 175] on button "Prova de vida / Selfie" at bounding box center [278, 180] width 141 height 42
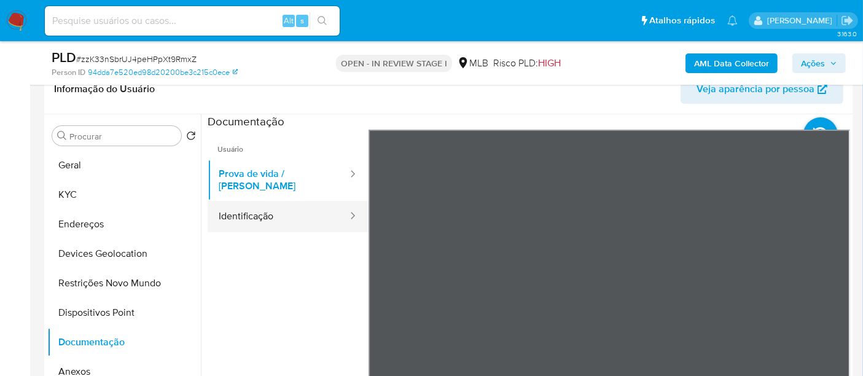
click at [314, 201] on button "Identificação" at bounding box center [278, 216] width 141 height 31
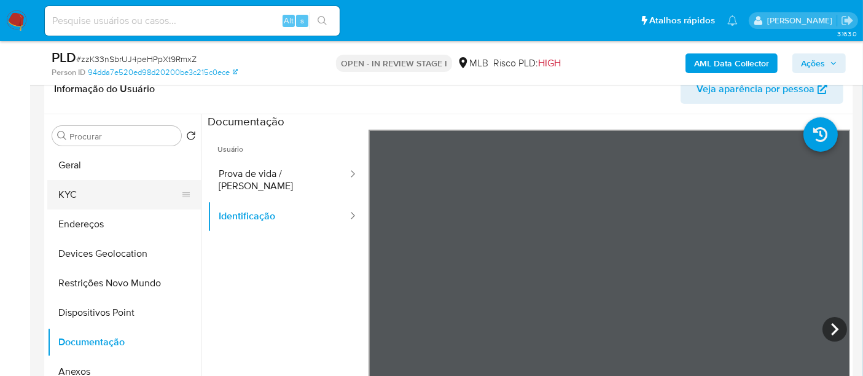
click at [83, 188] on button "KYC" at bounding box center [119, 194] width 144 height 29
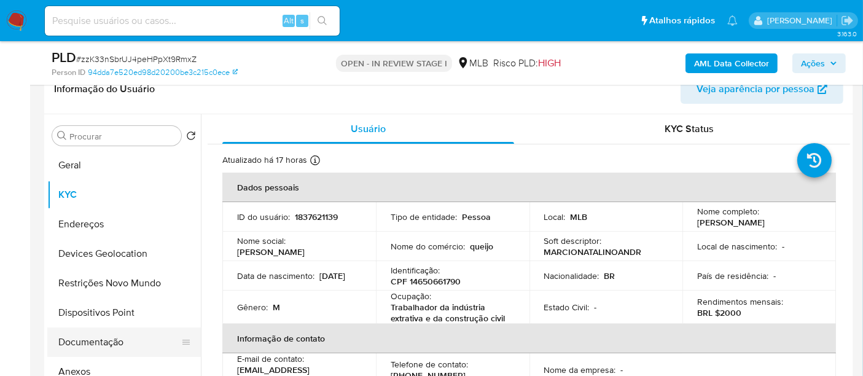
click at [91, 336] on button "Documentação" at bounding box center [119, 341] width 144 height 29
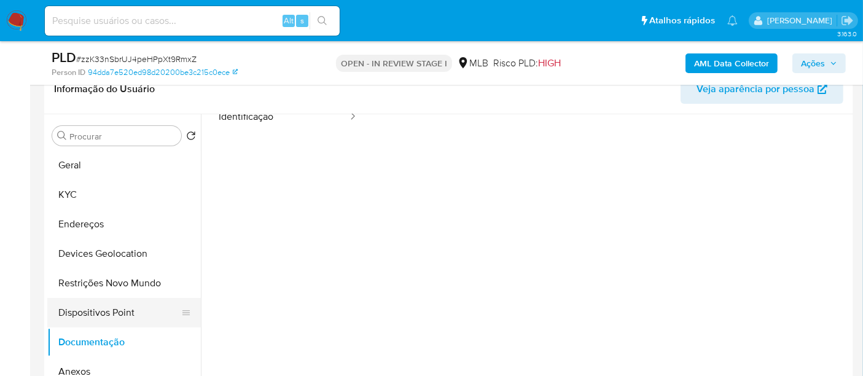
scroll to position [68, 0]
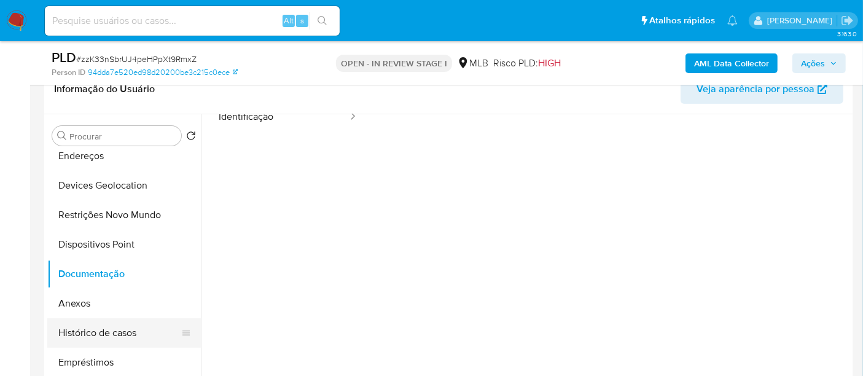
click at [112, 325] on button "Histórico de casos" at bounding box center [119, 332] width 144 height 29
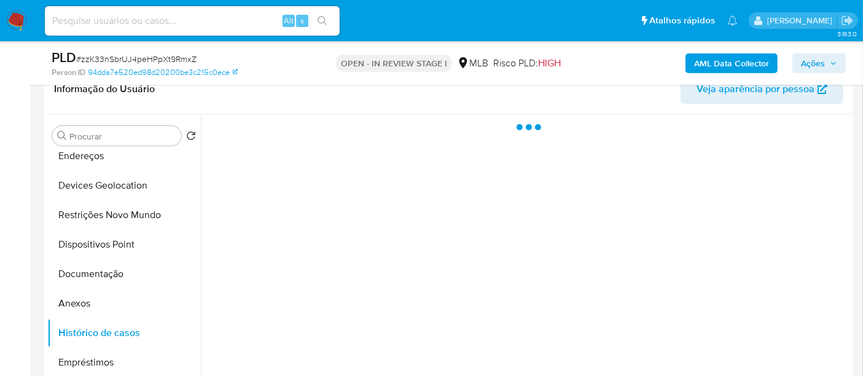
scroll to position [0, 0]
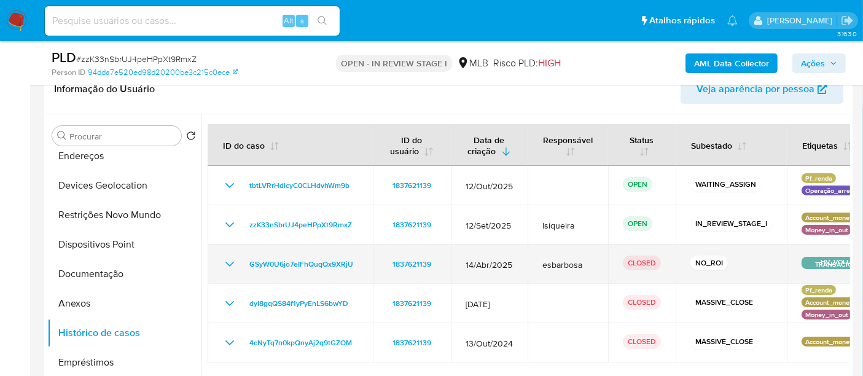
click at [225, 267] on icon "Mostrar/Ocultar" at bounding box center [229, 264] width 15 height 15
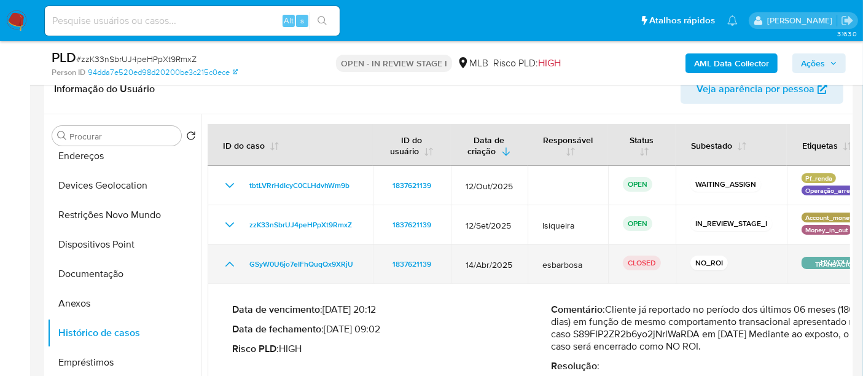
click at [225, 267] on icon "Mostrar/Ocultar" at bounding box center [229, 264] width 15 height 15
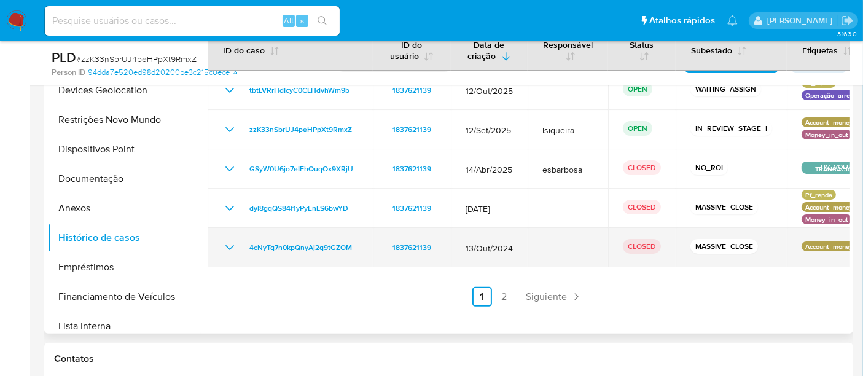
scroll to position [341, 0]
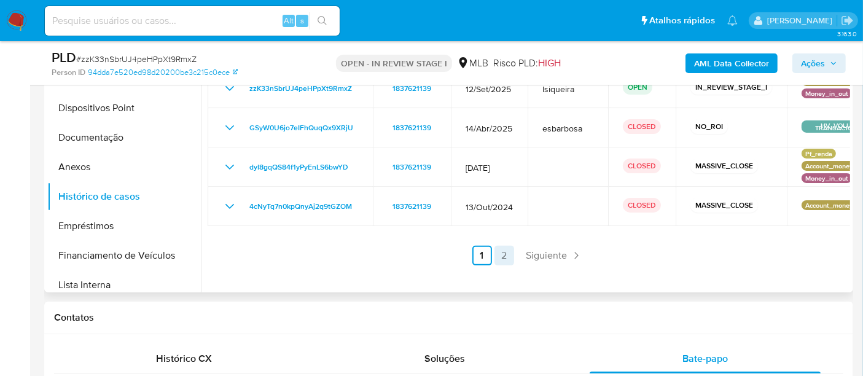
click at [503, 250] on link "2" at bounding box center [504, 256] width 20 height 20
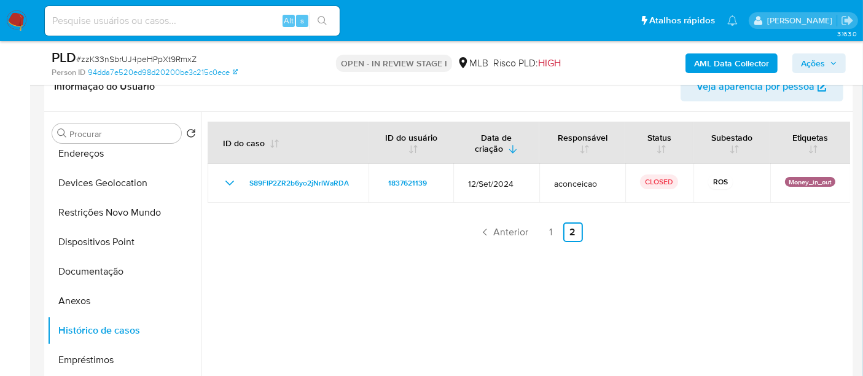
scroll to position [204, 0]
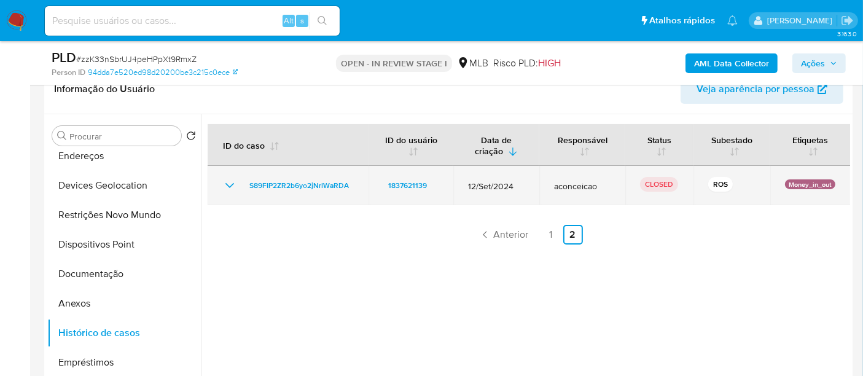
click at [216, 188] on td "S89FIP2ZR2b6yo2jNrlWaRDA" at bounding box center [288, 185] width 161 height 39
click at [220, 187] on td "S89FIP2ZR2b6yo2jNrlWaRDA" at bounding box center [288, 185] width 161 height 39
click at [231, 181] on icon "Mostrar/Ocultar" at bounding box center [229, 185] width 15 height 15
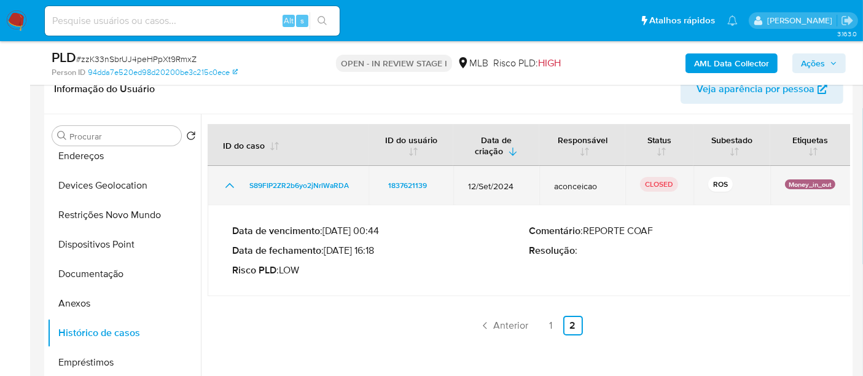
click at [231, 181] on icon "Mostrar/Ocultar" at bounding box center [229, 185] width 15 height 15
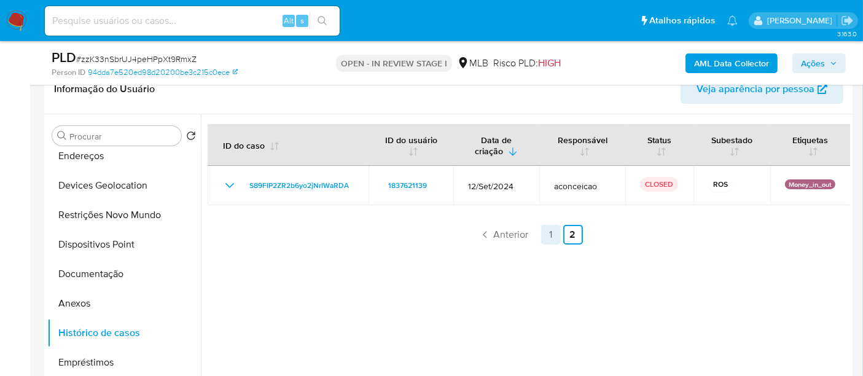
click at [550, 233] on link "1" at bounding box center [551, 235] width 20 height 20
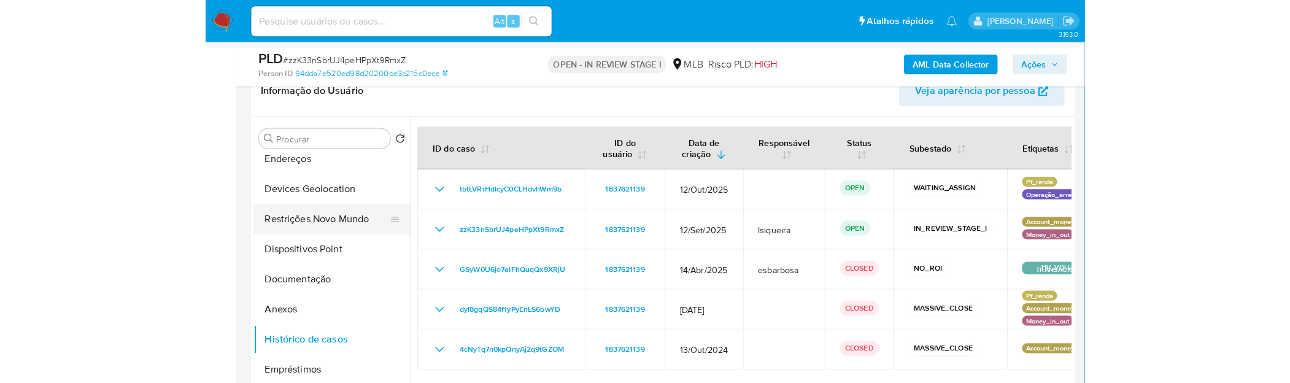
scroll to position [0, 0]
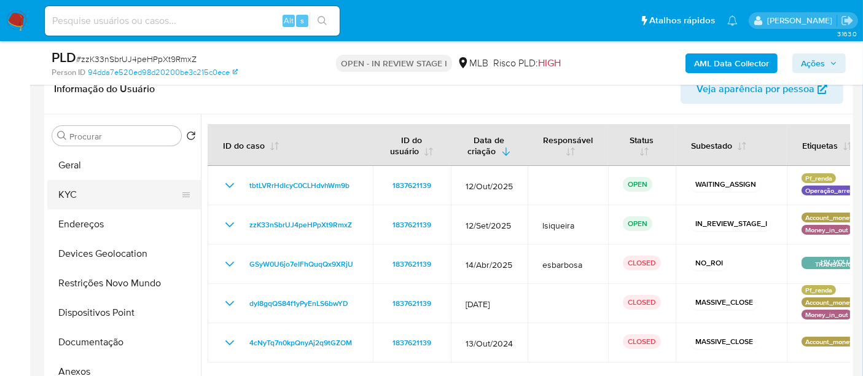
click at [106, 192] on button "KYC" at bounding box center [119, 194] width 144 height 29
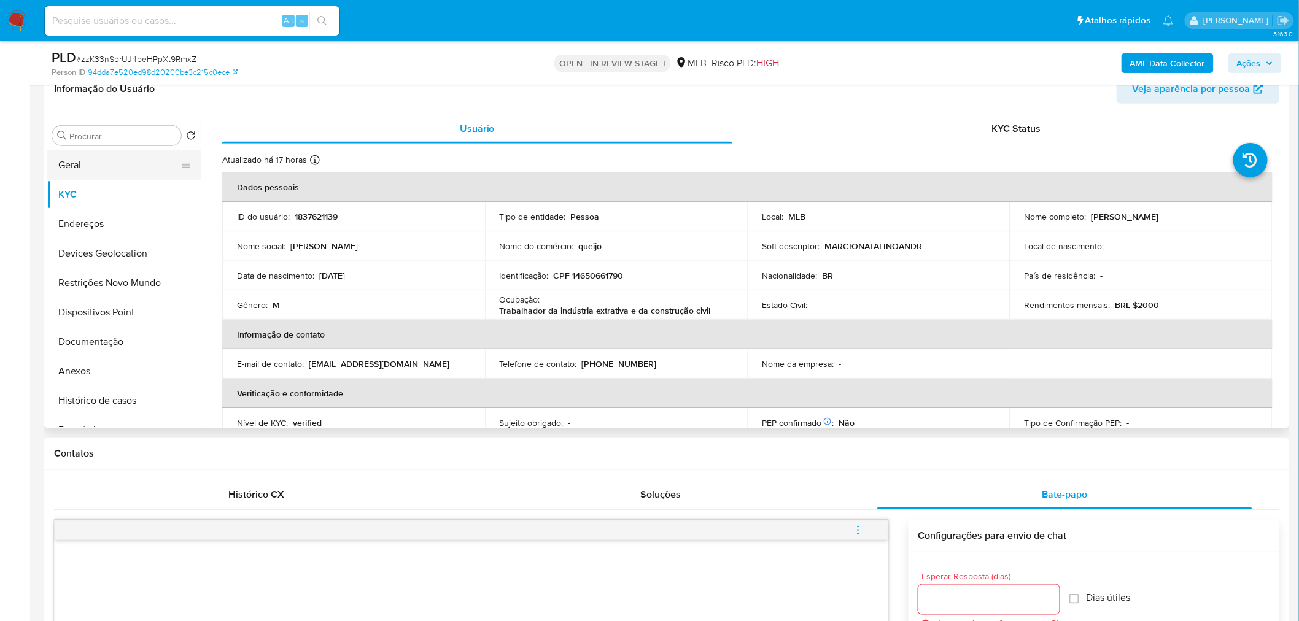
click at [96, 168] on button "Geral" at bounding box center [119, 164] width 144 height 29
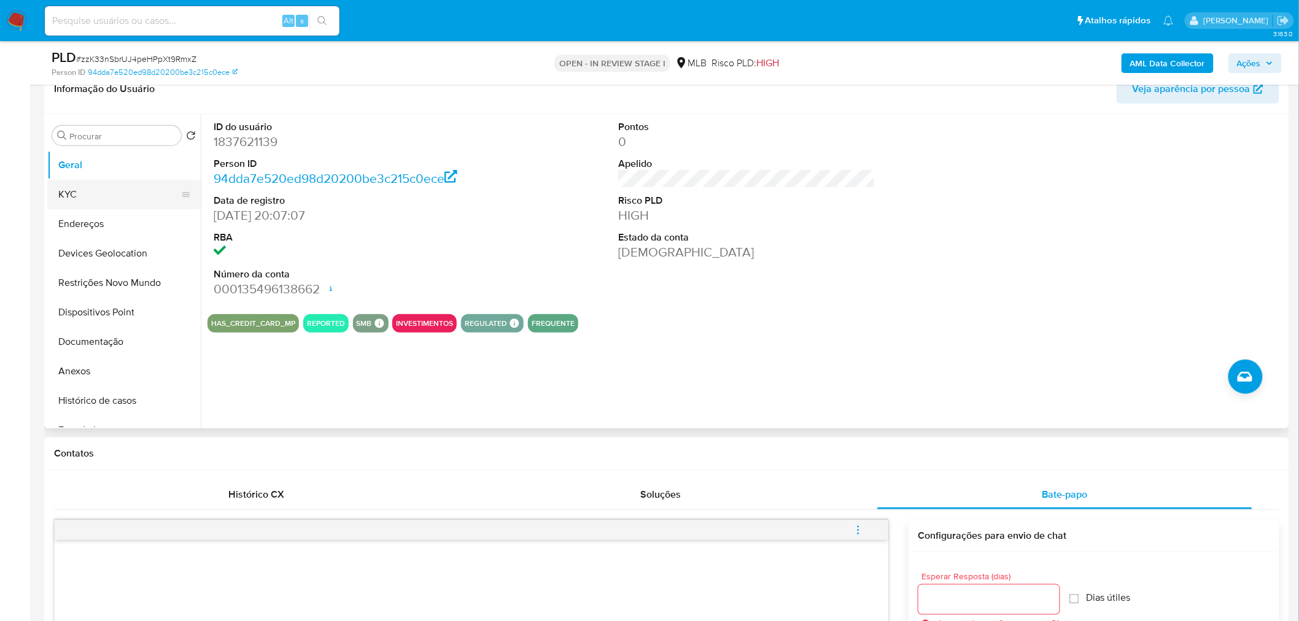
click at [109, 186] on button "KYC" at bounding box center [119, 194] width 144 height 29
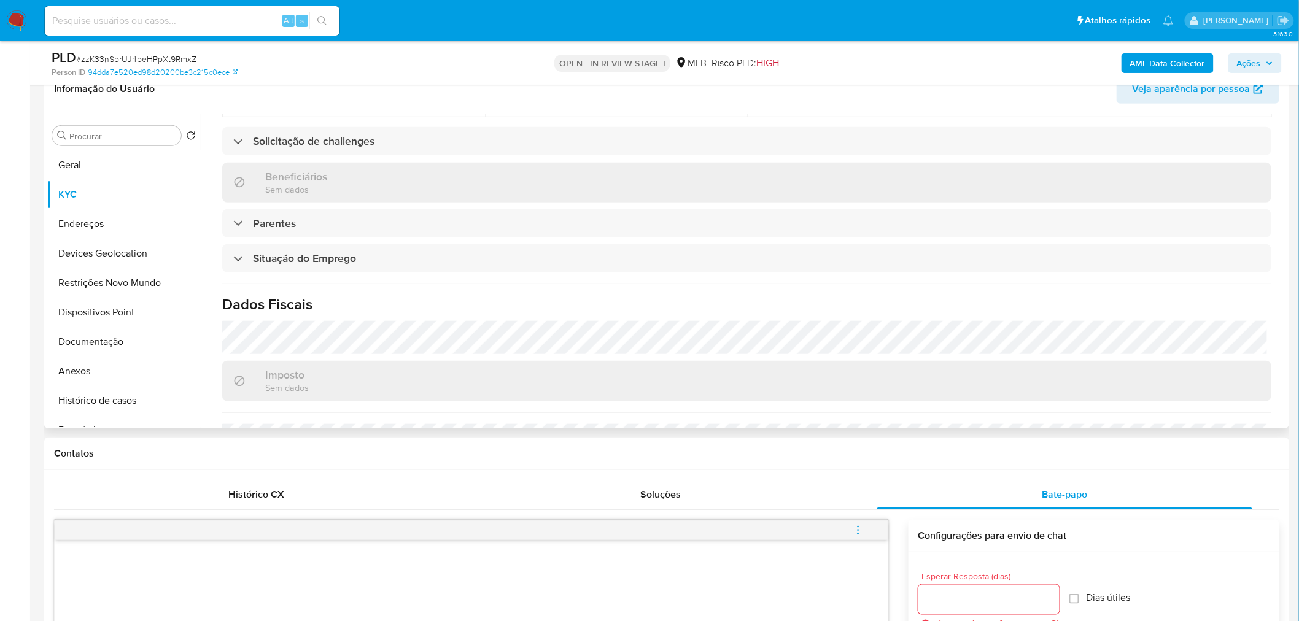
scroll to position [511, 0]
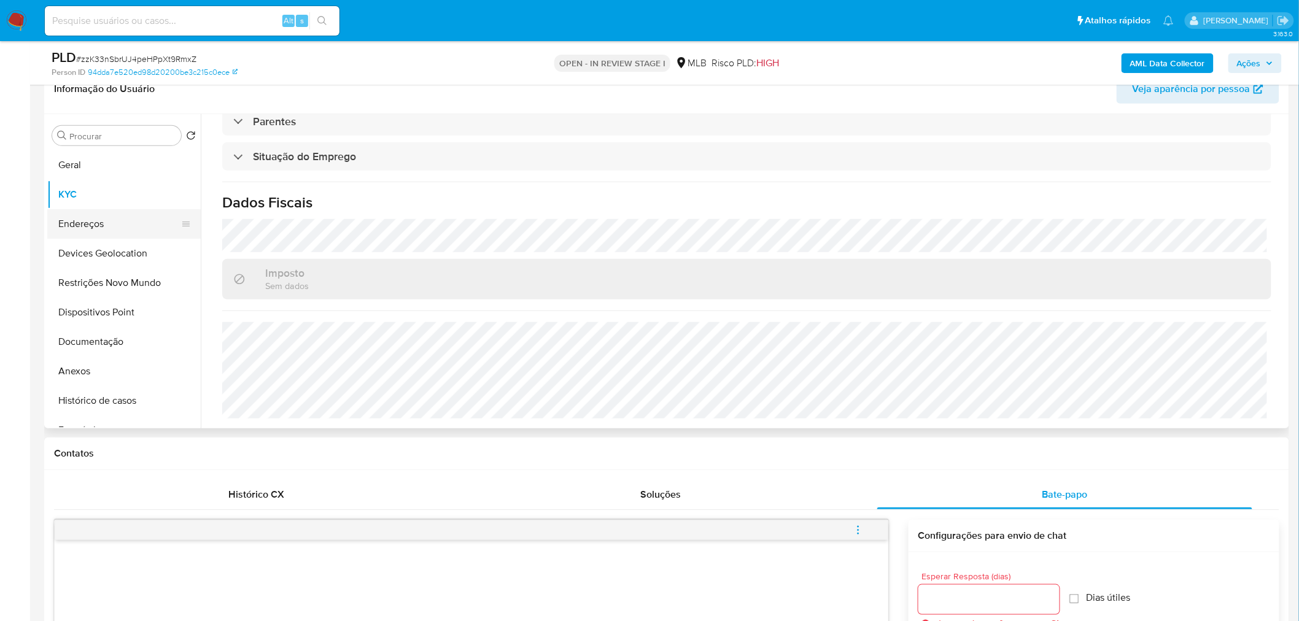
click at [113, 227] on button "Endereços" at bounding box center [119, 223] width 144 height 29
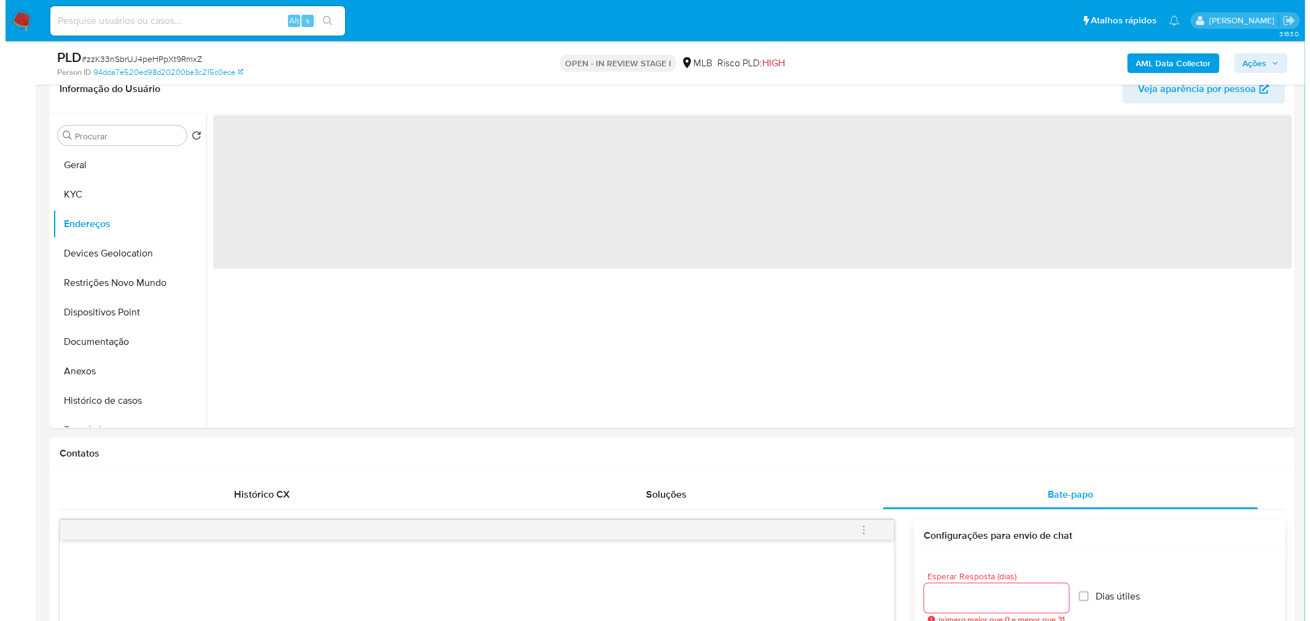
scroll to position [0, 0]
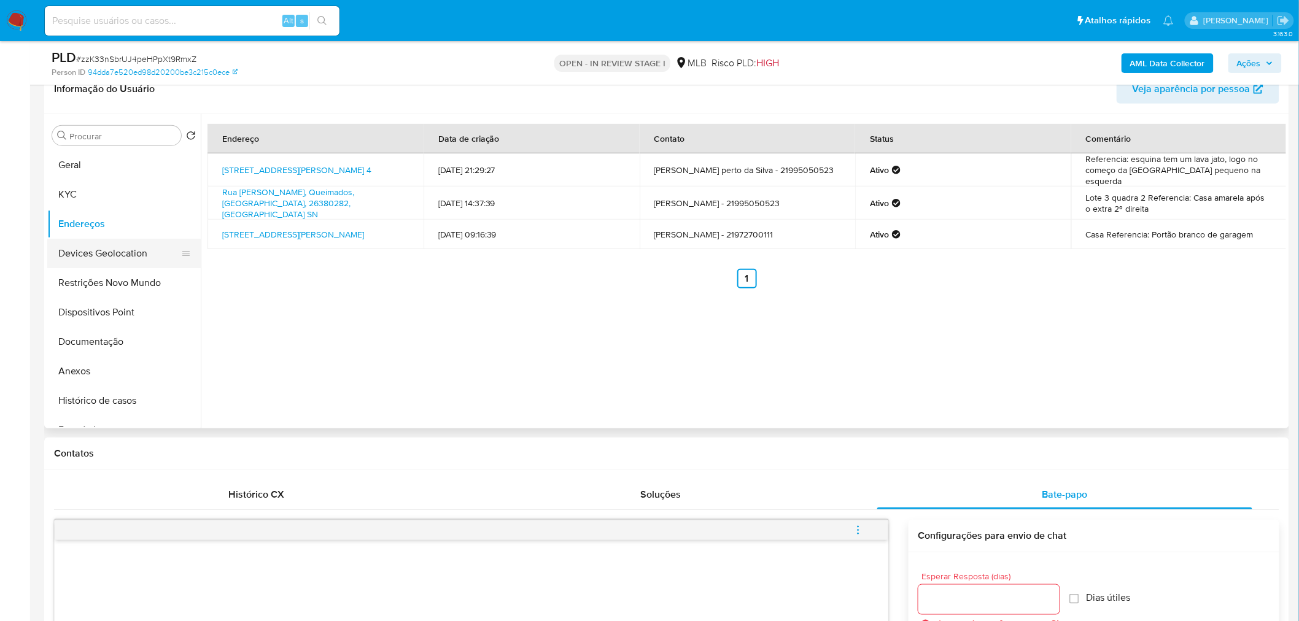
drag, startPoint x: 96, startPoint y: 256, endPoint x: 68, endPoint y: 265, distance: 29.5
click at [96, 256] on button "Devices Geolocation" at bounding box center [119, 253] width 144 height 29
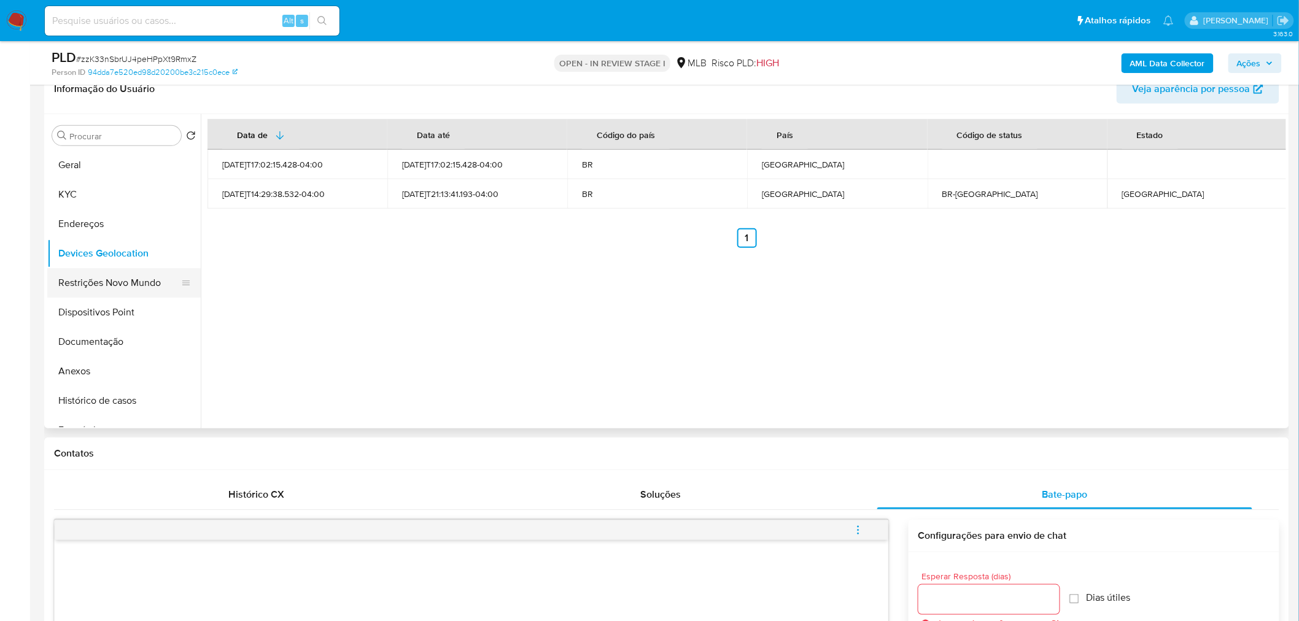
click at [83, 289] on button "Restrições Novo Mundo" at bounding box center [119, 282] width 144 height 29
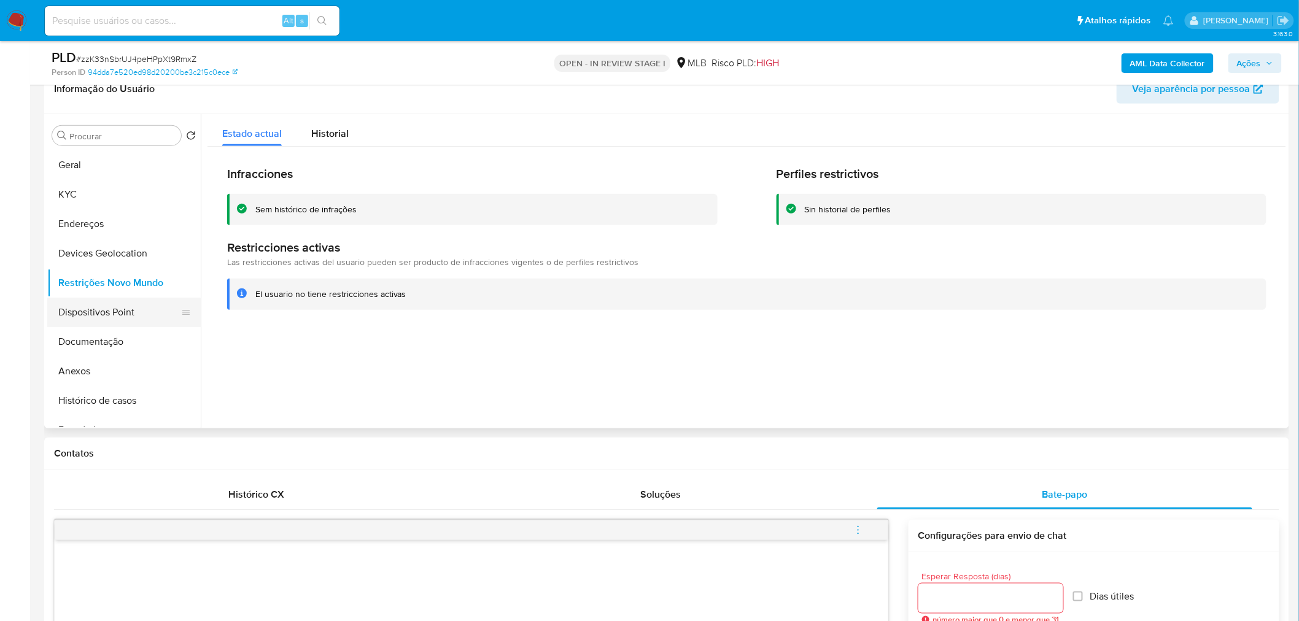
click at [112, 309] on button "Dispositivos Point" at bounding box center [119, 312] width 144 height 29
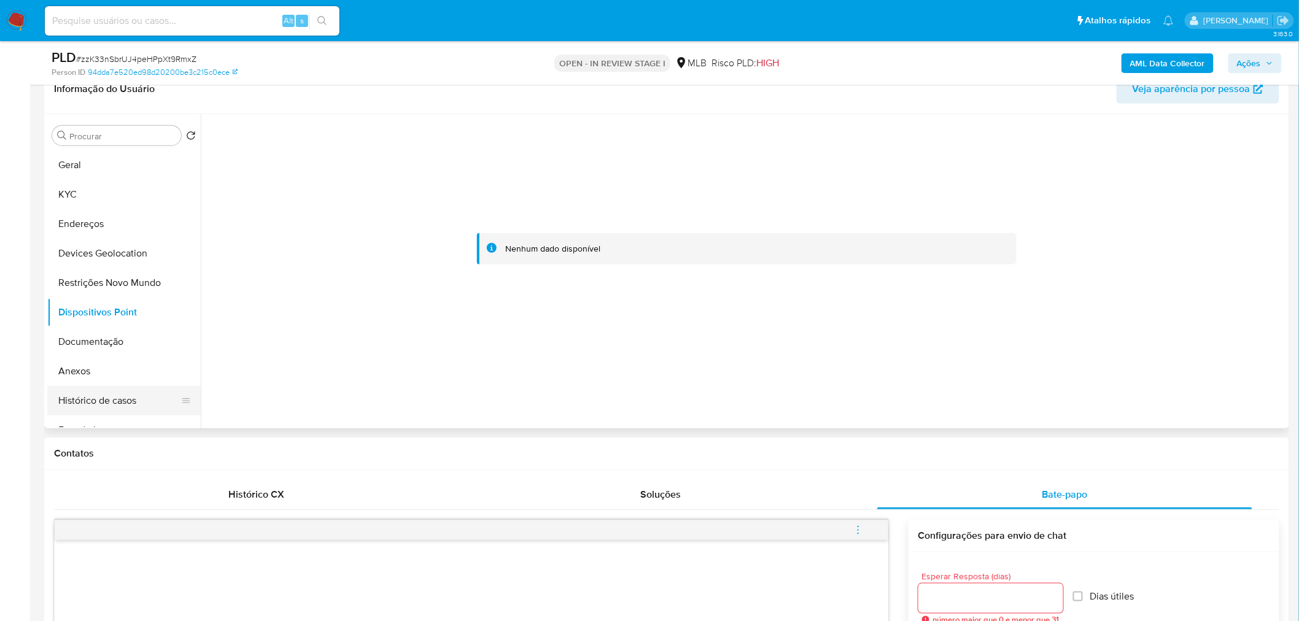
click at [115, 395] on button "Histórico de casos" at bounding box center [119, 400] width 144 height 29
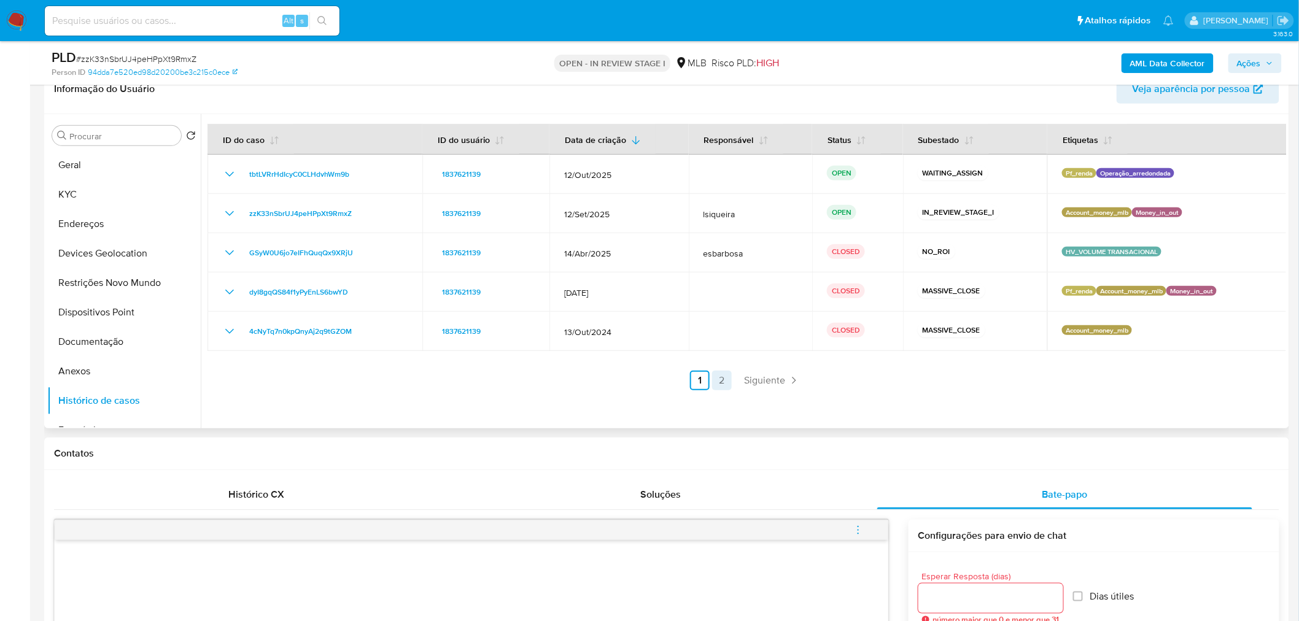
click at [721, 378] on link "2" at bounding box center [722, 381] width 20 height 20
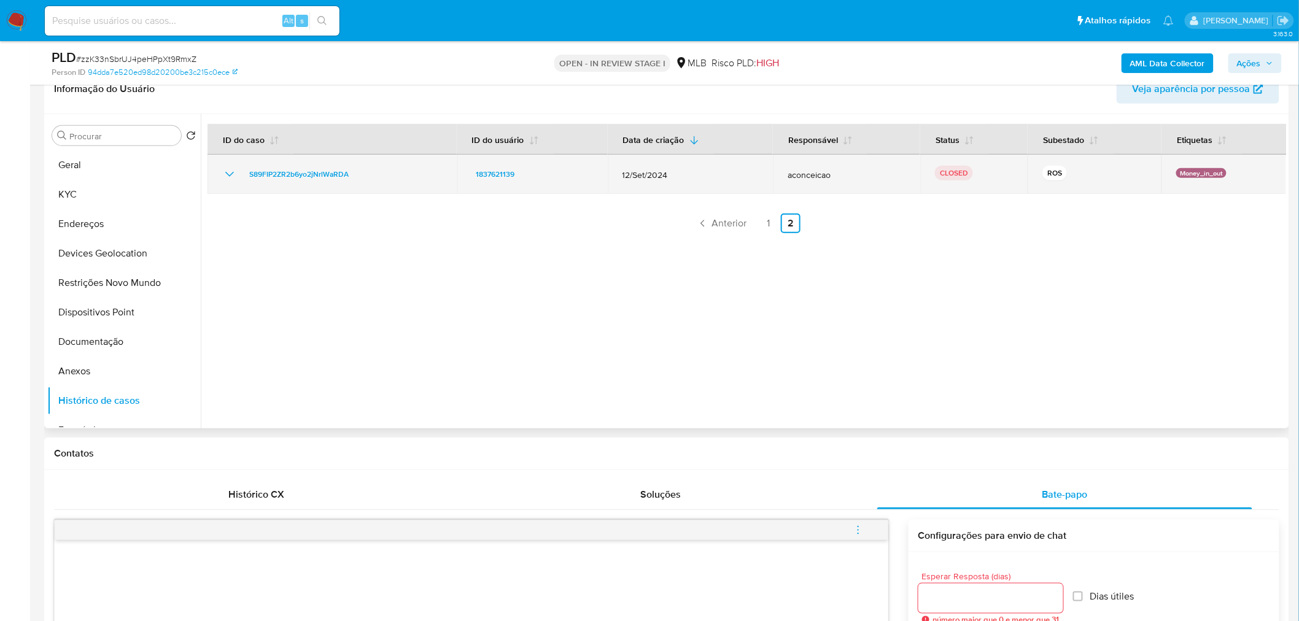
click at [228, 169] on icon "Mostrar/Ocultar" at bounding box center [229, 174] width 15 height 15
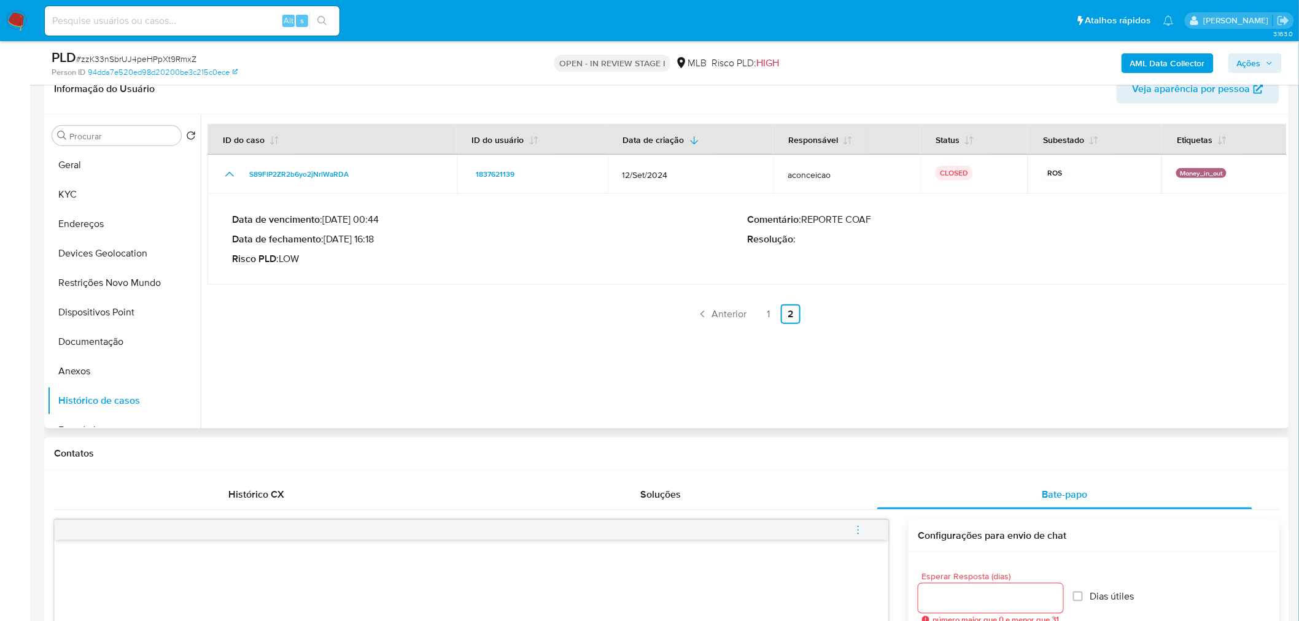
drag, startPoint x: 375, startPoint y: 238, endPoint x: 327, endPoint y: 236, distance: 48.5
click at [326, 236] on p "Data de fechamento : 23/10/2024 16:18" at bounding box center [489, 239] width 515 height 12
drag, startPoint x: 376, startPoint y: 241, endPoint x: 328, endPoint y: 238, distance: 47.3
click at [328, 238] on p "Data de fechamento : 23/10/2024 16:18" at bounding box center [489, 239] width 515 height 12
click at [101, 365] on button "Anexos" at bounding box center [119, 371] width 144 height 29
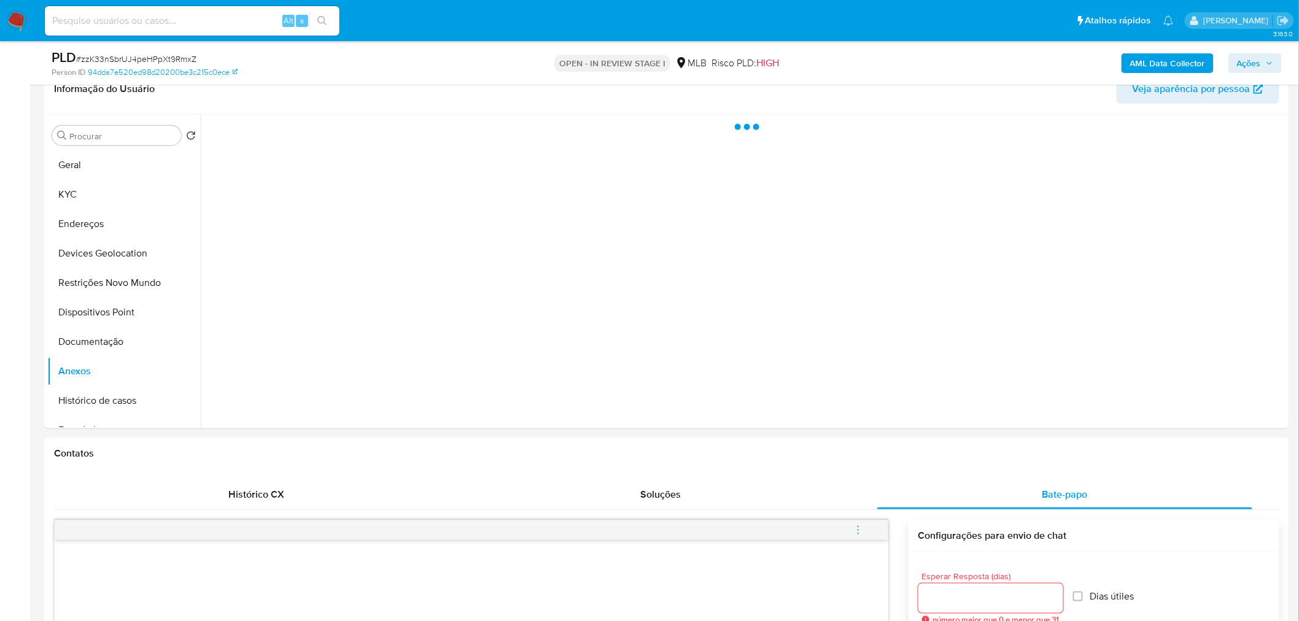
click at [1175, 60] on b "AML Data Collector" at bounding box center [1167, 63] width 75 height 20
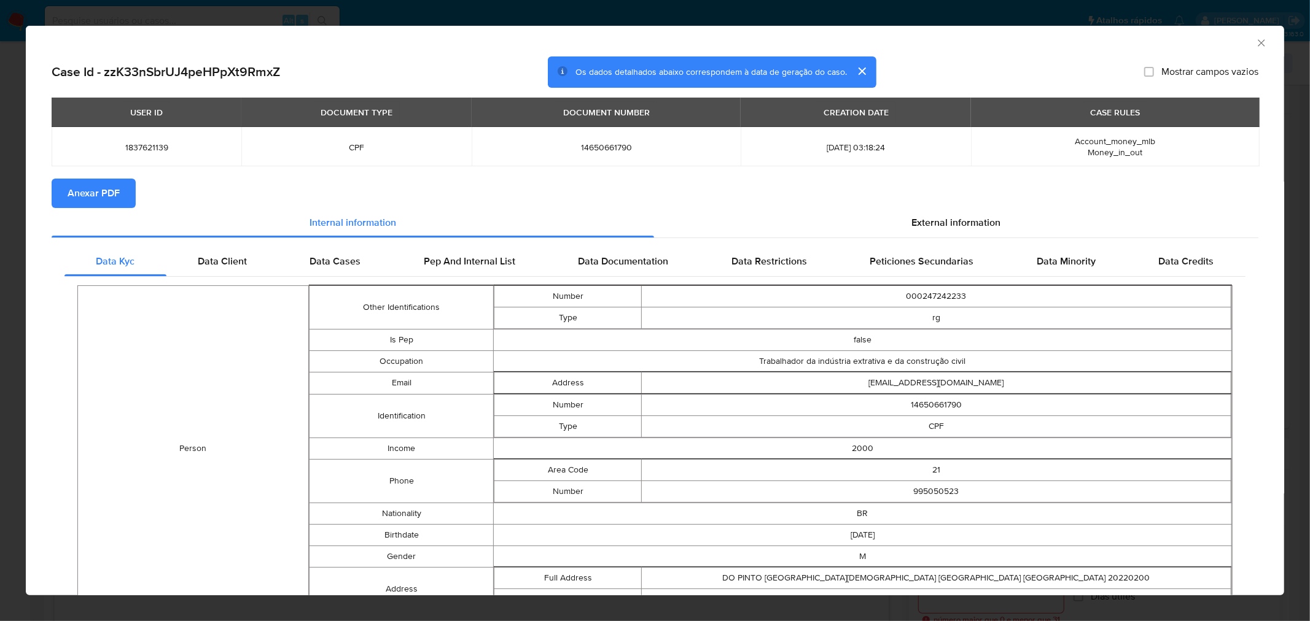
click at [1257, 44] on icon "Fechar a janela" at bounding box center [1260, 42] width 7 height 7
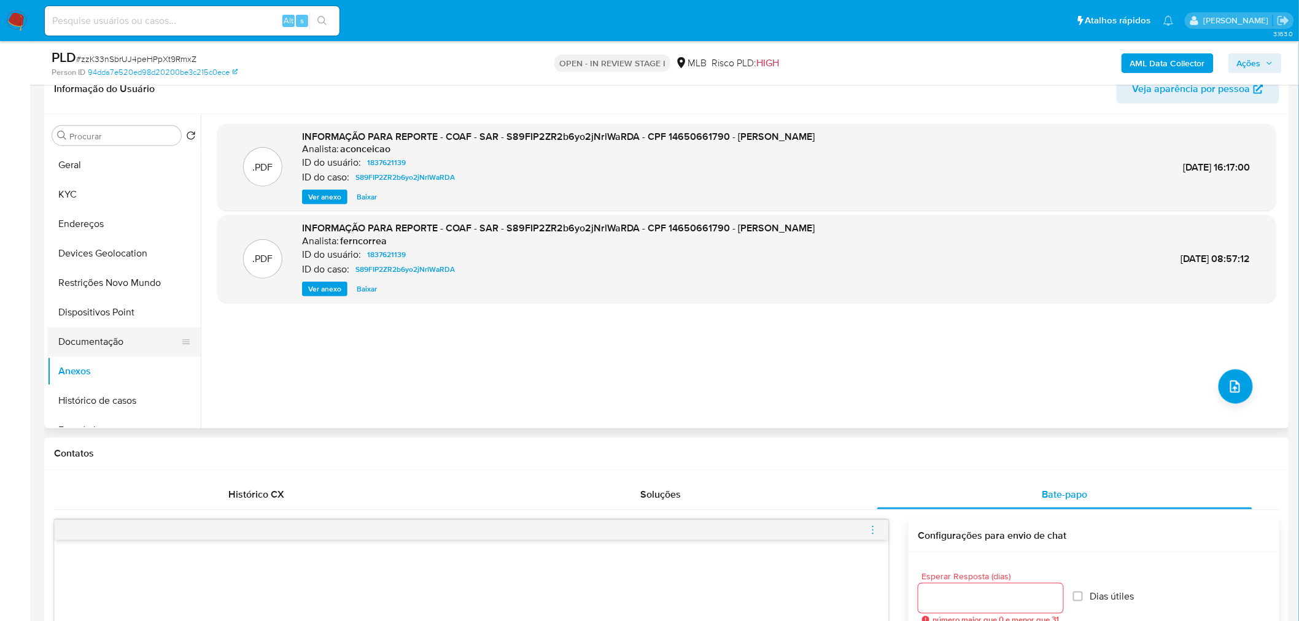
click at [126, 340] on button "Documentação" at bounding box center [119, 341] width 144 height 29
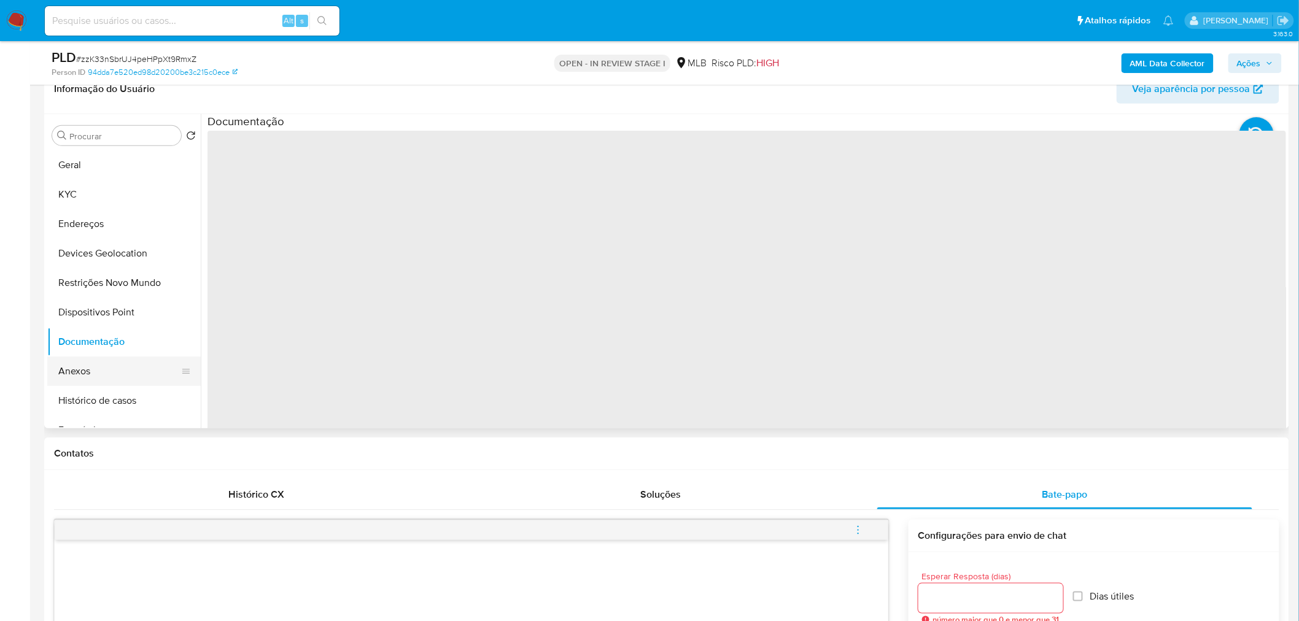
click at [111, 369] on button "Anexos" at bounding box center [119, 371] width 144 height 29
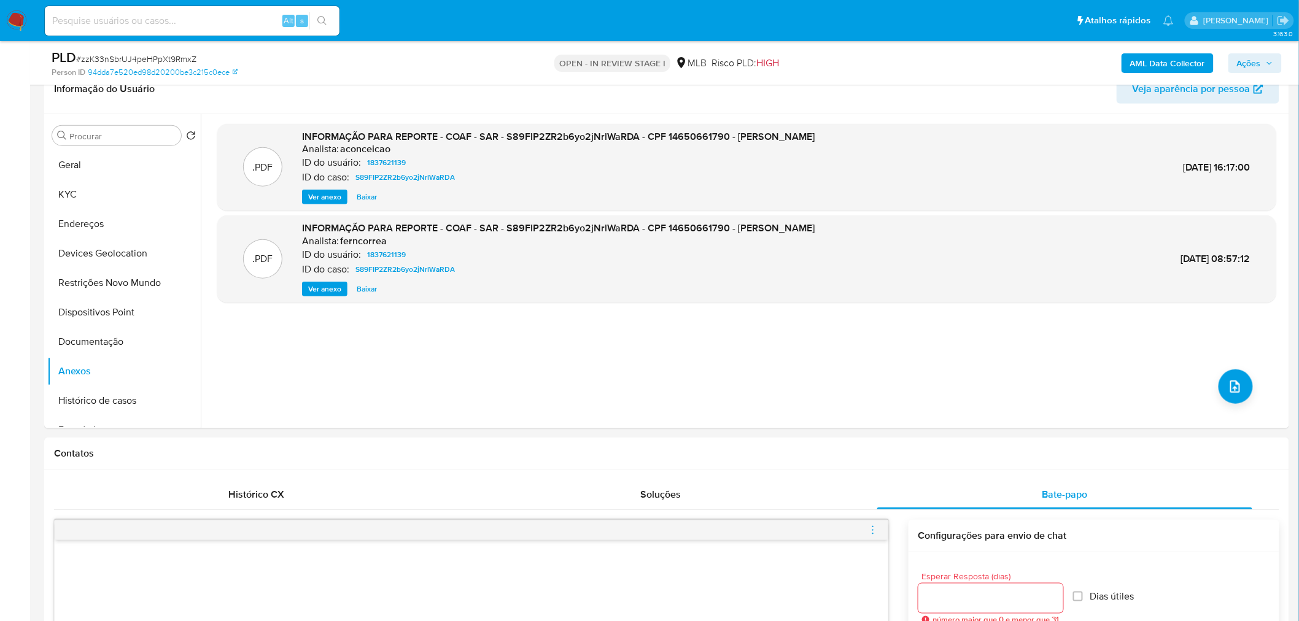
click at [1187, 69] on b "AML Data Collector" at bounding box center [1167, 63] width 75 height 20
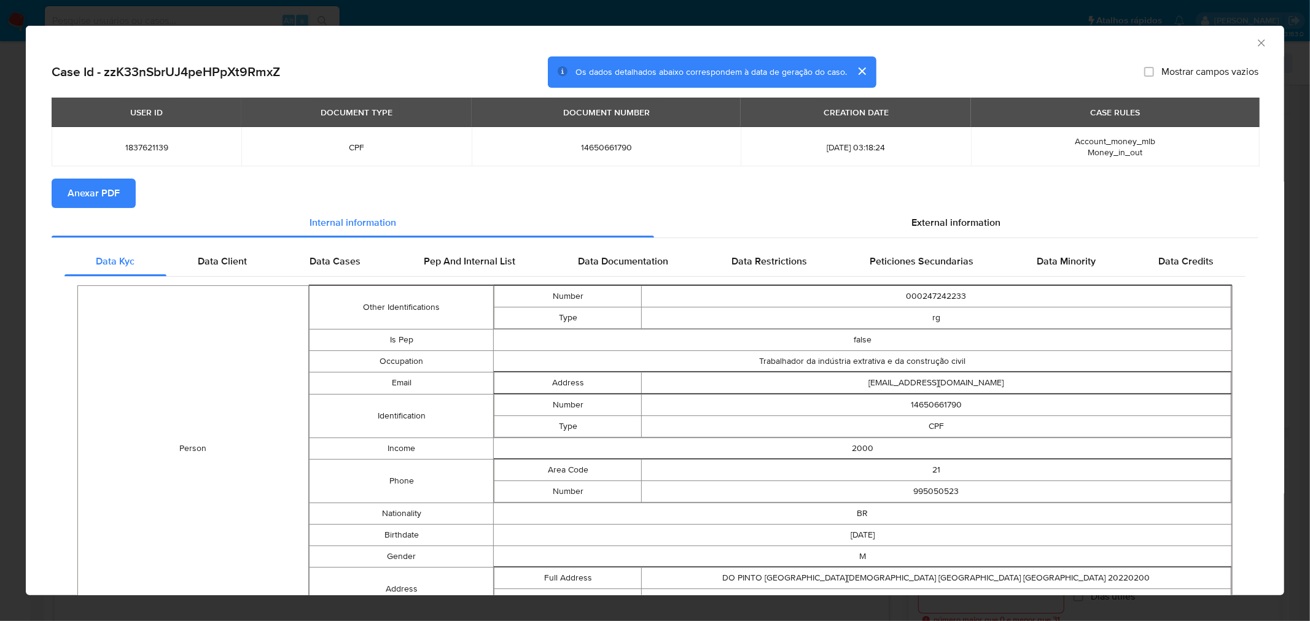
click at [80, 192] on span "Anexar PDF" at bounding box center [94, 193] width 52 height 27
click at [1255, 47] on icon "Fechar a janela" at bounding box center [1261, 43] width 12 height 12
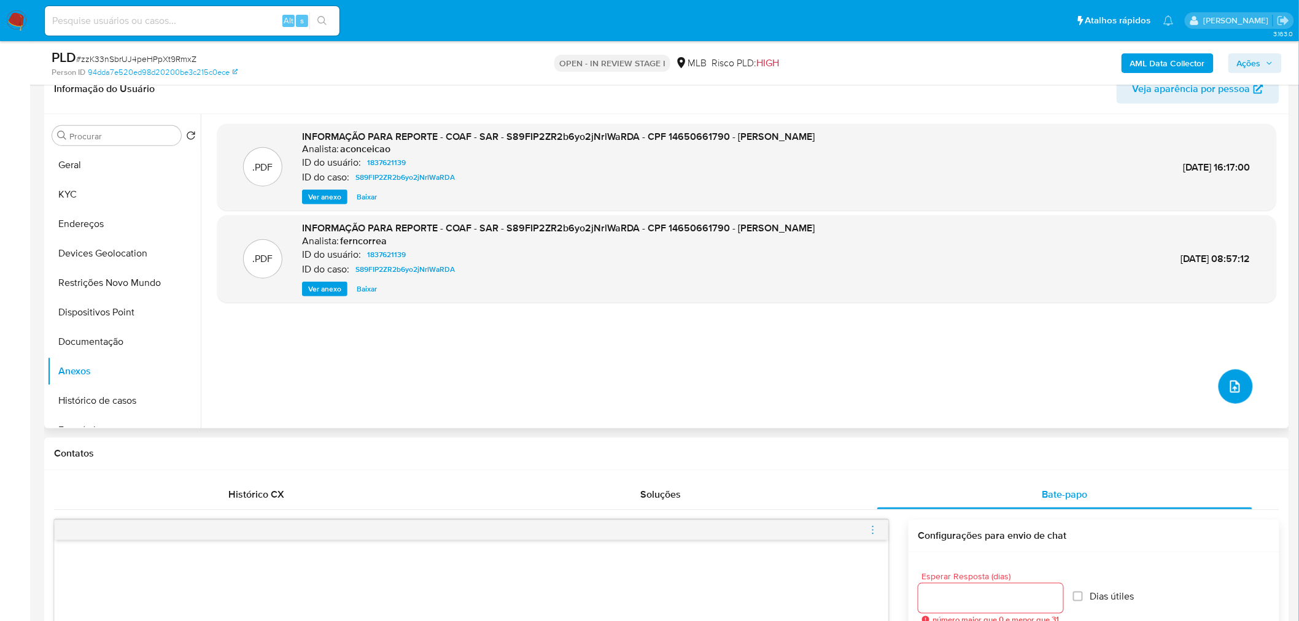
click at [1235, 390] on icon "upload-file" at bounding box center [1235, 386] width 15 height 15
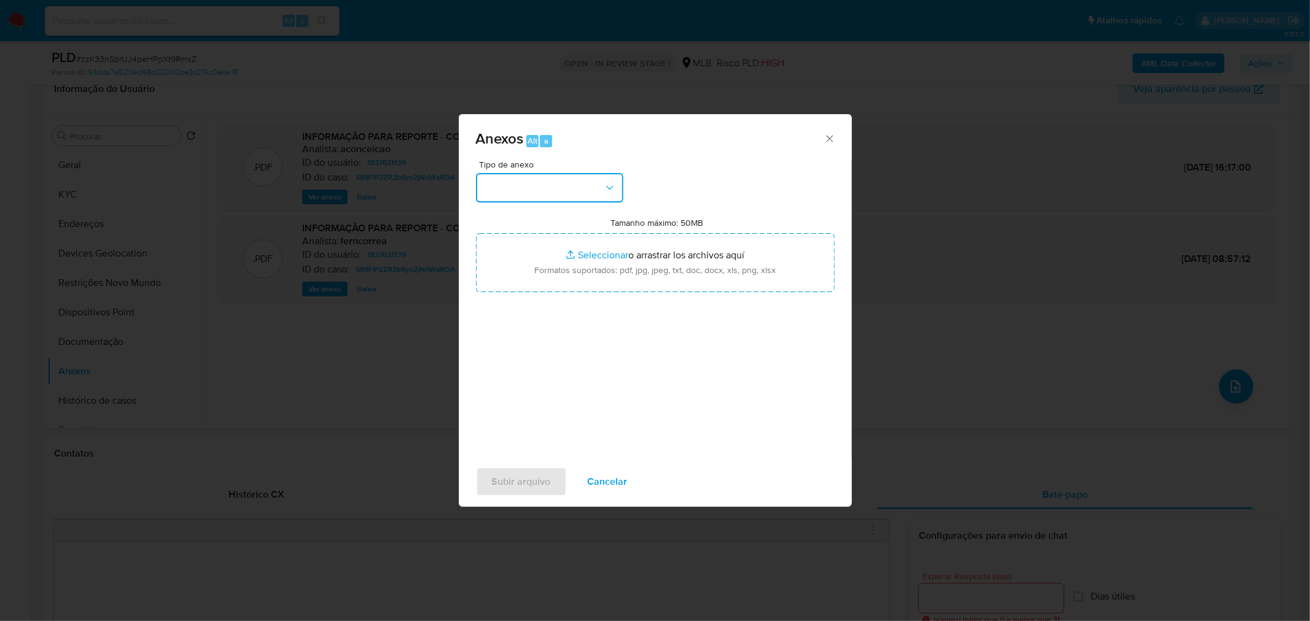
click at [575, 190] on button "button" at bounding box center [549, 187] width 147 height 29
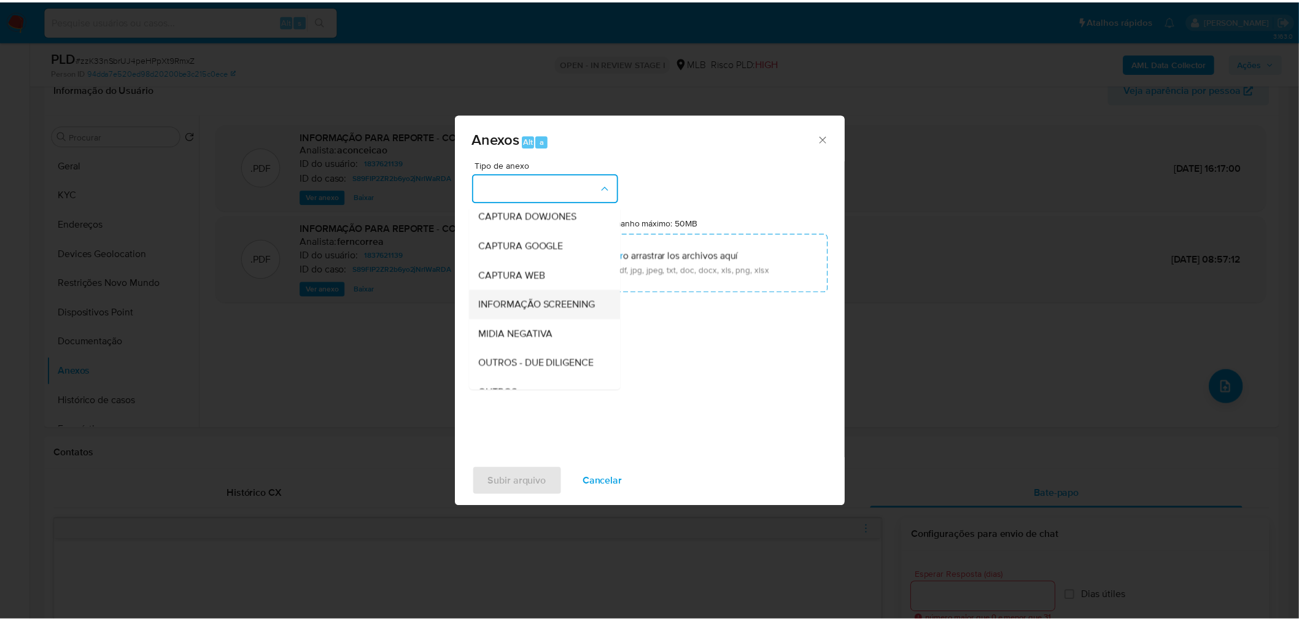
scroll to position [68, 0]
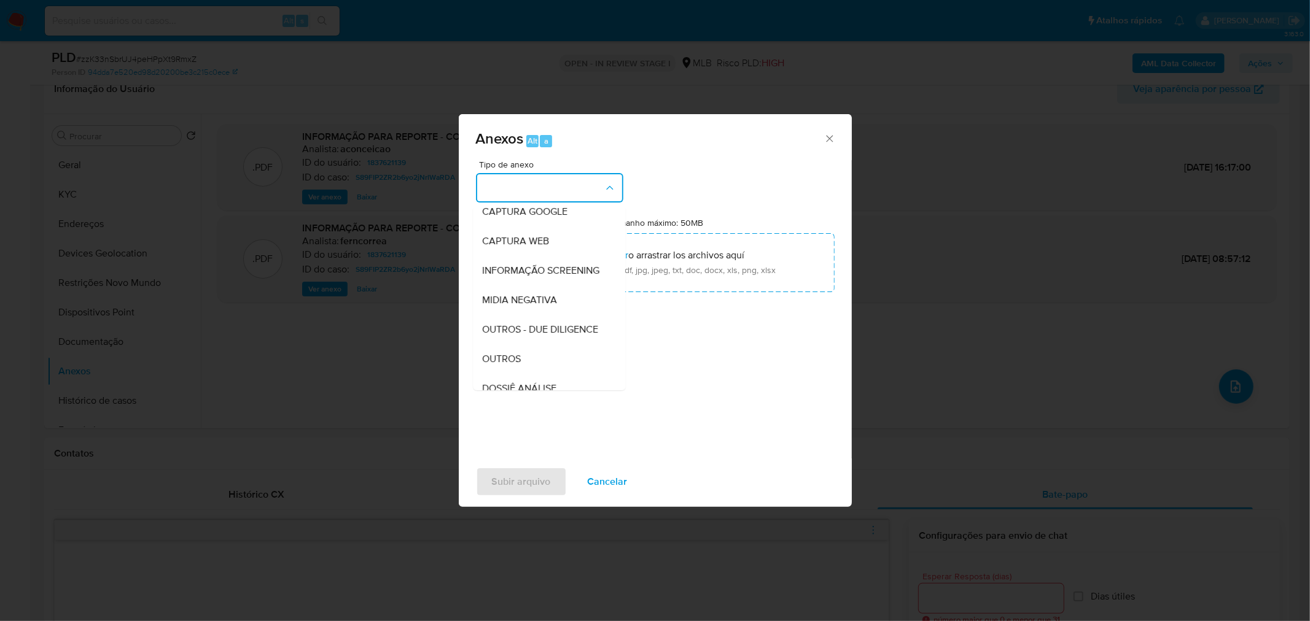
click at [1007, 241] on div "Anexos Alt a Tipo de anexo CAPTURA BUREAU CAPTURA DOWJONES CAPTURA GOOGLE CAPTU…" at bounding box center [655, 310] width 1310 height 621
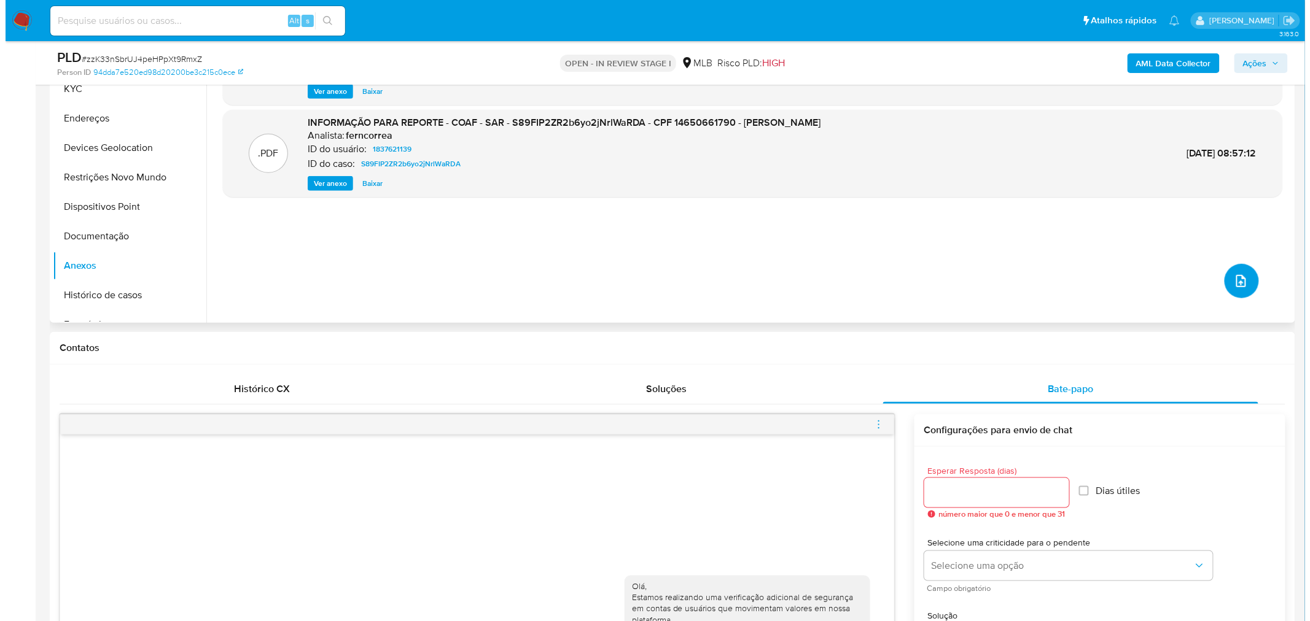
scroll to position [273, 0]
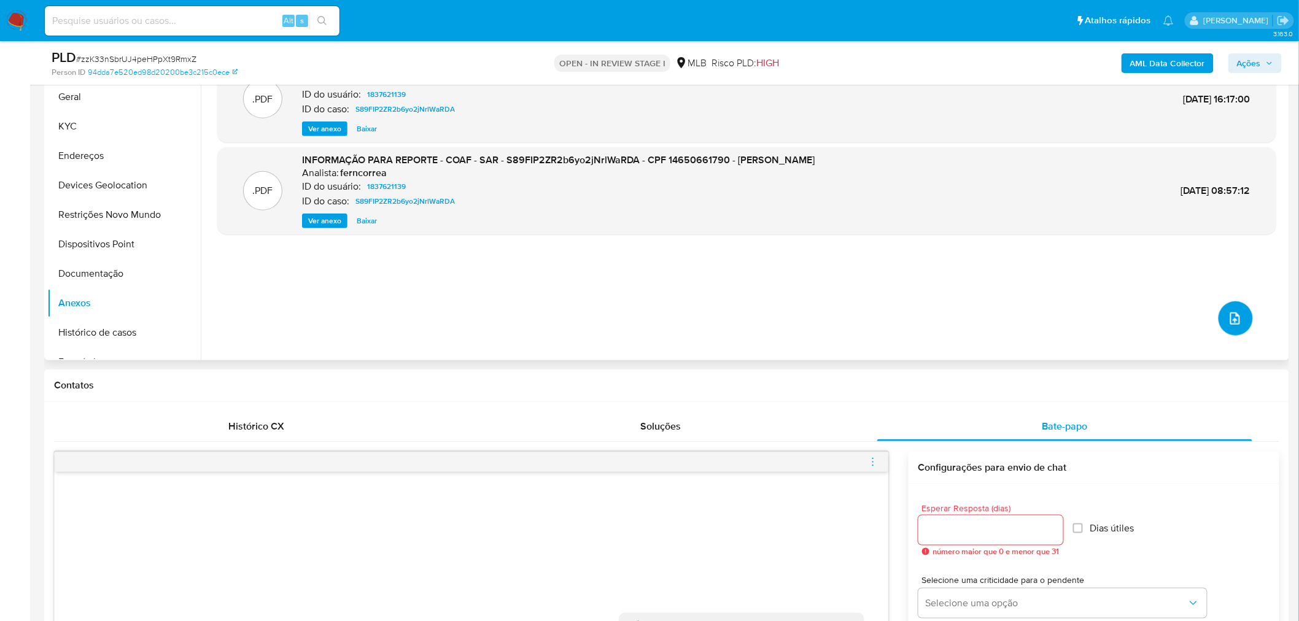
click at [1231, 320] on icon "upload-file" at bounding box center [1235, 318] width 15 height 15
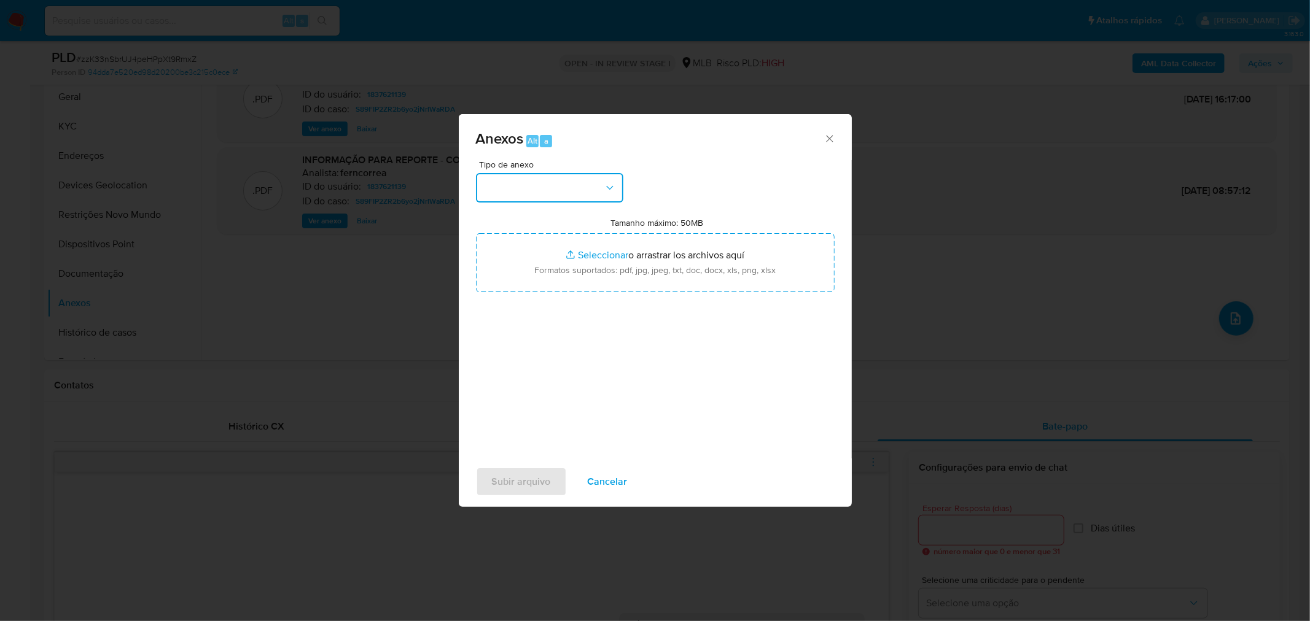
click at [523, 186] on button "button" at bounding box center [549, 187] width 147 height 29
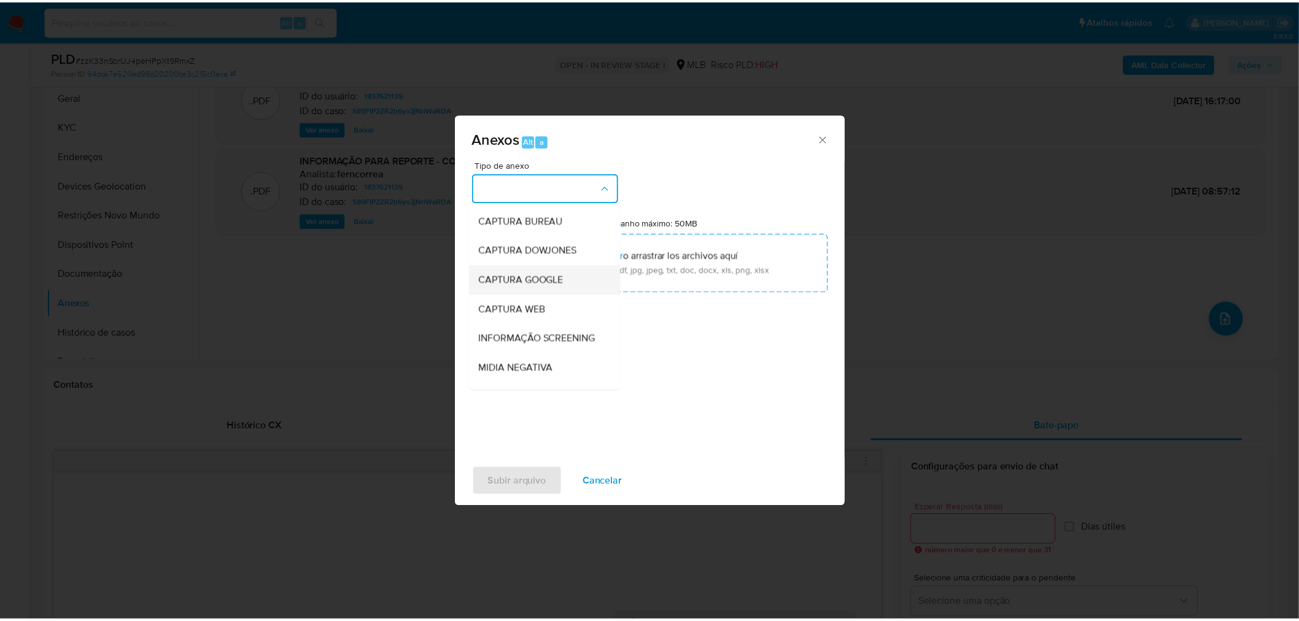
scroll to position [68, 0]
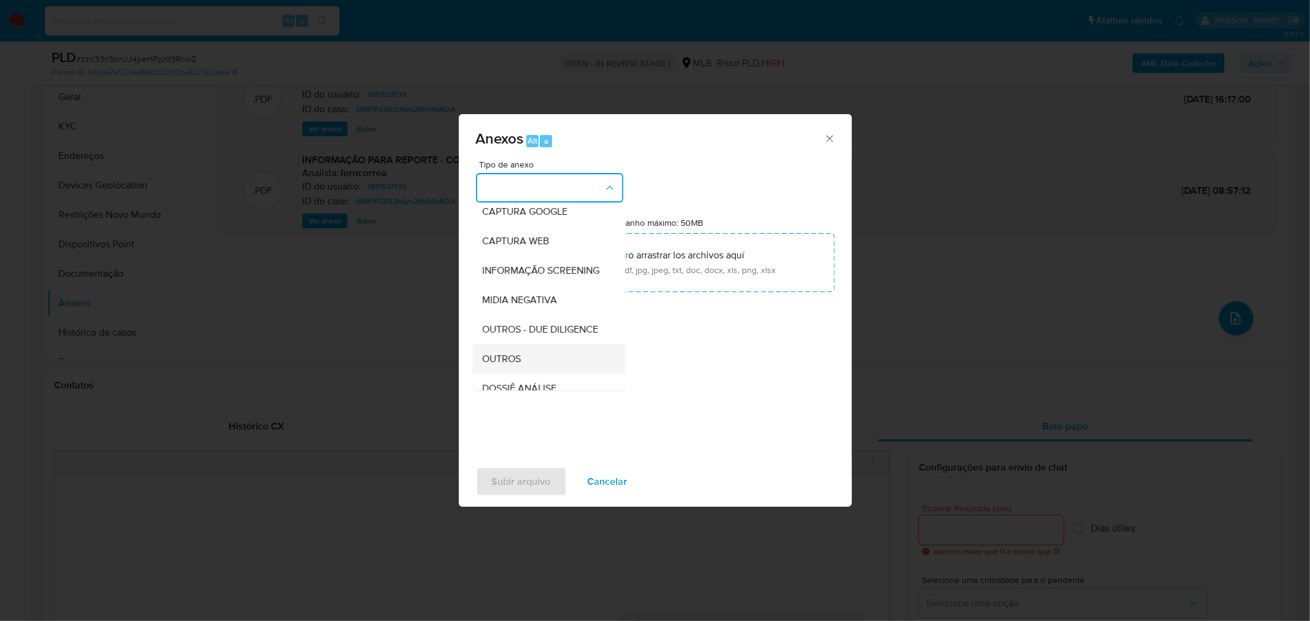
click at [508, 365] on span "OUTROS" at bounding box center [502, 358] width 39 height 12
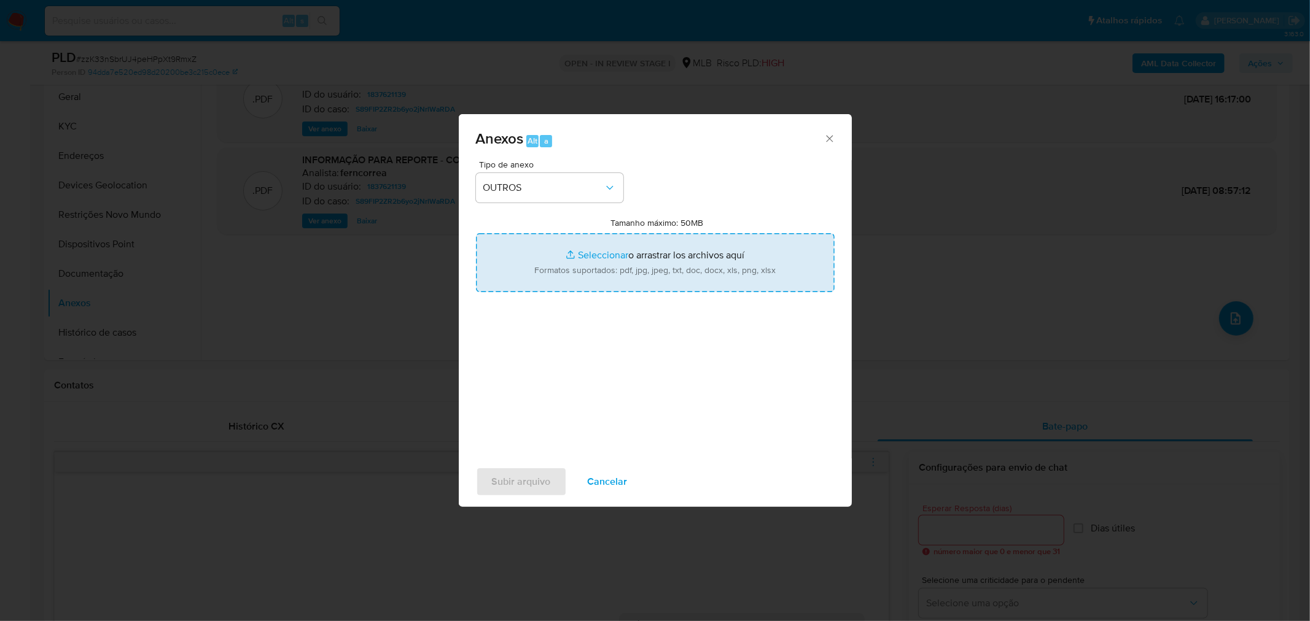
click at [645, 249] on input "Tamanho máximo: 50MB Seleccionar archivos" at bounding box center [655, 262] width 359 height 59
type input "C:\fakepath\Mulan 1837621139_2025_10_15_08_07_59.xlsx"
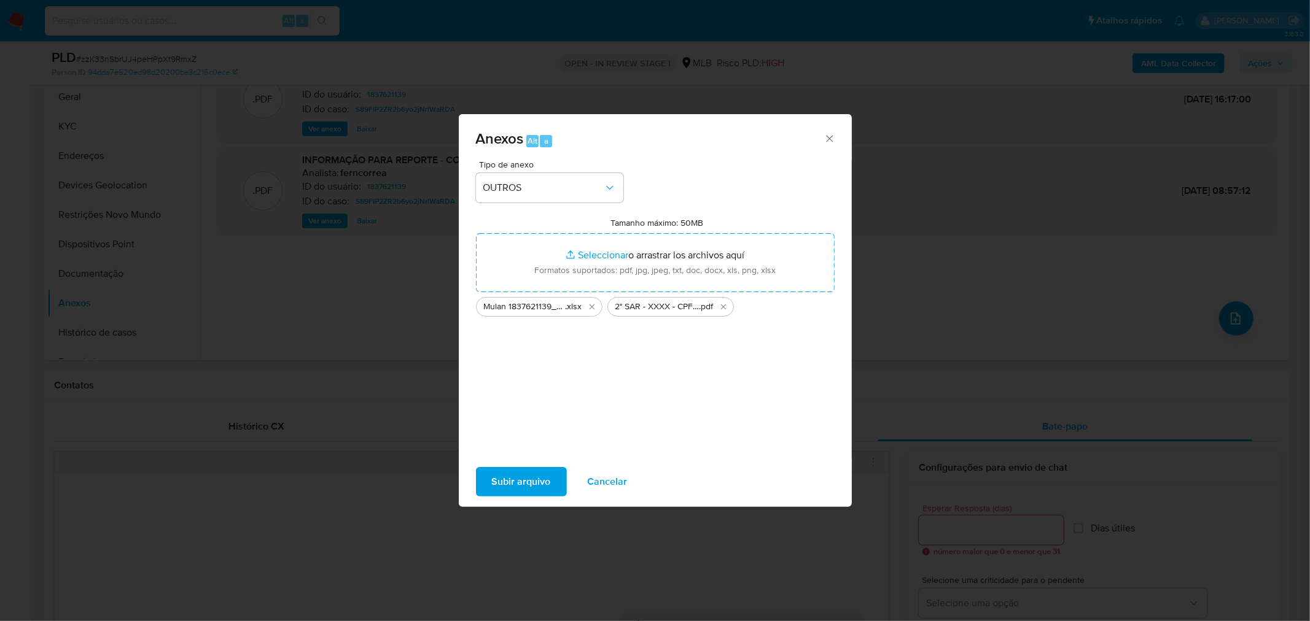
click at [534, 478] on span "Subir arquivo" at bounding box center [521, 481] width 59 height 27
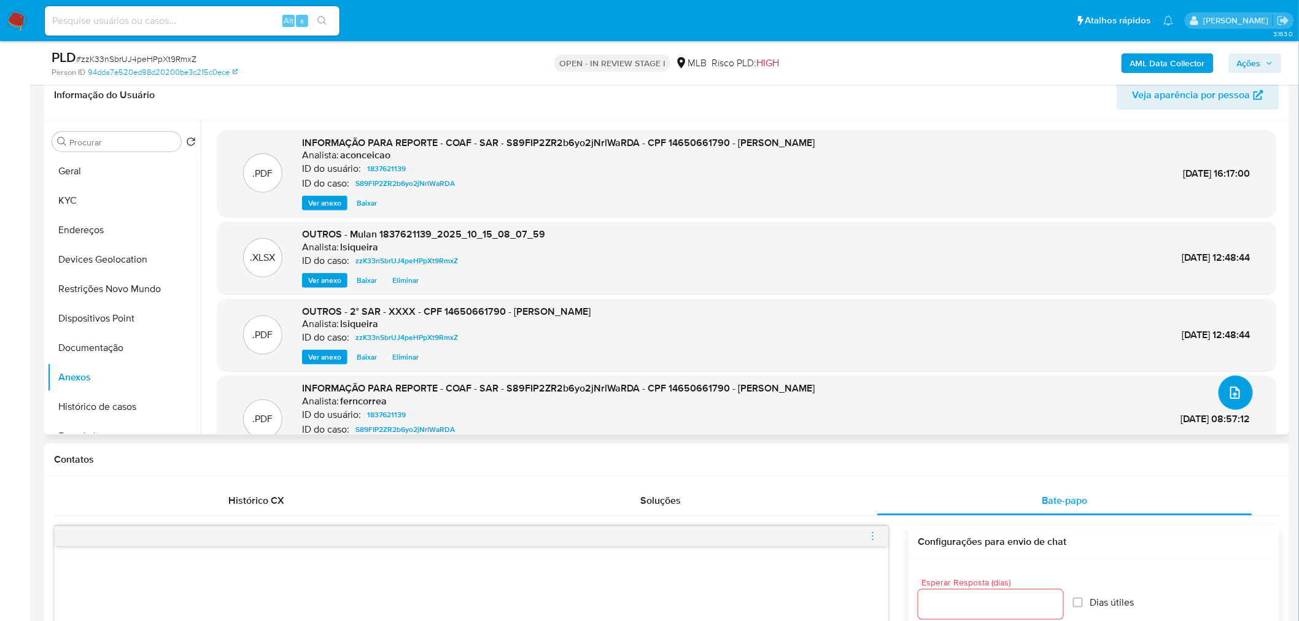
scroll to position [0, 0]
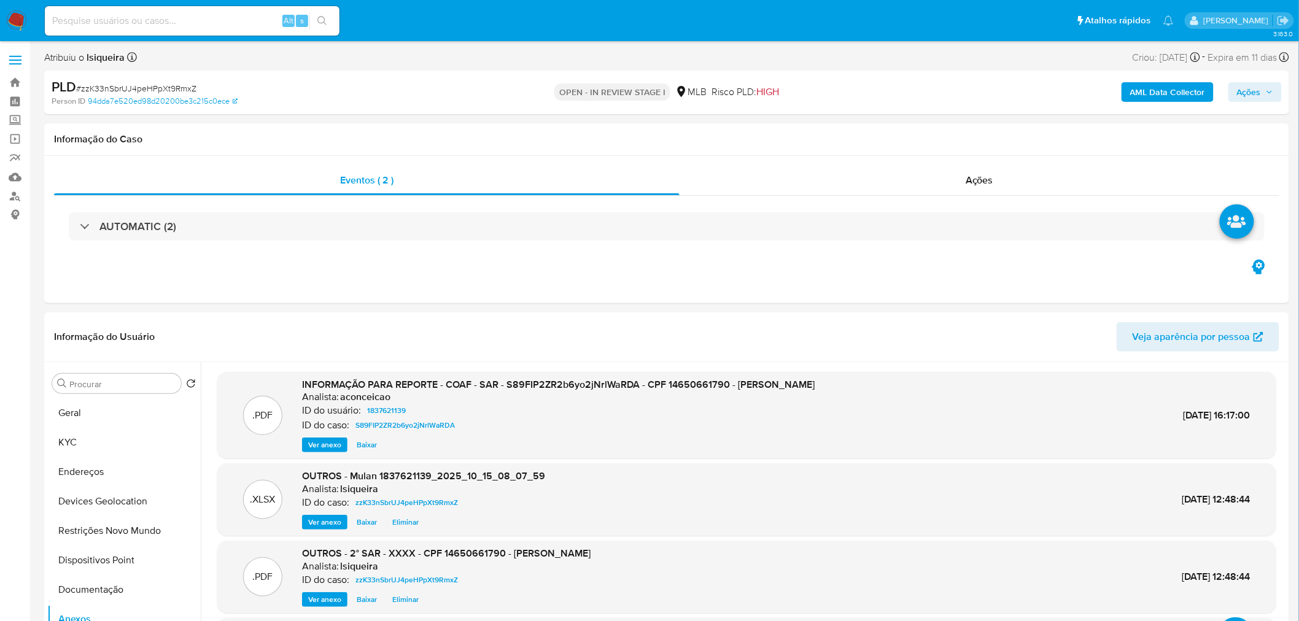
click at [1248, 90] on span "Ações" at bounding box center [1249, 92] width 24 height 20
click at [913, 128] on span "Resolução do caso" at bounding box center [898, 131] width 83 height 14
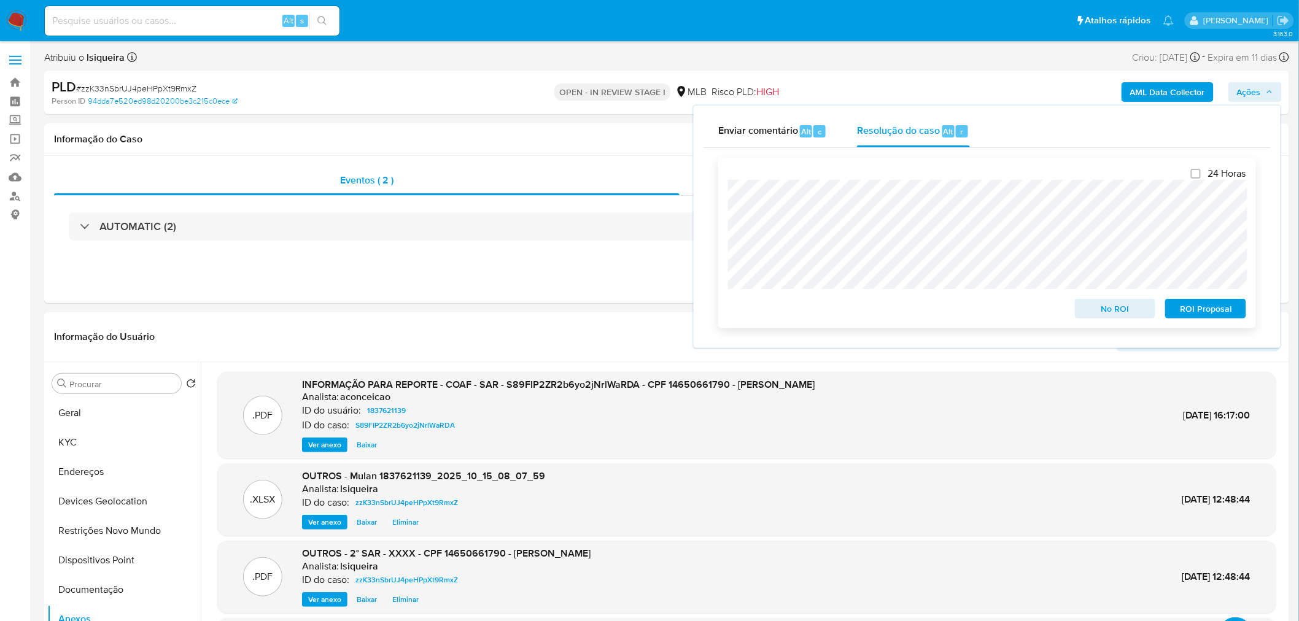
click at [1198, 308] on span "ROI Proposal" at bounding box center [1206, 308] width 64 height 17
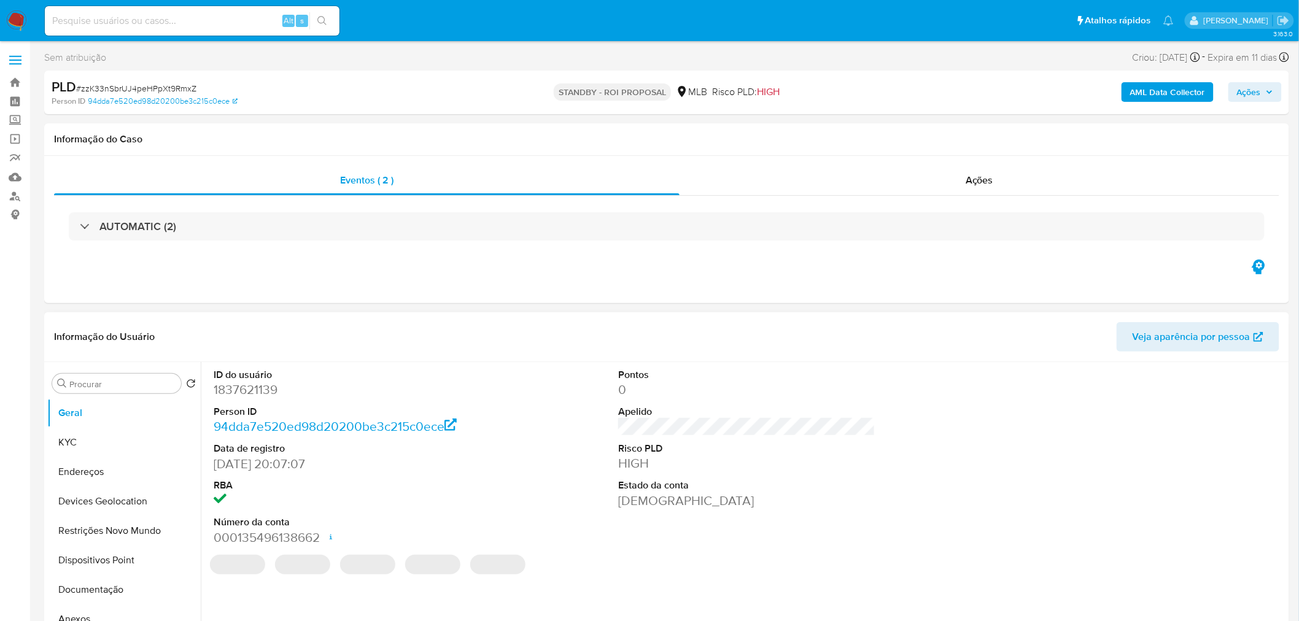
select select "10"
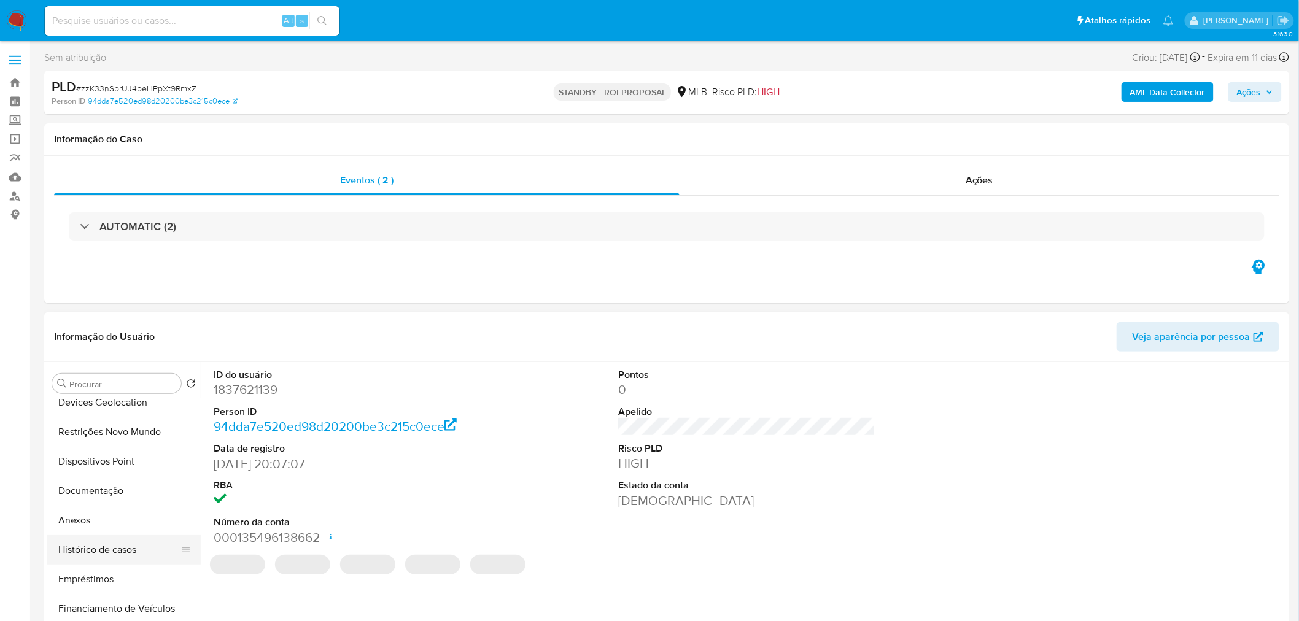
scroll to position [136, 0]
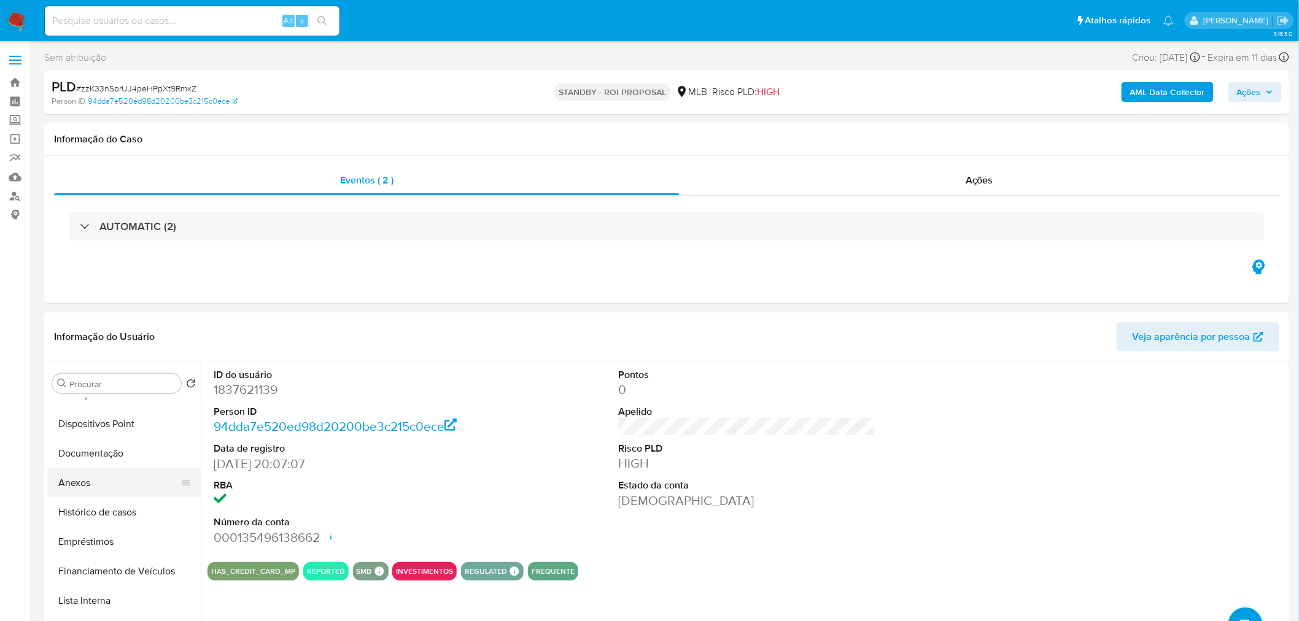
click at [107, 487] on button "Anexos" at bounding box center [119, 482] width 144 height 29
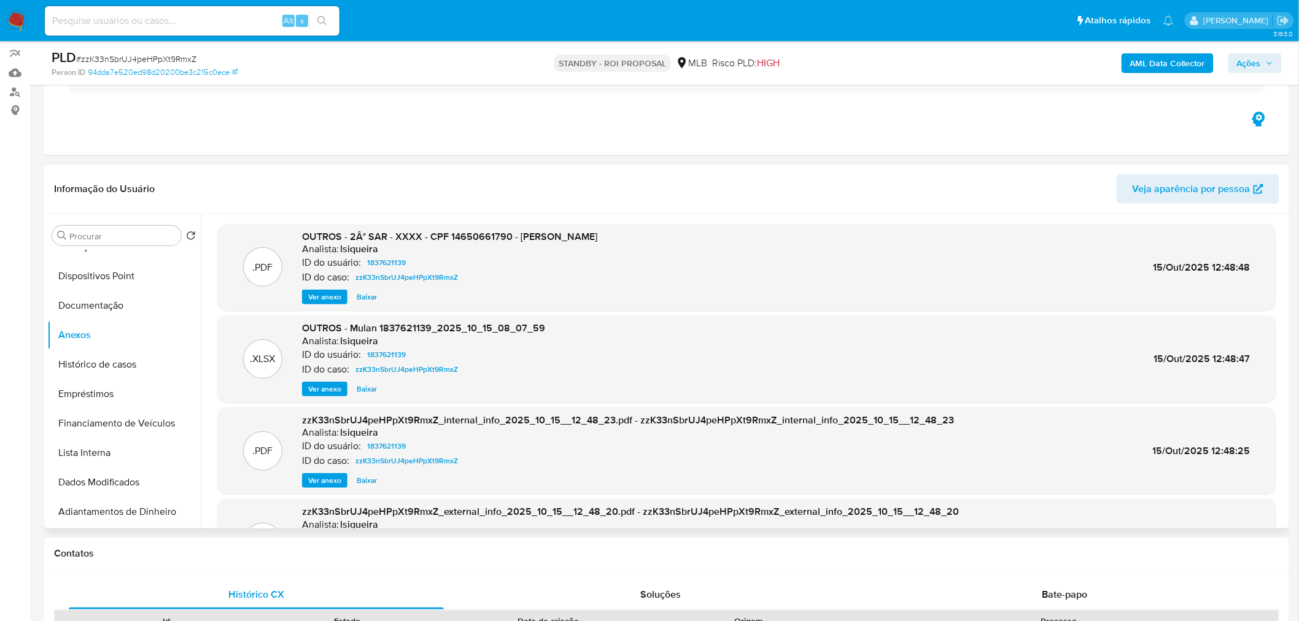
scroll to position [0, 0]
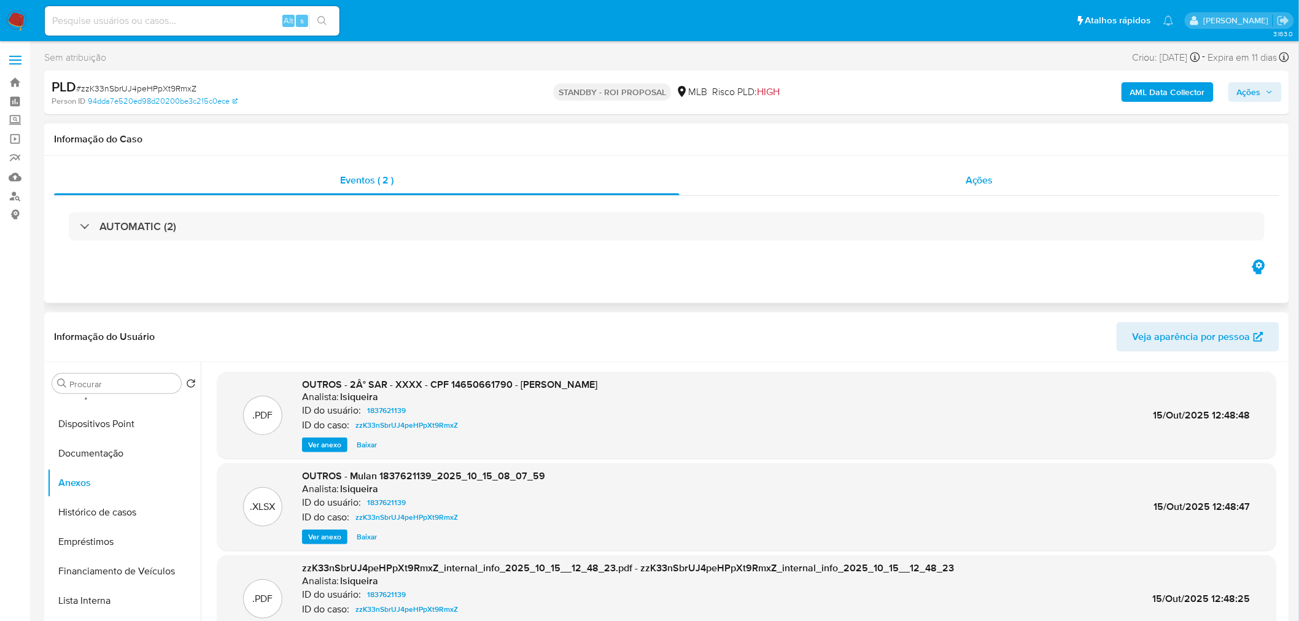
click at [923, 180] on div "Ações" at bounding box center [980, 180] width 600 height 29
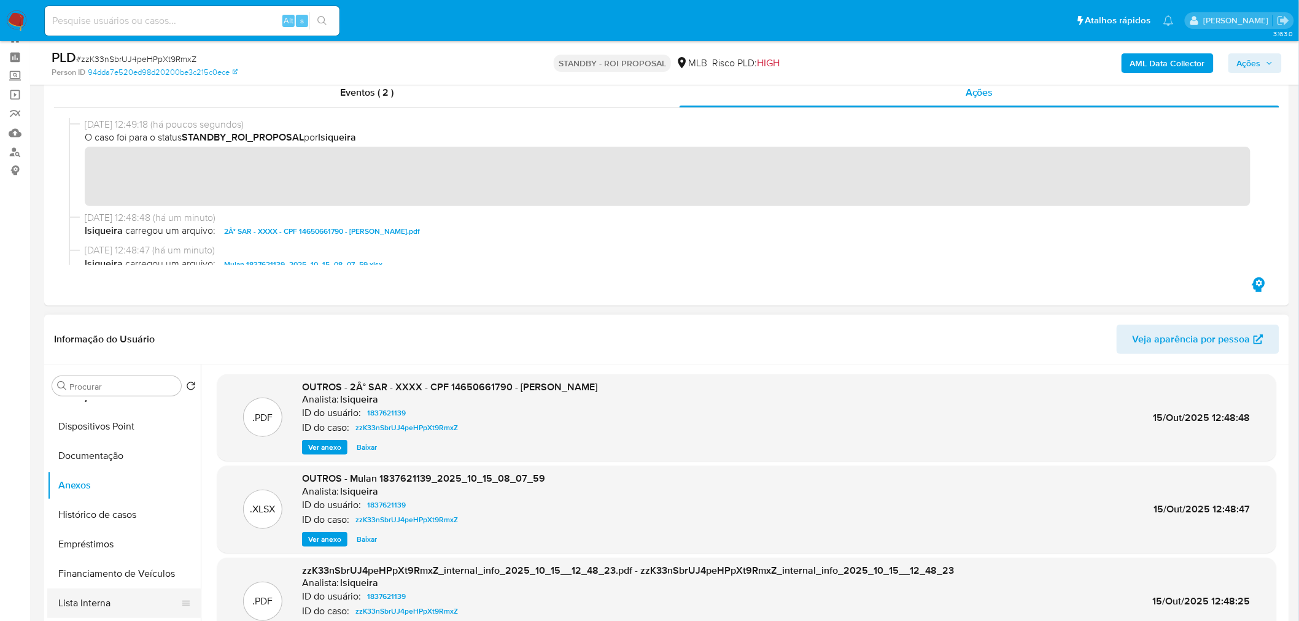
scroll to position [68, 0]
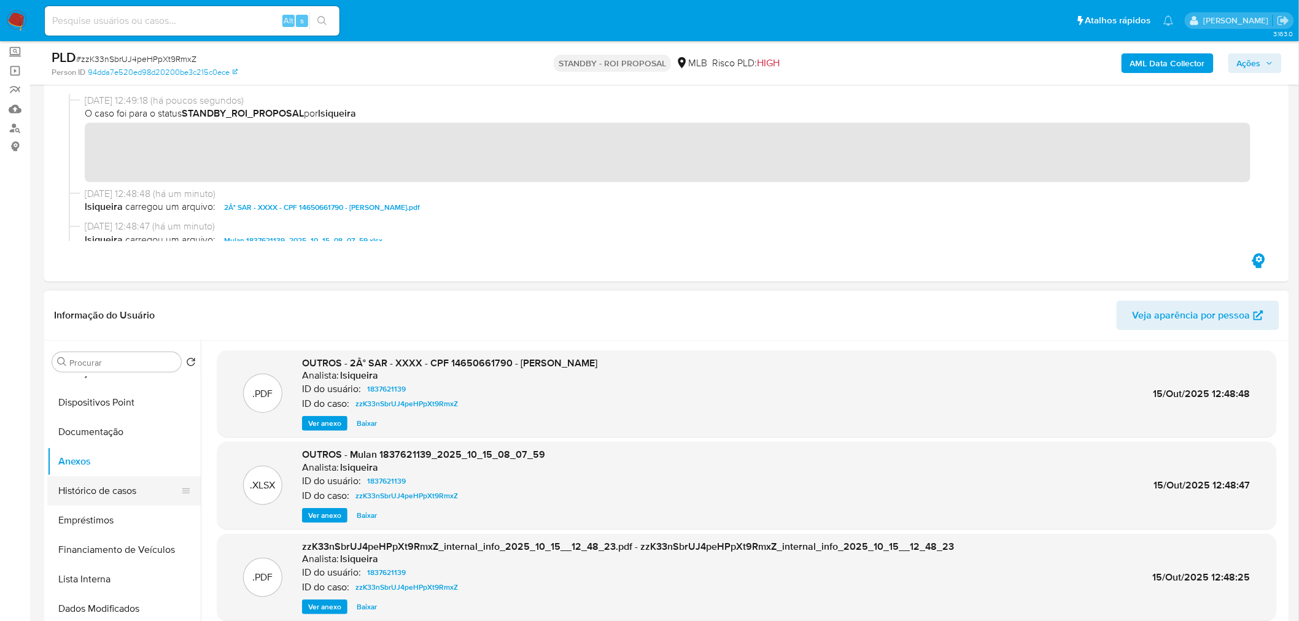
click at [109, 495] on button "Histórico de casos" at bounding box center [119, 490] width 144 height 29
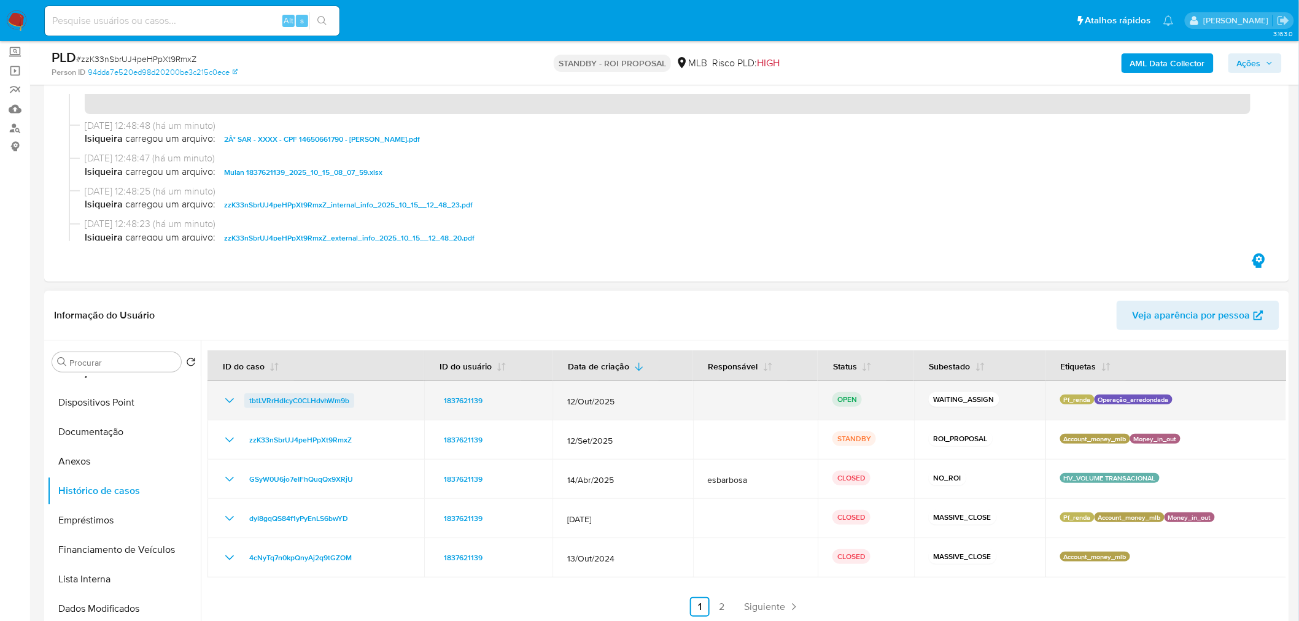
drag, startPoint x: 369, startPoint y: 399, endPoint x: 244, endPoint y: 406, distance: 124.8
click at [244, 406] on div "tbtLVRrHdIcyC0CLHdvhWm9b" at bounding box center [315, 401] width 187 height 15
click at [315, 398] on span "tbtLVRrHdIcyC0CLHdvhWm9b" at bounding box center [299, 401] width 100 height 15
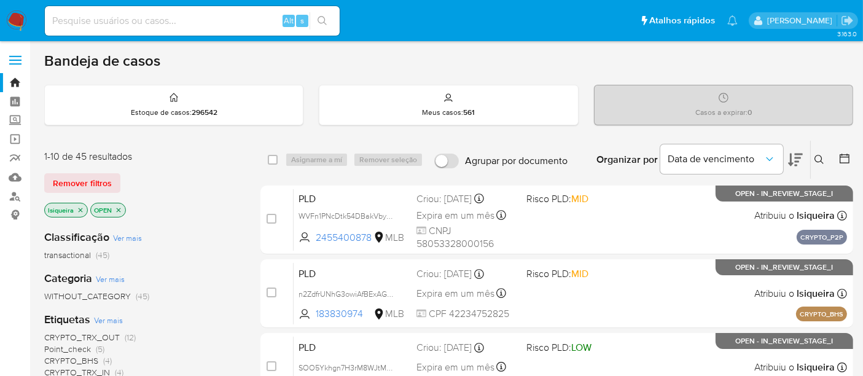
click at [80, 207] on icon "close-filter" at bounding box center [80, 209] width 7 height 7
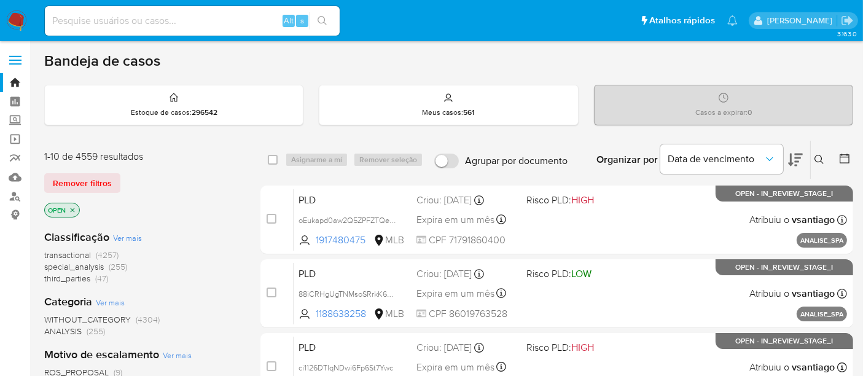
click at [819, 157] on icon at bounding box center [819, 160] width 10 height 10
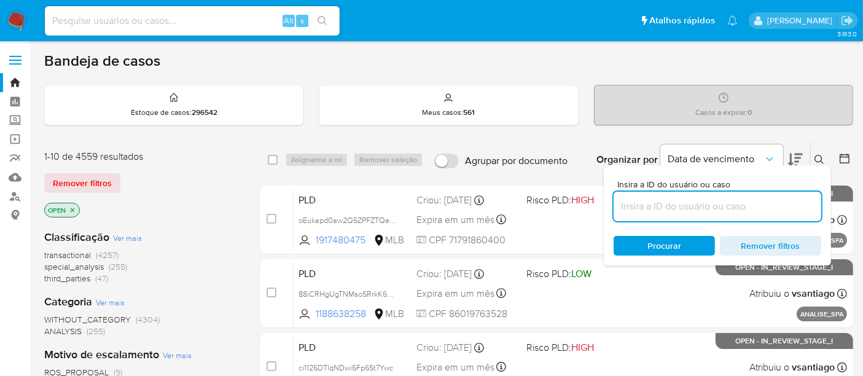
click at [670, 202] on input at bounding box center [717, 206] width 208 height 16
type input "tbtLVRrHdIcyC0CLHdvhWm9b"
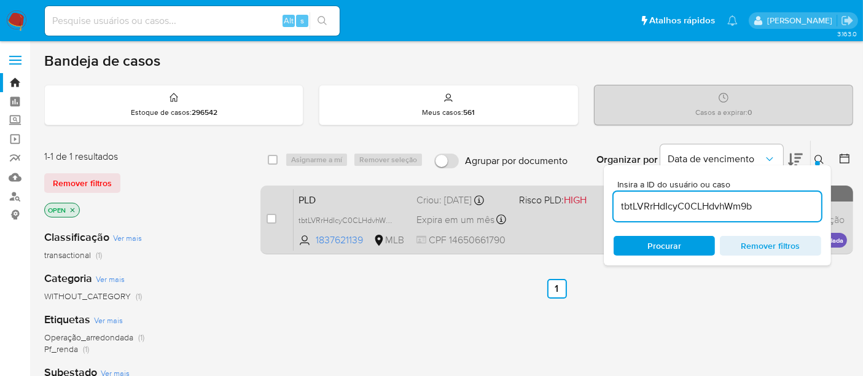
click at [549, 233] on div "PLD tbtLVRrHdIcyC0CLHdvhWm9b 1837621139 MLB Risco PLD: HIGH Criou: 12/10/2025 C…" at bounding box center [569, 219] width 553 height 62
click at [271, 218] on input "checkbox" at bounding box center [271, 219] width 10 height 10
checkbox input "true"
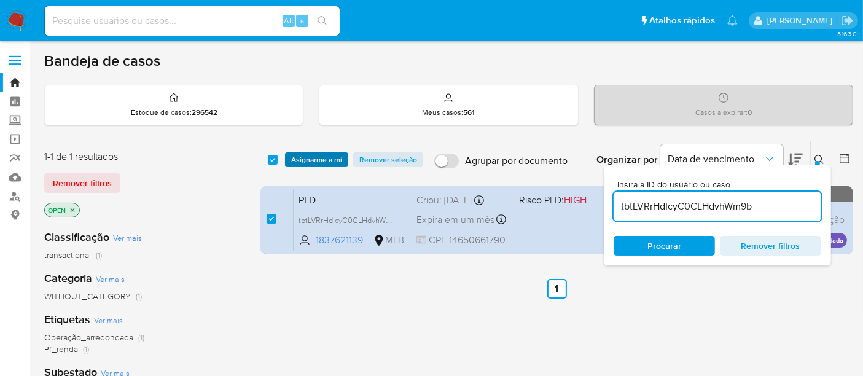
click at [324, 158] on span "Asignarme a mí" at bounding box center [316, 159] width 51 height 12
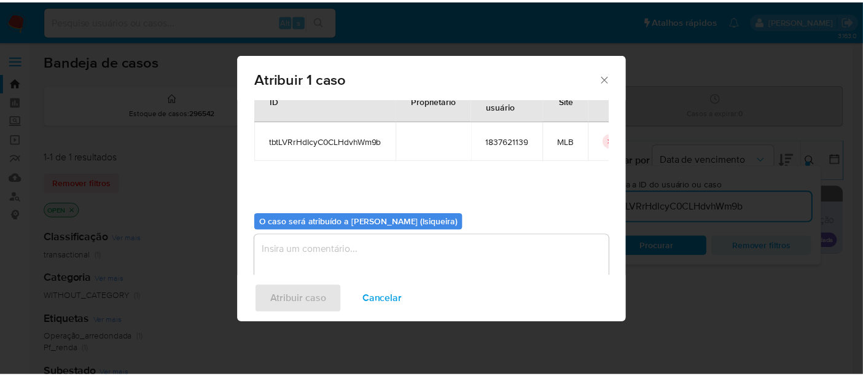
scroll to position [63, 0]
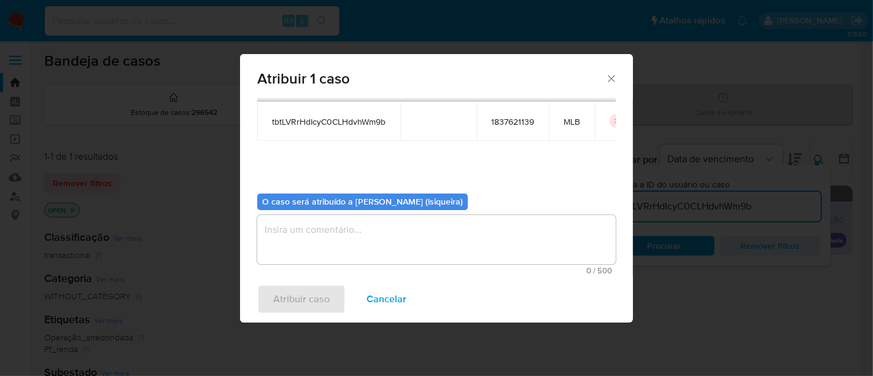
click at [409, 236] on textarea "assign-modal" at bounding box center [436, 239] width 359 height 49
click at [326, 297] on span "Atribuir caso" at bounding box center [301, 298] width 56 height 27
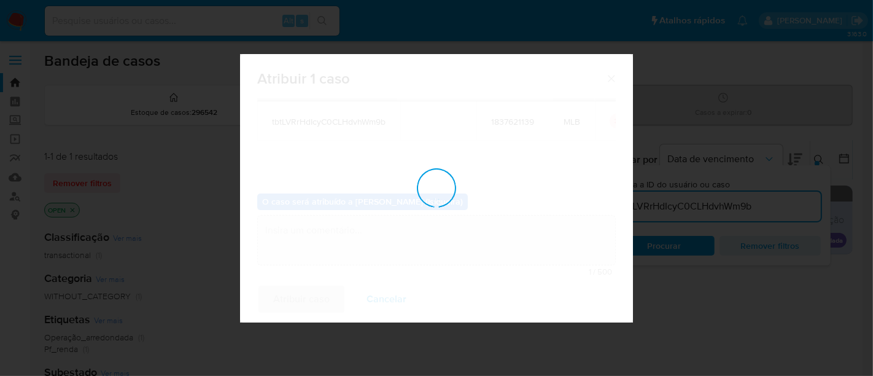
checkbox input "false"
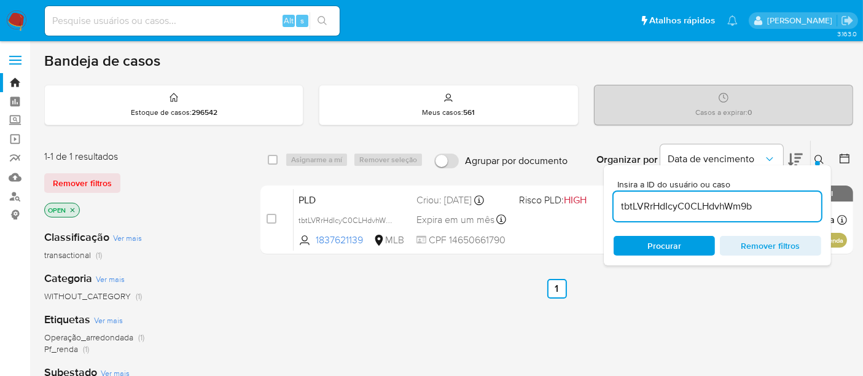
click at [20, 17] on img at bounding box center [16, 20] width 21 height 21
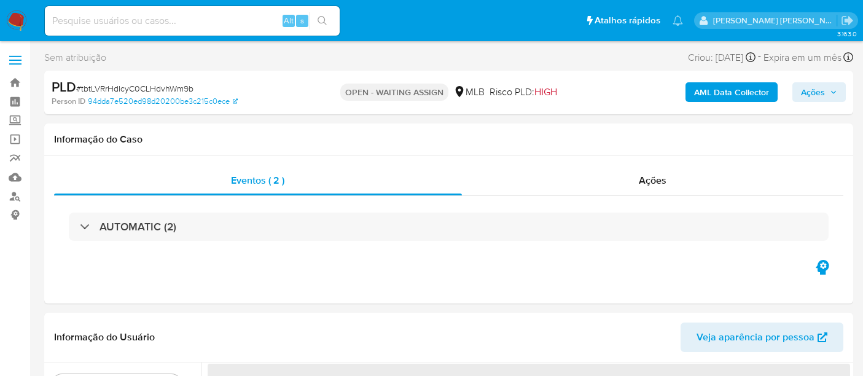
select select "10"
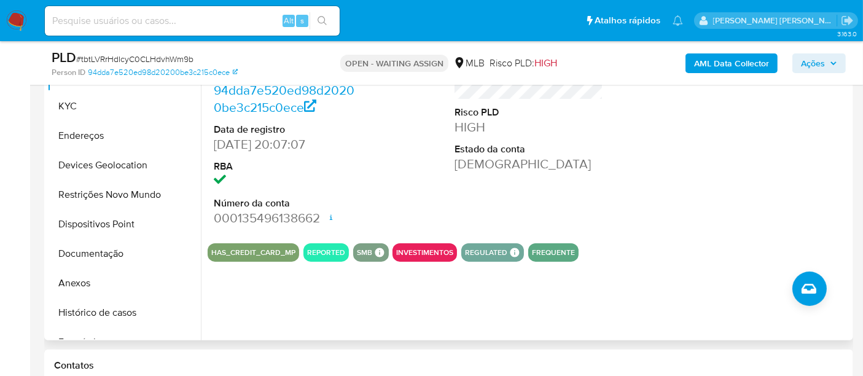
scroll to position [341, 0]
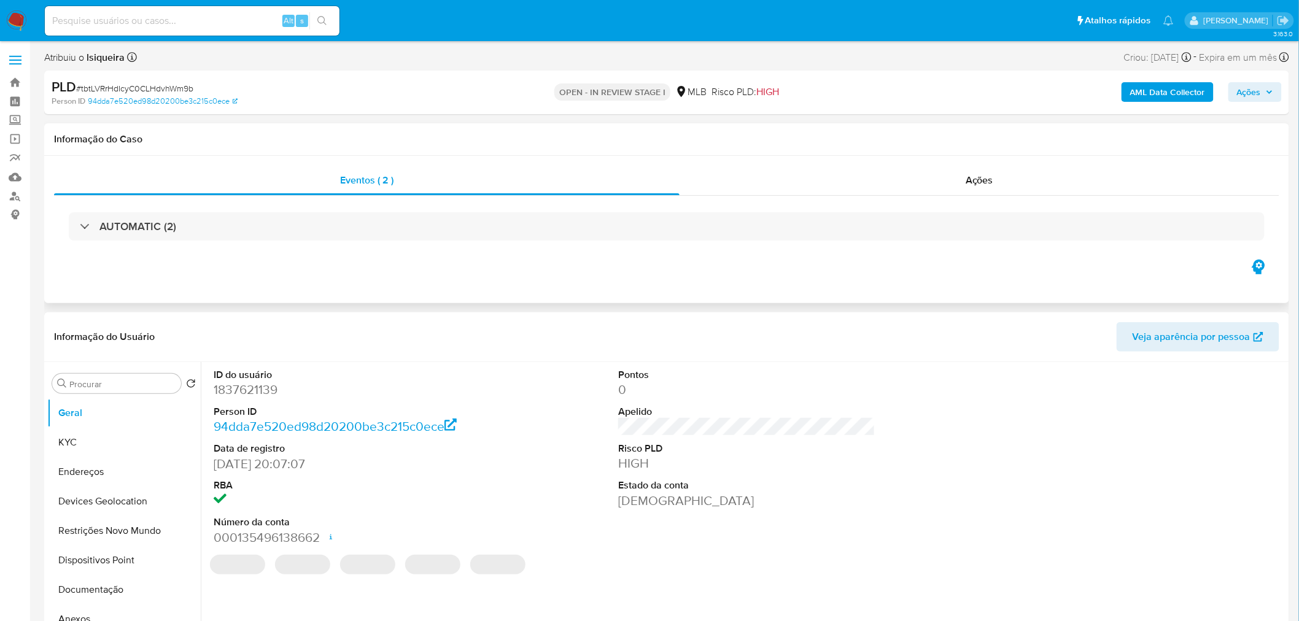
select select "10"
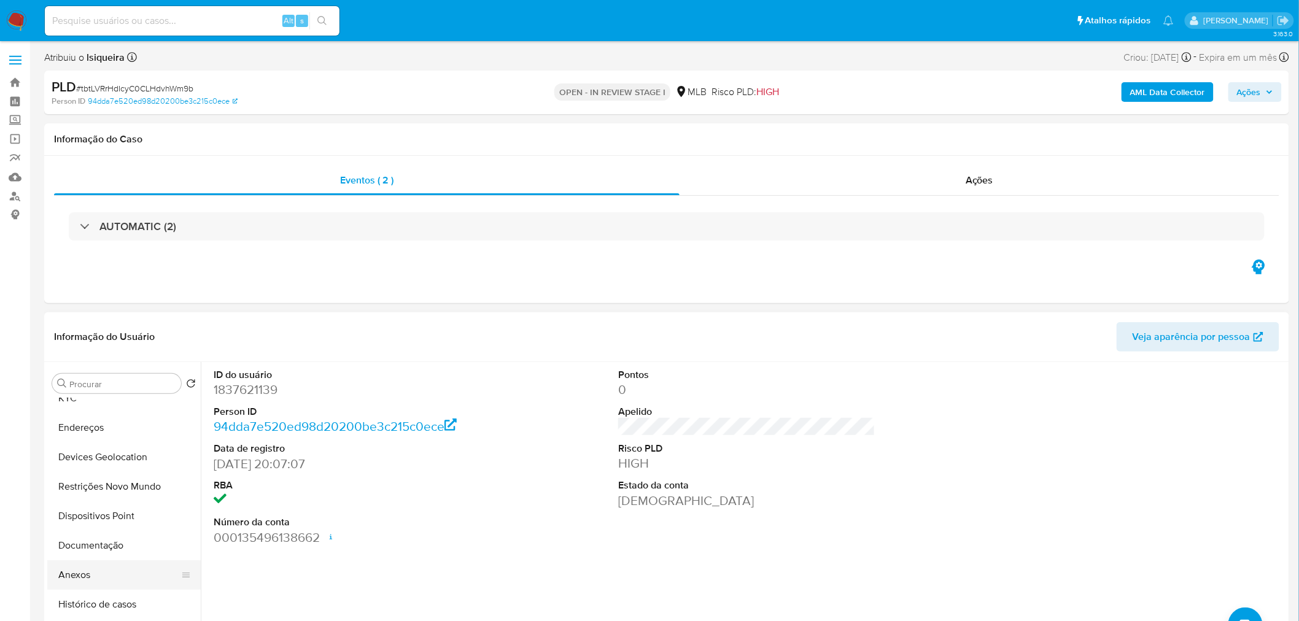
scroll to position [68, 0]
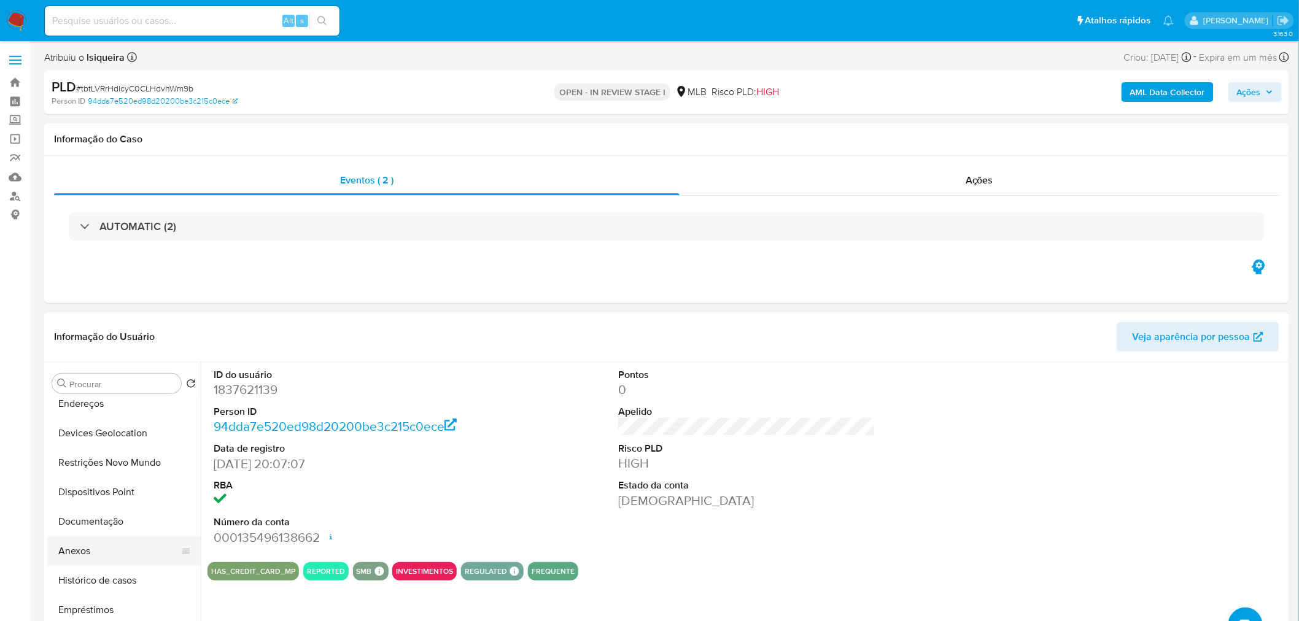
drag, startPoint x: 95, startPoint y: 580, endPoint x: 144, endPoint y: 557, distance: 53.6
click at [95, 579] on button "Histórico de casos" at bounding box center [123, 580] width 153 height 29
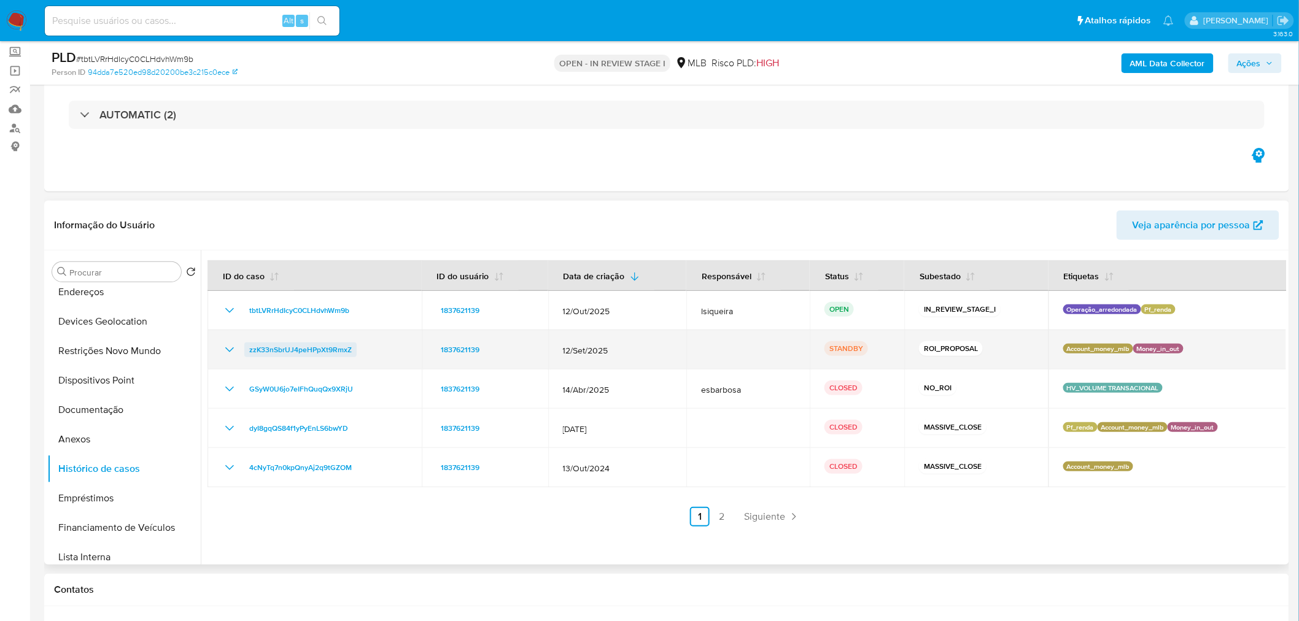
drag, startPoint x: 359, startPoint y: 346, endPoint x: 247, endPoint y: 346, distance: 112.3
click at [247, 346] on div "zzK33nSbrUJ4peHPpXt9RmxZ" at bounding box center [314, 350] width 185 height 15
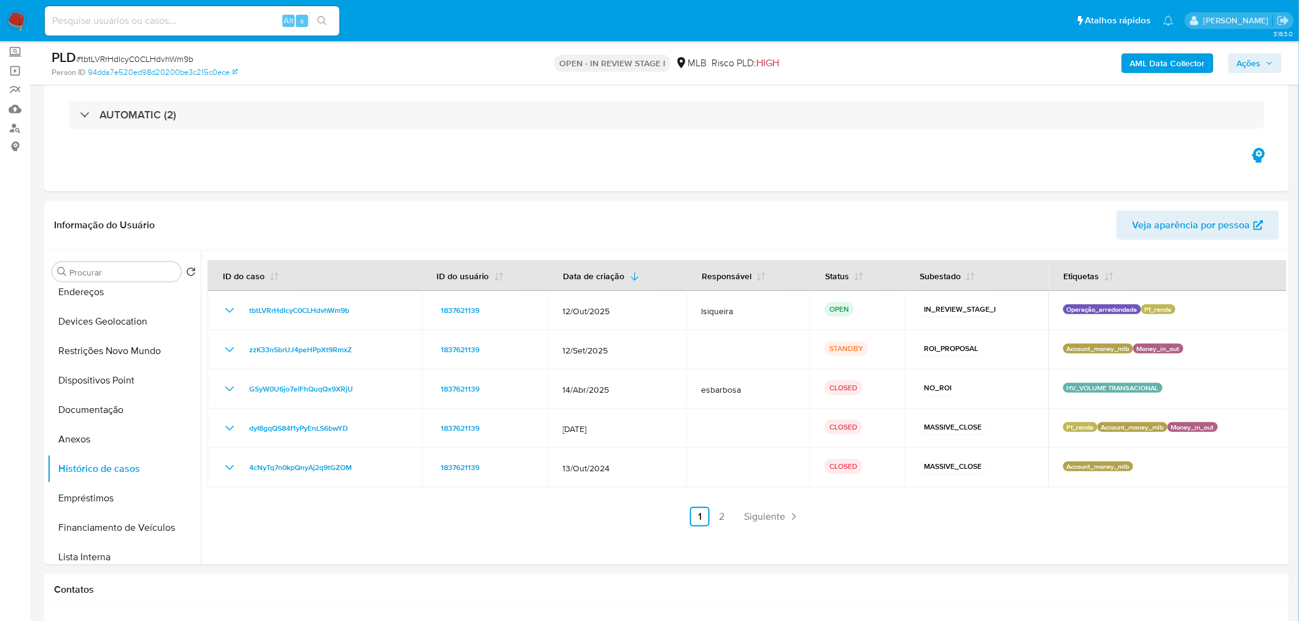
click at [1262, 59] on span "Ações" at bounding box center [1255, 63] width 36 height 17
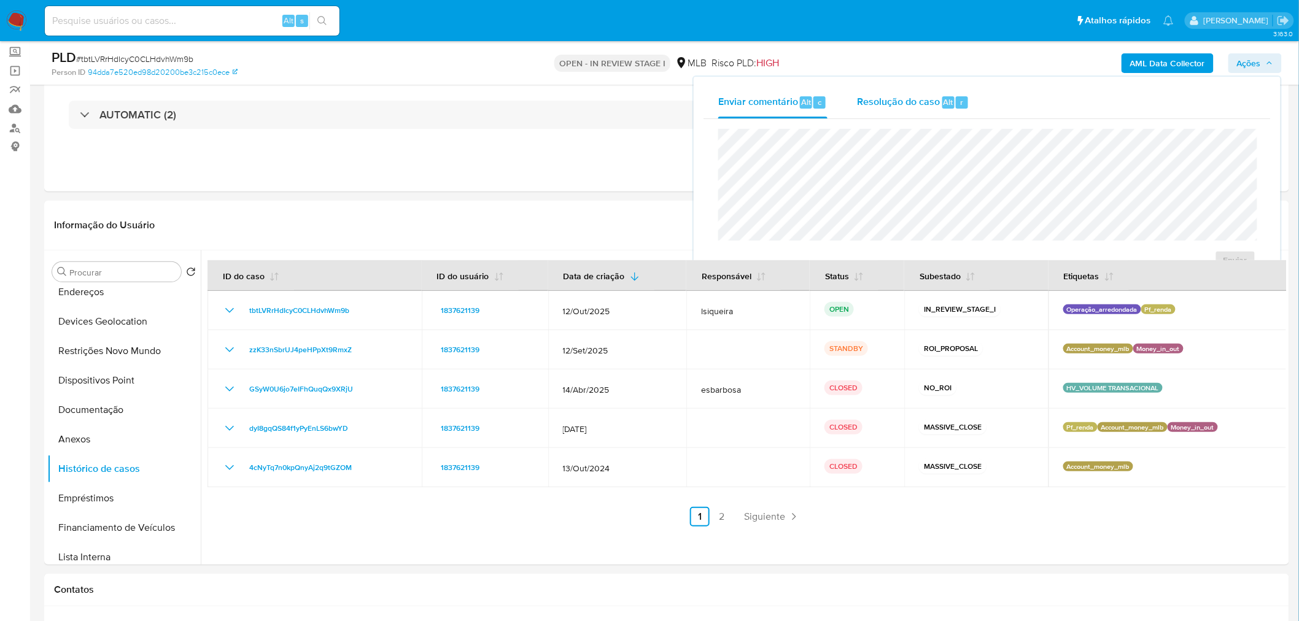
click at [895, 117] on div "Resolução do caso Alt r" at bounding box center [913, 103] width 112 height 32
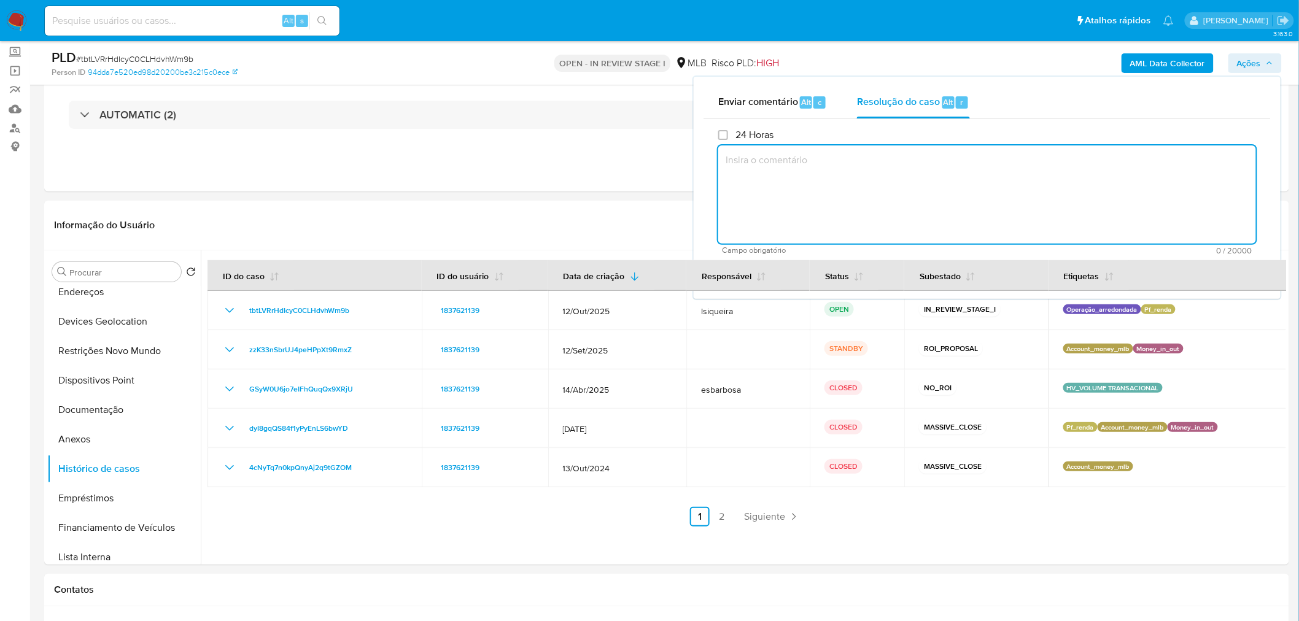
click at [861, 182] on textarea at bounding box center [987, 195] width 538 height 98
type textarea "Cliente já reportado no período dos últimos 06 meses em função de mesmo comport…"
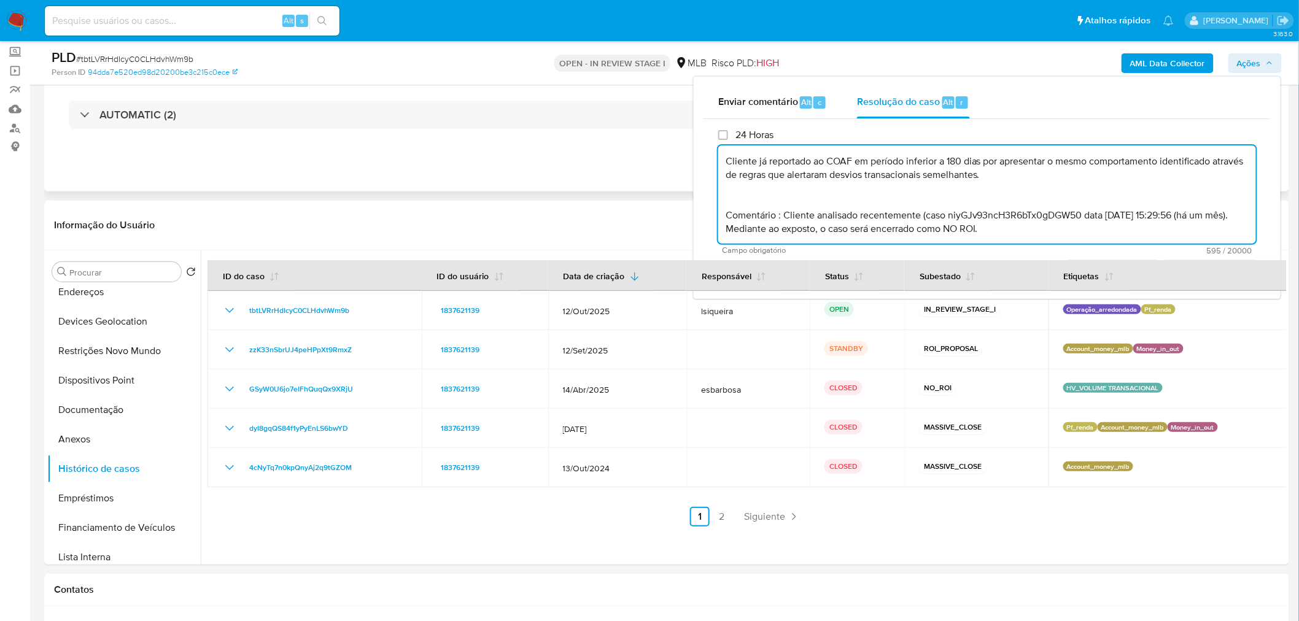
scroll to position [0, 0]
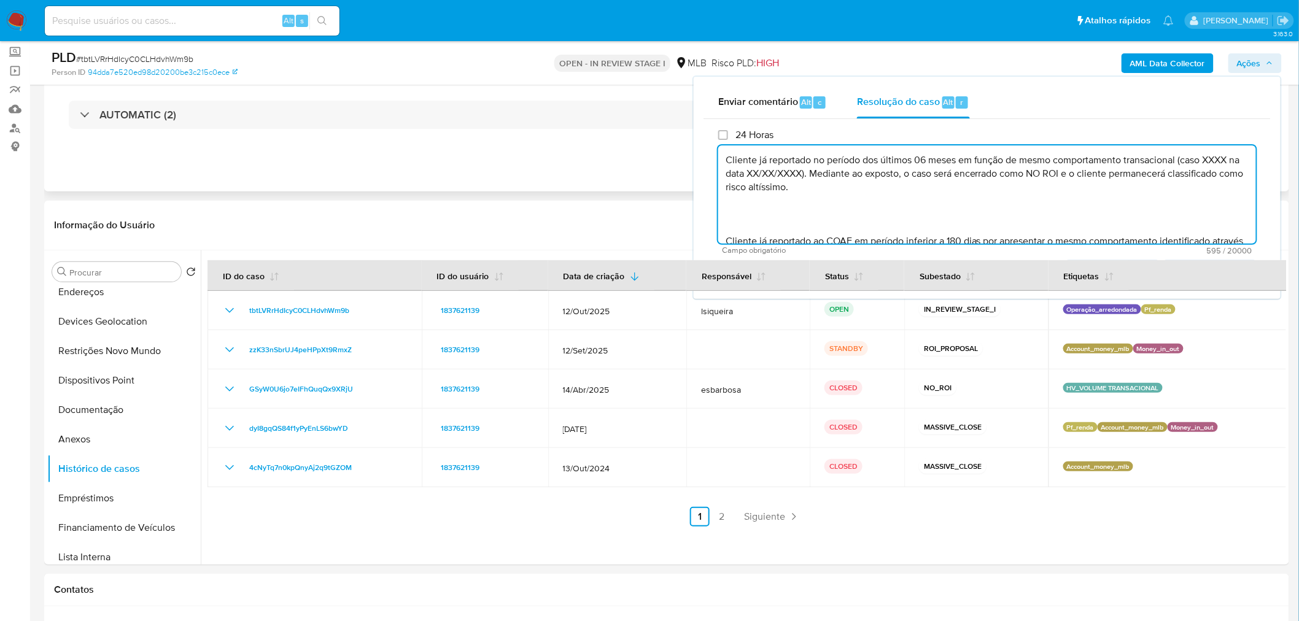
drag, startPoint x: 782, startPoint y: 215, endPoint x: 674, endPoint y: 131, distance: 136.8
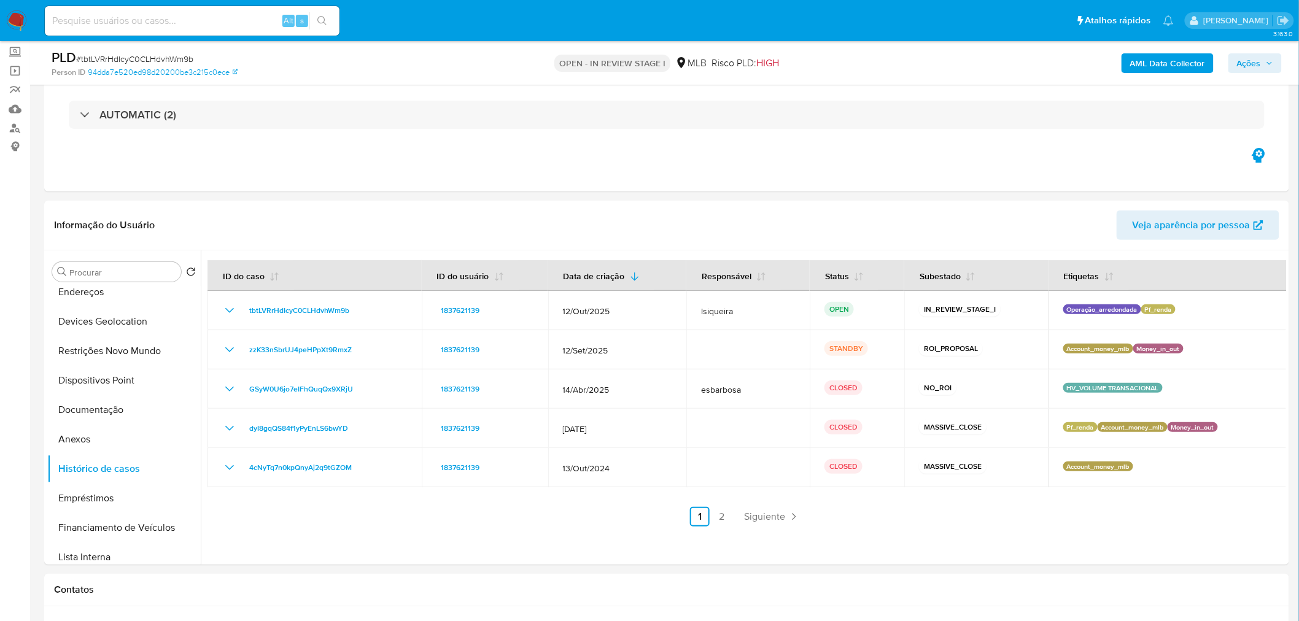
click at [1273, 60] on icon "button" at bounding box center [1269, 63] width 7 height 7
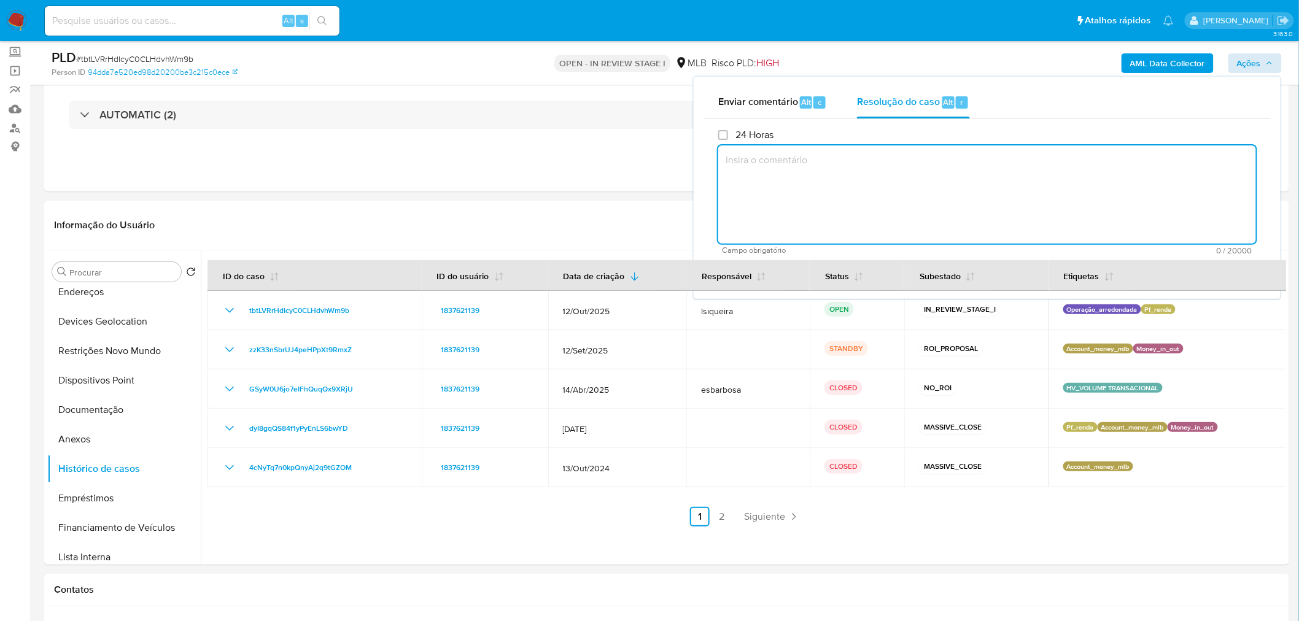
click at [777, 174] on textarea at bounding box center [987, 195] width 538 height 98
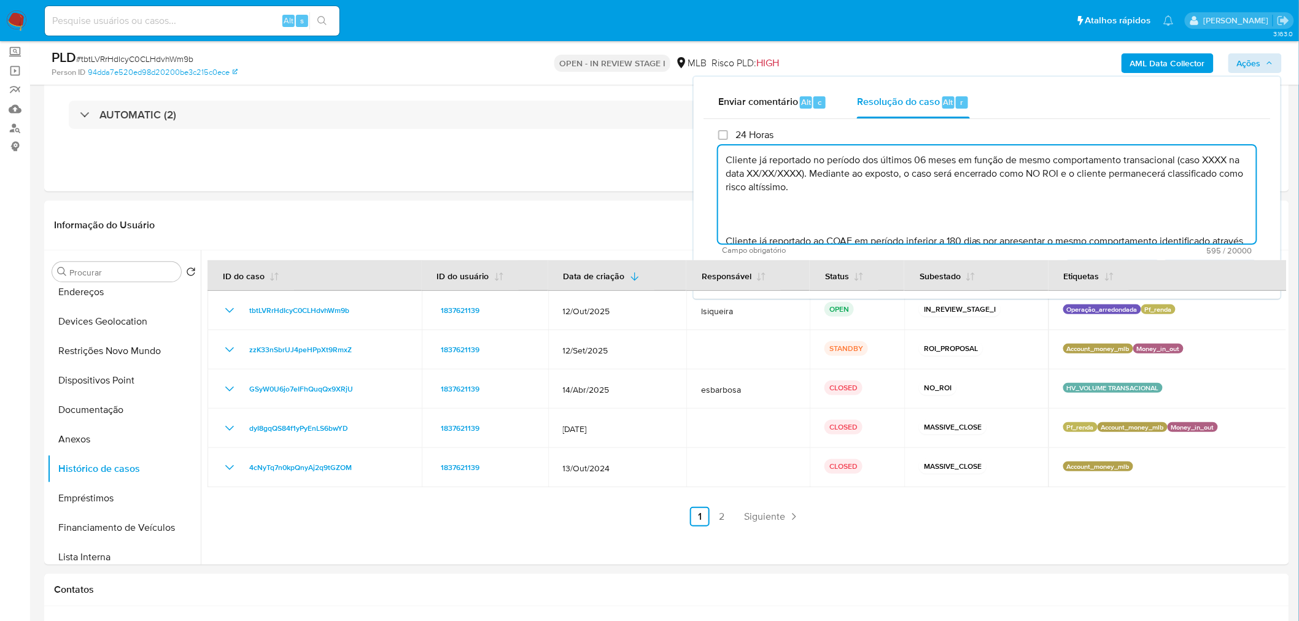
drag, startPoint x: 784, startPoint y: 225, endPoint x: 726, endPoint y: 164, distance: 84.2
click at [726, 164] on textarea "Cliente já reportado no período dos últimos 06 meses em função de mesmo comport…" at bounding box center [987, 195] width 538 height 98
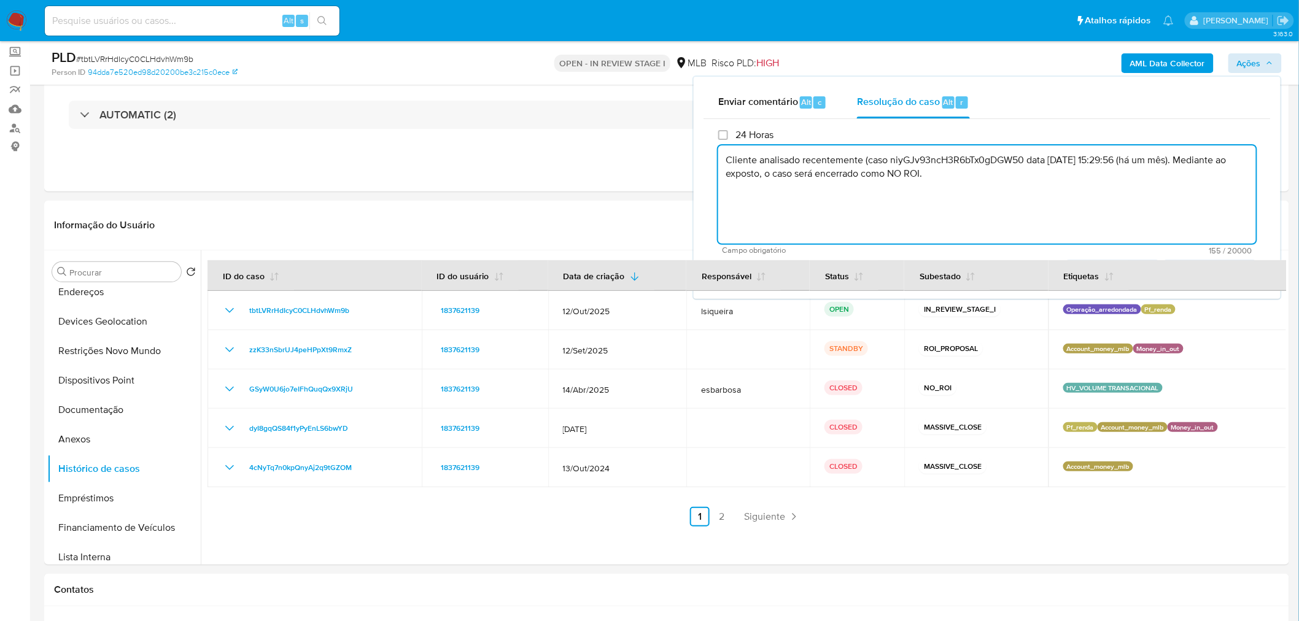
click at [828, 169] on textarea "Cliente analisado recentemente (caso niyGJv93ncH3R6bTx0gDGW50 data 17/01/2025 1…" at bounding box center [987, 195] width 538 height 98
click at [831, 161] on textarea "Cliente analisado recentemente (caso niyGJv93ncH3R6bTx0gDGW50 data 17/01/2025 1…" at bounding box center [987, 195] width 538 height 98
click at [928, 158] on textarea "Cliente analisado na data de hoje (caso niyGJv93ncH3R6bTx0gDGW50 data 17/01/202…" at bounding box center [987, 195] width 538 height 98
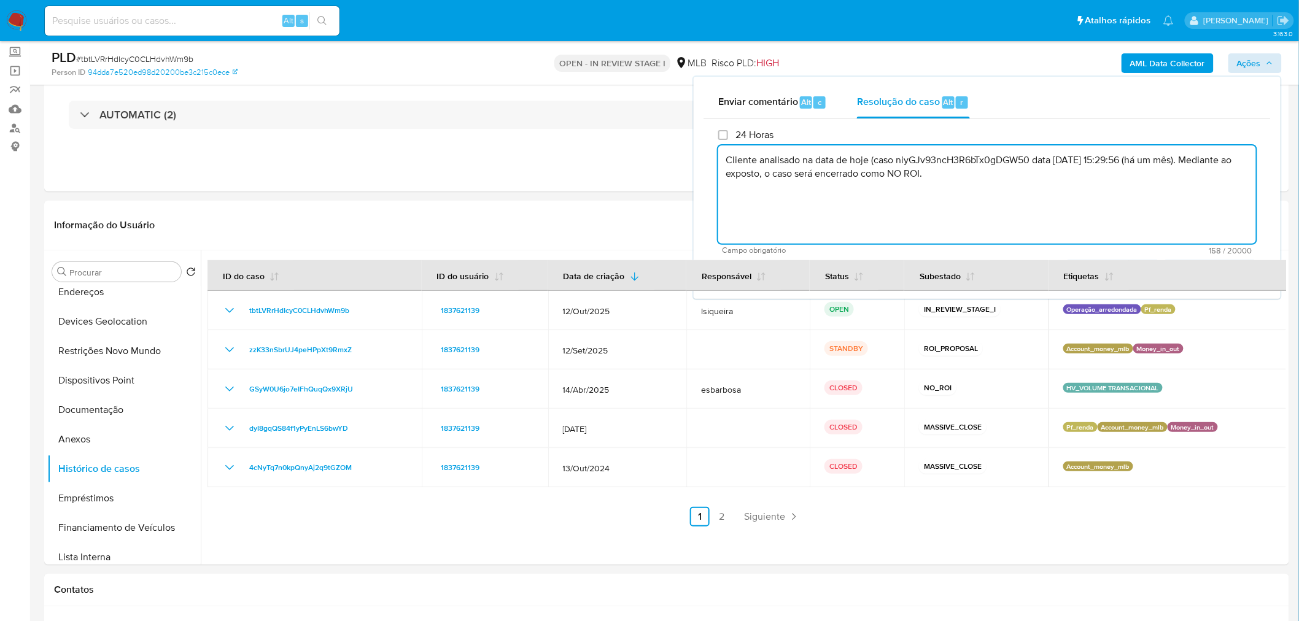
paste textarea "zzK33nSbrUJ4peHPpXt9RmxZ"
drag, startPoint x: 1029, startPoint y: 158, endPoint x: 1187, endPoint y: 161, distance: 157.8
click at [1187, 161] on textarea "Cliente analisado na data de hoje (caso zzK33nSbrUJ4peHPpXt9RmxZdata 17/01/2025…" at bounding box center [987, 195] width 538 height 98
click at [1112, 184] on textarea "Cliente analisado na data de hoje (caso zzK33nSbrUJ4peHPpXt9RmxZ). Mediante ao …" at bounding box center [987, 195] width 538 height 98
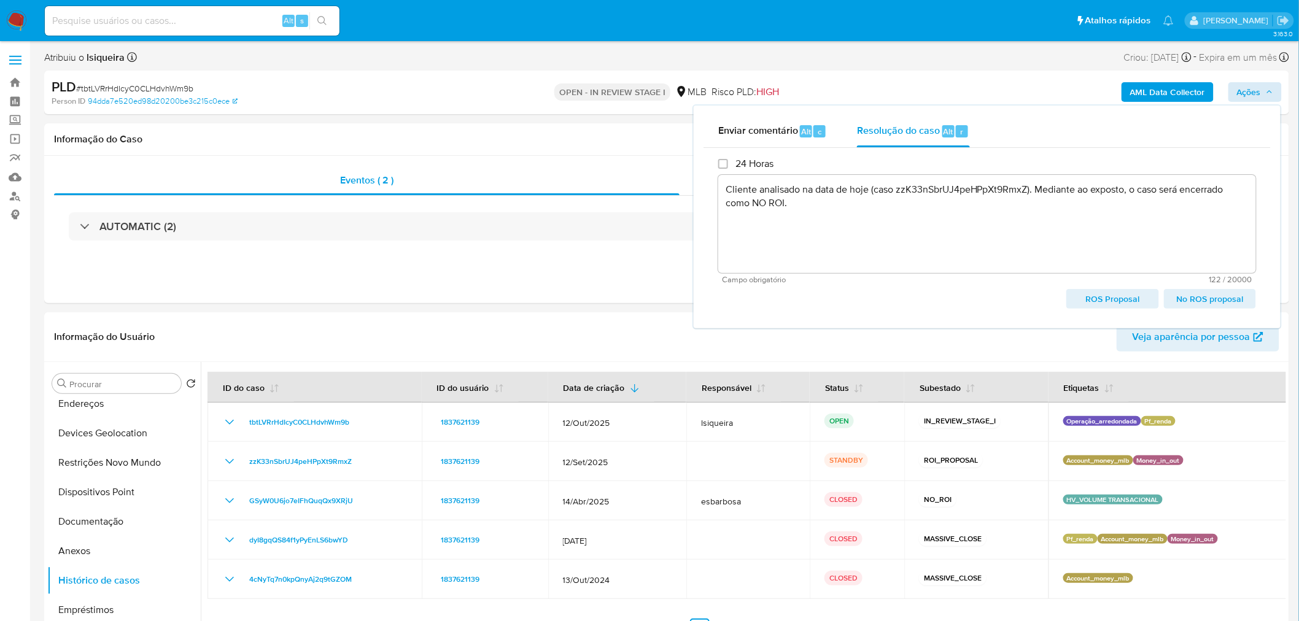
click at [1243, 297] on span "No ROS proposal" at bounding box center [1210, 298] width 75 height 17
type textarea "Cliente analisado na data de hoje (caso zzK33nSbrUJ4peHPpXt9RmxZ). Mediante ao …"
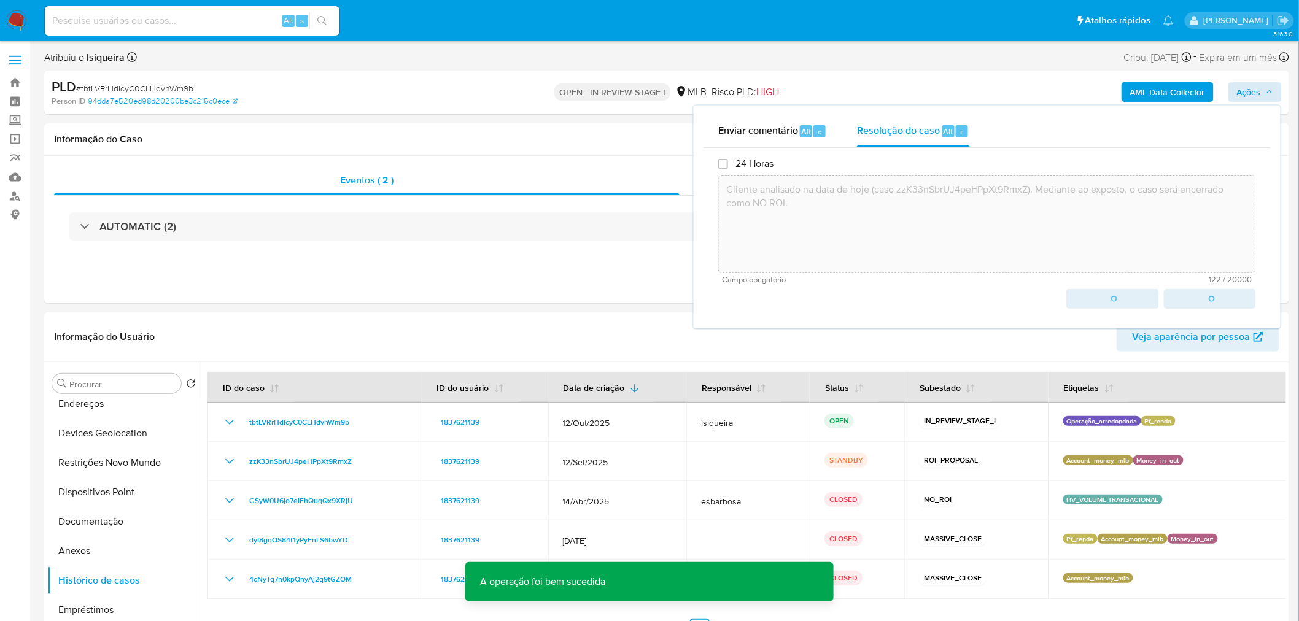
click at [142, 85] on span "# tbtLVRrHdIcyC0CLHdvhWm9b" at bounding box center [134, 88] width 117 height 12
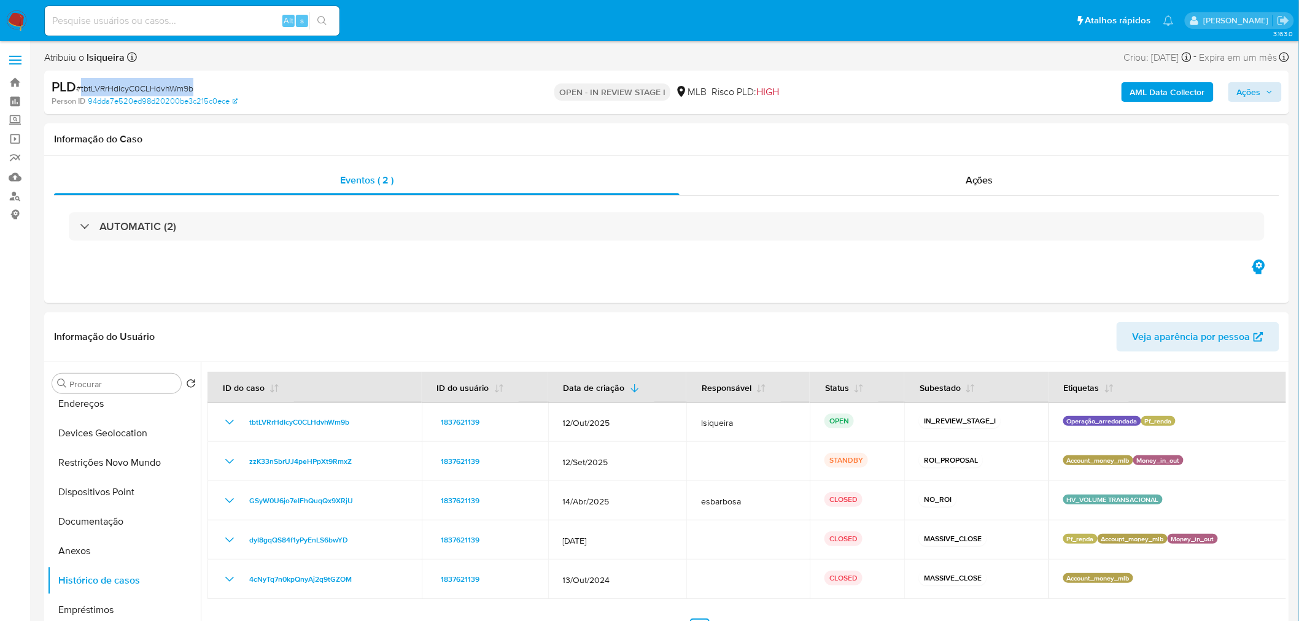
click at [142, 85] on span "# tbtLVRrHdIcyC0CLHdvhWm9b" at bounding box center [134, 88] width 117 height 12
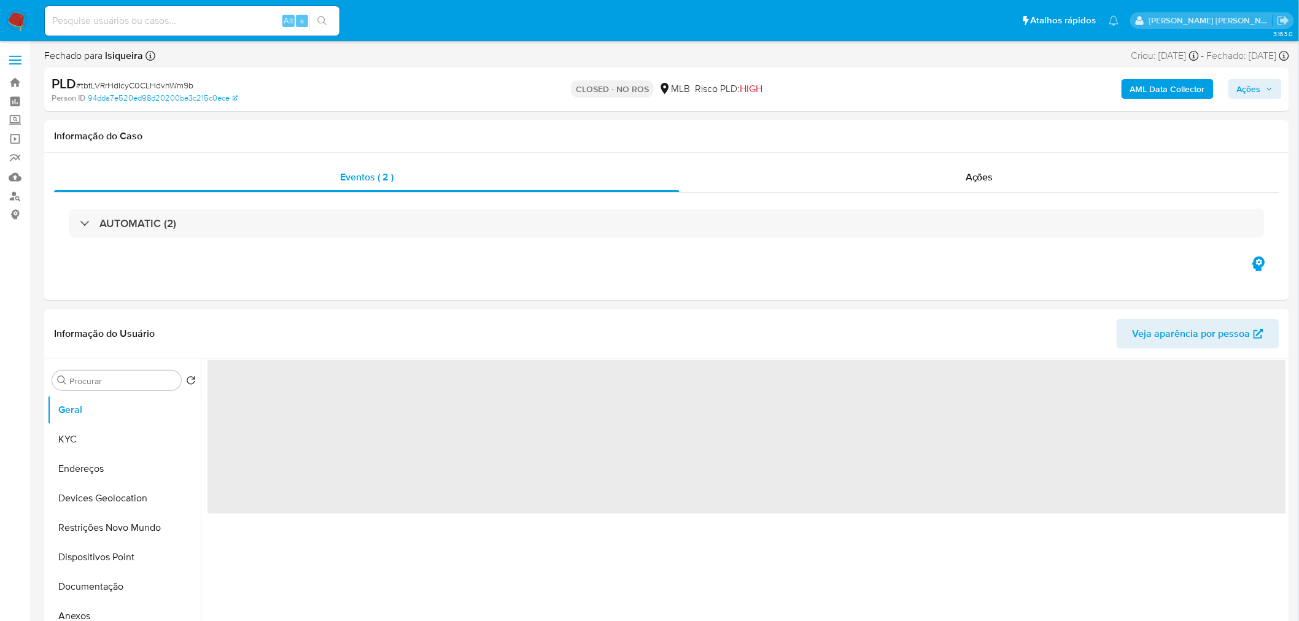
select select "10"
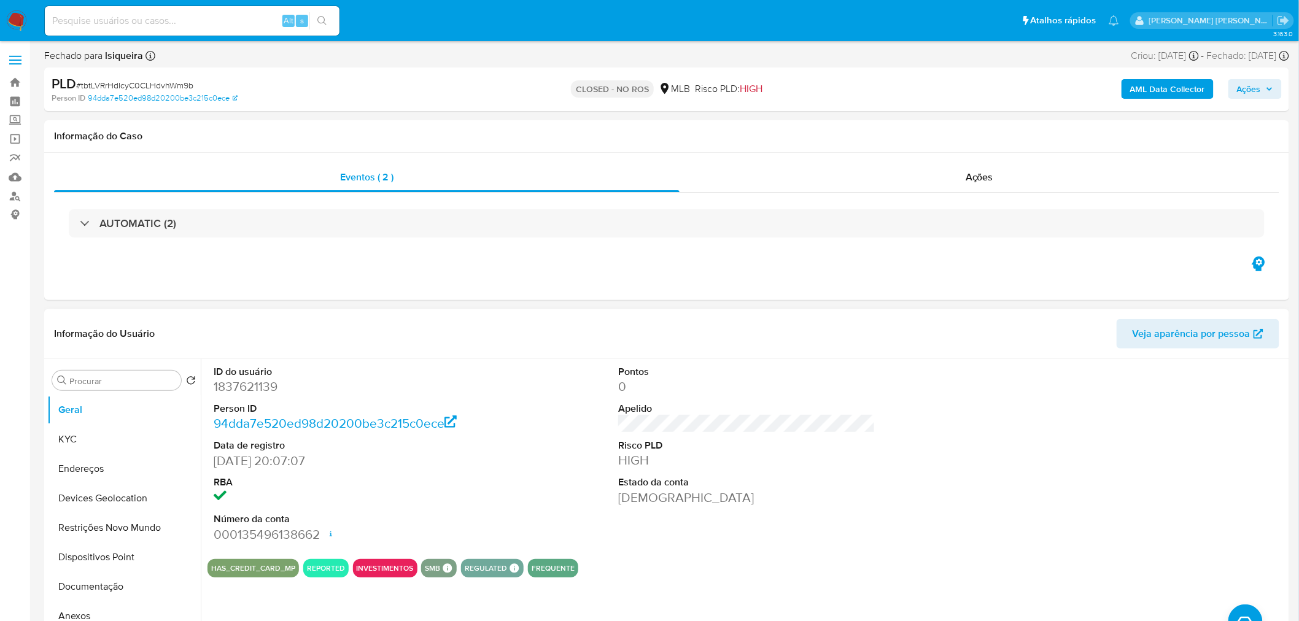
scroll to position [68, 0]
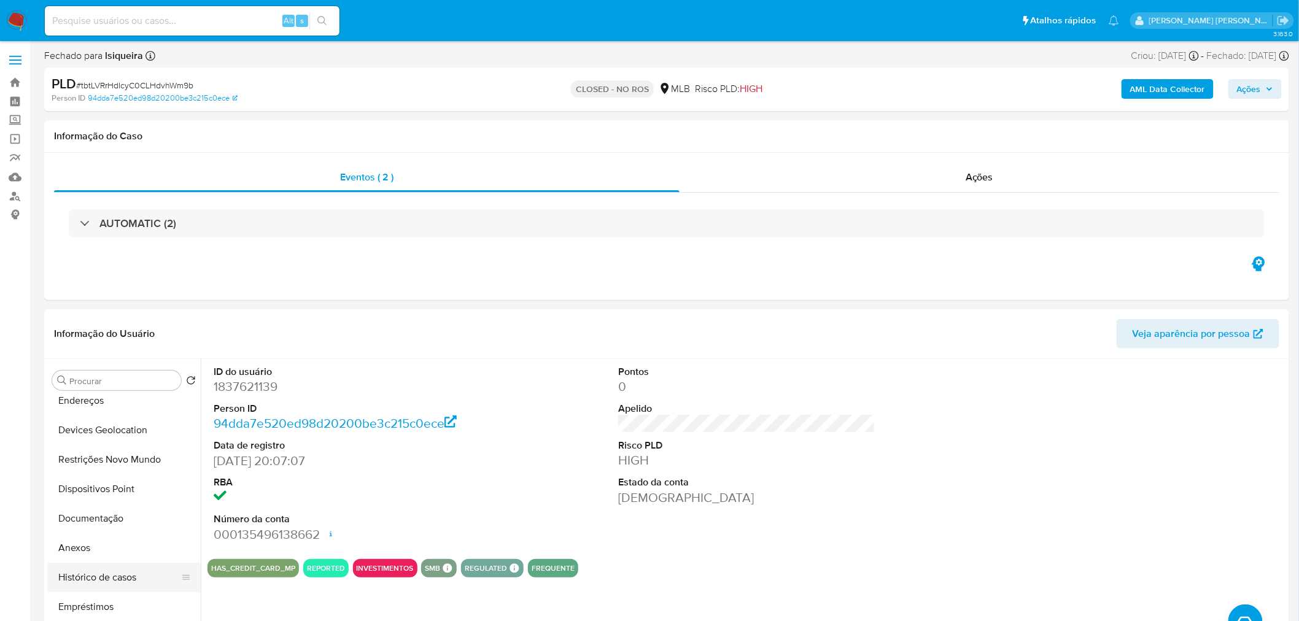
click at [103, 581] on button "Histórico de casos" at bounding box center [119, 577] width 144 height 29
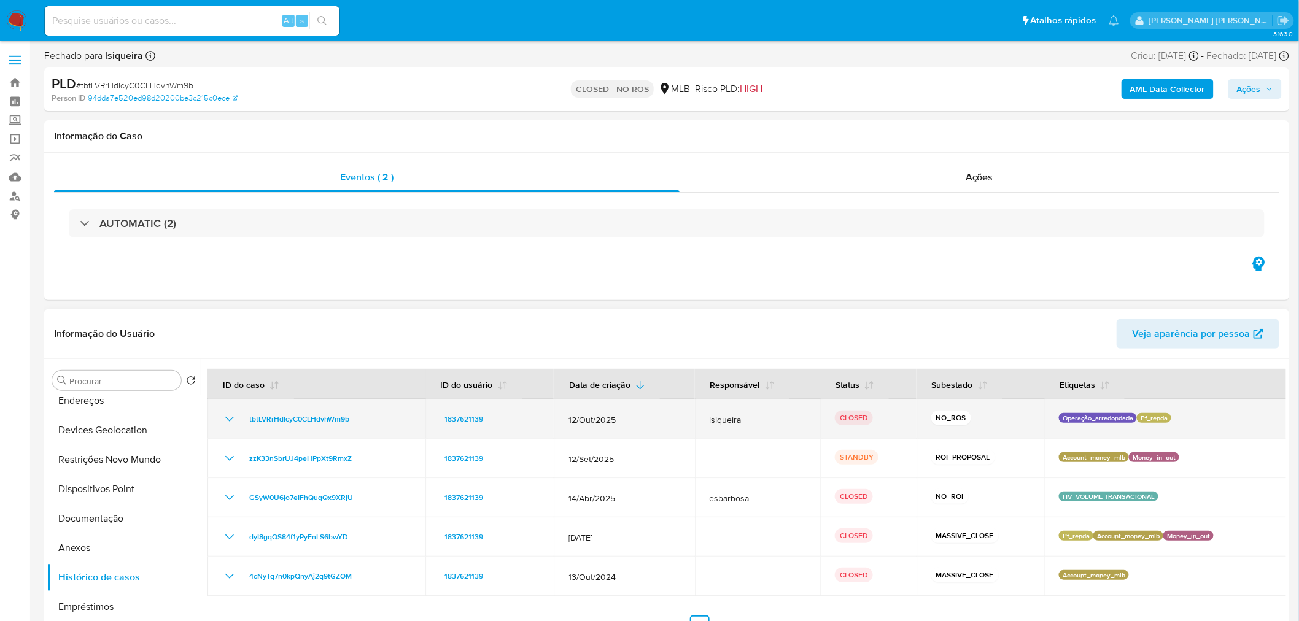
drag, startPoint x: 1050, startPoint y: 419, endPoint x: 1140, endPoint y: 419, distance: 90.2
click at [1140, 419] on td "Operação_arredondada Pf_renda" at bounding box center [1165, 419] width 243 height 39
drag, startPoint x: 1162, startPoint y: 418, endPoint x: 1041, endPoint y: 413, distance: 121.0
click at [1044, 413] on td "Operação_arredondada Pf_renda" at bounding box center [1165, 419] width 243 height 39
click at [1148, 418] on p "Pf_renda" at bounding box center [1154, 418] width 34 height 10
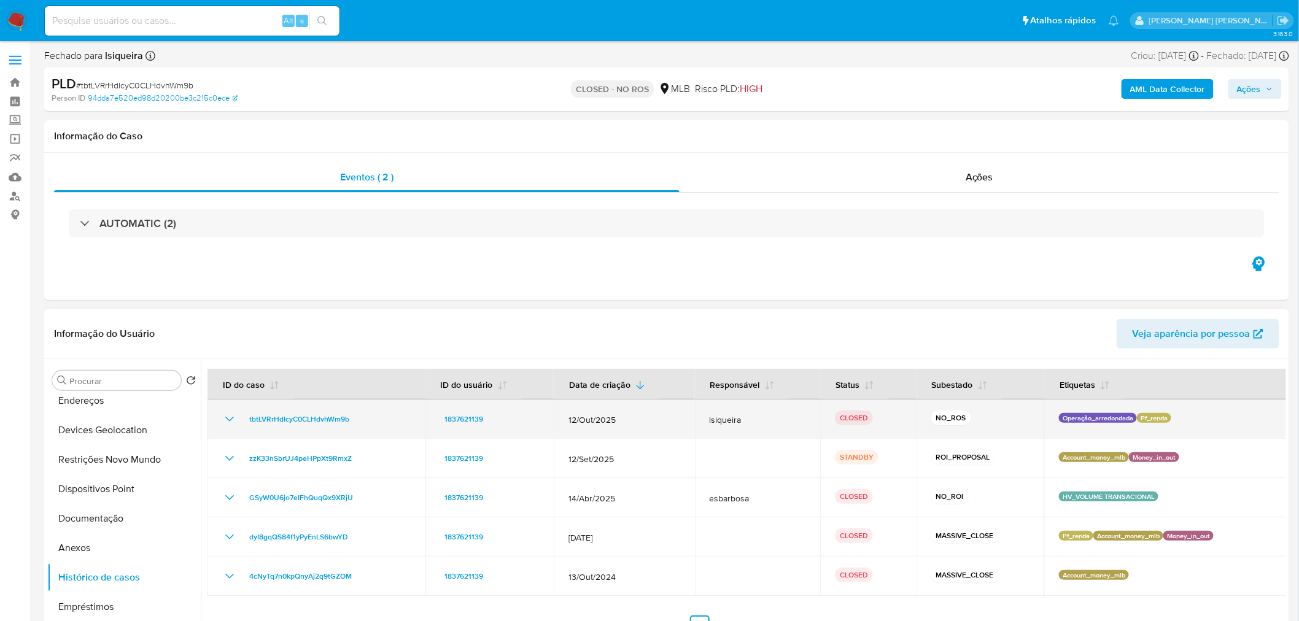
click at [1148, 418] on p "Pf_renda" at bounding box center [1154, 418] width 34 height 10
click at [1160, 416] on p "Pf_renda" at bounding box center [1154, 418] width 34 height 10
click at [1162, 417] on p "Pf_renda" at bounding box center [1154, 418] width 34 height 10
drag, startPoint x: 1162, startPoint y: 418, endPoint x: 1144, endPoint y: 414, distance: 17.6
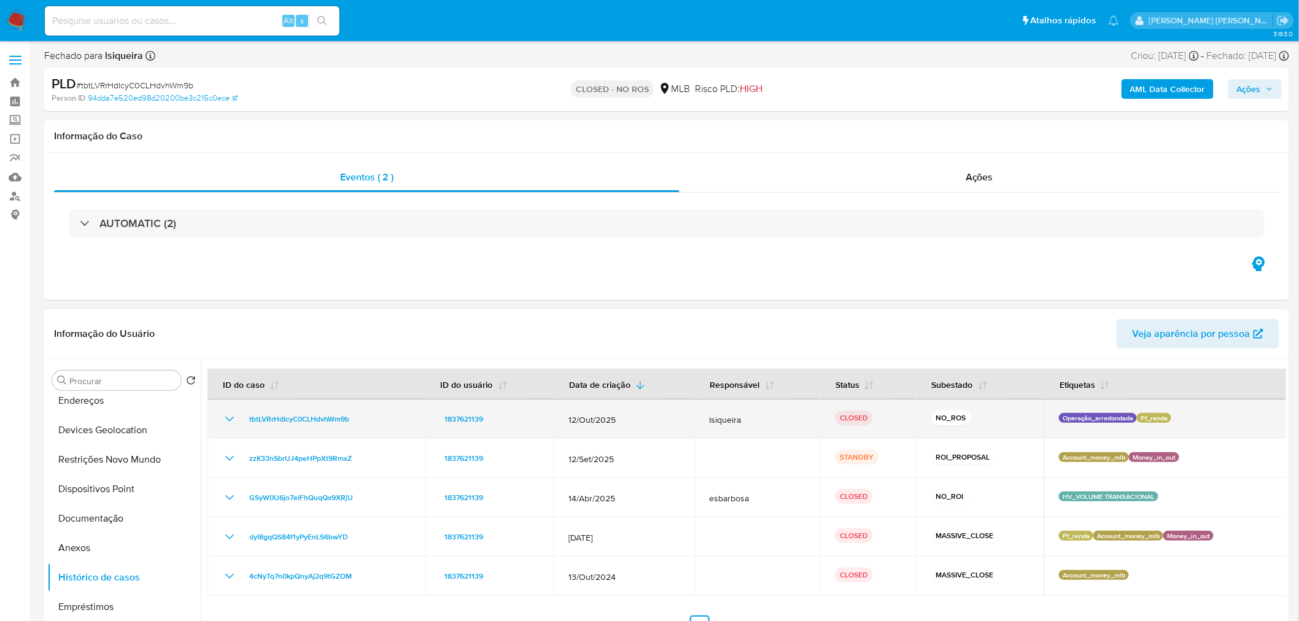
click at [1137, 418] on p "Pf_renda" at bounding box center [1154, 418] width 34 height 10
drag, startPoint x: 324, startPoint y: 422, endPoint x: 246, endPoint y: 421, distance: 78.0
click at [246, 421] on td "tbtLVRrHdIcyC0CLHdvhWm9b" at bounding box center [317, 419] width 218 height 39
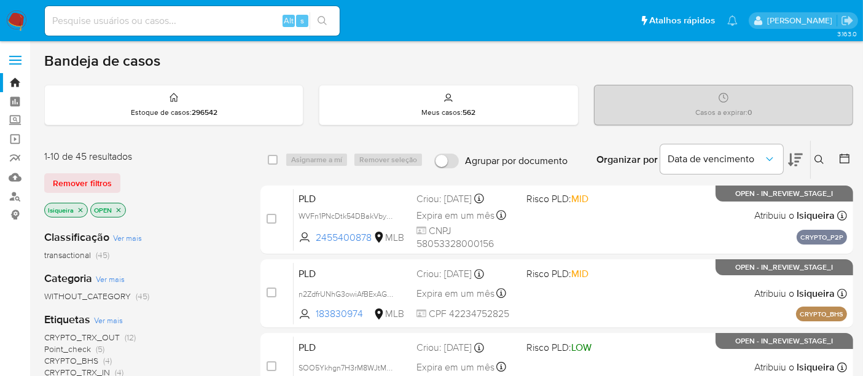
click at [7, 13] on img at bounding box center [16, 20] width 21 height 21
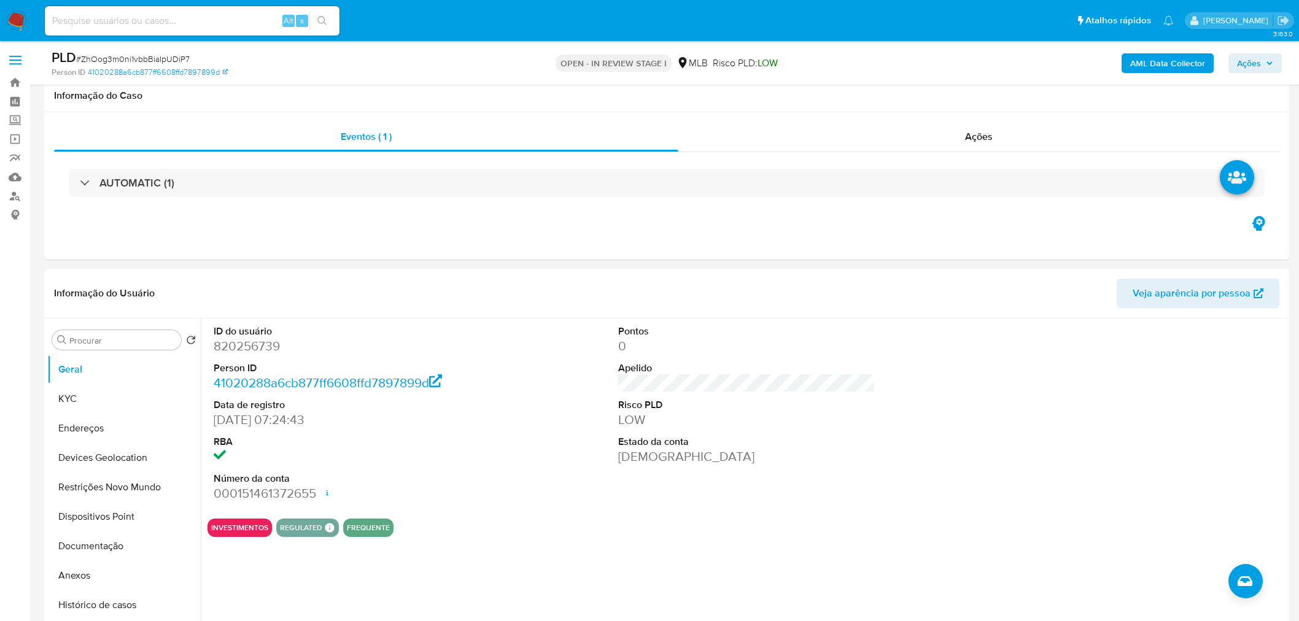
scroll to position [68, 0]
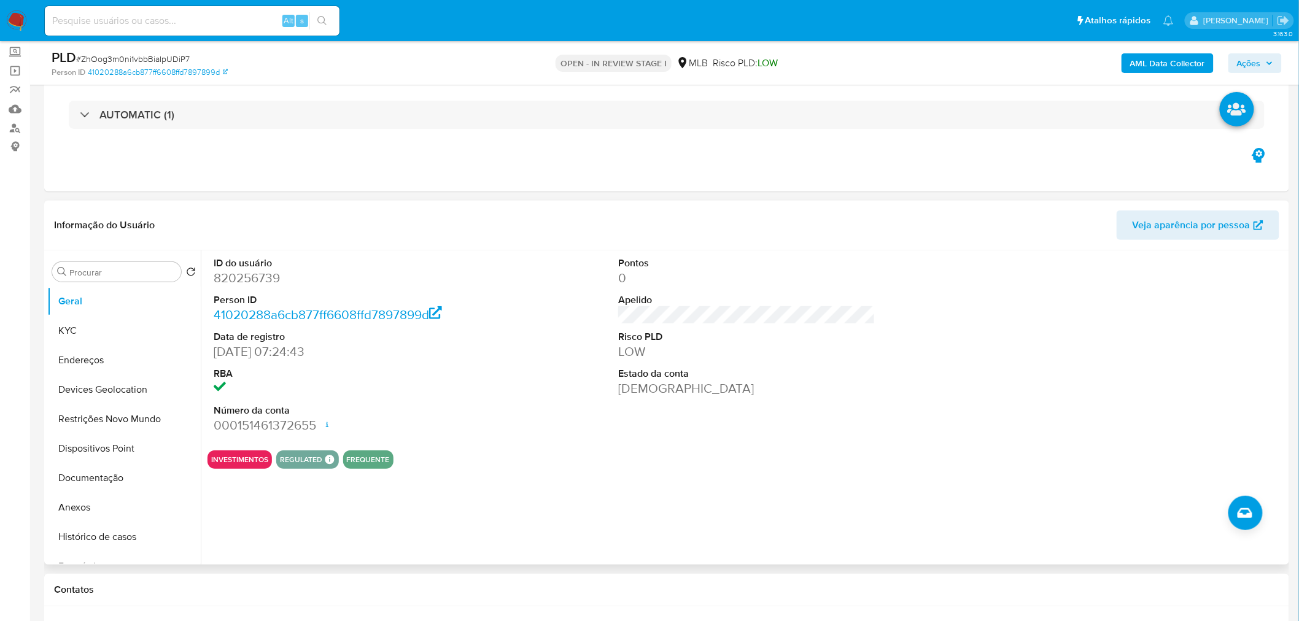
click at [805, 521] on div "ID do usuário 820256739 Person ID 41020288a6cb877ff6608ffd7897899d Data de regi…" at bounding box center [743, 407] width 1085 height 314
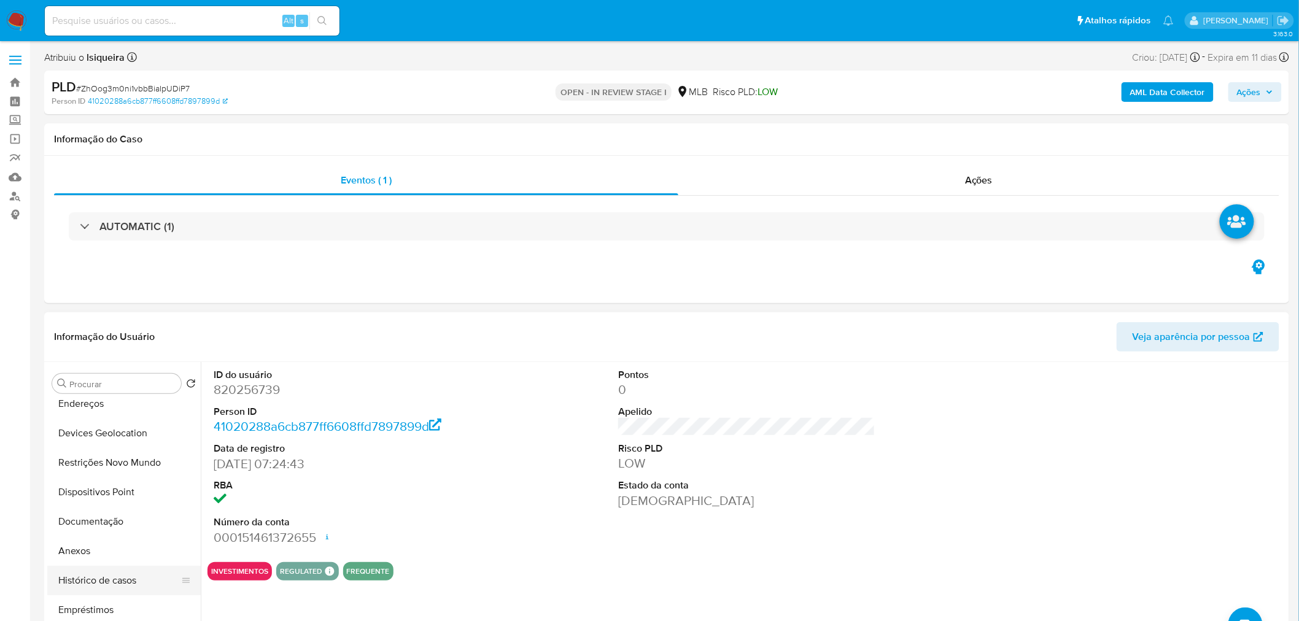
click at [103, 579] on button "Histórico de casos" at bounding box center [119, 580] width 144 height 29
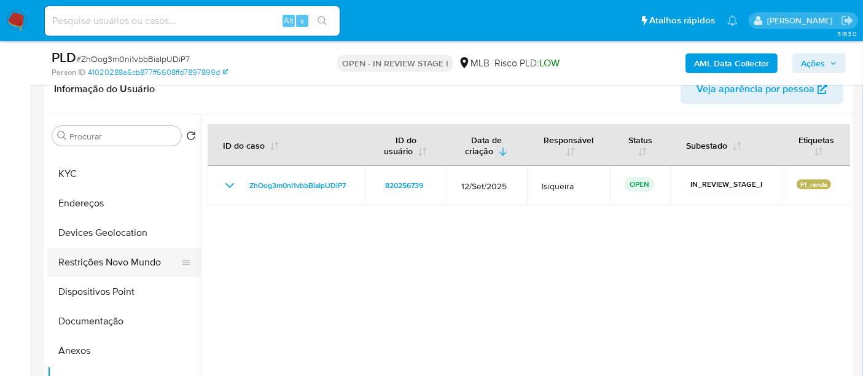
scroll to position [0, 0]
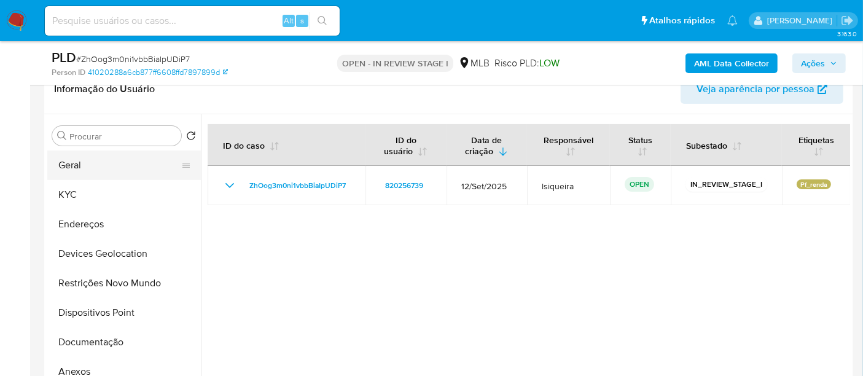
click at [135, 173] on button "Geral" at bounding box center [119, 164] width 144 height 29
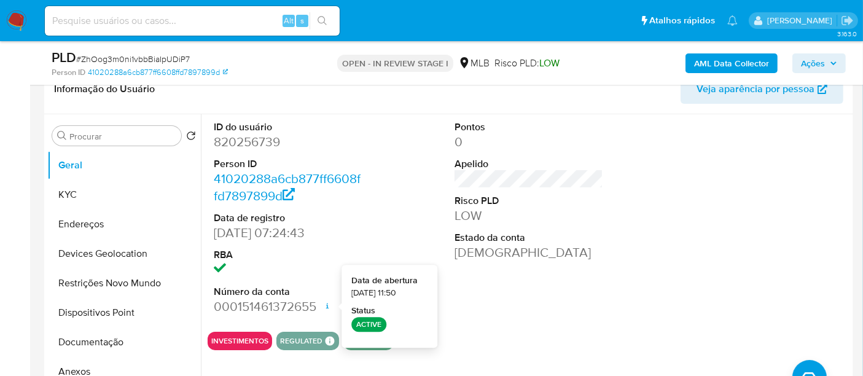
drag, startPoint x: 607, startPoint y: 263, endPoint x: 573, endPoint y: 159, distance: 109.3
click at [608, 258] on div "ID do usuário 820256739 Person ID 41020288a6cb877ff6608ffd7897899d Data de regi…" at bounding box center [529, 218] width 642 height 208
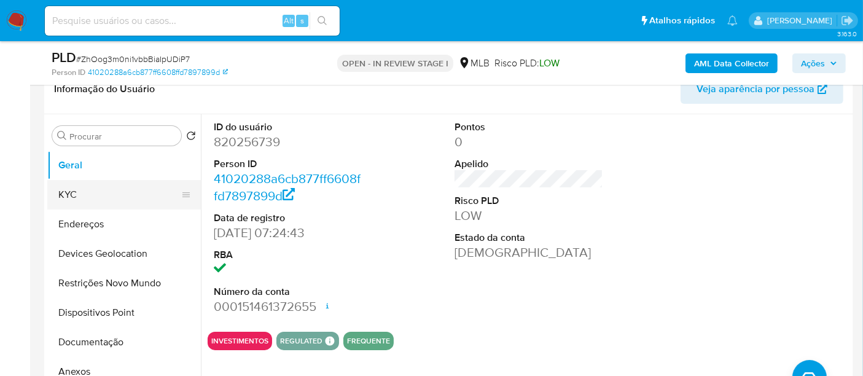
click at [122, 195] on button "KYC" at bounding box center [119, 194] width 144 height 29
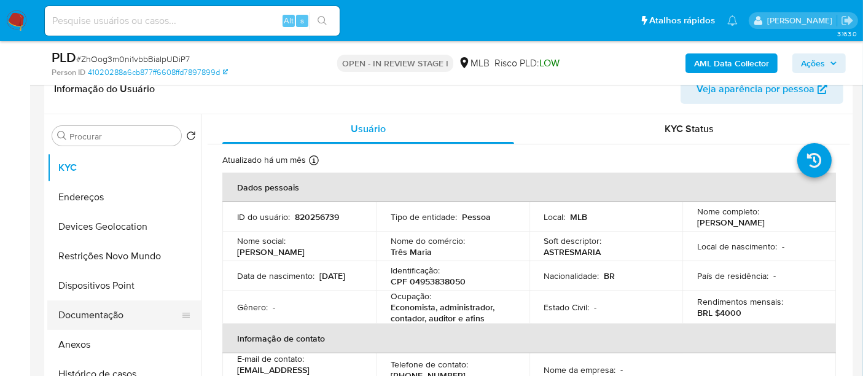
scroll to position [68, 0]
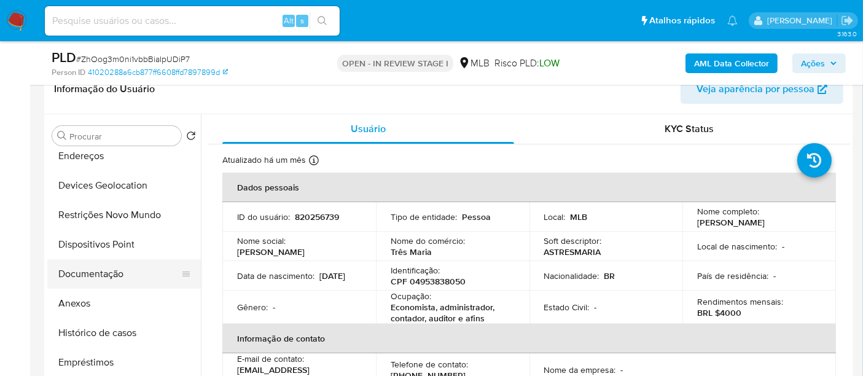
click at [105, 277] on button "Documentação" at bounding box center [119, 273] width 144 height 29
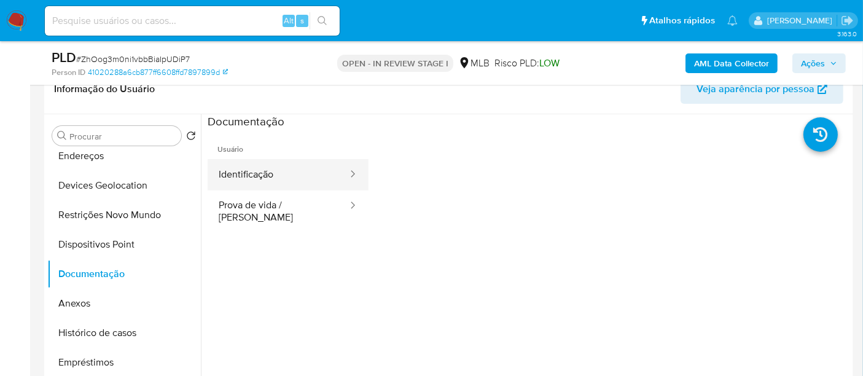
click at [296, 177] on button "Identificação" at bounding box center [278, 174] width 141 height 31
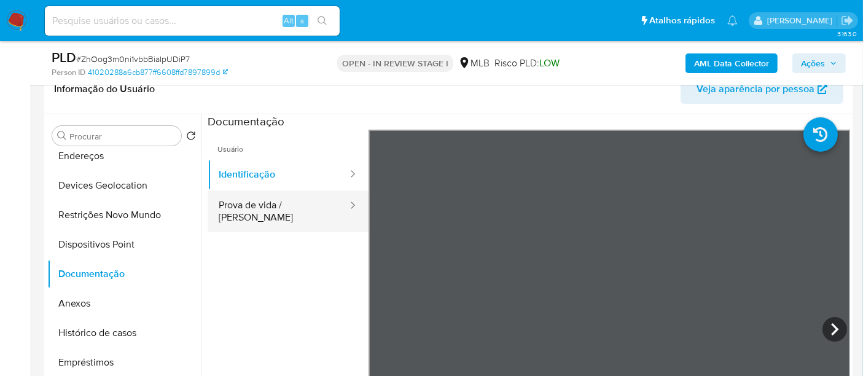
click at [295, 202] on button "Prova de vida / Selfie" at bounding box center [278, 211] width 141 height 42
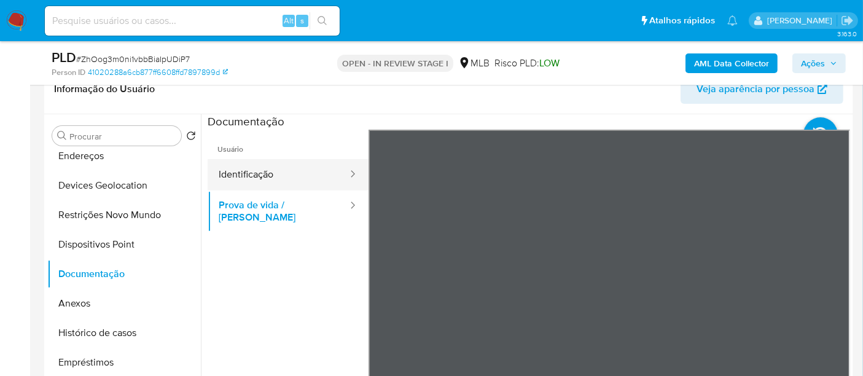
click at [301, 177] on button "Identificação" at bounding box center [278, 174] width 141 height 31
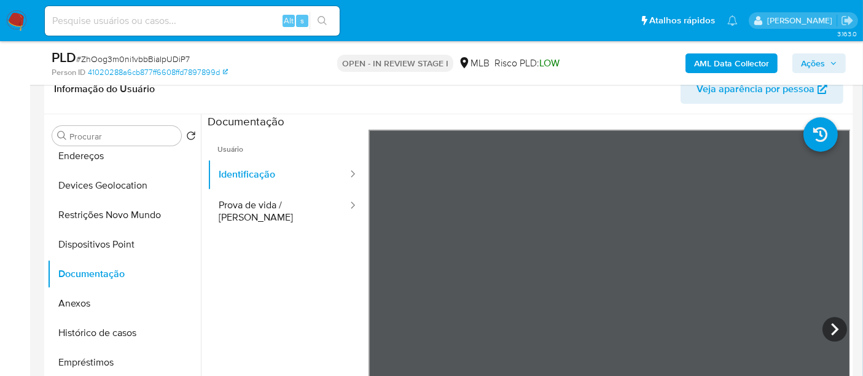
click at [309, 290] on ul "Usuário Identificação Prova de vida / Selfie" at bounding box center [288, 307] width 161 height 354
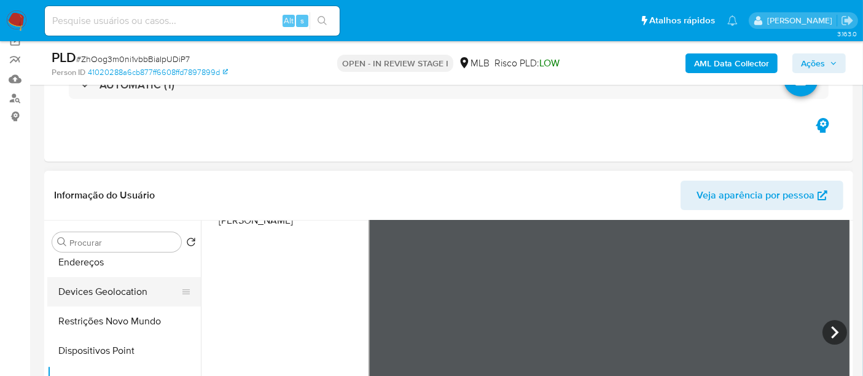
scroll to position [0, 0]
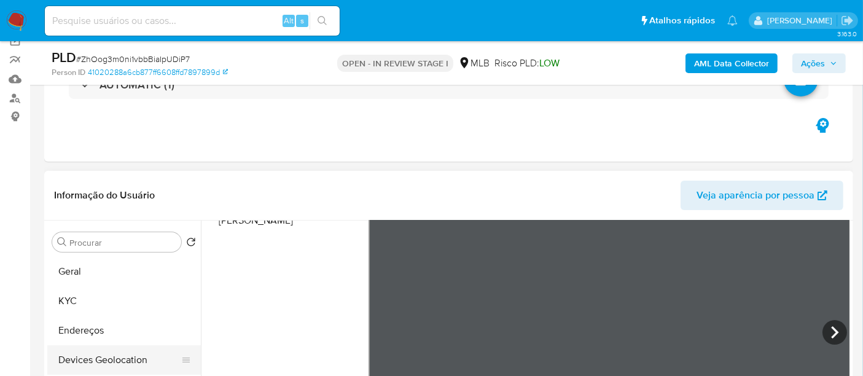
click at [119, 279] on button "Geral" at bounding box center [123, 271] width 153 height 29
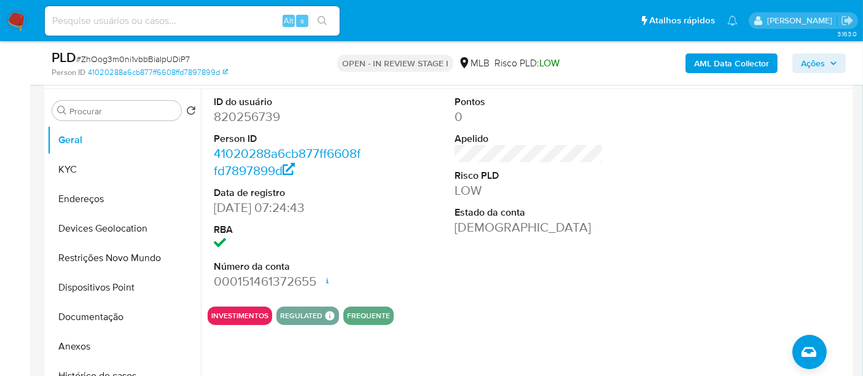
scroll to position [235, 0]
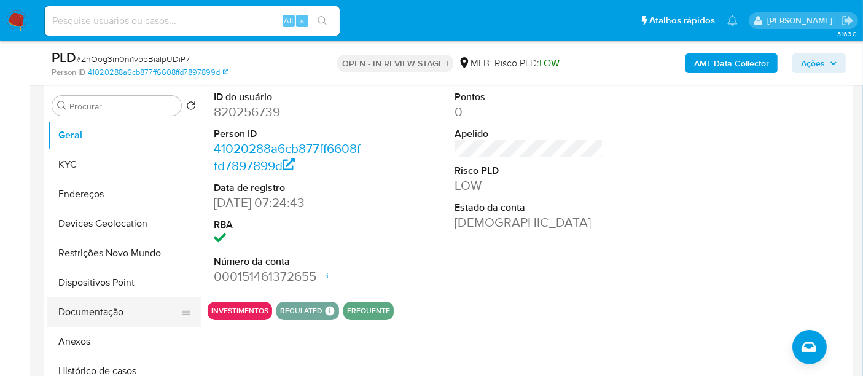
click at [111, 308] on button "Documentação" at bounding box center [119, 311] width 144 height 29
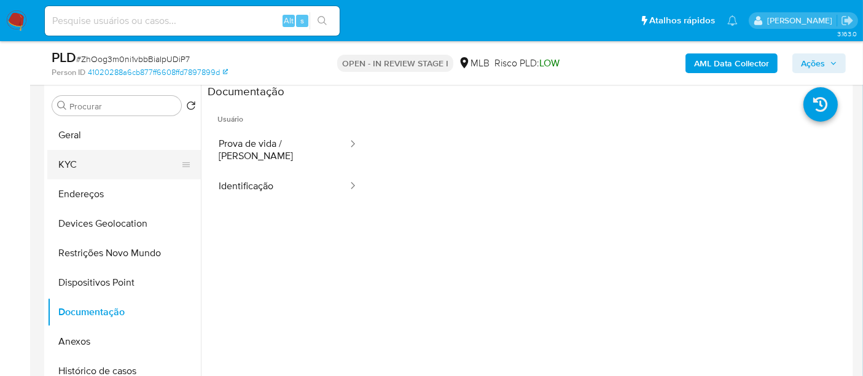
click at [107, 165] on button "KYC" at bounding box center [119, 164] width 144 height 29
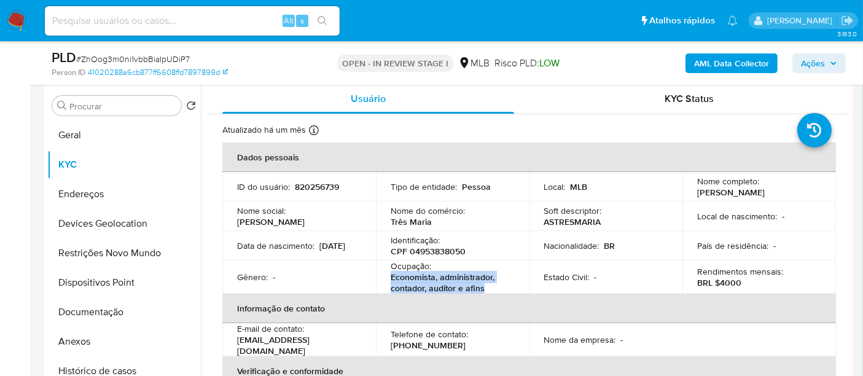
drag, startPoint x: 483, startPoint y: 289, endPoint x: 382, endPoint y: 282, distance: 101.6
click at [382, 282] on td "Ocupação : Economista, administrador, contador, auditor e afins" at bounding box center [452, 276] width 153 height 33
copy p "Economista, administrador, contador, auditor e afins"
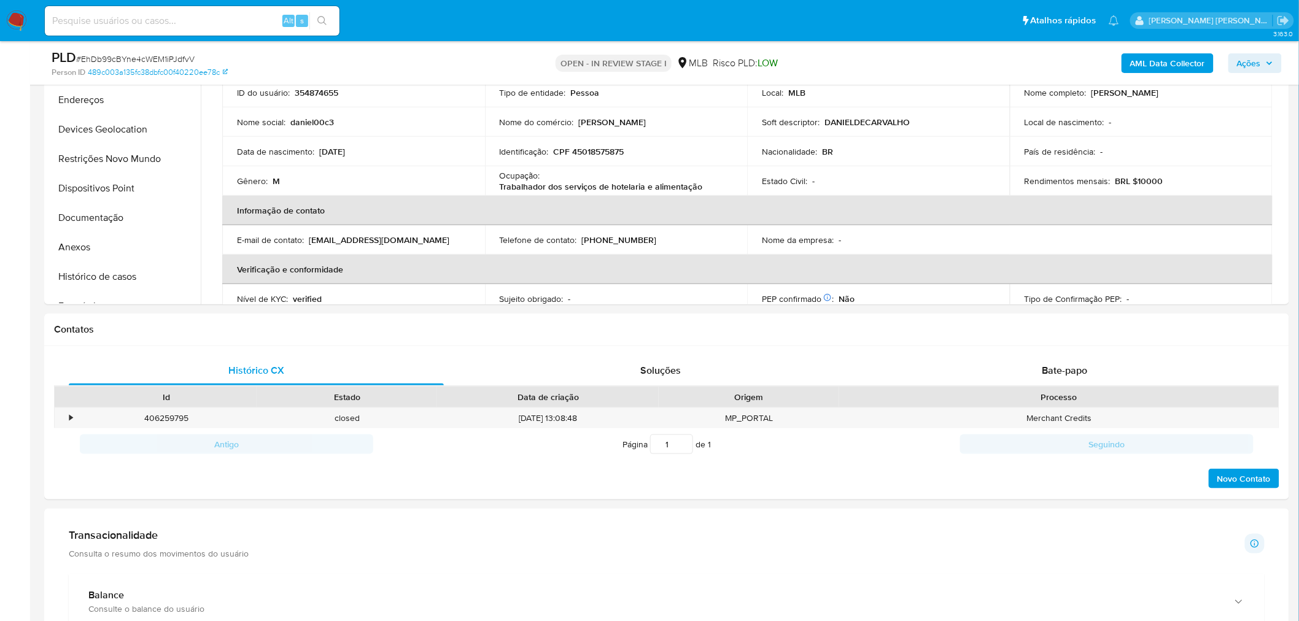
scroll to position [324, 0]
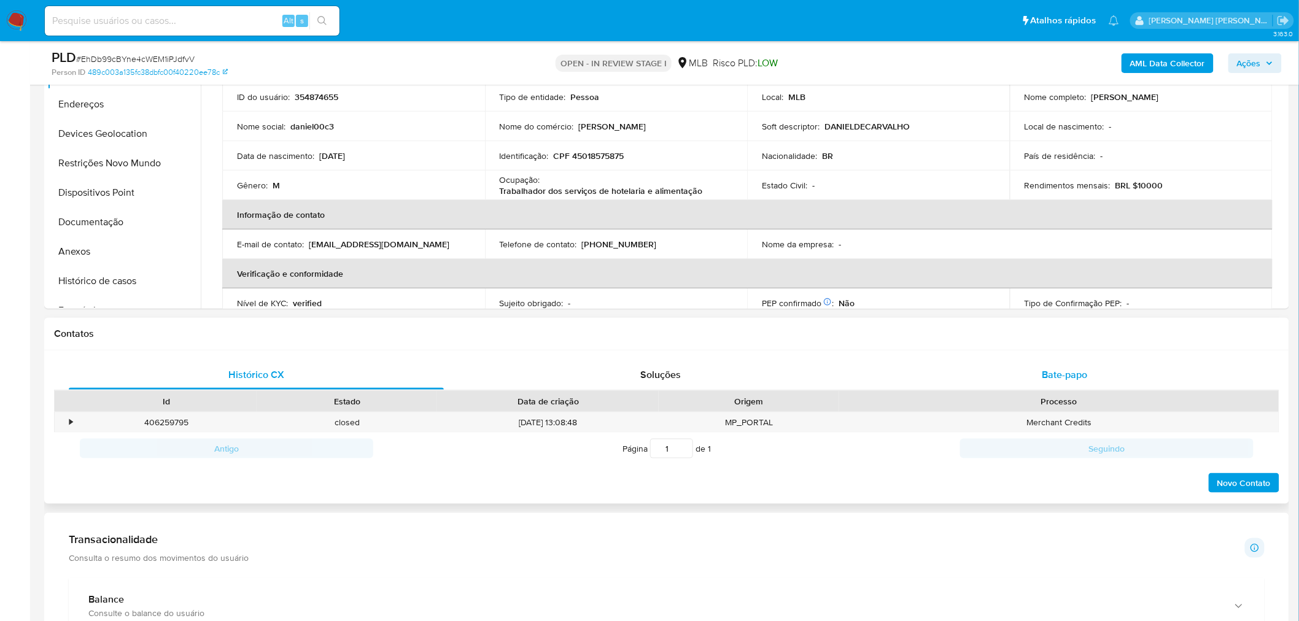
click at [1051, 373] on span "Bate-papo" at bounding box center [1064, 375] width 45 height 14
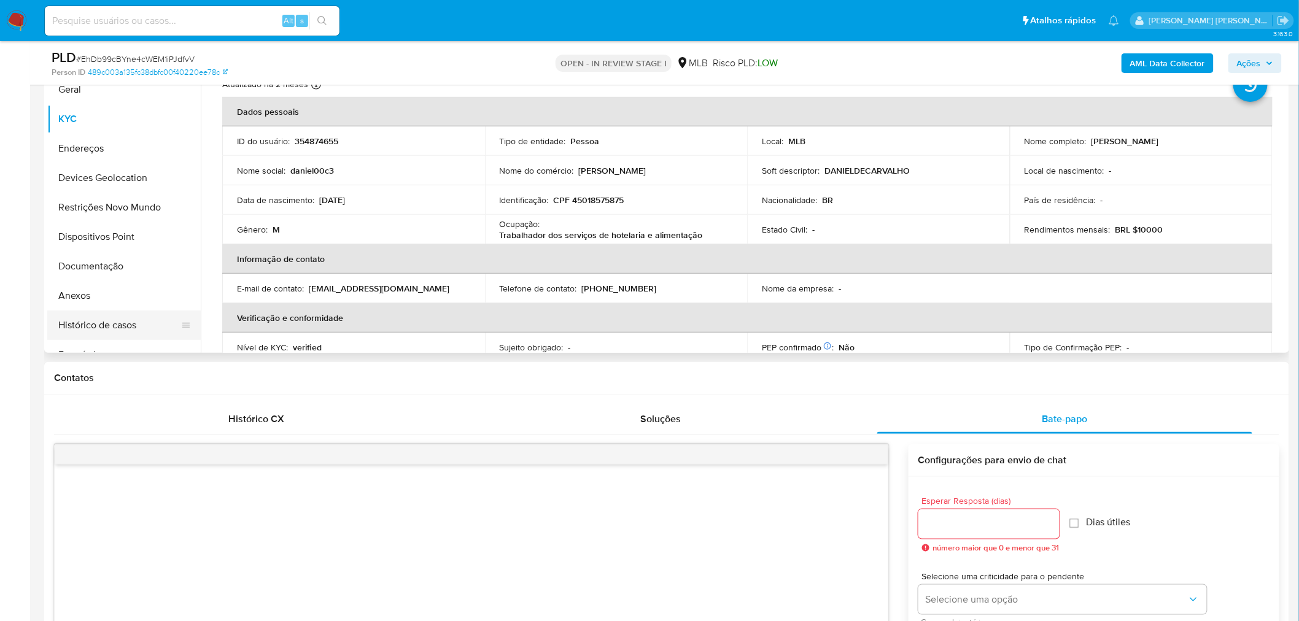
scroll to position [256, 0]
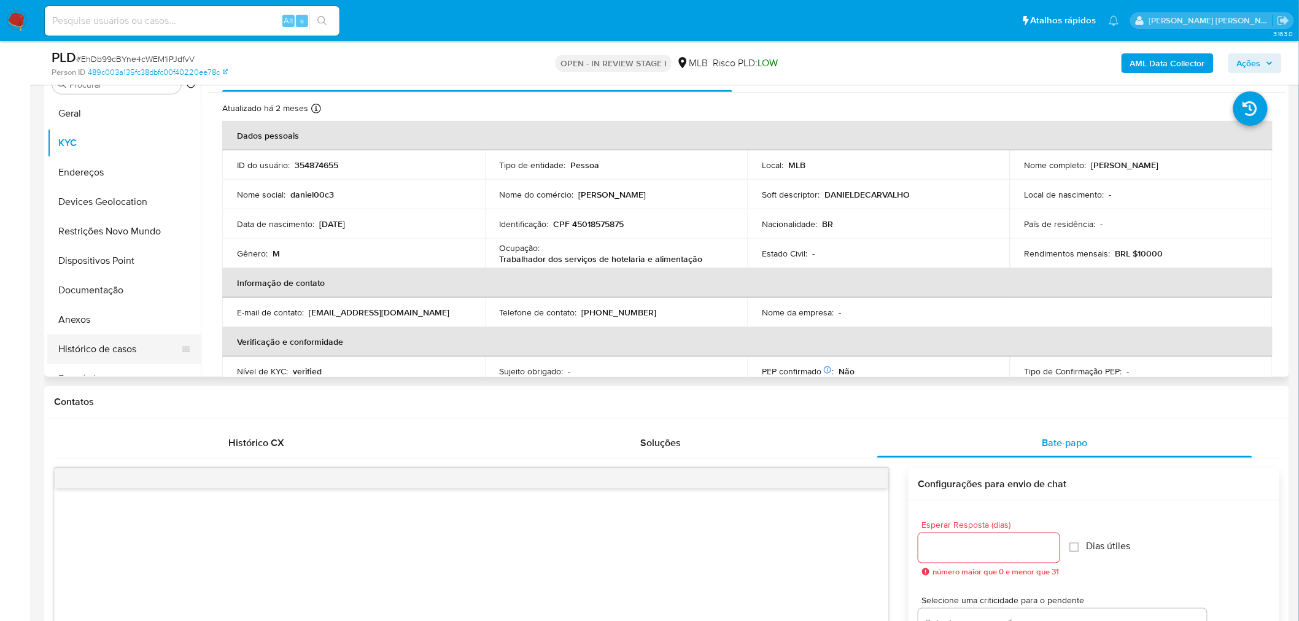
click at [71, 344] on button "Histórico de casos" at bounding box center [119, 349] width 144 height 29
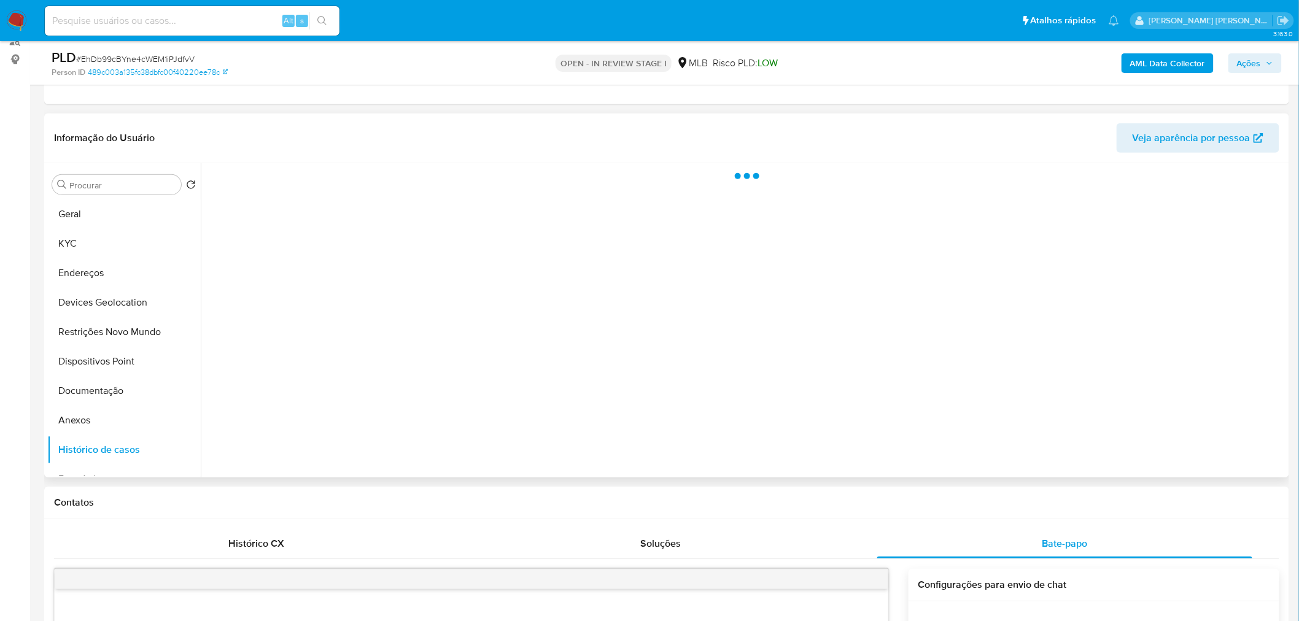
scroll to position [120, 0]
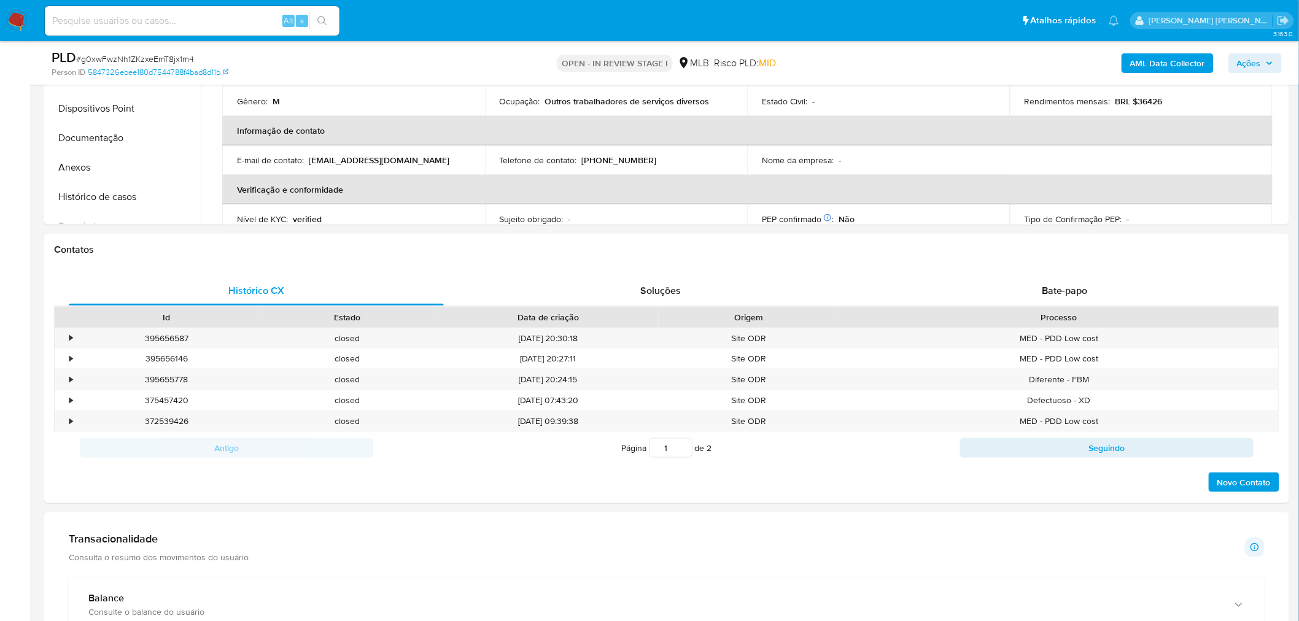
scroll to position [409, 0]
click at [83, 198] on button "Histórico de casos" at bounding box center [119, 196] width 144 height 29
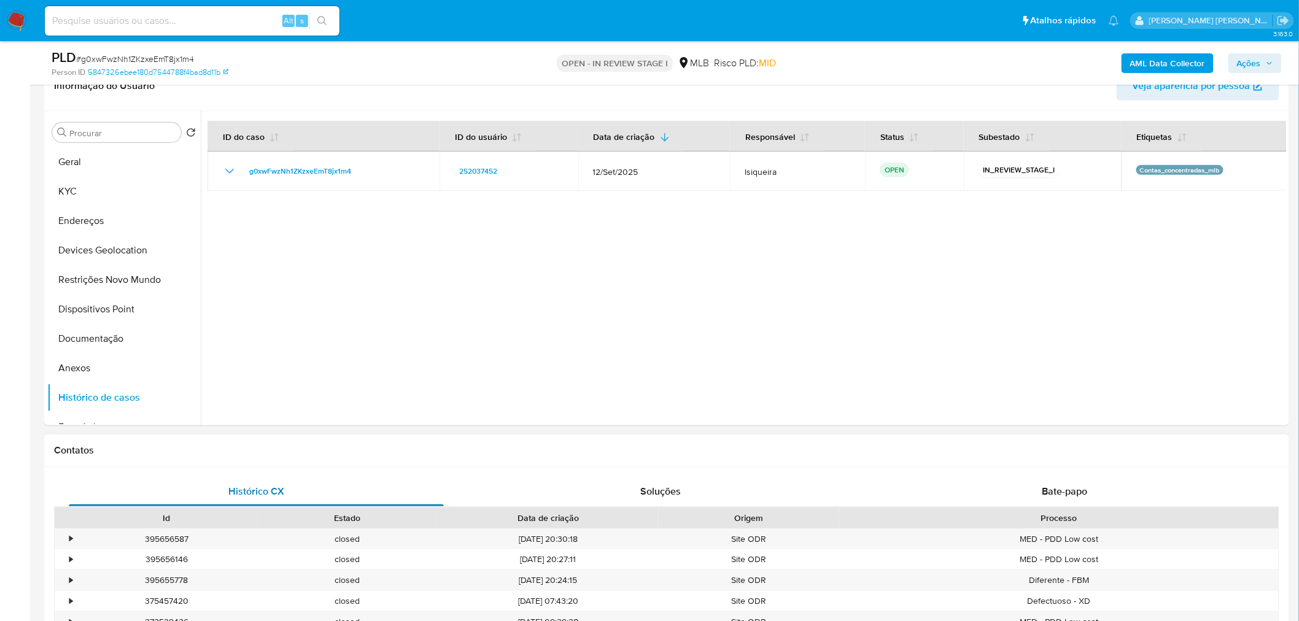
scroll to position [204, 0]
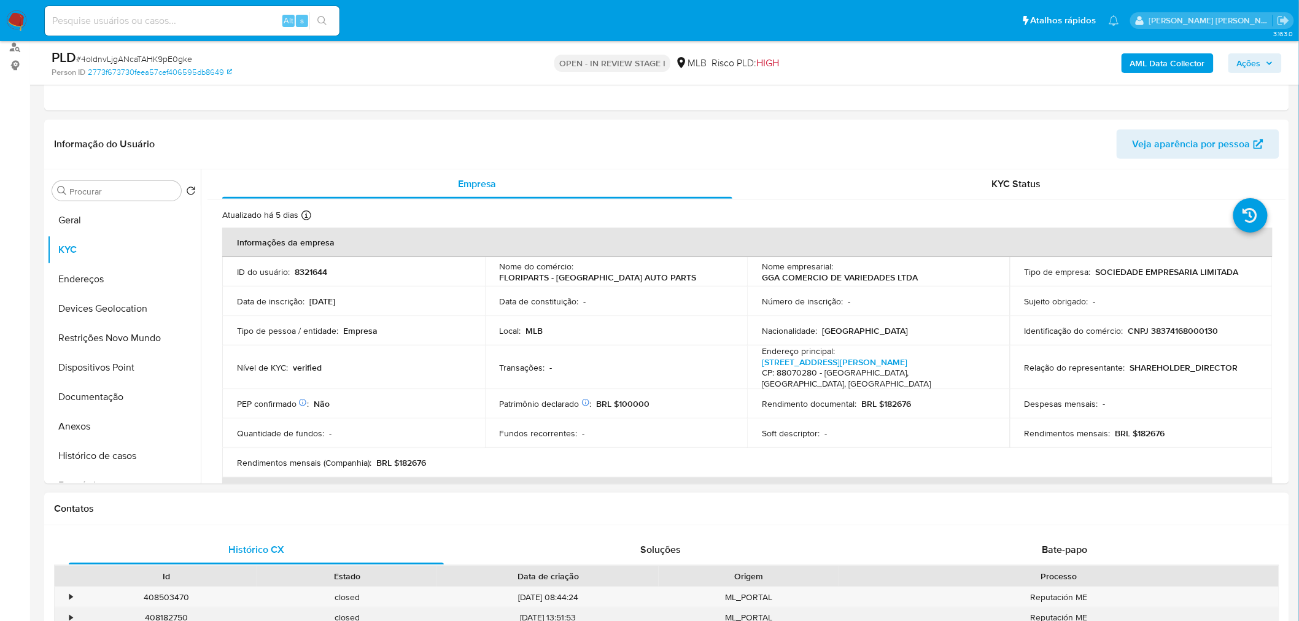
scroll to position [136, 0]
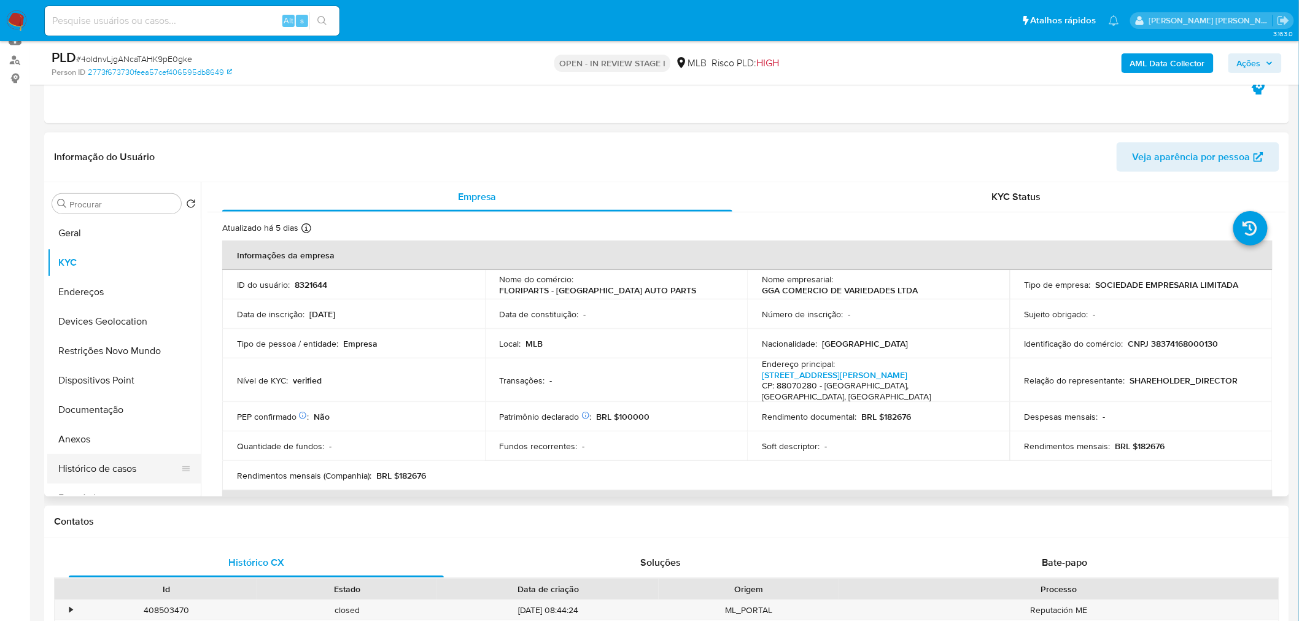
click at [125, 465] on button "Histórico de casos" at bounding box center [119, 468] width 144 height 29
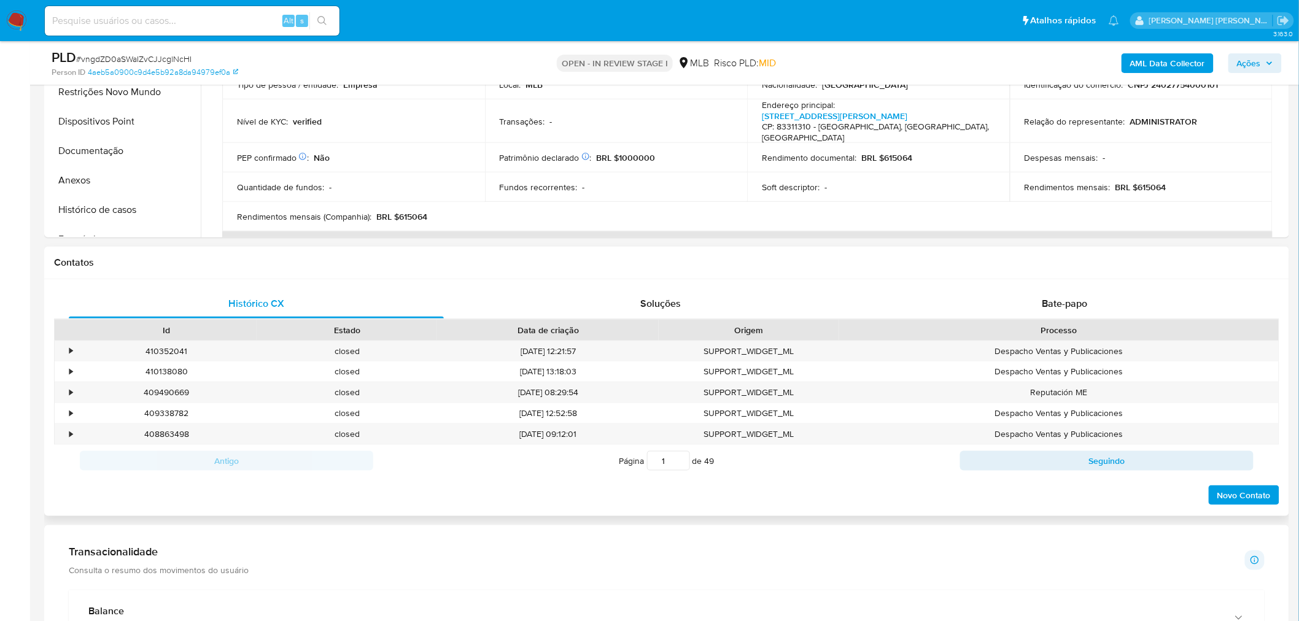
scroll to position [409, 0]
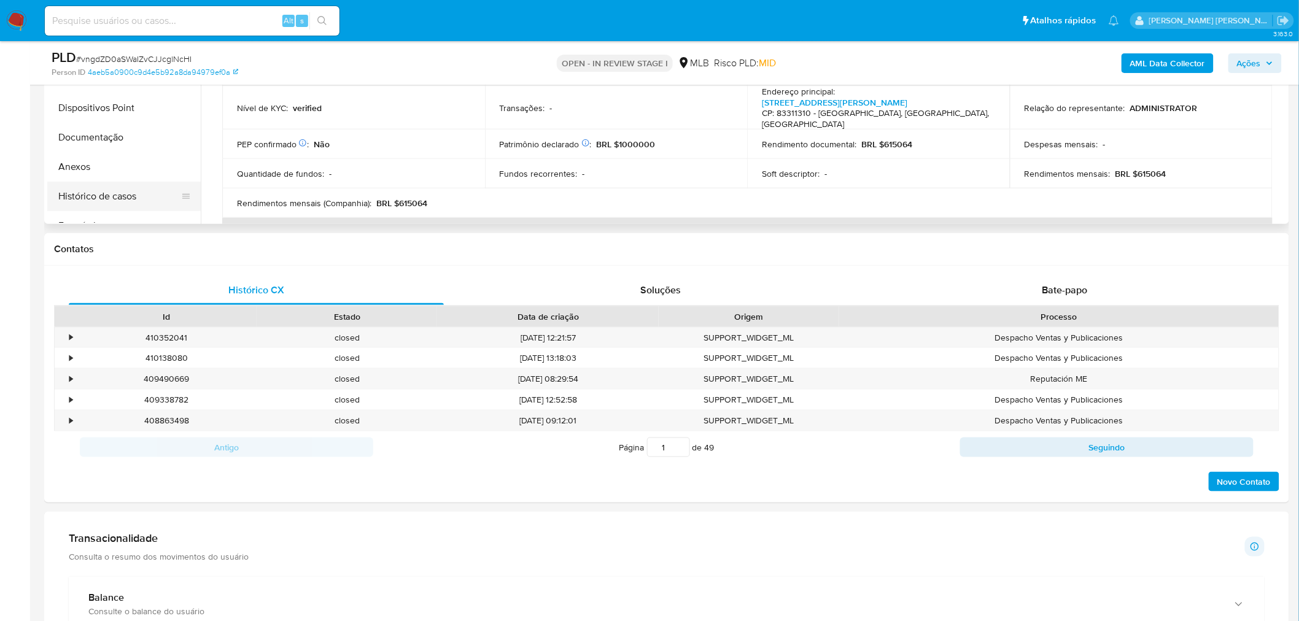
click at [123, 194] on button "Histórico de casos" at bounding box center [119, 196] width 144 height 29
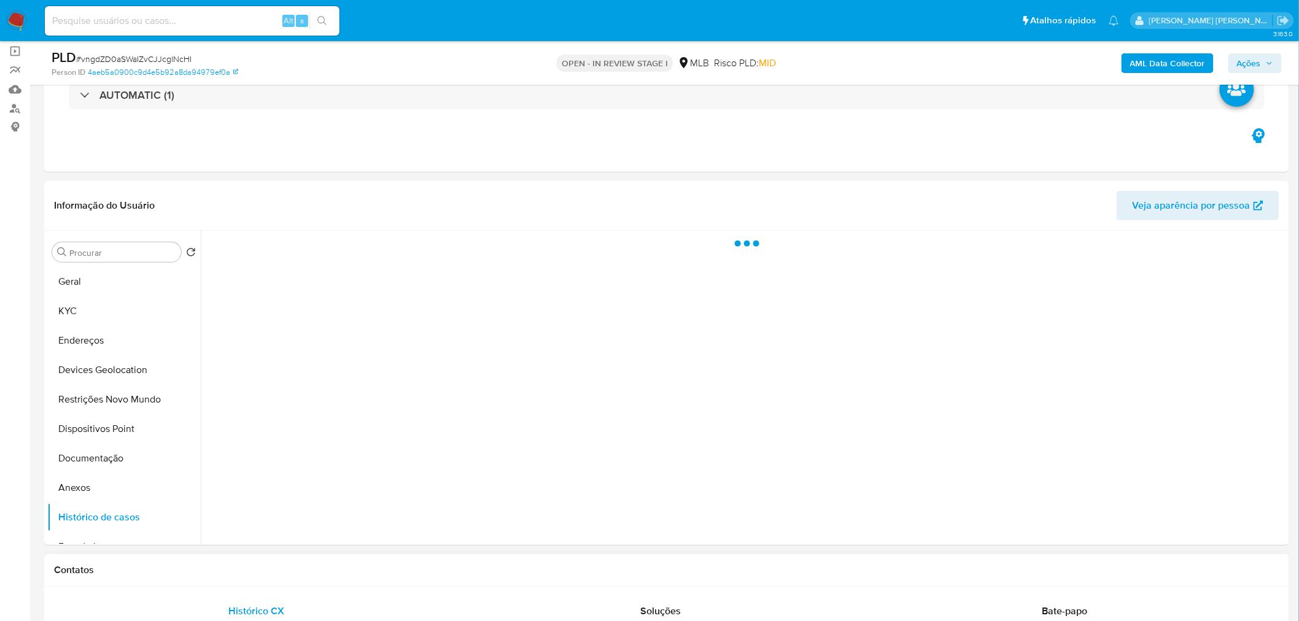
scroll to position [68, 0]
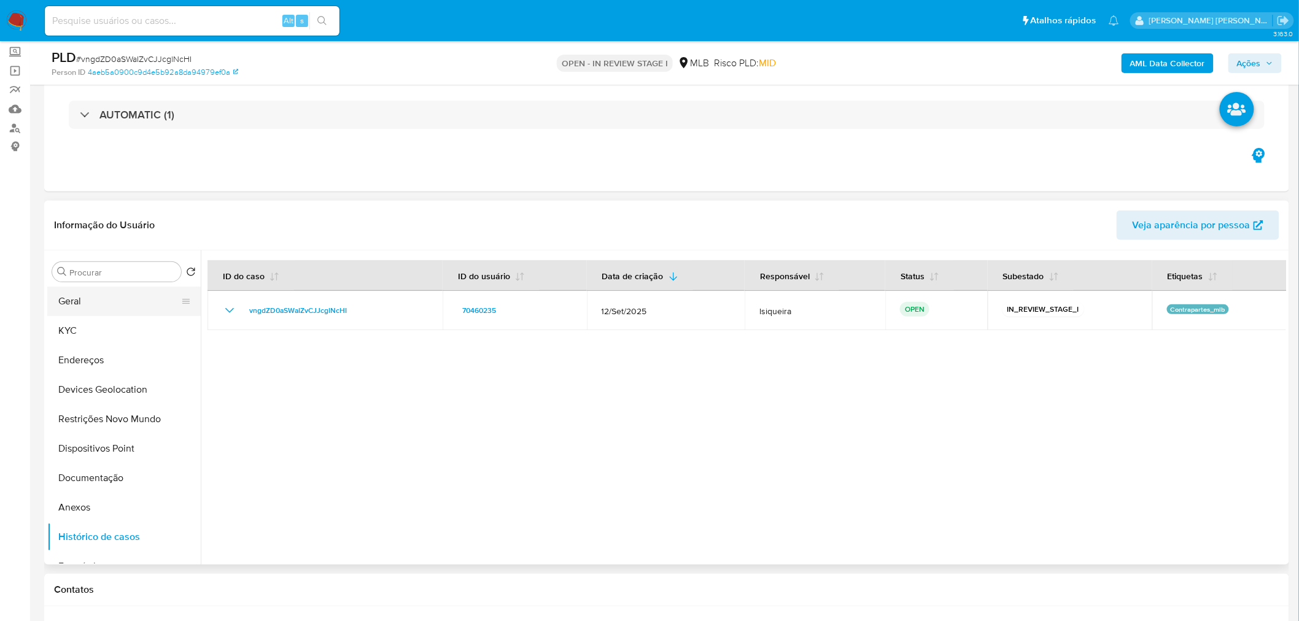
click at [120, 306] on button "Geral" at bounding box center [119, 301] width 144 height 29
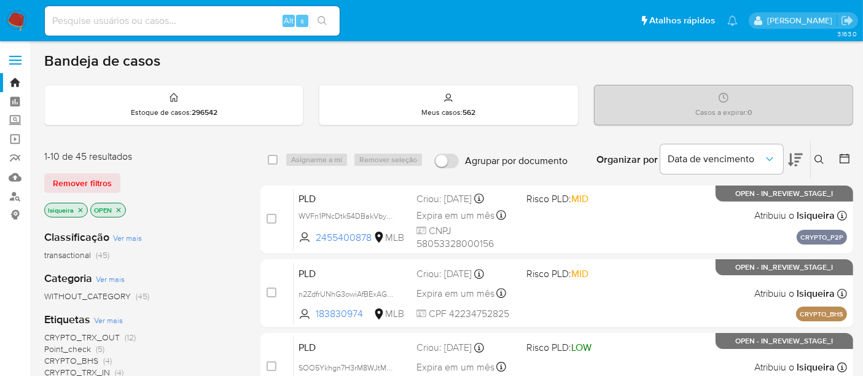
click at [845, 160] on icon at bounding box center [844, 158] width 12 height 12
click at [847, 148] on div at bounding box center [842, 160] width 22 height 38
click at [844, 158] on icon at bounding box center [844, 158] width 12 height 12
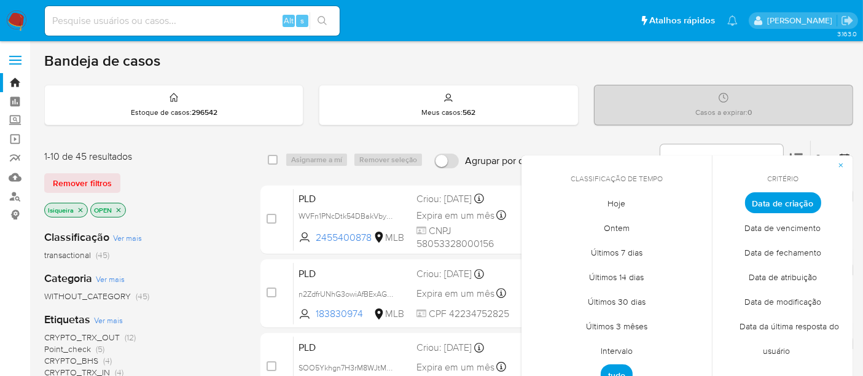
click at [627, 345] on span "Intervalo" at bounding box center [617, 350] width 58 height 25
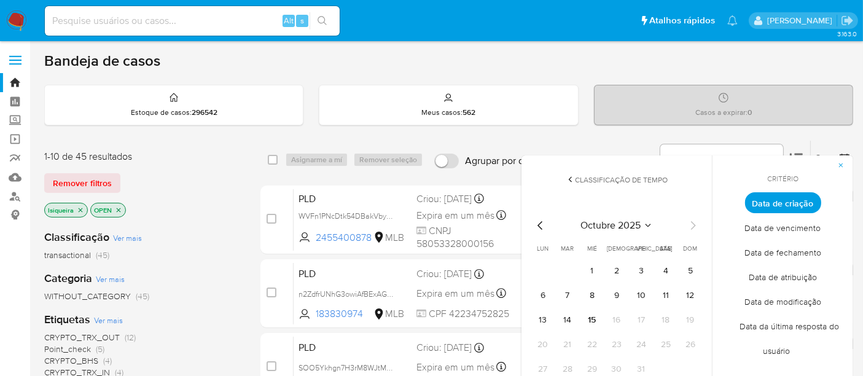
click at [543, 230] on icon "Mes anterior" at bounding box center [540, 225] width 15 height 15
click at [543, 270] on button "1" at bounding box center [543, 271] width 20 height 20
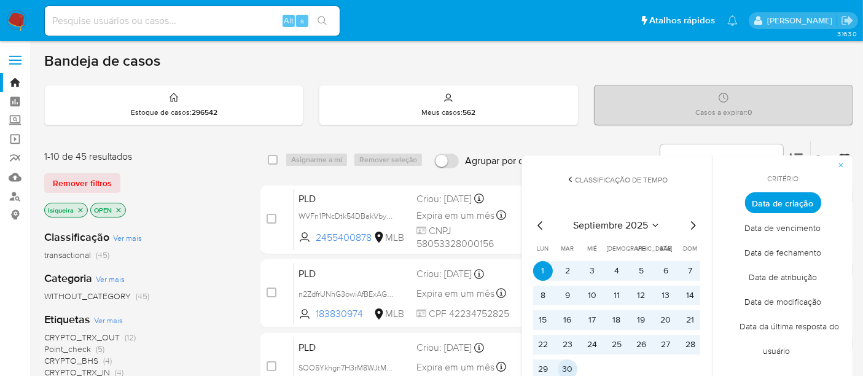
click at [570, 368] on button "30" at bounding box center [567, 369] width 20 height 20
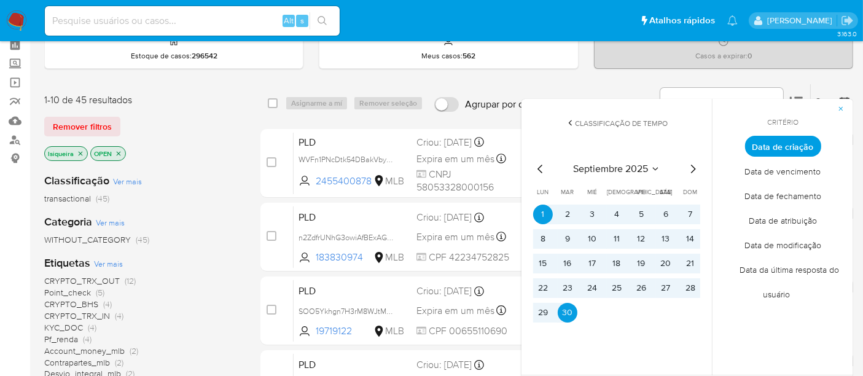
scroll to position [204, 0]
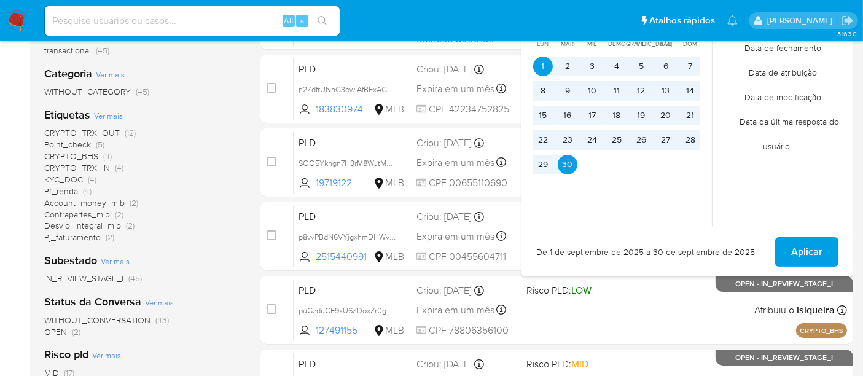
click at [836, 167] on div "Critério Data de criação Data de vencimento Data de fechamento Data de atribuiç…" at bounding box center [782, 89] width 141 height 276
click at [809, 243] on span "Aplicar" at bounding box center [806, 251] width 31 height 27
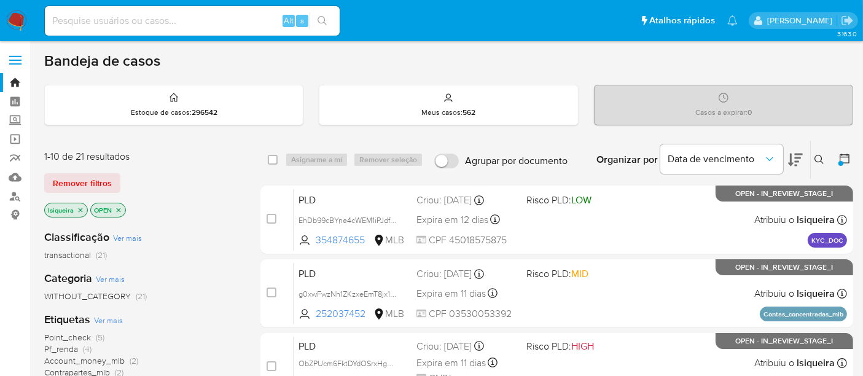
scroll to position [68, 0]
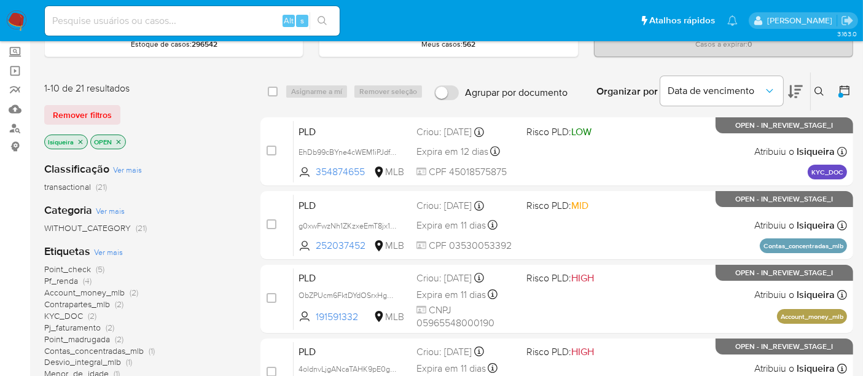
click at [163, 30] on div "Alt s" at bounding box center [192, 20] width 295 height 29
click at [170, 21] on input at bounding box center [192, 21] width 295 height 16
paste input "wi0lCwYwQZpeZKDpeLr9zVLx"
type input "wi0lCwYwQZpeZKDpeLr9zVLx"
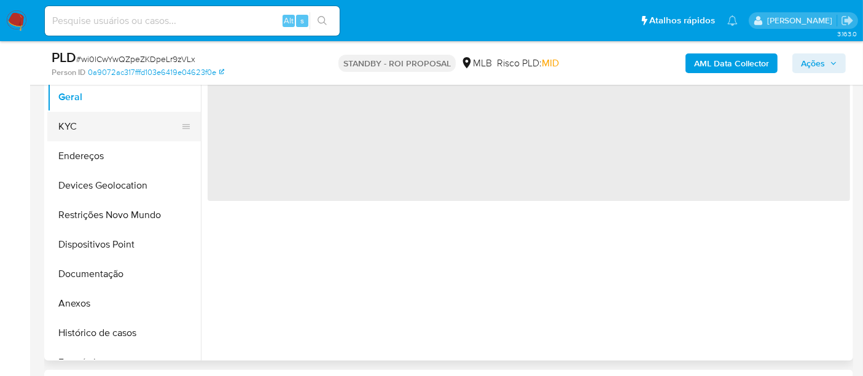
select select "10"
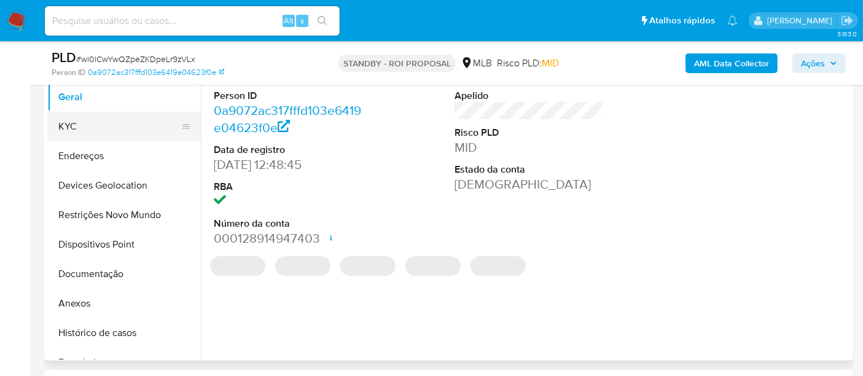
click at [85, 118] on button "KYC" at bounding box center [119, 126] width 144 height 29
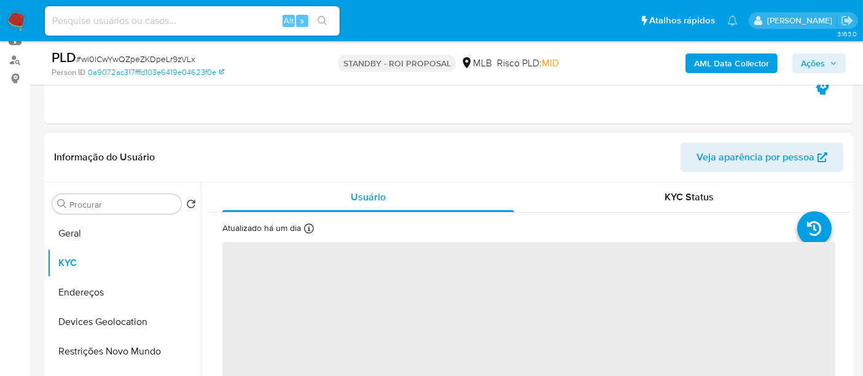
scroll to position [136, 0]
